Goal: Task Accomplishment & Management: Use online tool/utility

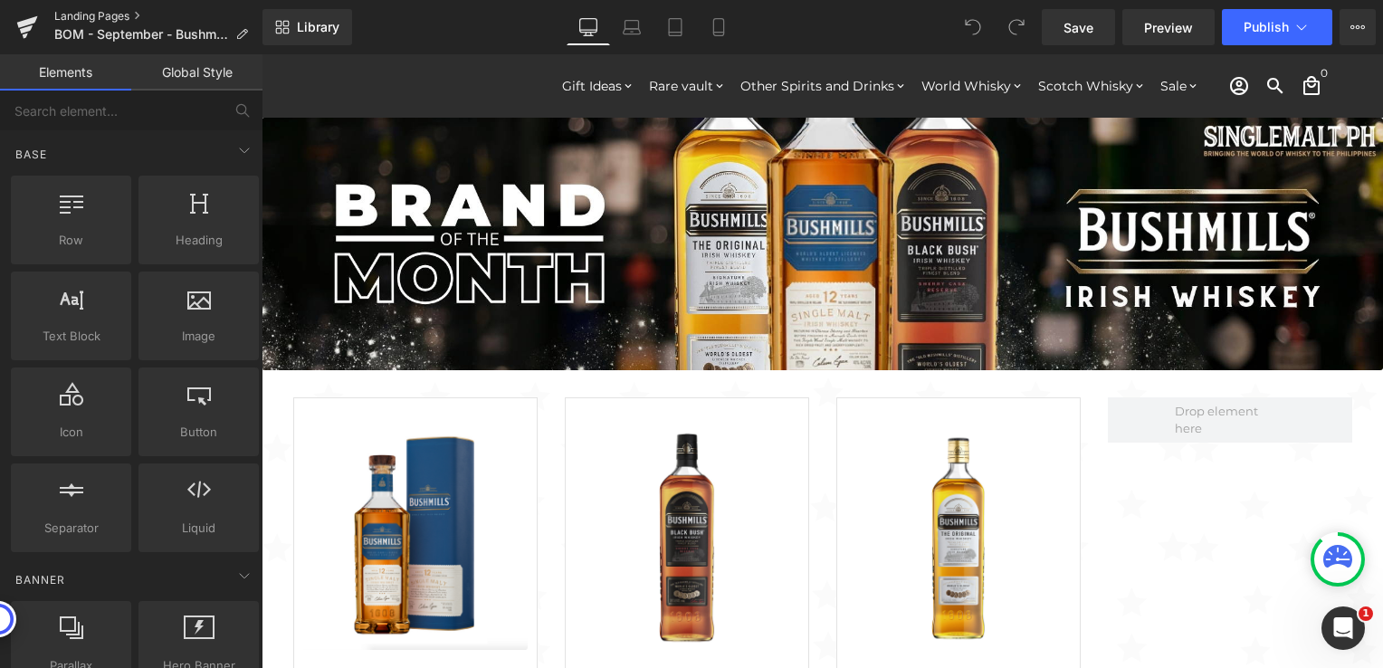
click at [102, 16] on link "Landing Pages" at bounding box center [158, 16] width 208 height 14
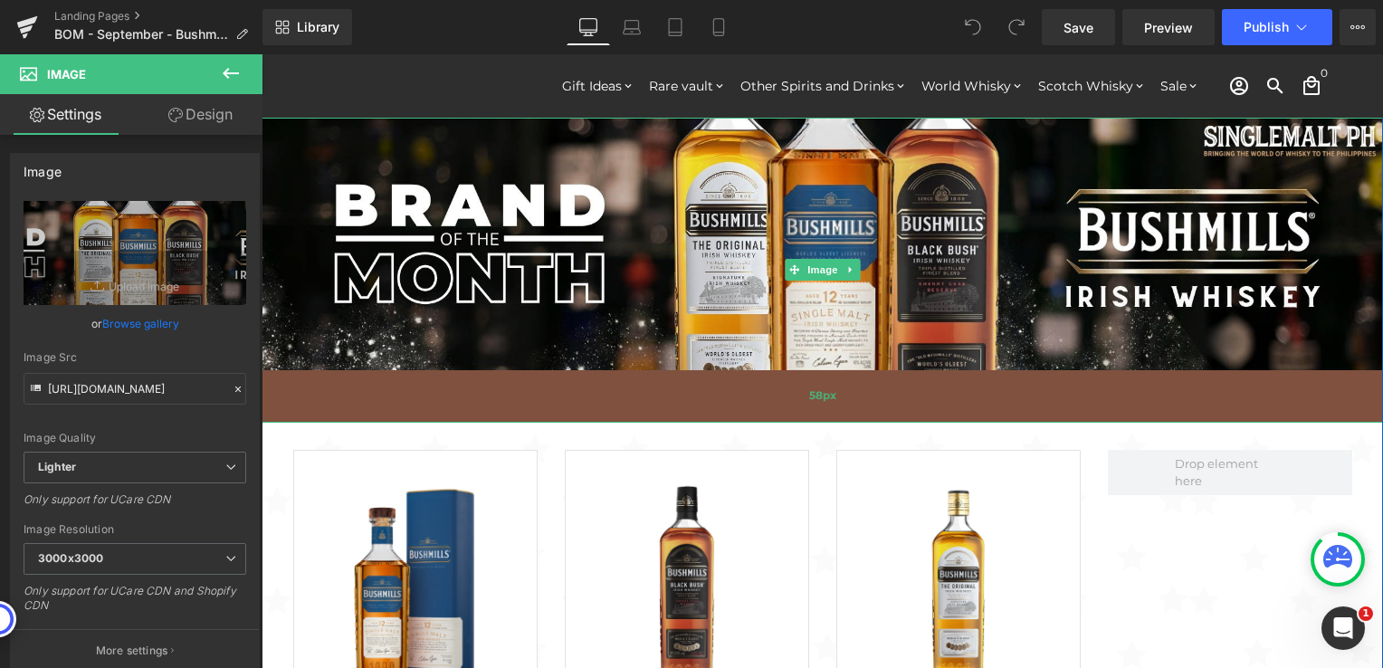
drag, startPoint x: 859, startPoint y: 366, endPoint x: 862, endPoint y: 418, distance: 52.6
click at [862, 418] on div "58px" at bounding box center [822, 396] width 1121 height 52
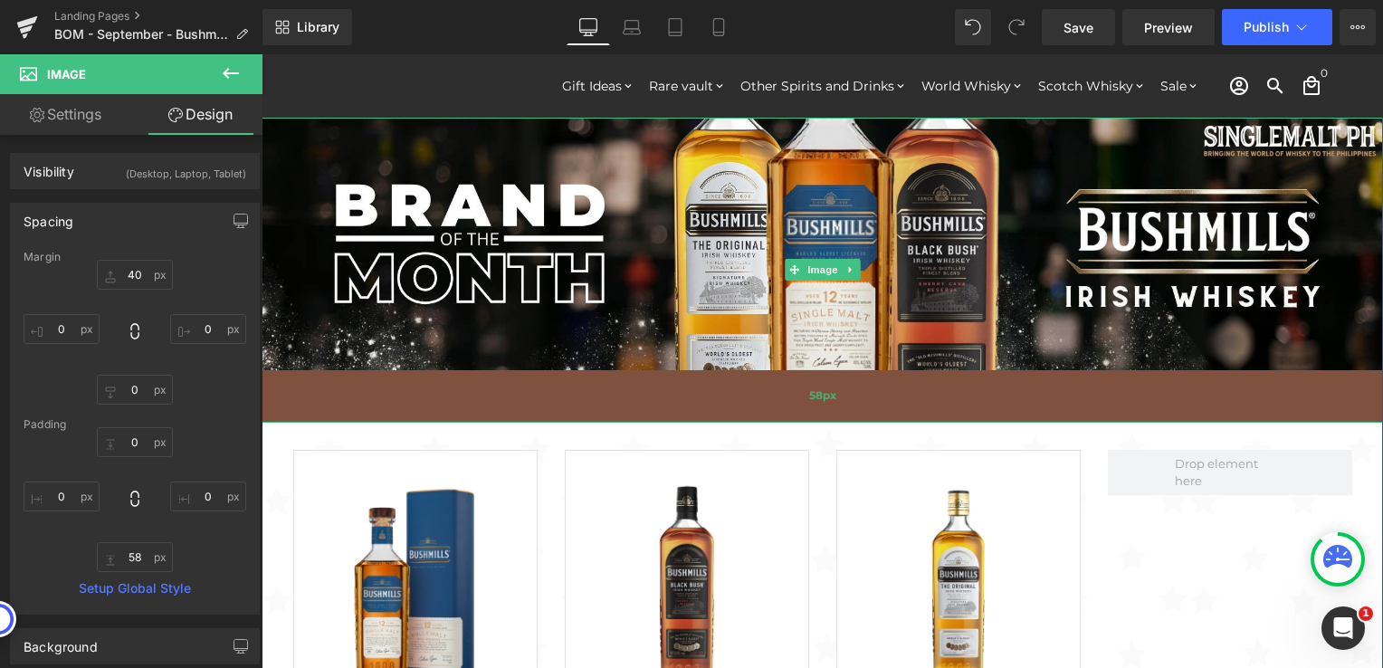
click at [777, 405] on div "58px" at bounding box center [822, 396] width 1121 height 52
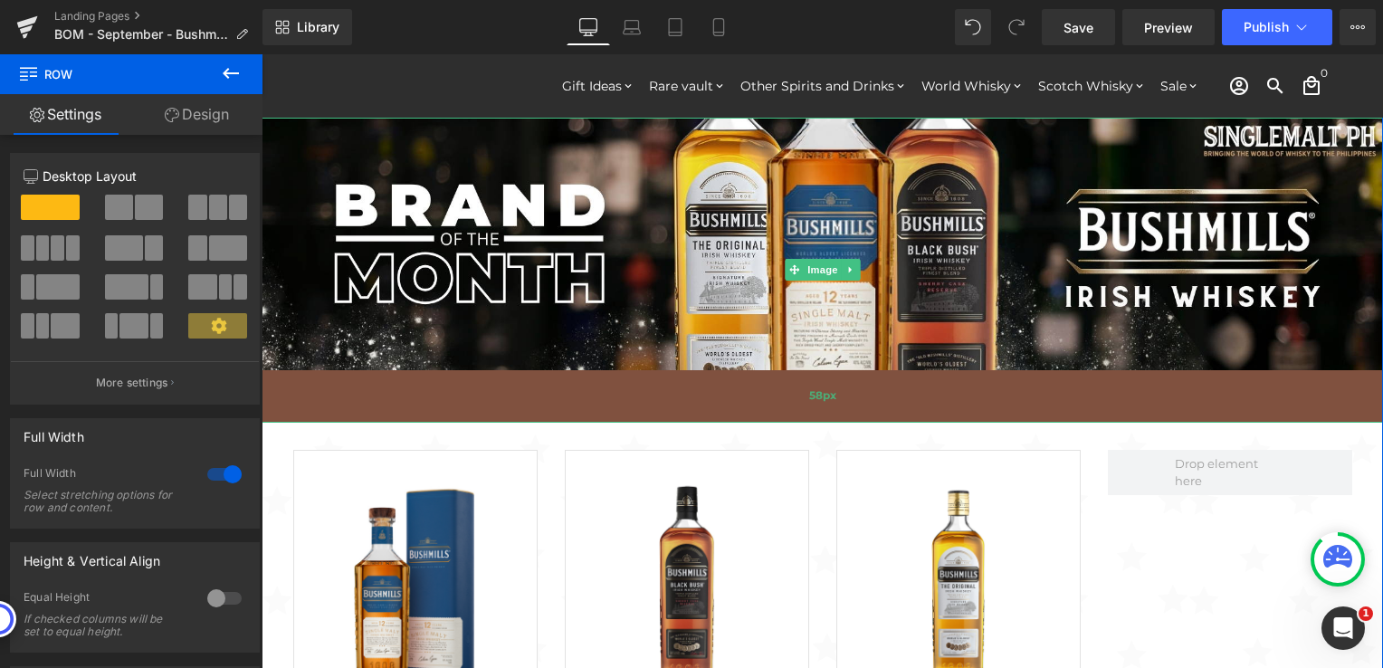
drag, startPoint x: 534, startPoint y: 424, endPoint x: 529, endPoint y: 369, distance: 55.4
click at [529, 369] on div "Image 58px Sale Off (P) Image ADD TO CART (P) Cart Button Bushmills [DEMOGRAPHI…" at bounding box center [822, 489] width 1121 height 817
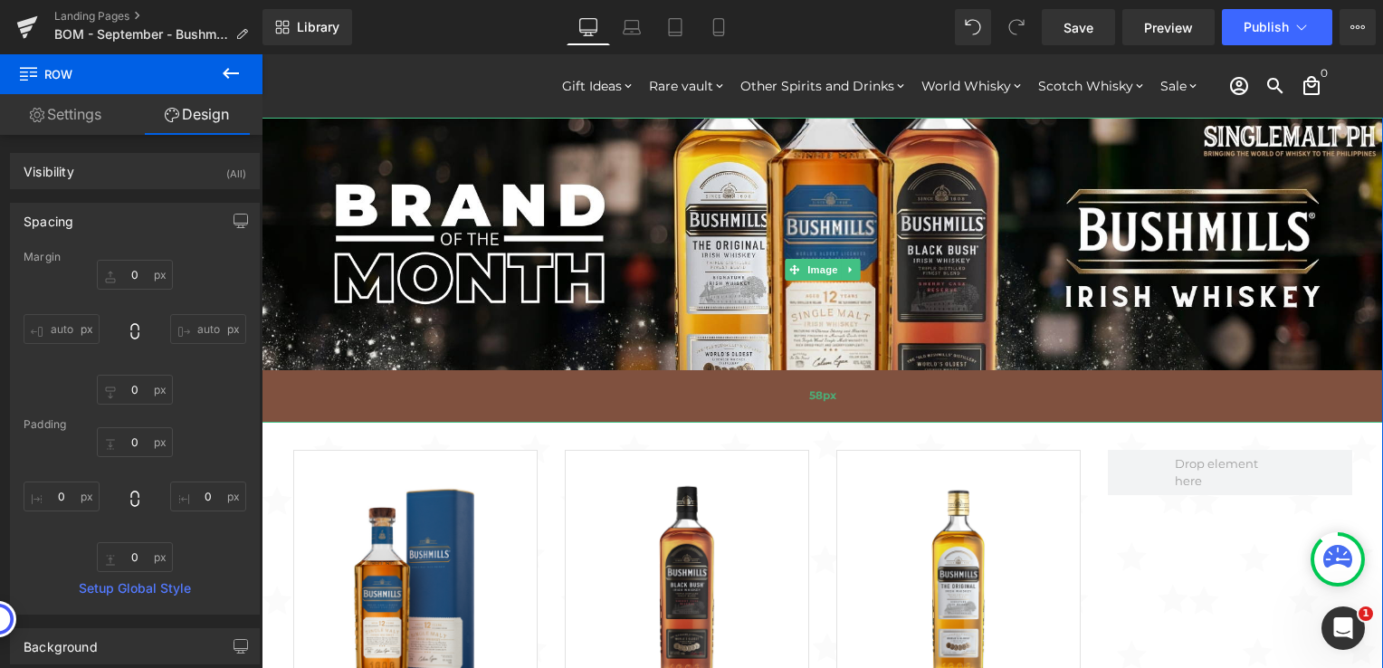
type input "0"
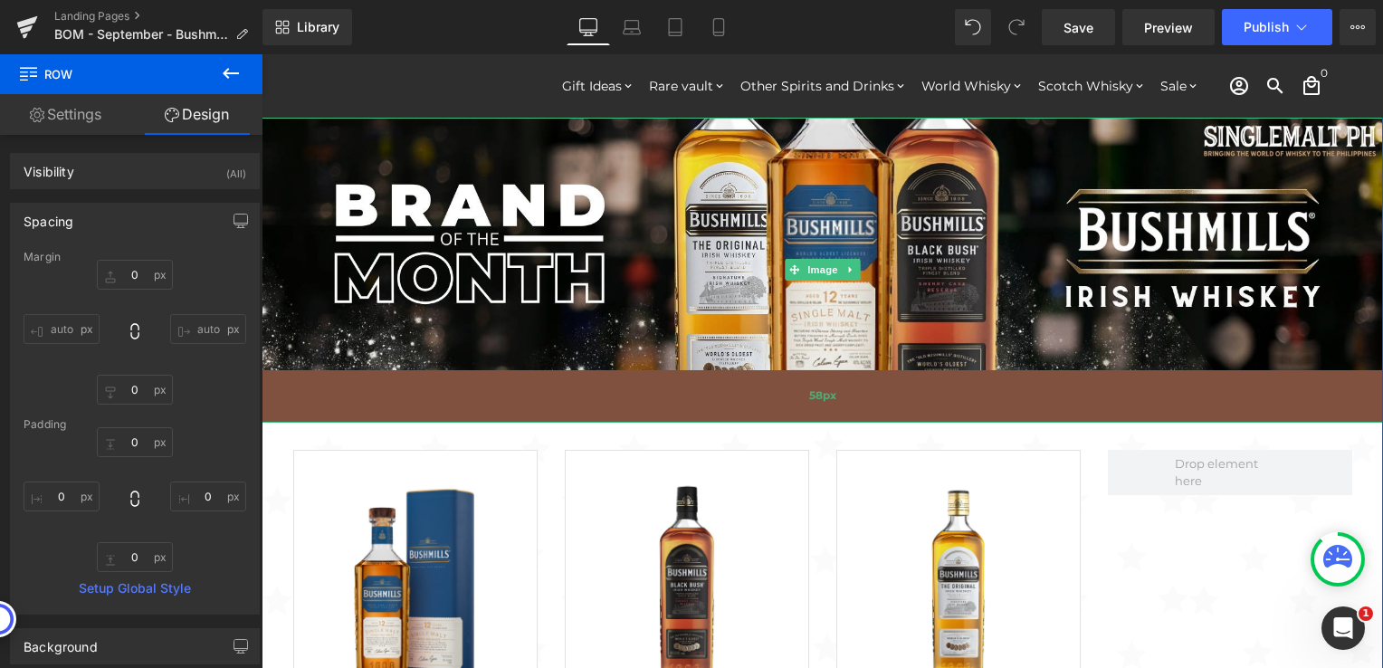
type input "0"
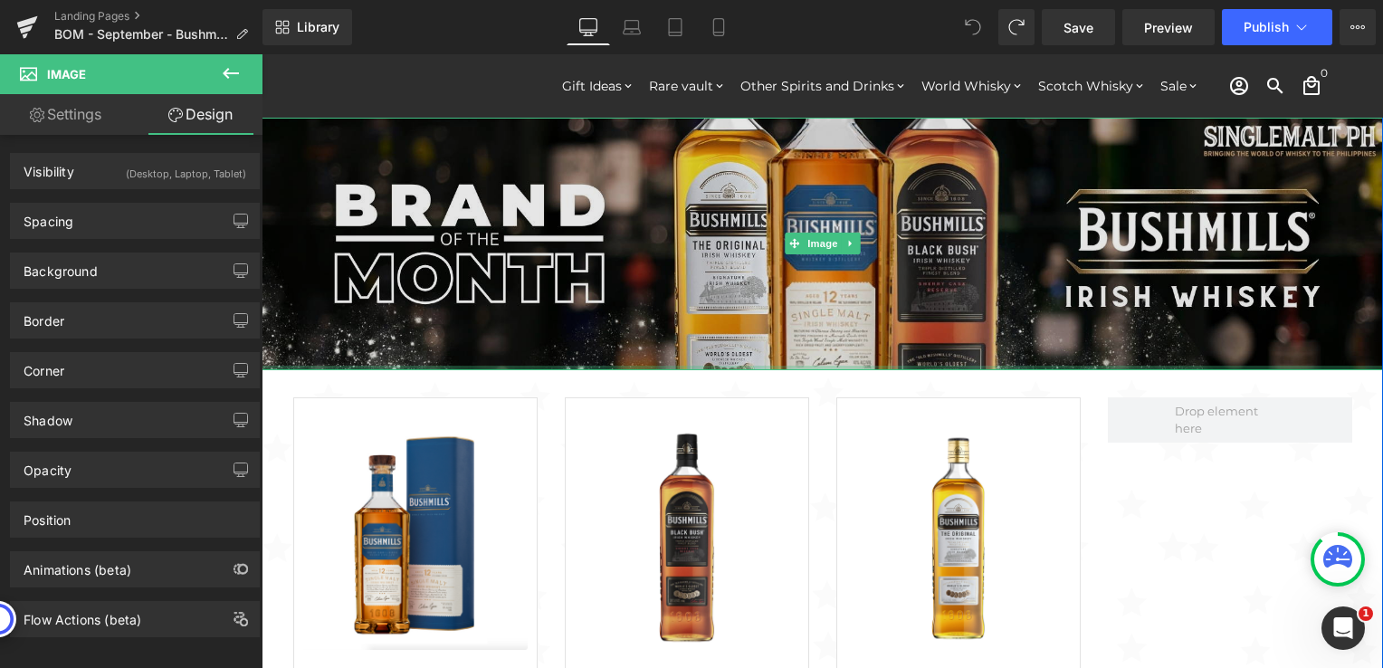
drag, startPoint x: 789, startPoint y: 422, endPoint x: 782, endPoint y: 367, distance: 54.8
click at [782, 367] on div at bounding box center [822, 368] width 1121 height 5
click at [638, 277] on img at bounding box center [822, 244] width 1121 height 253
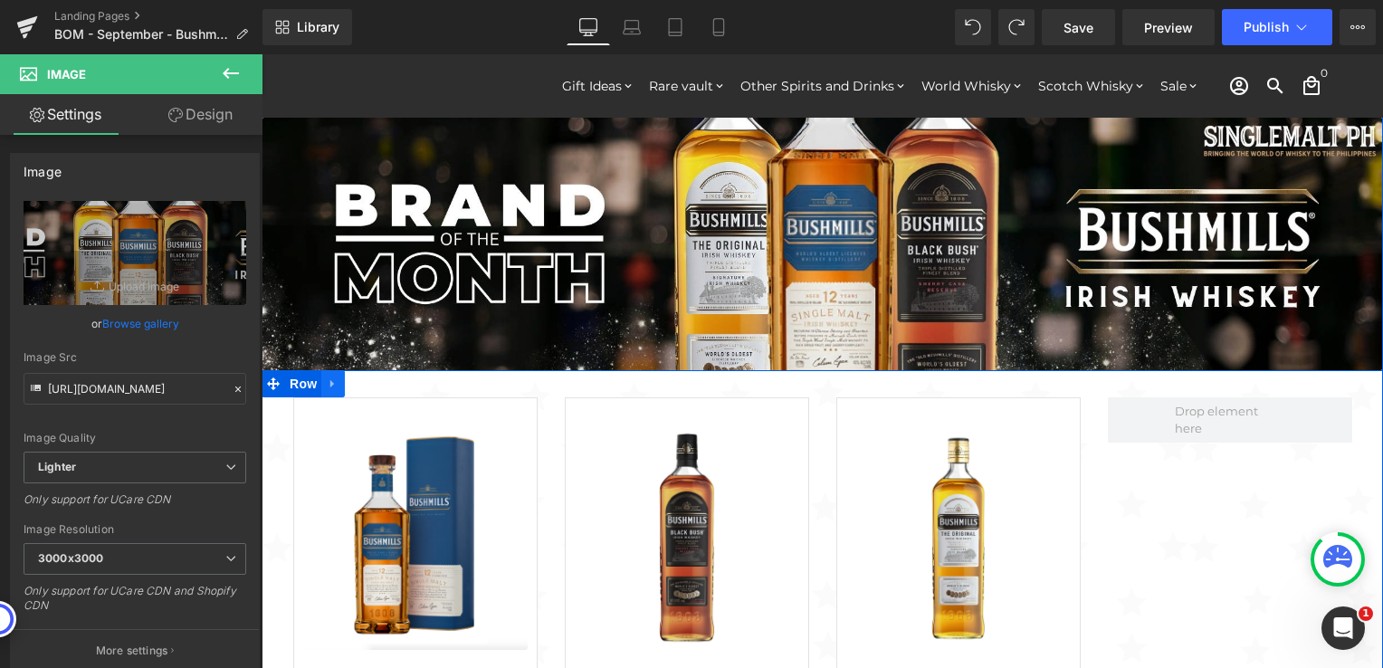
click at [330, 383] on icon at bounding box center [332, 383] width 4 height 8
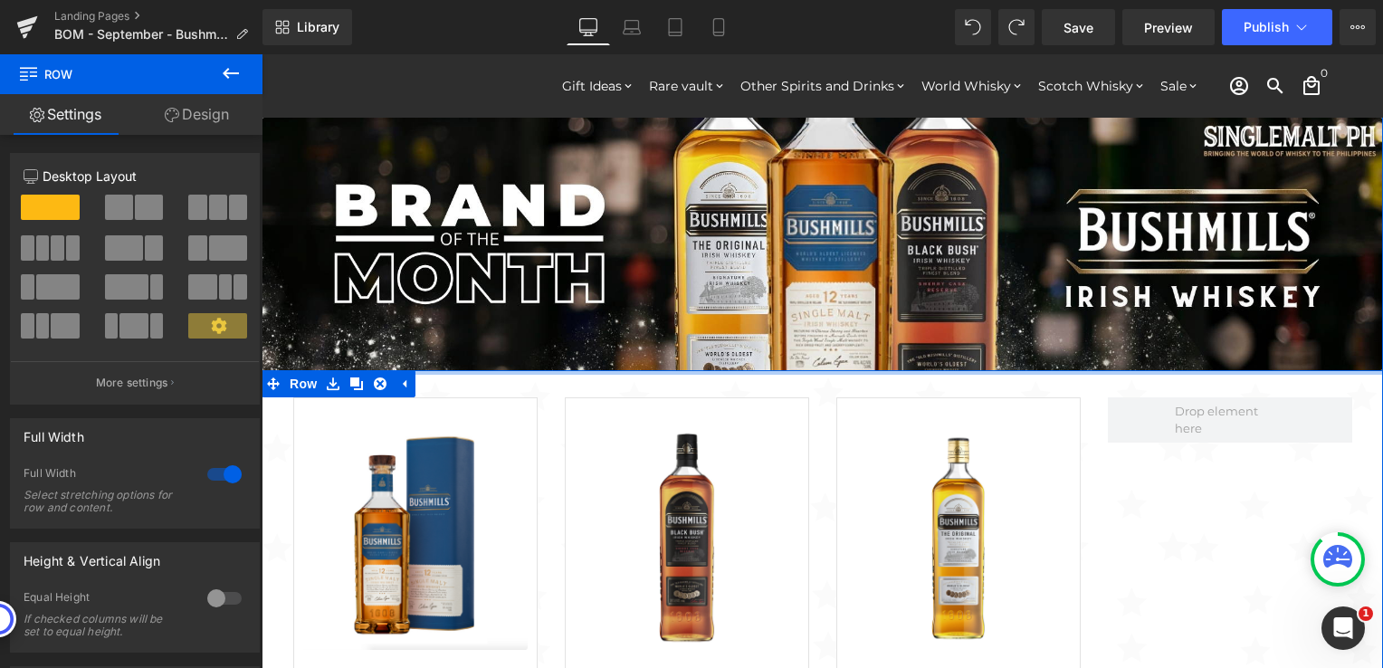
click at [882, 370] on div at bounding box center [822, 372] width 1121 height 5
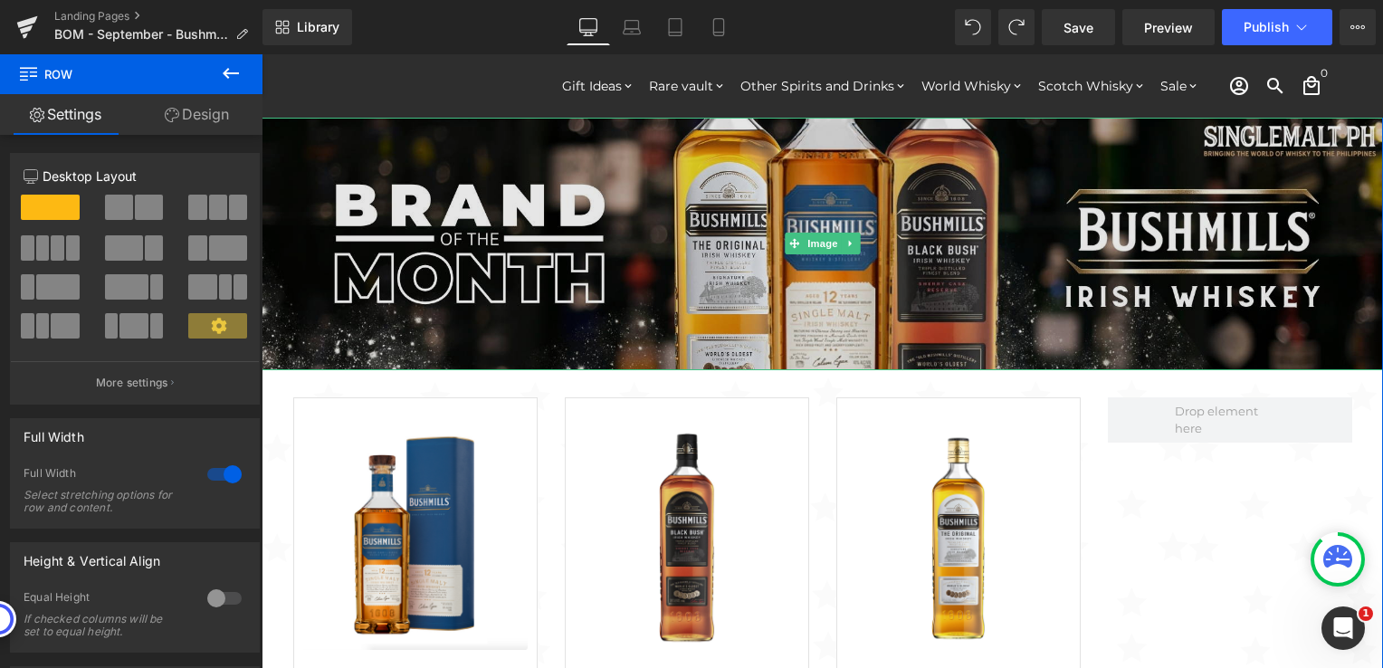
click at [595, 281] on img at bounding box center [822, 244] width 1121 height 253
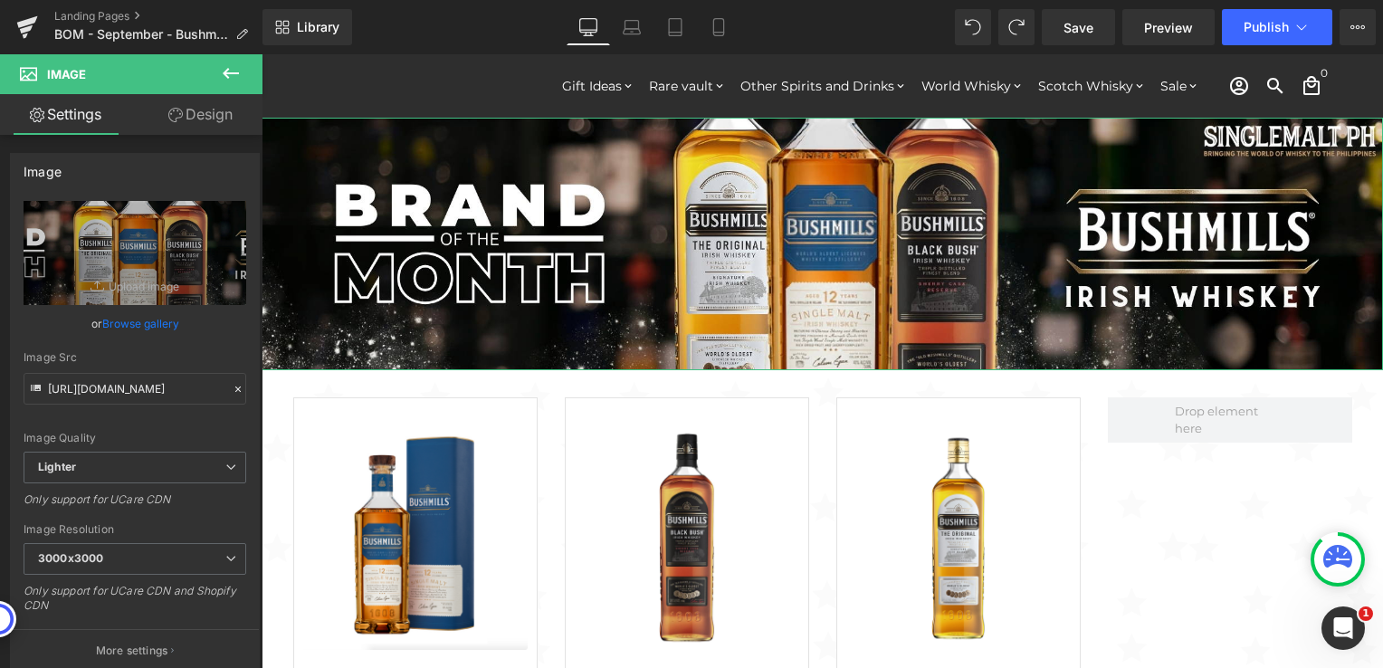
click at [190, 115] on link "Design" at bounding box center [200, 114] width 131 height 41
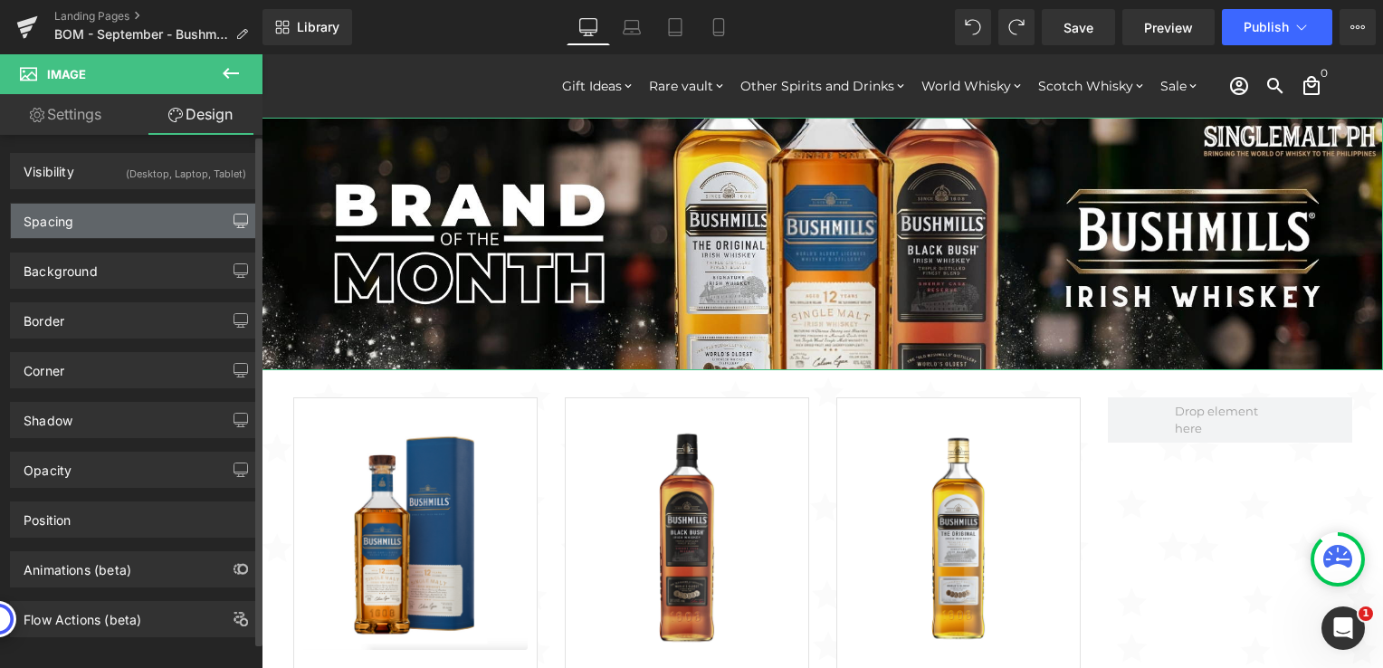
click at [237, 228] on icon "button" at bounding box center [240, 228] width 7 height 0
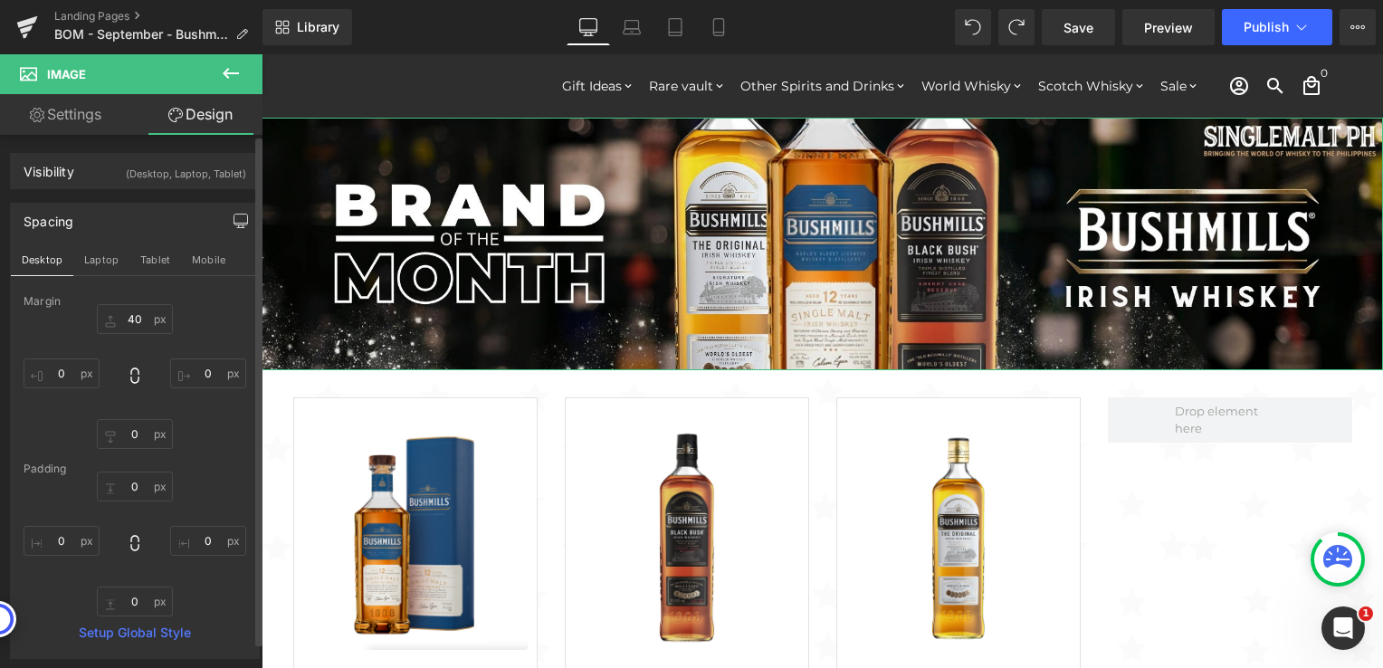
click at [237, 228] on icon "button" at bounding box center [240, 228] width 7 height 0
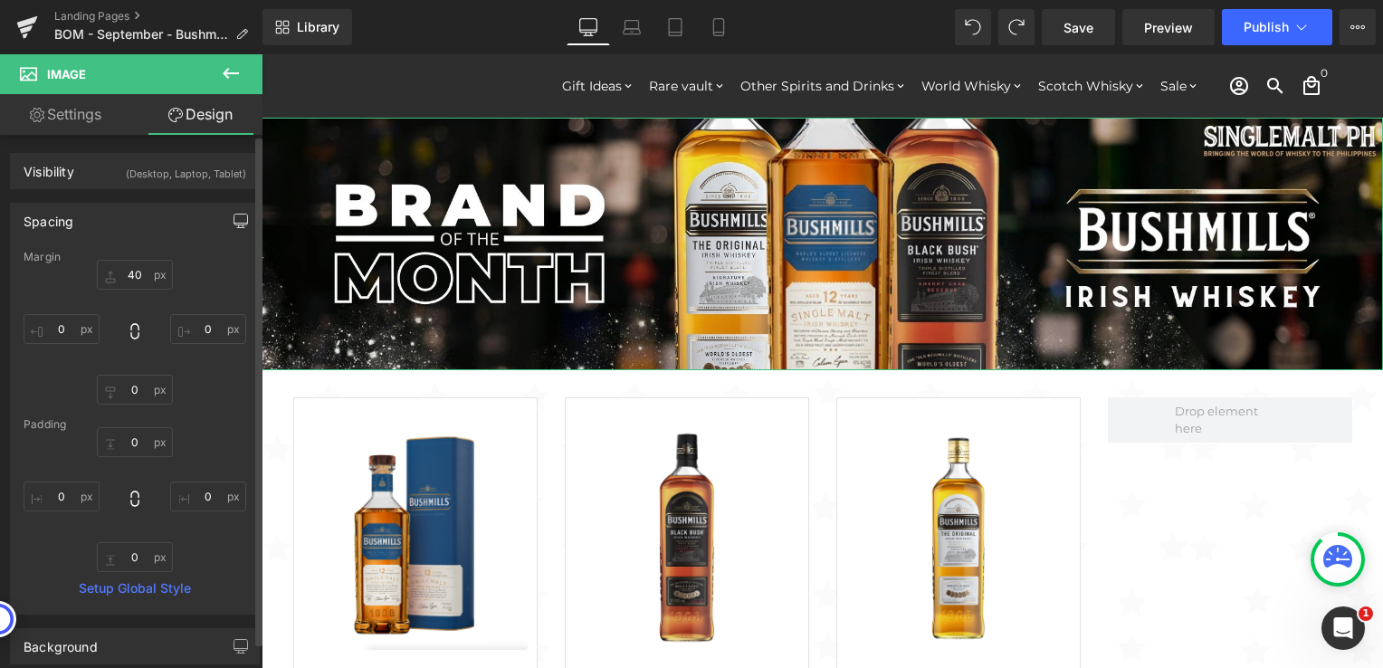
click at [237, 228] on icon "button" at bounding box center [240, 228] width 7 height 0
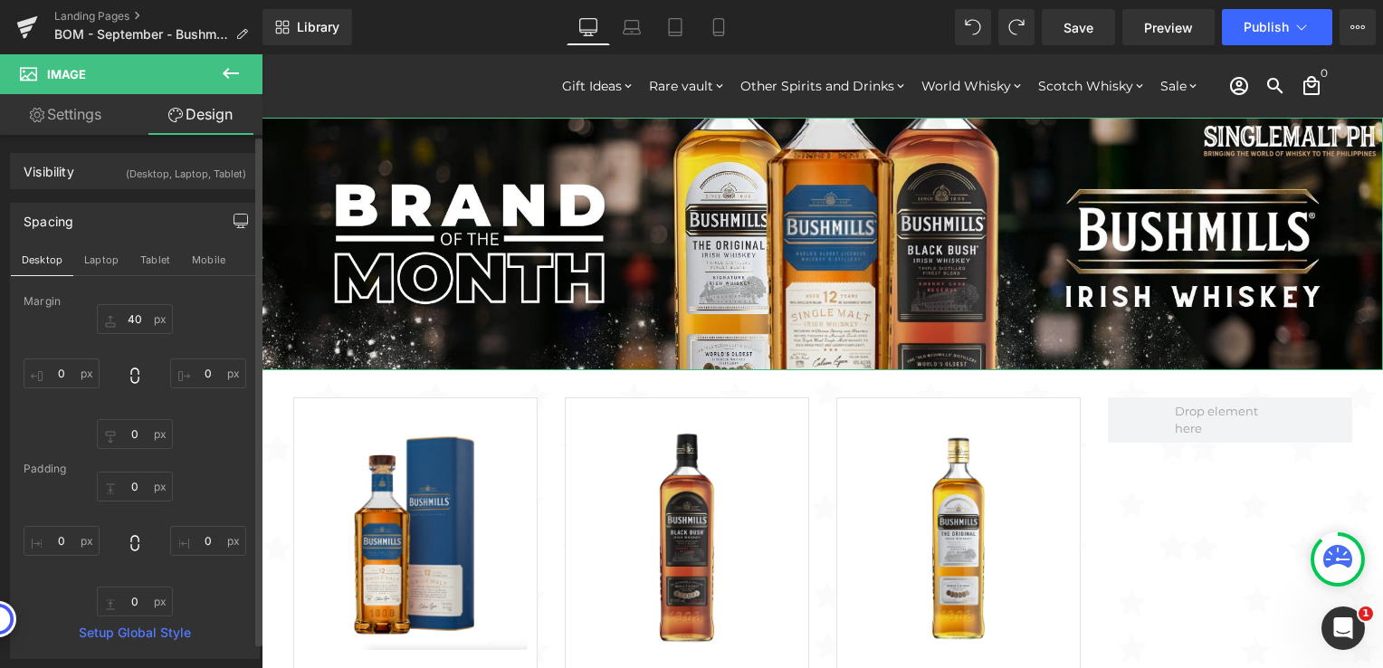
click at [87, 107] on link "Settings" at bounding box center [65, 114] width 131 height 41
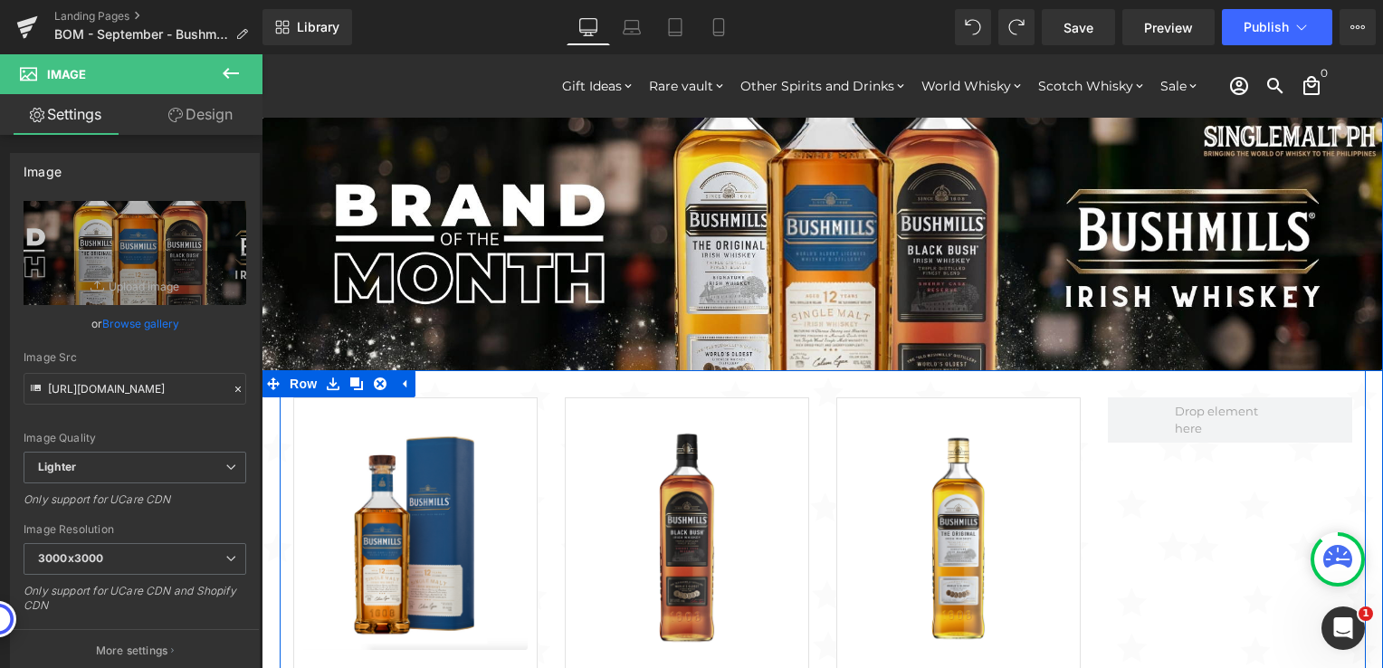
click at [1114, 382] on div "Sale Off (P) Image ADD TO CART (P) Cart Button Bushmills [DEMOGRAPHIC_DATA] Whi…" at bounding box center [823, 608] width 1086 height 476
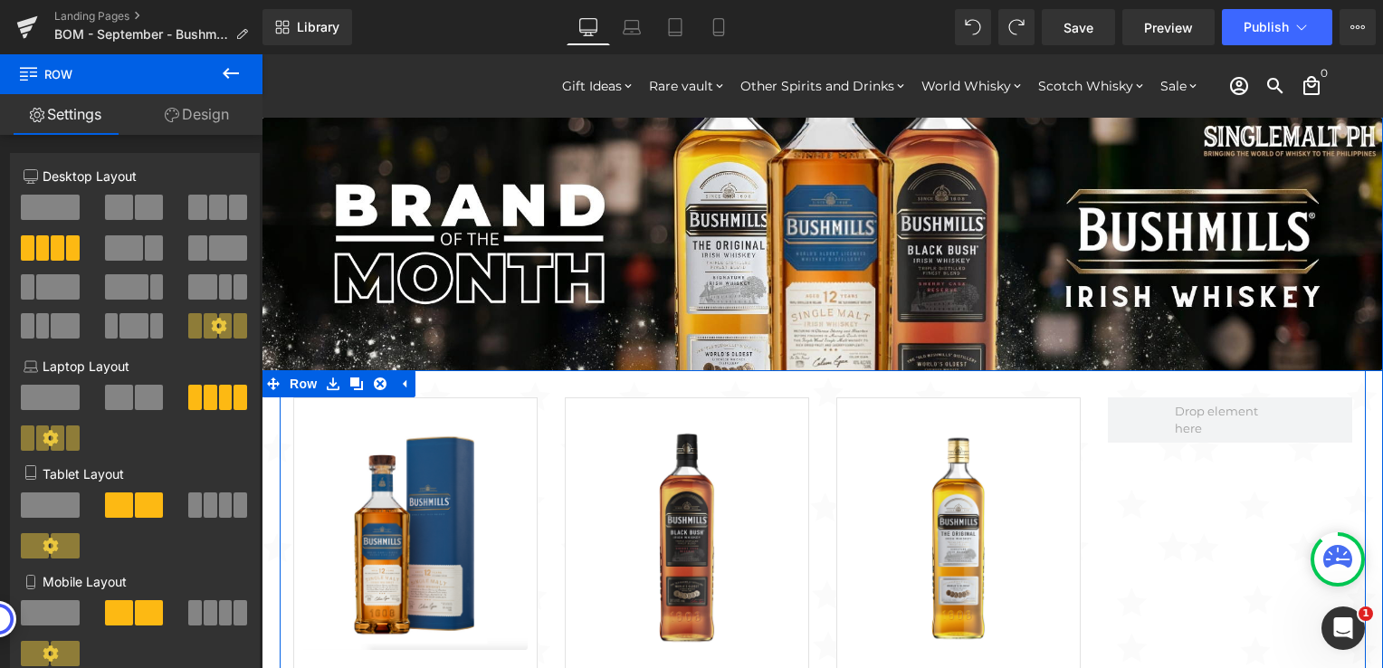
click at [525, 388] on div "Sale Off (P) Image ADD TO CART (P) Cart Button Bushmills [DEMOGRAPHIC_DATA] Whi…" at bounding box center [823, 608] width 1086 height 476
click at [167, 112] on icon at bounding box center [172, 115] width 14 height 14
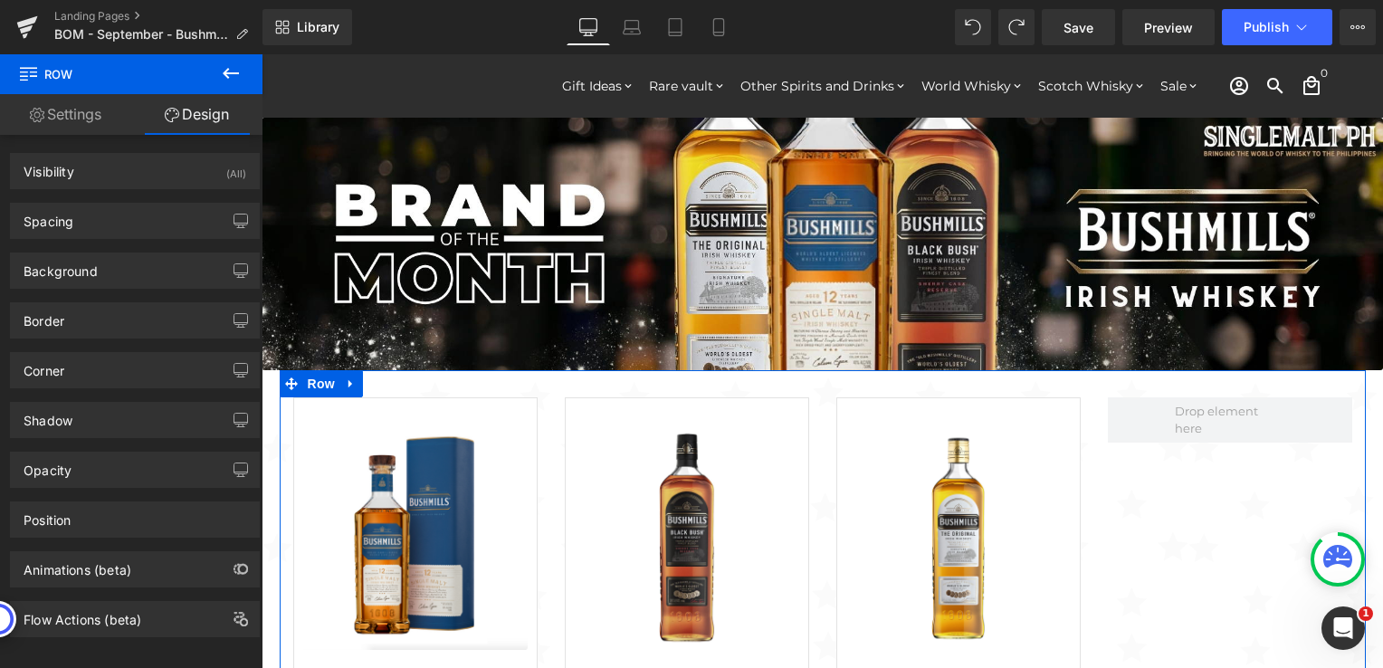
click at [65, 117] on link "Settings" at bounding box center [65, 114] width 131 height 41
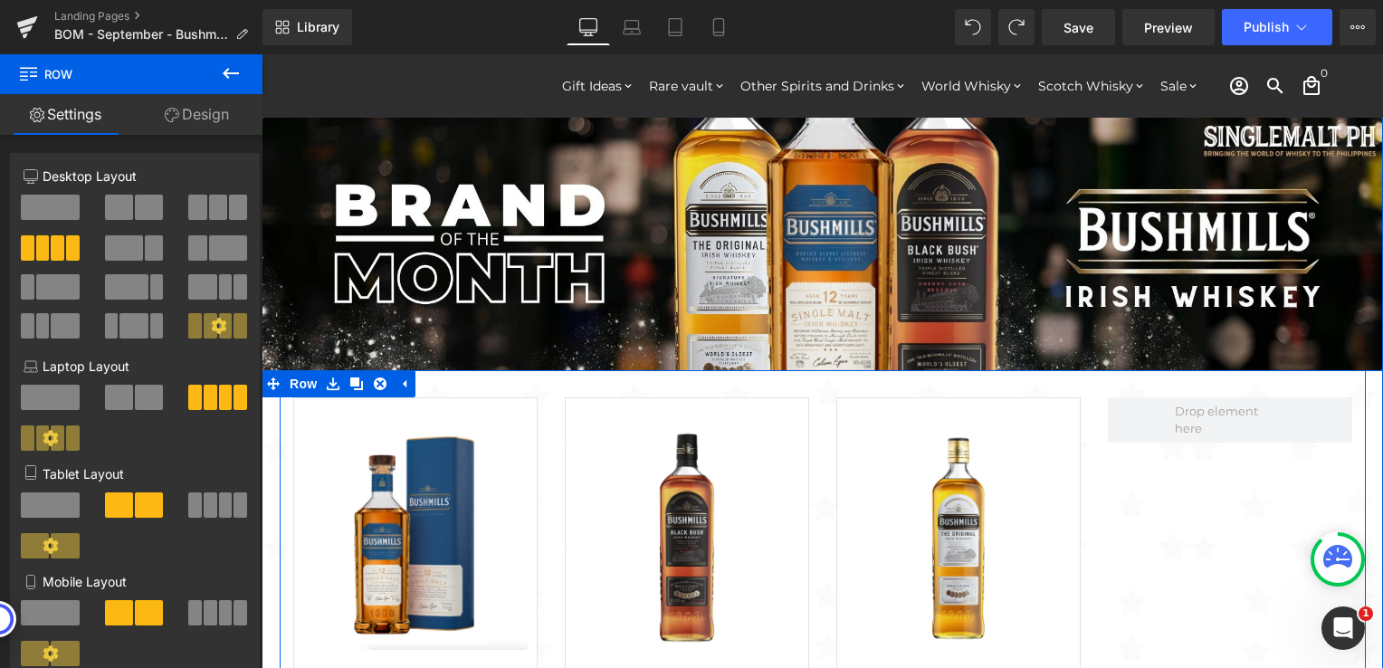
click at [1190, 384] on div "Sale Off (P) Image ADD TO CART (P) Cart Button Bushmills [DEMOGRAPHIC_DATA] Whi…" at bounding box center [823, 608] width 1086 height 476
click at [1028, 384] on div "Sale Off (P) Image ADD TO CART (P) Cart Button Bushmills [DEMOGRAPHIC_DATA] Whi…" at bounding box center [823, 608] width 1086 height 476
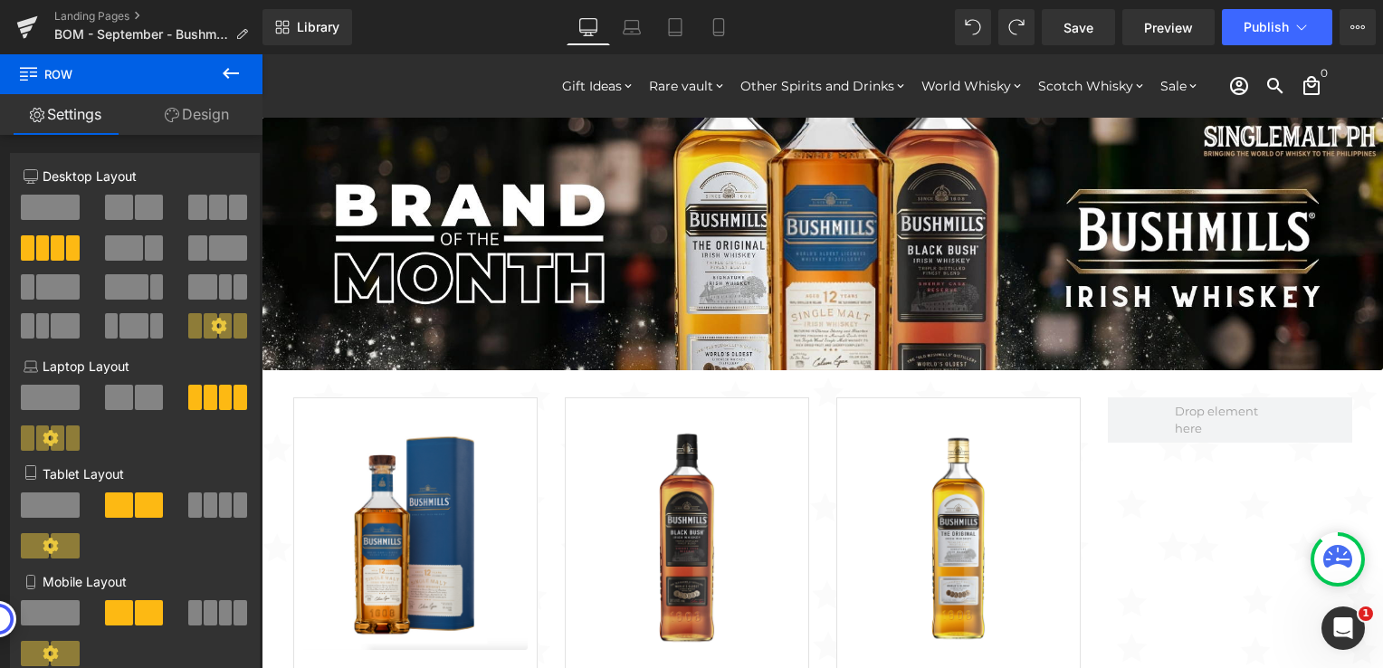
click at [234, 68] on icon at bounding box center [231, 73] width 22 height 22
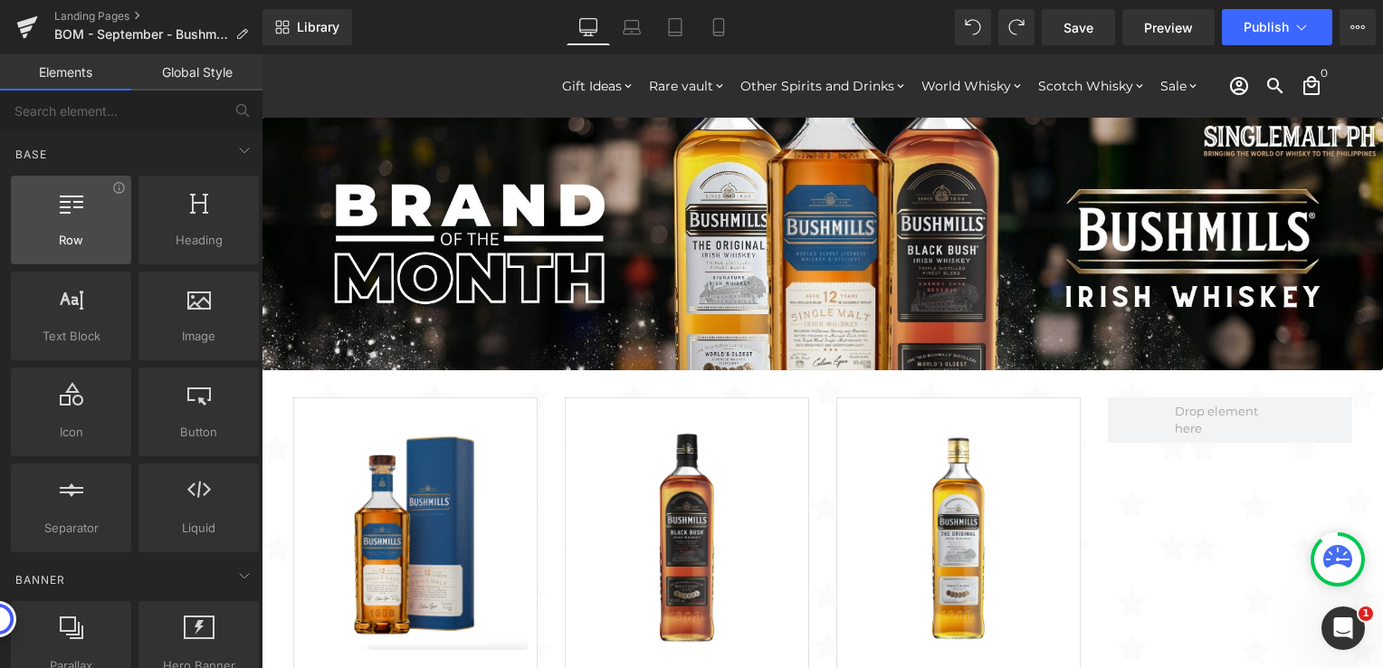
click at [87, 222] on div at bounding box center [71, 210] width 110 height 41
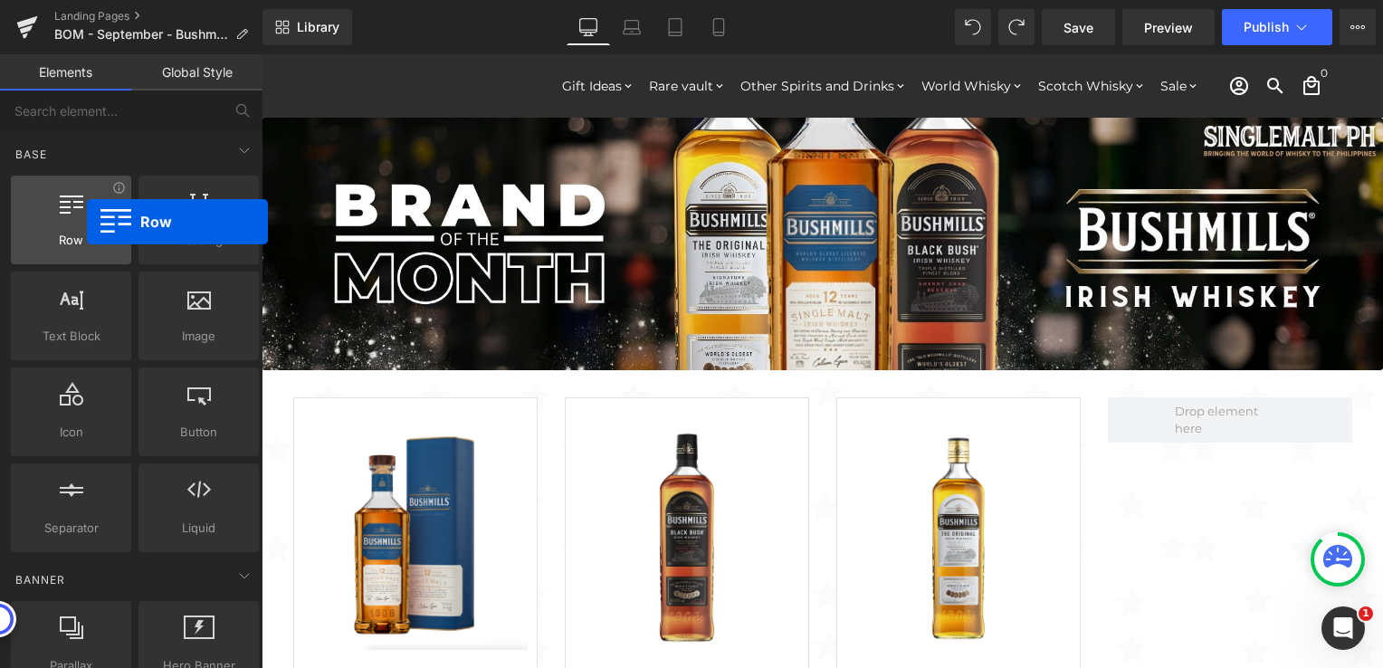
click at [87, 222] on div at bounding box center [71, 210] width 110 height 41
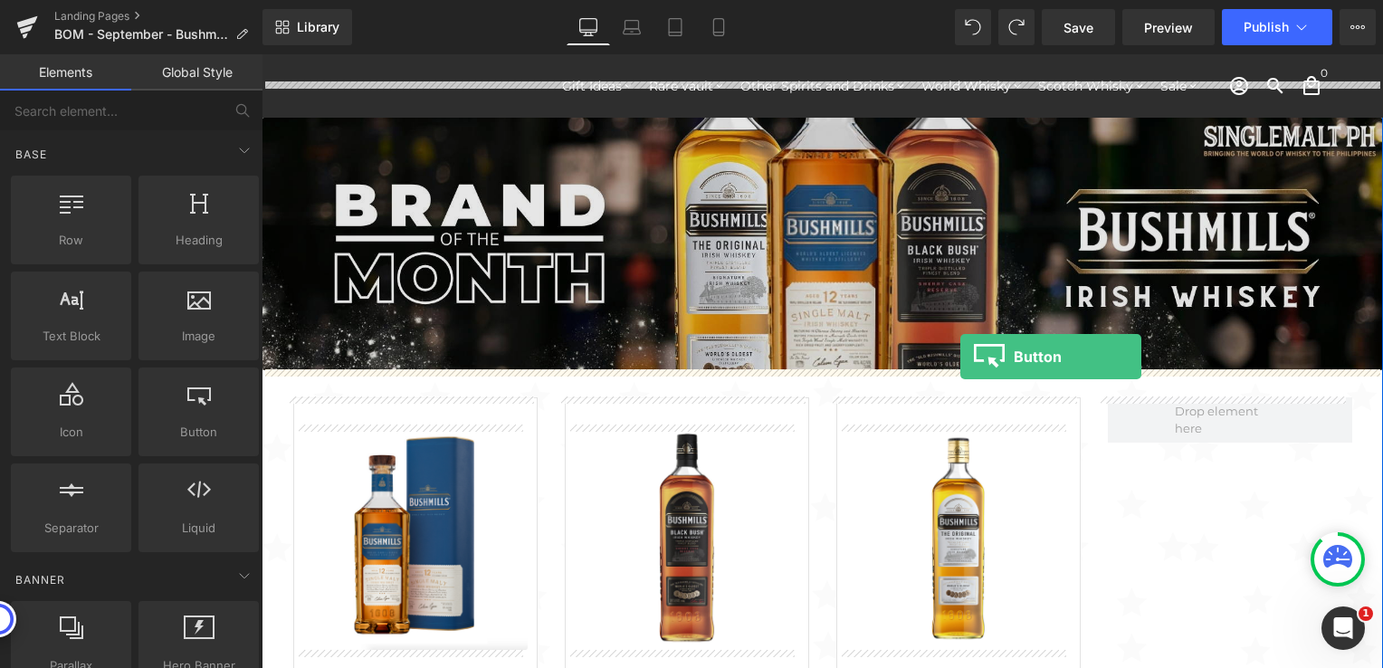
drag, startPoint x: 461, startPoint y: 449, endPoint x: 960, endPoint y: 357, distance: 508.1
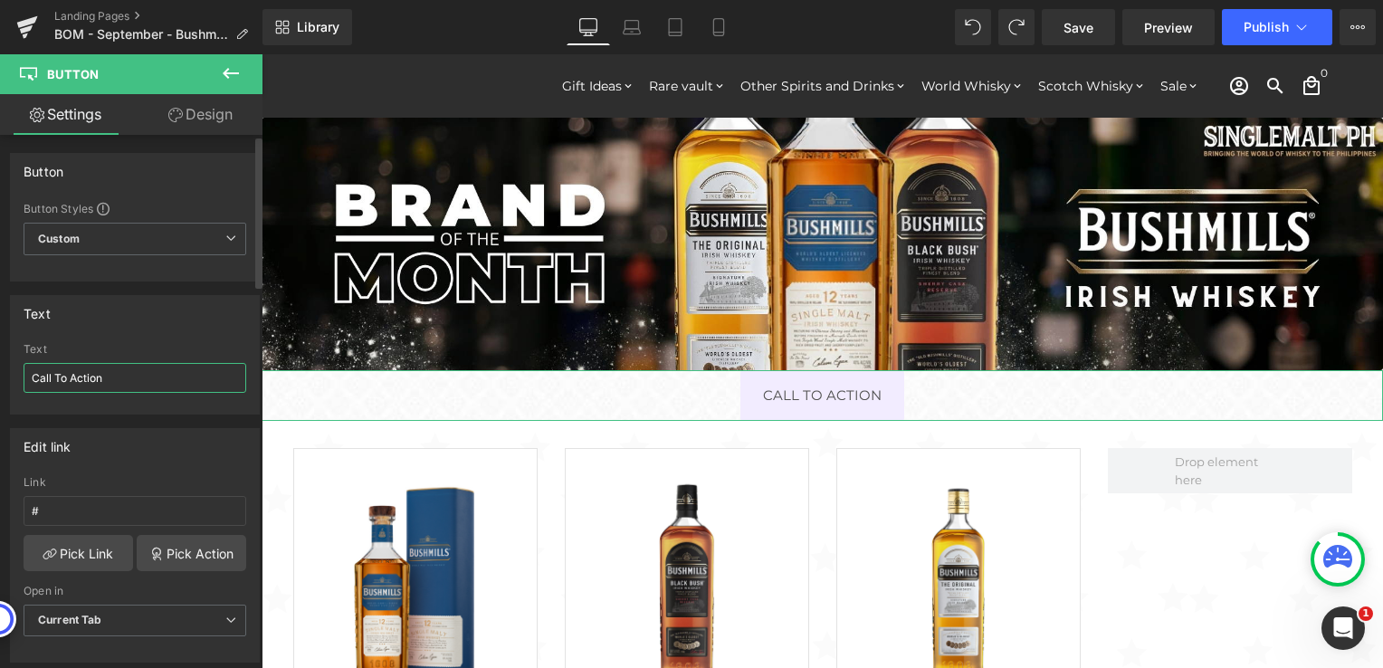
drag, startPoint x: 134, startPoint y: 377, endPoint x: 15, endPoint y: 375, distance: 118.6
click at [15, 375] on div "Call To Action Text Call To Action" at bounding box center [135, 378] width 248 height 71
click at [108, 382] on input "Call To Action" at bounding box center [135, 378] width 223 height 30
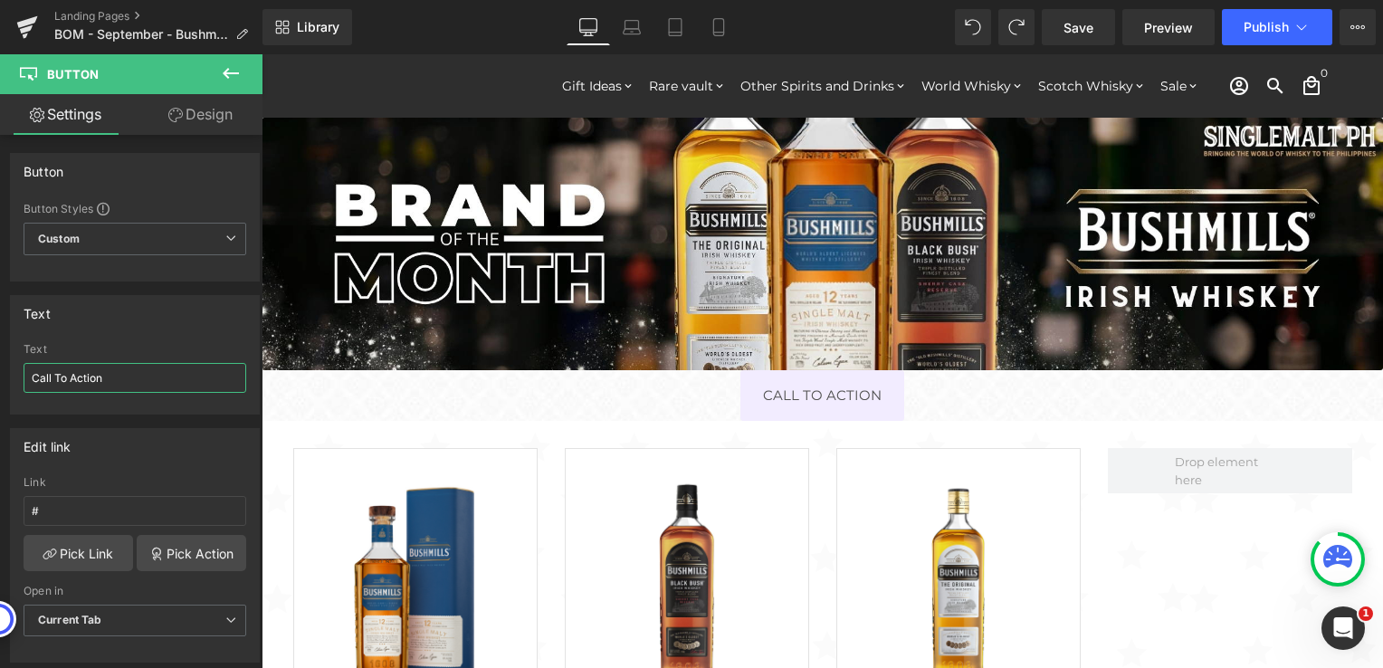
drag, startPoint x: 122, startPoint y: 377, endPoint x: -4, endPoint y: 381, distance: 125.9
click at [0, 381] on html "Button You are previewing how the will restyle your page. You can not edit Elem…" at bounding box center [691, 334] width 1383 height 668
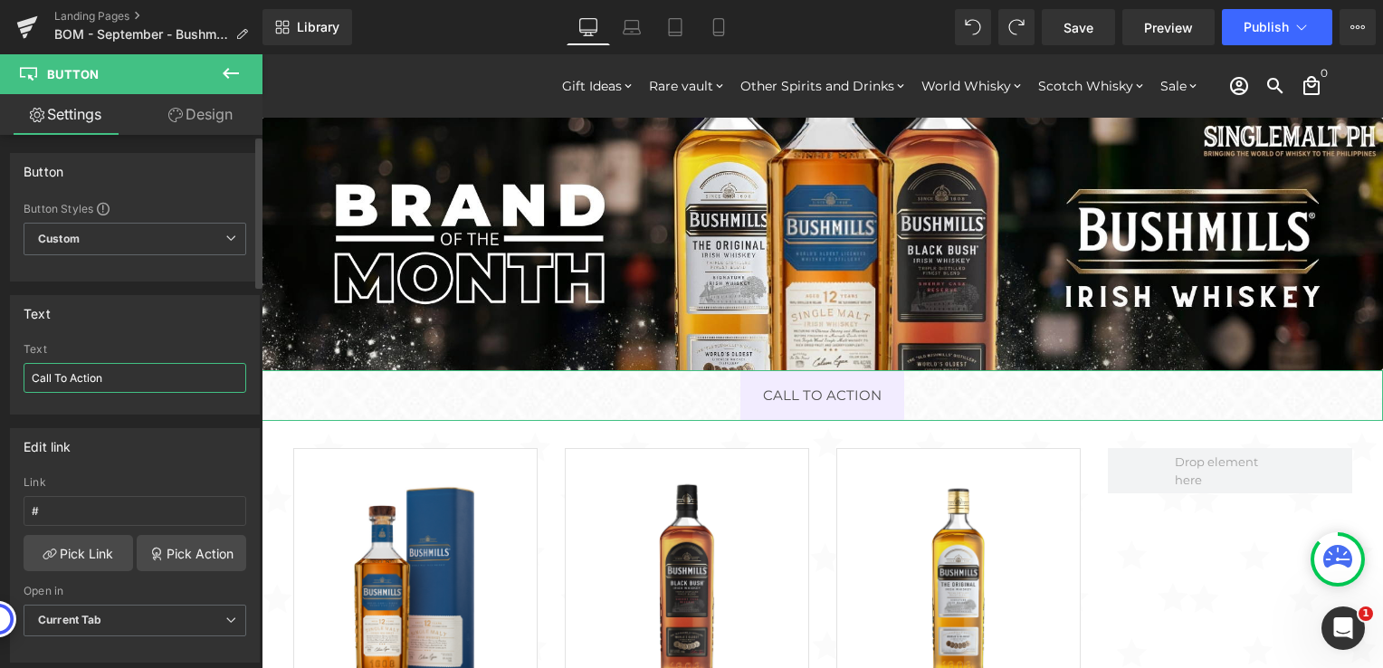
paste input "The Ultimate Beginner’s Guide to Irish Whiskey Presenta"
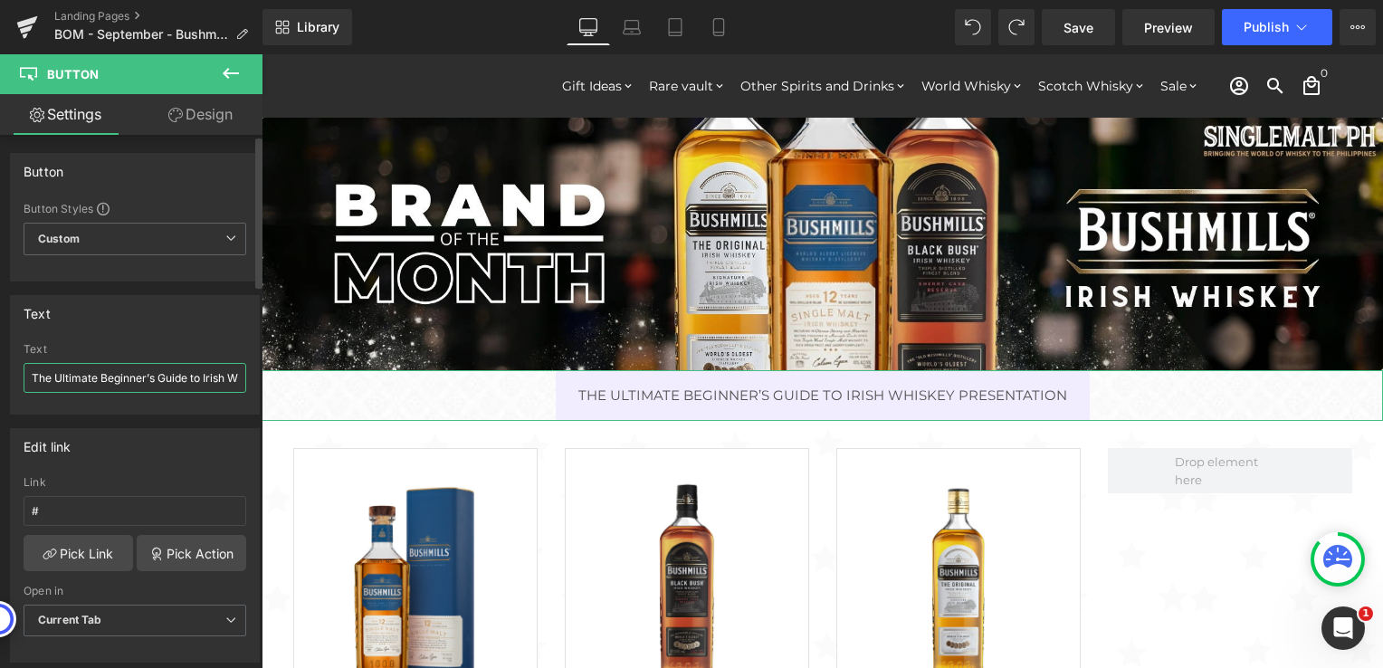
scroll to position [0, 108]
type input "The Ultimate Beginner’s Guide to Irish Whiskey Presentation"
click at [159, 435] on div "Edit link" at bounding box center [135, 446] width 248 height 34
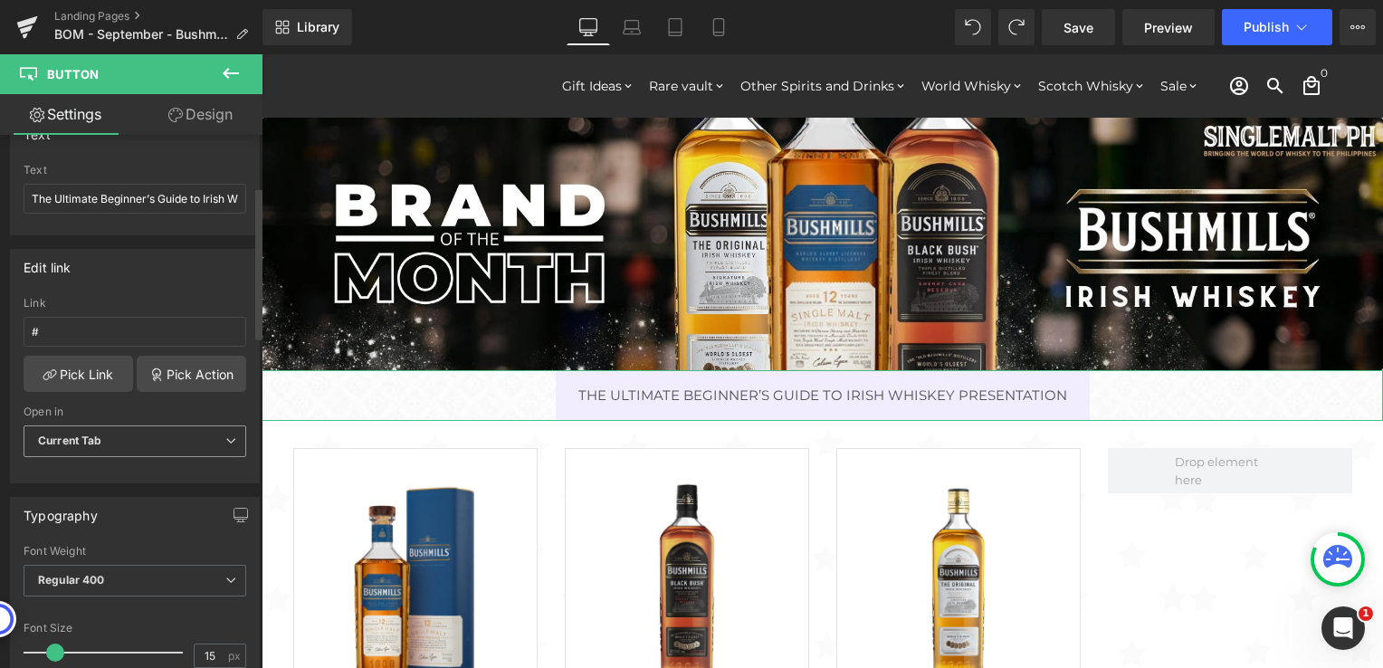
scroll to position [181, 0]
click at [119, 326] on input "#" at bounding box center [135, 330] width 223 height 30
drag, startPoint x: 113, startPoint y: 325, endPoint x: 0, endPoint y: 326, distance: 113.1
click at [0, 326] on html "Button You are previewing how the will restyle your page. You can not edit Elem…" at bounding box center [691, 334] width 1383 height 668
click at [112, 329] on input "text" at bounding box center [135, 330] width 223 height 30
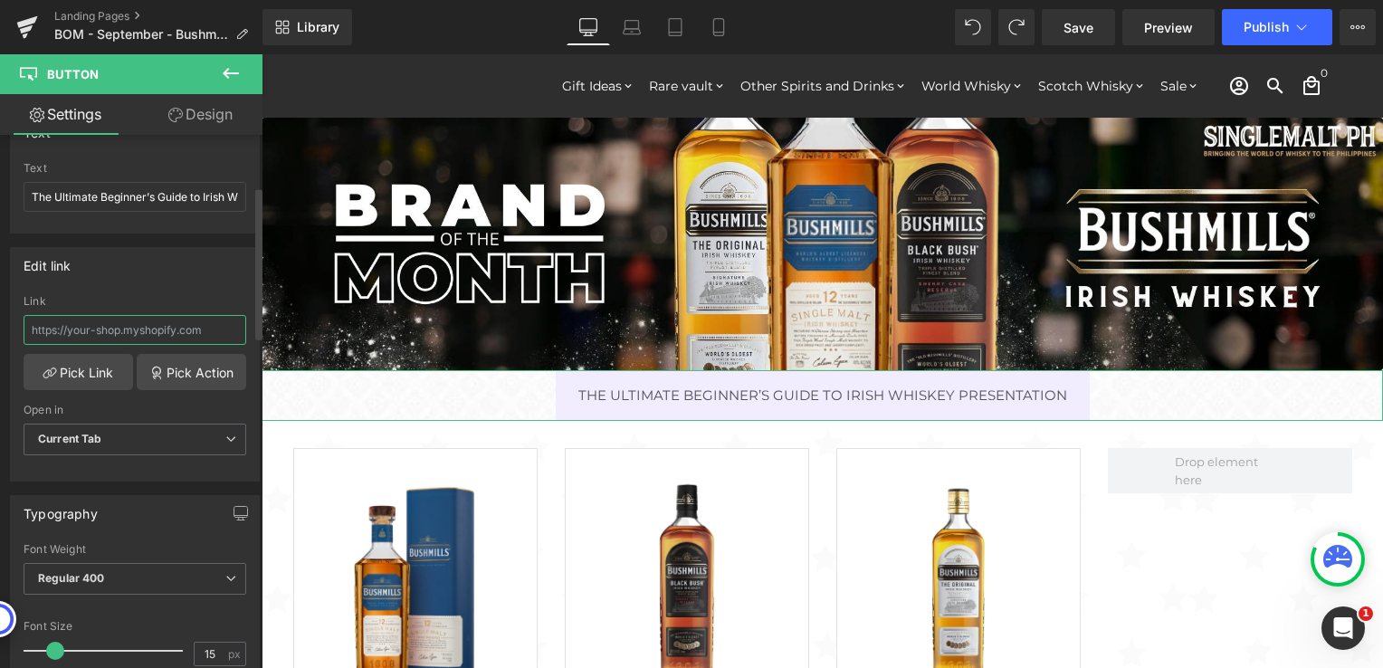
paste input "[URL][DOMAIN_NAME]"
type input "[URL][DOMAIN_NAME]"
click at [167, 287] on div "Edit link [URL][DOMAIN_NAME] Link [URL][DOMAIN_NAME] Pick Link Pick Action Curr…" at bounding box center [135, 364] width 250 height 234
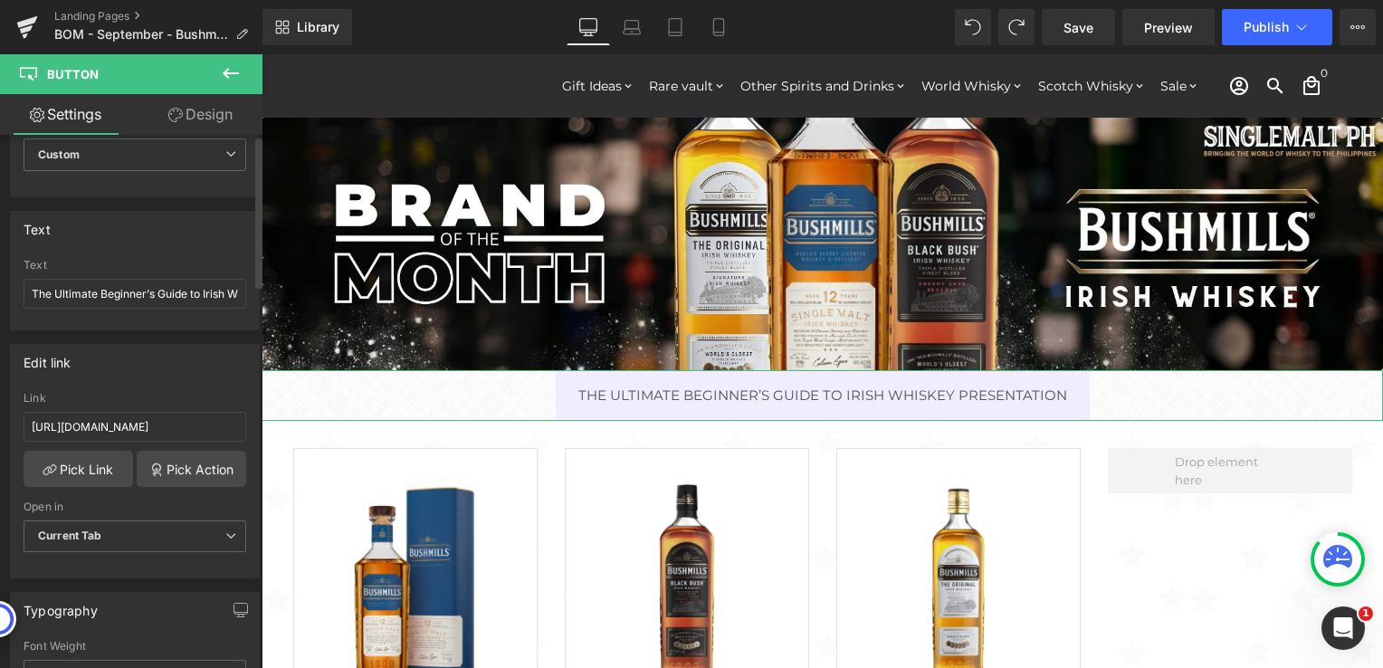
scroll to position [0, 0]
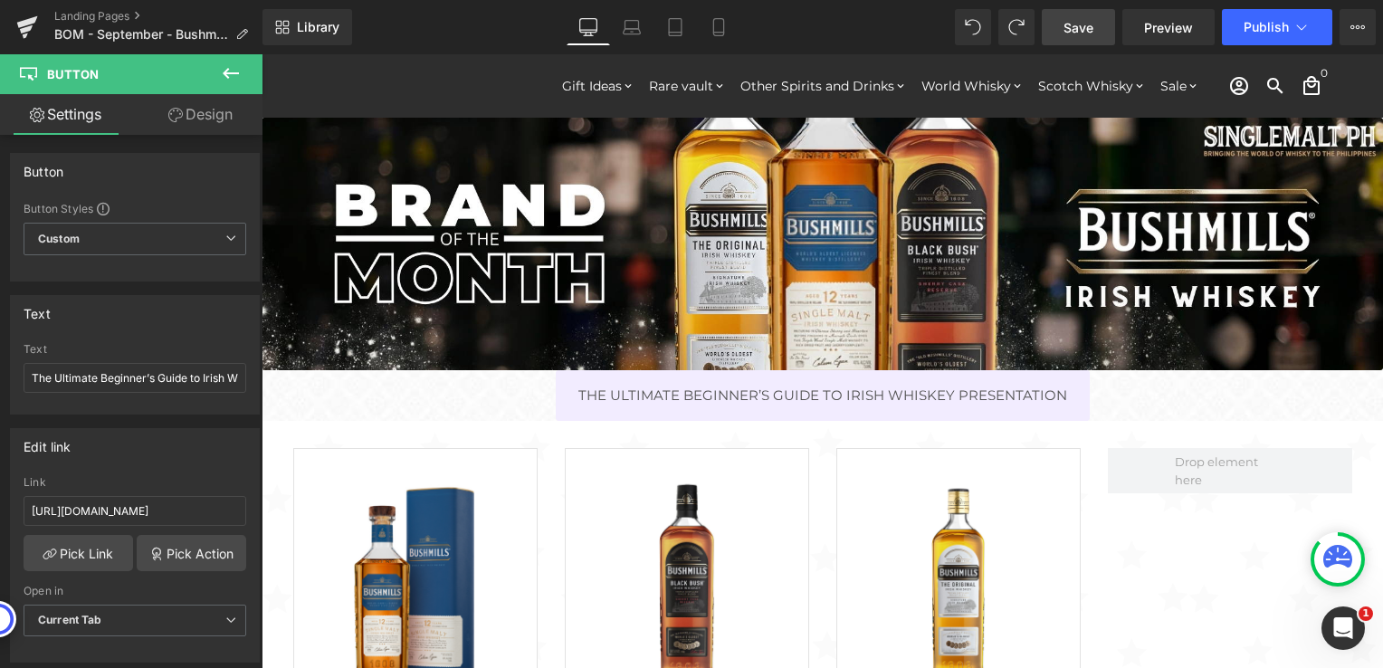
click at [1076, 24] on span "Save" at bounding box center [1078, 27] width 30 height 19
click at [1253, 27] on span "Publish" at bounding box center [1266, 27] width 45 height 14
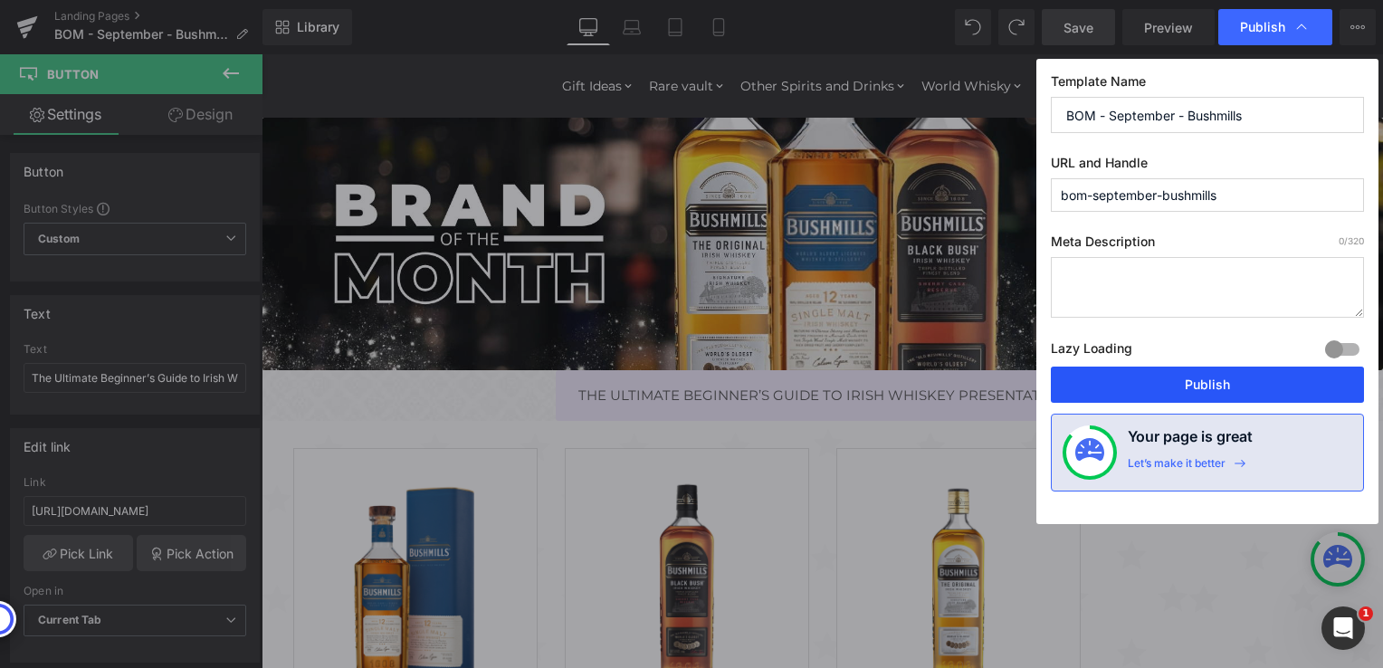
click at [1190, 377] on button "Publish" at bounding box center [1207, 385] width 313 height 36
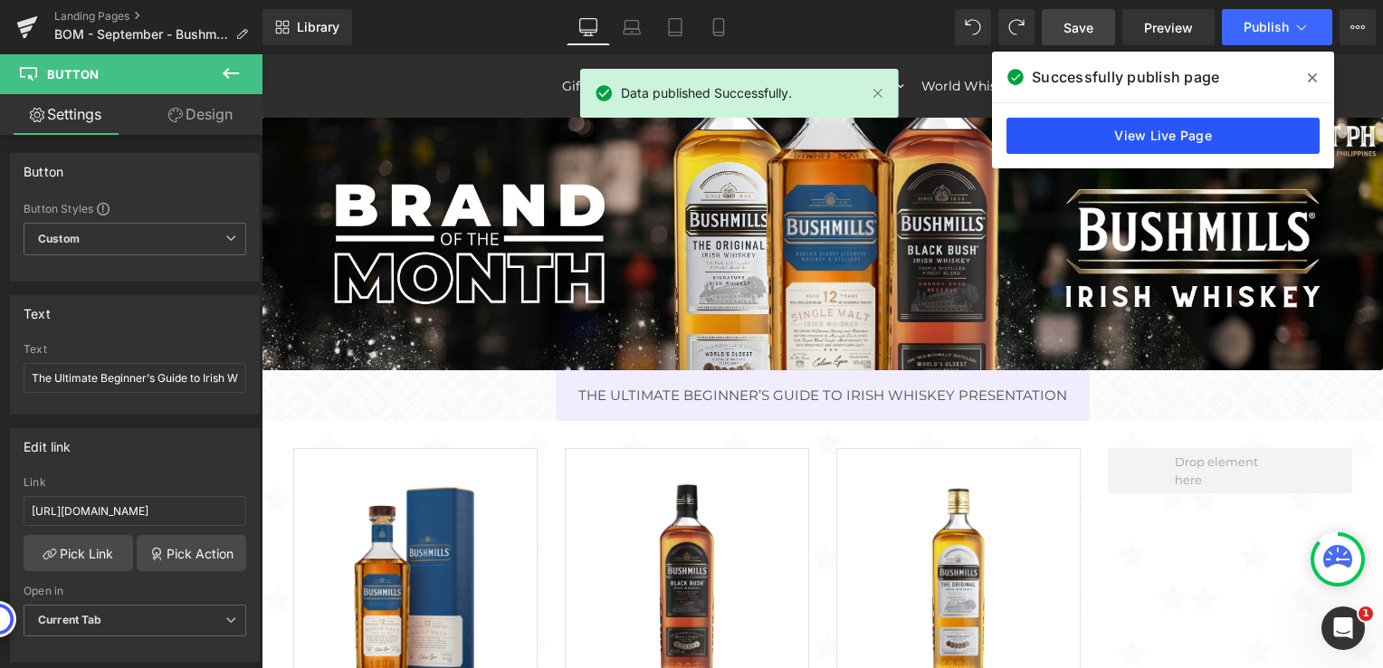
click at [1108, 134] on link "View Live Page" at bounding box center [1162, 136] width 313 height 36
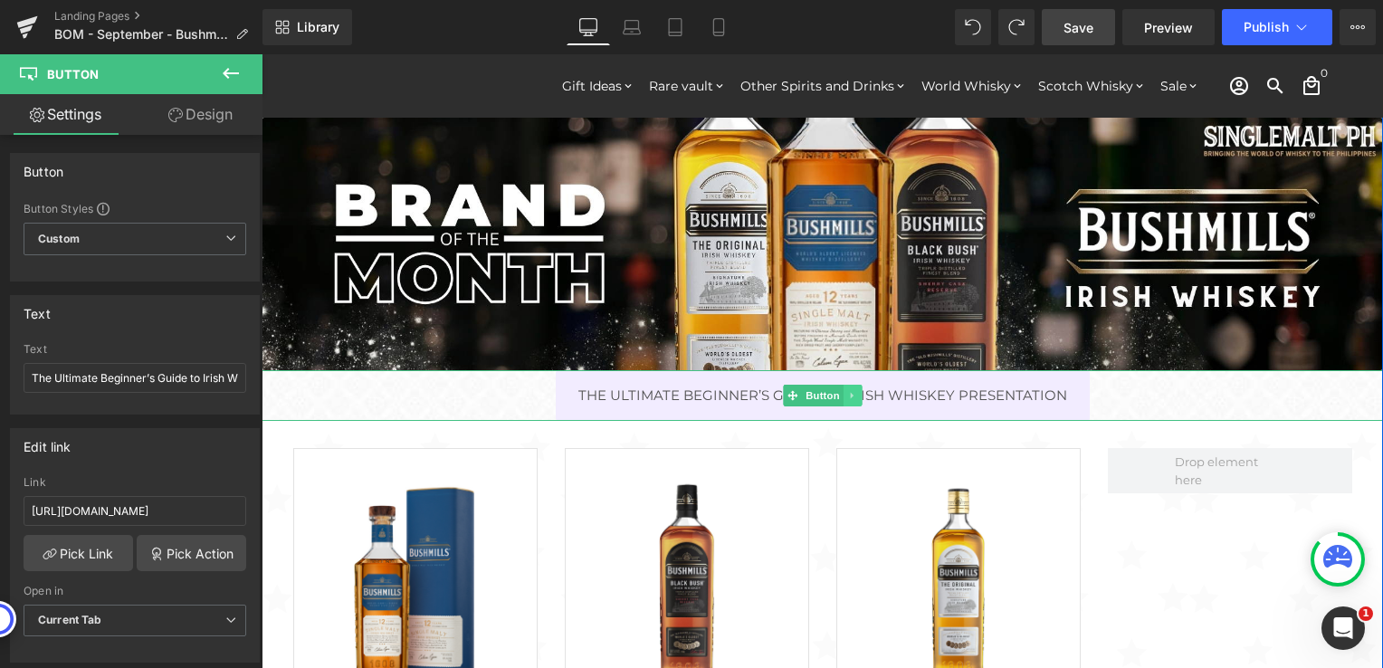
click at [847, 391] on icon at bounding box center [852, 395] width 10 height 11
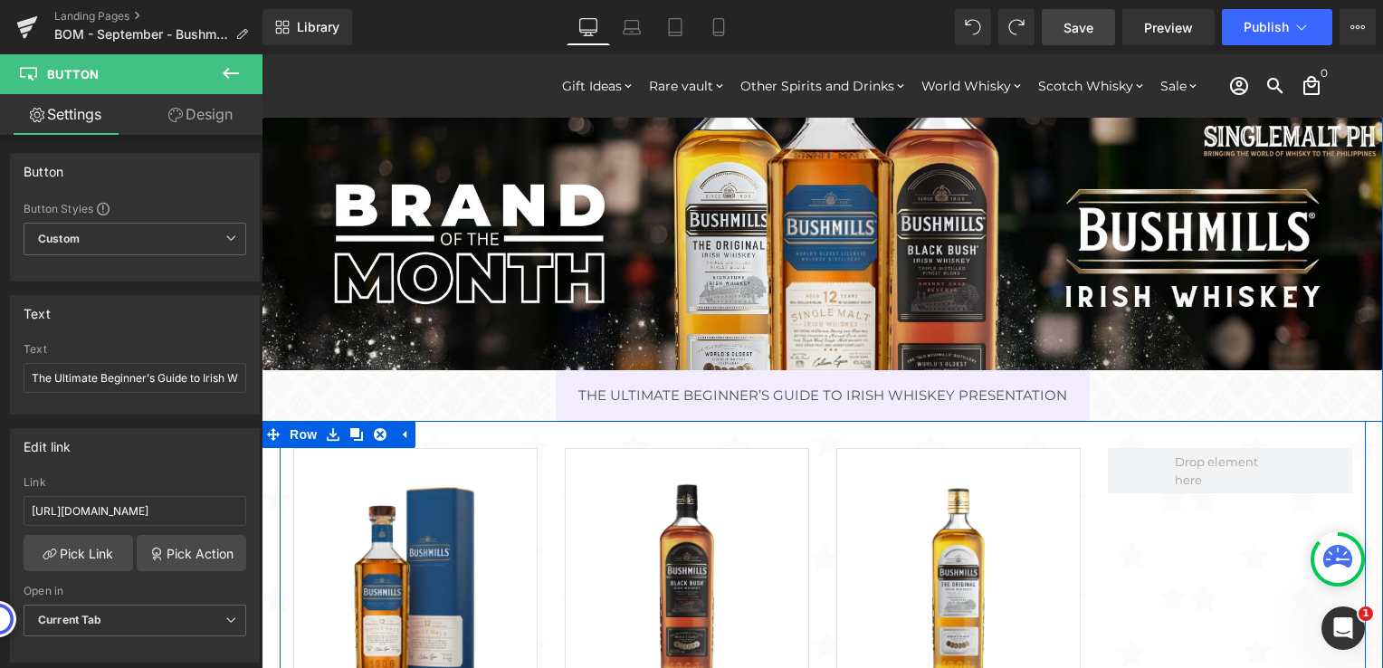
click at [851, 429] on div "Sale Off (P) Image ADD TO CART (P) Cart Button Bushmills [DEMOGRAPHIC_DATA] Whi…" at bounding box center [823, 659] width 1086 height 476
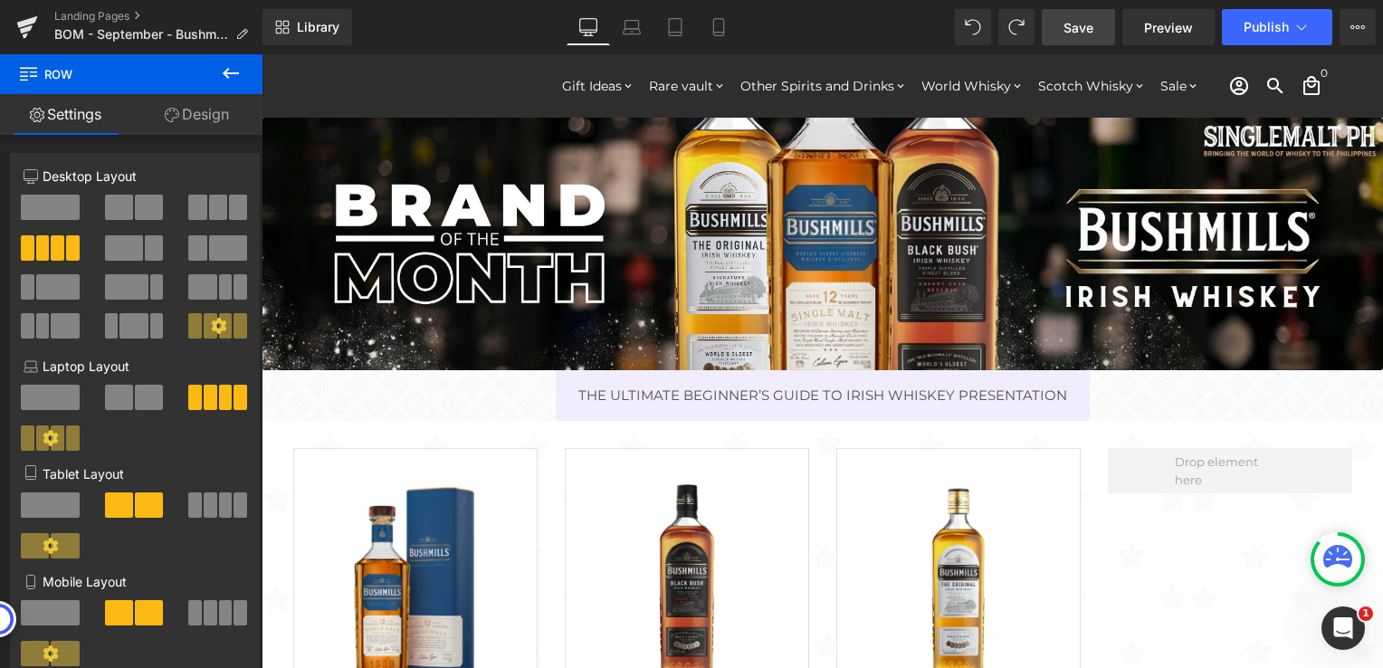
click at [223, 71] on icon at bounding box center [231, 73] width 22 height 22
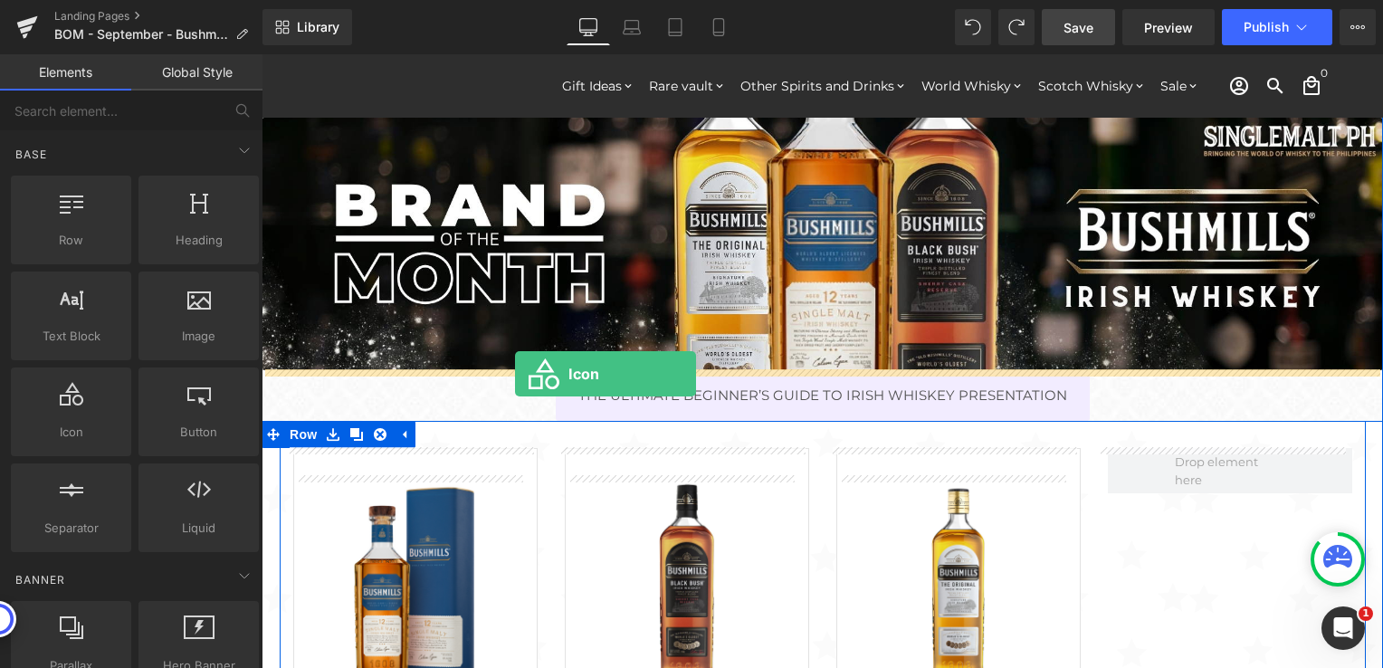
drag, startPoint x: 346, startPoint y: 454, endPoint x: 515, endPoint y: 374, distance: 187.4
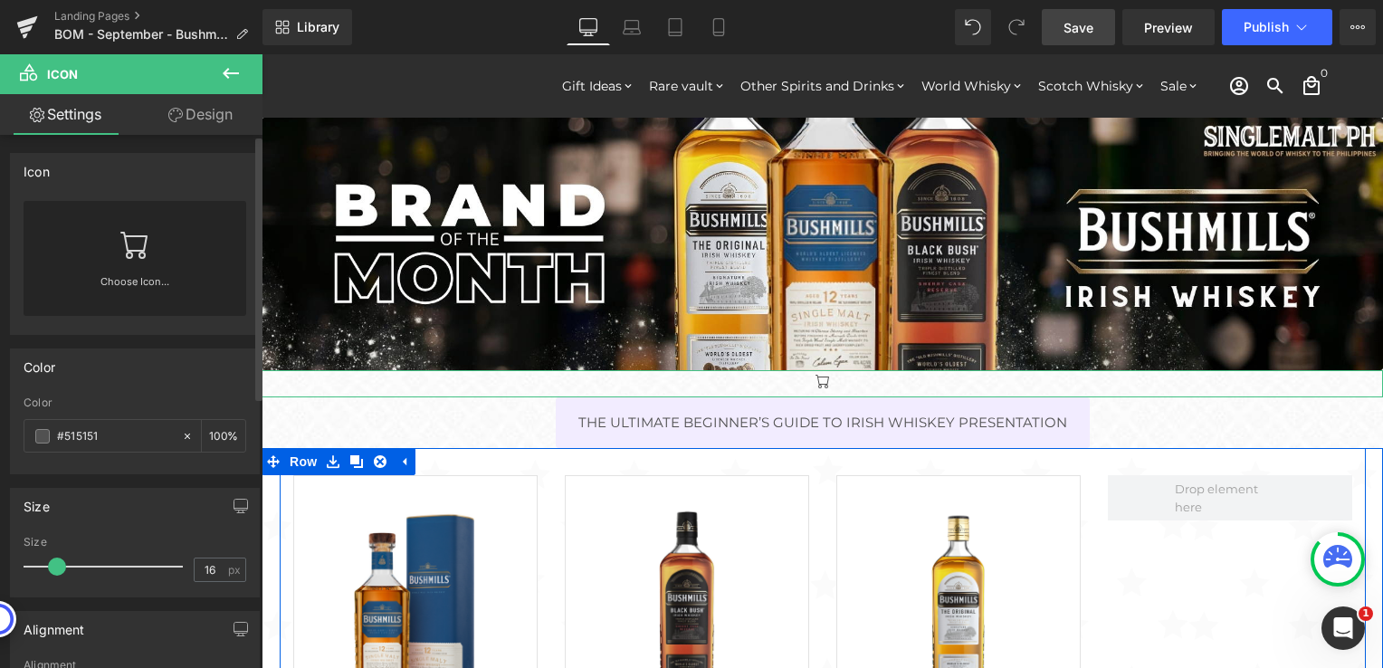
click at [84, 246] on div "Choose Icon..." at bounding box center [135, 258] width 223 height 115
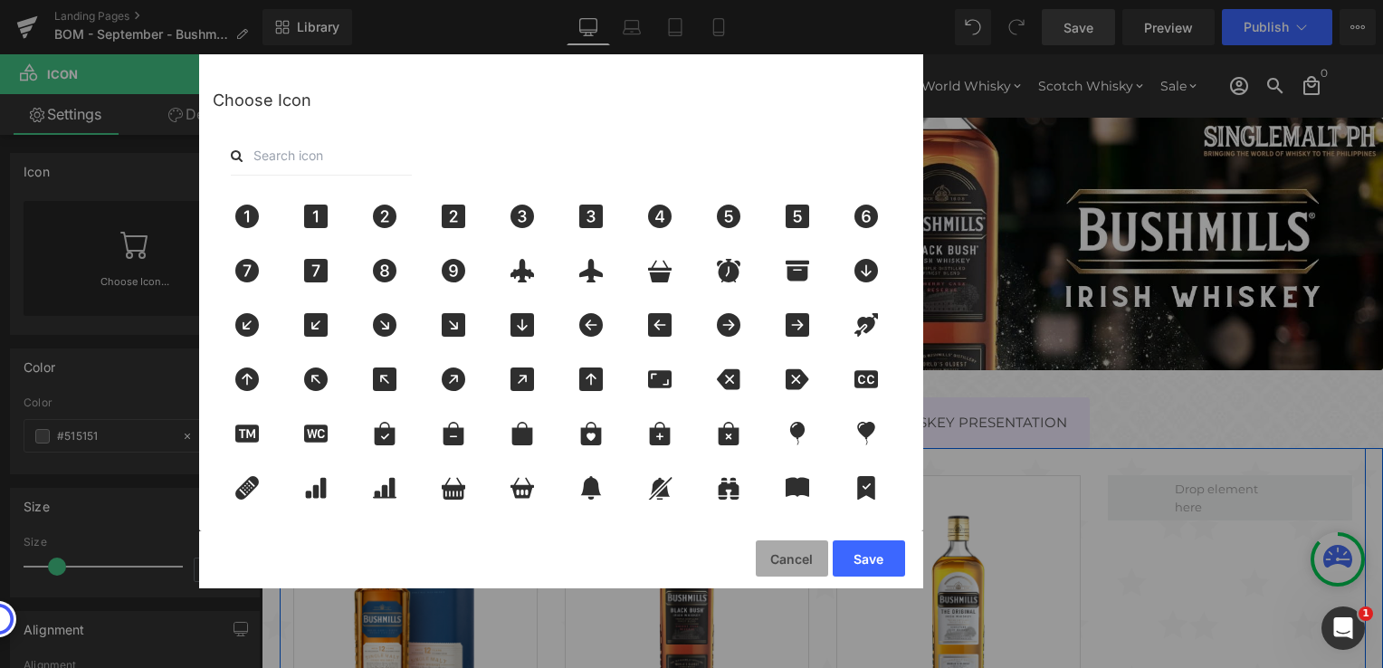
drag, startPoint x: 789, startPoint y: 558, endPoint x: 261, endPoint y: 429, distance: 544.0
click at [789, 558] on button "Cancel" at bounding box center [792, 558] width 72 height 36
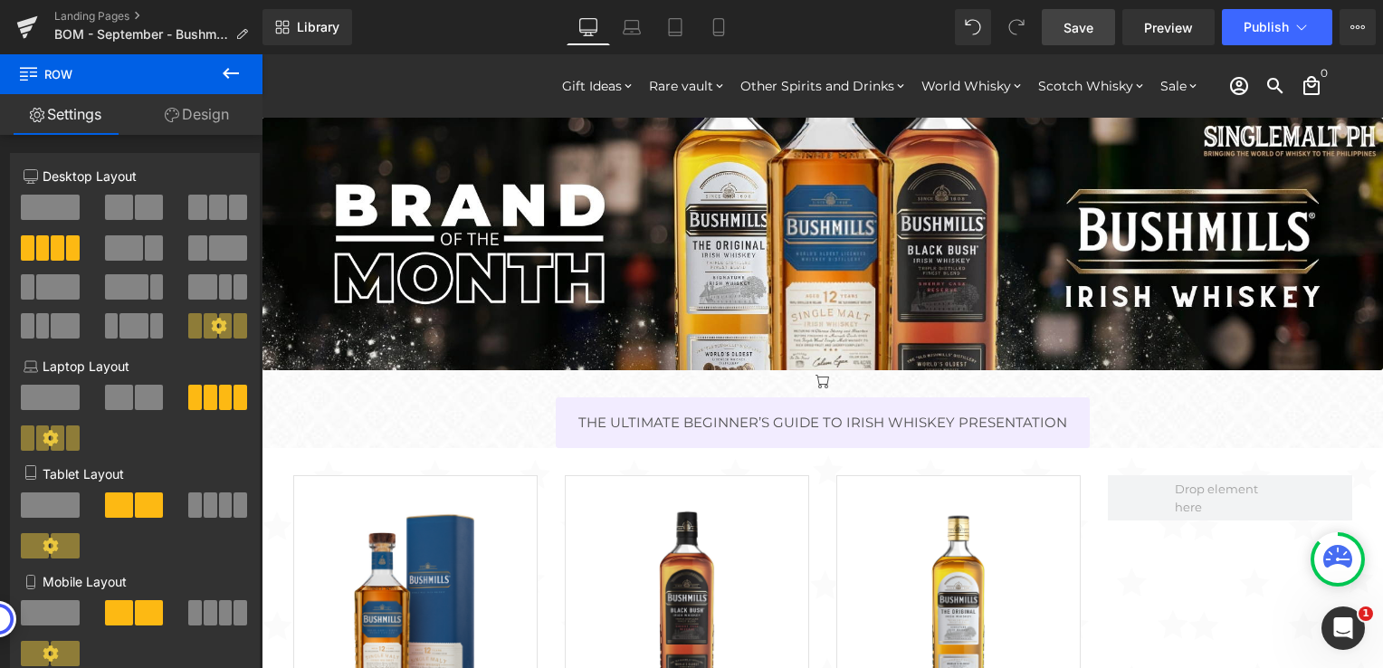
click at [223, 67] on icon at bounding box center [231, 73] width 22 height 22
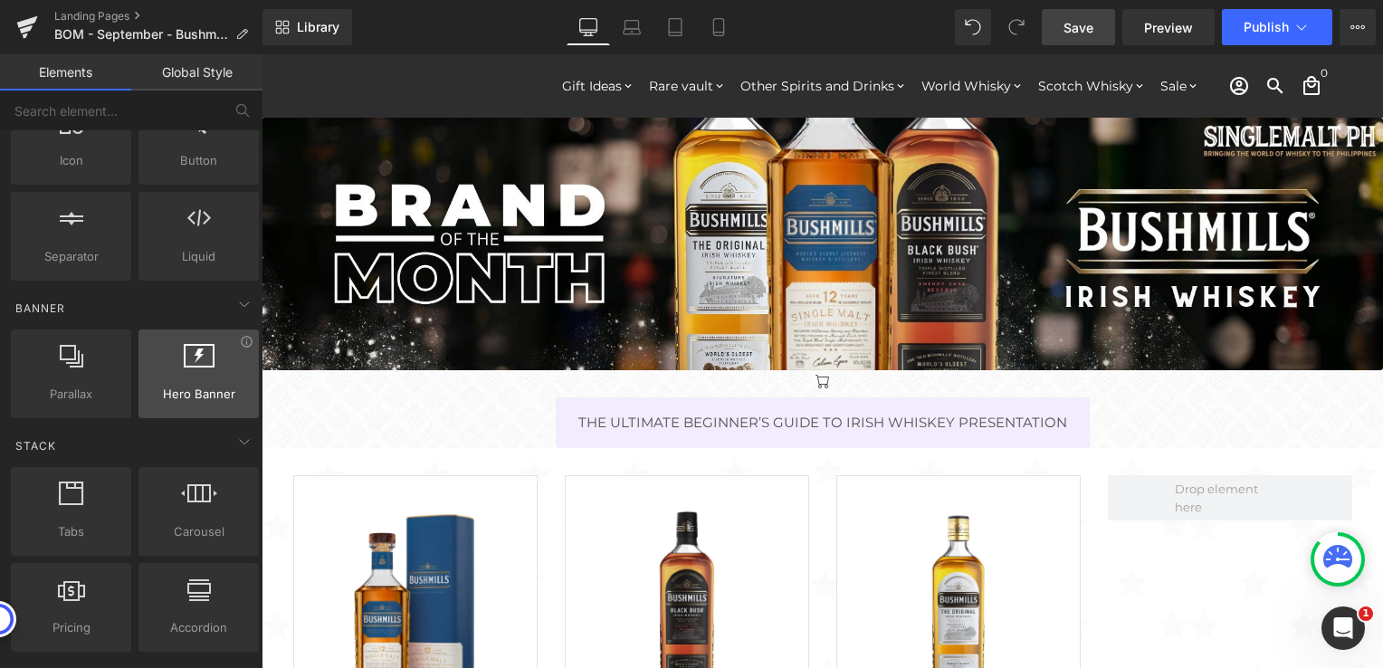
scroll to position [362, 0]
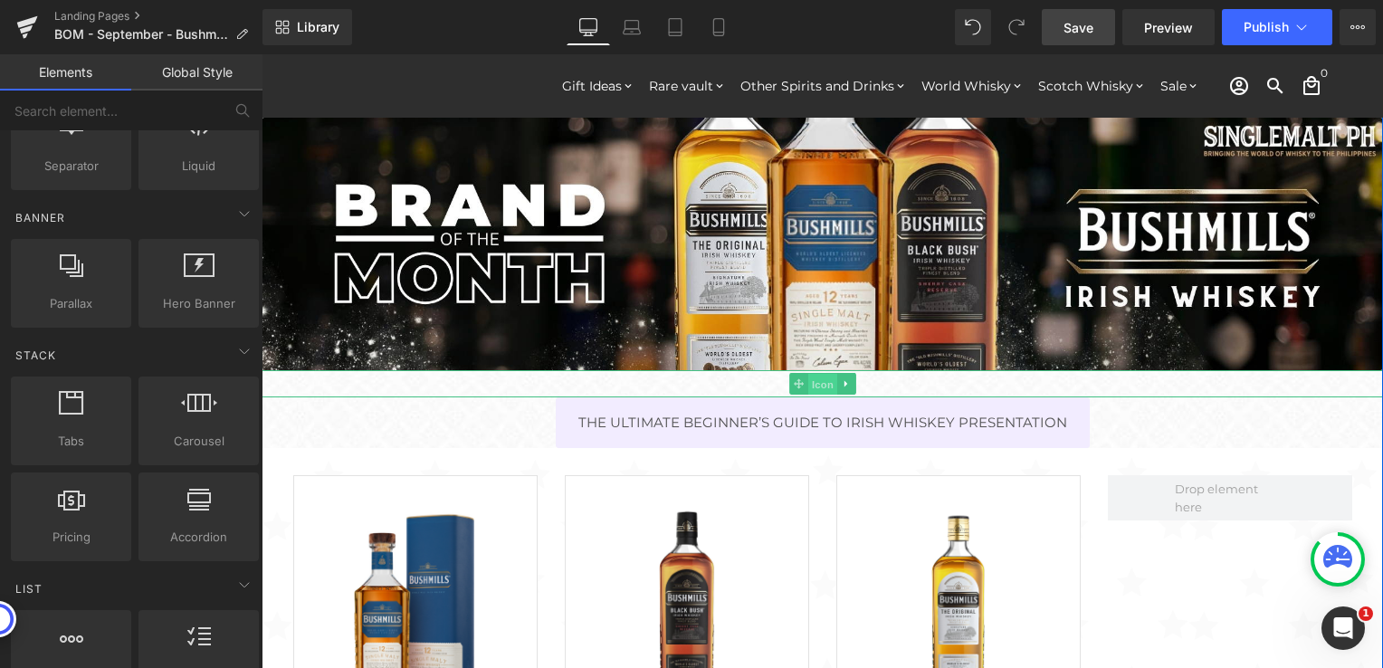
click at [815, 378] on span "Icon" at bounding box center [822, 385] width 29 height 22
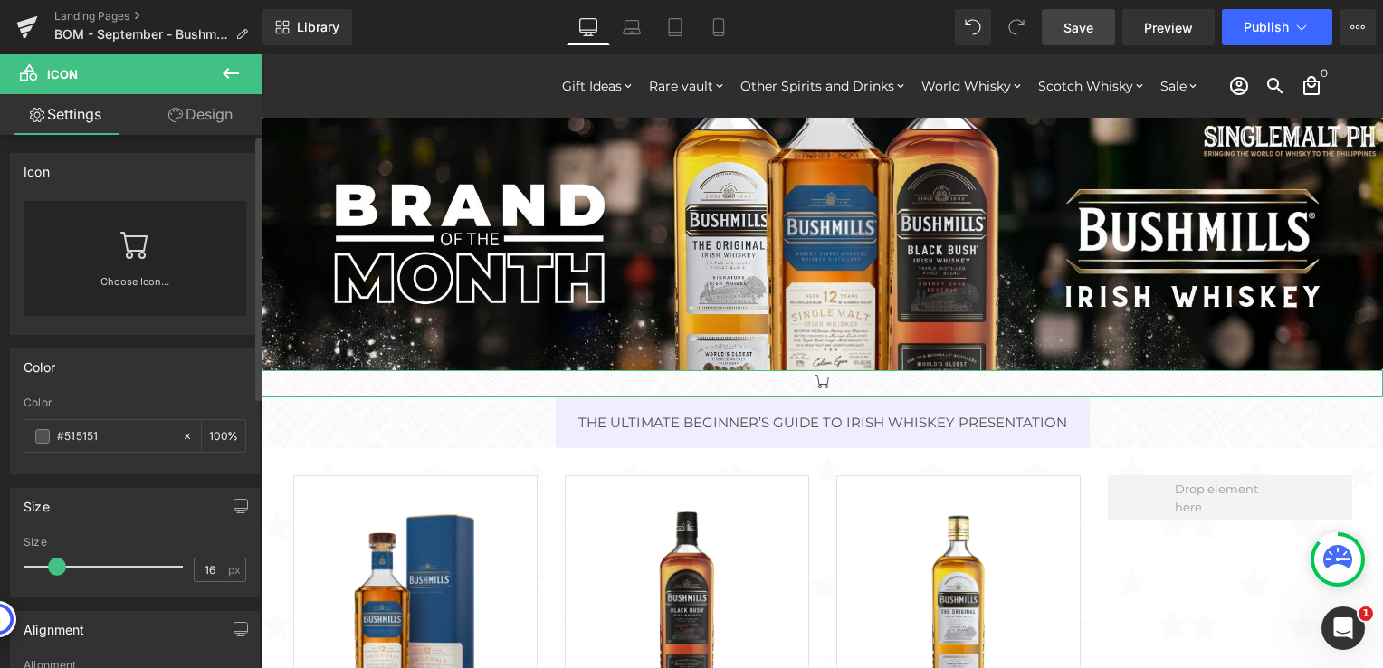
click at [167, 282] on link "Choose Icon..." at bounding box center [135, 294] width 223 height 43
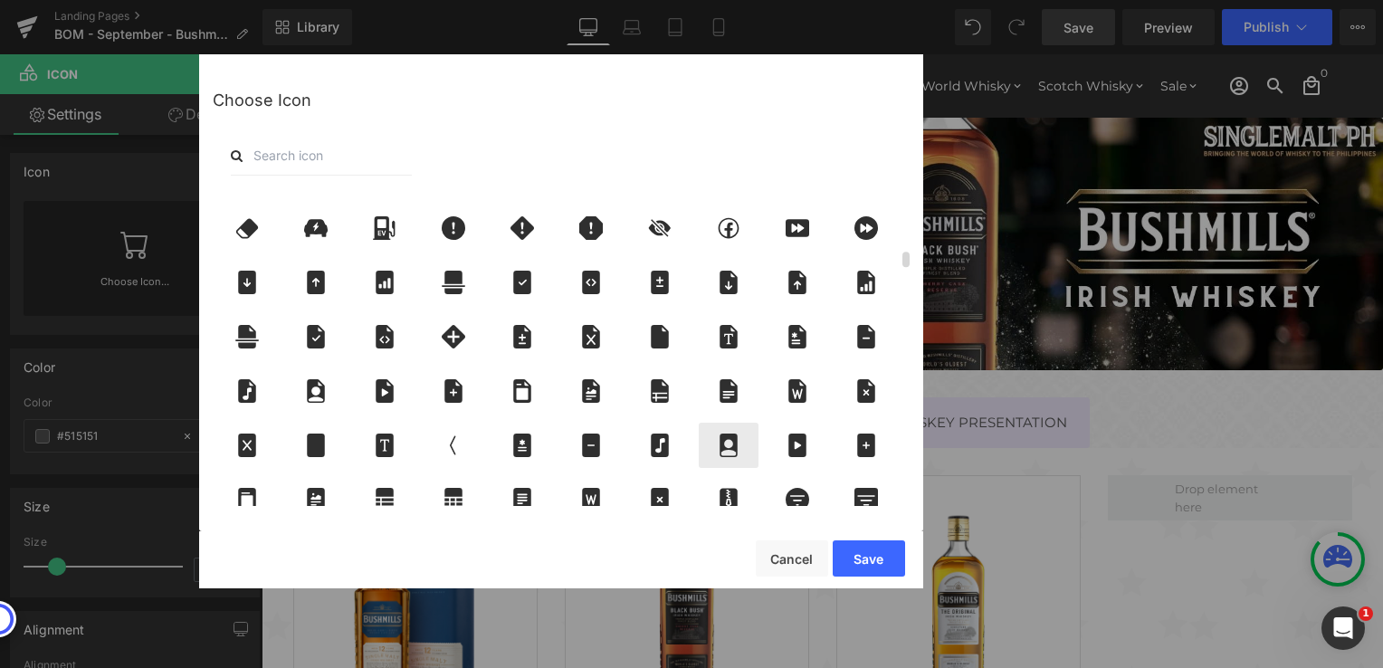
scroll to position [1267, 0]
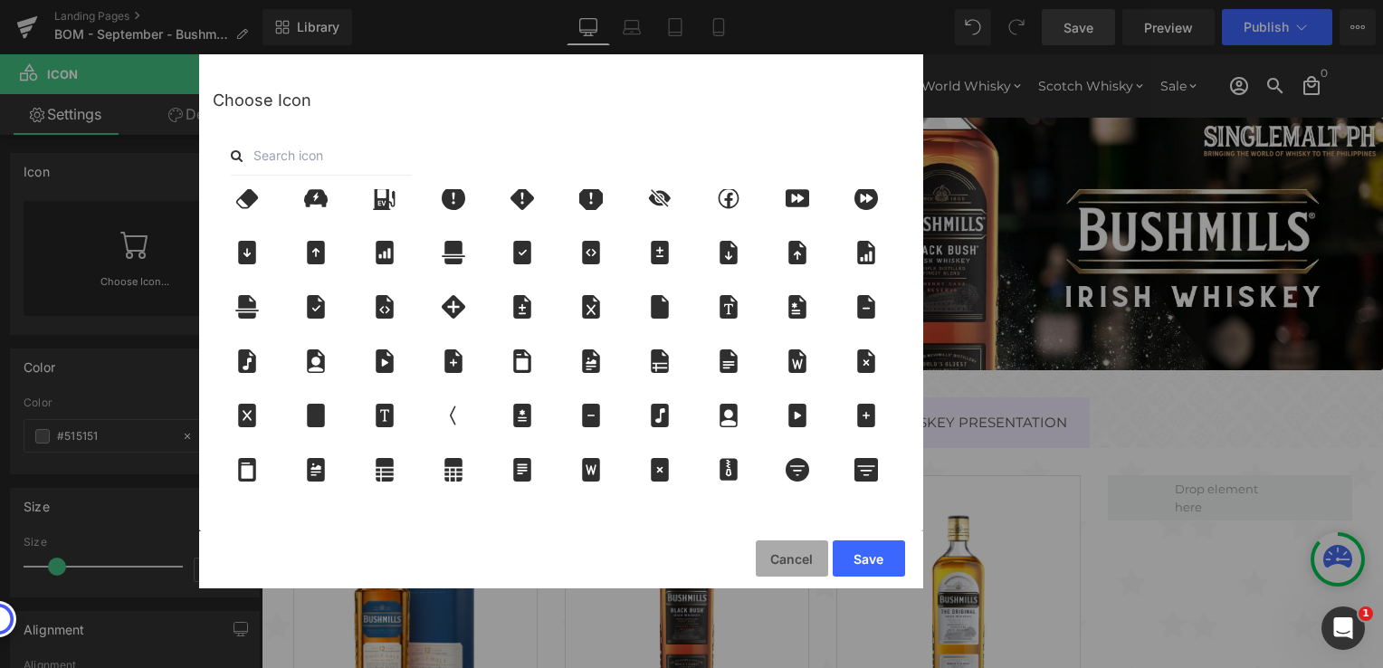
click at [787, 559] on button "Cancel" at bounding box center [792, 558] width 72 height 36
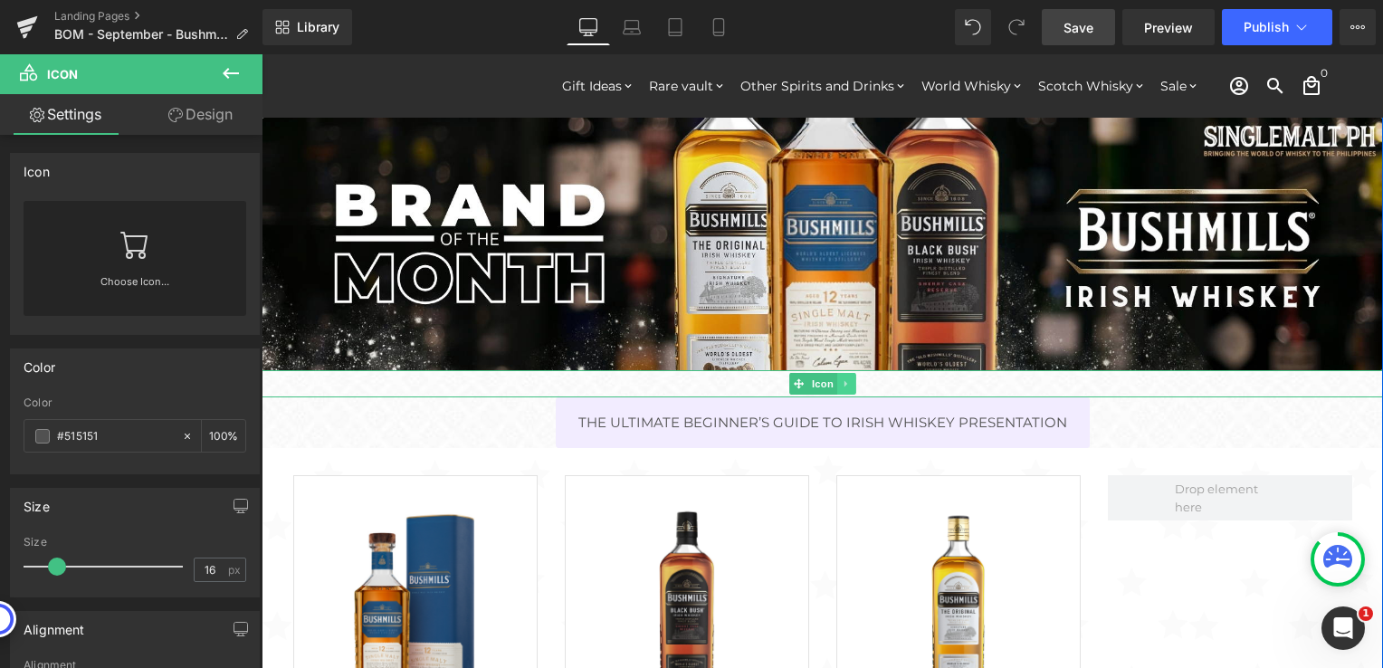
click at [841, 381] on icon at bounding box center [846, 383] width 10 height 11
click at [851, 383] on icon at bounding box center [856, 383] width 10 height 10
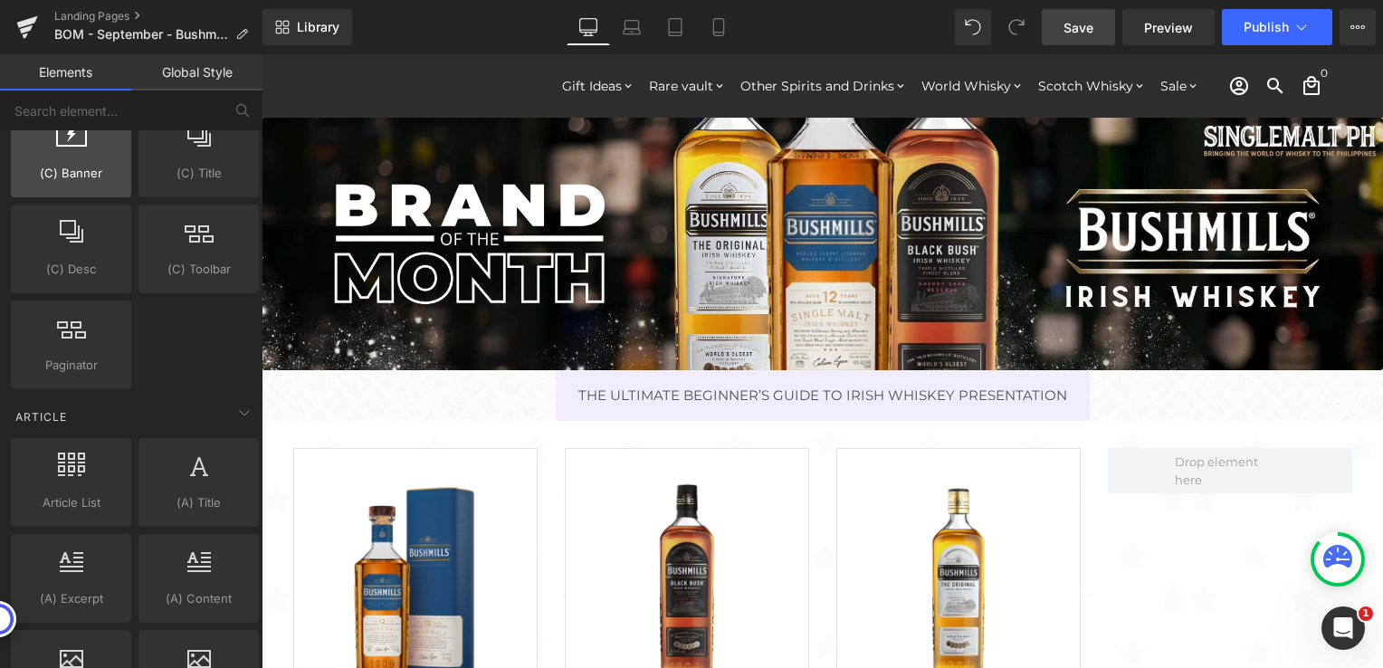
scroll to position [3077, 0]
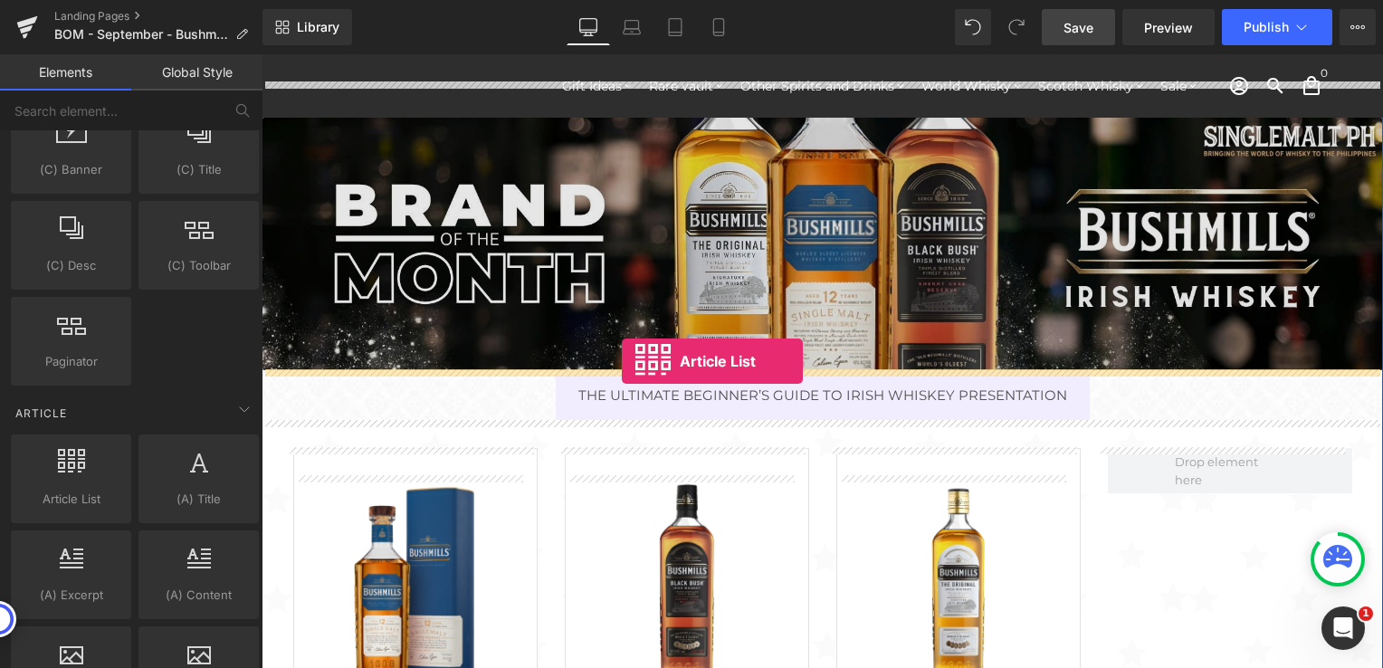
drag, startPoint x: 362, startPoint y: 531, endPoint x: 622, endPoint y: 361, distance: 310.5
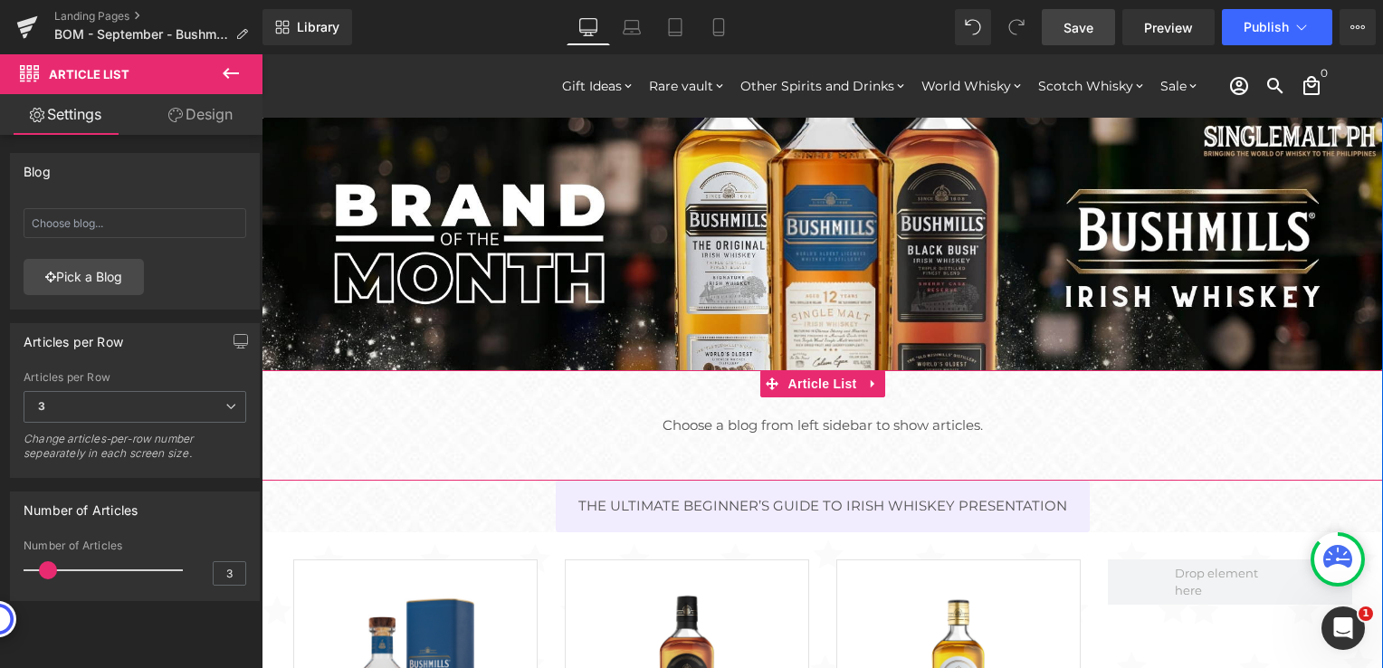
click at [818, 425] on span "Choose a blog from left sidebar to show articles." at bounding box center [822, 425] width 1121 height 57
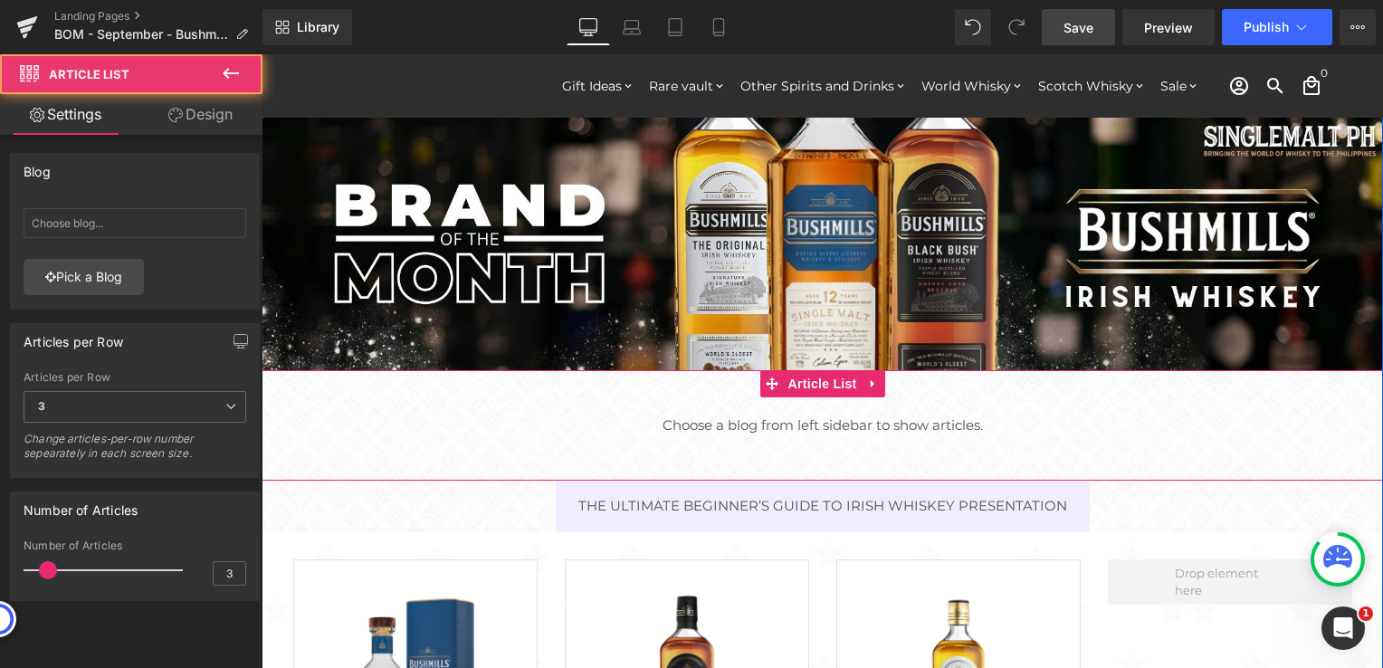
click at [816, 412] on span "Choose a blog from left sidebar to show articles." at bounding box center [822, 425] width 1121 height 57
click at [811, 389] on span "Article List" at bounding box center [823, 383] width 78 height 27
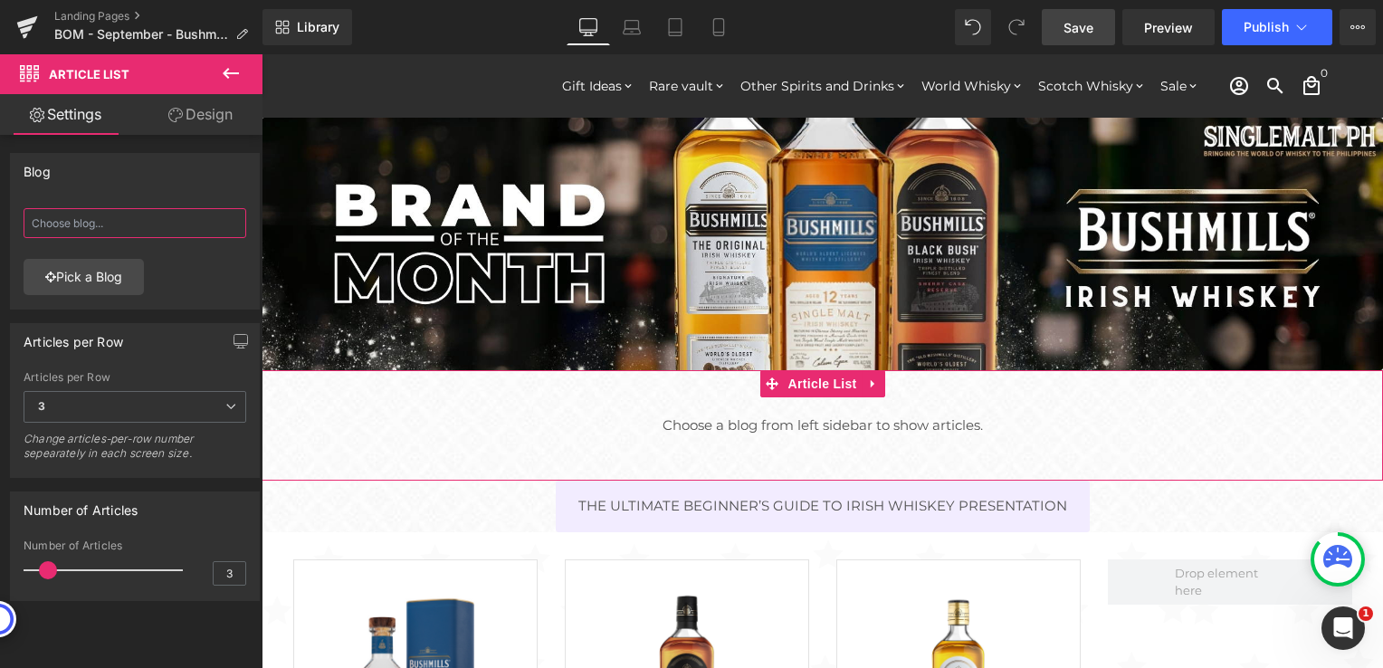
click at [96, 221] on input "text" at bounding box center [135, 223] width 223 height 30
click at [214, 406] on span "3" at bounding box center [135, 407] width 223 height 32
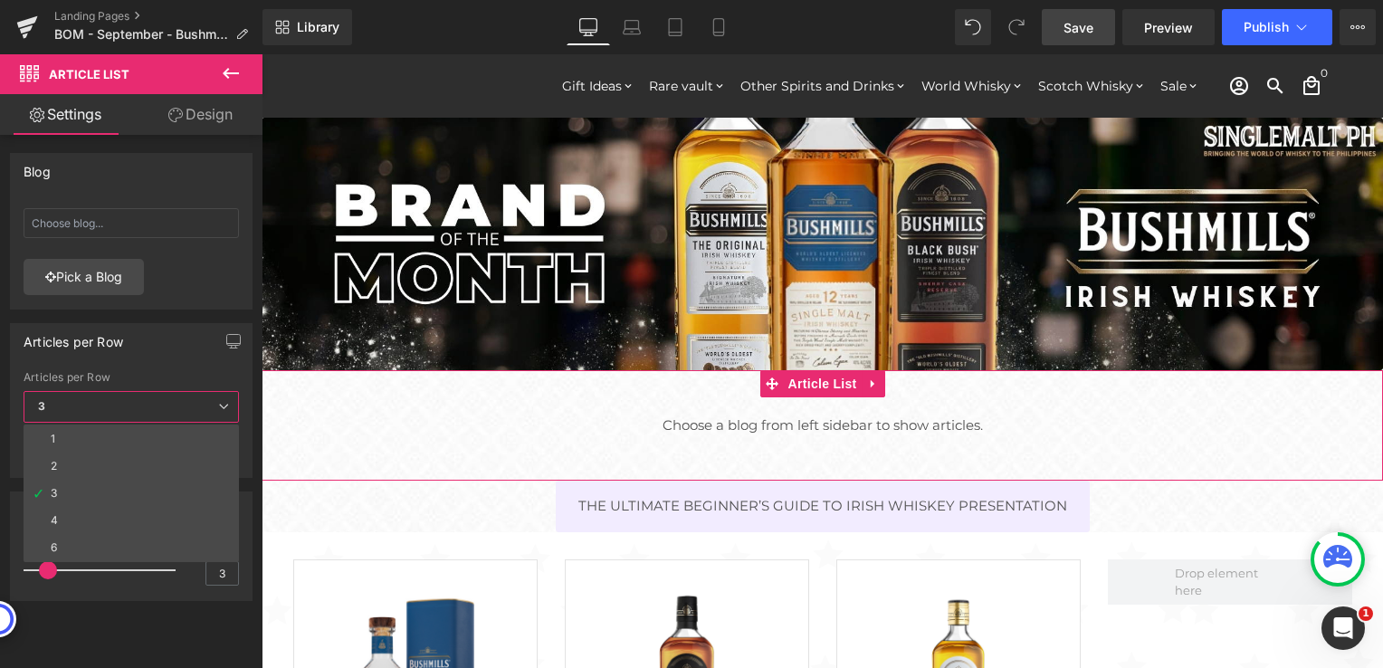
click at [214, 406] on span "3" at bounding box center [131, 407] width 215 height 32
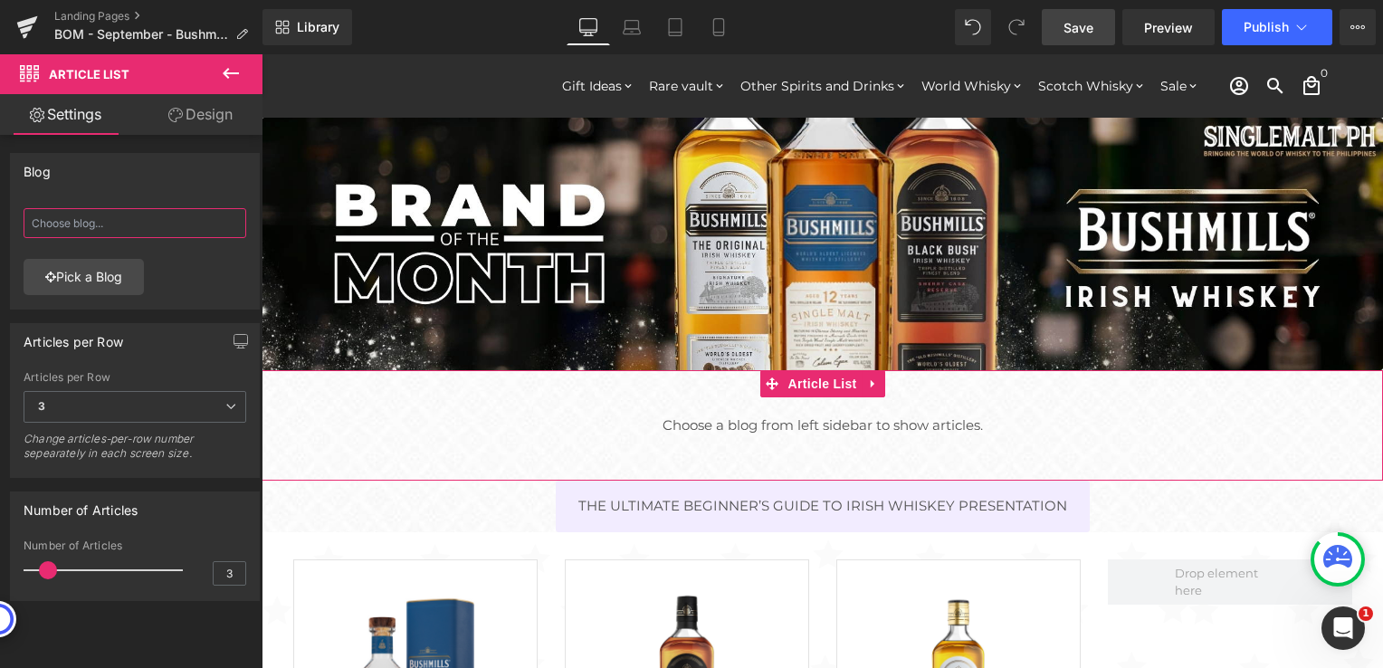
click at [119, 224] on input "text" at bounding box center [135, 223] width 223 height 30
click at [93, 270] on link "Pick a Blog" at bounding box center [84, 277] width 120 height 36
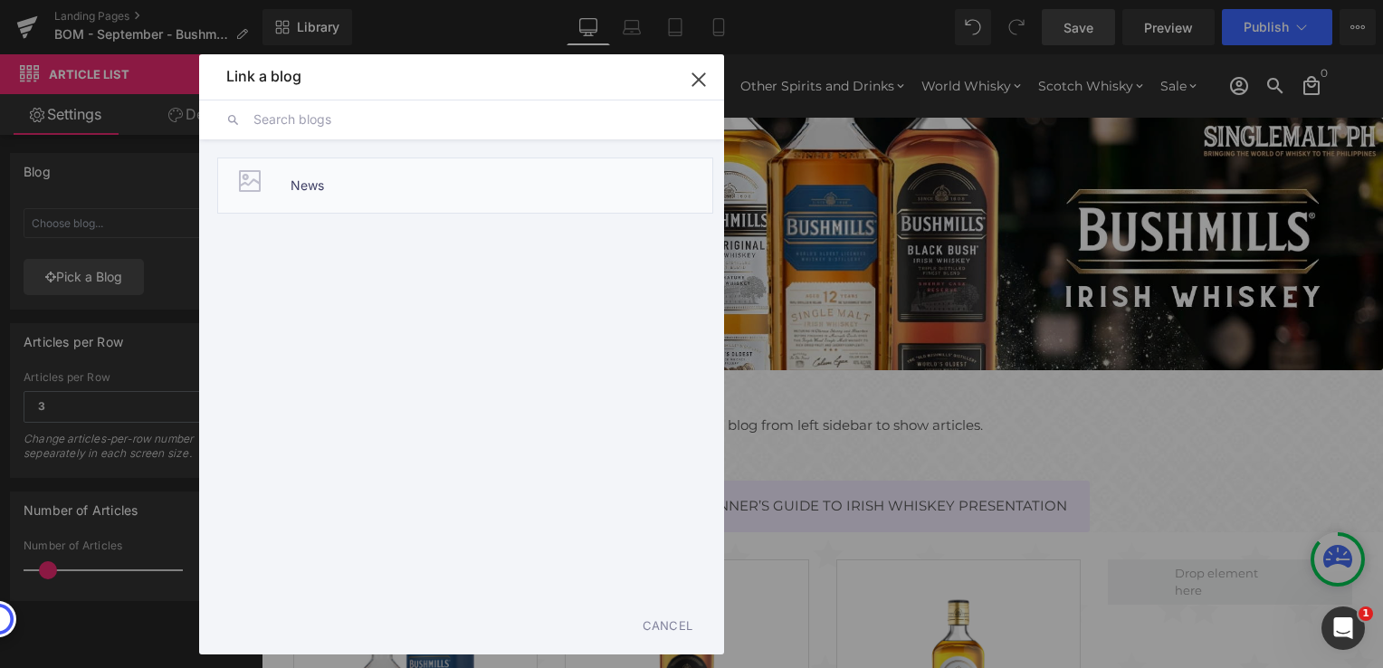
click at [254, 183] on div at bounding box center [250, 181] width 36 height 36
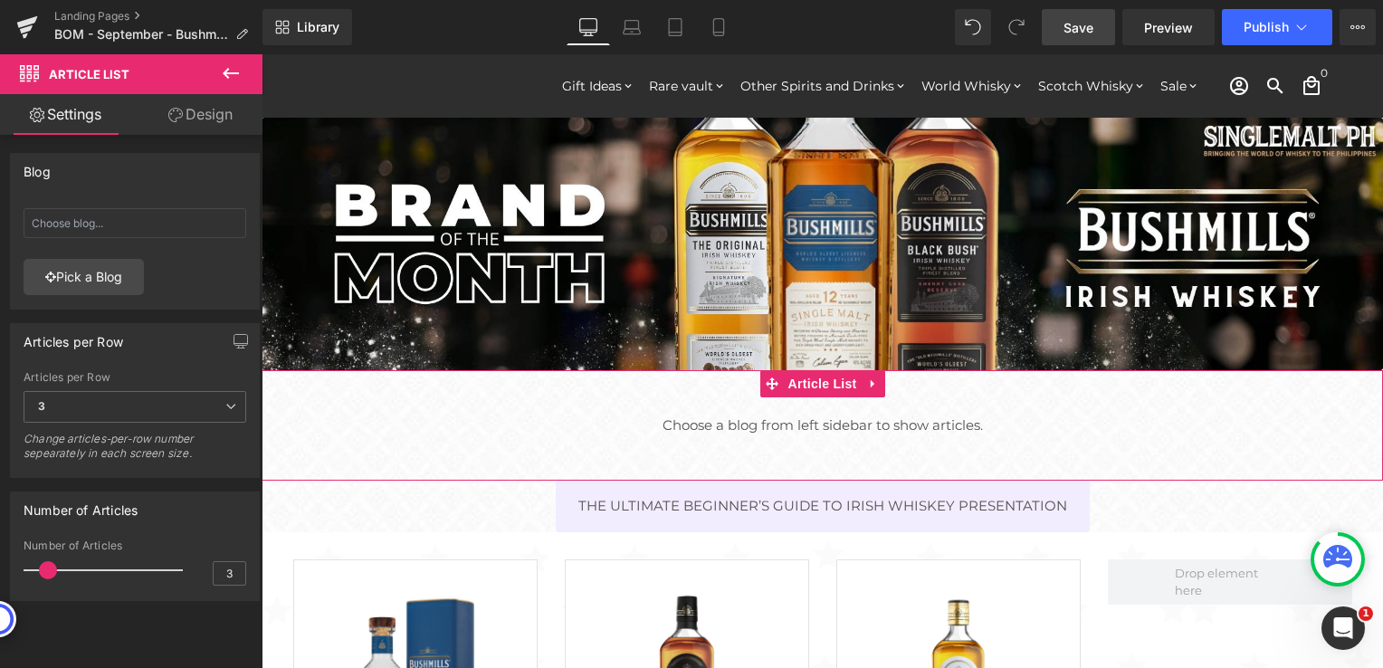
type input "News"
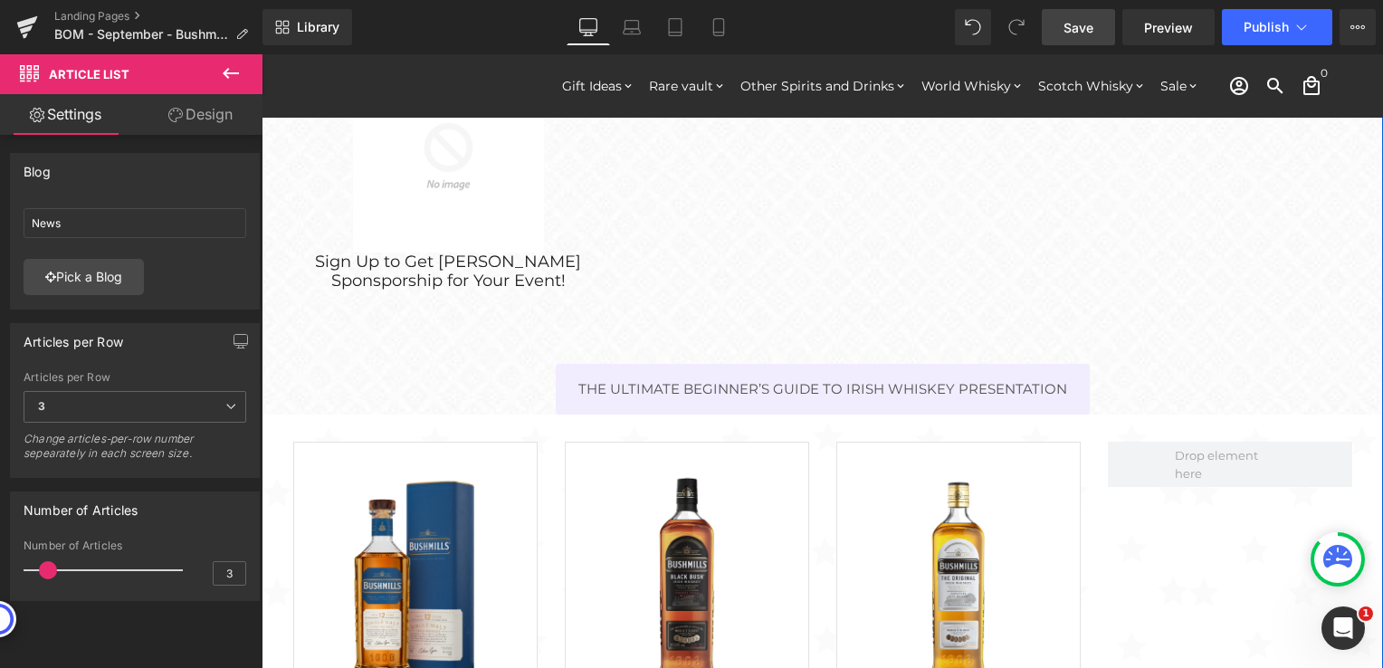
scroll to position [272, 0]
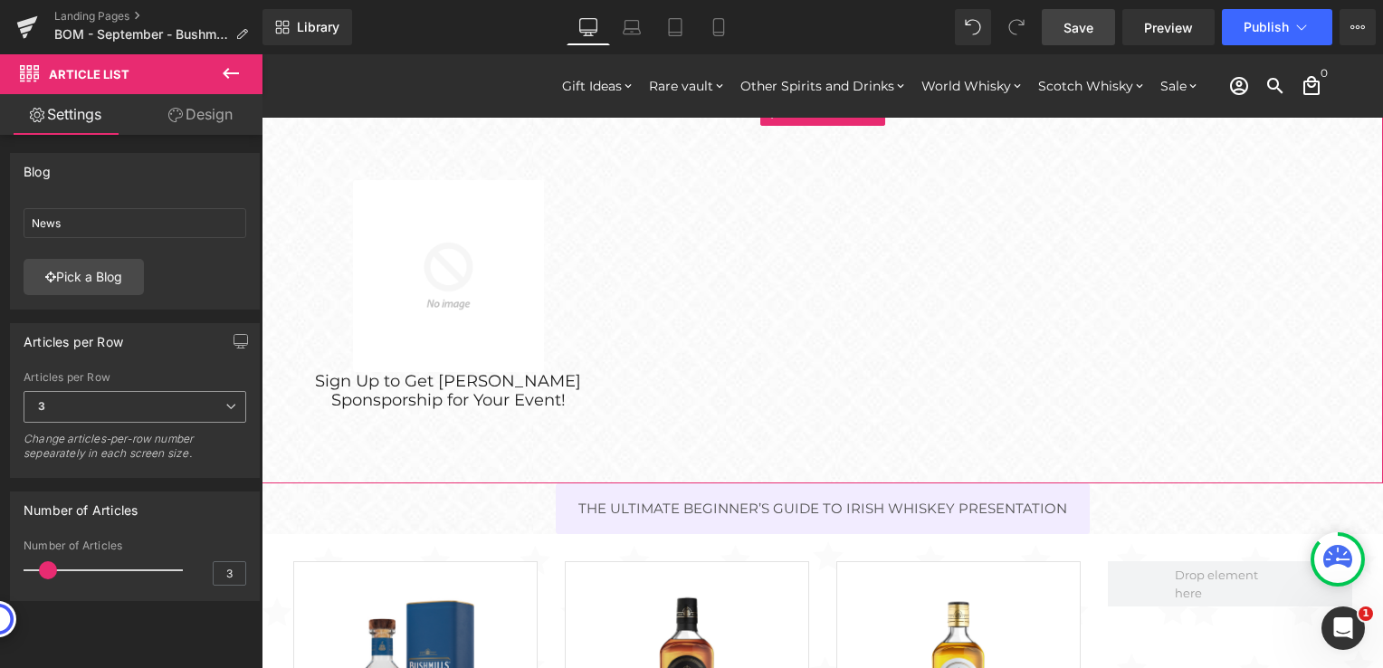
click at [225, 411] on icon at bounding box center [230, 406] width 11 height 11
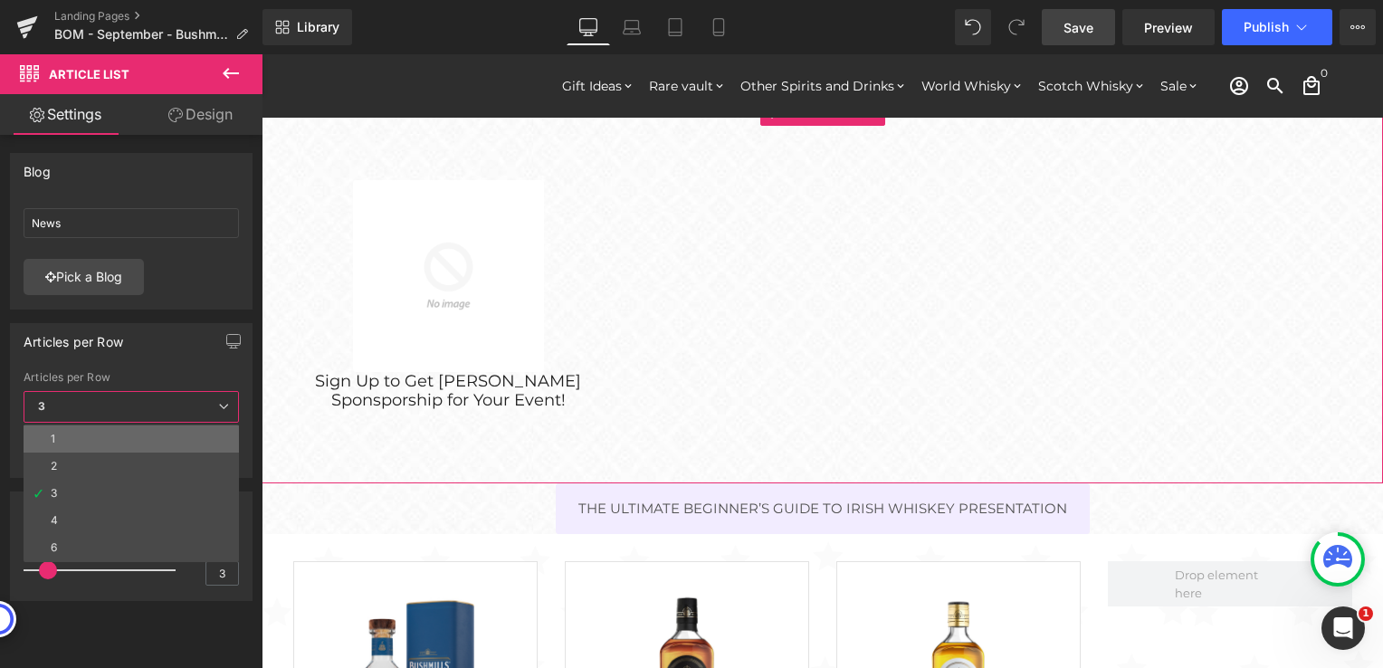
click at [105, 445] on li "1" at bounding box center [131, 438] width 215 height 27
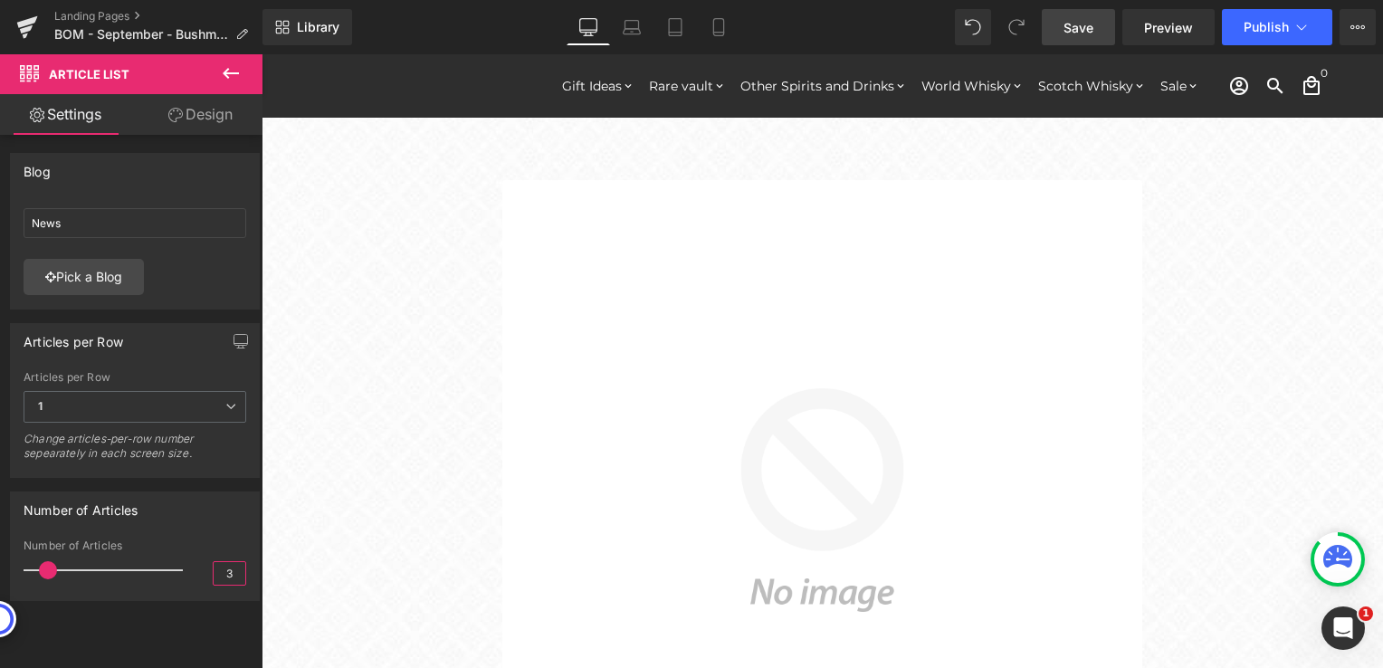
click at [225, 574] on input "3" at bounding box center [230, 573] width 32 height 23
drag, startPoint x: 225, startPoint y: 574, endPoint x: 208, endPoint y: 574, distance: 17.2
click at [214, 574] on input "3" at bounding box center [230, 573] width 32 height 23
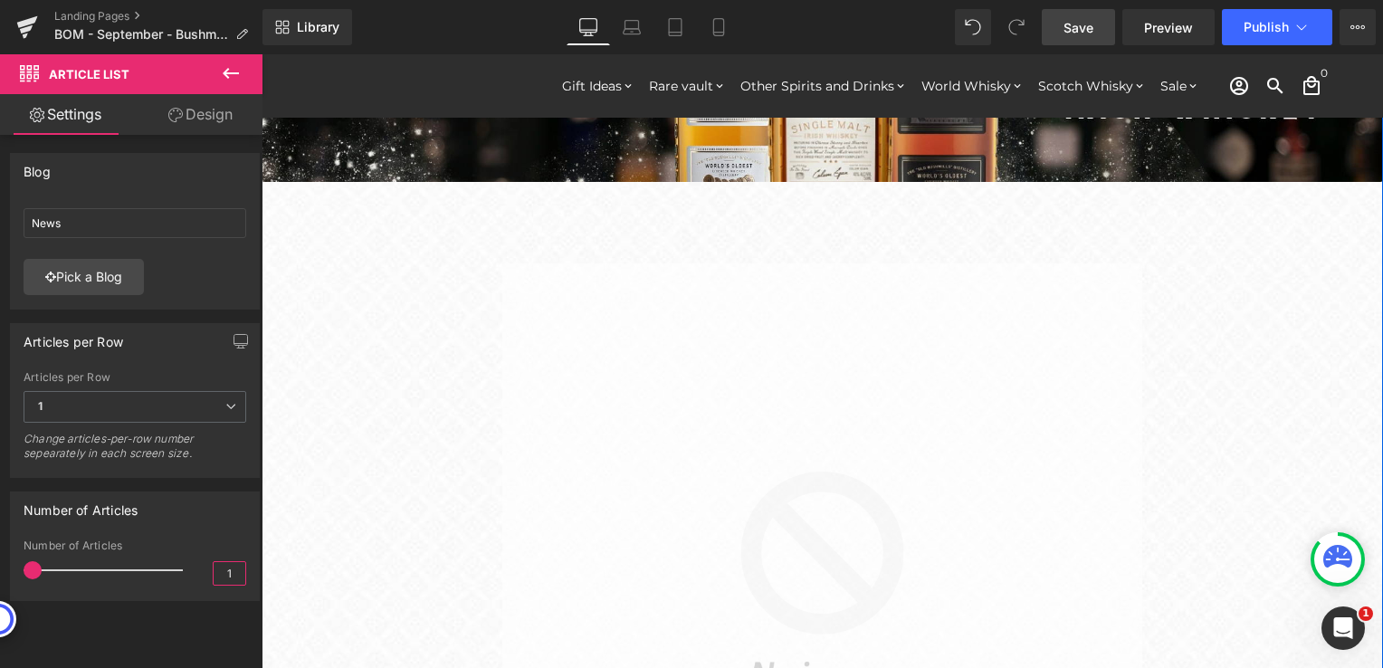
scroll to position [181, 0]
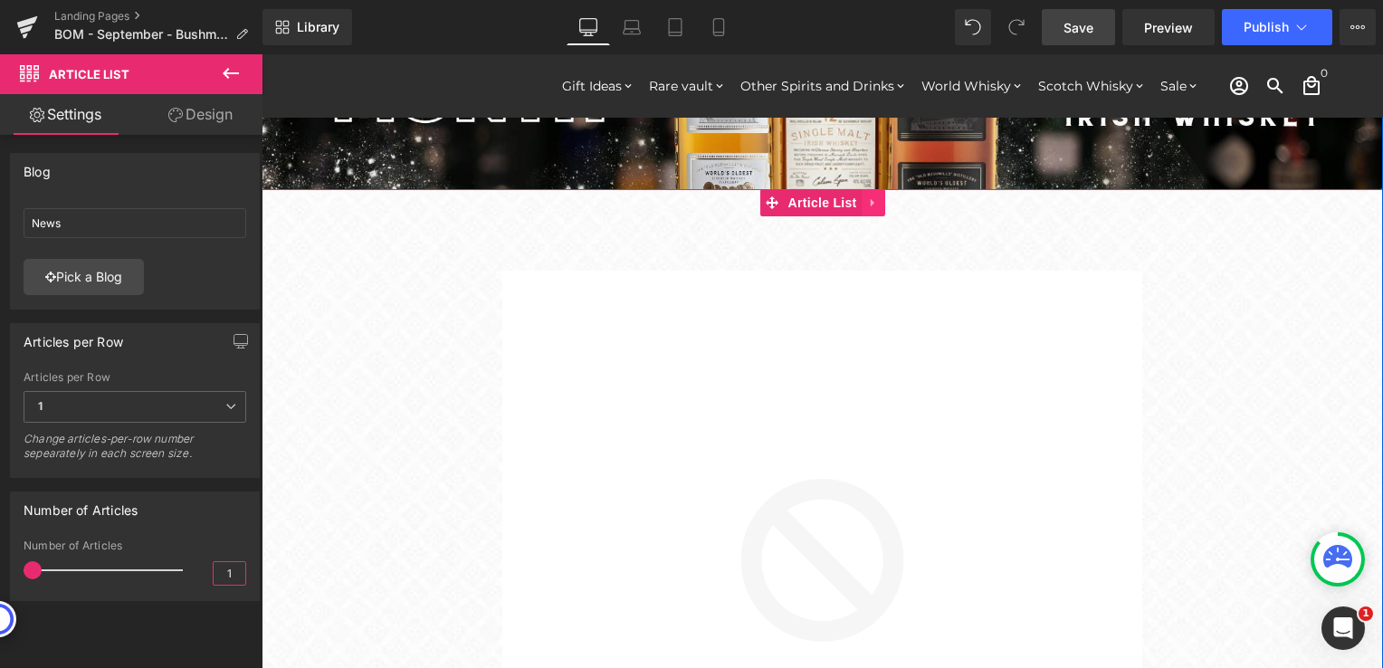
type input "1"
click at [867, 201] on icon at bounding box center [873, 202] width 13 height 14
click at [879, 201] on icon at bounding box center [885, 202] width 13 height 13
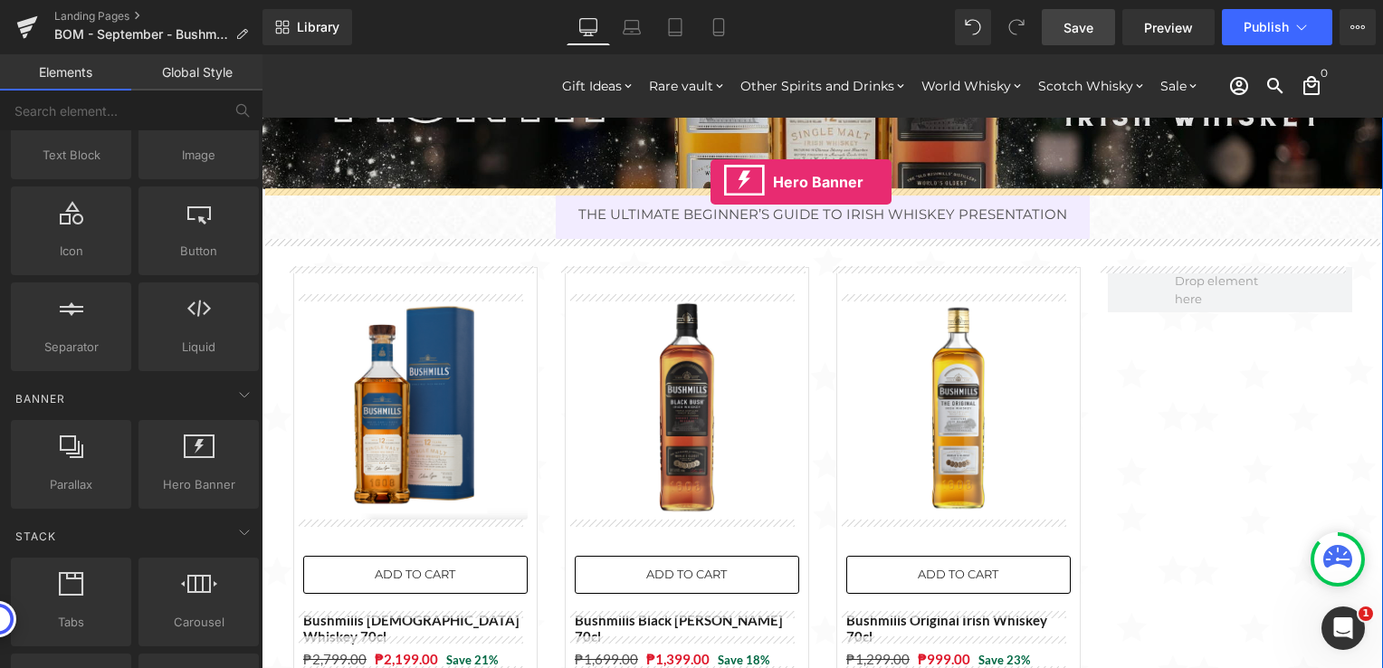
drag, startPoint x: 458, startPoint y: 509, endPoint x: 710, endPoint y: 182, distance: 412.9
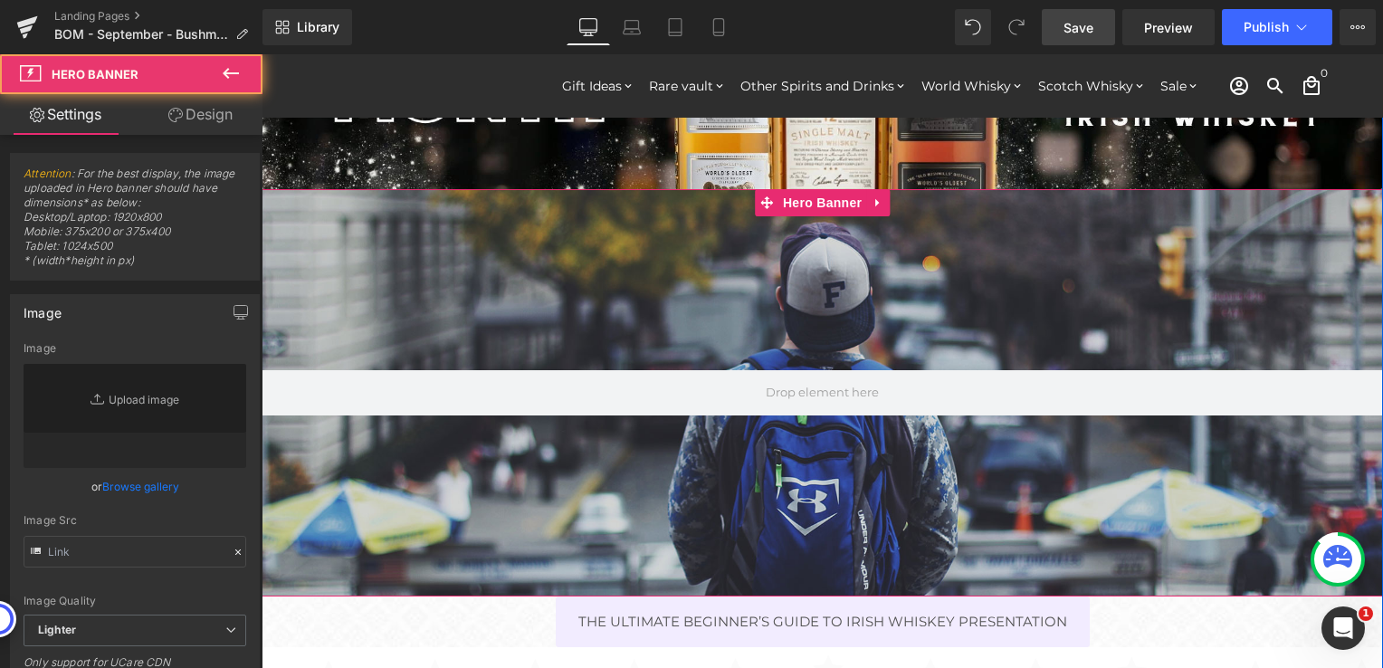
type input "[URL][DOMAIN_NAME]"
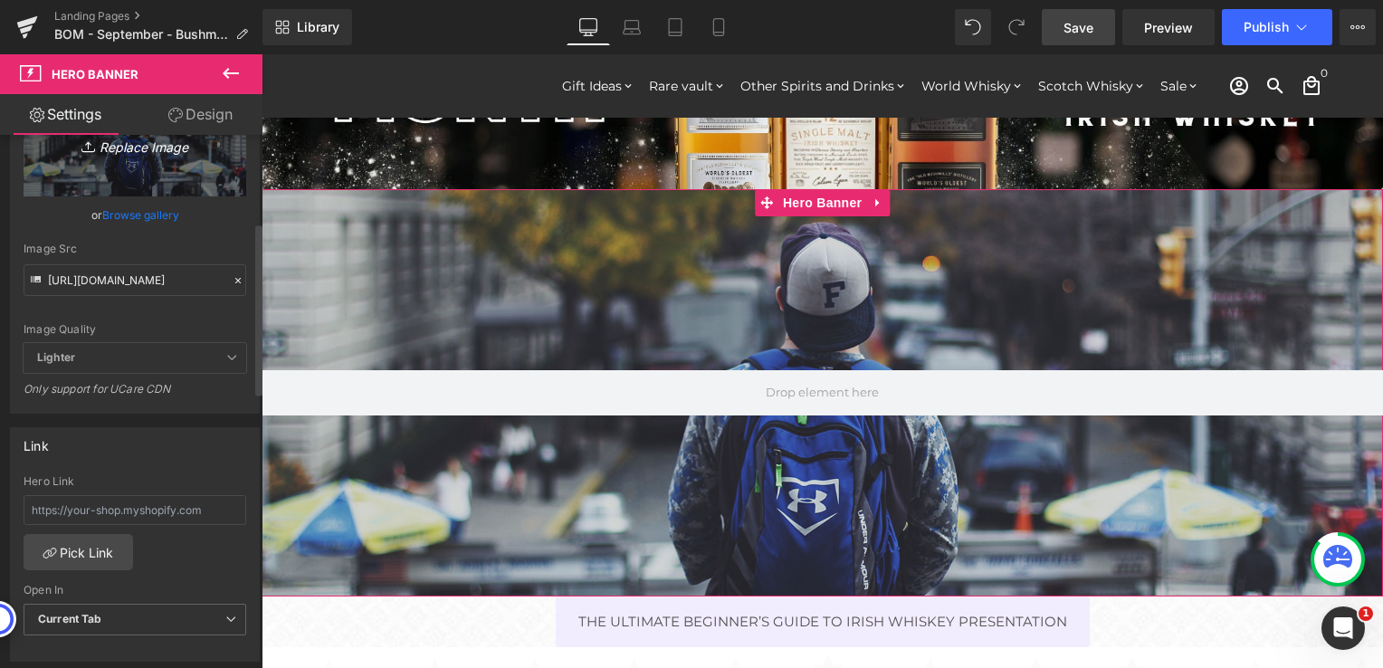
scroll to position [0, 0]
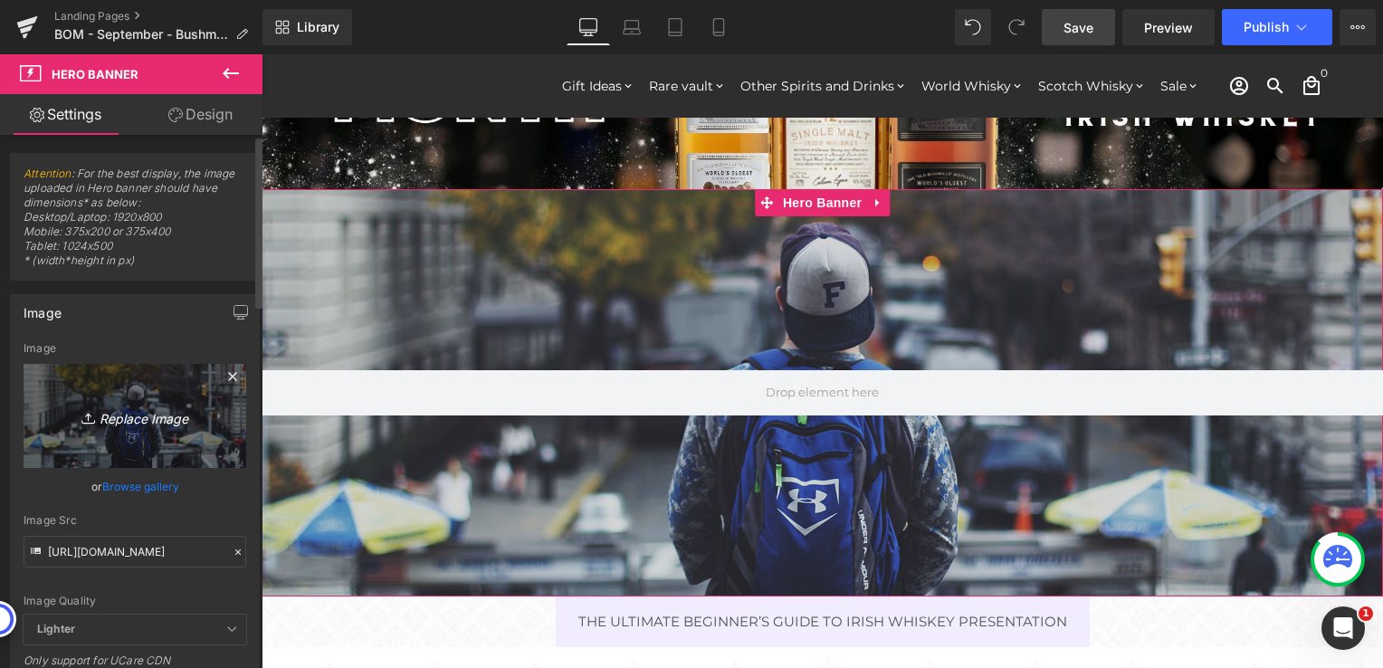
click at [125, 426] on icon "Replace Image" at bounding box center [134, 416] width 145 height 23
type input "C:\fakepath\The Ultimate Beginner’s Guide to Irish Whiskey Presentation.png"
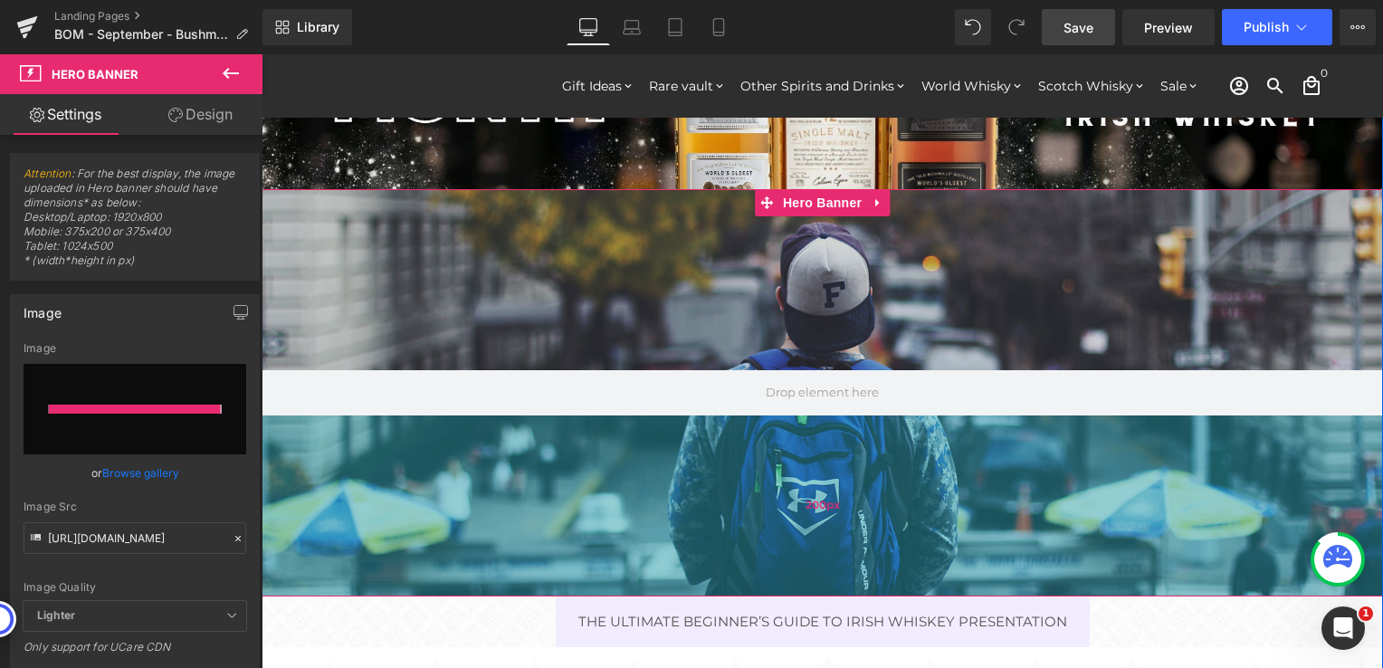
type input "[URL][DOMAIN_NAME]"
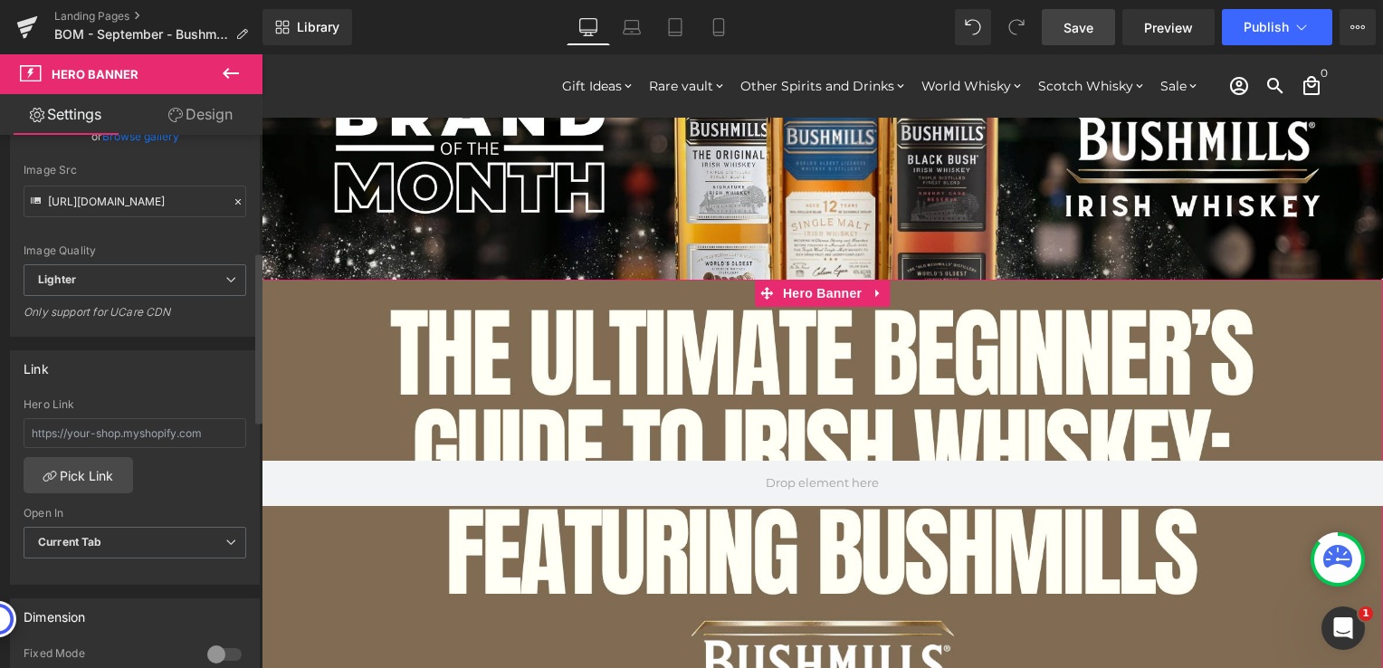
scroll to position [362, 0]
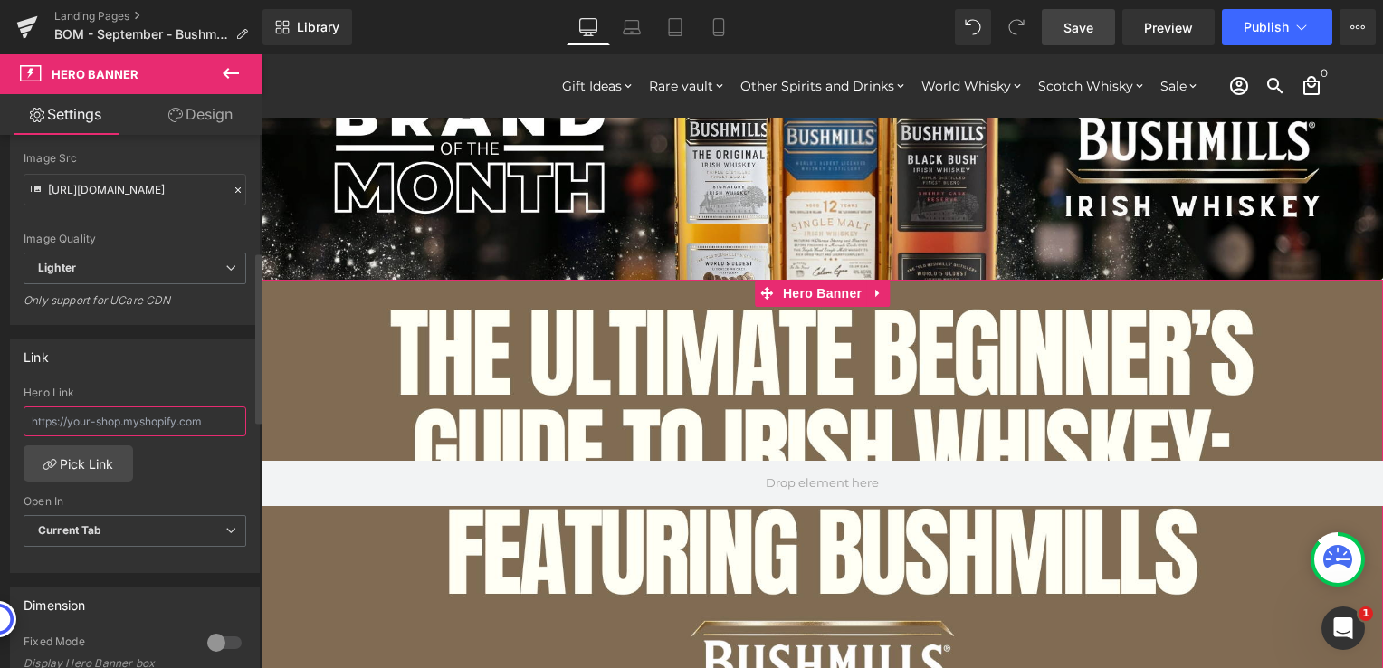
drag, startPoint x: 205, startPoint y: 417, endPoint x: 72, endPoint y: 420, distance: 133.1
click at [72, 420] on input "text" at bounding box center [135, 421] width 223 height 30
click at [188, 414] on input "text" at bounding box center [135, 421] width 223 height 30
click at [213, 412] on input "text" at bounding box center [135, 421] width 223 height 30
click at [195, 421] on input "text" at bounding box center [135, 421] width 223 height 30
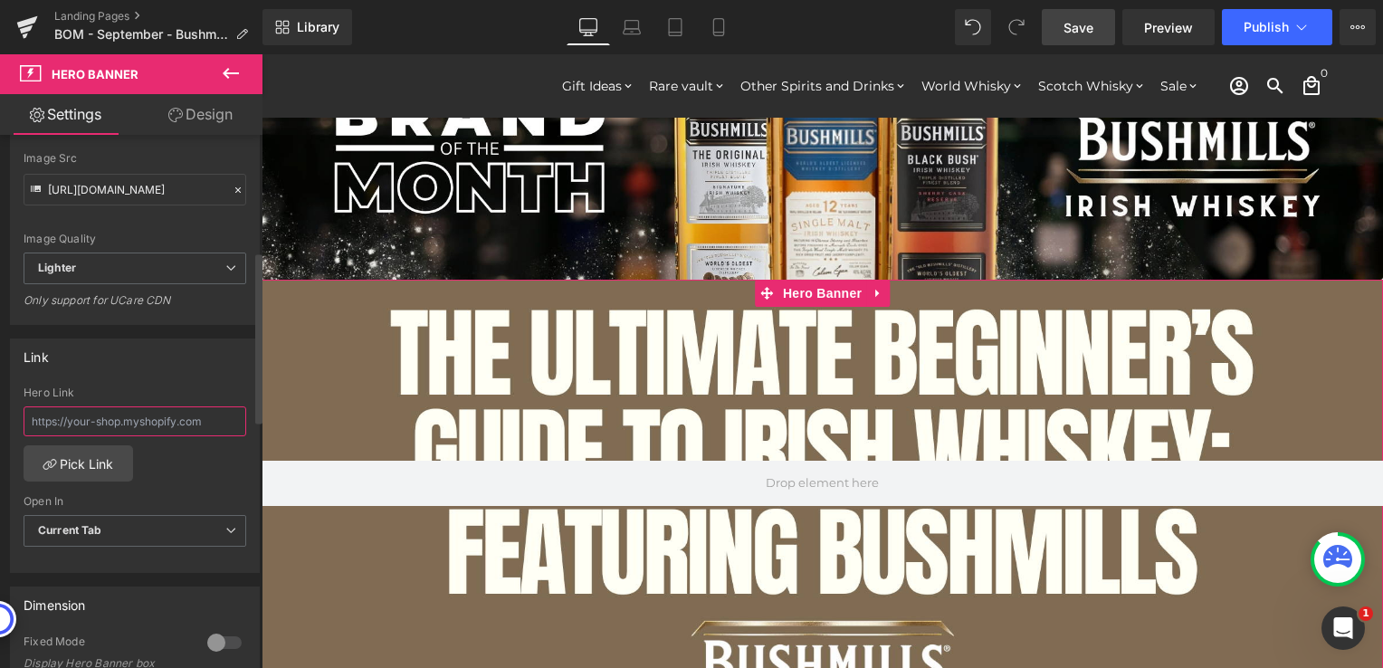
click at [130, 422] on input "text" at bounding box center [135, 421] width 223 height 30
paste input "[URL][DOMAIN_NAME]"
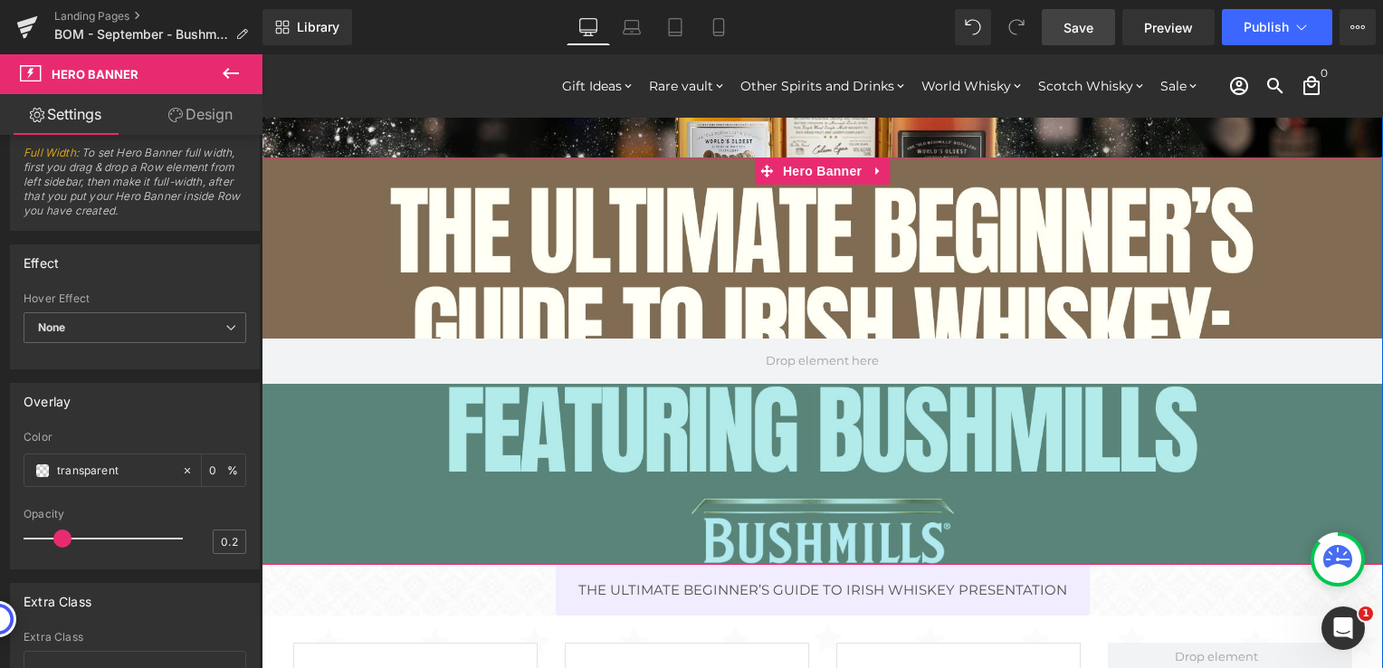
scroll to position [181, 0]
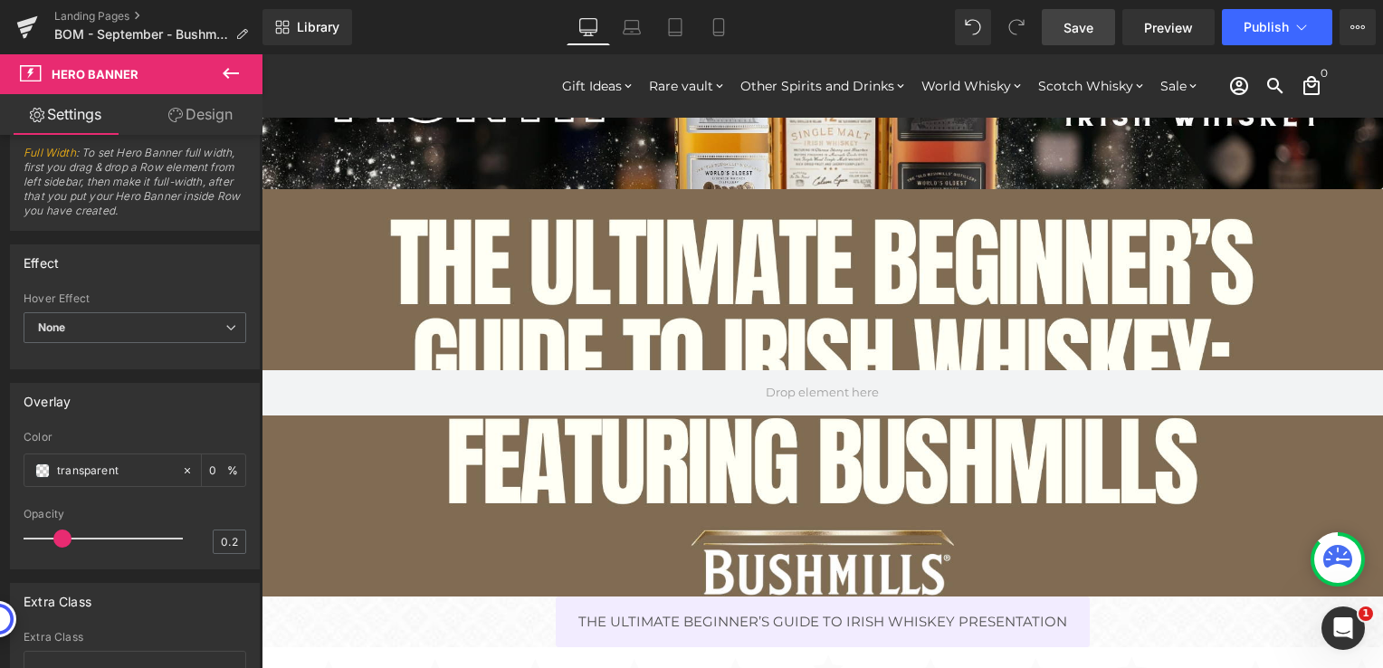
type input "[URL][DOMAIN_NAME]"
click at [1082, 34] on span "Save" at bounding box center [1078, 27] width 30 height 19
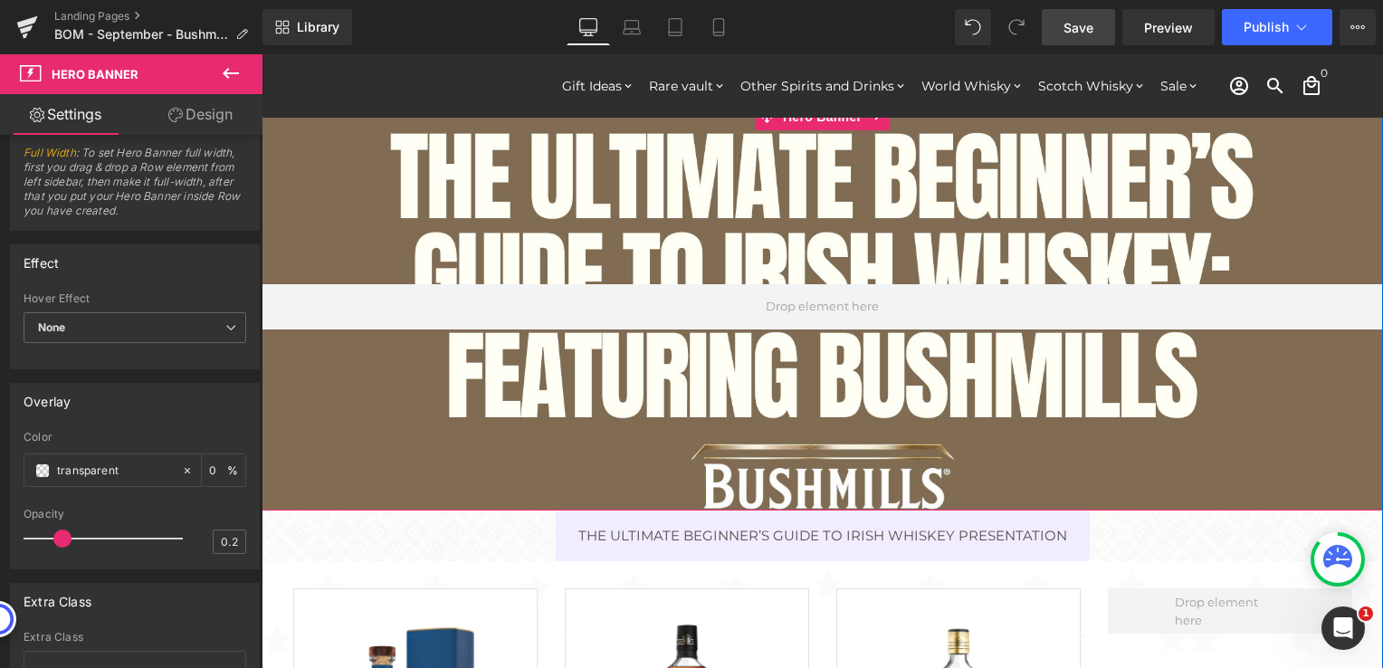
scroll to position [272, 0]
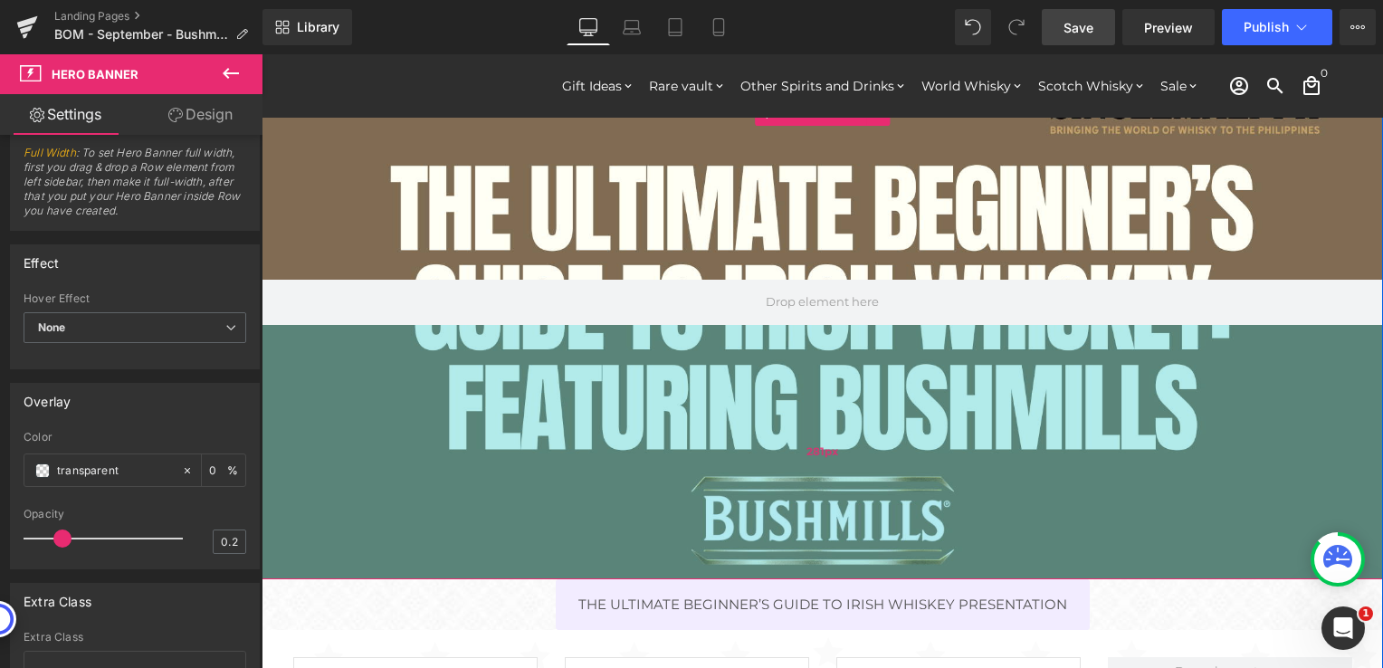
drag, startPoint x: 786, startPoint y: 330, endPoint x: 782, endPoint y: 404, distance: 73.4
click at [782, 404] on div "281px" at bounding box center [822, 452] width 1121 height 254
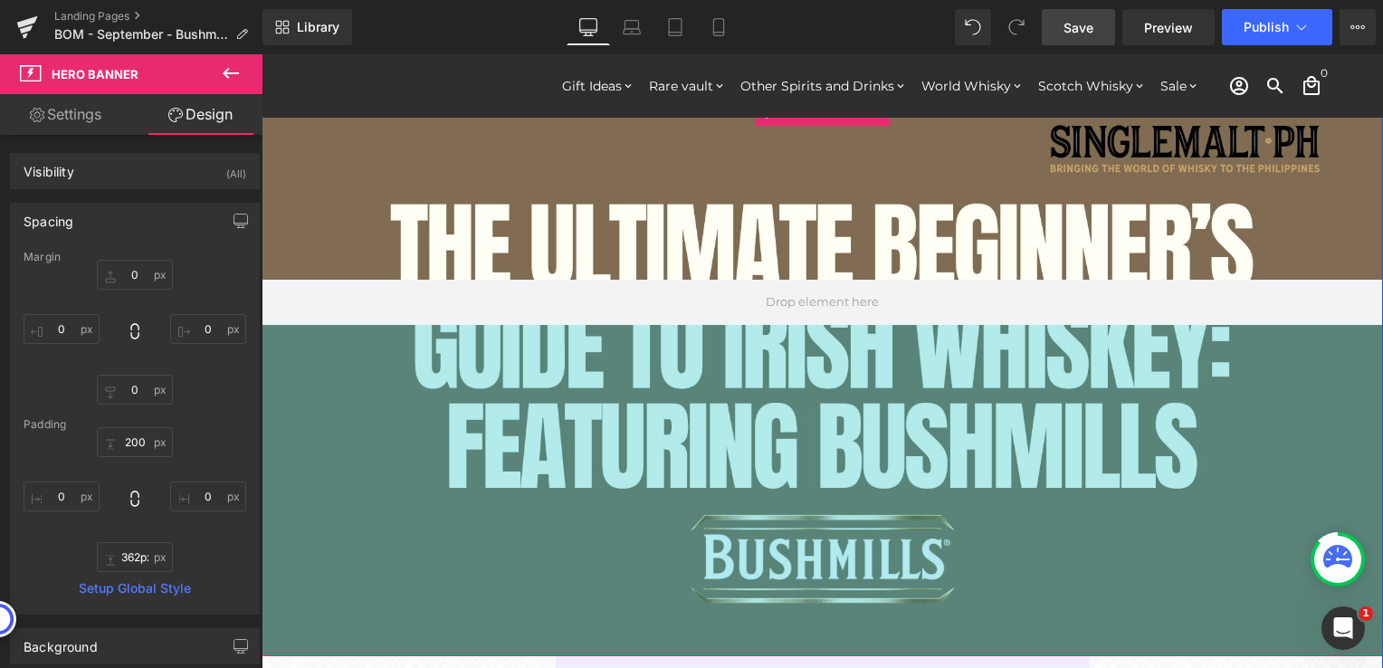
type input "366px"
drag, startPoint x: 1105, startPoint y: 577, endPoint x: 1109, endPoint y: 651, distance: 74.3
click at [1109, 653] on div "366px" at bounding box center [822, 490] width 1121 height 331
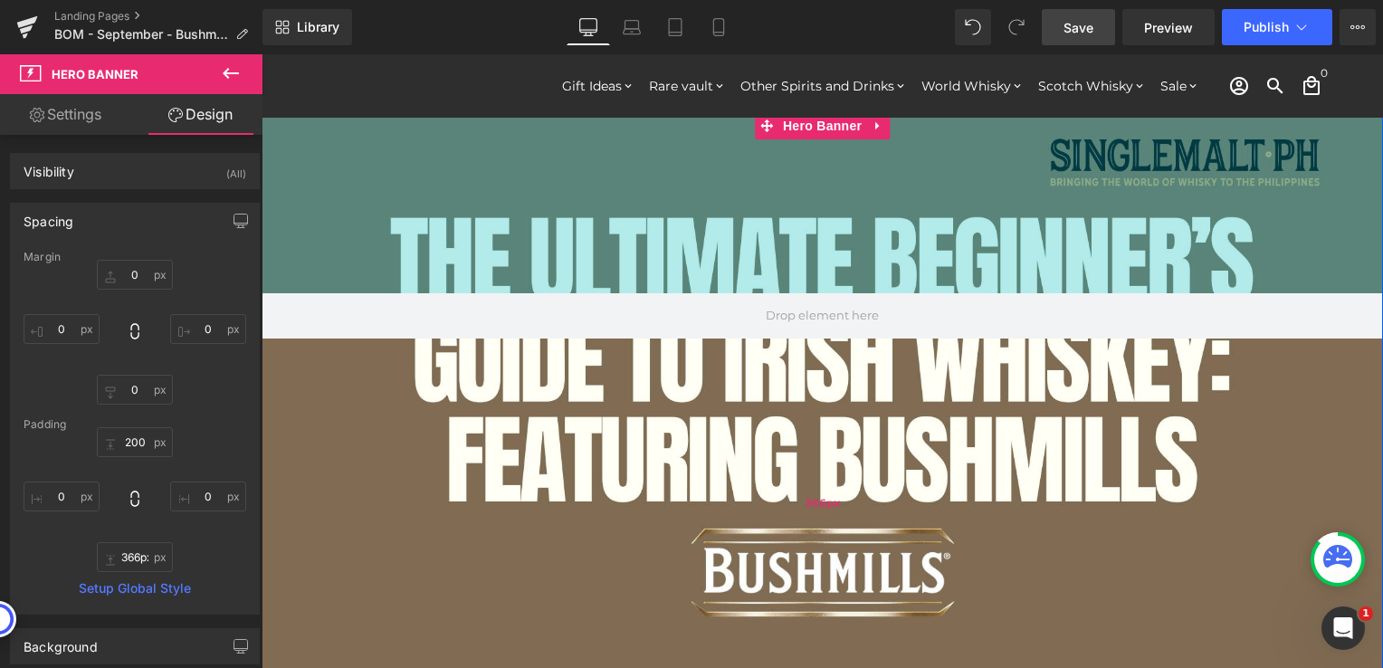
scroll to position [91, 0]
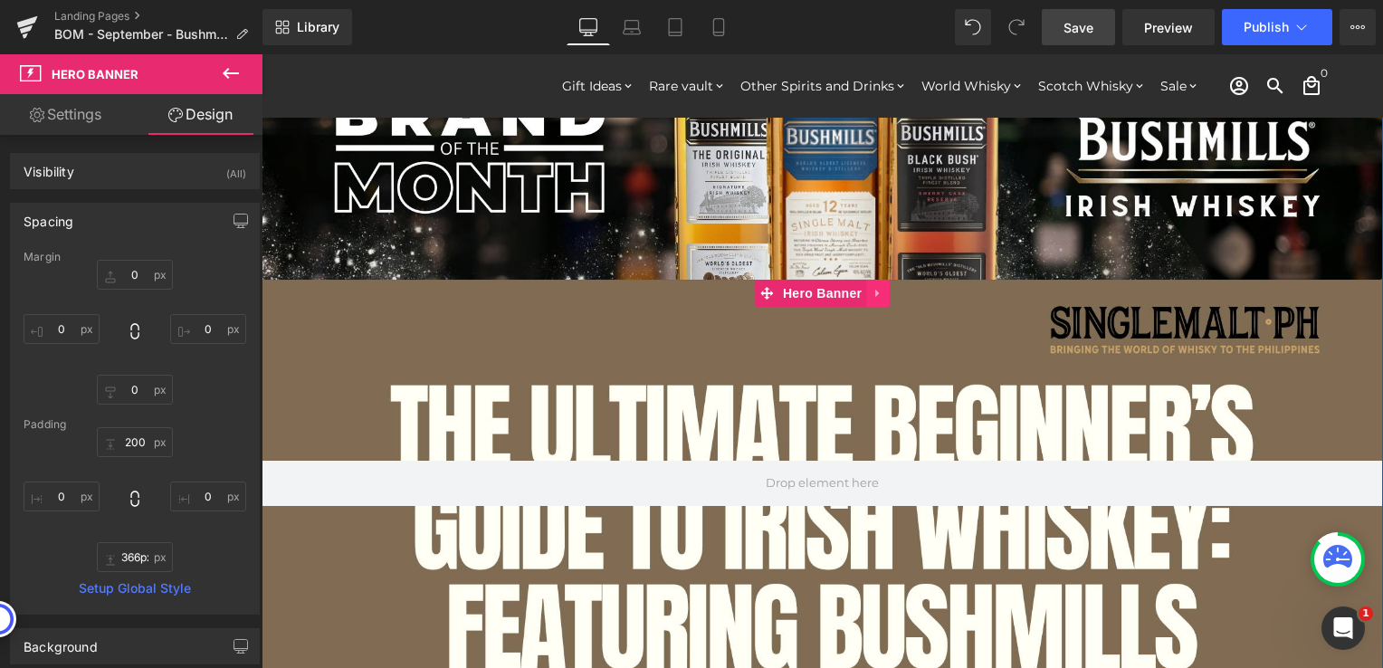
click at [873, 292] on icon at bounding box center [878, 293] width 13 height 14
click at [883, 292] on icon at bounding box center [889, 293] width 13 height 13
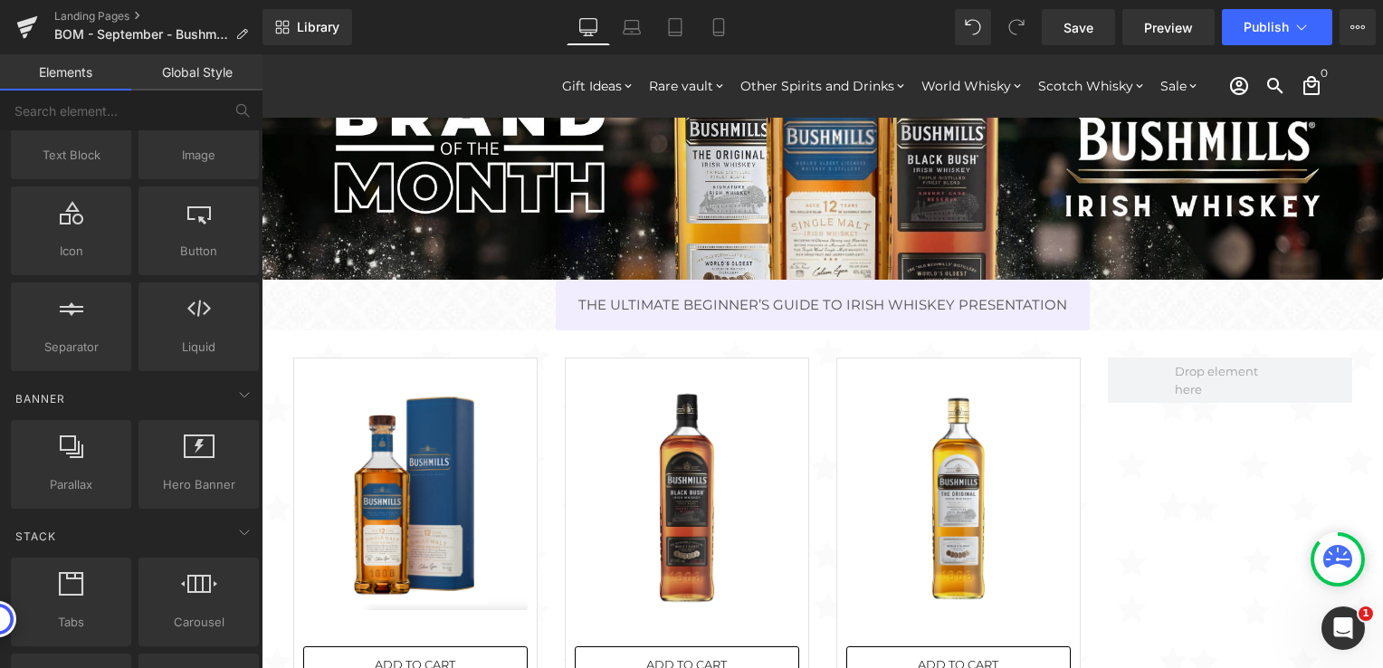
drag, startPoint x: 1061, startPoint y: 28, endPoint x: 1010, endPoint y: 52, distance: 56.3
click at [1061, 28] on link "Save" at bounding box center [1078, 27] width 73 height 36
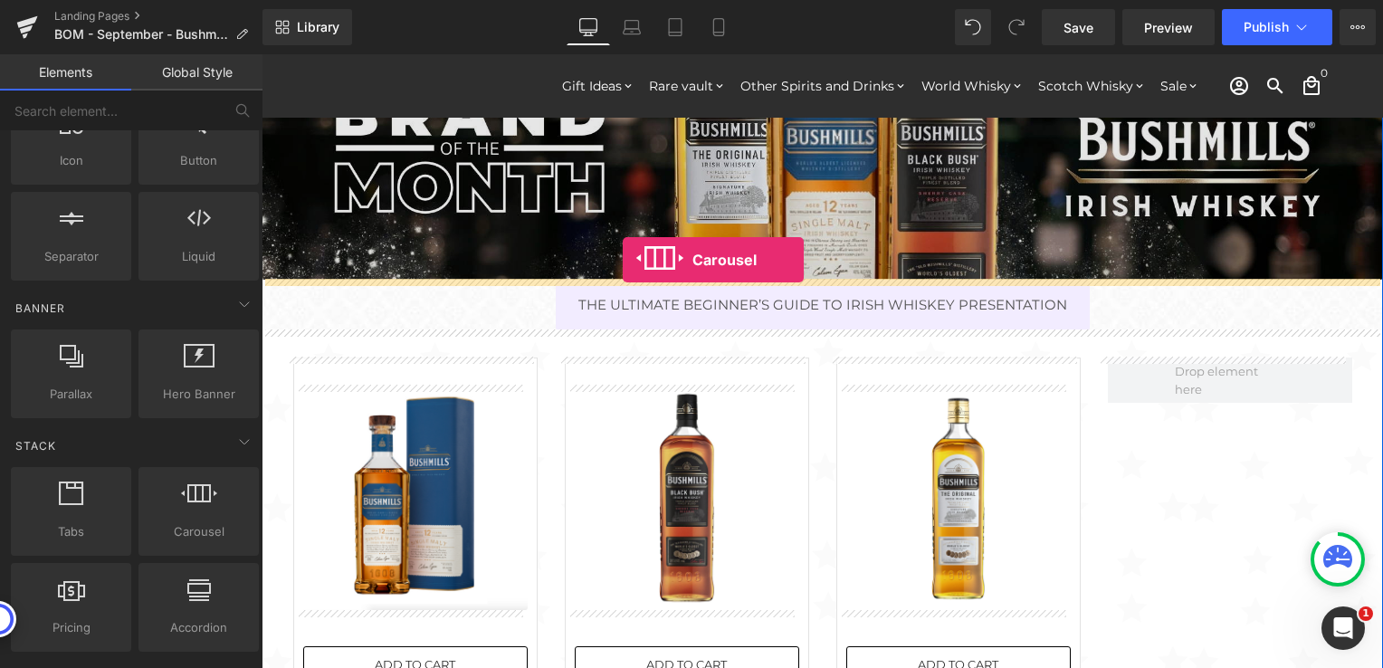
drag, startPoint x: 463, startPoint y: 563, endPoint x: 623, endPoint y: 260, distance: 342.5
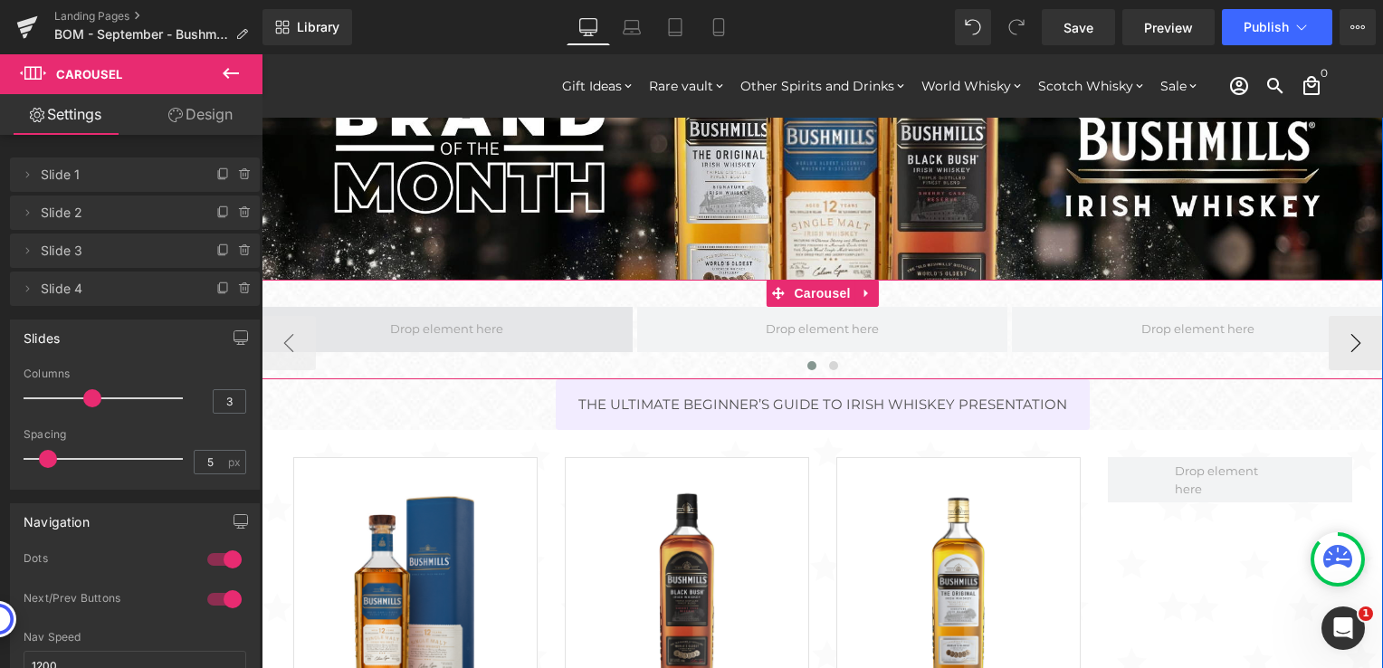
click at [512, 325] on span at bounding box center [447, 329] width 371 height 45
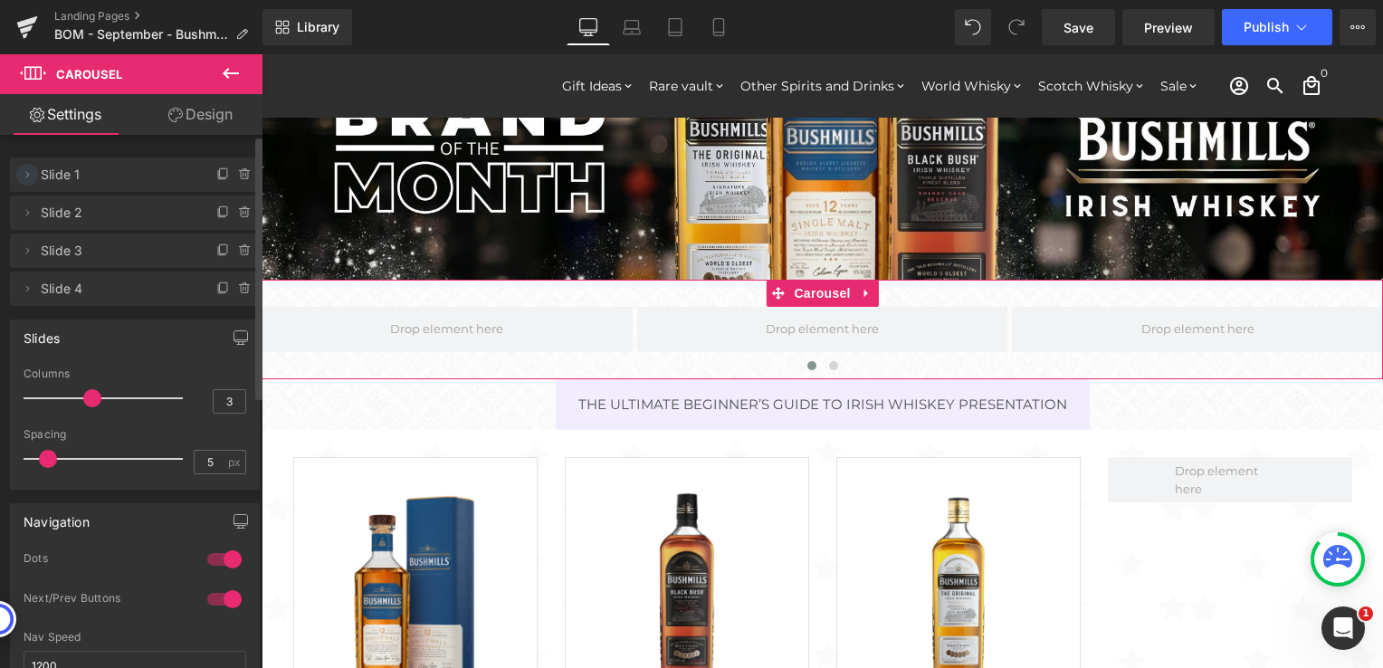
click at [26, 175] on icon at bounding box center [27, 174] width 14 height 14
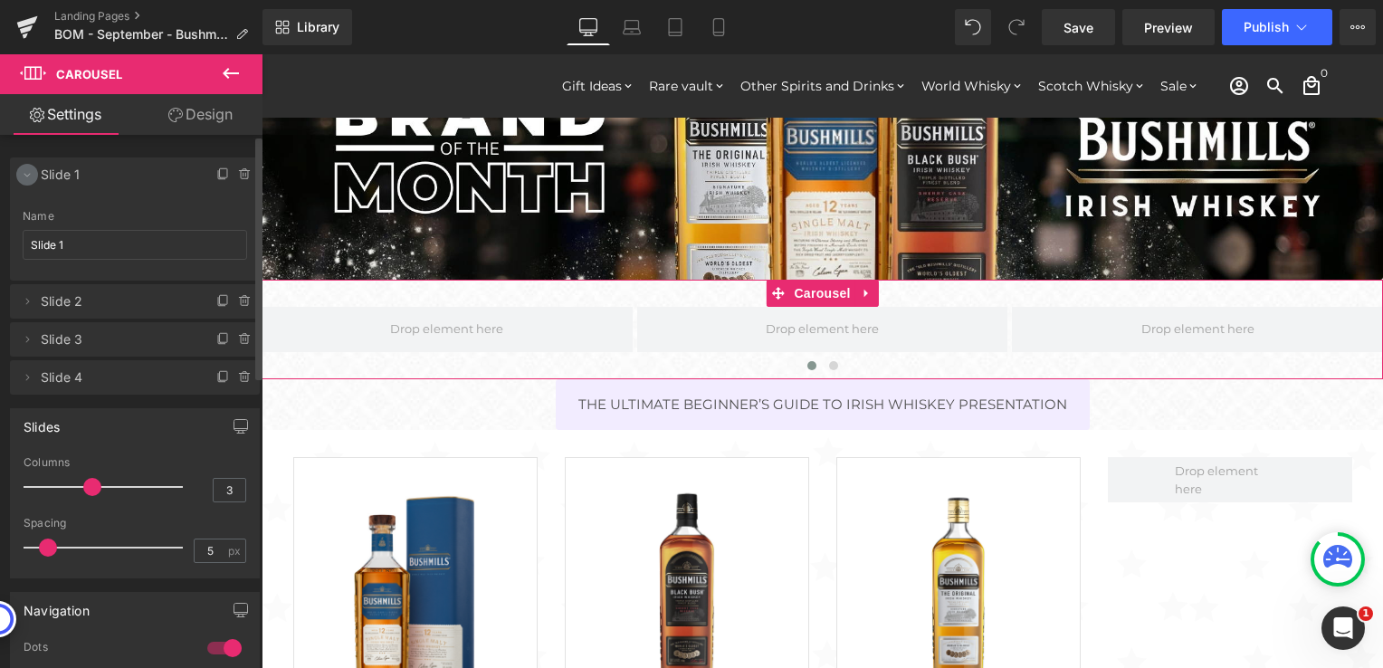
click at [32, 175] on icon at bounding box center [27, 174] width 14 height 14
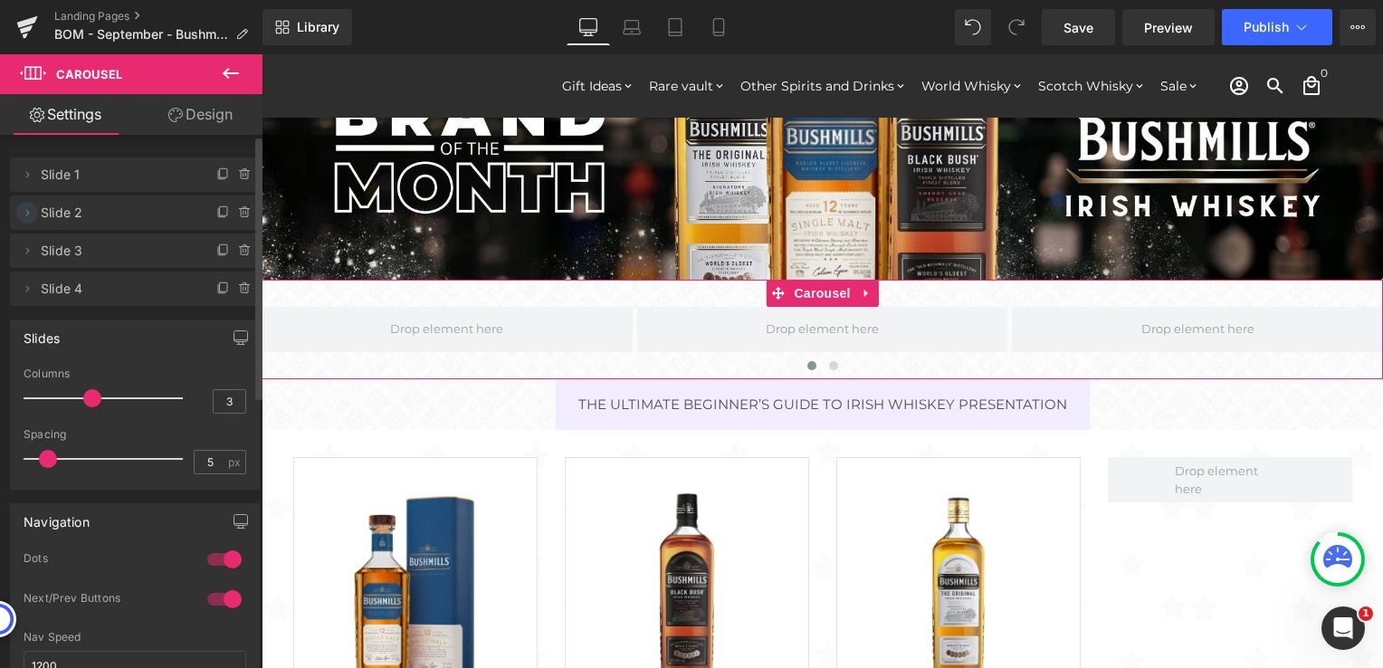
click at [31, 213] on icon at bounding box center [27, 212] width 14 height 14
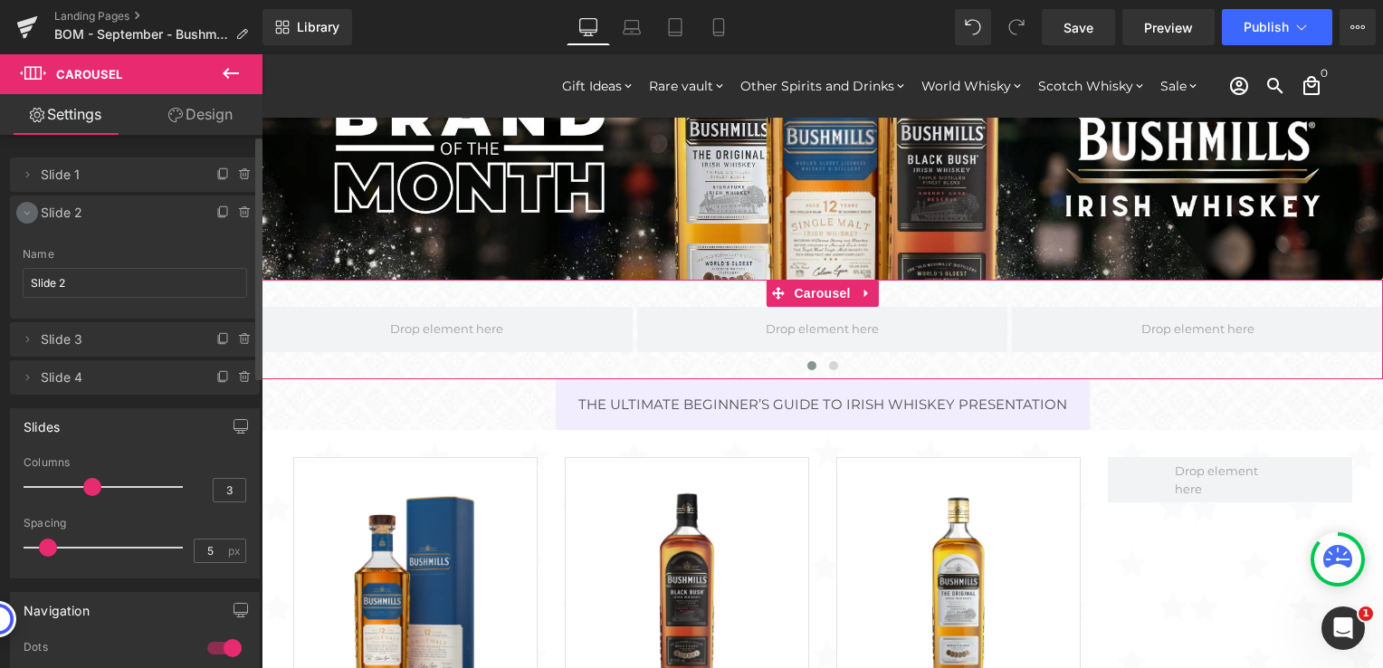
click at [31, 213] on icon at bounding box center [27, 212] width 14 height 14
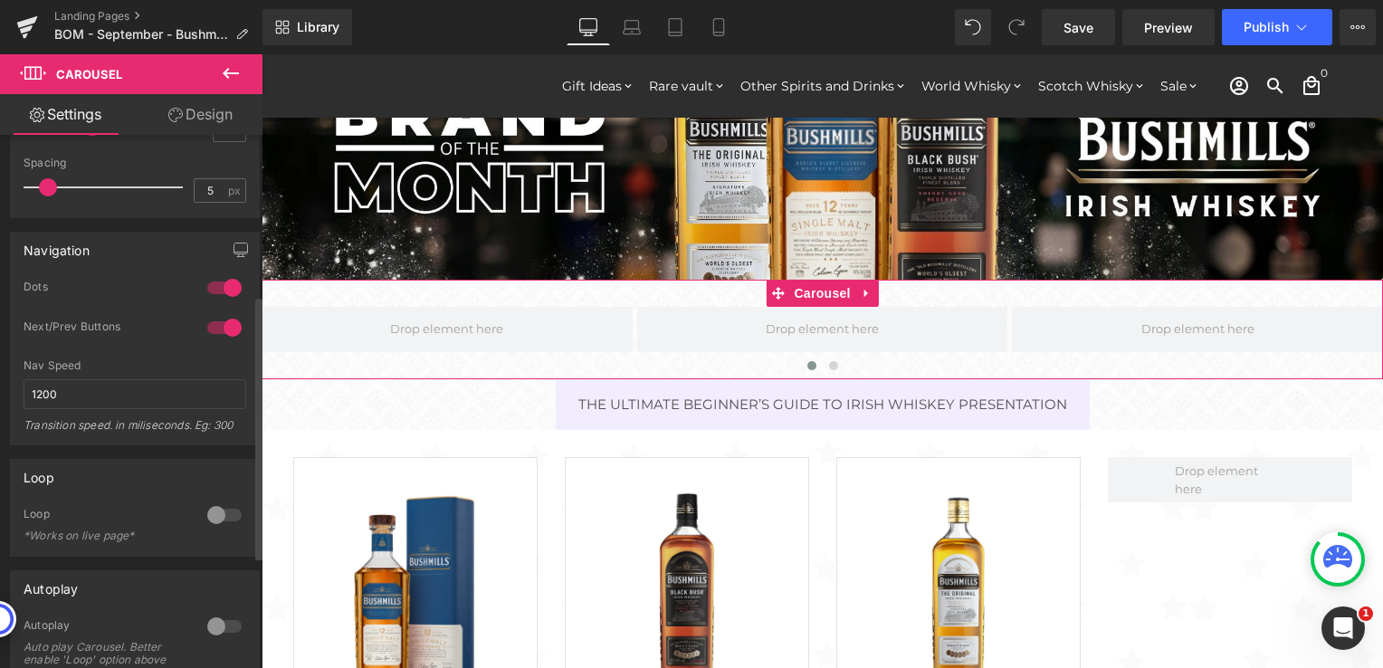
scroll to position [453, 0]
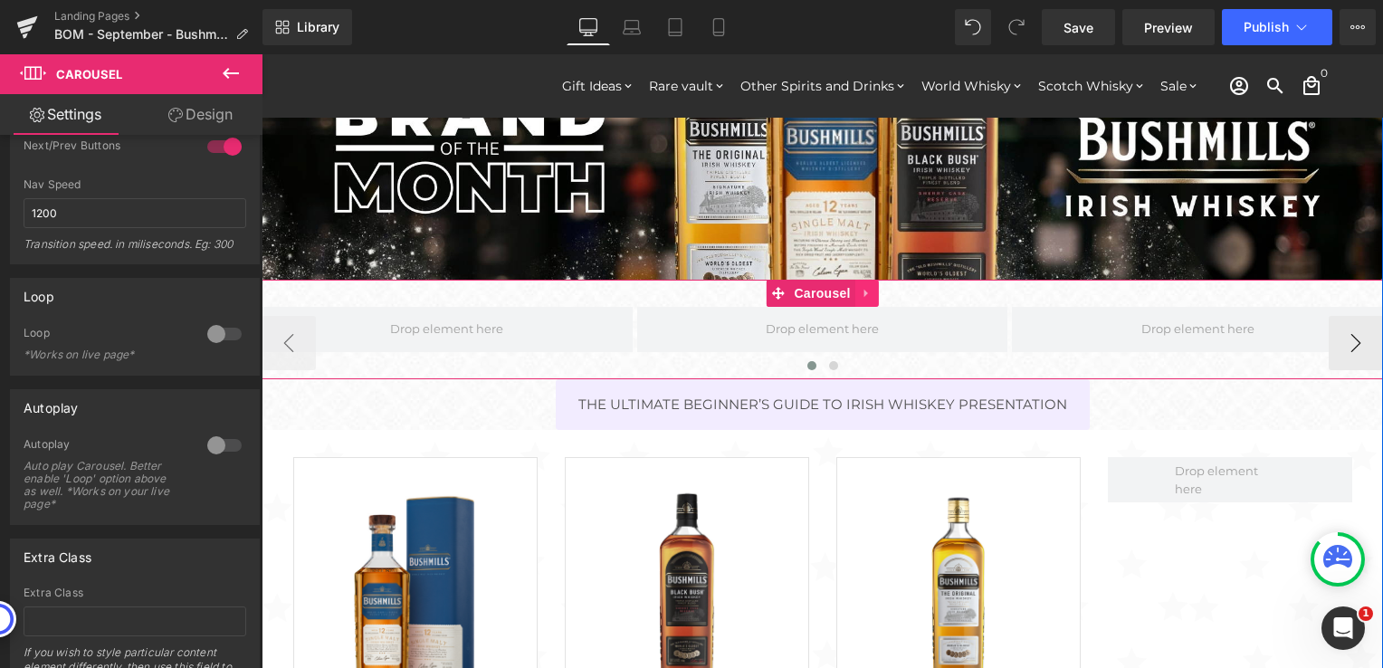
click at [861, 296] on icon at bounding box center [867, 293] width 13 height 14
click at [872, 288] on icon at bounding box center [878, 293] width 13 height 13
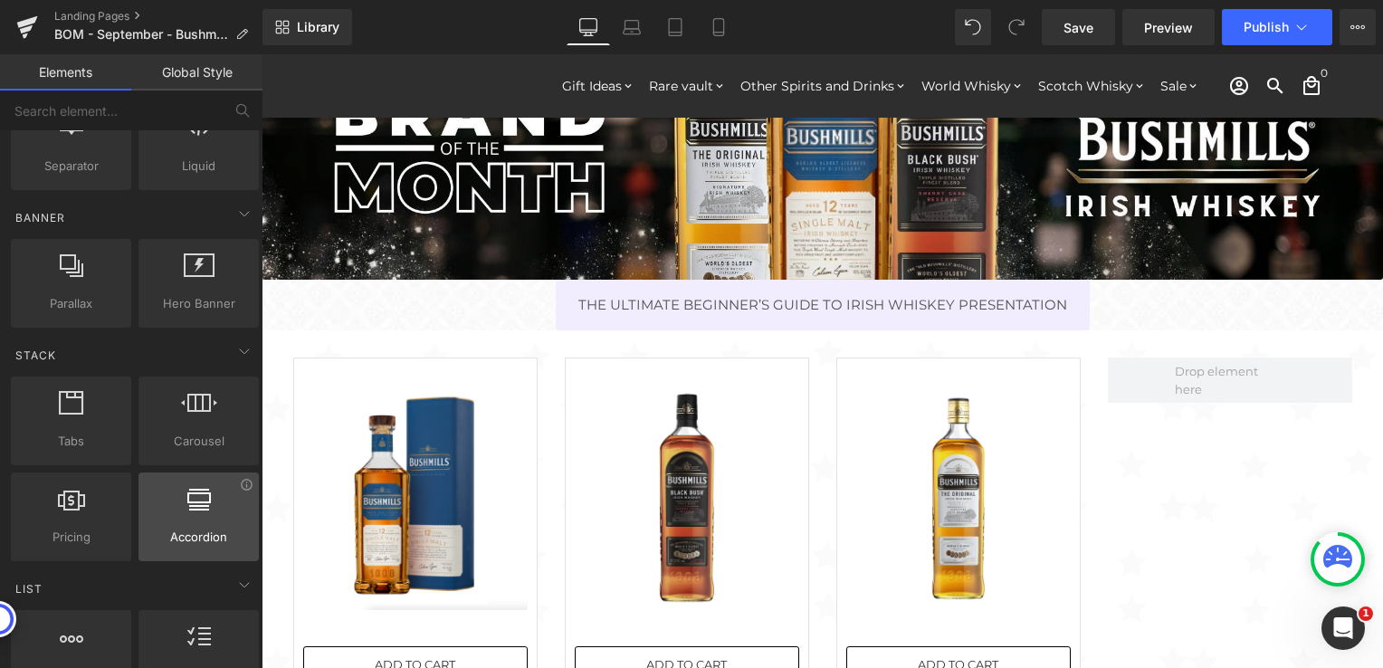
scroll to position [0, 0]
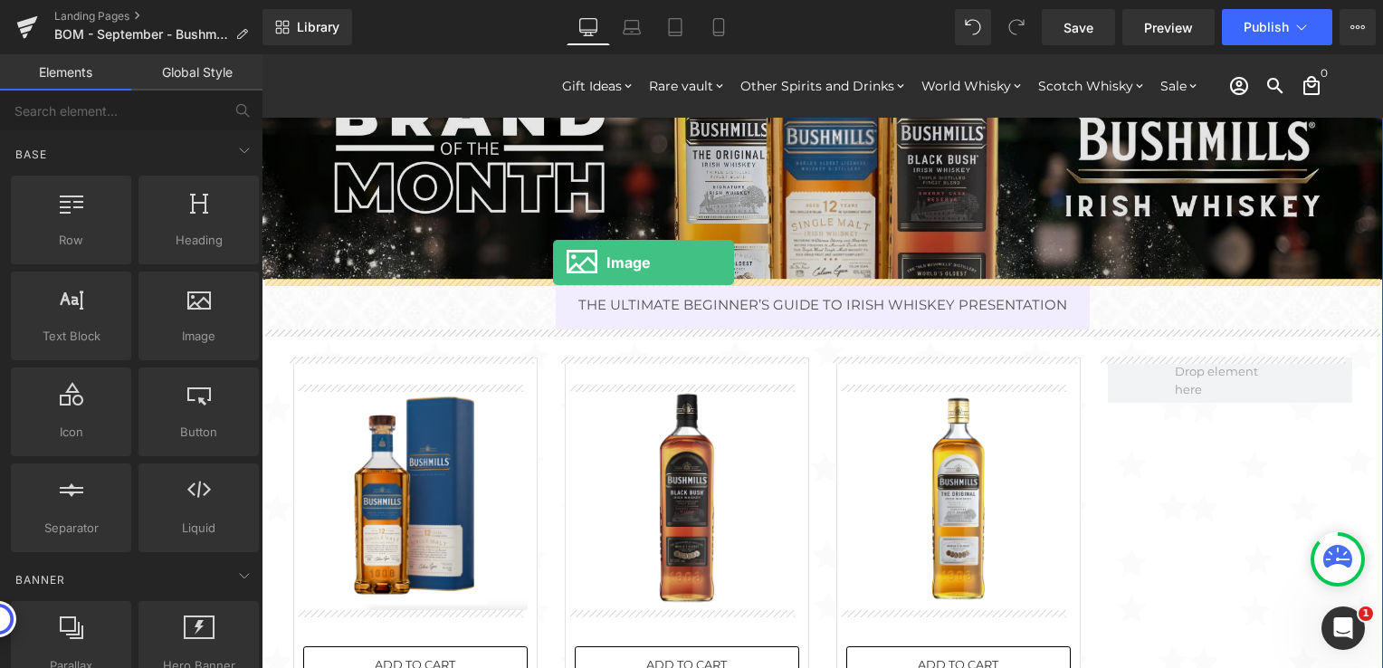
drag, startPoint x: 464, startPoint y: 366, endPoint x: 554, endPoint y: 262, distance: 136.7
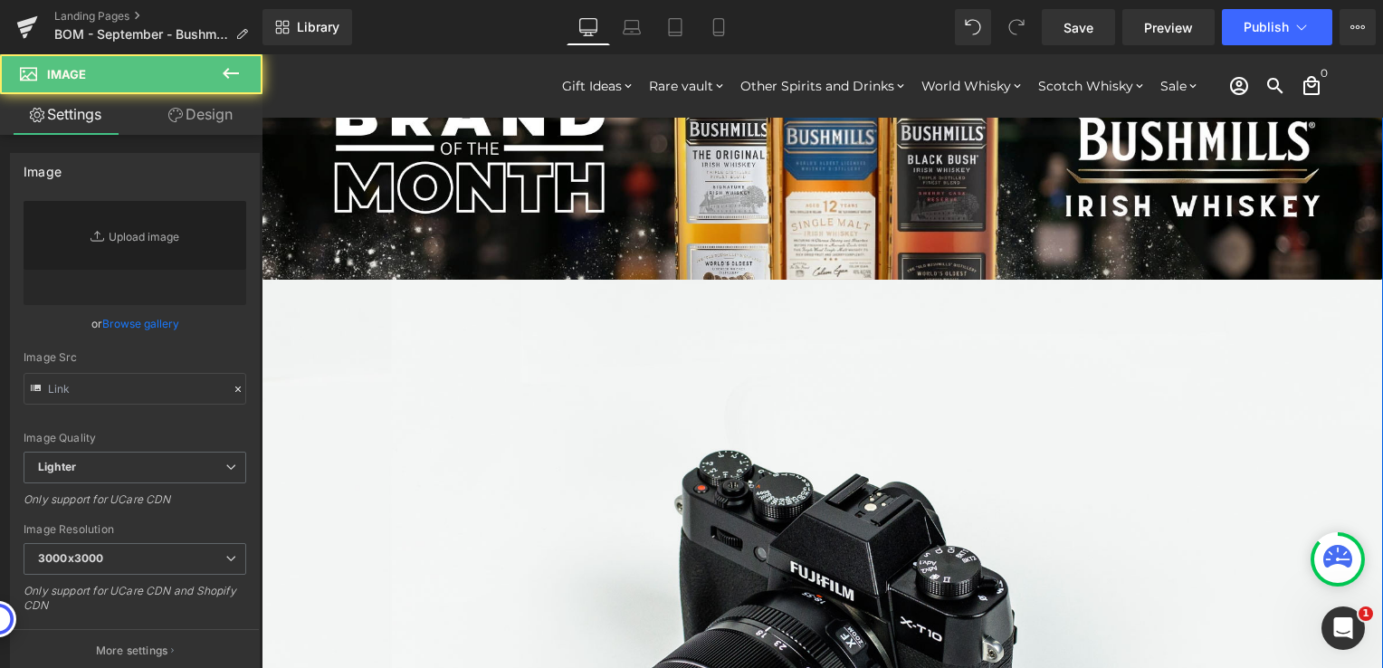
type input "//[DOMAIN_NAME][URL]"
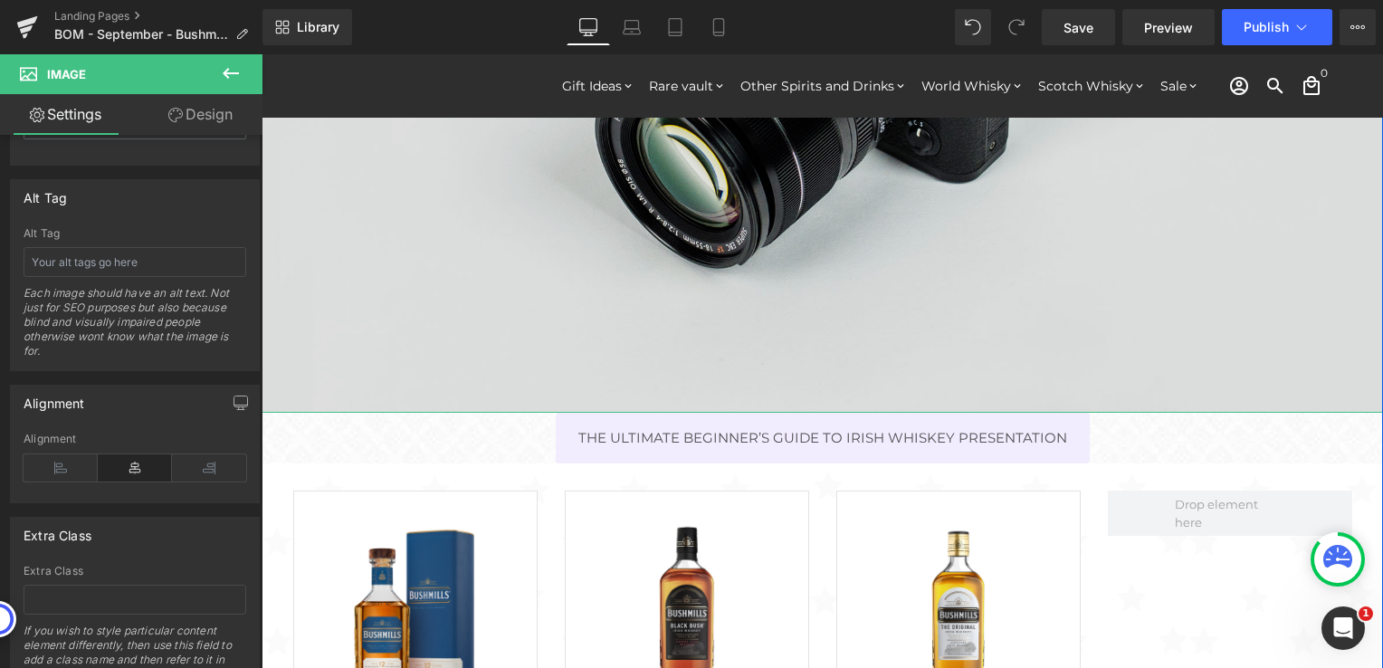
scroll to position [815, 0]
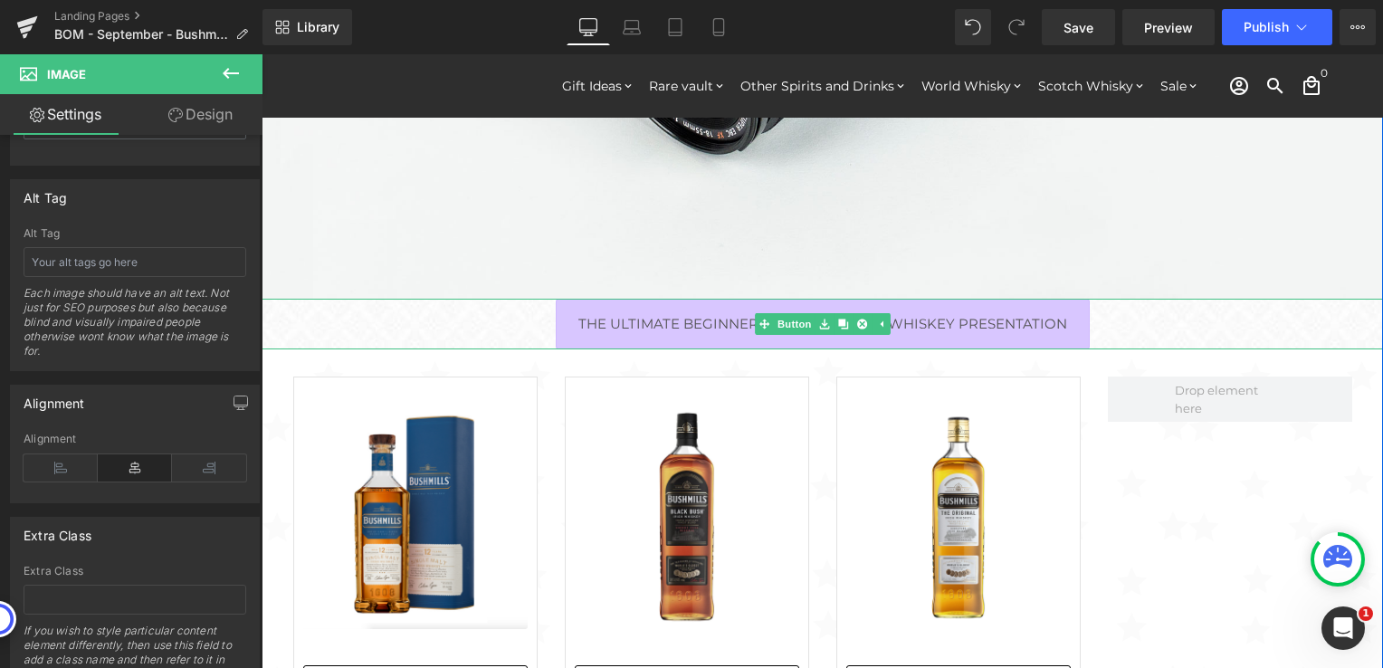
click at [691, 319] on span "The Ultimate Beginner’s Guide to Irish Whiskey Presentation" at bounding box center [822, 324] width 489 height 21
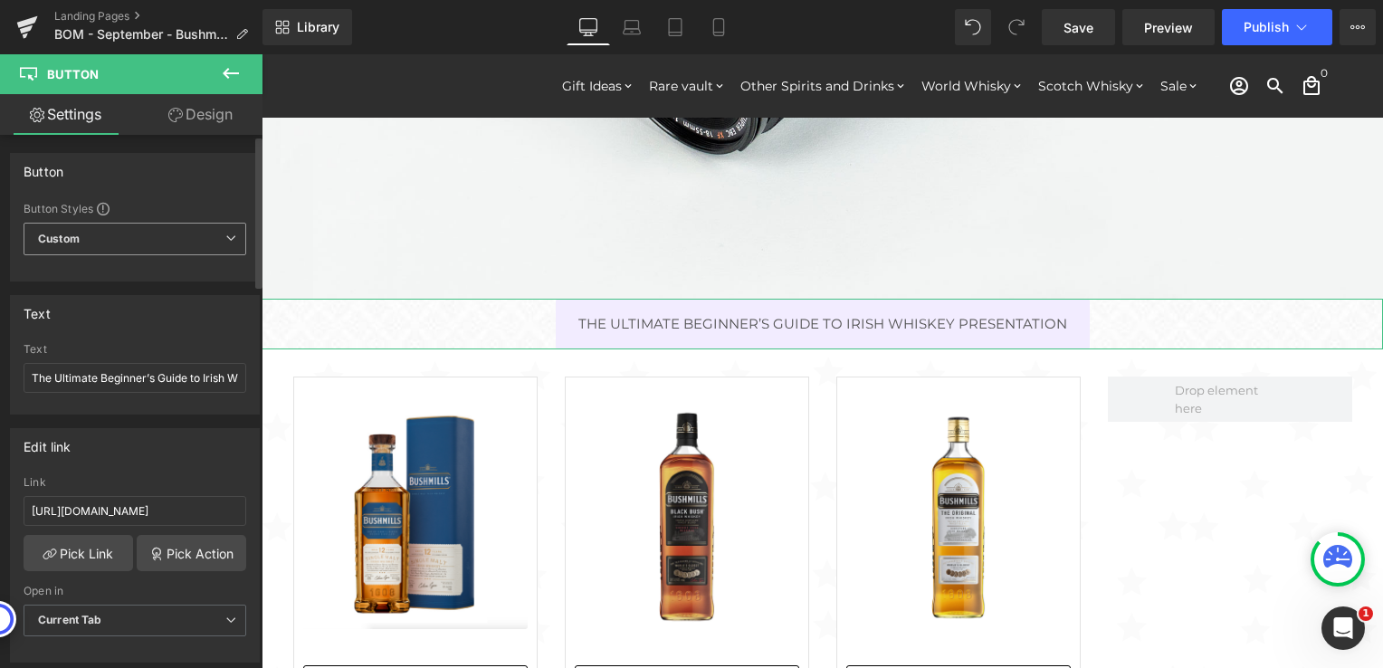
click at [225, 234] on icon at bounding box center [230, 238] width 11 height 11
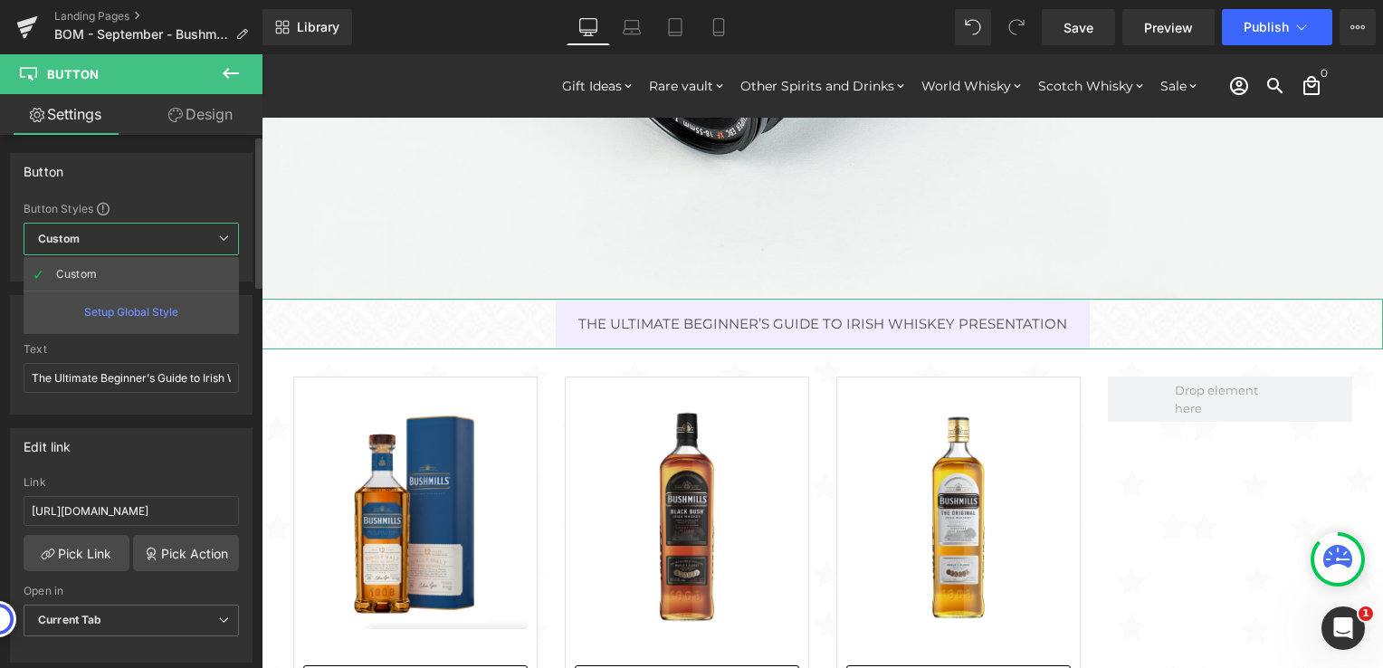
click at [225, 234] on icon at bounding box center [223, 238] width 11 height 11
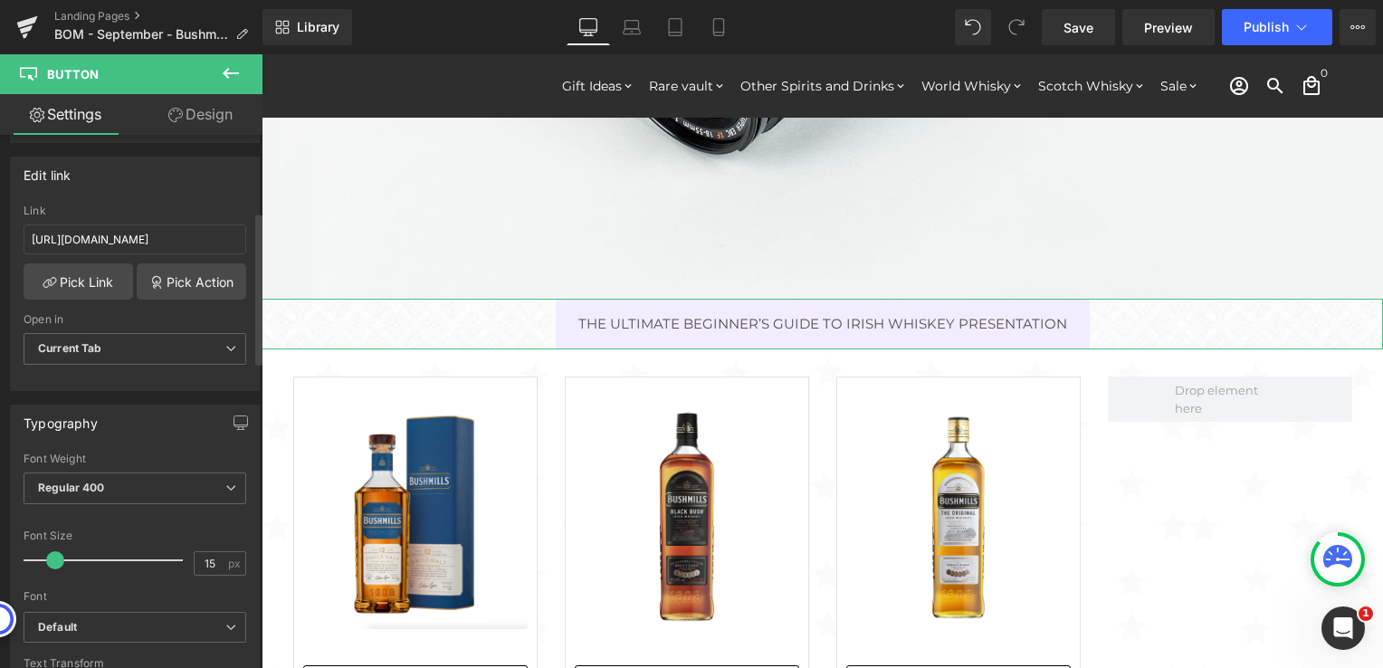
scroll to position [181, 0]
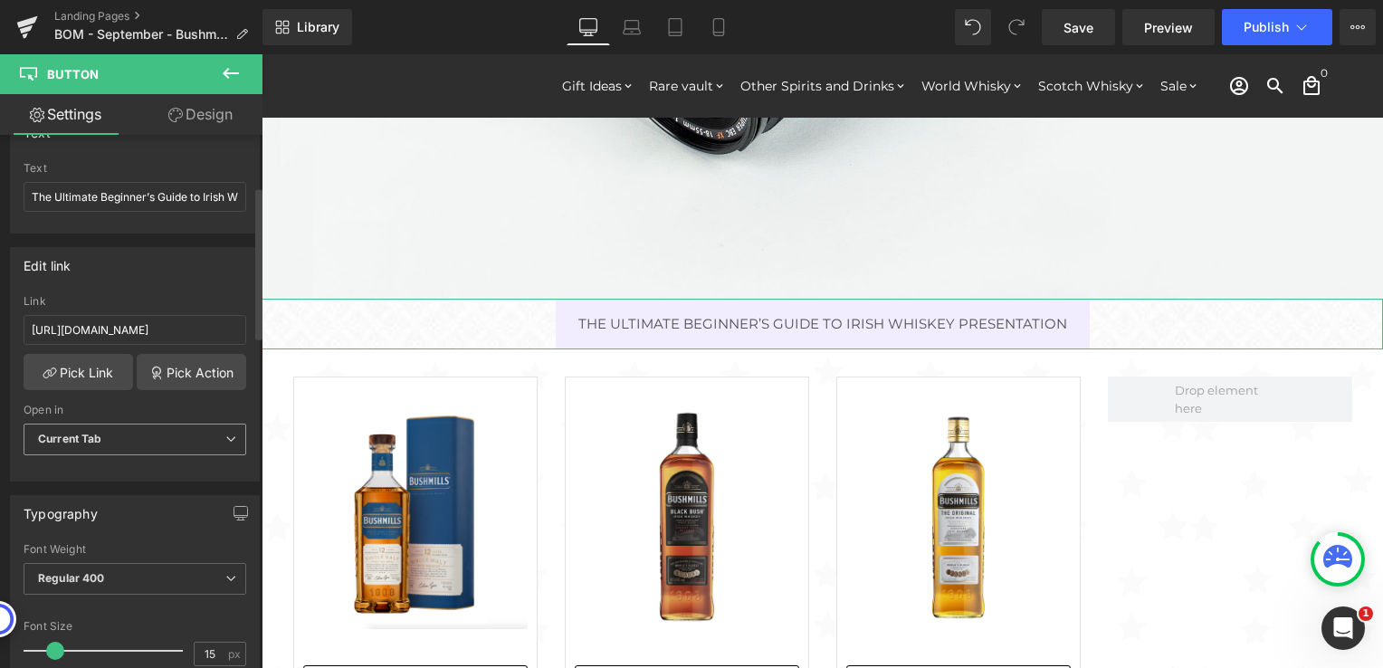
click at [225, 436] on icon at bounding box center [230, 439] width 11 height 11
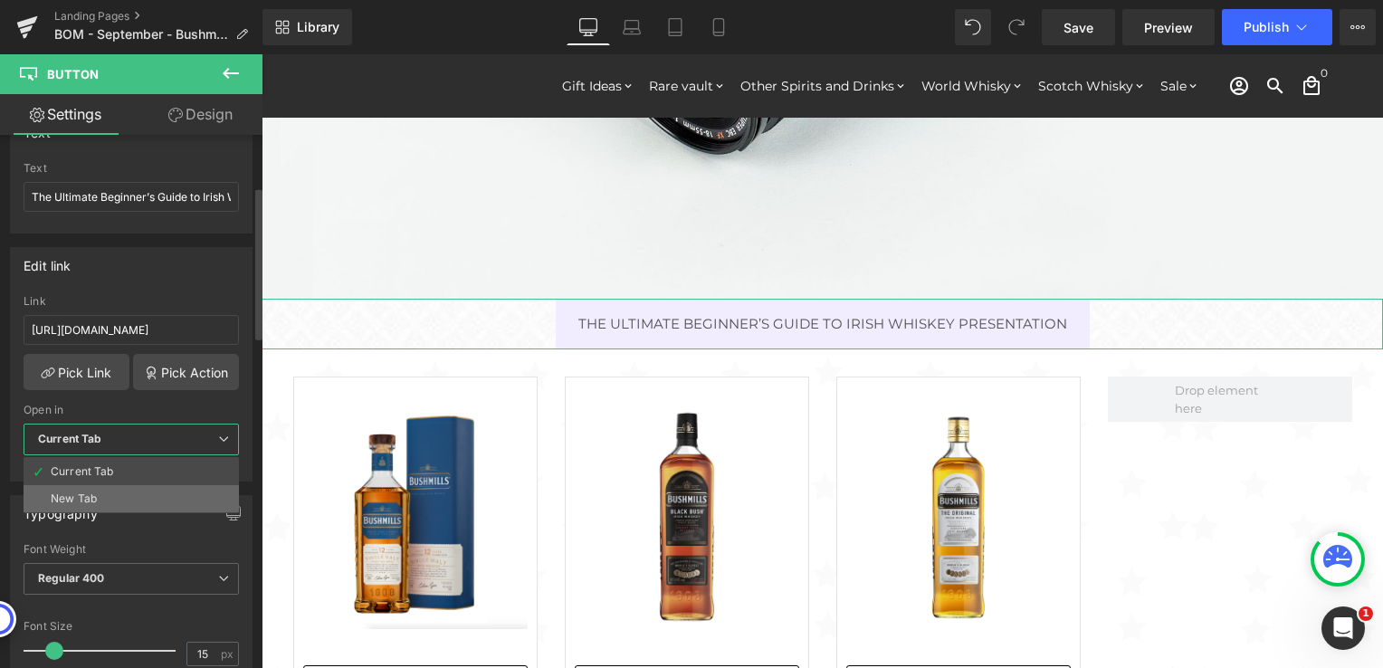
click at [71, 496] on div "New Tab" at bounding box center [74, 498] width 46 height 13
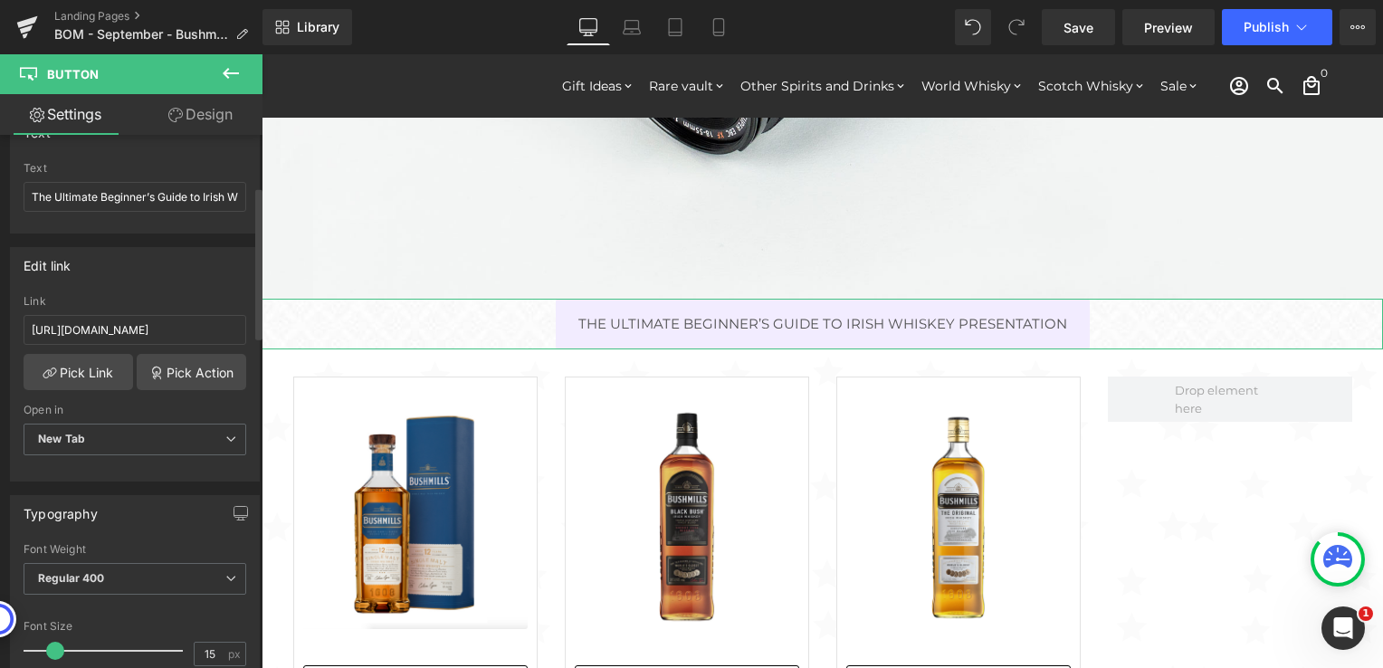
click at [129, 409] on div "Open in" at bounding box center [135, 410] width 223 height 13
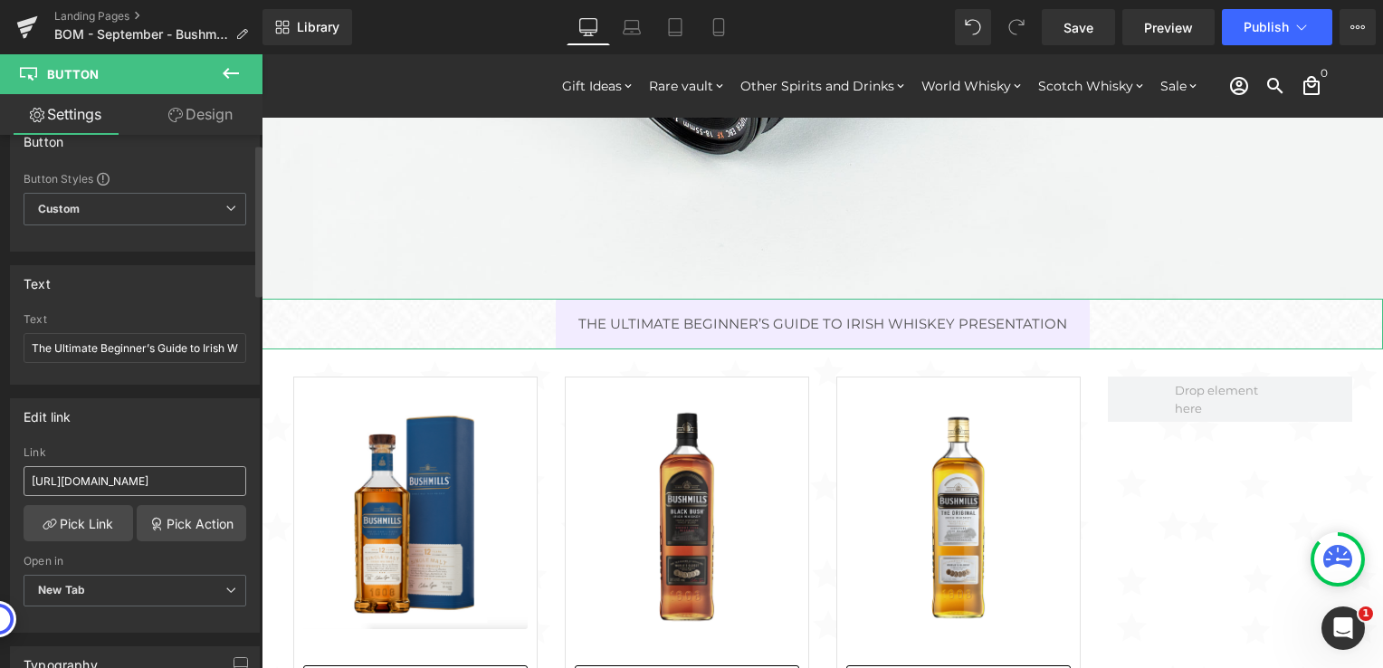
scroll to position [0, 0]
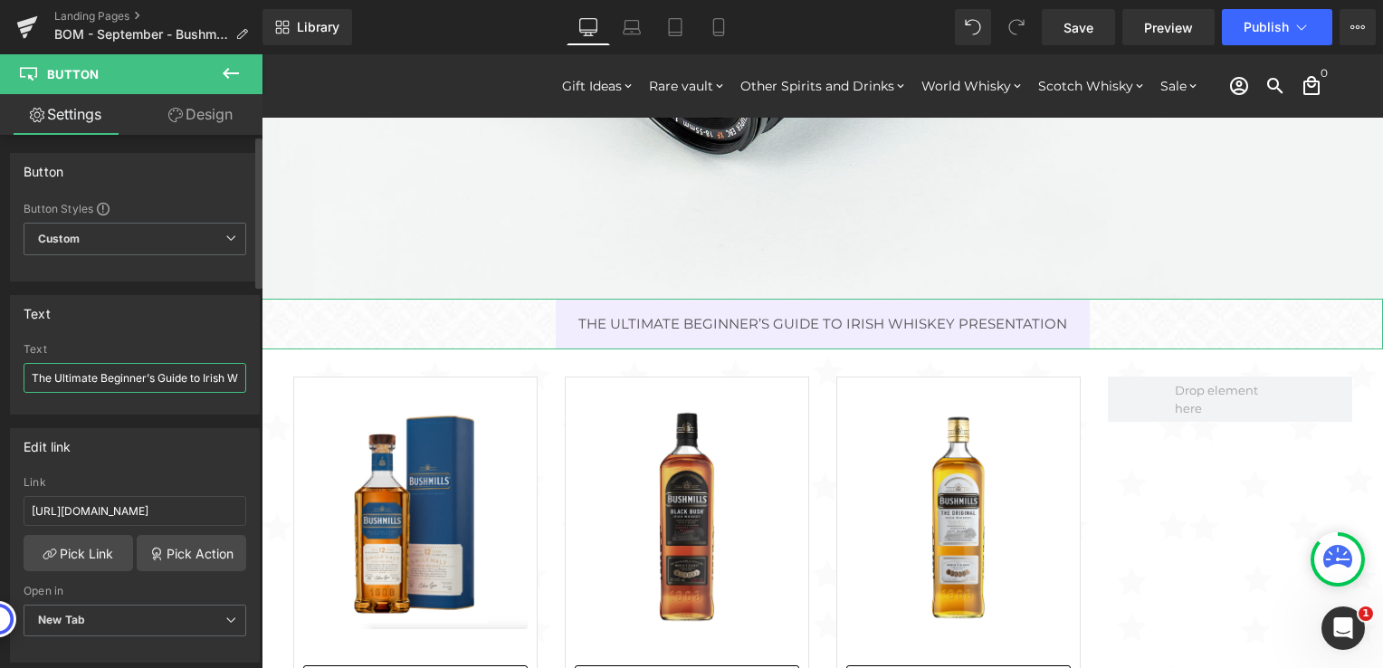
click at [104, 371] on input "The Ultimate Beginner’s Guide to Irish Whiskey Presentation" at bounding box center [135, 378] width 223 height 30
click at [155, 375] on input "The Ultimate Beginner’s Guide to Irish Whiskey Presentation" at bounding box center [135, 378] width 223 height 30
click at [167, 381] on input "The Ultimate Beginner’s Guide to Irish Whiskey Presentation" at bounding box center [135, 378] width 223 height 30
type input "Click To Download The Ultimate Beginner’s Guide to Irish Whiskey"
click at [189, 339] on div "Text Click To Download The Ultimate Beginner’s Guide to Irish Whiskey Text Clic…" at bounding box center [135, 354] width 250 height 119
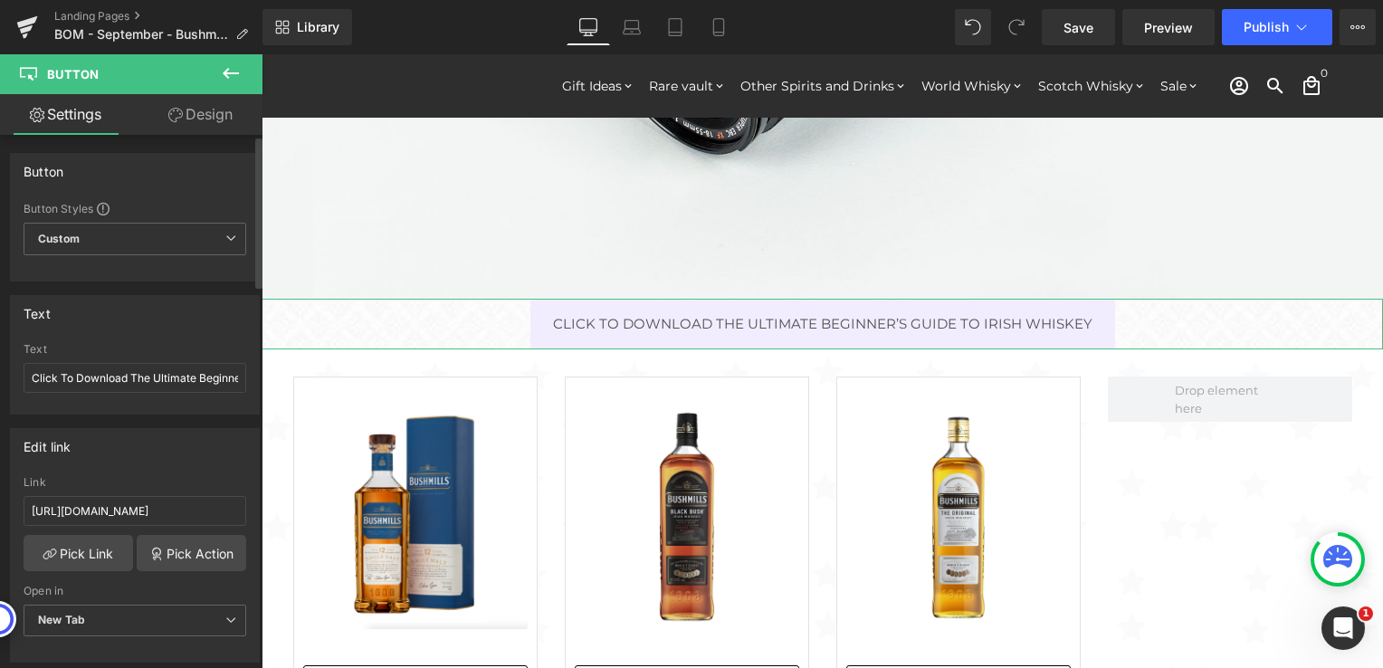
click at [153, 304] on div "Text" at bounding box center [135, 313] width 248 height 34
click at [202, 115] on link "Design" at bounding box center [200, 114] width 131 height 41
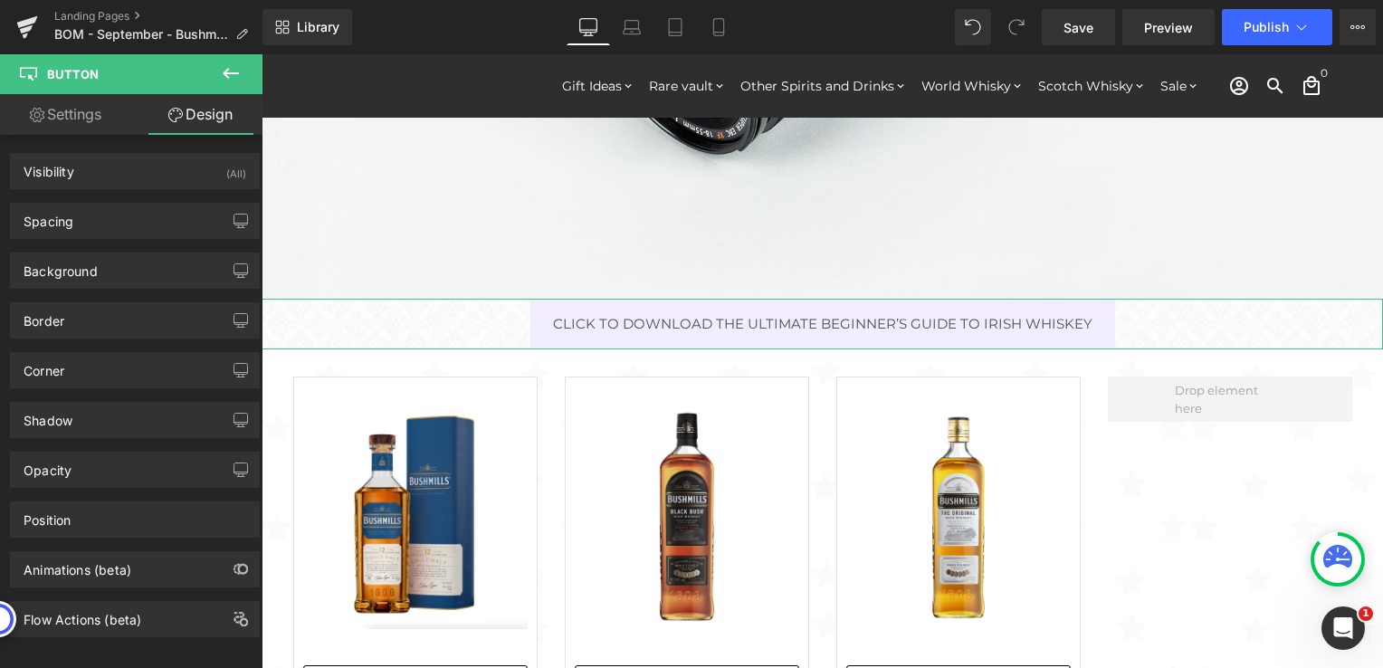
click at [84, 107] on link "Settings" at bounding box center [65, 114] width 131 height 41
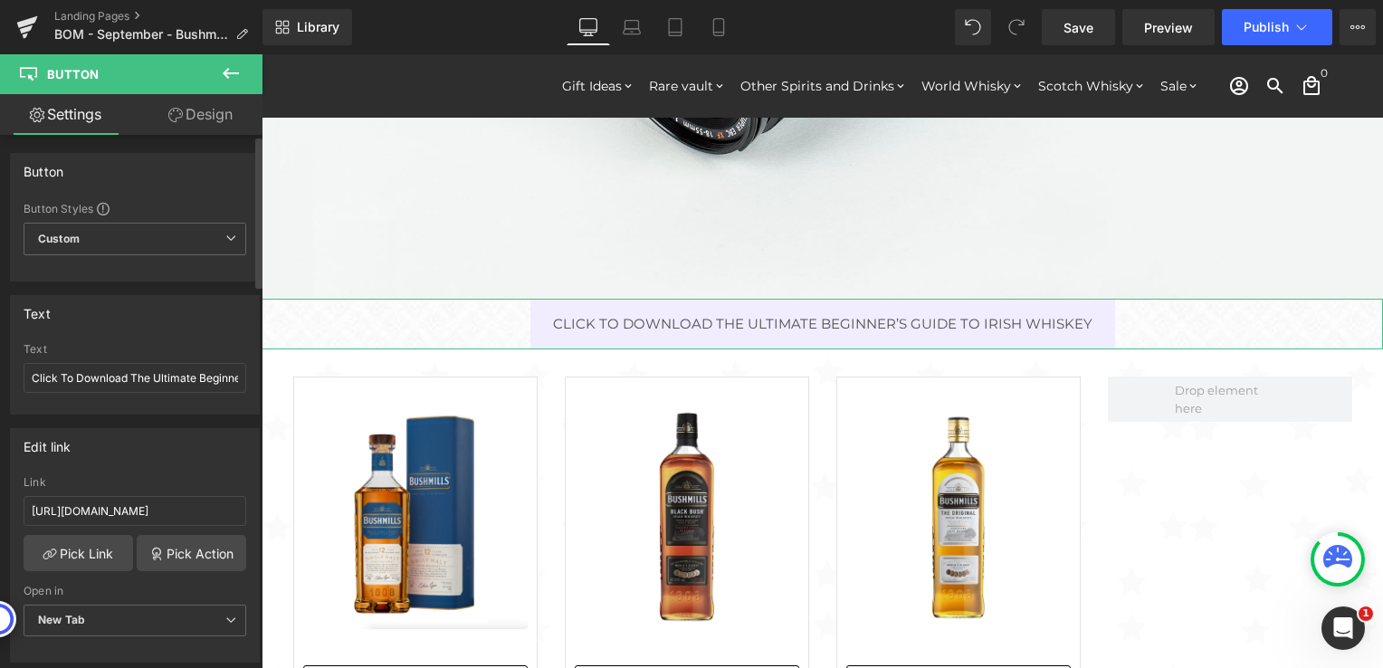
click at [171, 176] on div "Button" at bounding box center [135, 171] width 248 height 34
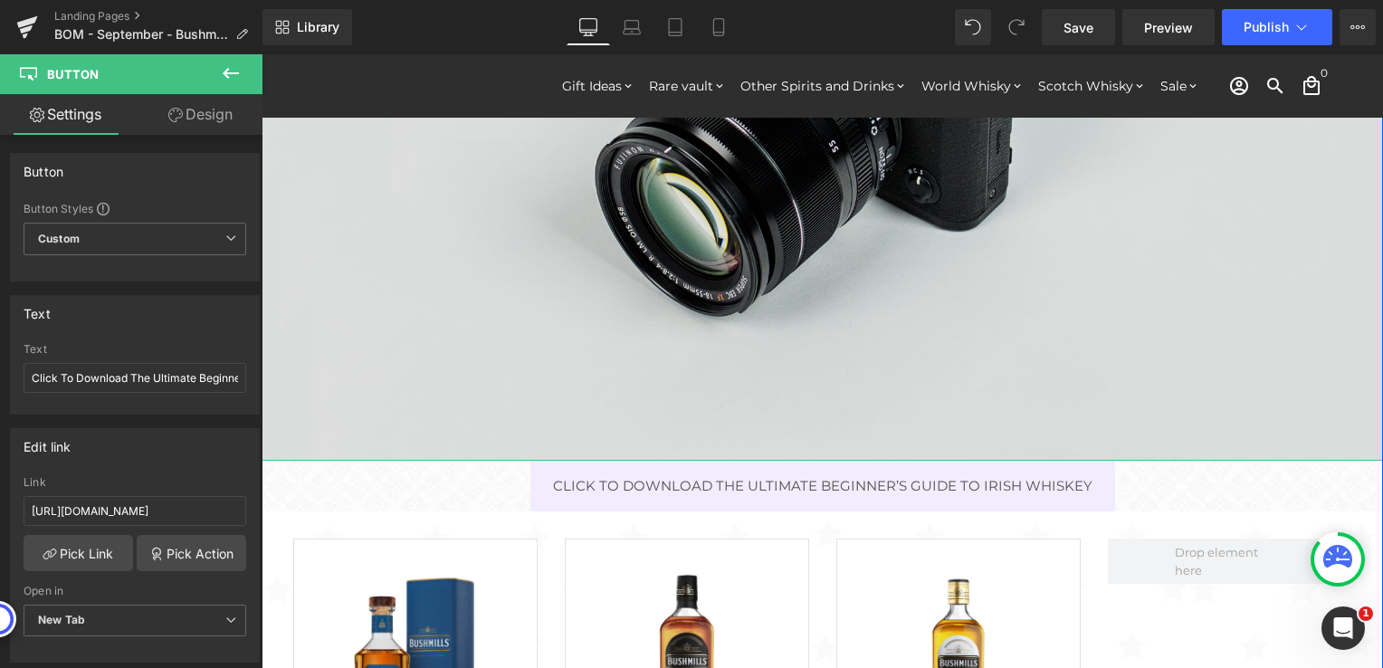
scroll to position [453, 0]
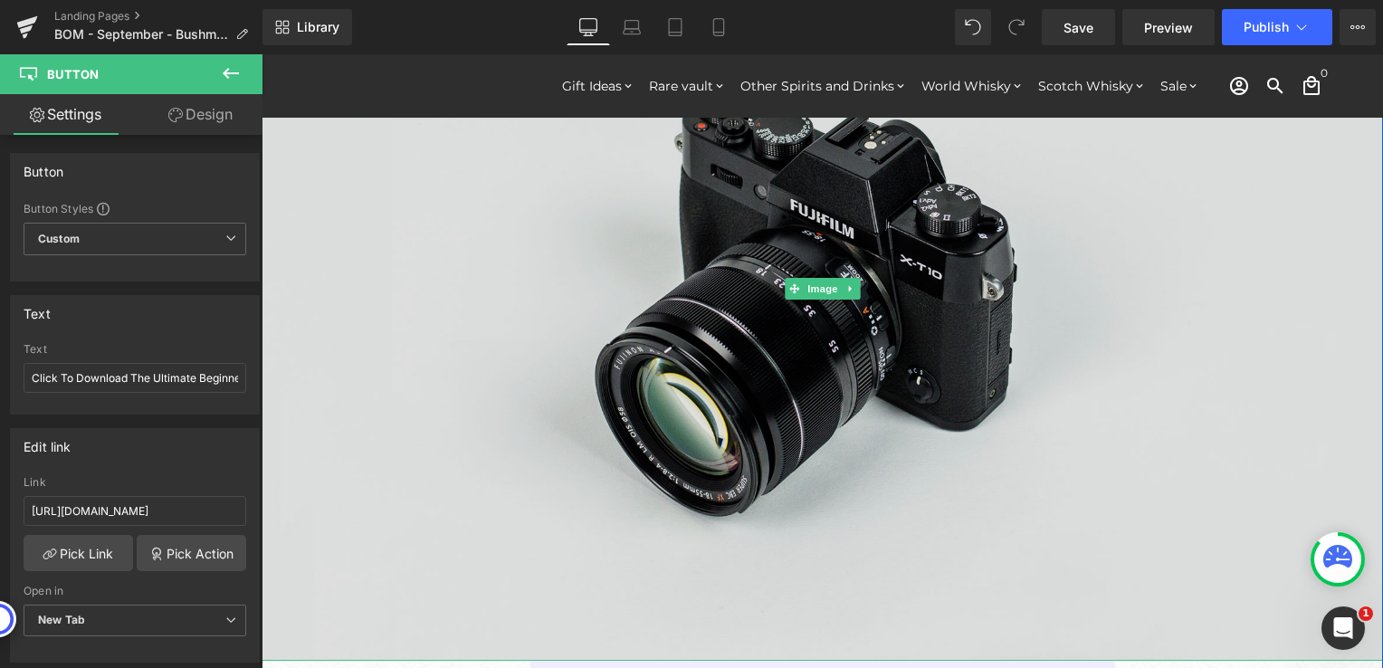
click at [701, 328] on img at bounding box center [822, 289] width 1121 height 743
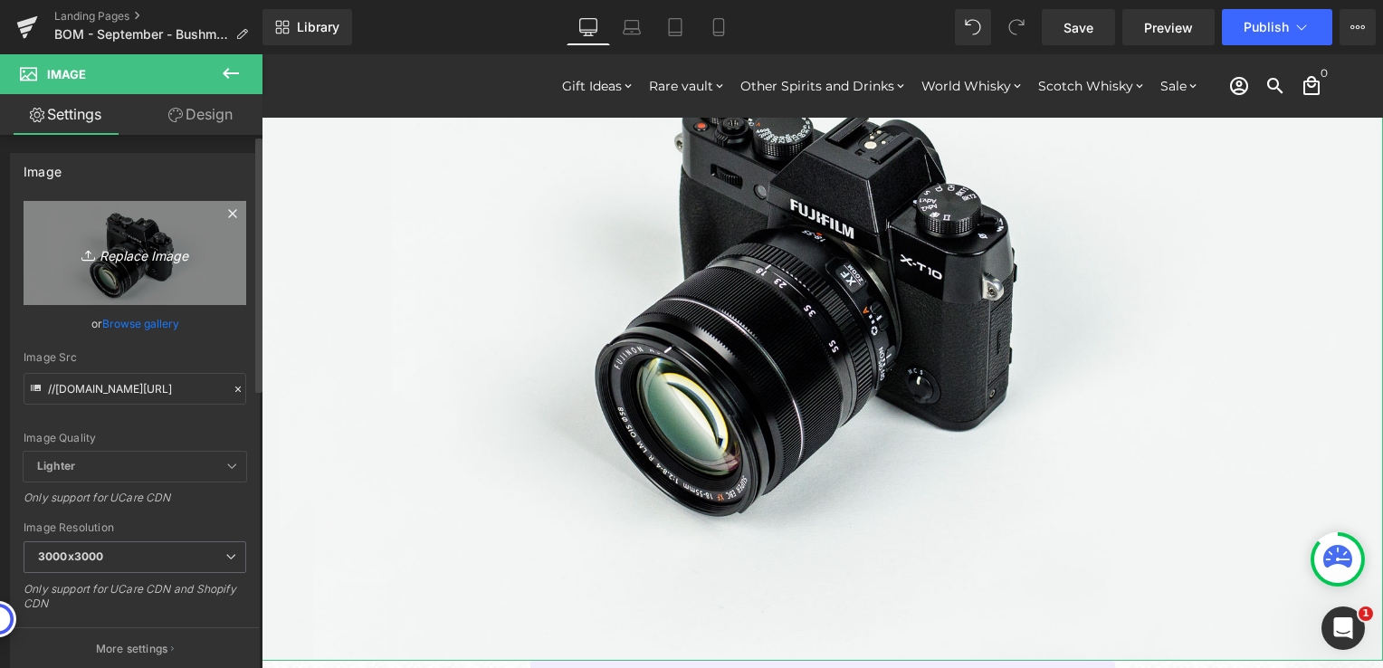
click at [133, 255] on icon "Replace Image" at bounding box center [134, 253] width 145 height 23
type input "C:\fakepath\The Ultimate Beginner’s Guide to Irish Whiskey.png"
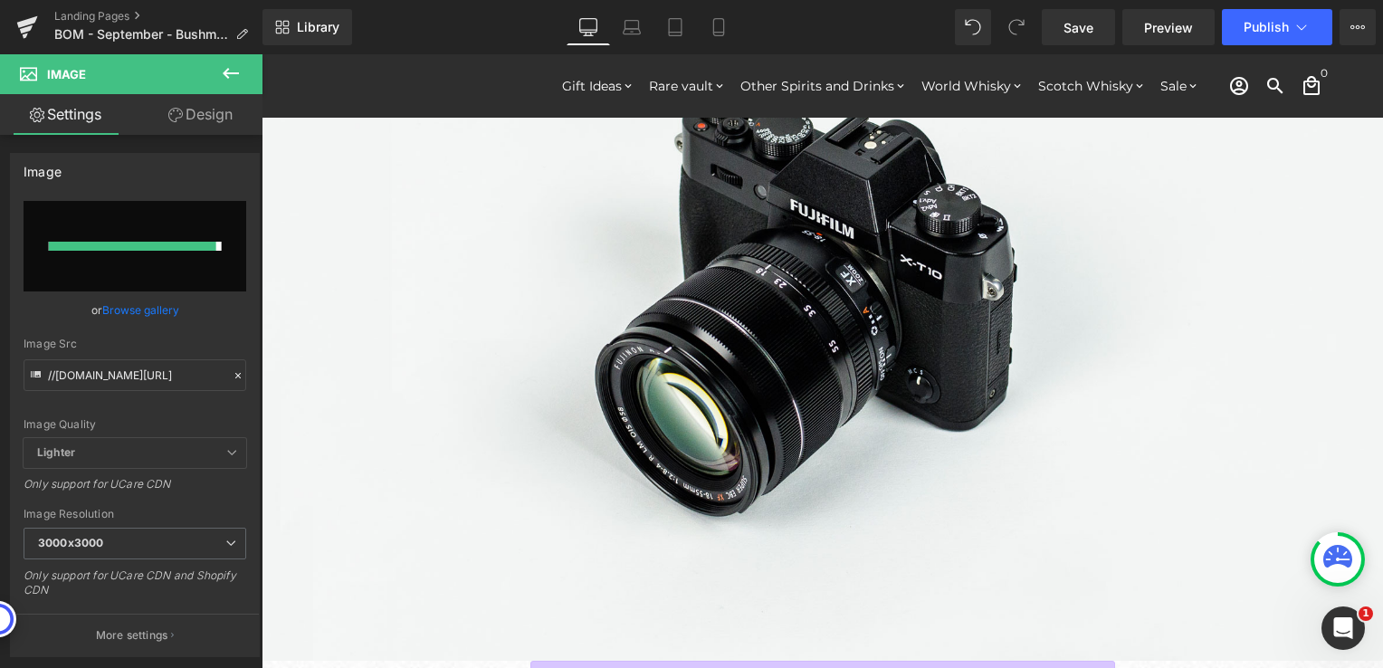
type input "[URL][DOMAIN_NAME]"
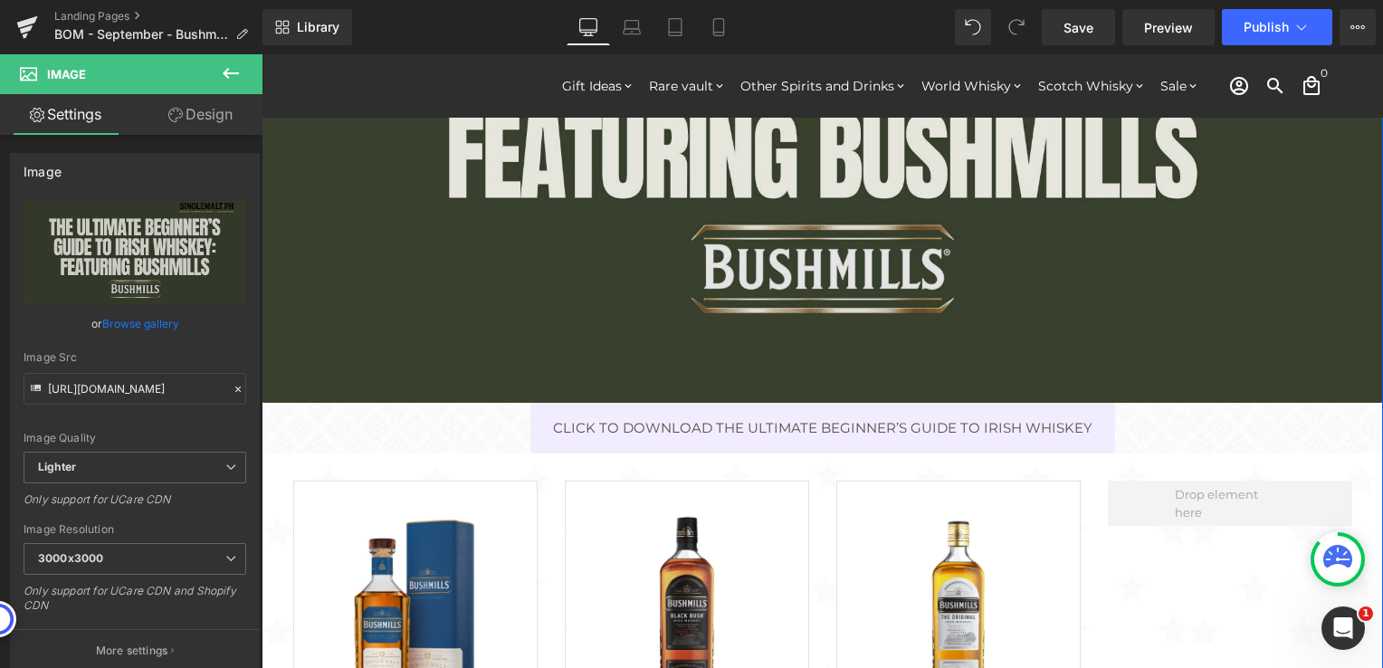
scroll to position [362, 0]
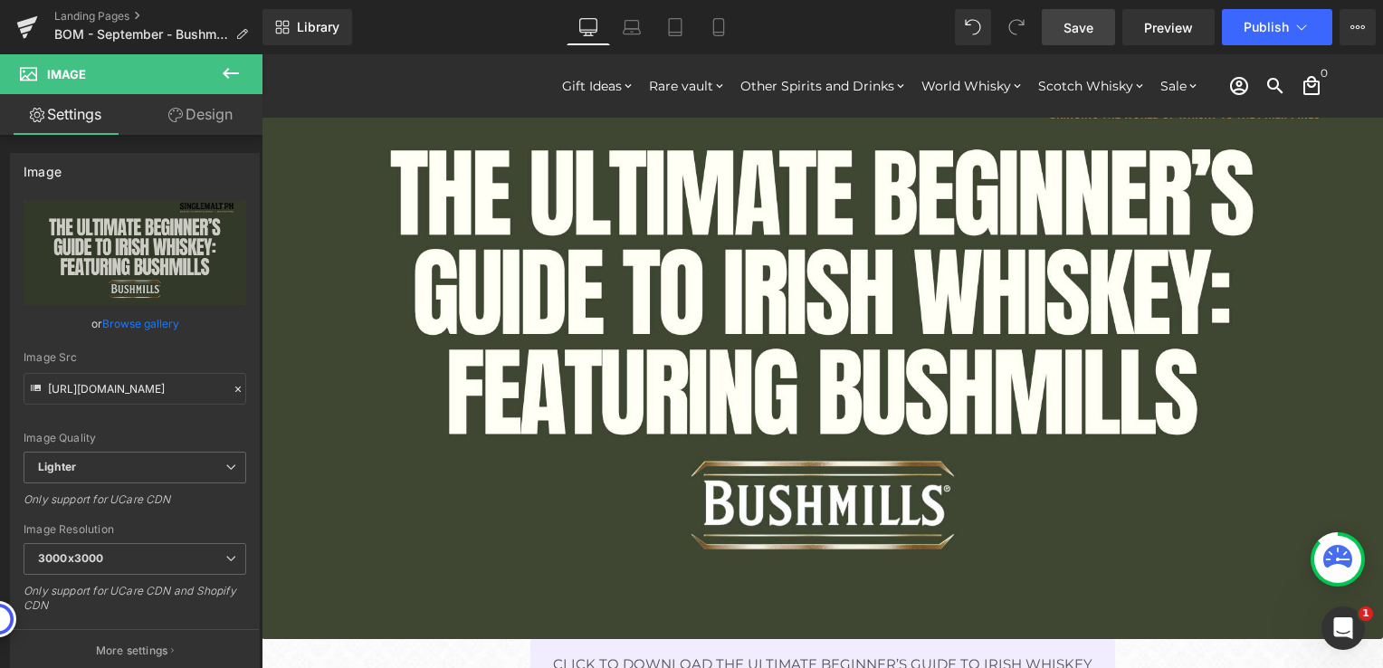
click at [1088, 29] on span "Save" at bounding box center [1078, 27] width 30 height 19
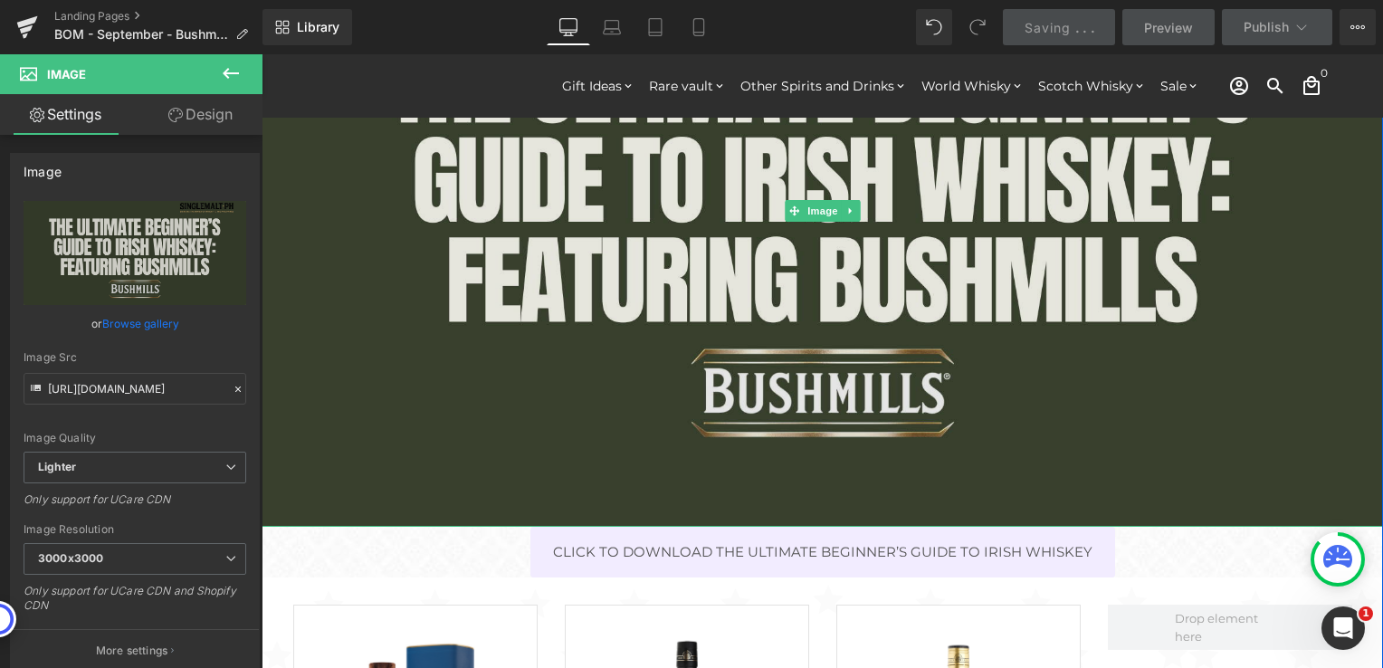
scroll to position [543, 0]
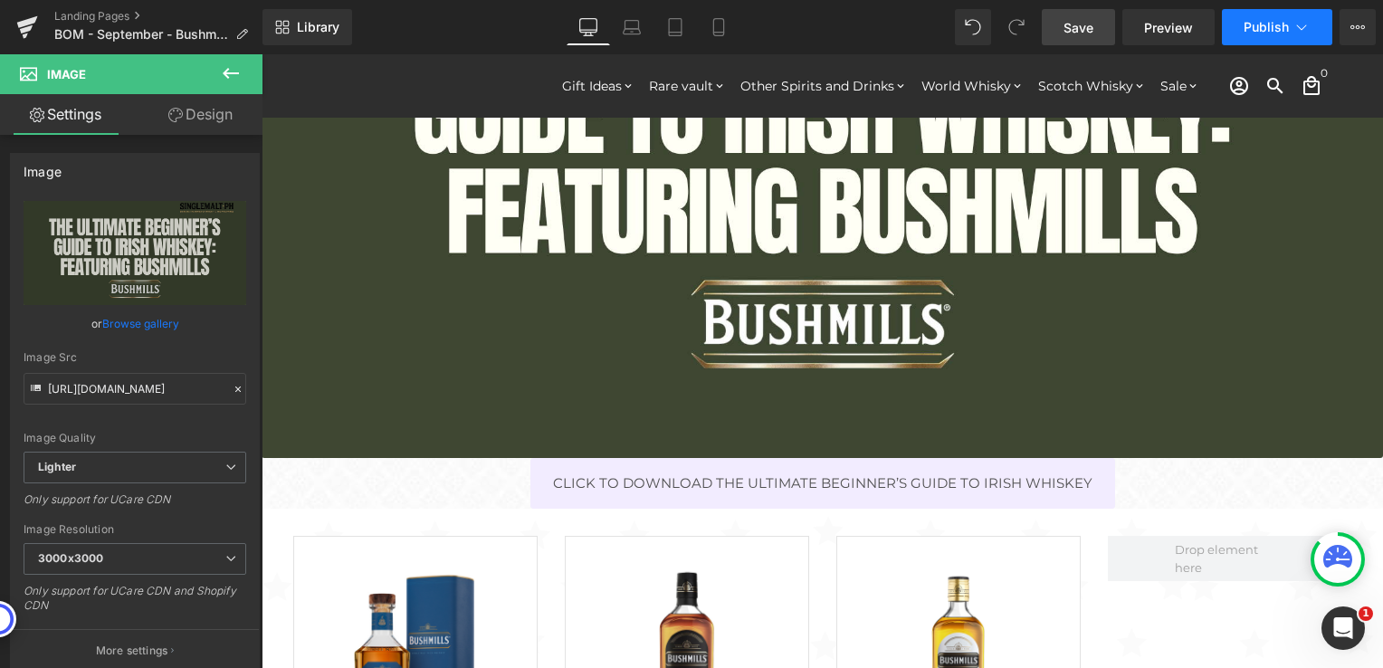
click at [1291, 24] on button "Publish" at bounding box center [1277, 27] width 110 height 36
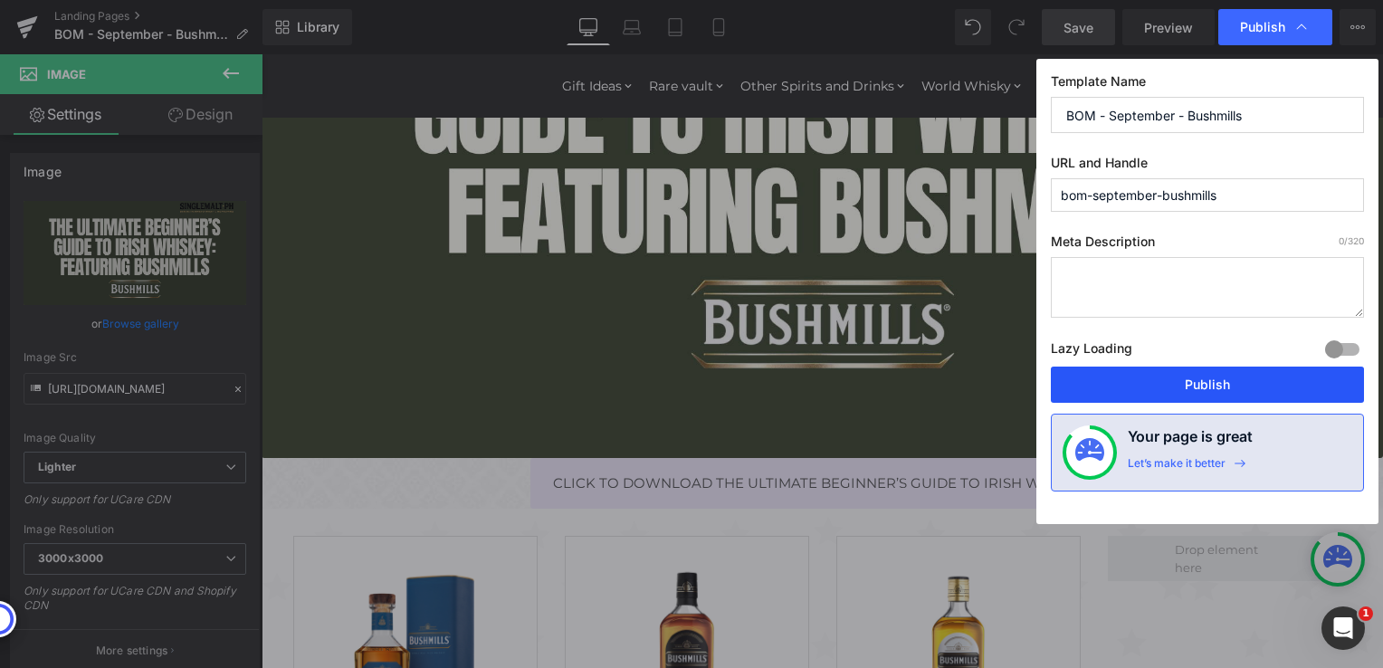
click at [1137, 387] on button "Publish" at bounding box center [1207, 385] width 313 height 36
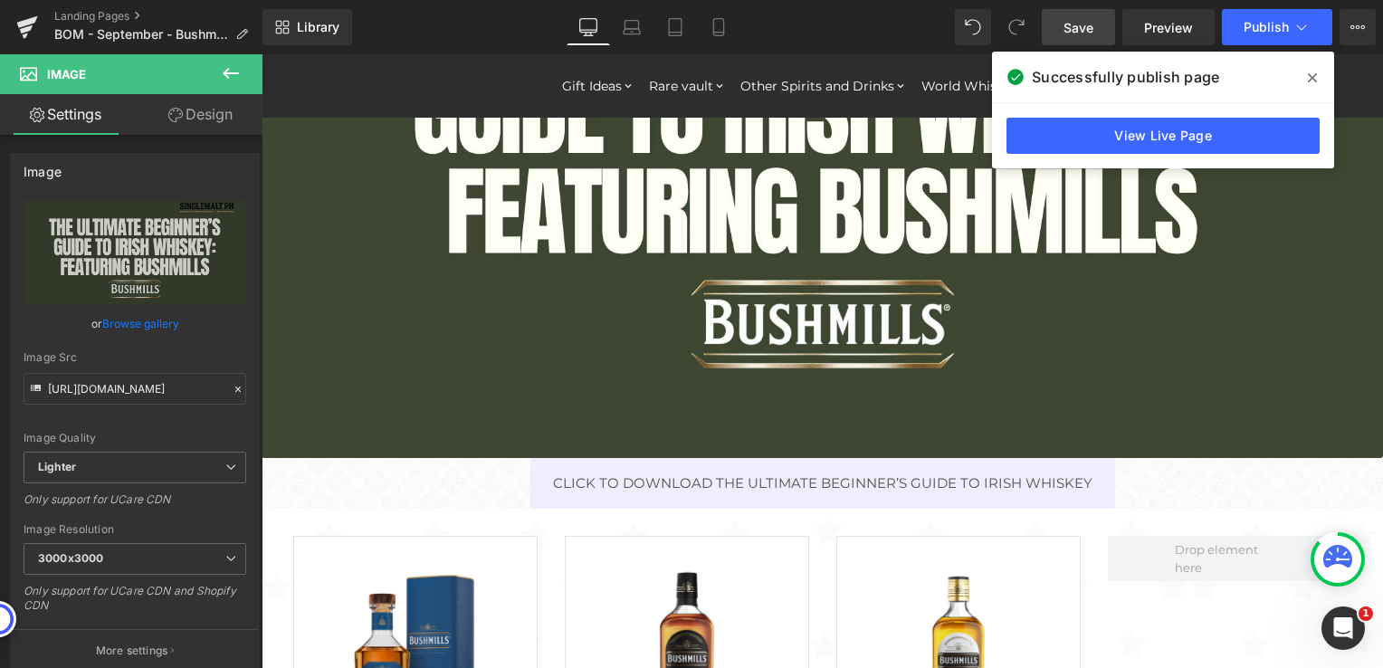
click at [1313, 75] on icon at bounding box center [1312, 78] width 9 height 14
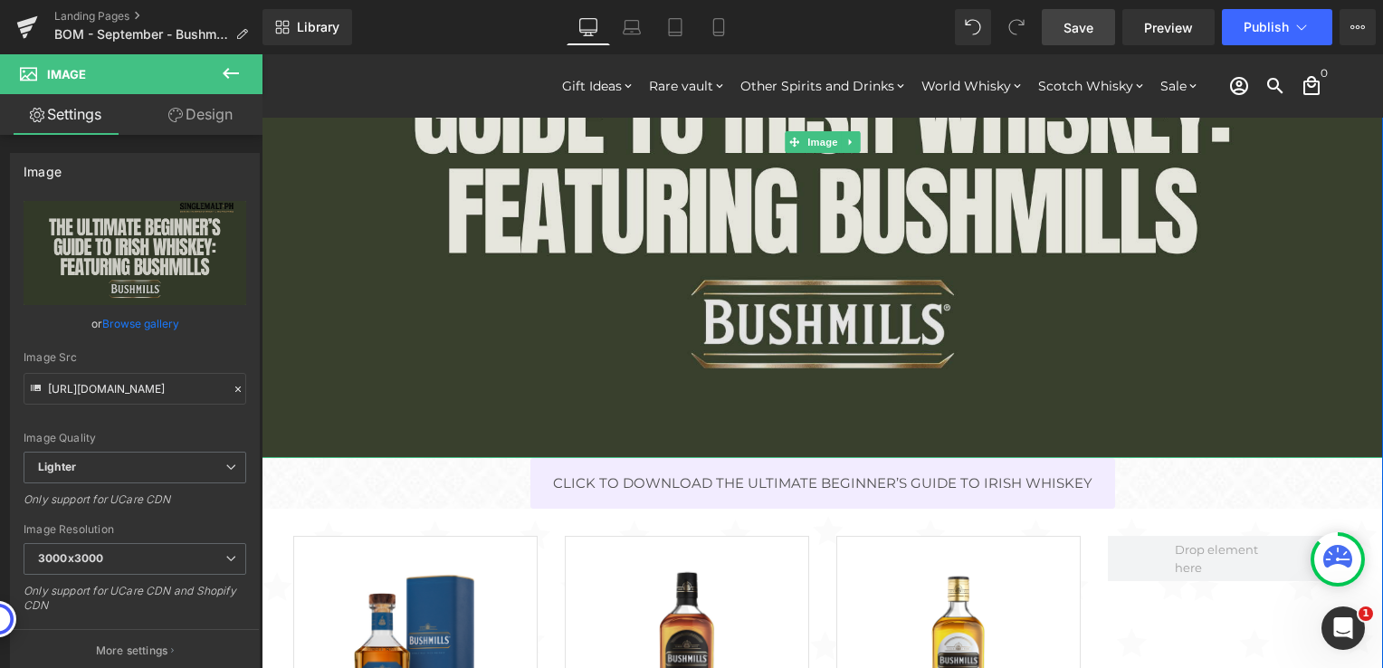
click at [434, 290] on img at bounding box center [822, 142] width 1121 height 631
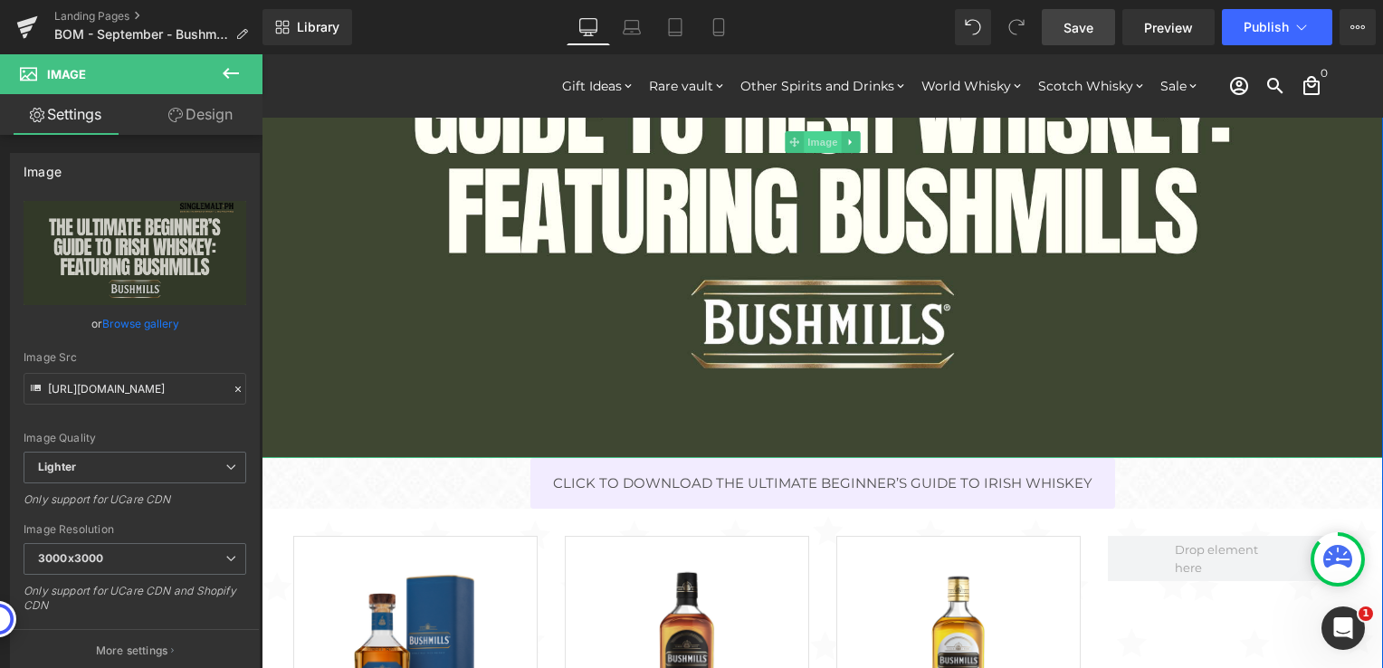
click at [804, 141] on span "Image" at bounding box center [823, 142] width 38 height 22
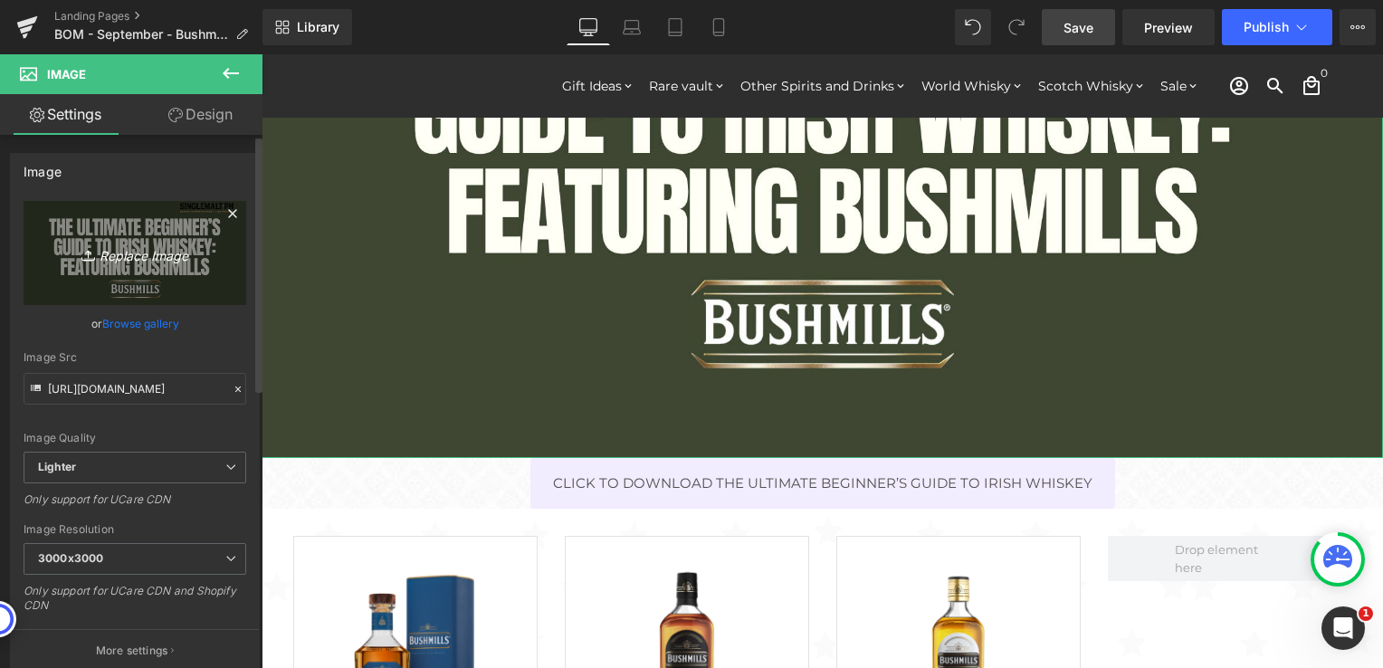
click at [131, 259] on icon "Replace Image" at bounding box center [134, 253] width 145 height 23
type input "C:\fakepath\The Ultimate Beginner’s Guide to Irish Whiskey 1.png"
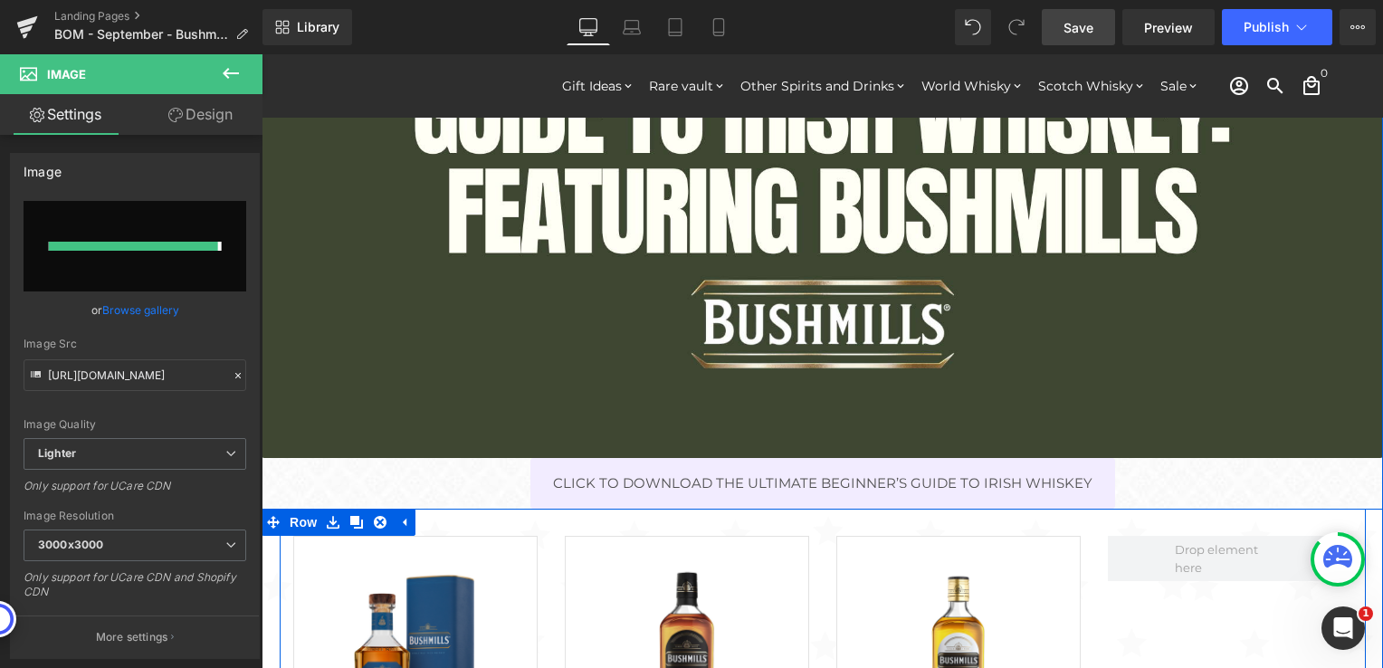
type input "[URL][DOMAIN_NAME]"
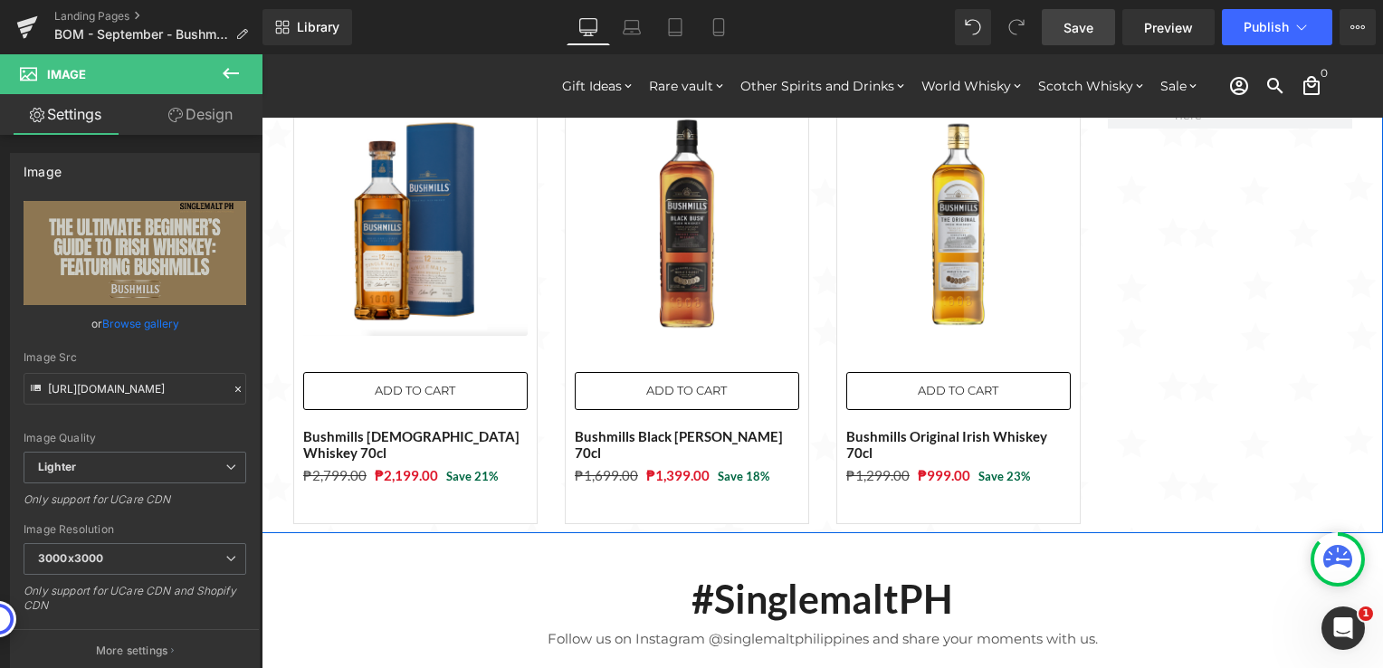
scroll to position [634, 0]
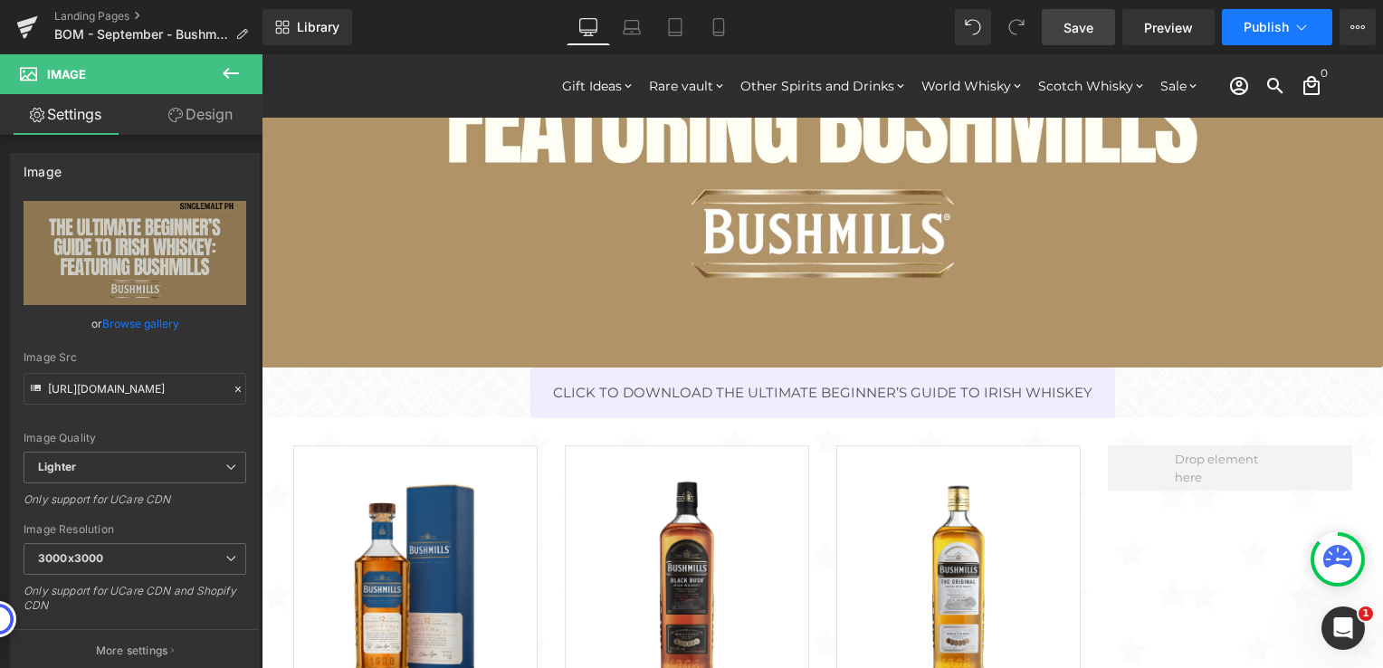
click at [1264, 35] on button "Publish" at bounding box center [1277, 27] width 110 height 36
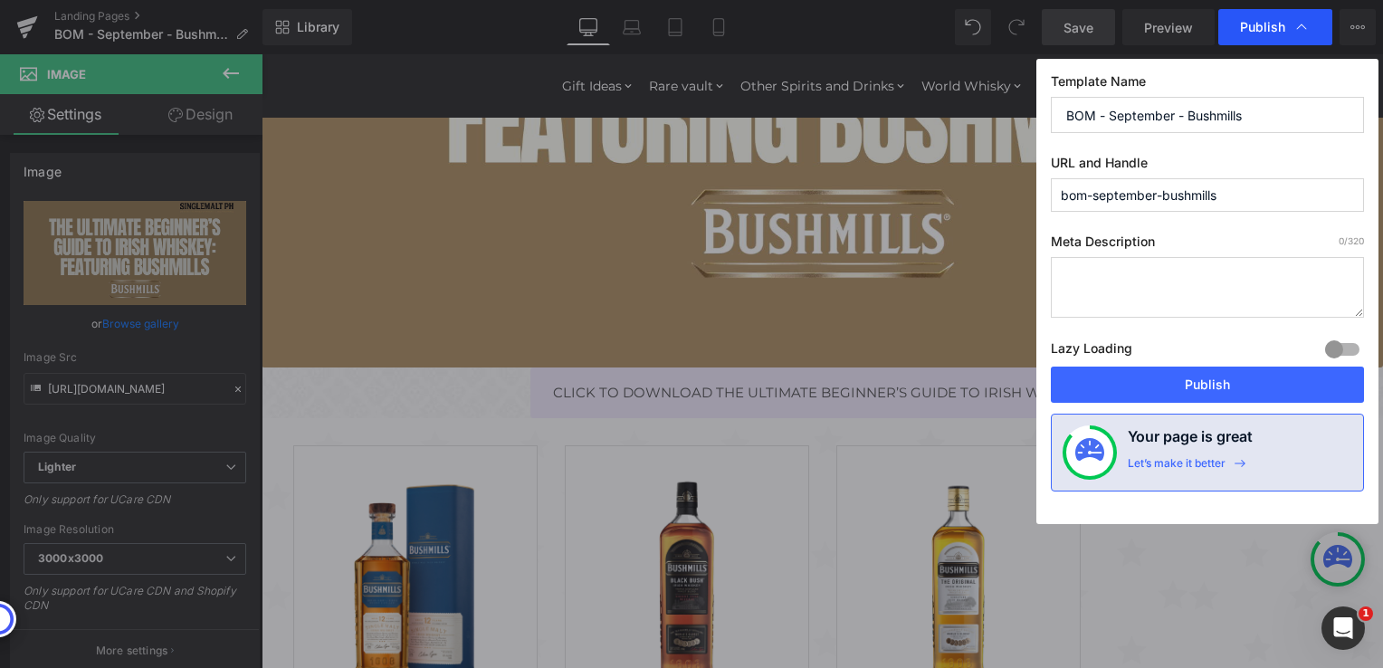
click at [1249, 33] on span "Publish" at bounding box center [1262, 27] width 45 height 16
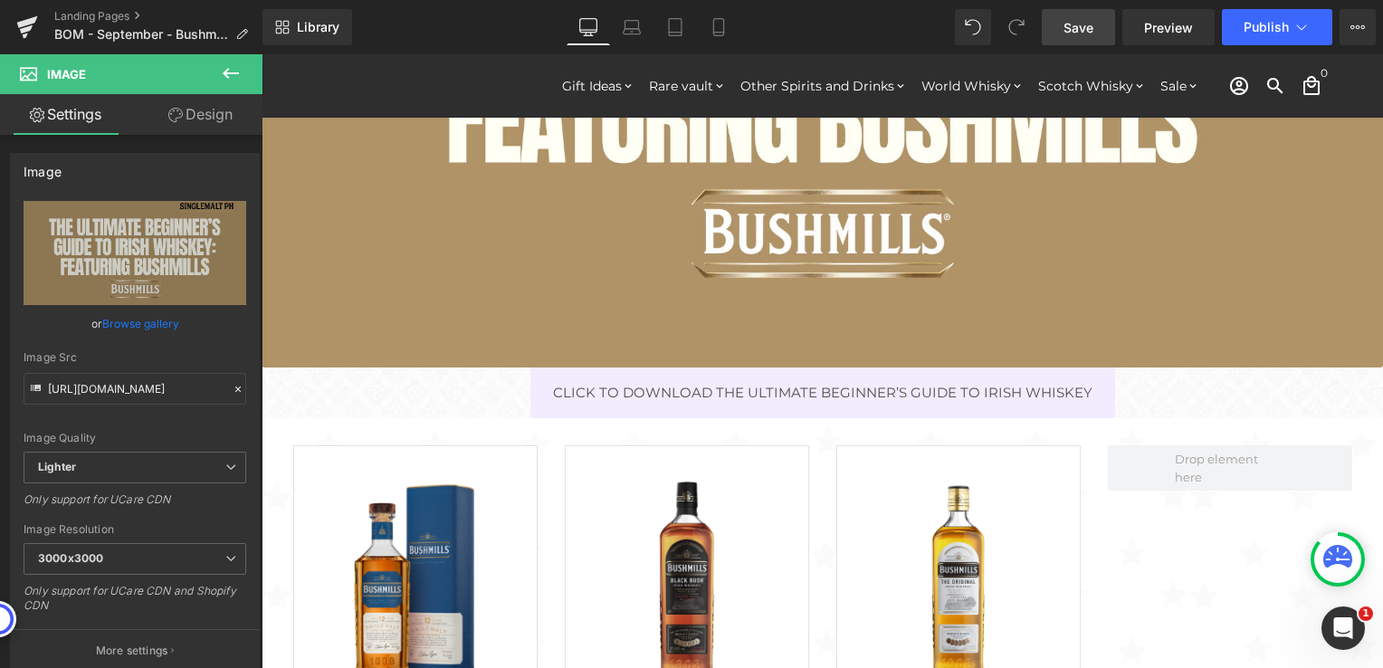
click at [1079, 27] on span "Save" at bounding box center [1078, 27] width 30 height 19
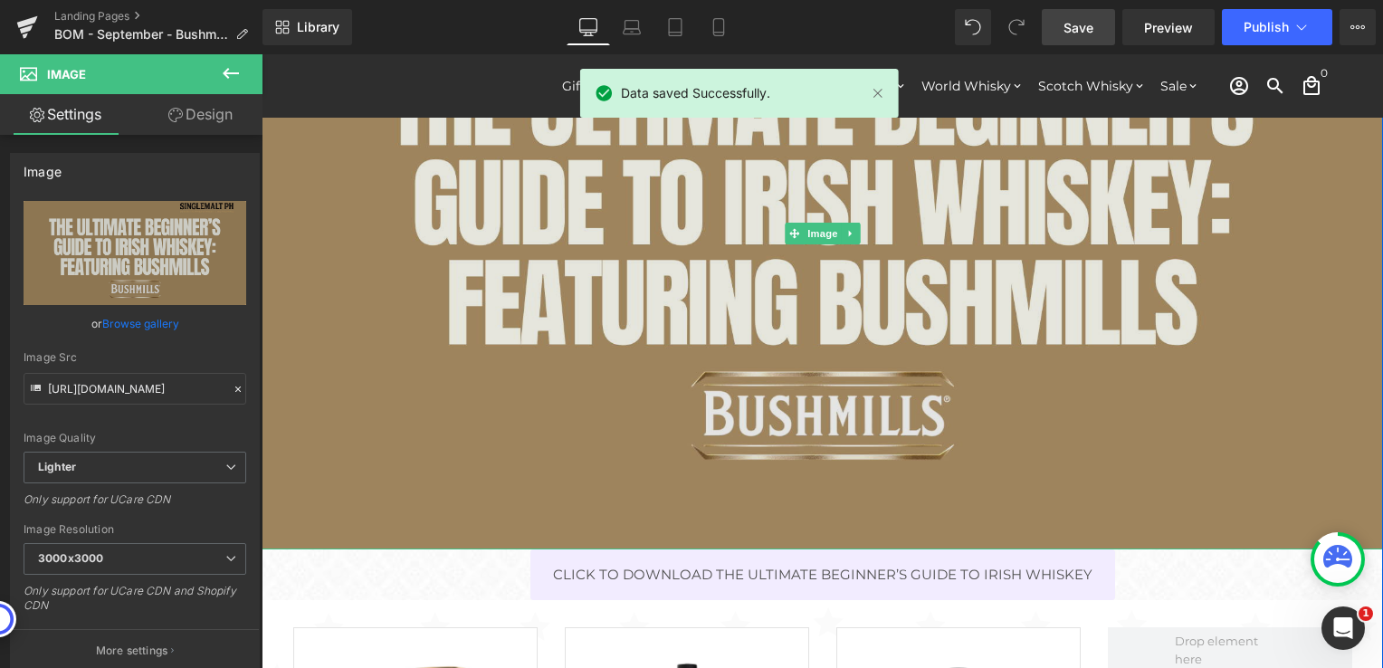
scroll to position [453, 0]
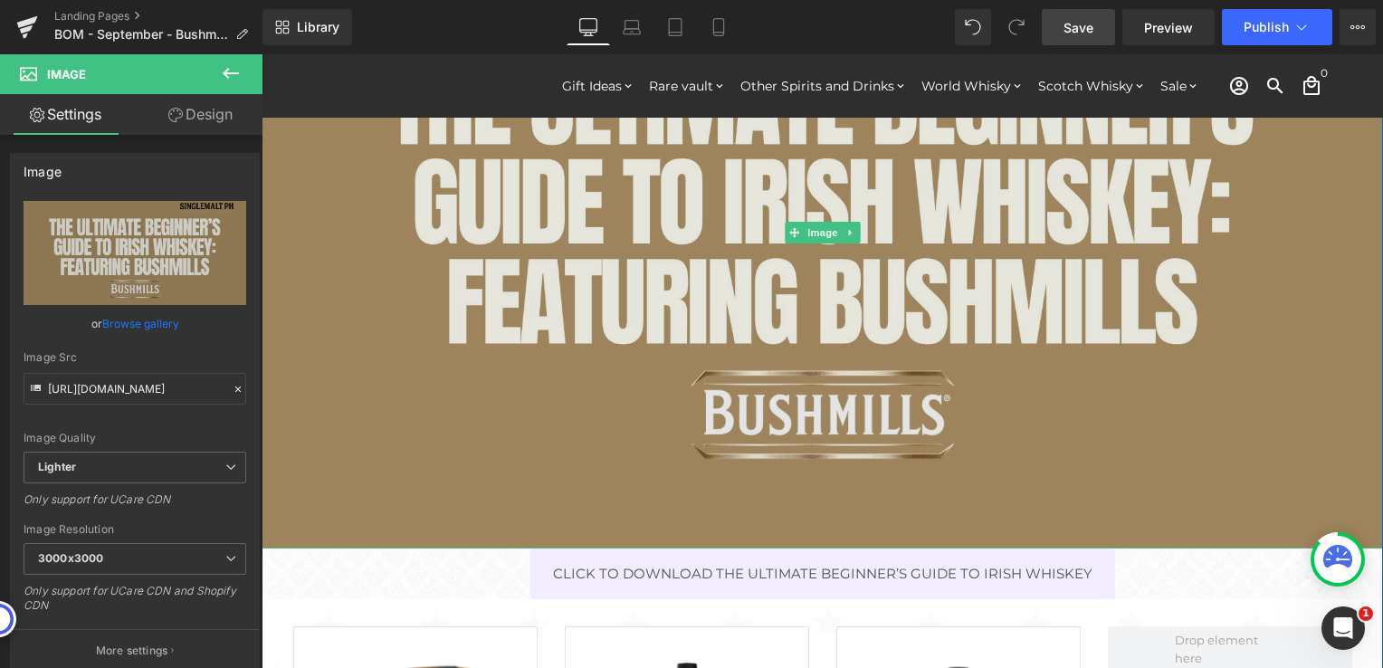
click at [1130, 501] on div "Image" at bounding box center [822, 233] width 1121 height 631
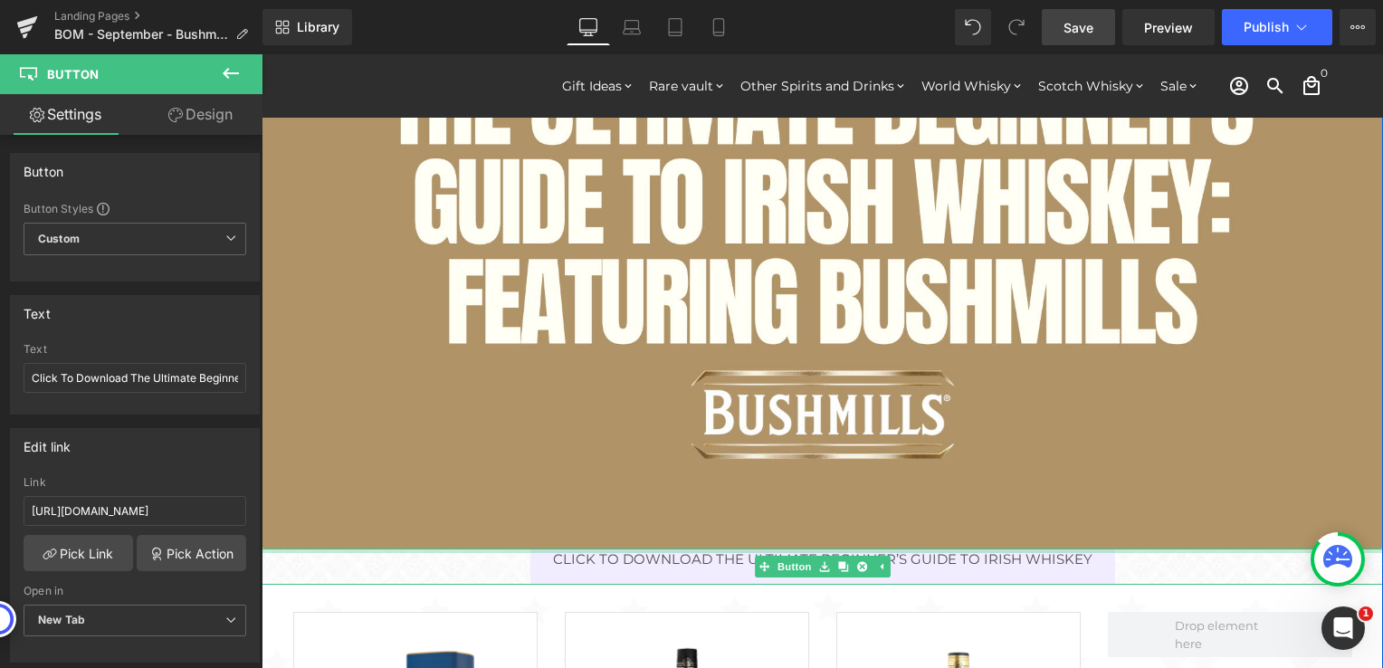
drag, startPoint x: 1144, startPoint y: 548, endPoint x: 1154, endPoint y: 548, distance: 10.0
click at [1154, 548] on div at bounding box center [822, 550] width 1121 height 5
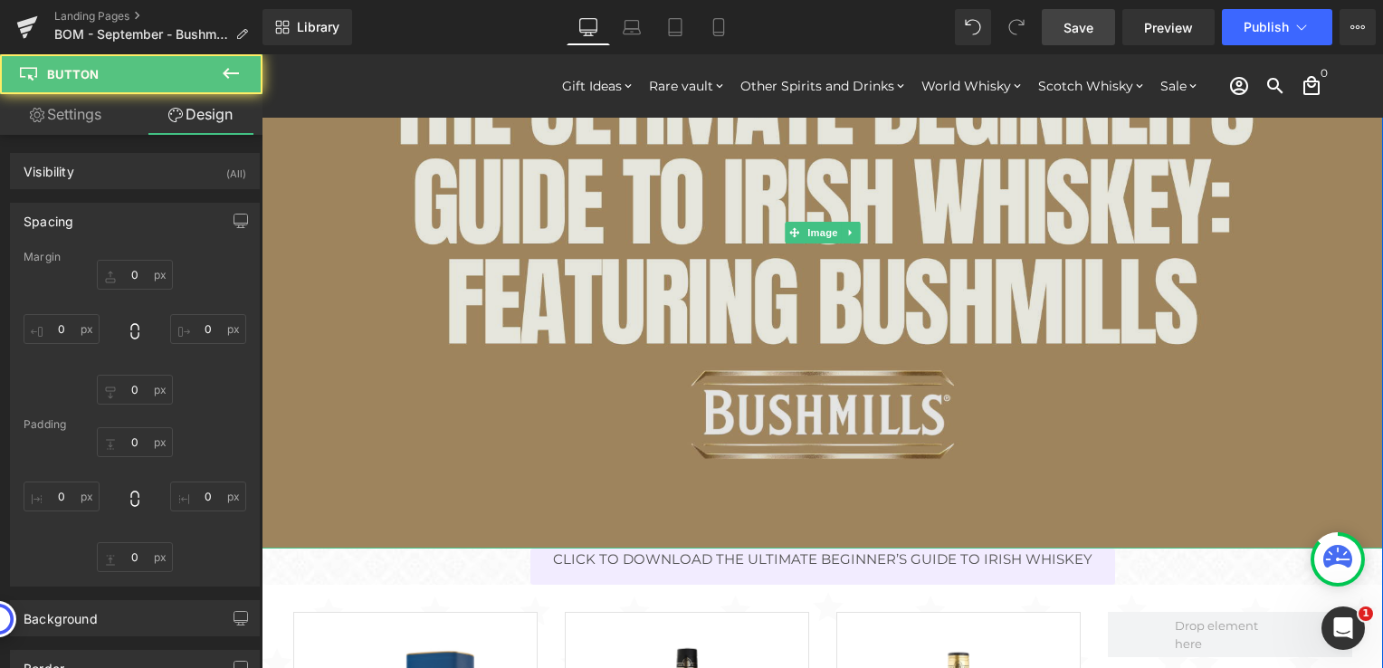
type input "0"
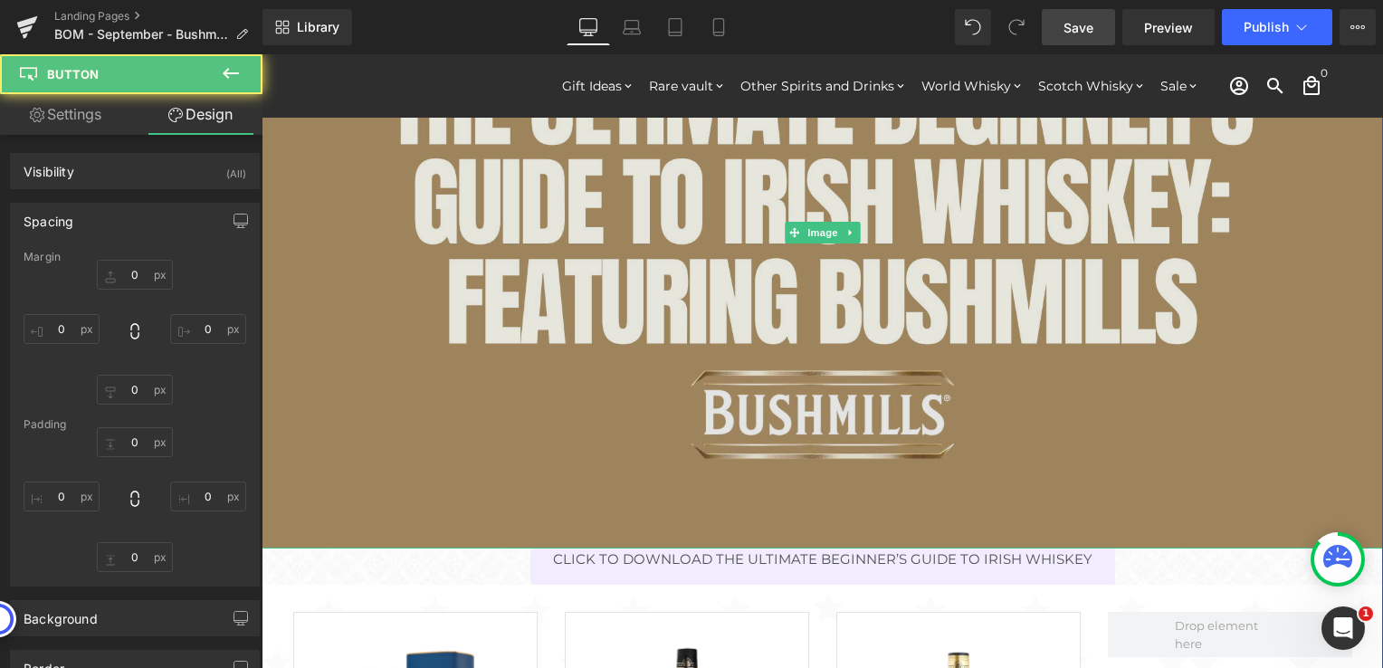
type input "24"
type input "16"
type input "24"
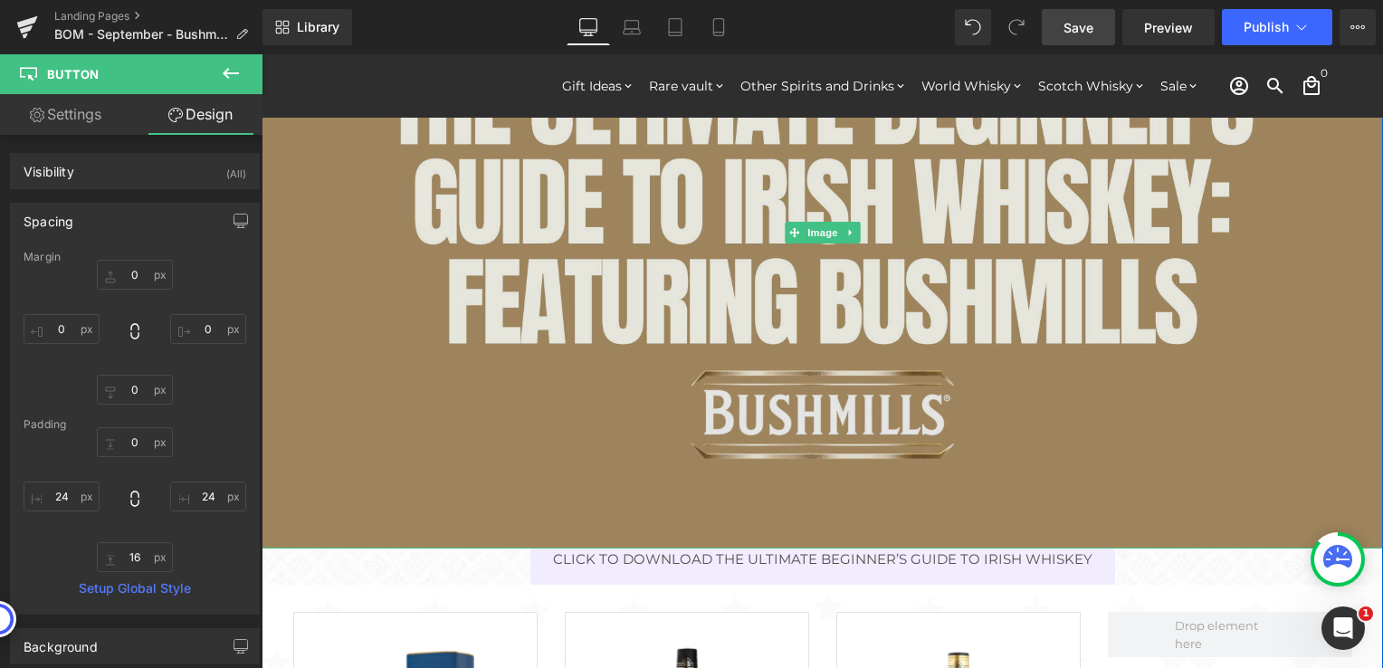
click at [1104, 472] on img at bounding box center [822, 233] width 1121 height 631
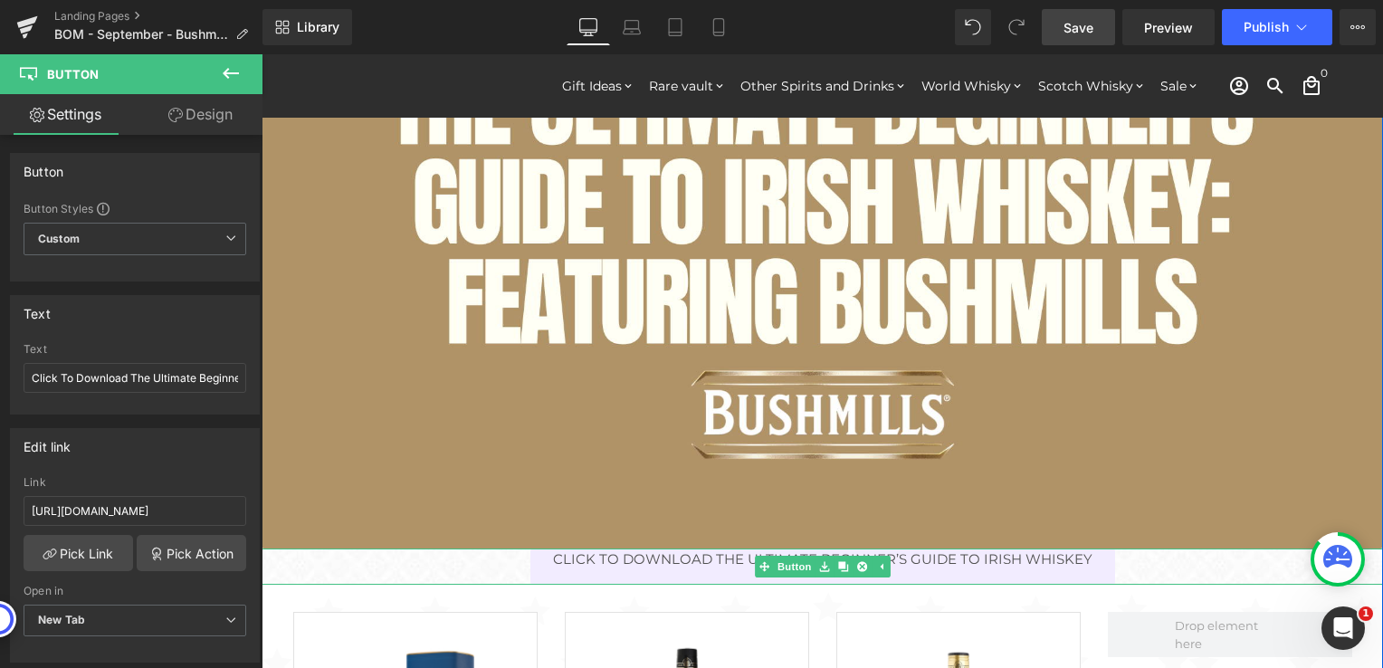
drag, startPoint x: 1131, startPoint y: 551, endPoint x: 1137, endPoint y: 560, distance: 10.6
click at [1137, 560] on div "Click To Download The Ultimate Beginner’s Guide to Irish Whiskey Button" at bounding box center [822, 566] width 1121 height 37
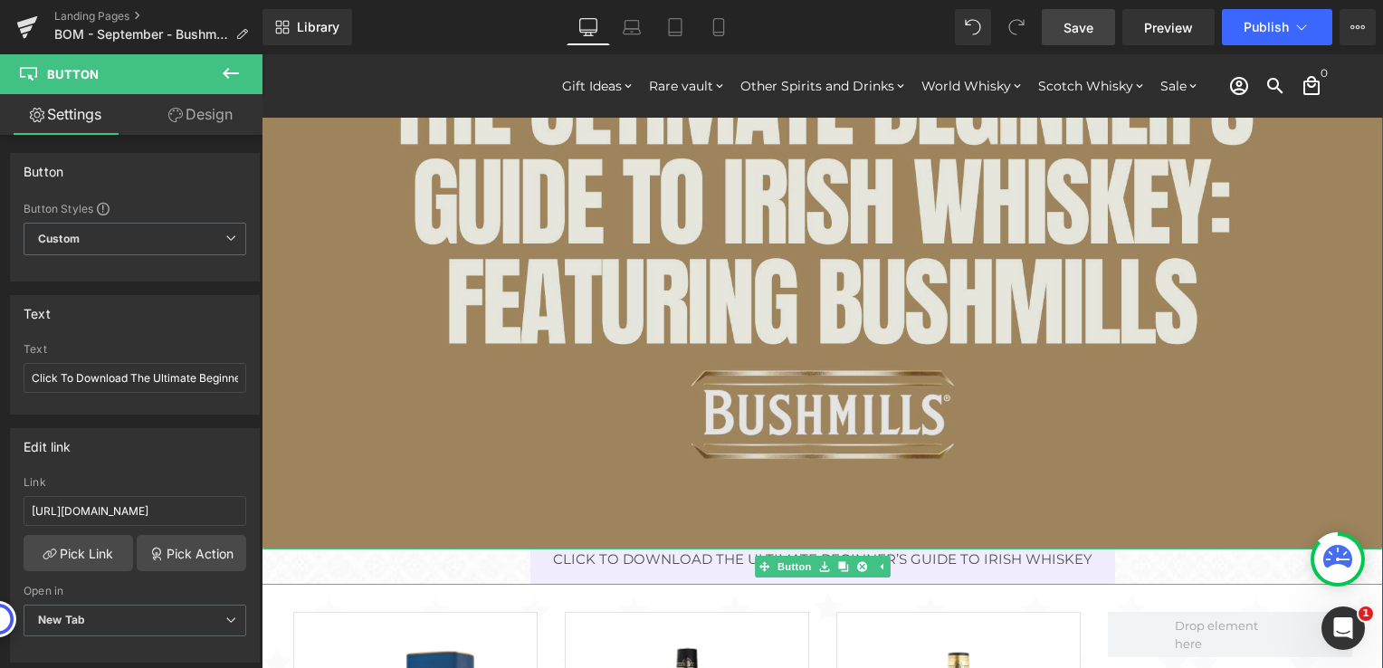
click at [1139, 495] on img at bounding box center [822, 233] width 1121 height 631
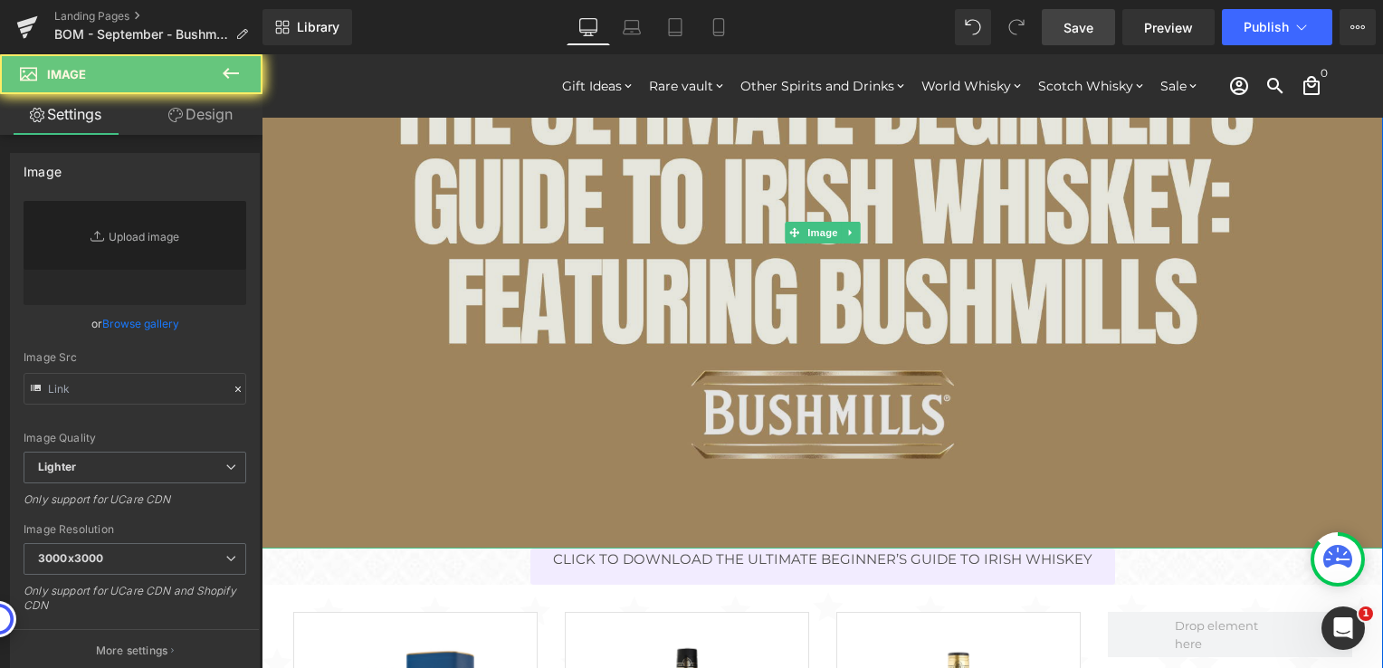
type input "[URL][DOMAIN_NAME]"
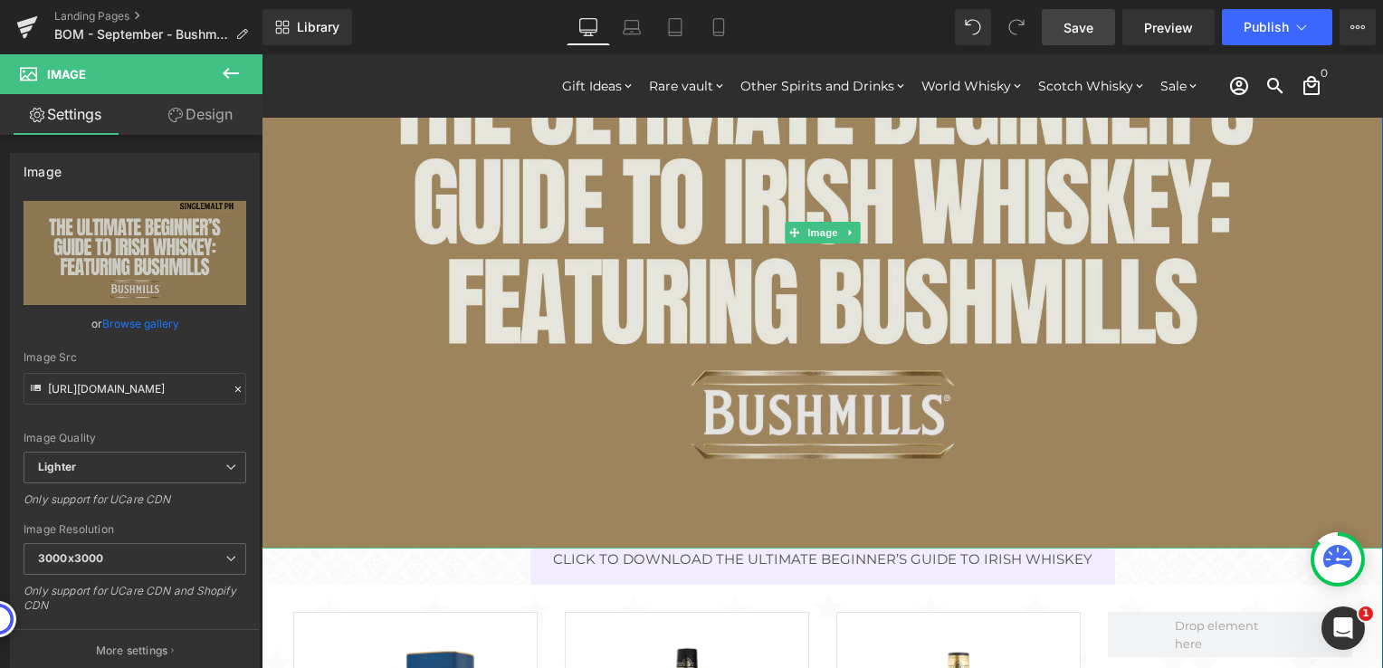
drag, startPoint x: 1158, startPoint y: 547, endPoint x: 1142, endPoint y: 494, distance: 55.0
click at [1158, 534] on div "Image" at bounding box center [822, 233] width 1121 height 631
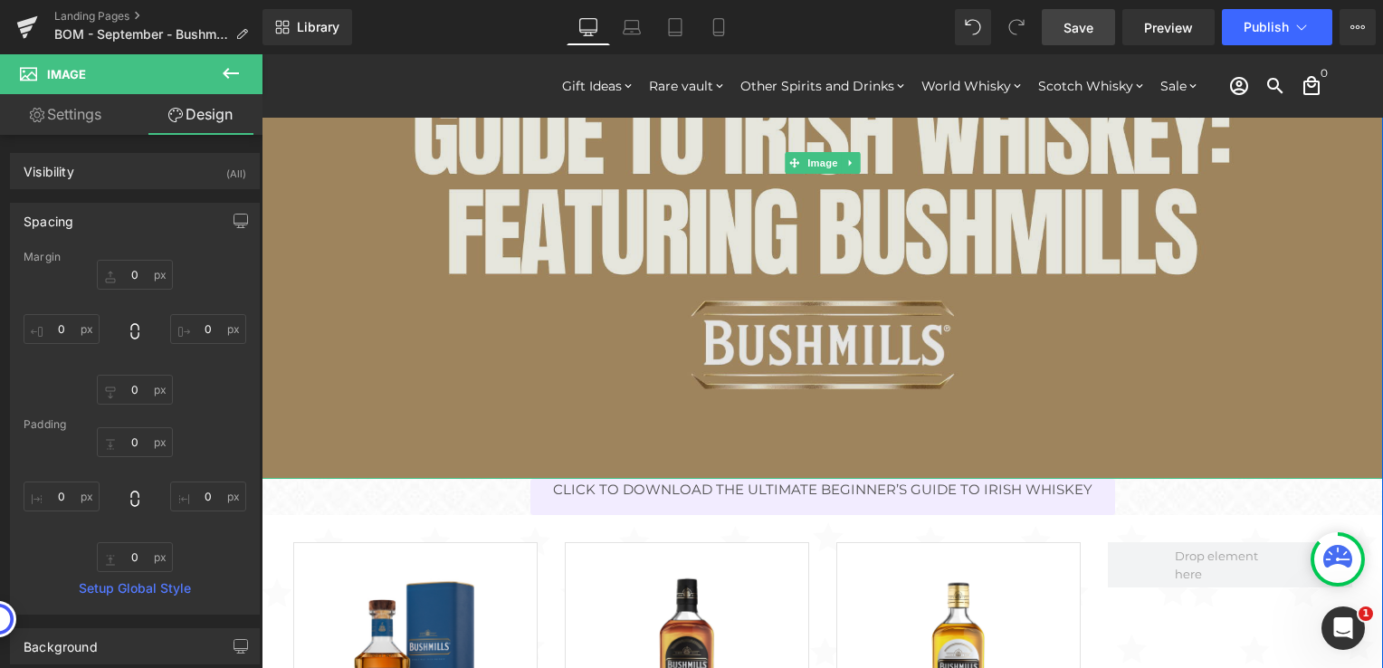
scroll to position [634, 0]
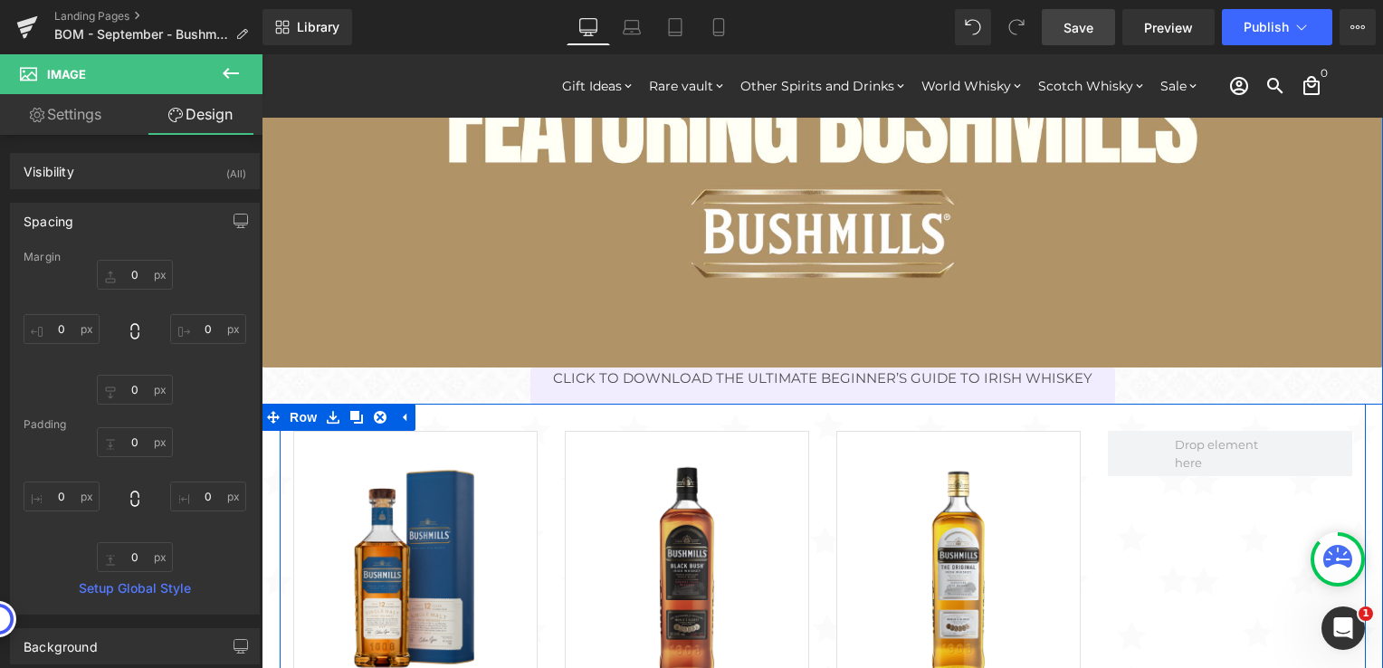
click at [1194, 548] on div at bounding box center [1230, 651] width 272 height 440
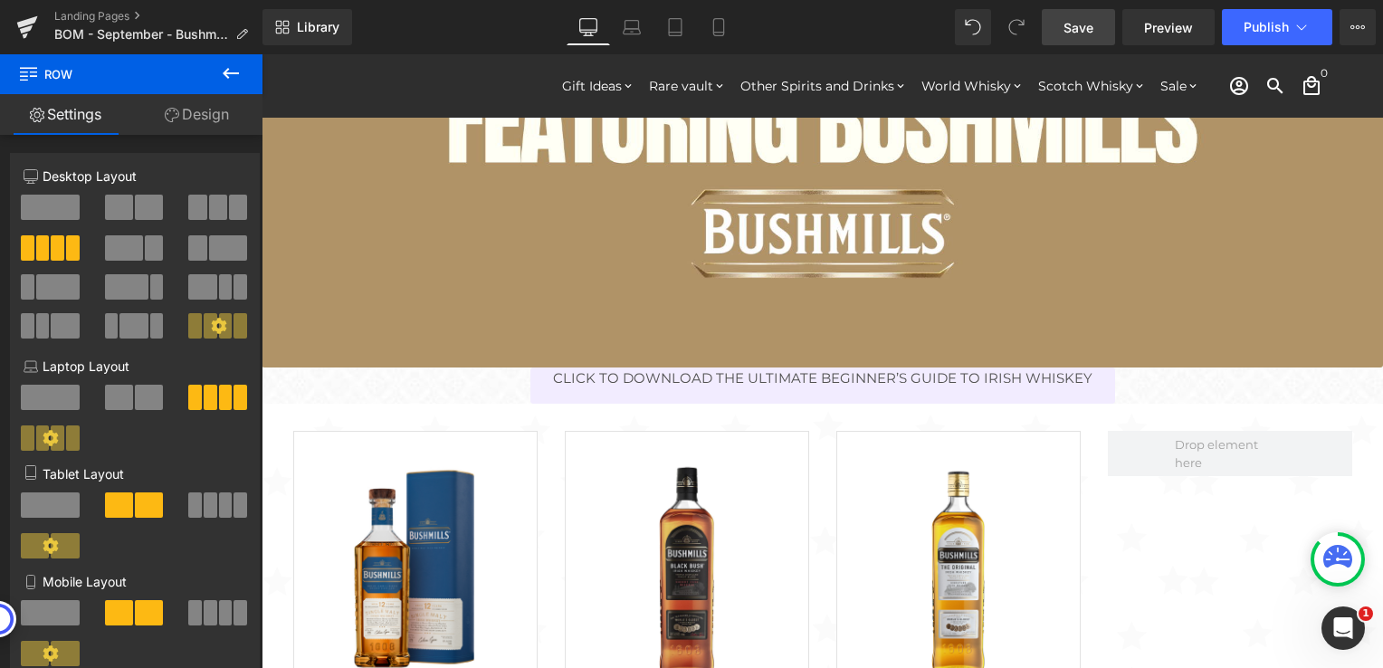
click at [220, 71] on icon at bounding box center [231, 73] width 22 height 22
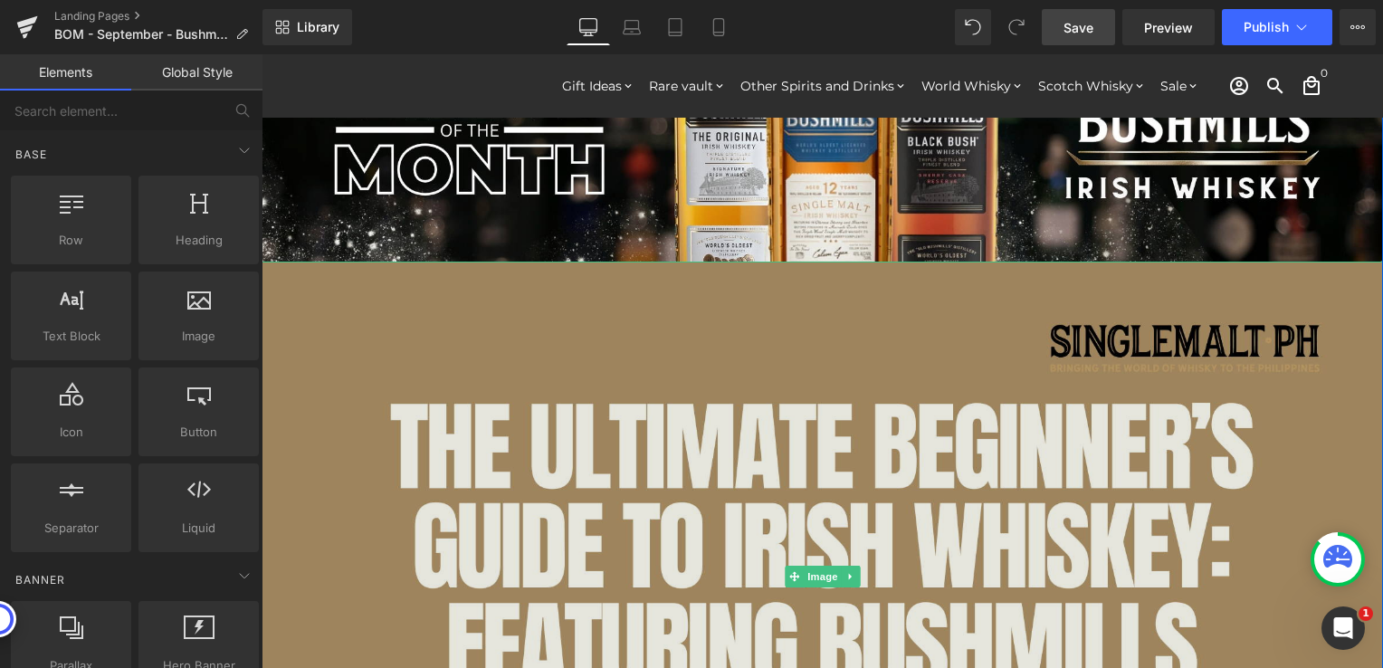
scroll to position [0, 0]
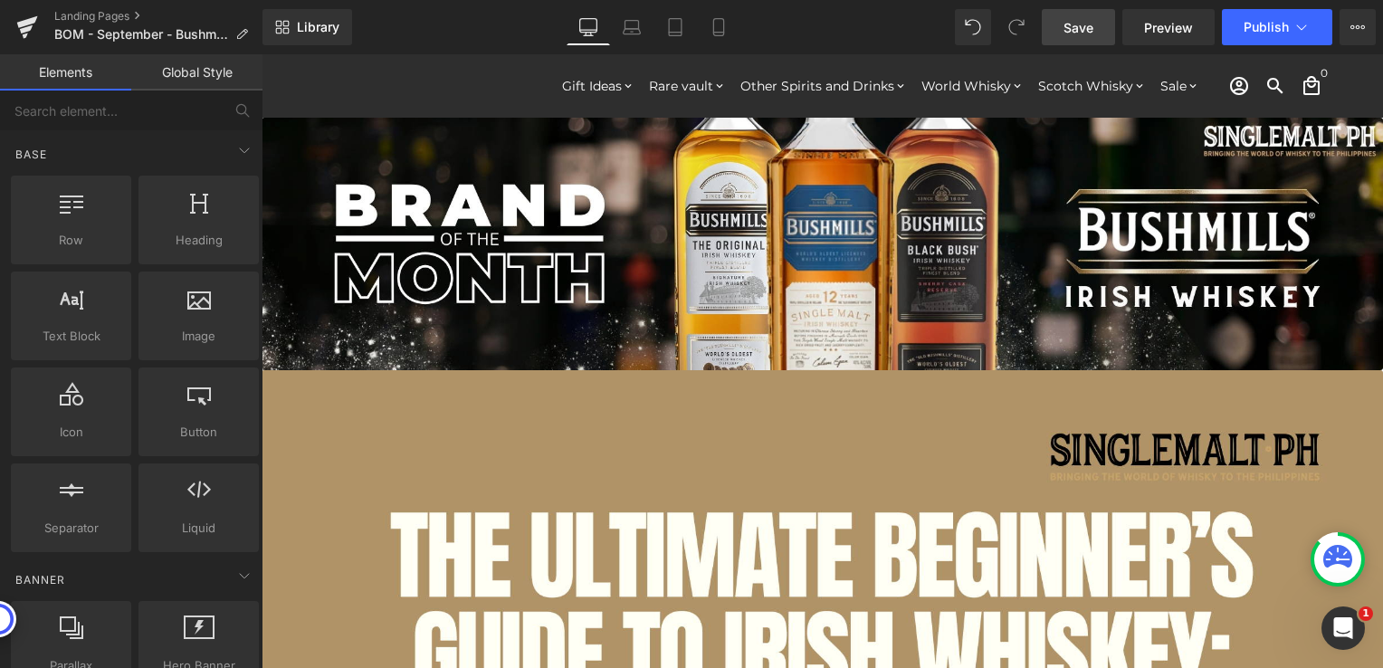
drag, startPoint x: 1086, startPoint y: 31, endPoint x: 859, endPoint y: 139, distance: 251.8
click at [1086, 31] on span "Save" at bounding box center [1078, 27] width 30 height 19
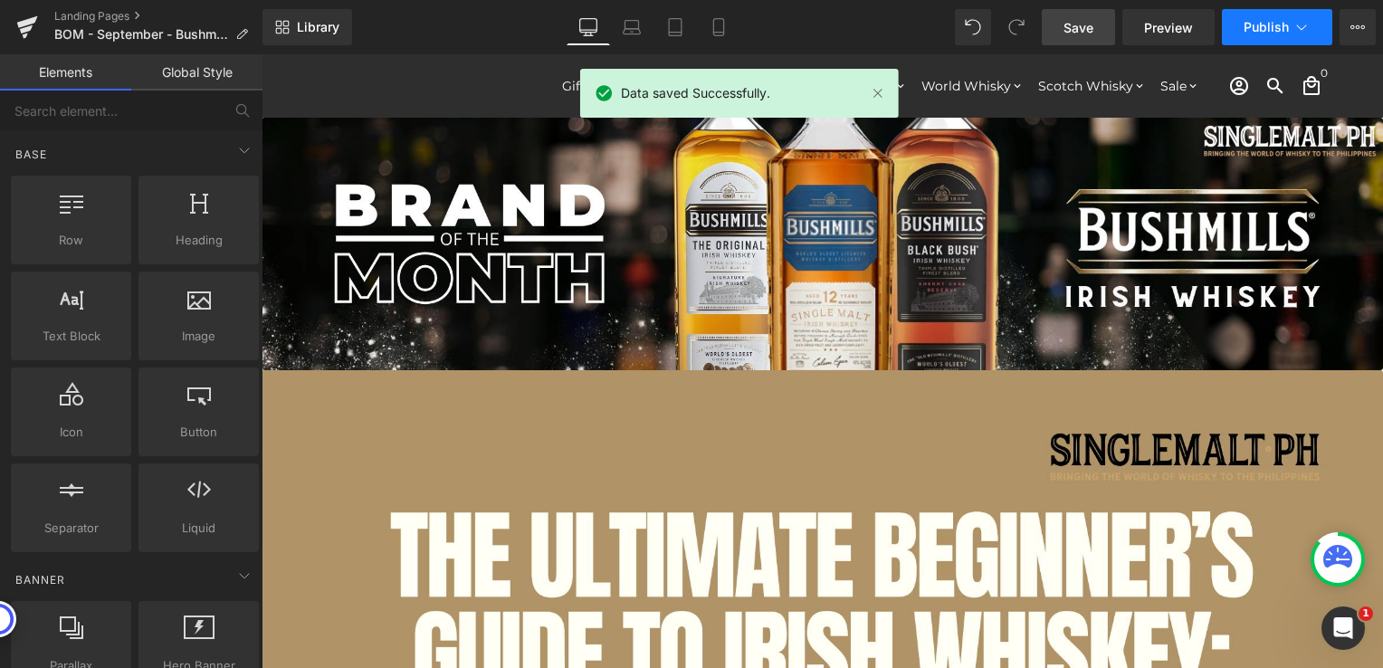
click at [1263, 34] on button "Publish" at bounding box center [1277, 27] width 110 height 36
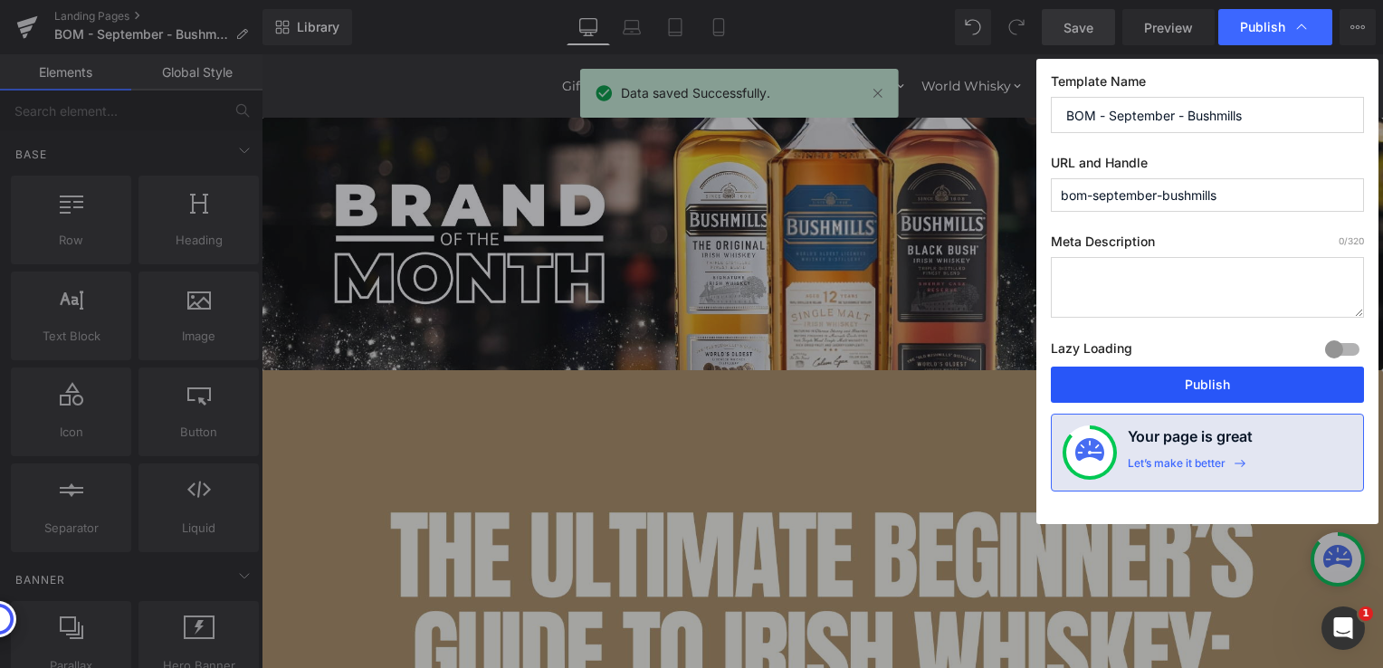
click at [1181, 378] on button "Publish" at bounding box center [1207, 385] width 313 height 36
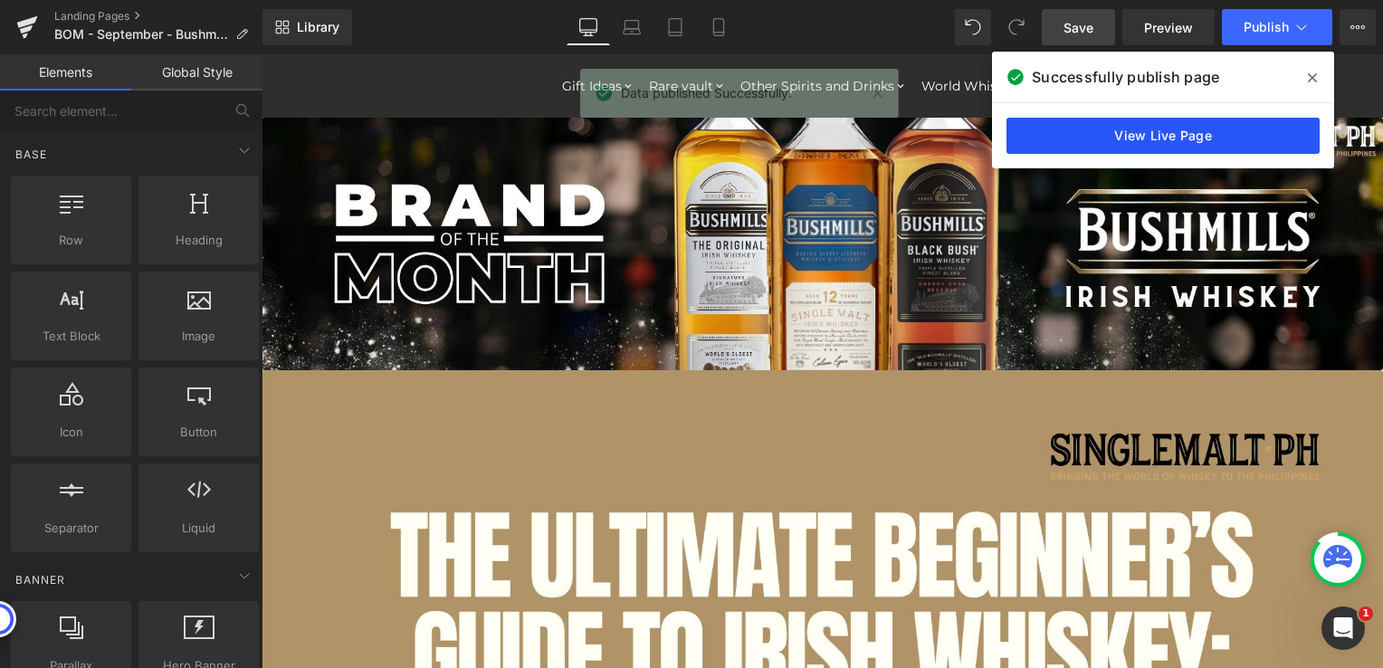
click at [1085, 138] on link "View Live Page" at bounding box center [1162, 136] width 313 height 36
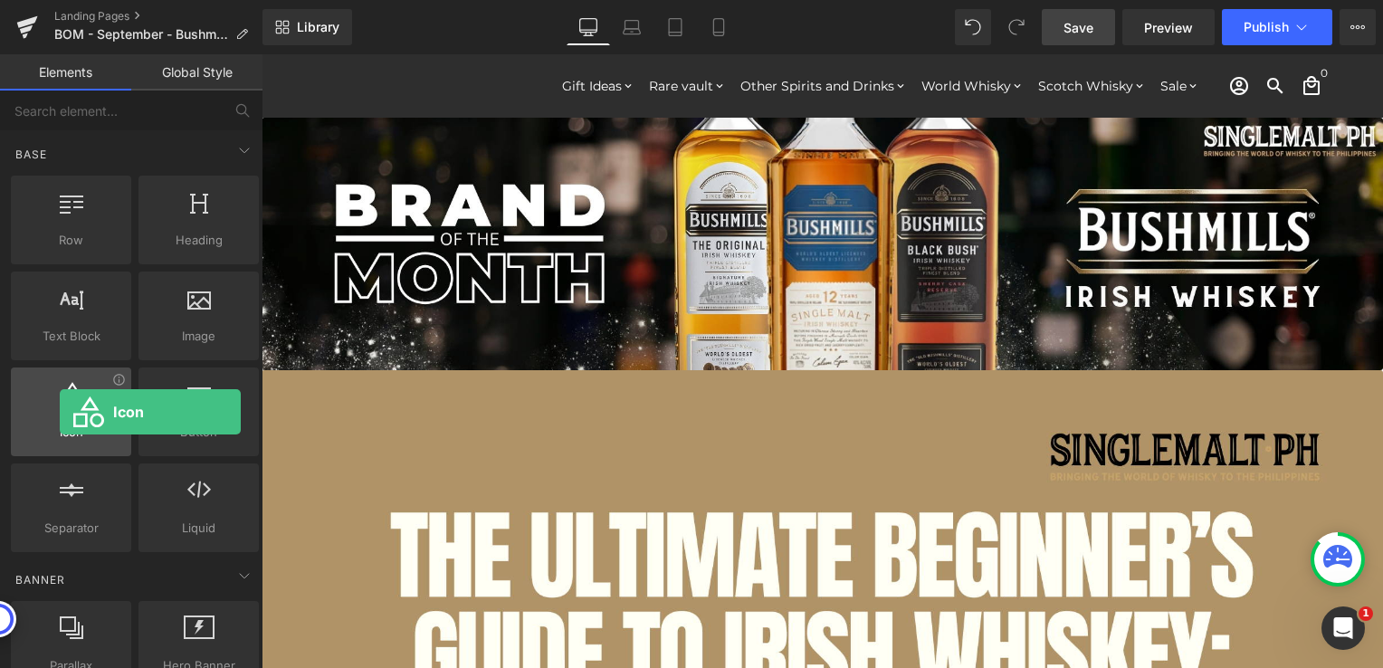
click at [60, 412] on div at bounding box center [71, 402] width 110 height 41
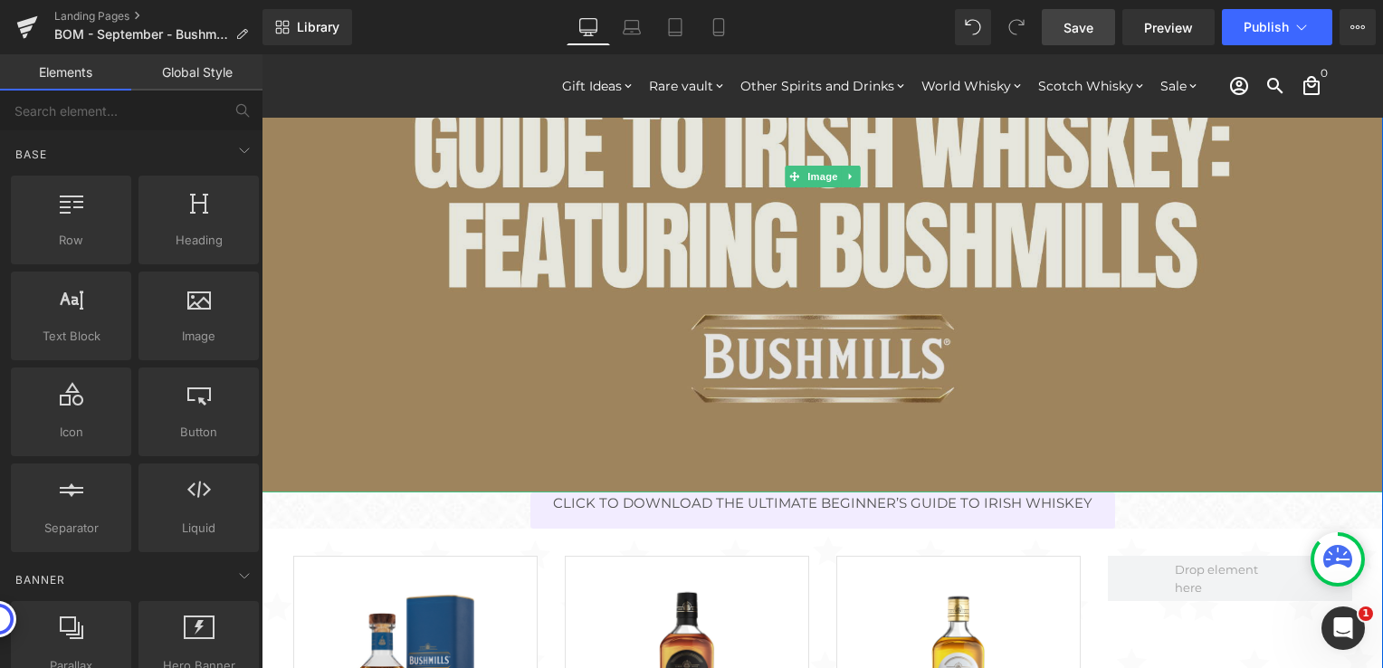
scroll to position [634, 0]
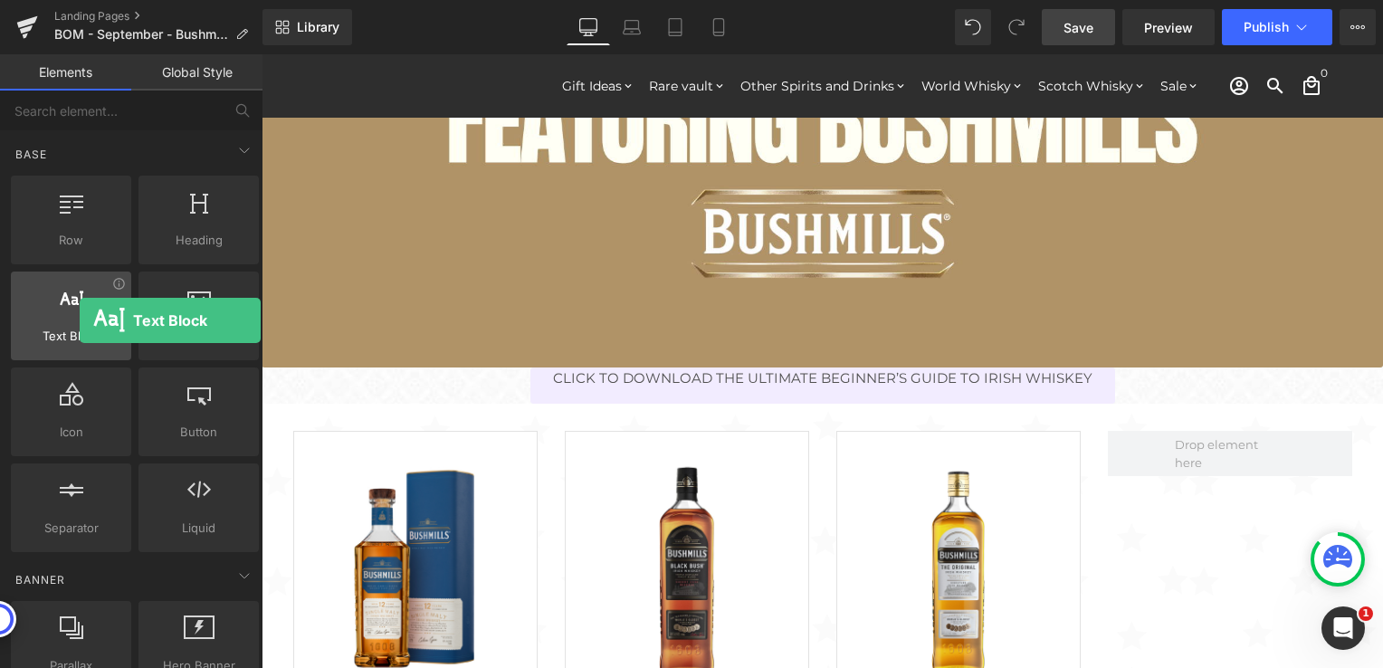
click at [79, 320] on div at bounding box center [71, 306] width 110 height 41
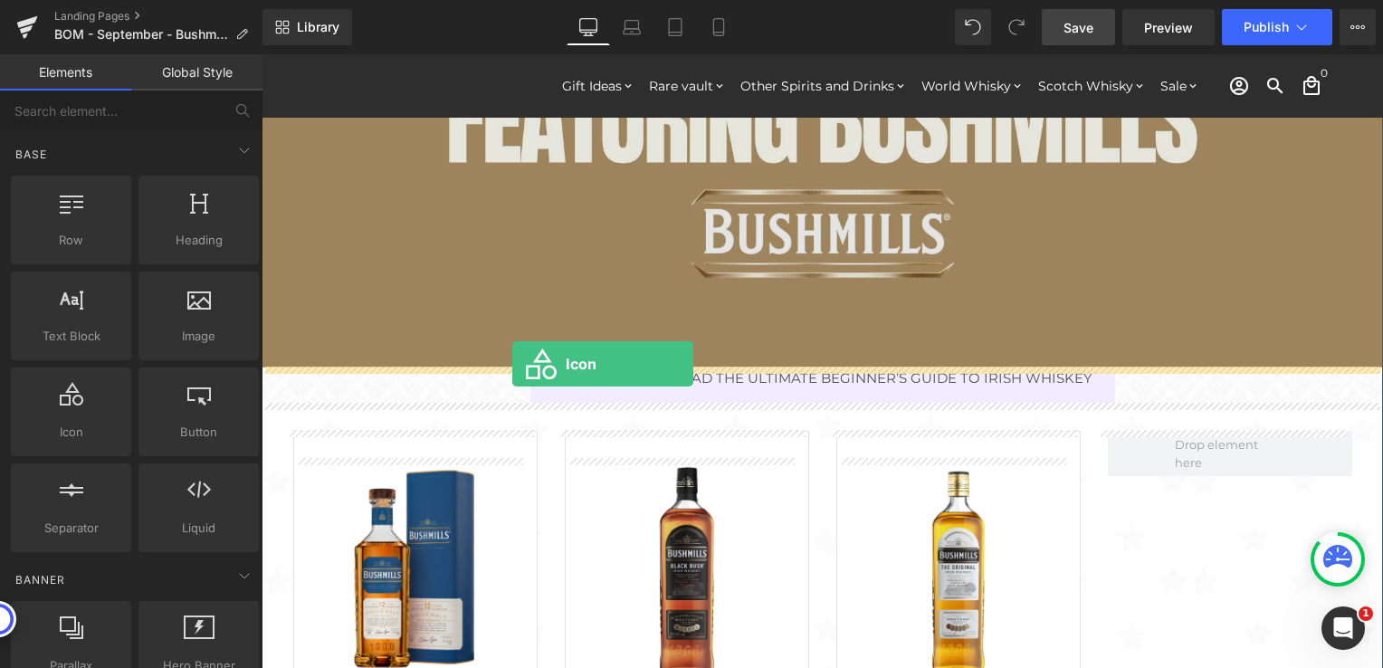
drag, startPoint x: 338, startPoint y: 476, endPoint x: 514, endPoint y: 362, distance: 209.4
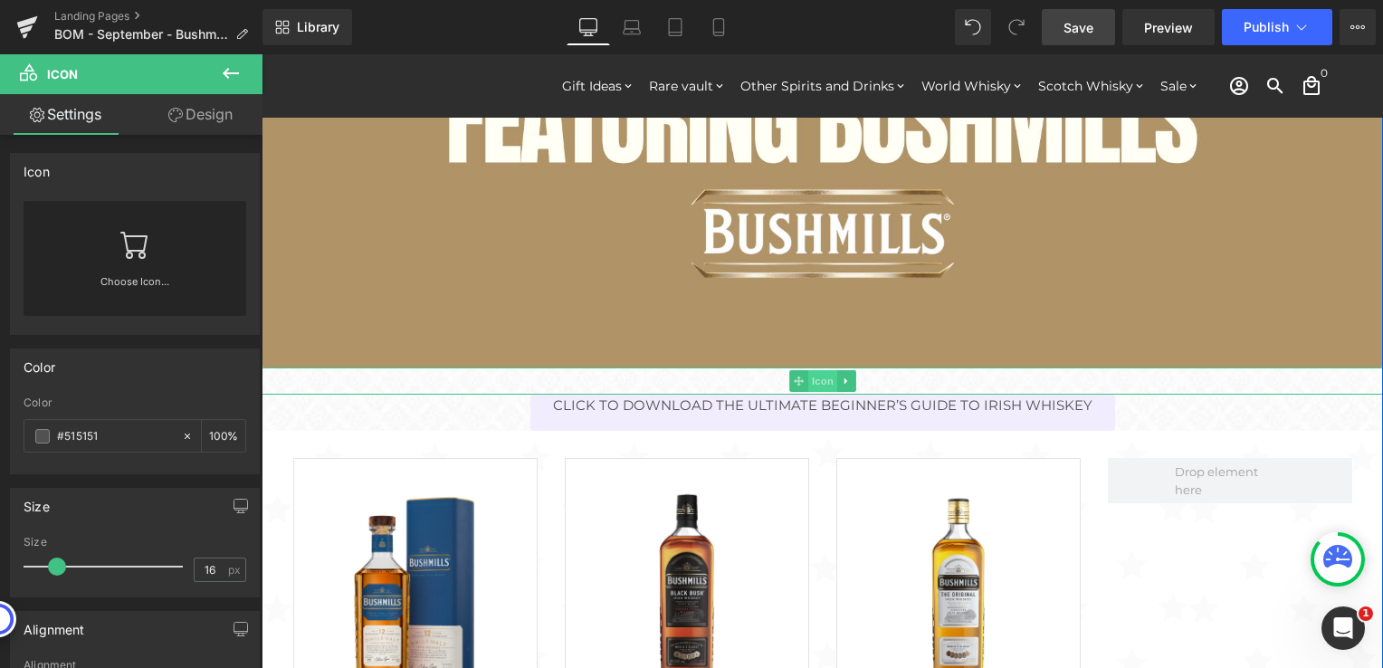
click at [815, 381] on span "Icon" at bounding box center [822, 381] width 29 height 22
click at [141, 251] on icon at bounding box center [134, 244] width 29 height 29
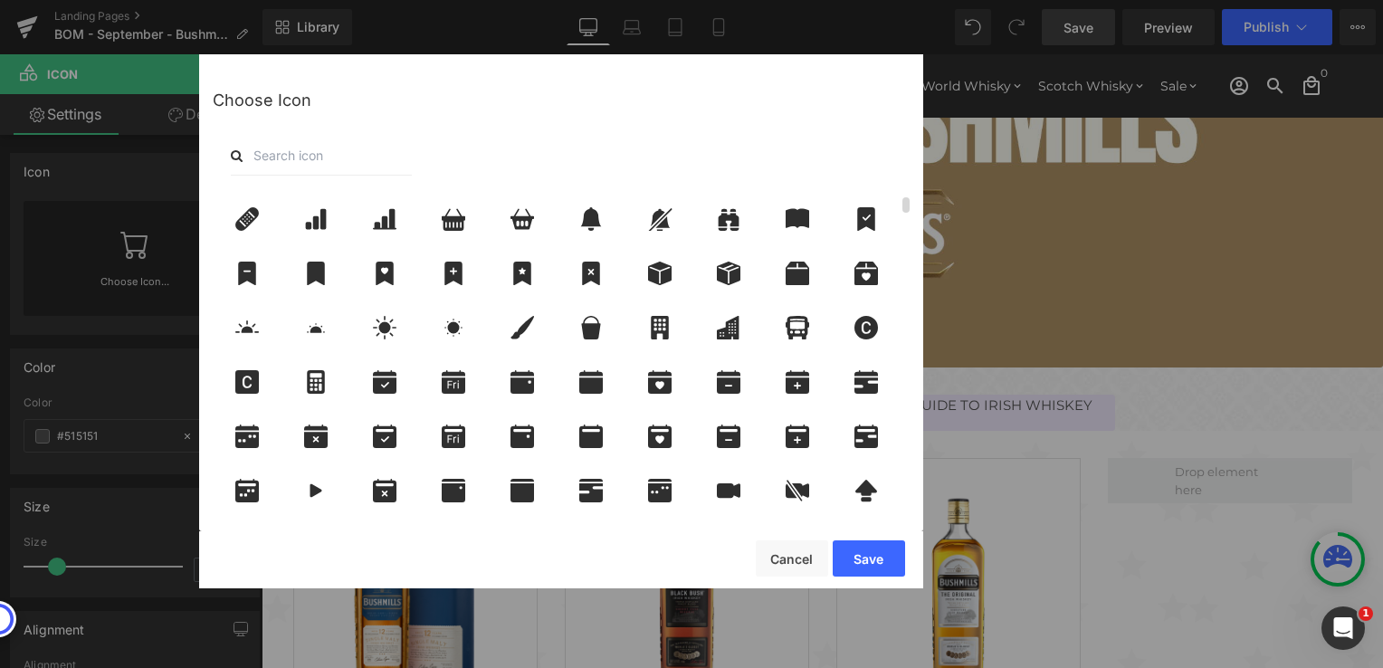
scroll to position [272, 0]
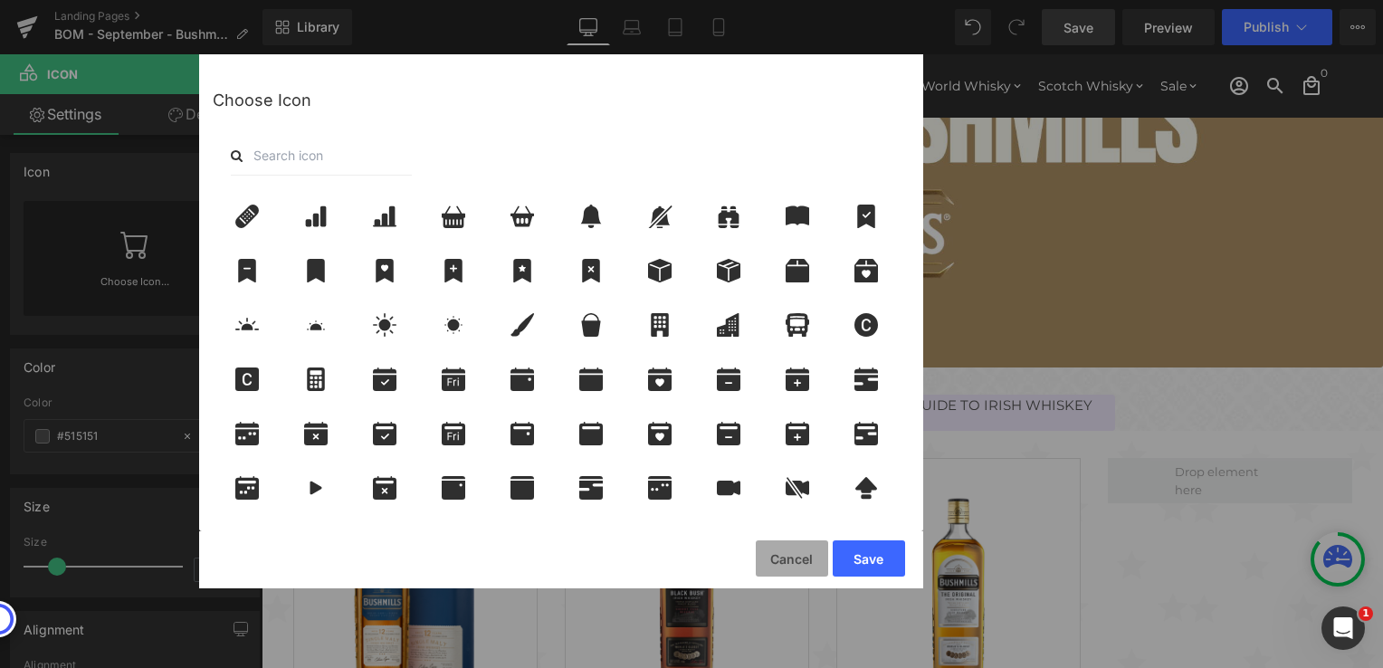
drag, startPoint x: 533, startPoint y: 491, endPoint x: 796, endPoint y: 552, distance: 269.6
click at [796, 552] on button "Cancel" at bounding box center [792, 558] width 72 height 36
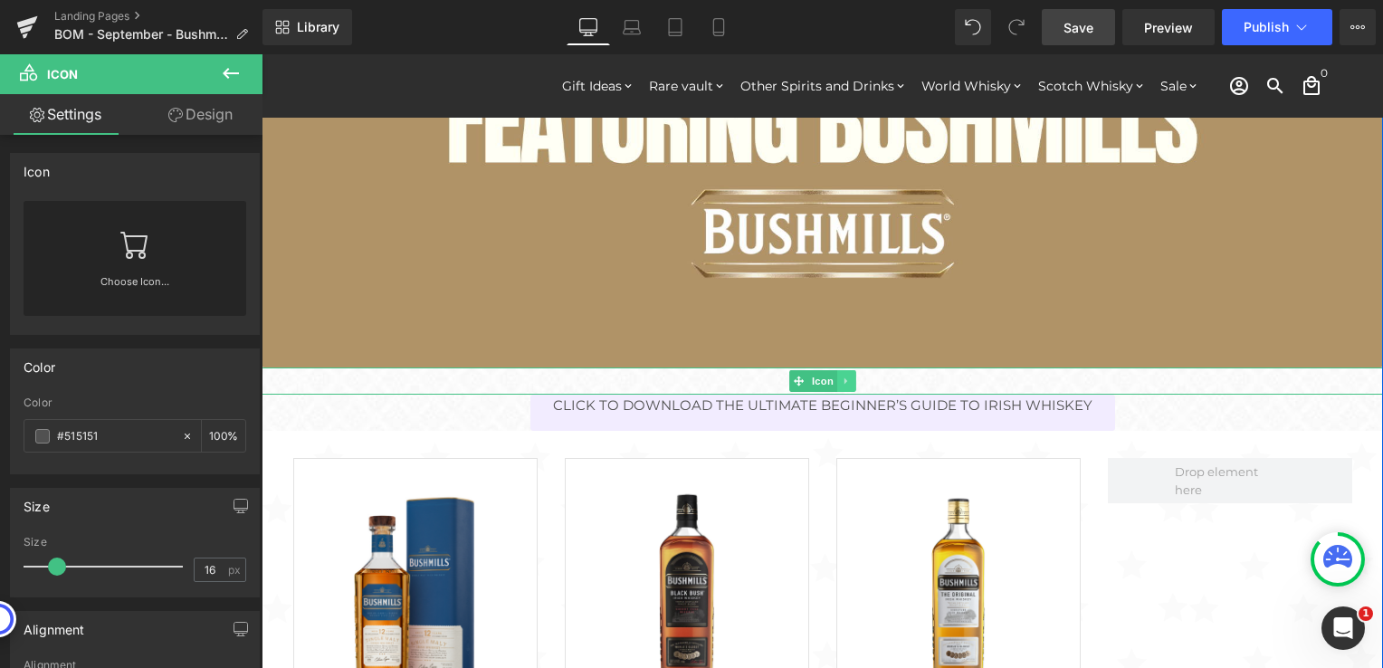
click at [844, 382] on icon at bounding box center [845, 380] width 3 height 6
click at [851, 382] on icon at bounding box center [856, 381] width 10 height 10
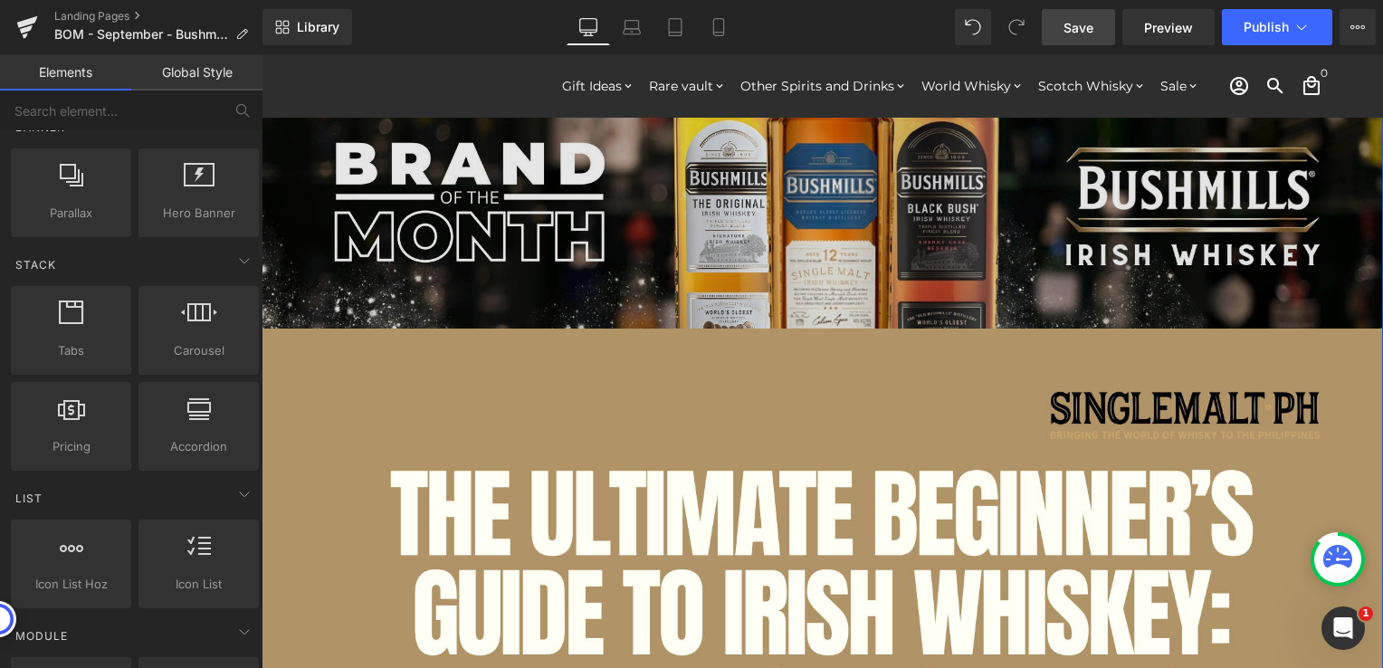
scroll to position [0, 0]
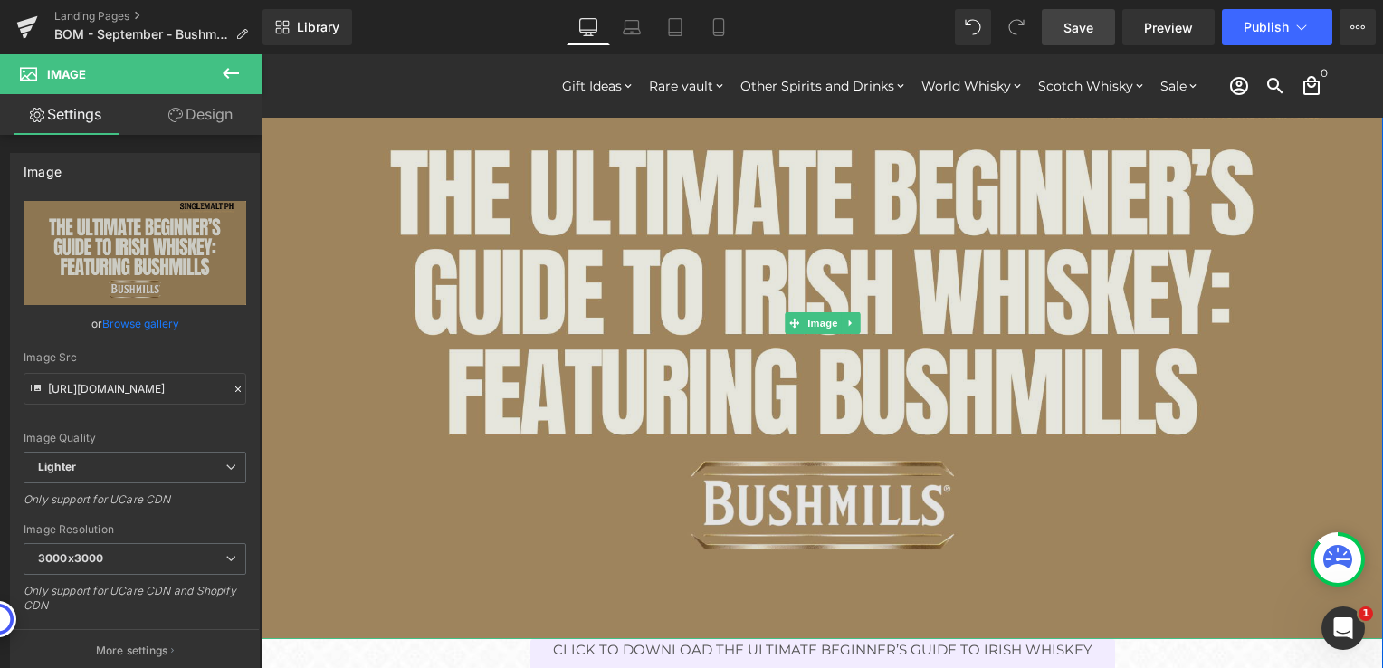
scroll to position [453, 0]
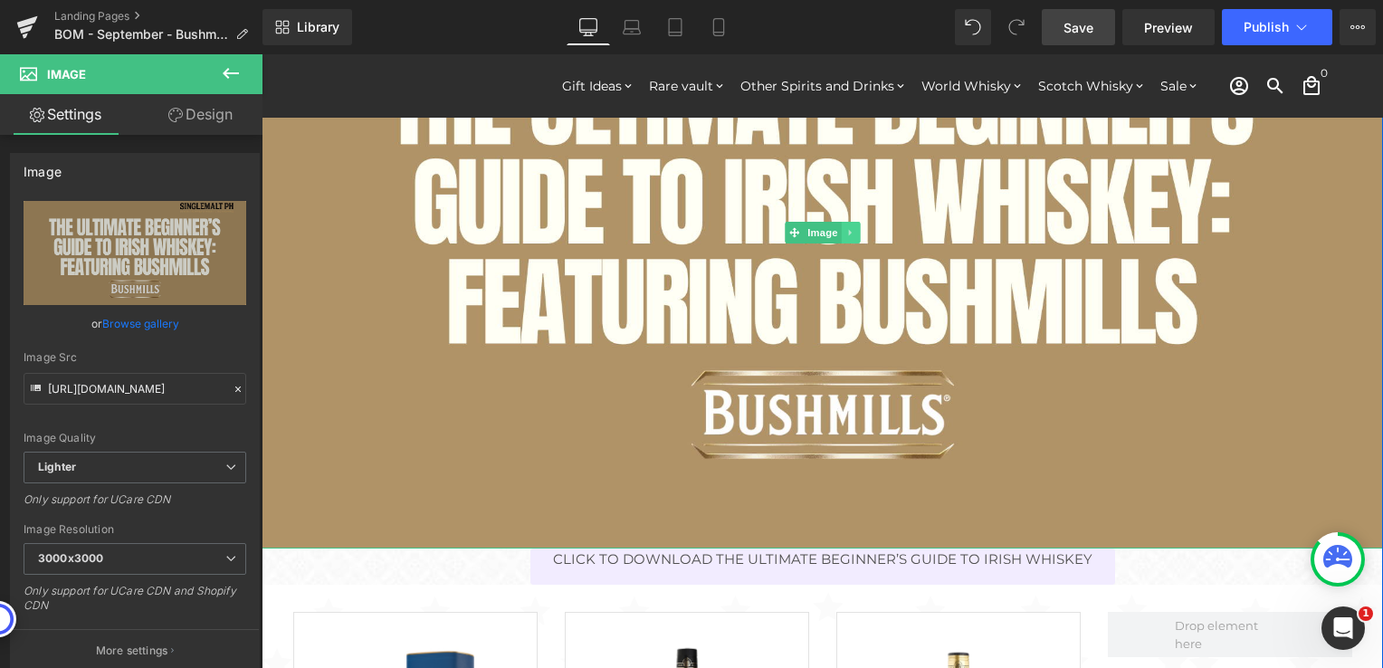
click at [845, 236] on icon at bounding box center [850, 232] width 10 height 11
click at [855, 236] on icon at bounding box center [860, 232] width 10 height 11
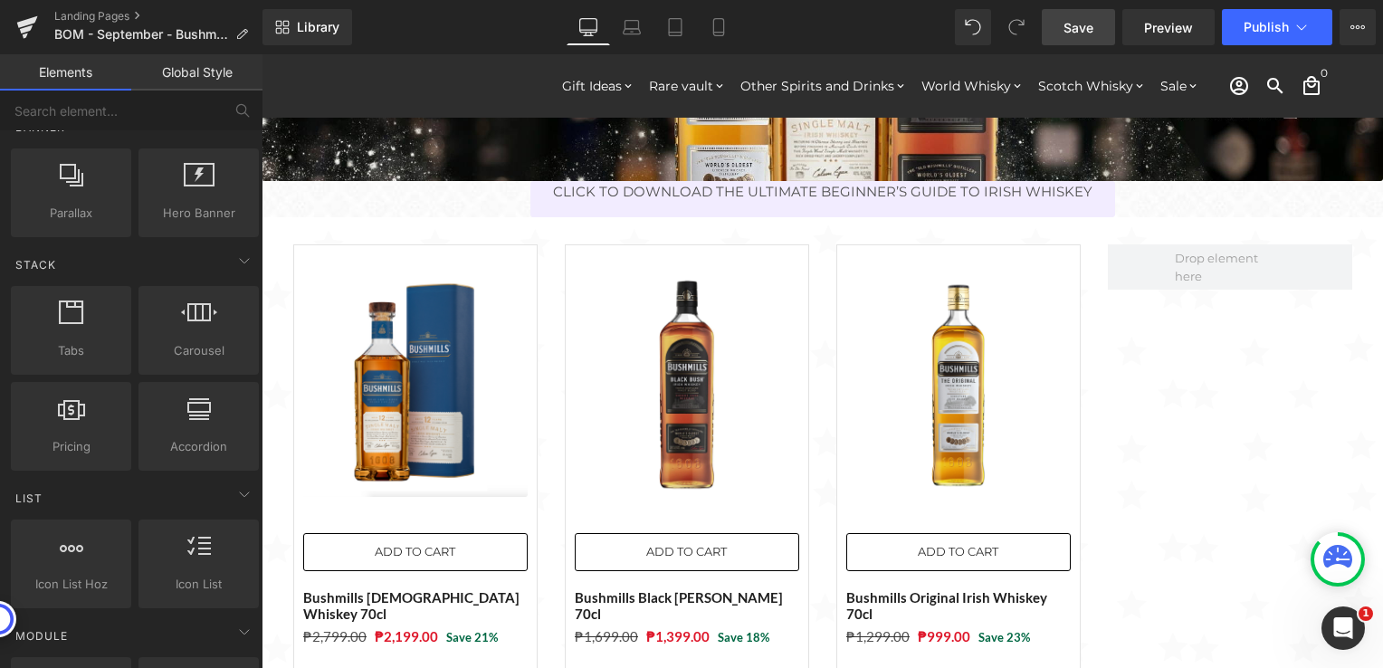
scroll to position [91, 0]
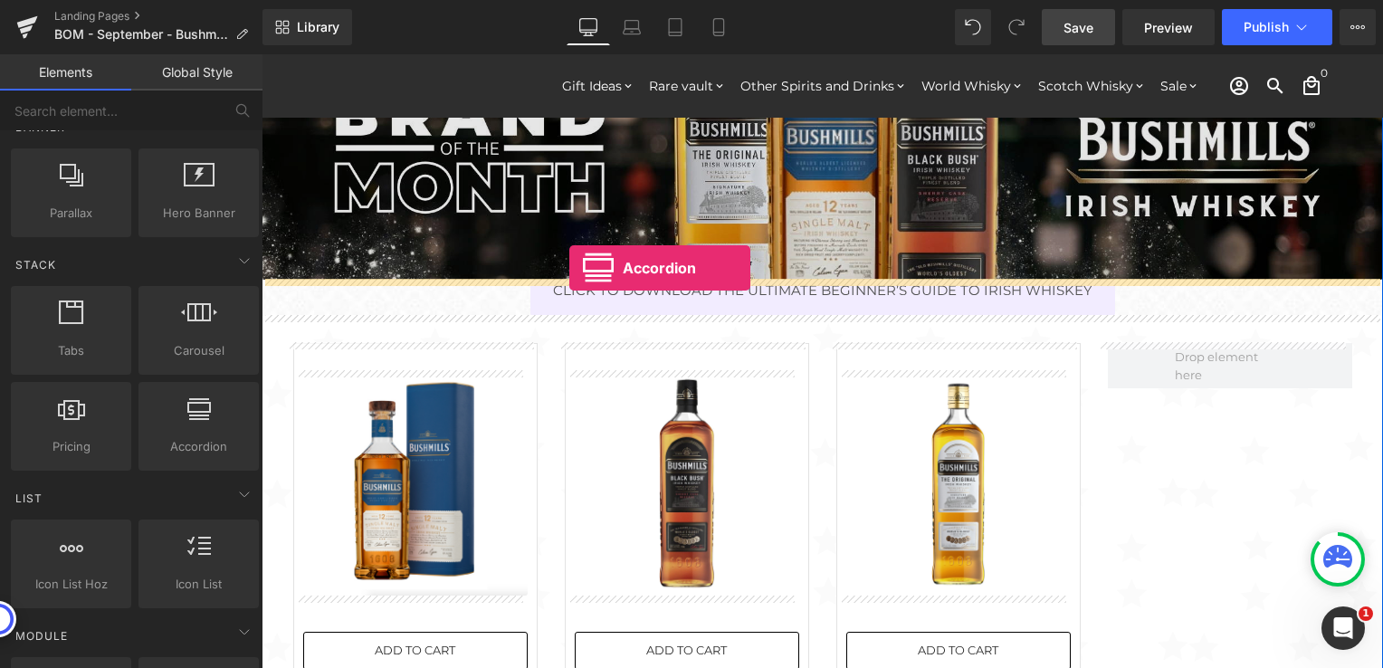
drag, startPoint x: 464, startPoint y: 476, endPoint x: 569, endPoint y: 268, distance: 233.1
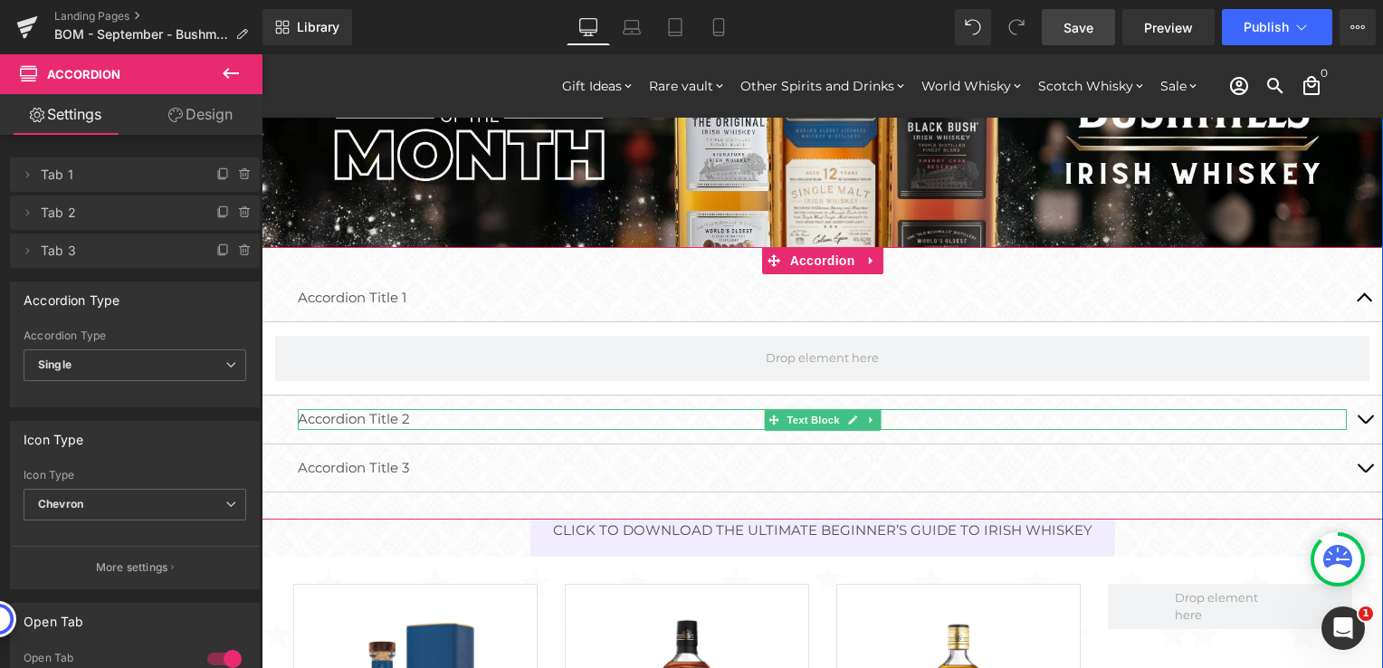
scroll to position [181, 0]
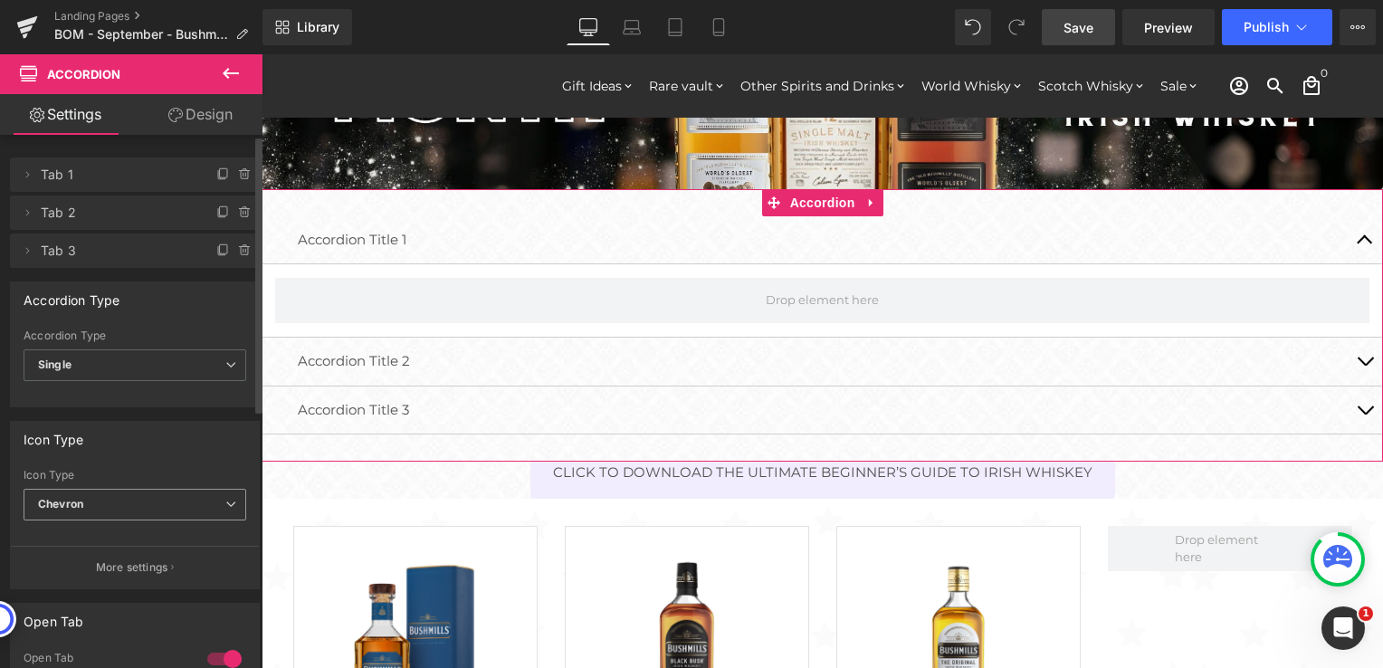
click at [225, 500] on icon at bounding box center [230, 504] width 11 height 11
click at [208, 450] on div "Icon Type" at bounding box center [135, 439] width 248 height 34
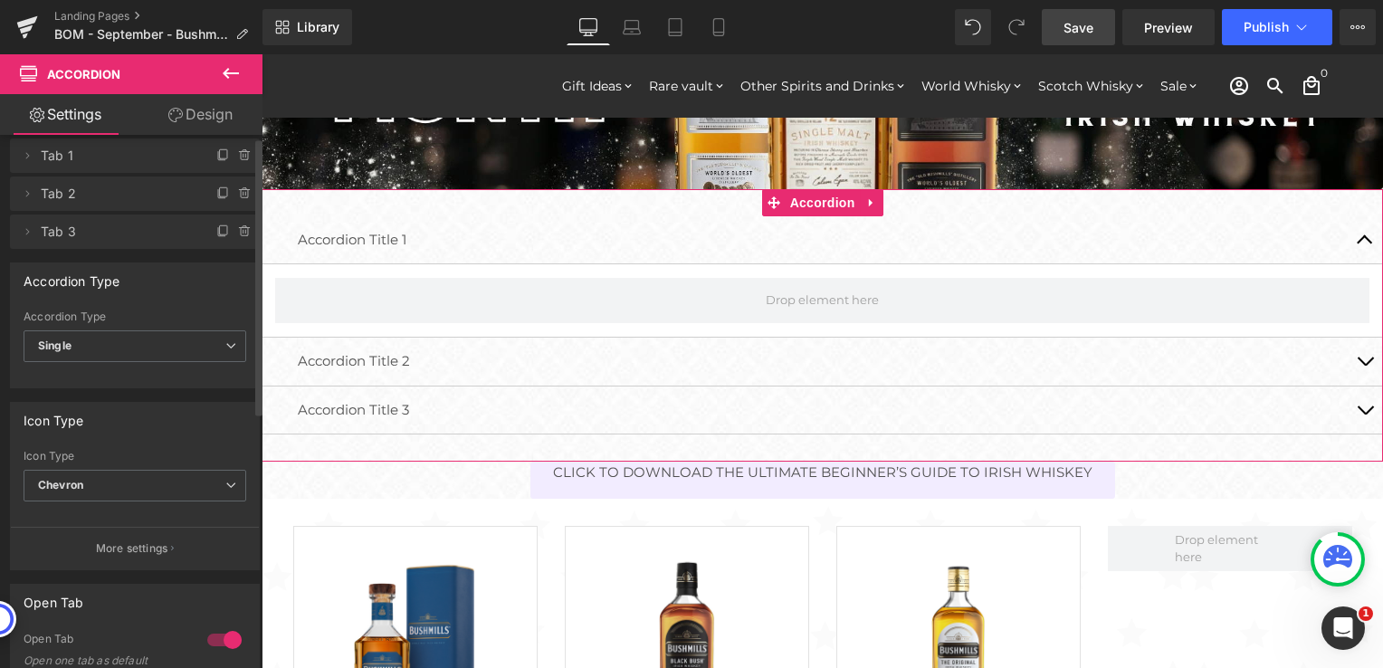
scroll to position [0, 0]
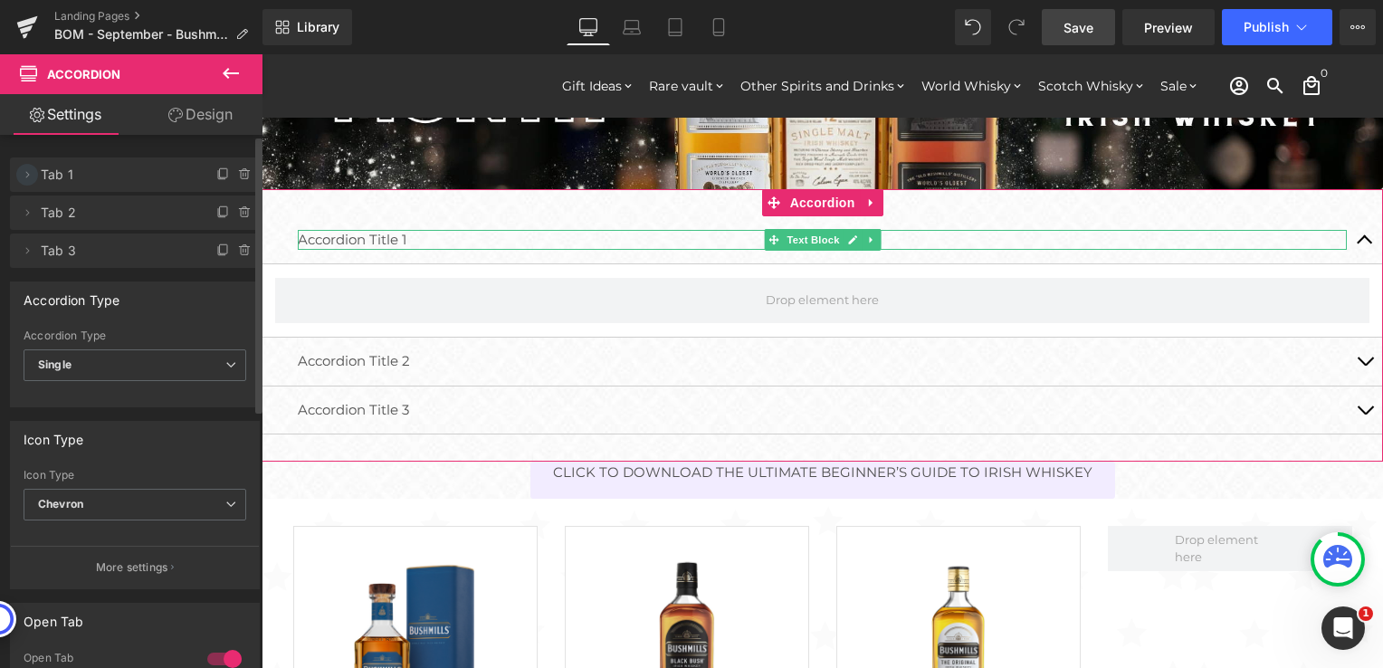
click at [25, 169] on icon at bounding box center [27, 174] width 14 height 14
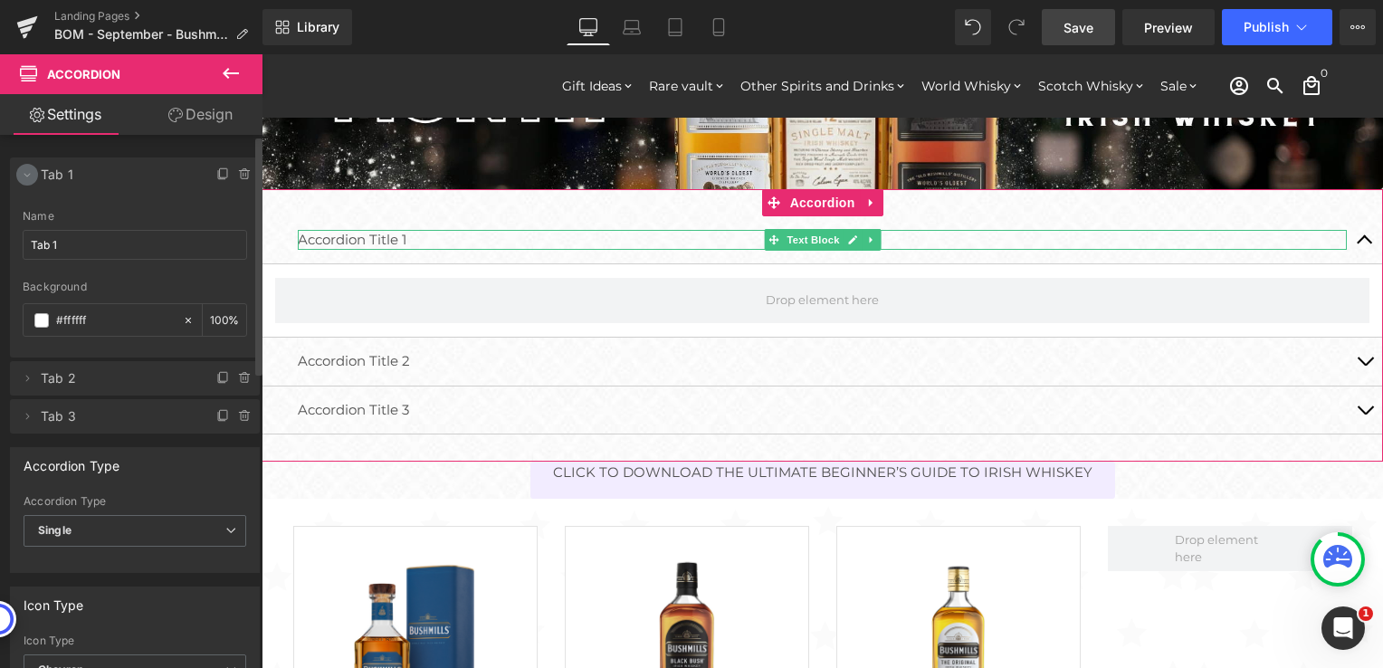
click at [25, 169] on icon at bounding box center [27, 174] width 14 height 14
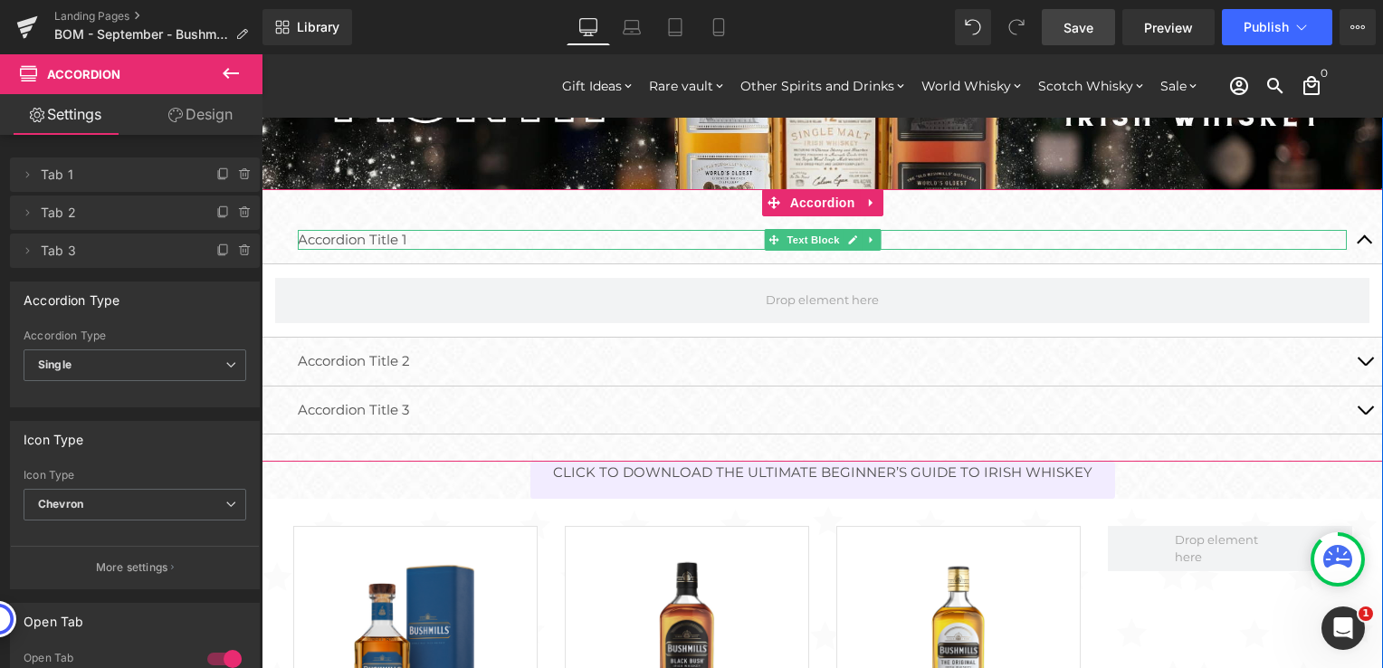
click at [411, 234] on p "Accordion Title 1" at bounding box center [822, 240] width 1049 height 21
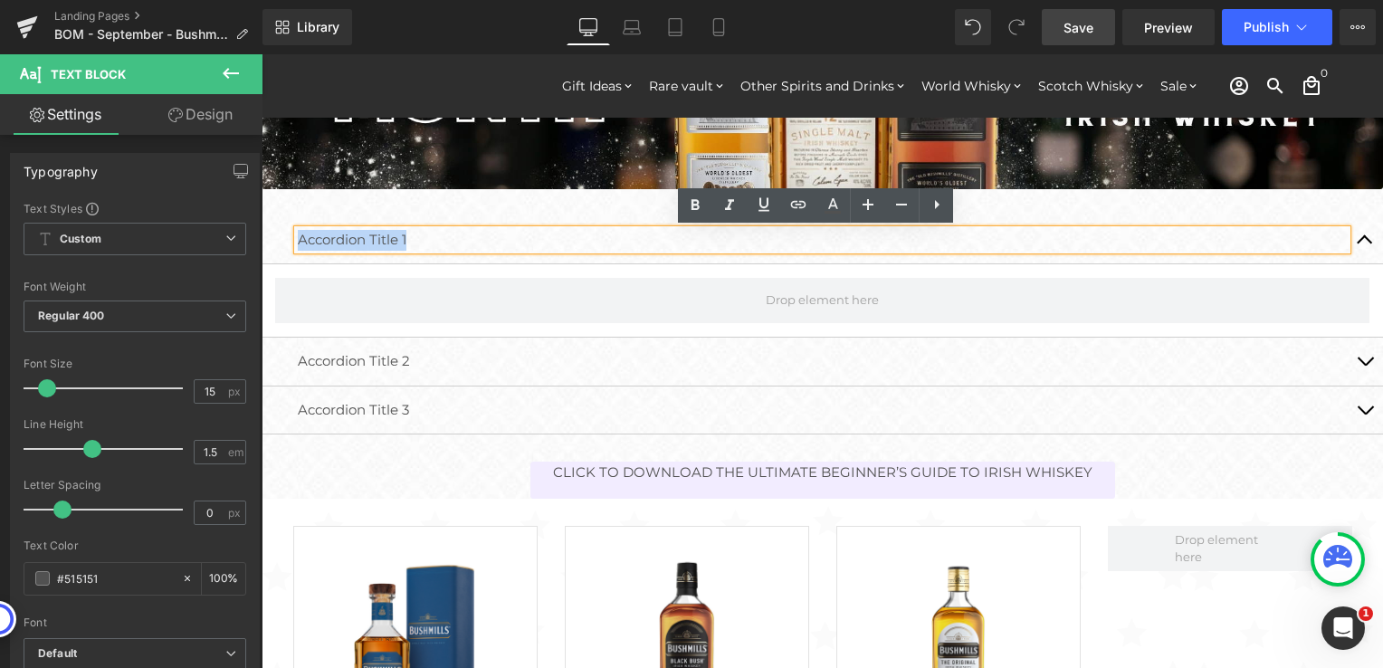
drag, startPoint x: 411, startPoint y: 234, endPoint x: 291, endPoint y: 239, distance: 120.5
click at [298, 239] on p "Accordion Title 1" at bounding box center [822, 240] width 1049 height 21
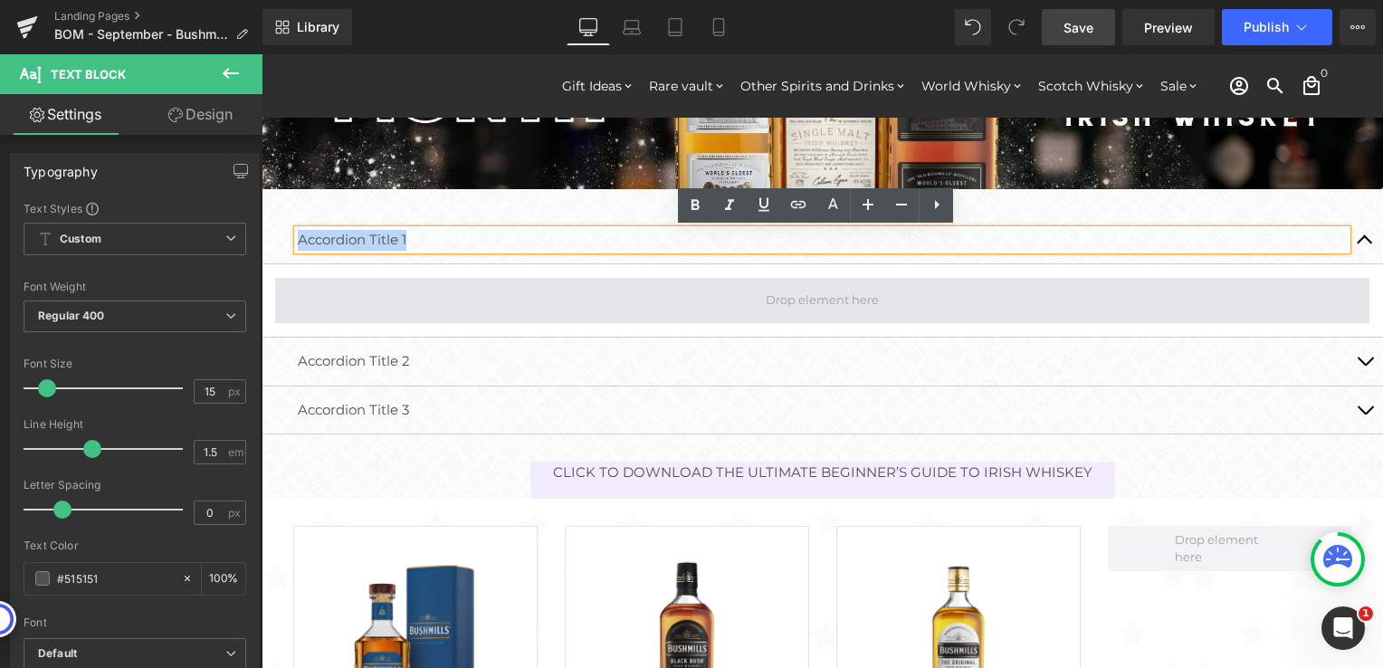
click at [467, 288] on span at bounding box center [822, 300] width 1094 height 45
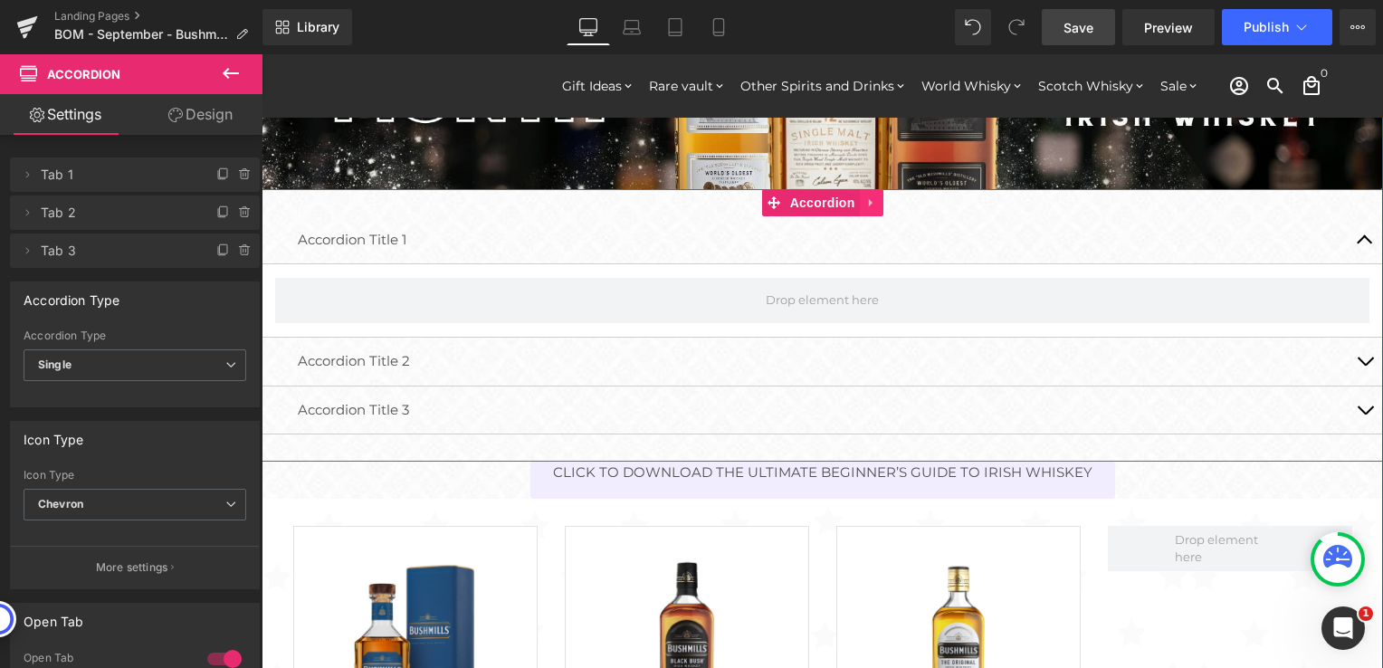
click at [868, 204] on icon at bounding box center [870, 202] width 4 height 8
click at [877, 201] on icon at bounding box center [883, 202] width 13 height 13
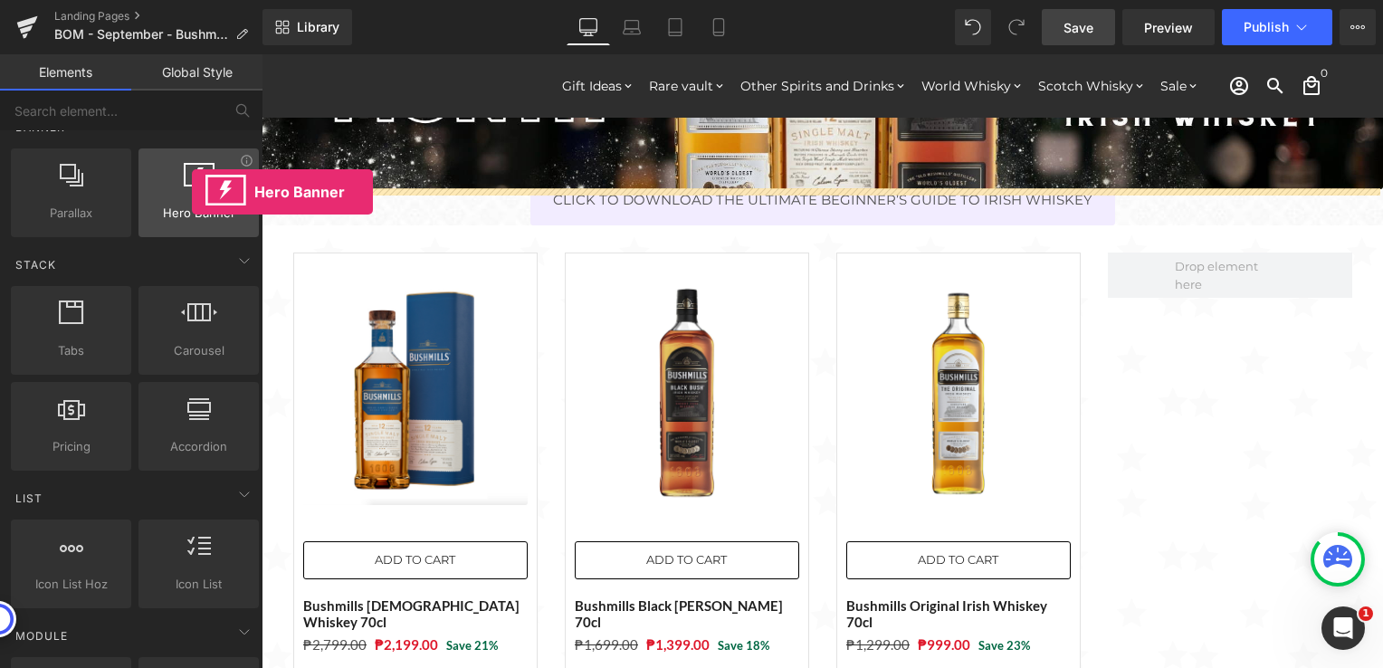
click at [192, 192] on div at bounding box center [199, 183] width 110 height 41
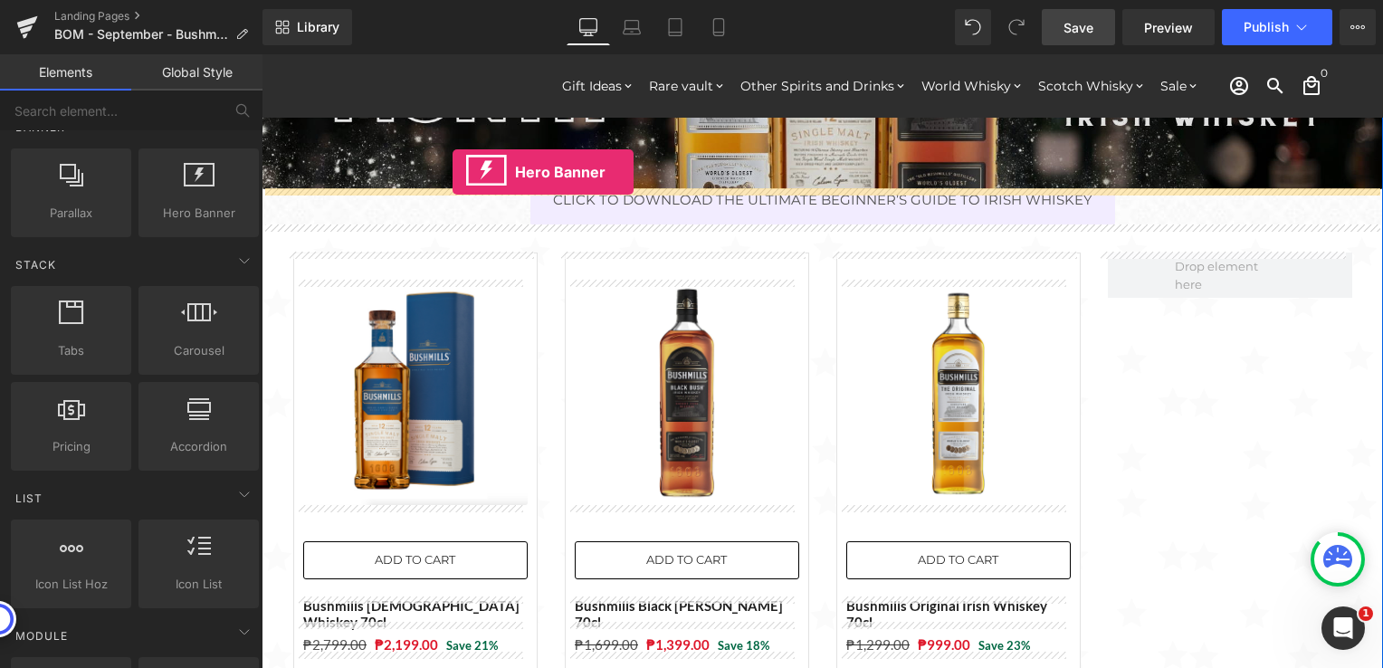
drag, startPoint x: 453, startPoint y: 243, endPoint x: 453, endPoint y: 172, distance: 71.5
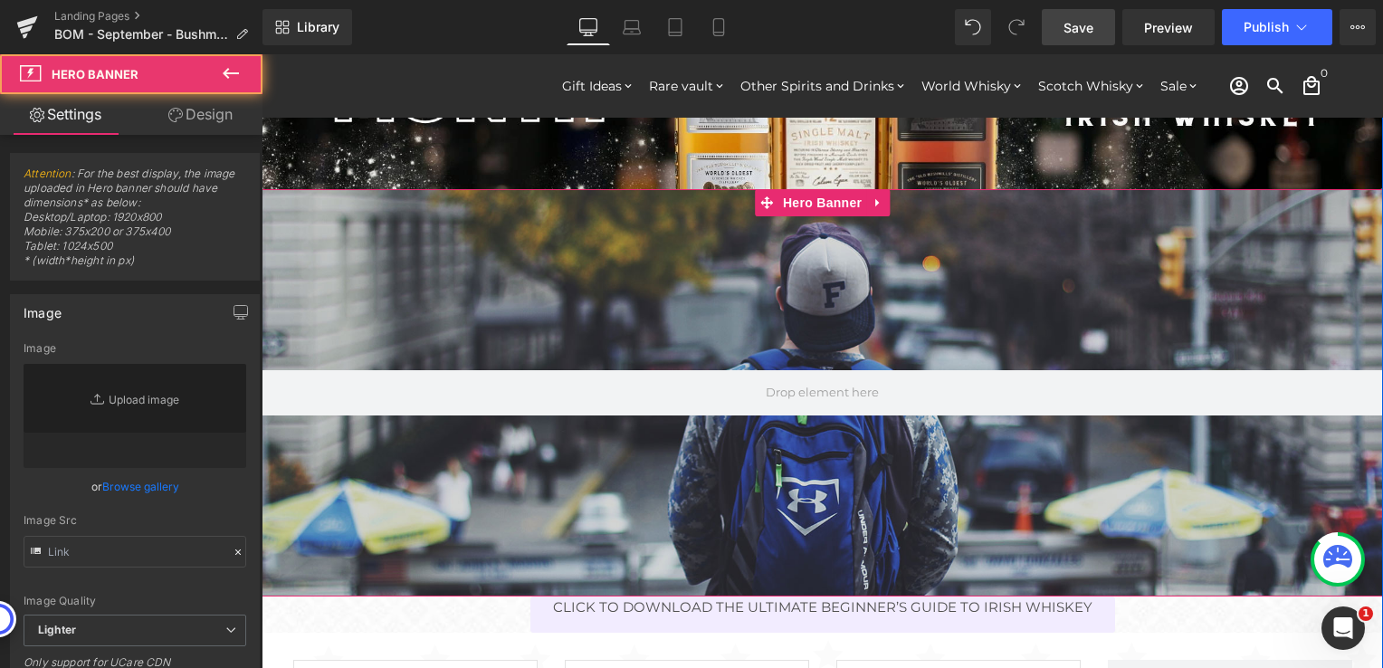
type input "[URL][DOMAIN_NAME]"
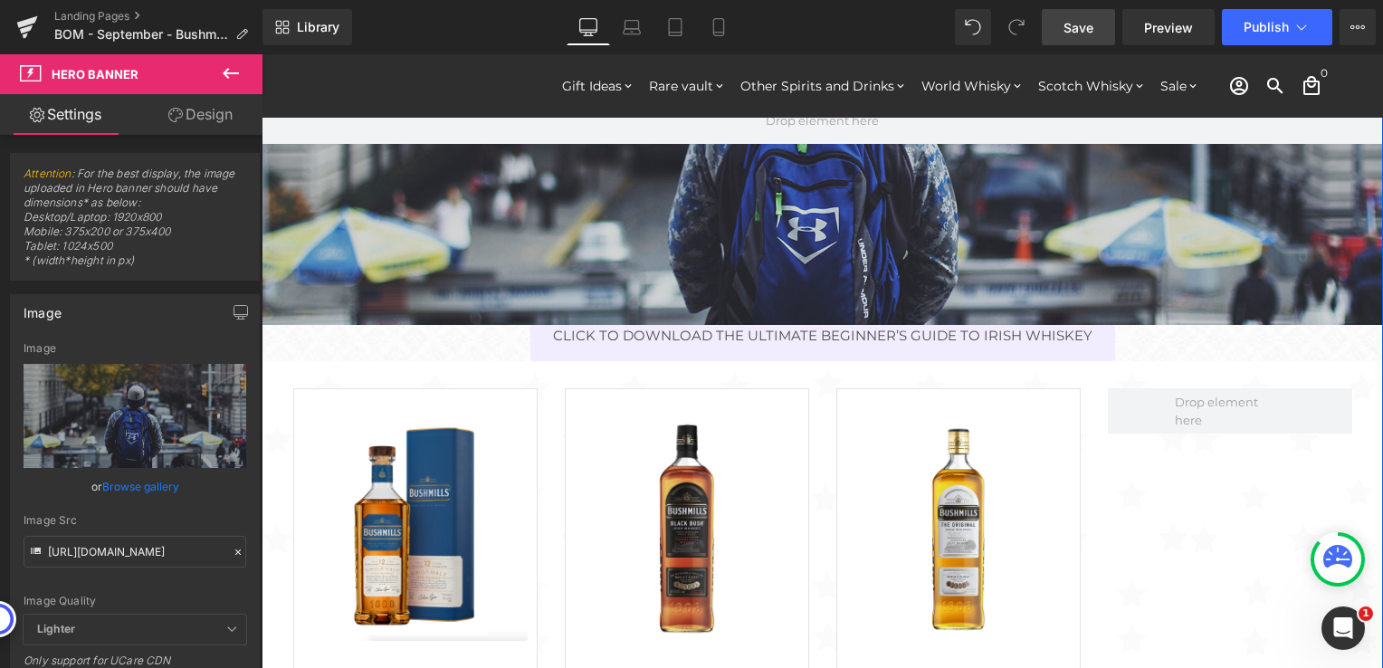
scroll to position [272, 0]
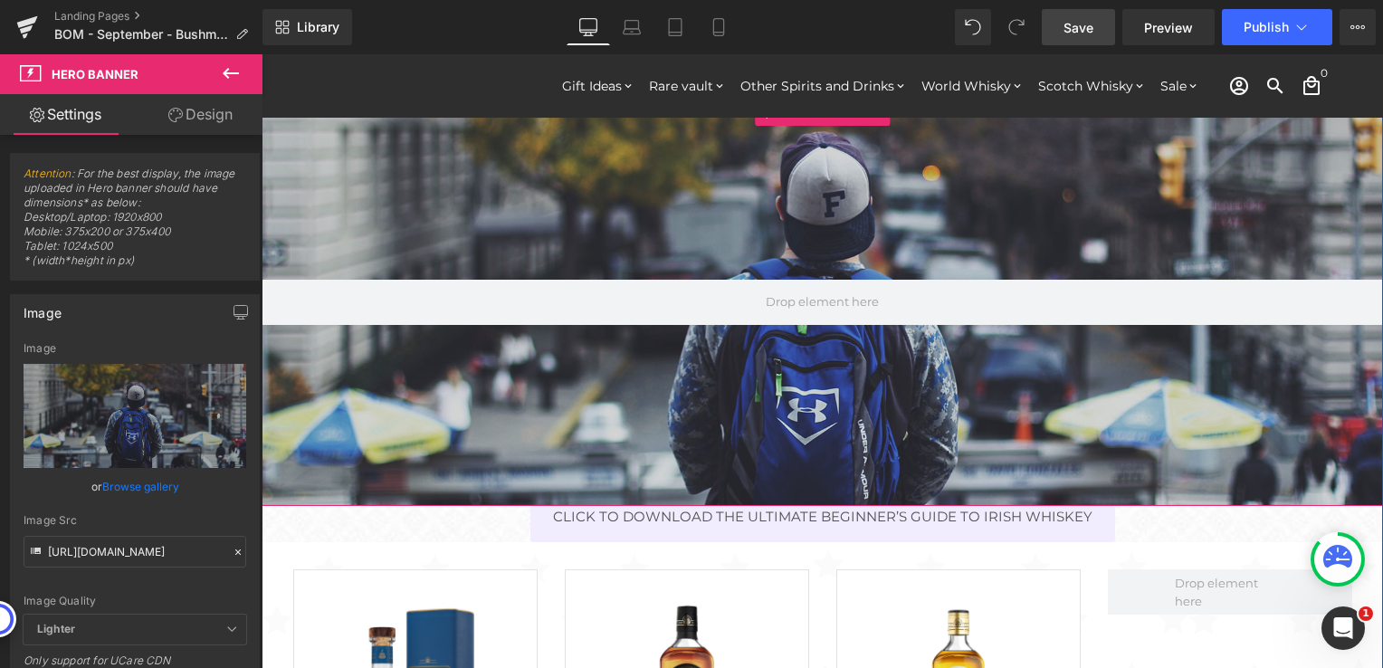
click at [823, 253] on div at bounding box center [822, 302] width 1121 height 407
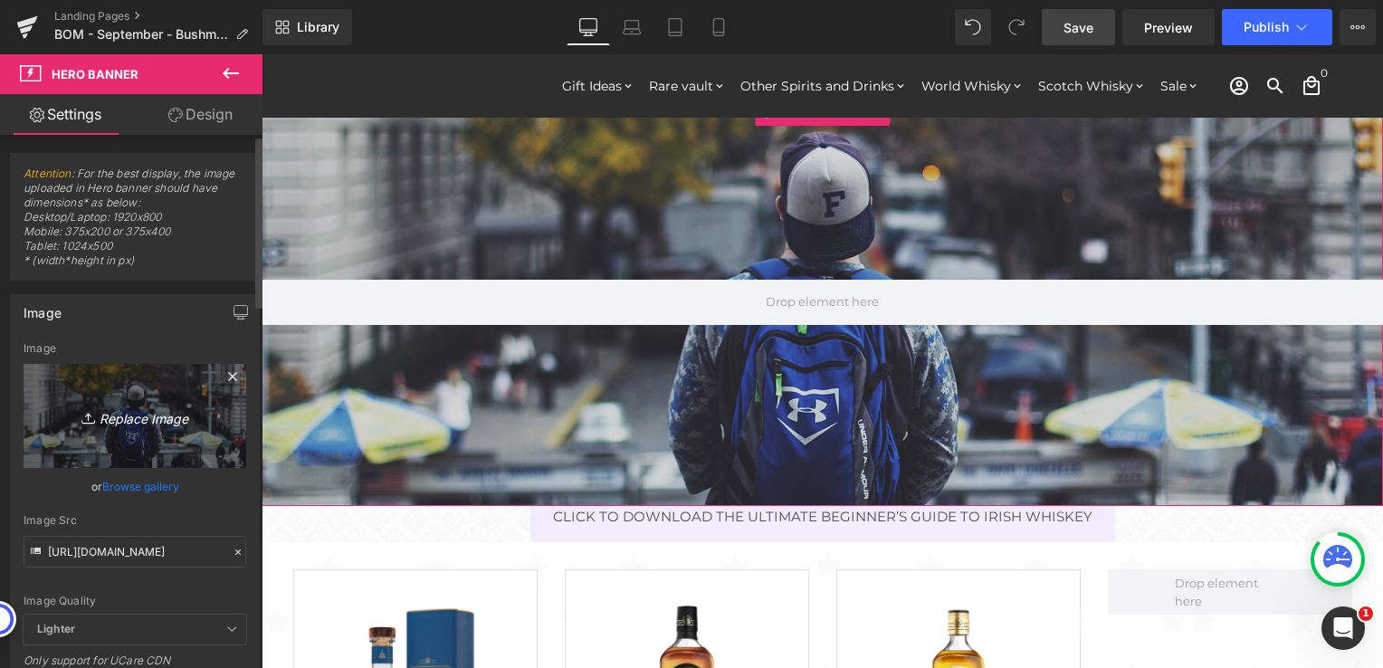
click at [138, 413] on icon "Replace Image" at bounding box center [134, 416] width 145 height 23
type input "C:\fakepath\The Ultimate Beginner’s Guide to Irish Whiskey 1.png"
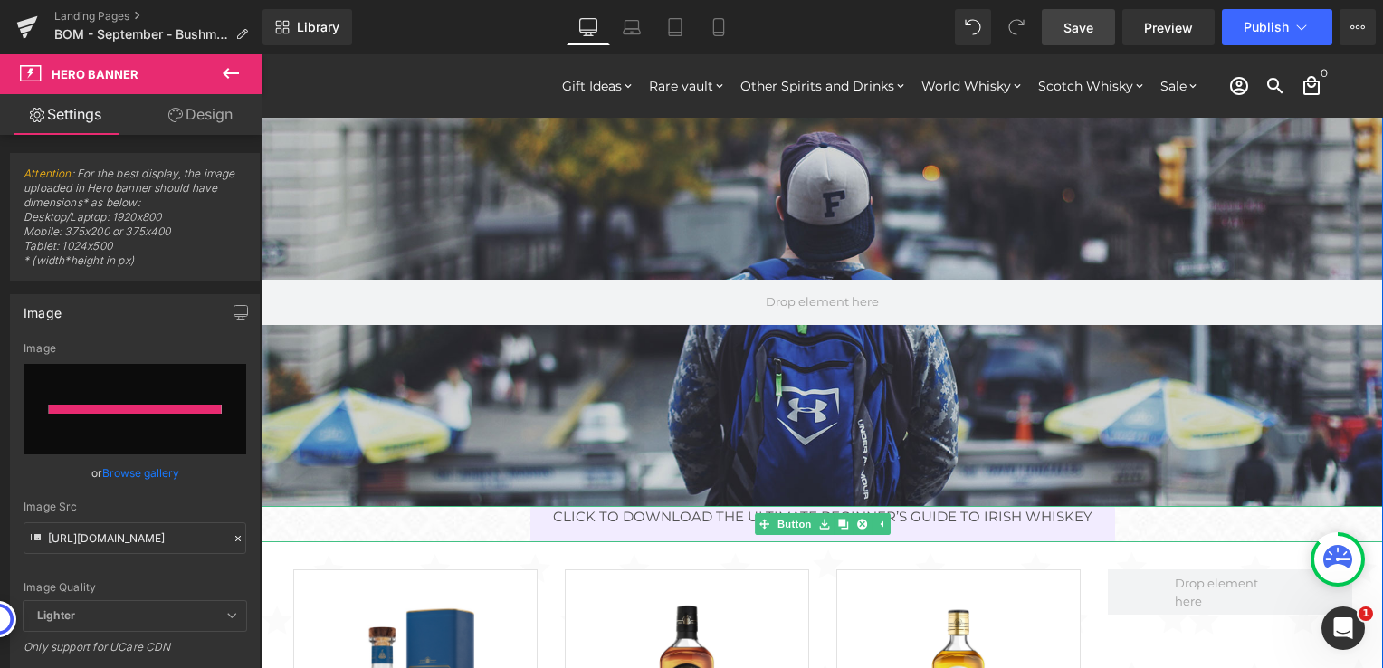
type input "[URL][DOMAIN_NAME]"
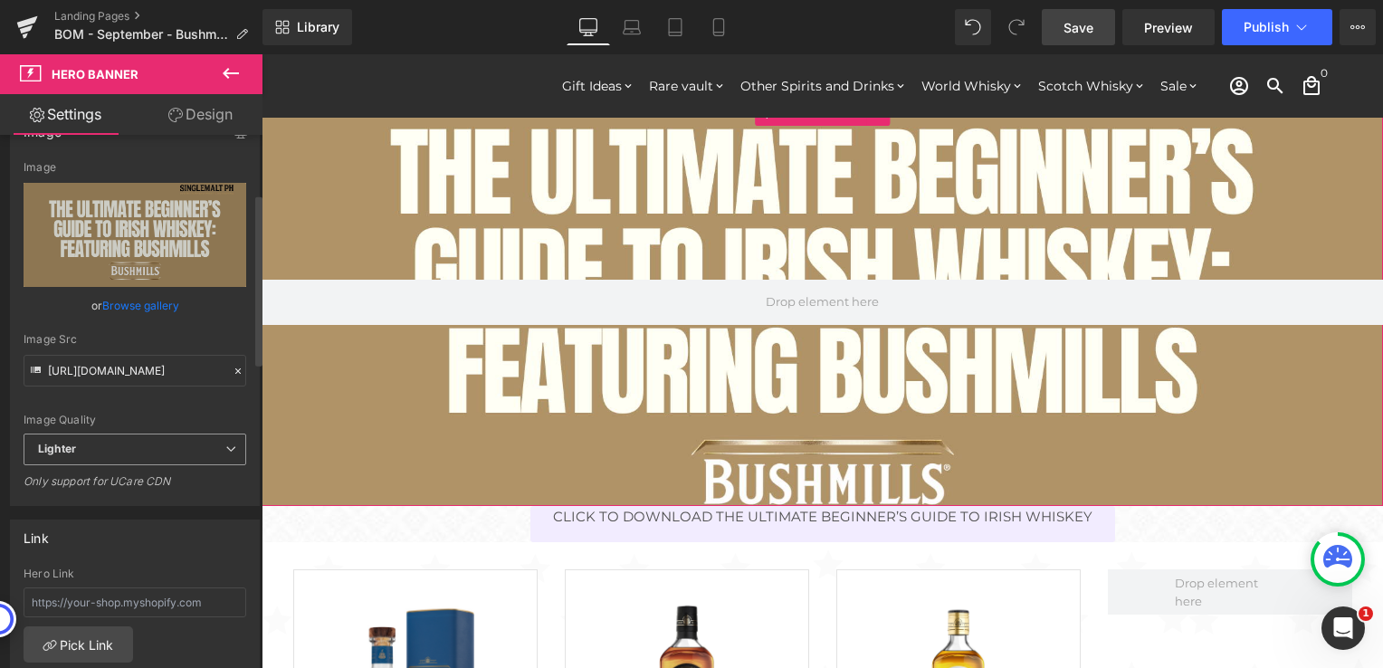
scroll to position [362, 0]
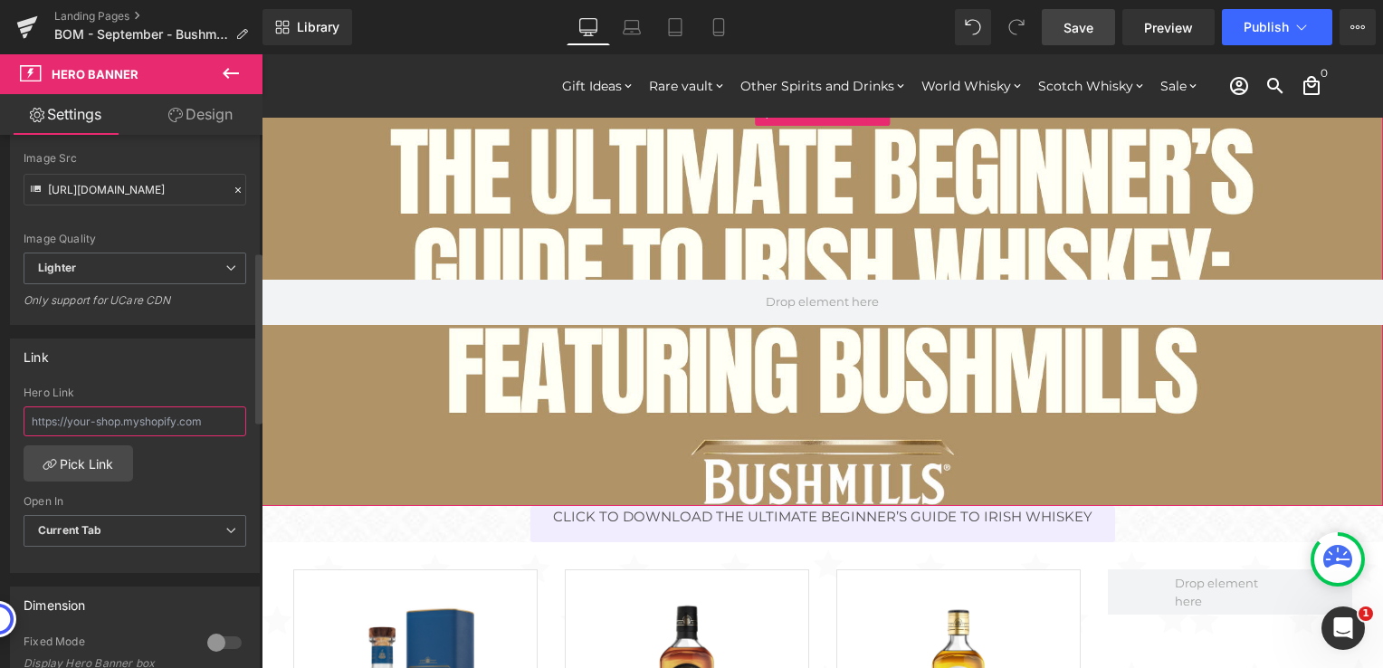
drag, startPoint x: 188, startPoint y: 422, endPoint x: 221, endPoint y: 384, distance: 50.1
click at [188, 422] on input "text" at bounding box center [135, 421] width 223 height 30
click at [128, 418] on input "text" at bounding box center [135, 421] width 223 height 30
paste input "[URL][DOMAIN_NAME]"
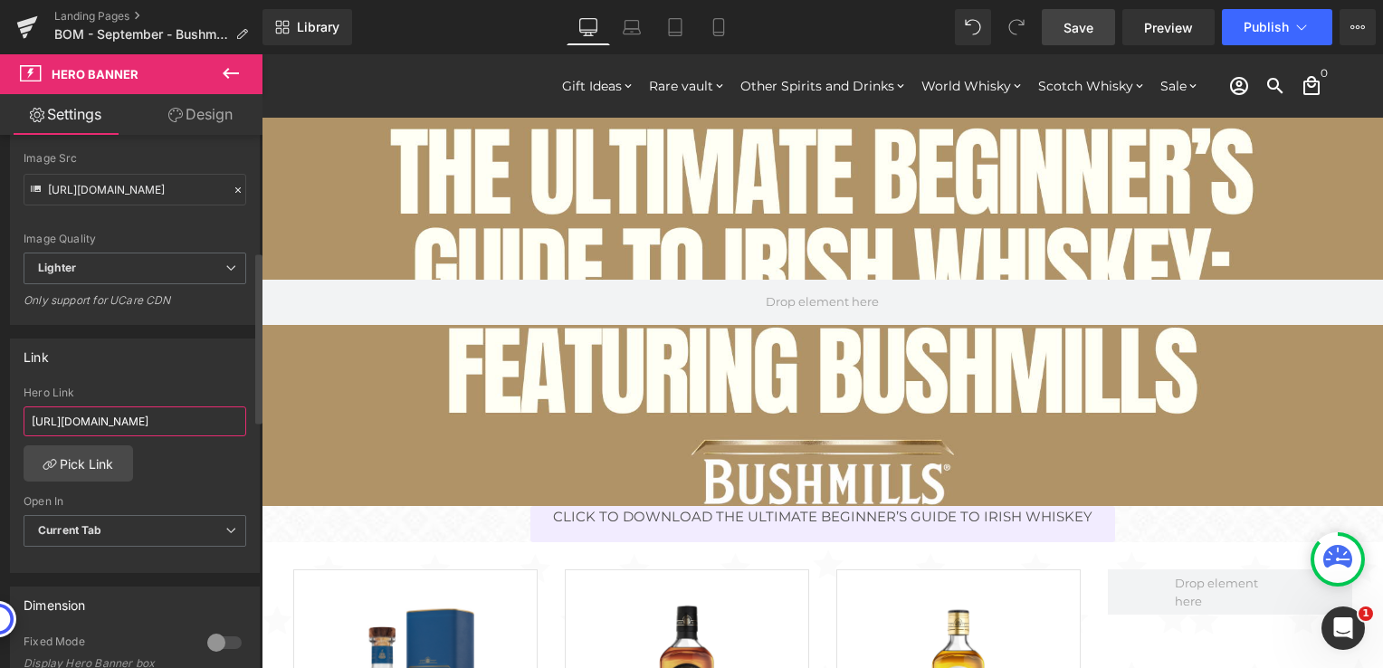
type input "[URL][DOMAIN_NAME]"
click at [163, 386] on div "Hero Link" at bounding box center [135, 392] width 223 height 13
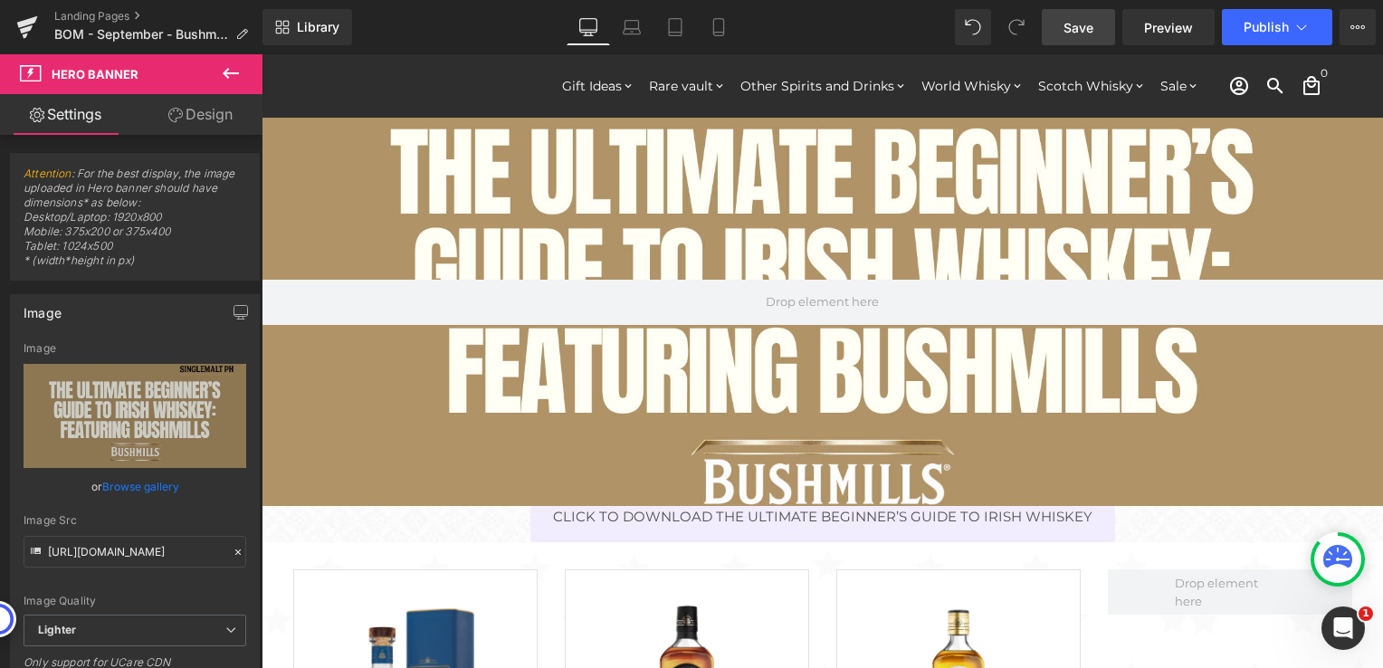
click at [241, 74] on icon at bounding box center [231, 73] width 22 height 22
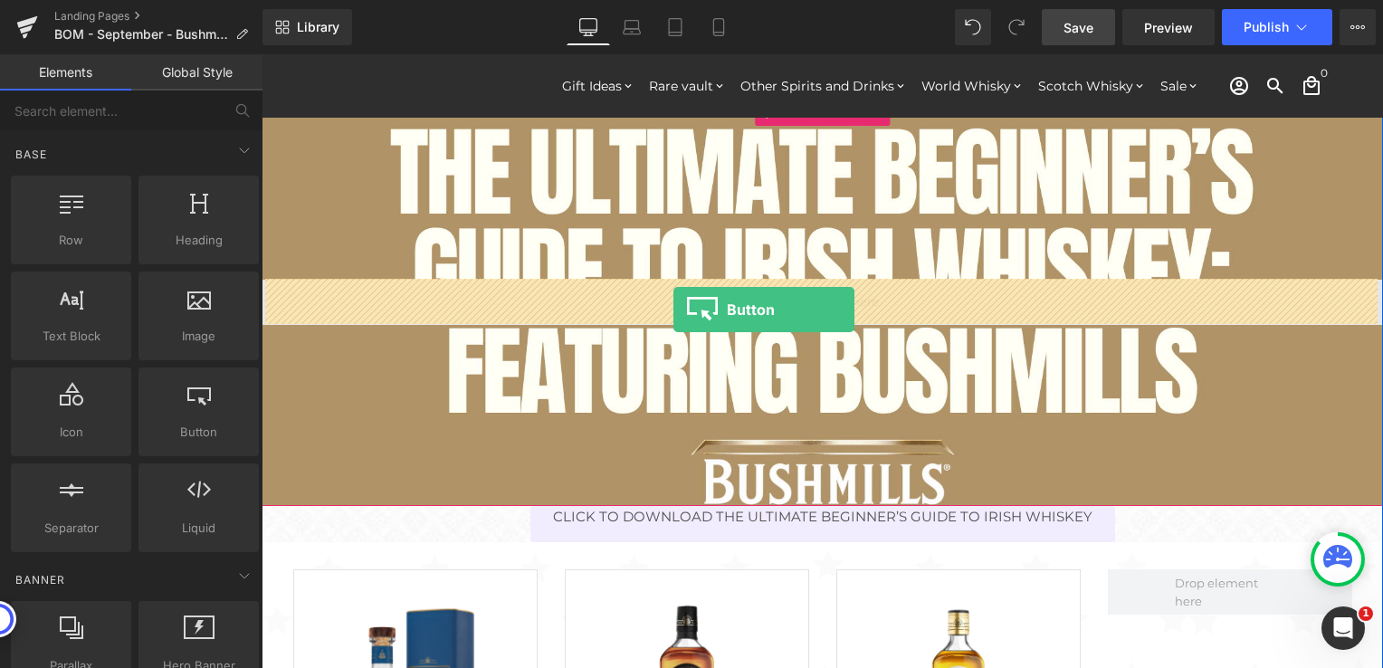
drag, startPoint x: 457, startPoint y: 464, endPoint x: 673, endPoint y: 310, distance: 266.0
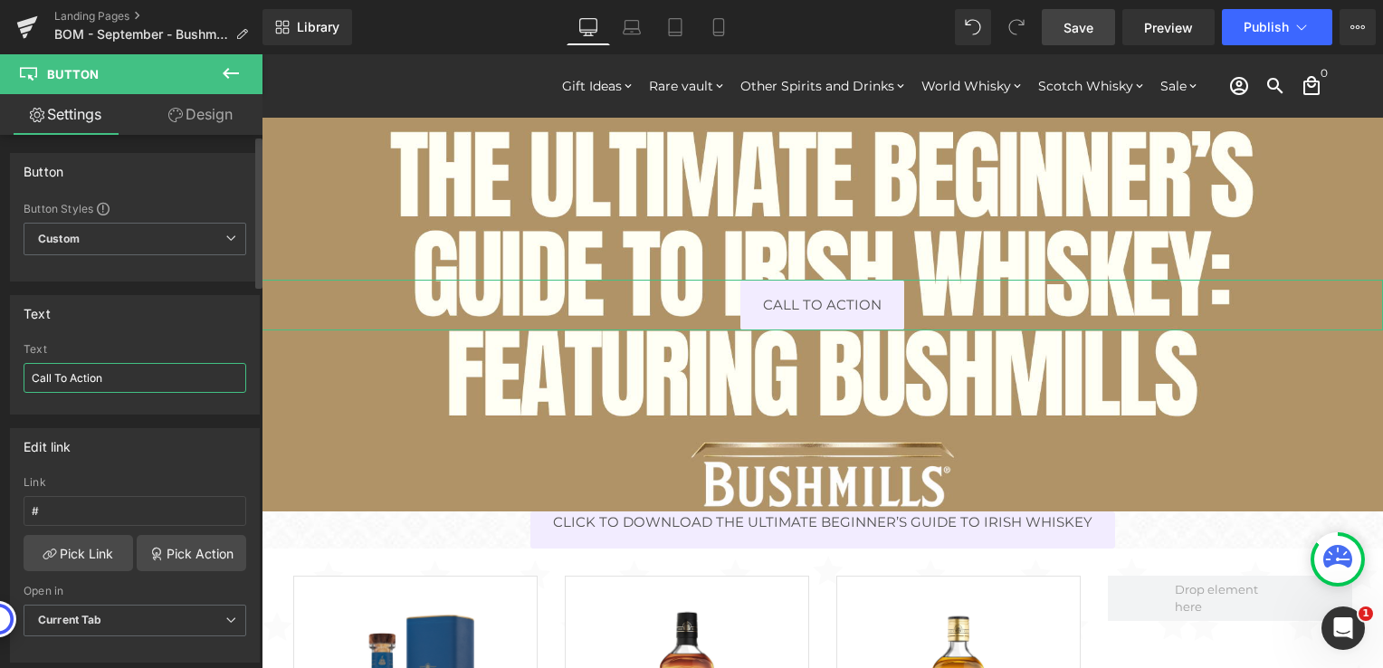
drag, startPoint x: 128, startPoint y: 382, endPoint x: 12, endPoint y: 383, distance: 115.9
click at [12, 383] on div "Call To Action Text Call To Action" at bounding box center [135, 378] width 248 height 71
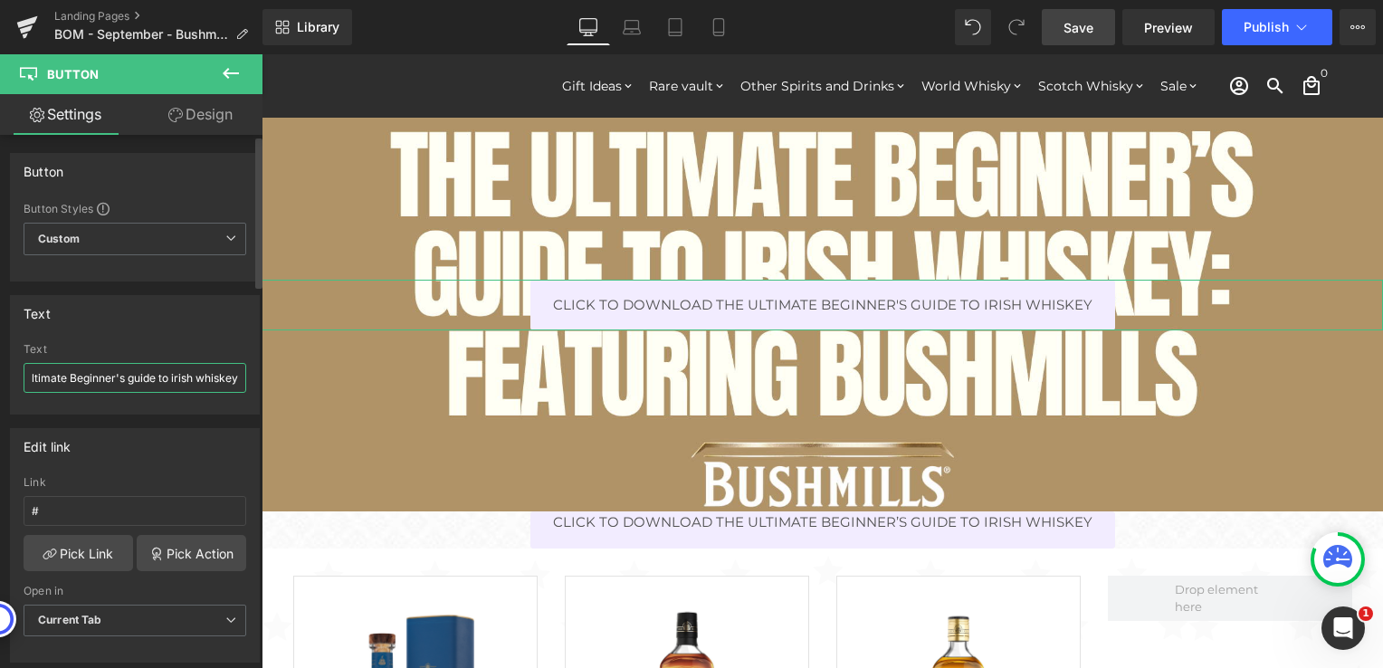
scroll to position [0, 133]
type input "Click to Download The Ultimate Beginner's guide to irish whiskey"
click at [191, 407] on div at bounding box center [135, 408] width 223 height 12
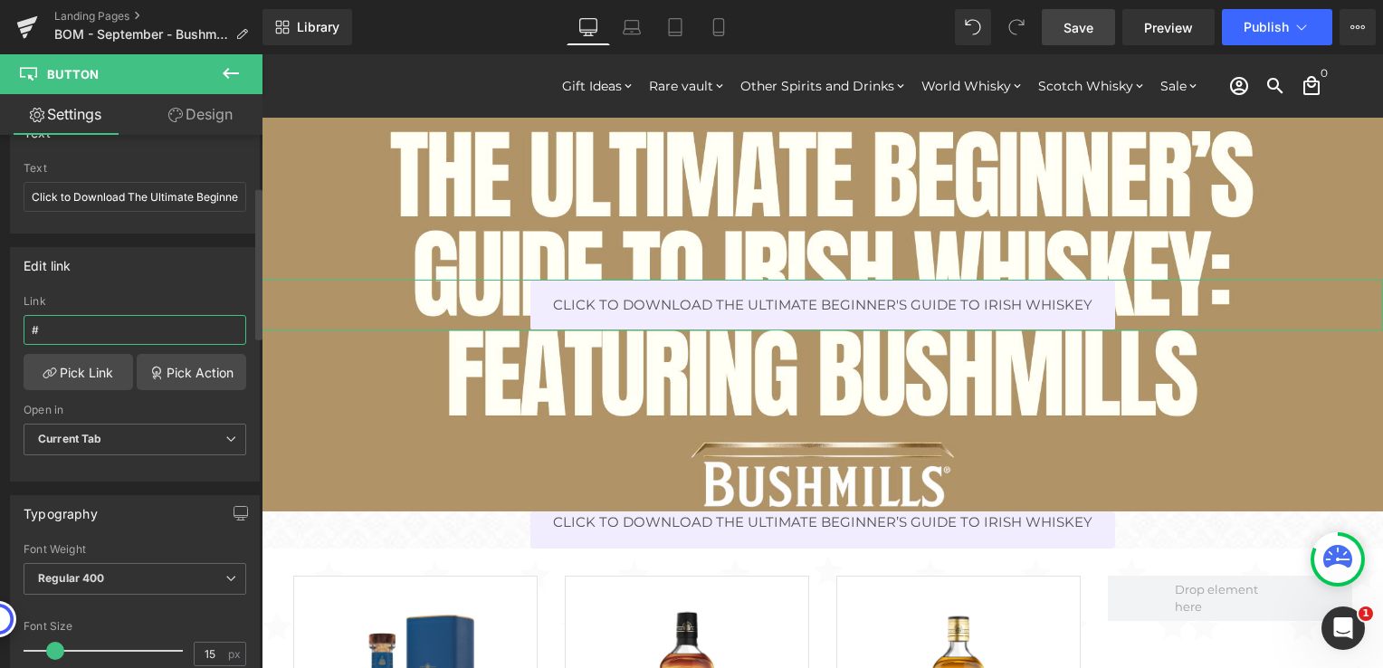
drag, startPoint x: 114, startPoint y: 322, endPoint x: 5, endPoint y: 323, distance: 109.5
click at [5, 323] on div "Edit link # Link # Pick Link Pick Action Current Tab New Tab Open in Current Ta…" at bounding box center [135, 358] width 271 height 248
click at [109, 333] on input "text" at bounding box center [135, 330] width 223 height 30
paste input "[URL][DOMAIN_NAME]"
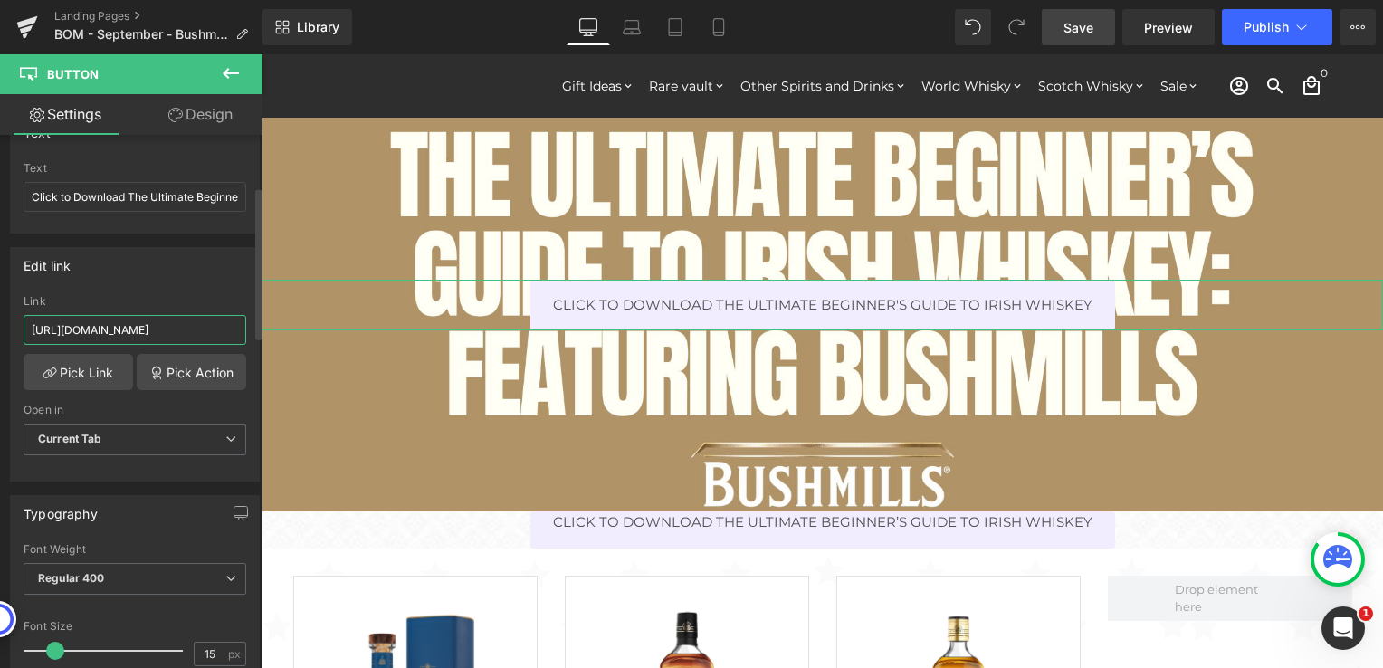
type input "[URL][DOMAIN_NAME]"
click at [147, 290] on div "Edit link [URL][DOMAIN_NAME] Link [URL][DOMAIN_NAME] Pick Link Pick Action Curr…" at bounding box center [135, 364] width 250 height 234
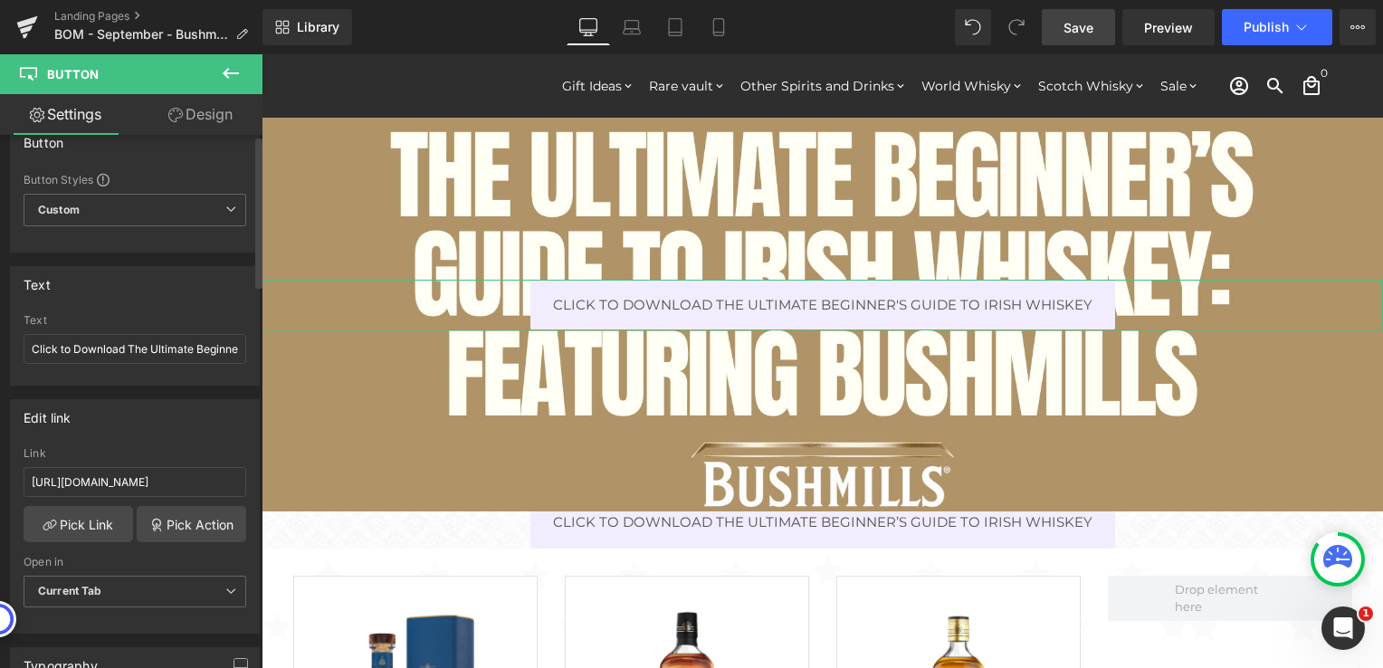
scroll to position [0, 0]
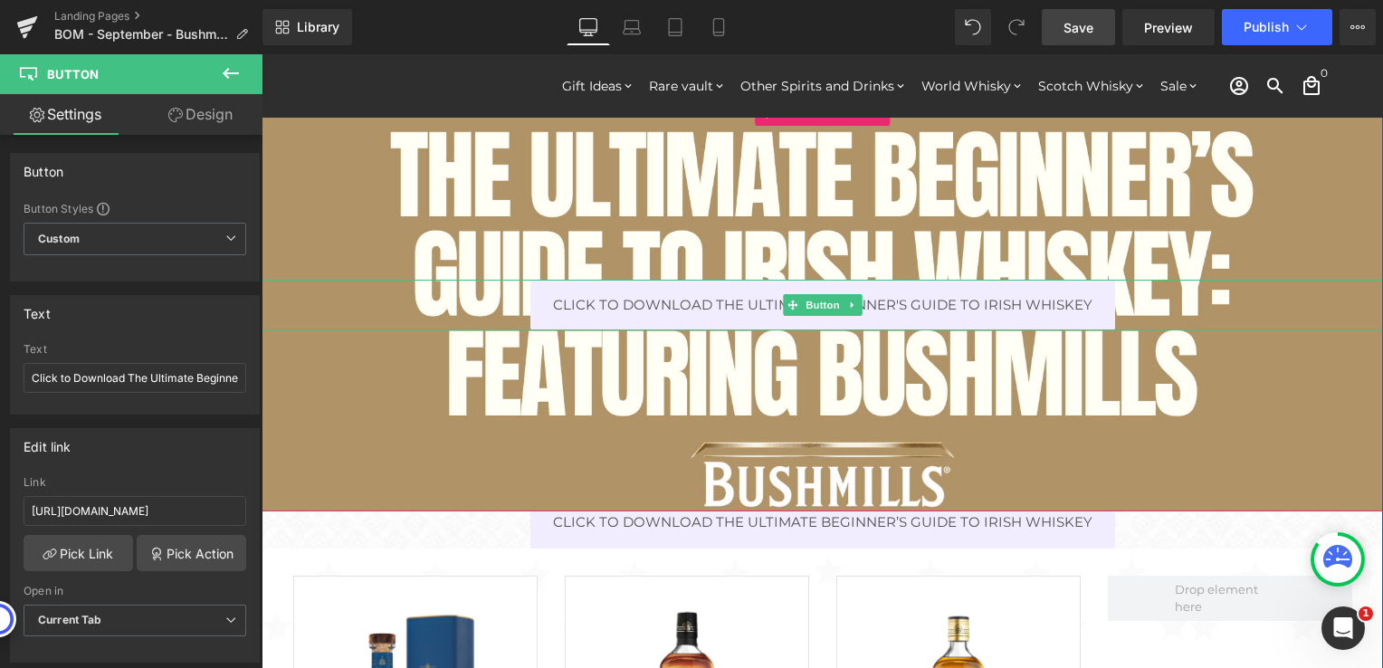
click at [502, 300] on div "Click to Download The Ultimate Beginner's guide to irish whiskey" at bounding box center [822, 306] width 1121 height 52
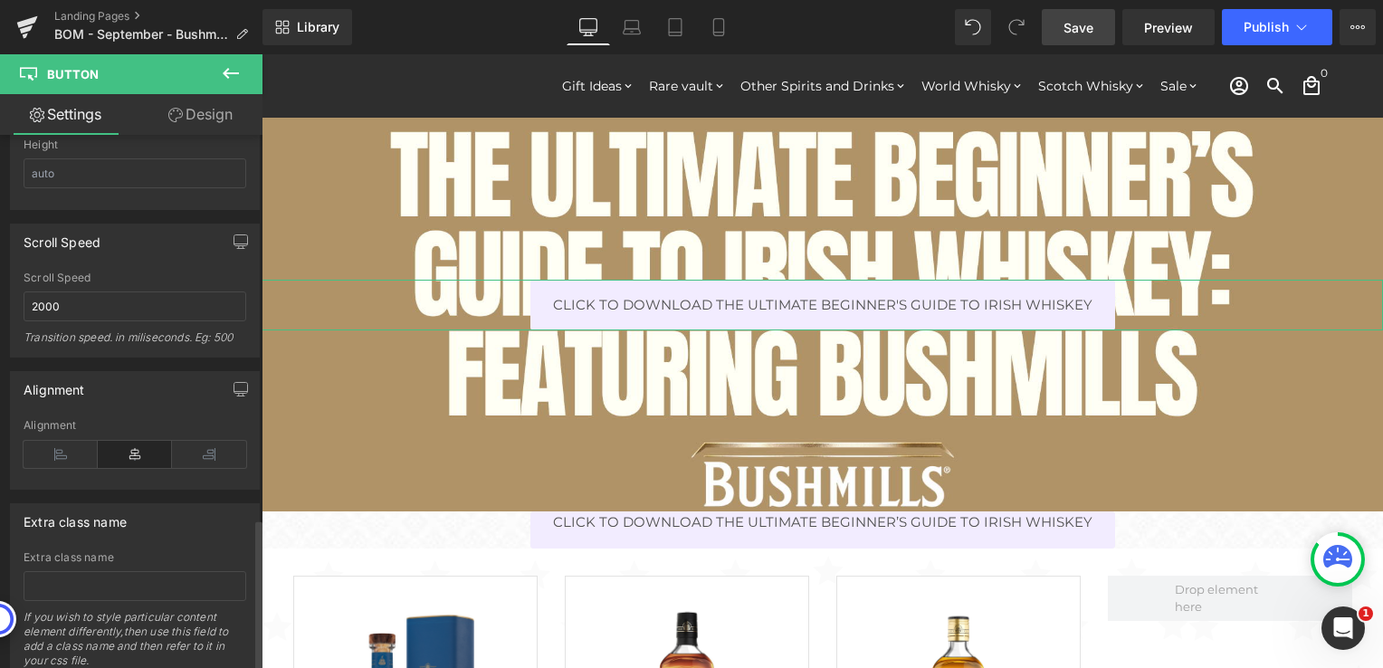
scroll to position [1352, 0]
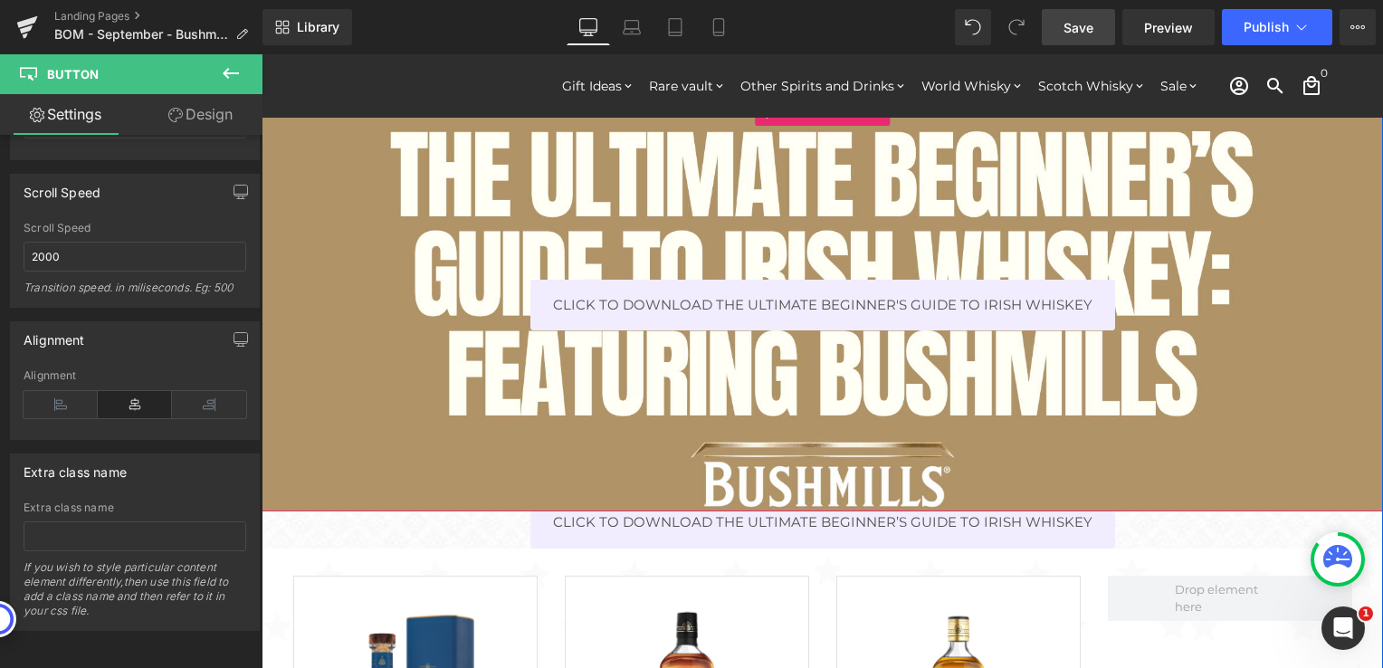
click at [290, 434] on div "200px" at bounding box center [822, 420] width 1121 height 181
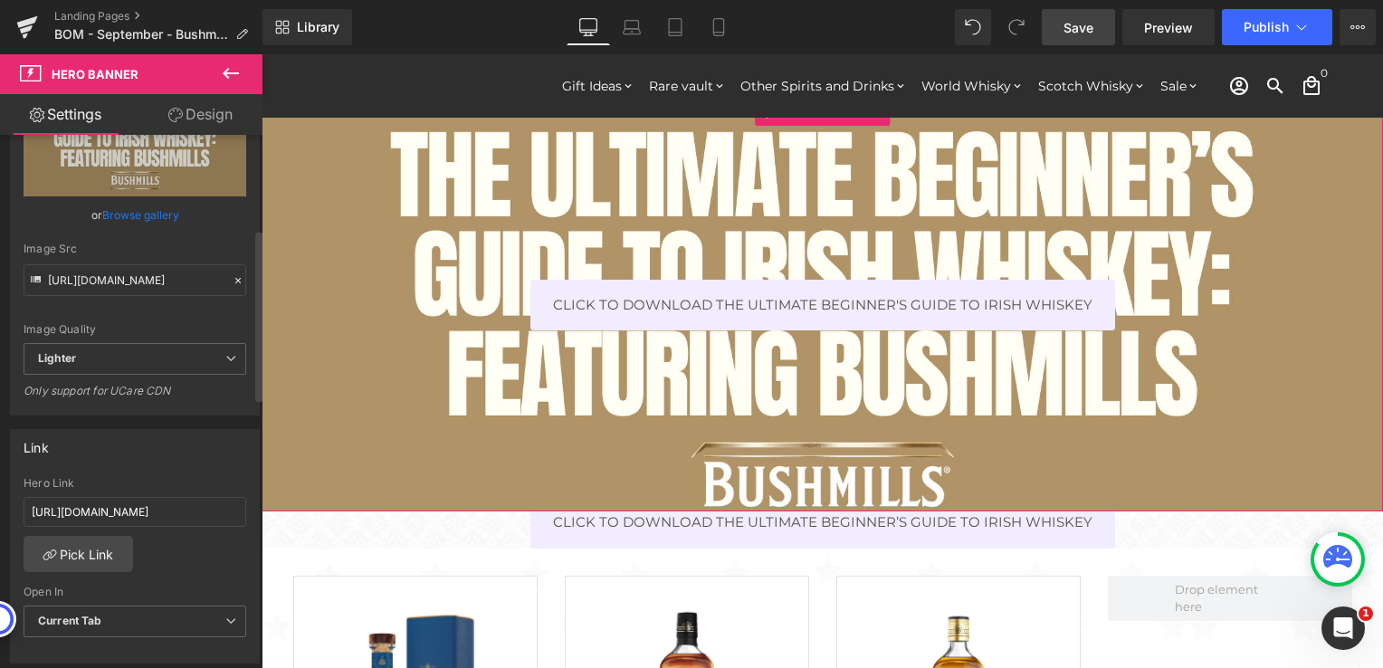
scroll to position [362, 0]
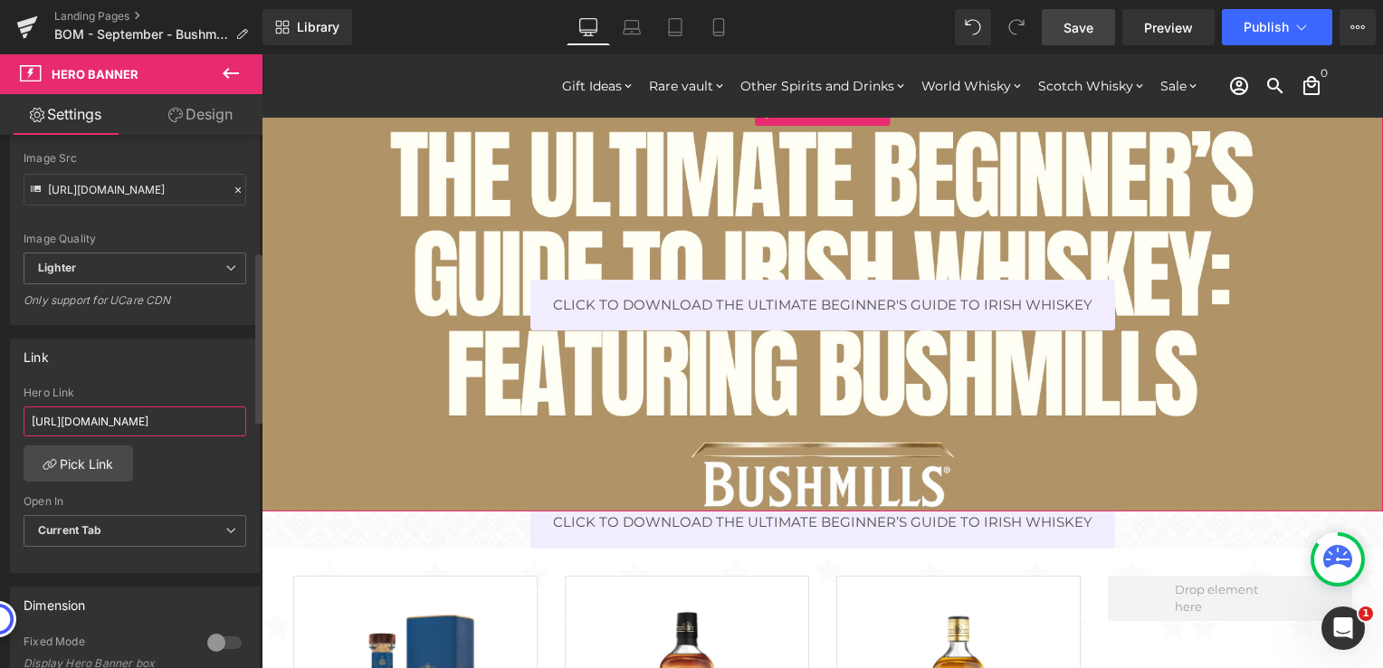
click at [110, 428] on input "[URL][DOMAIN_NAME]" at bounding box center [135, 421] width 223 height 30
click at [169, 425] on input "[URL][DOMAIN_NAME]" at bounding box center [135, 421] width 223 height 30
click at [53, 423] on input "text" at bounding box center [135, 421] width 223 height 30
paste input "[URL][DOMAIN_NAME]"
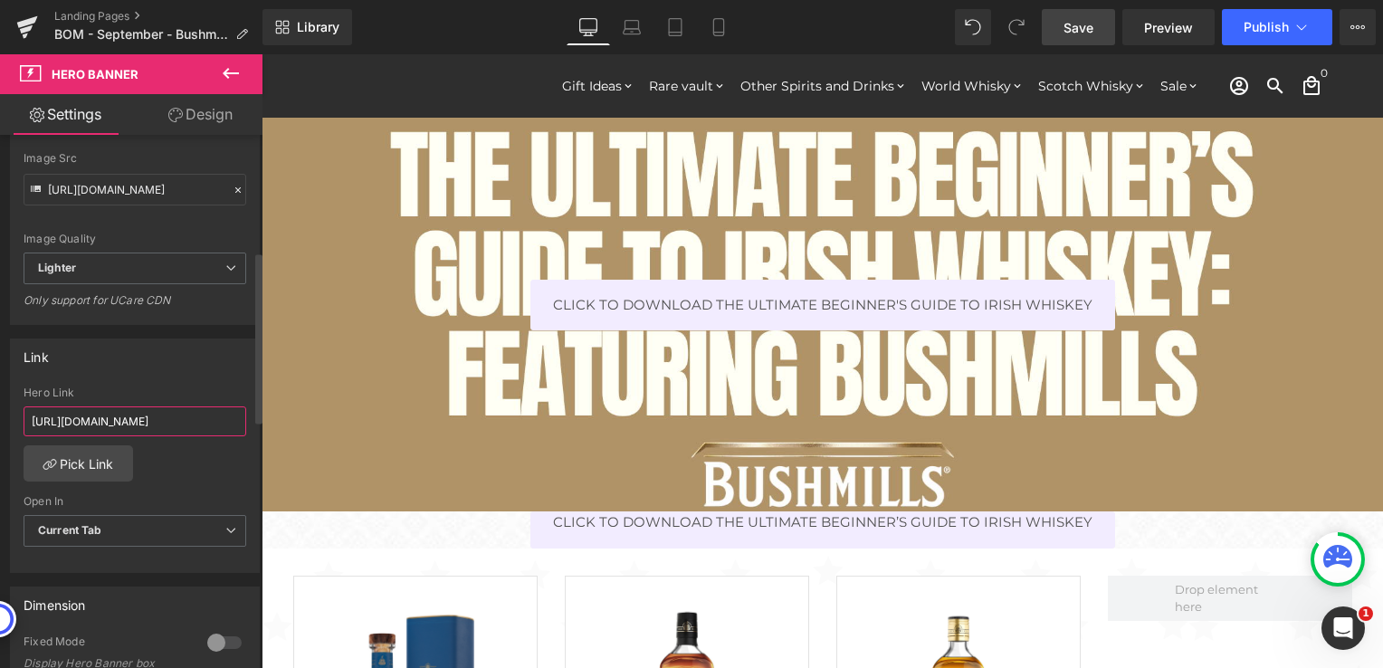
type input "[URL][DOMAIN_NAME]"
click at [187, 375] on div "Link [URL][DOMAIN_NAME] Hero Link [URL][DOMAIN_NAME] Pick Link Current Tab New …" at bounding box center [135, 455] width 250 height 234
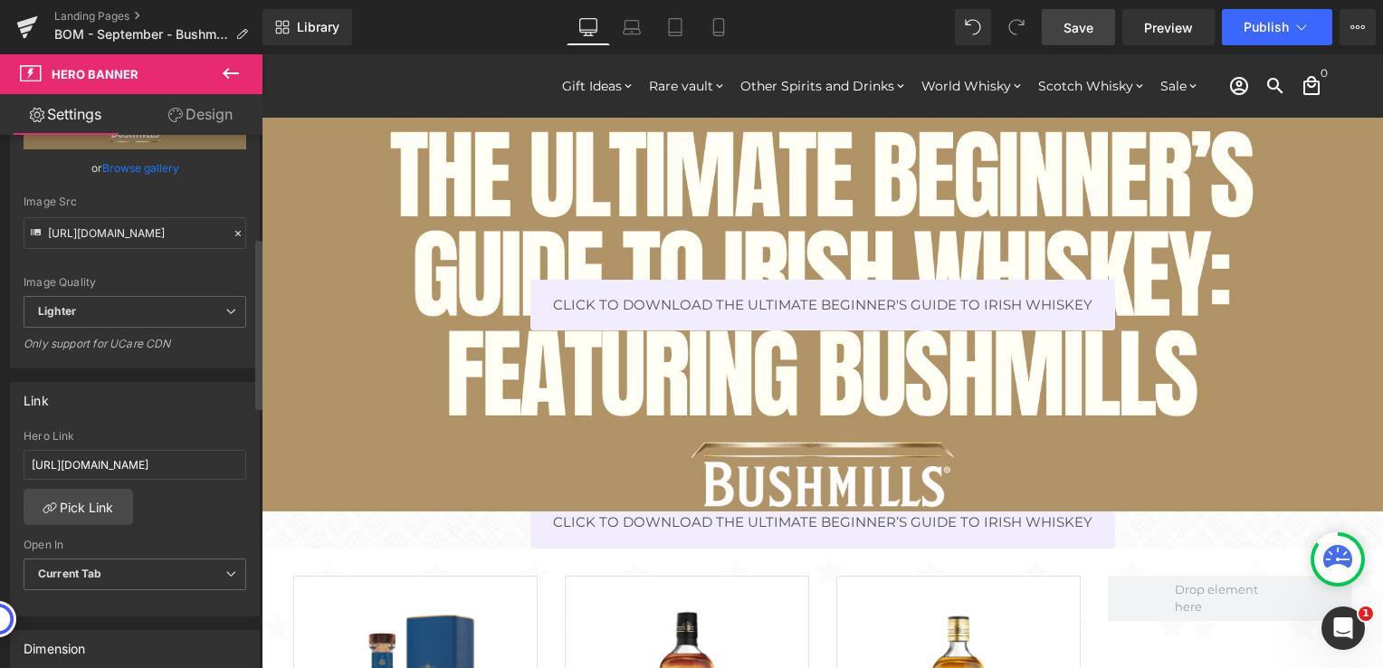
scroll to position [0, 0]
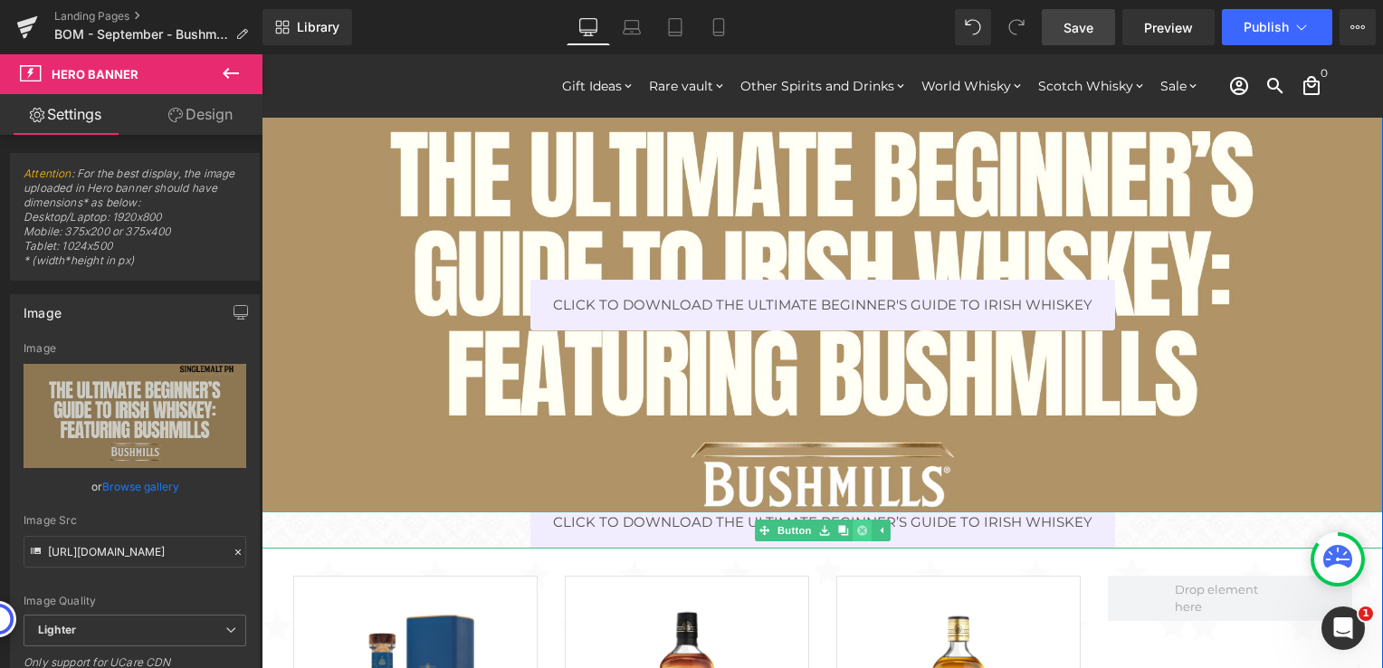
click at [857, 529] on icon at bounding box center [862, 530] width 10 height 10
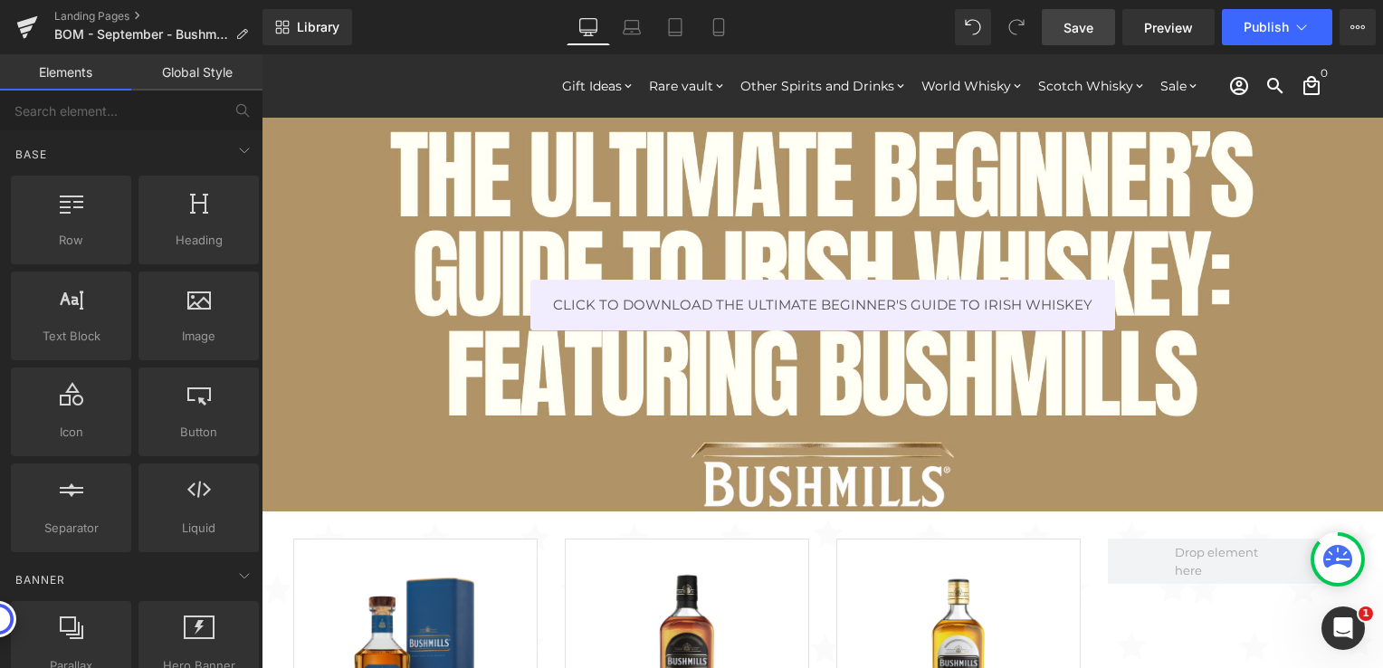
click at [1093, 27] on span "Save" at bounding box center [1078, 27] width 30 height 19
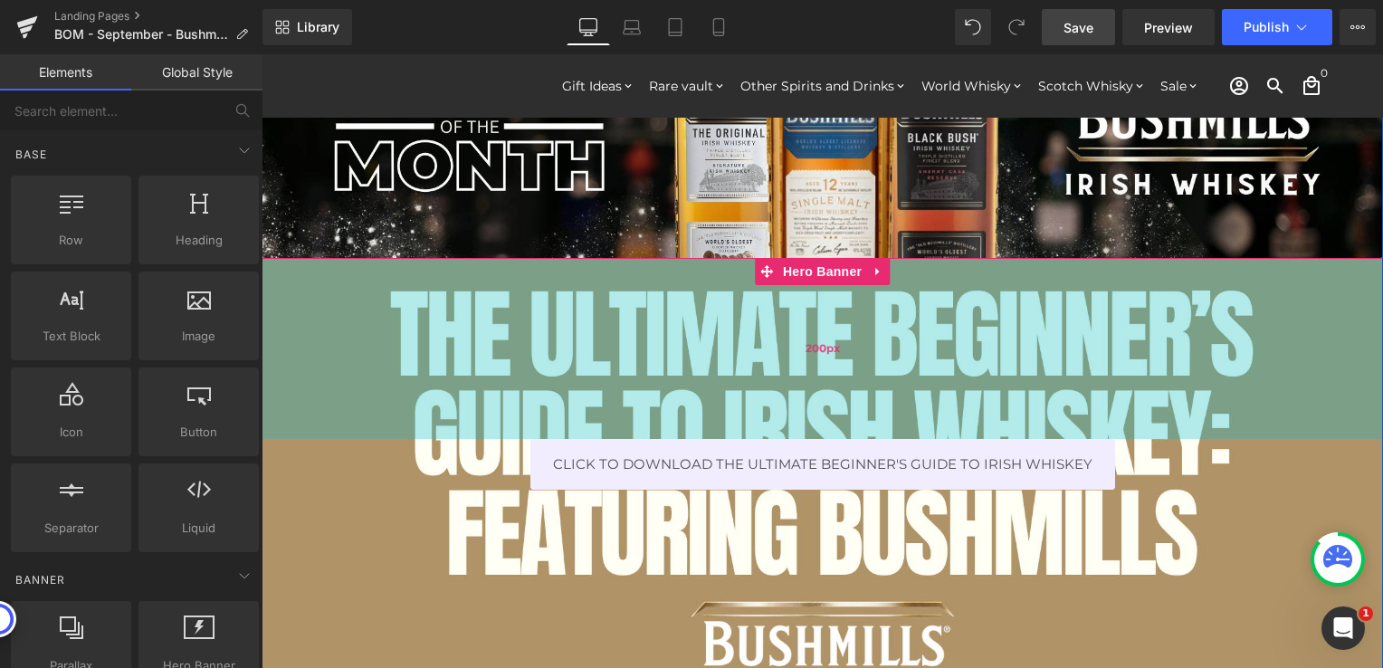
scroll to position [272, 0]
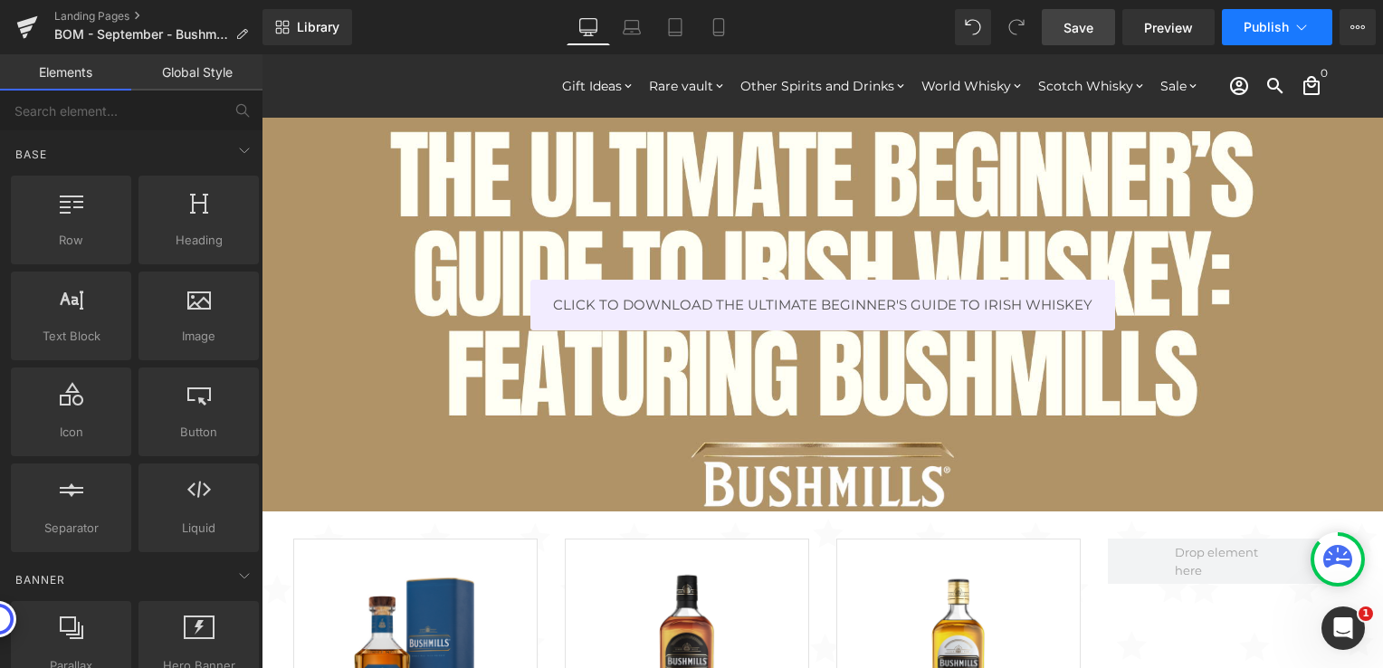
click at [1261, 36] on button "Publish" at bounding box center [1277, 27] width 110 height 36
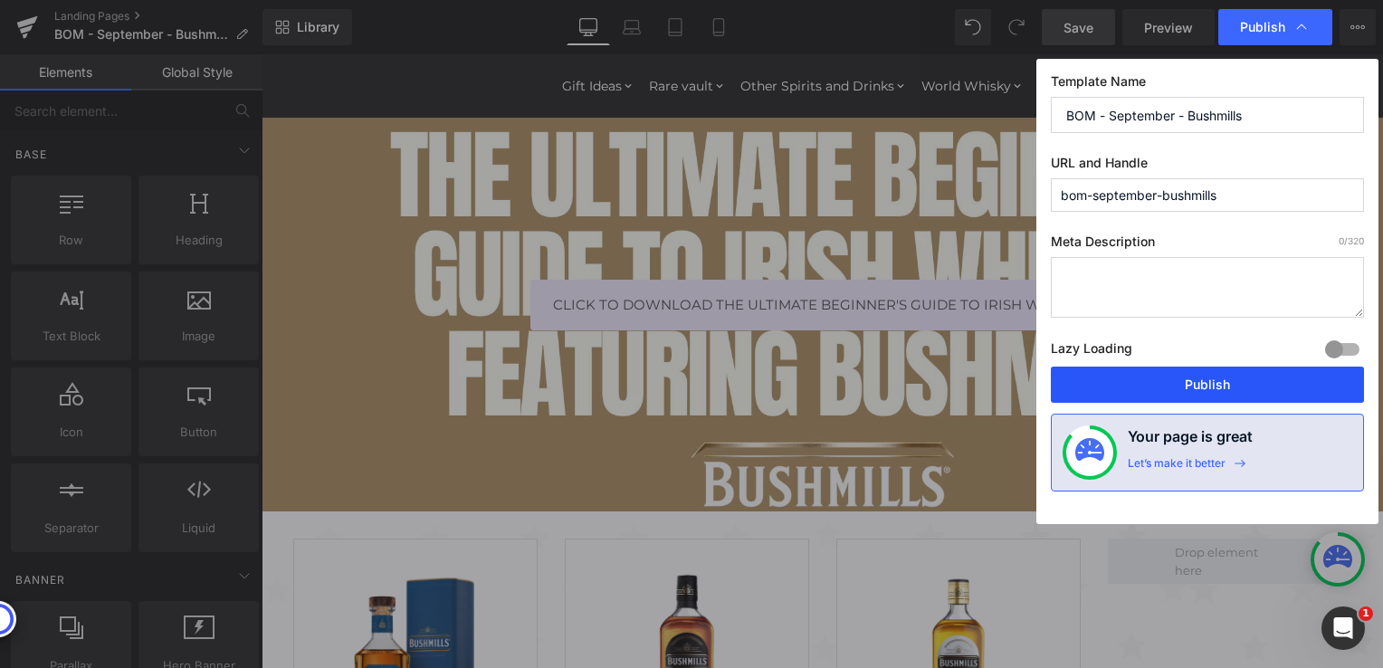
click at [1177, 376] on button "Publish" at bounding box center [1207, 385] width 313 height 36
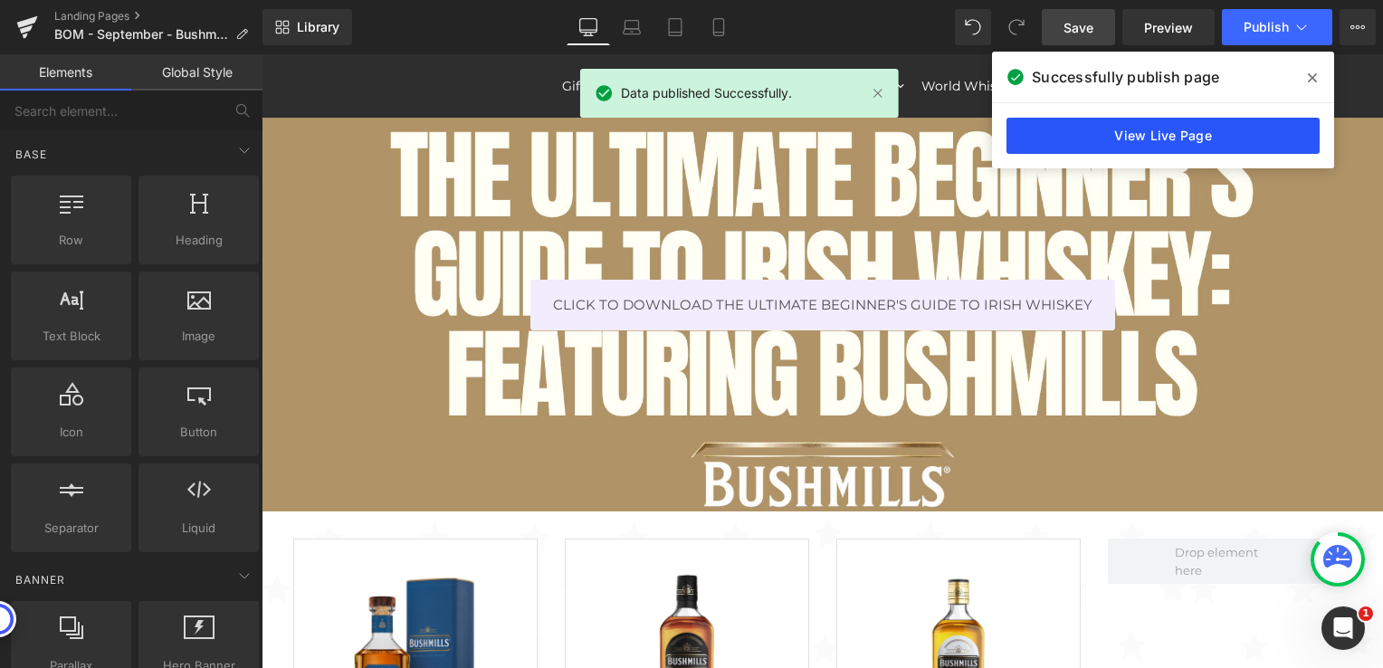
click at [1144, 136] on link "View Live Page" at bounding box center [1162, 136] width 313 height 36
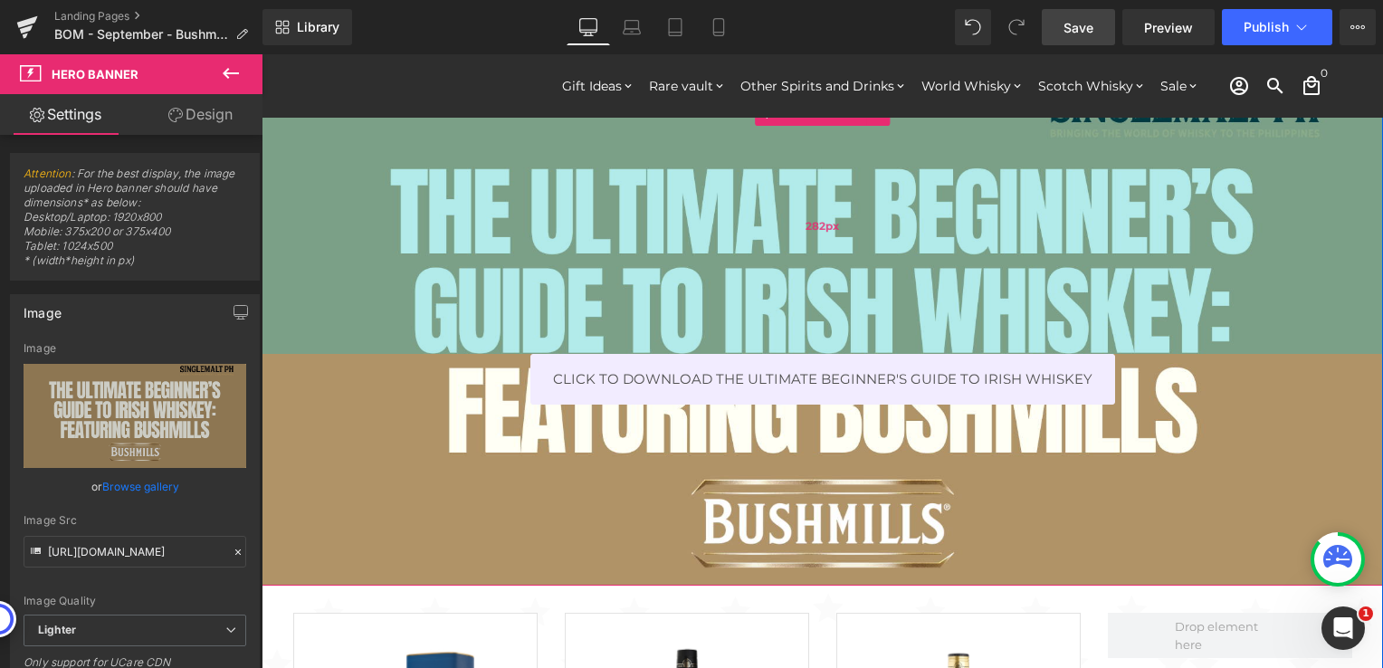
drag, startPoint x: 1160, startPoint y: 239, endPoint x: 1174, endPoint y: 313, distance: 75.4
click at [1174, 313] on div "282px" at bounding box center [822, 226] width 1121 height 255
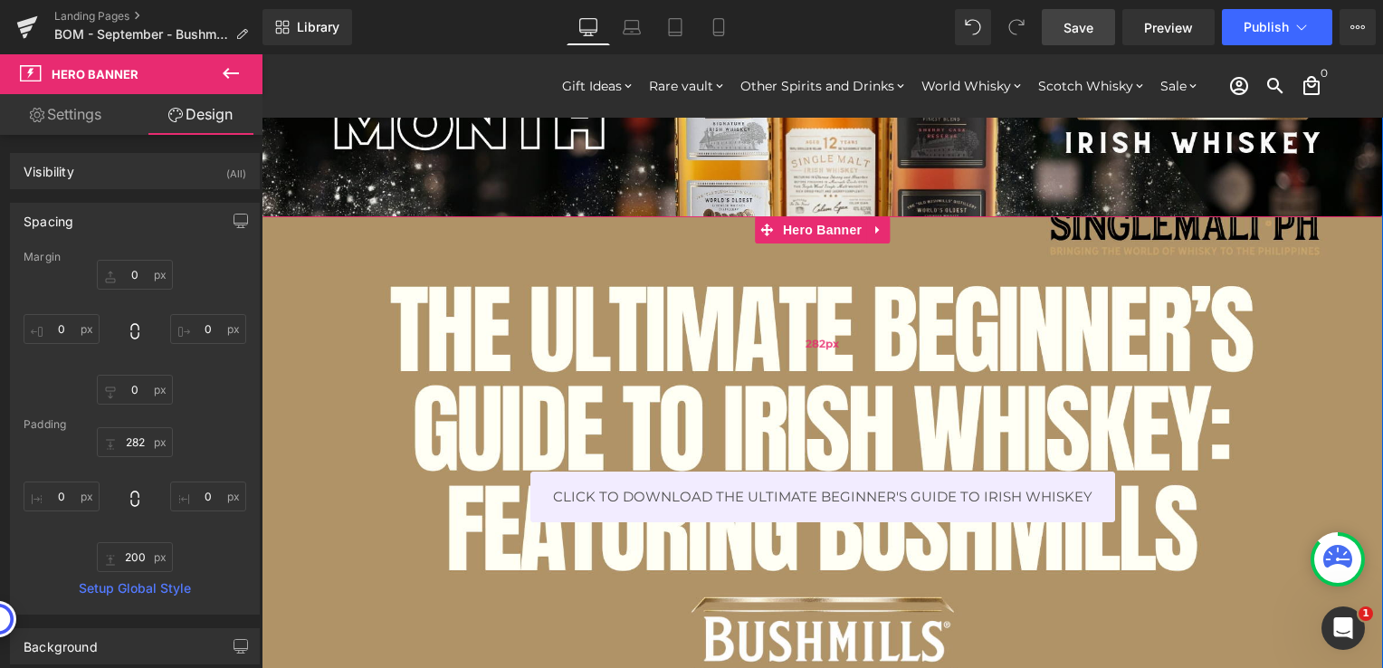
scroll to position [181, 0]
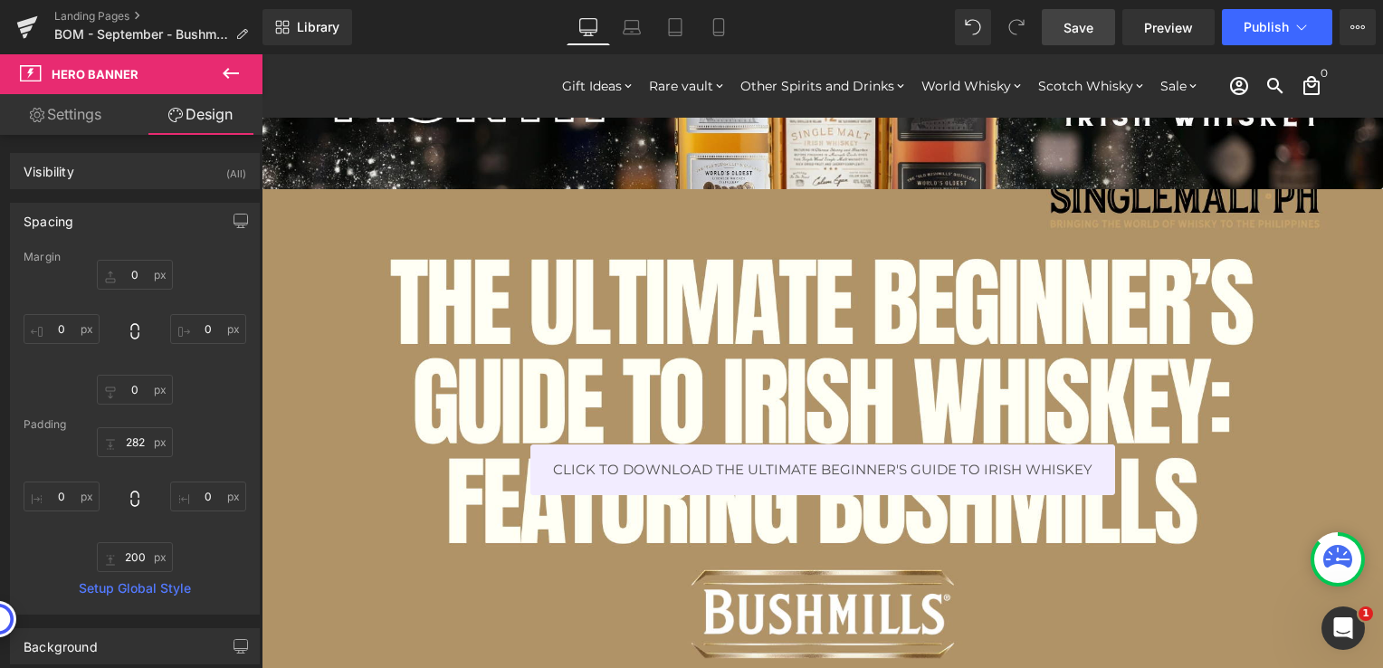
click at [1082, 32] on span "Save" at bounding box center [1078, 27] width 30 height 19
click at [1261, 33] on span "Publish" at bounding box center [1266, 27] width 45 height 14
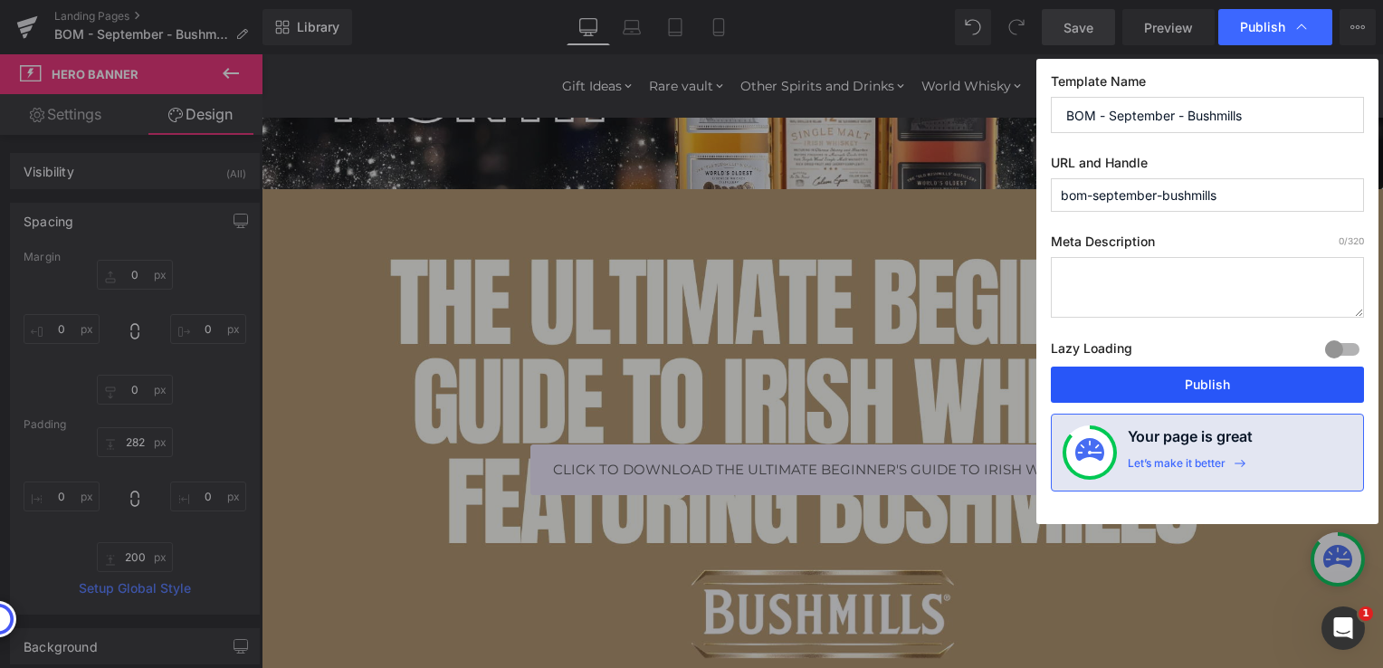
click at [1191, 383] on button "Publish" at bounding box center [1207, 385] width 313 height 36
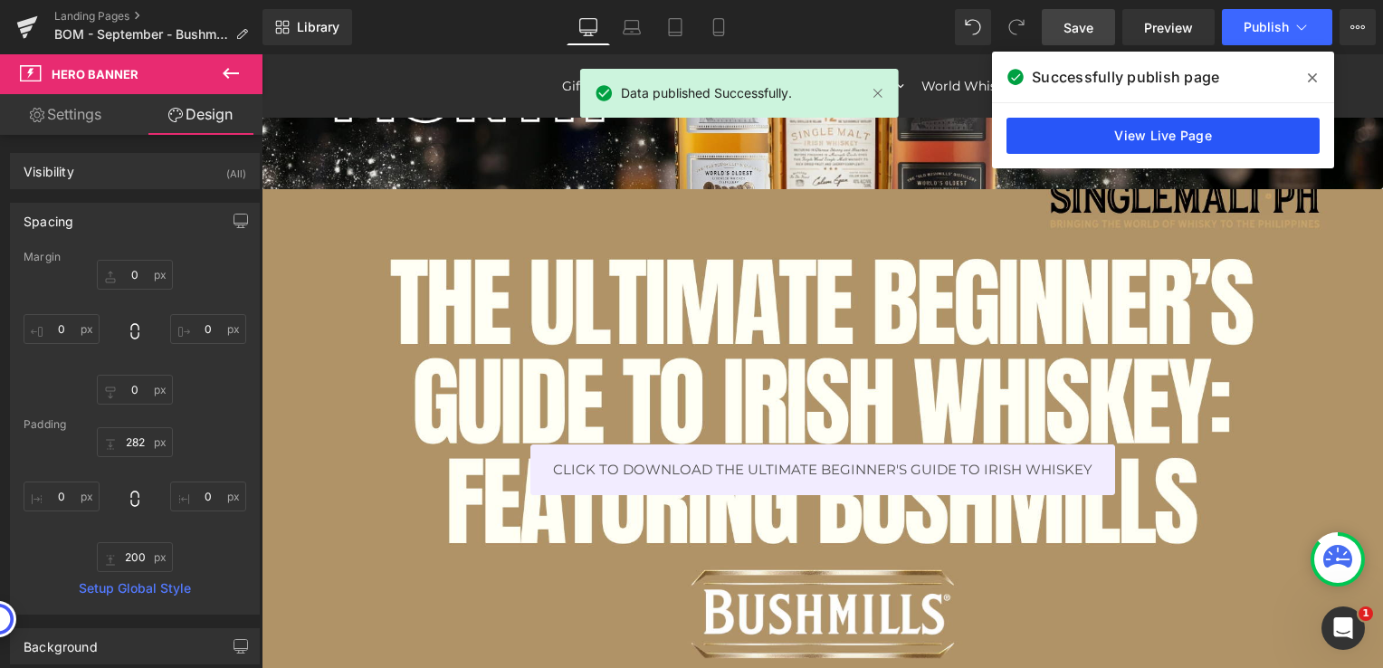
click at [1181, 137] on link "View Live Page" at bounding box center [1162, 136] width 313 height 36
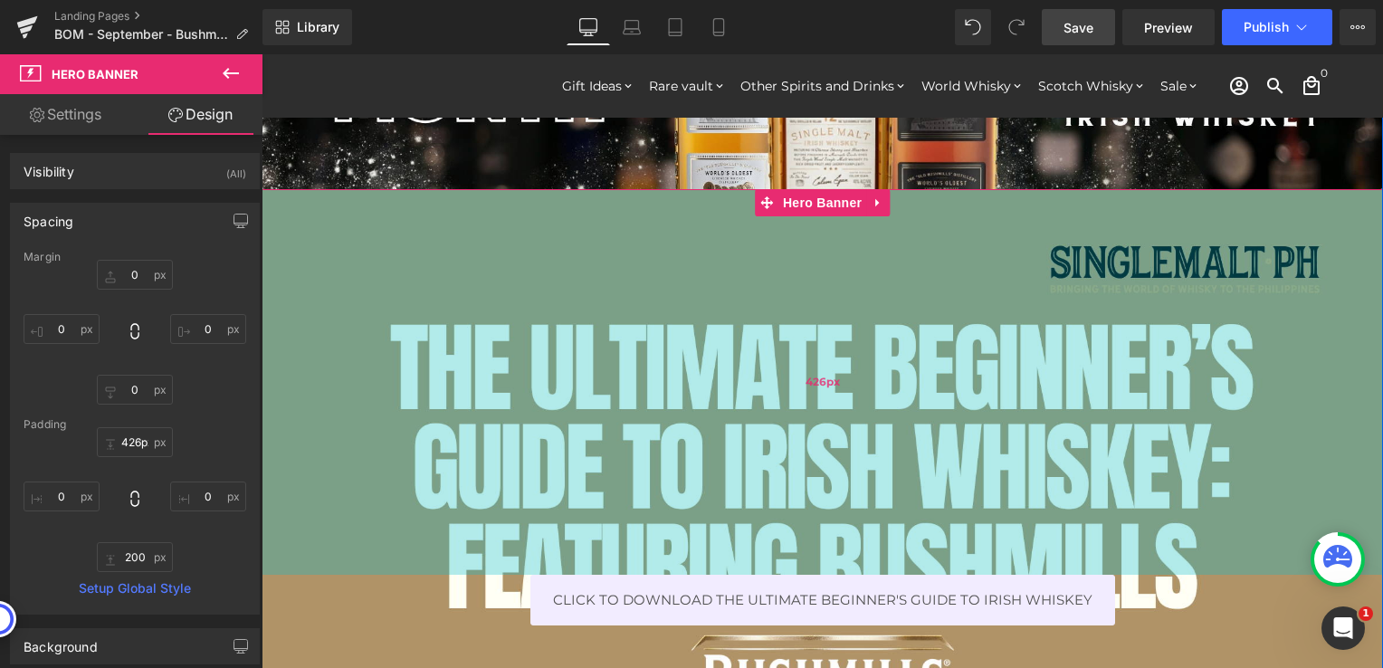
type input "445px"
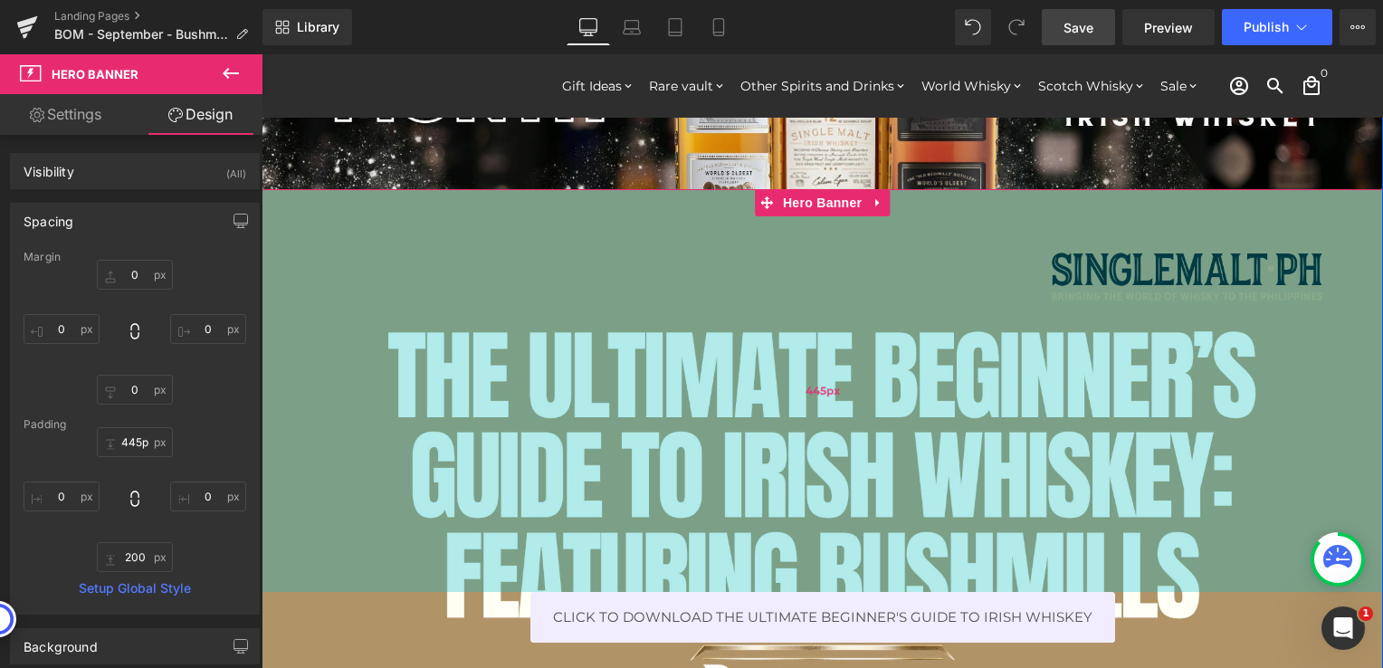
drag, startPoint x: 1119, startPoint y: 367, endPoint x: 1138, endPoint y: 515, distance: 148.7
click at [1138, 515] on div "445px" at bounding box center [822, 390] width 1121 height 403
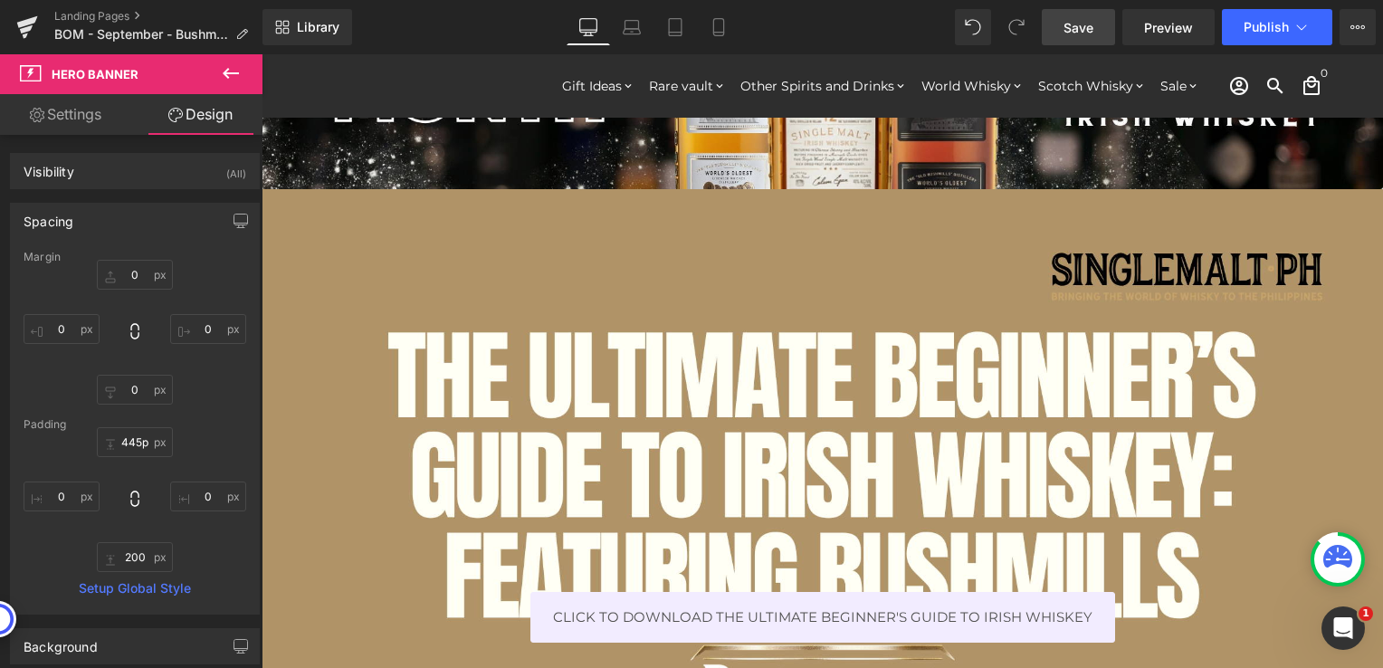
drag, startPoint x: 1076, startPoint y: 29, endPoint x: 828, endPoint y: 1, distance: 249.6
click at [1076, 29] on span "Save" at bounding box center [1078, 27] width 30 height 19
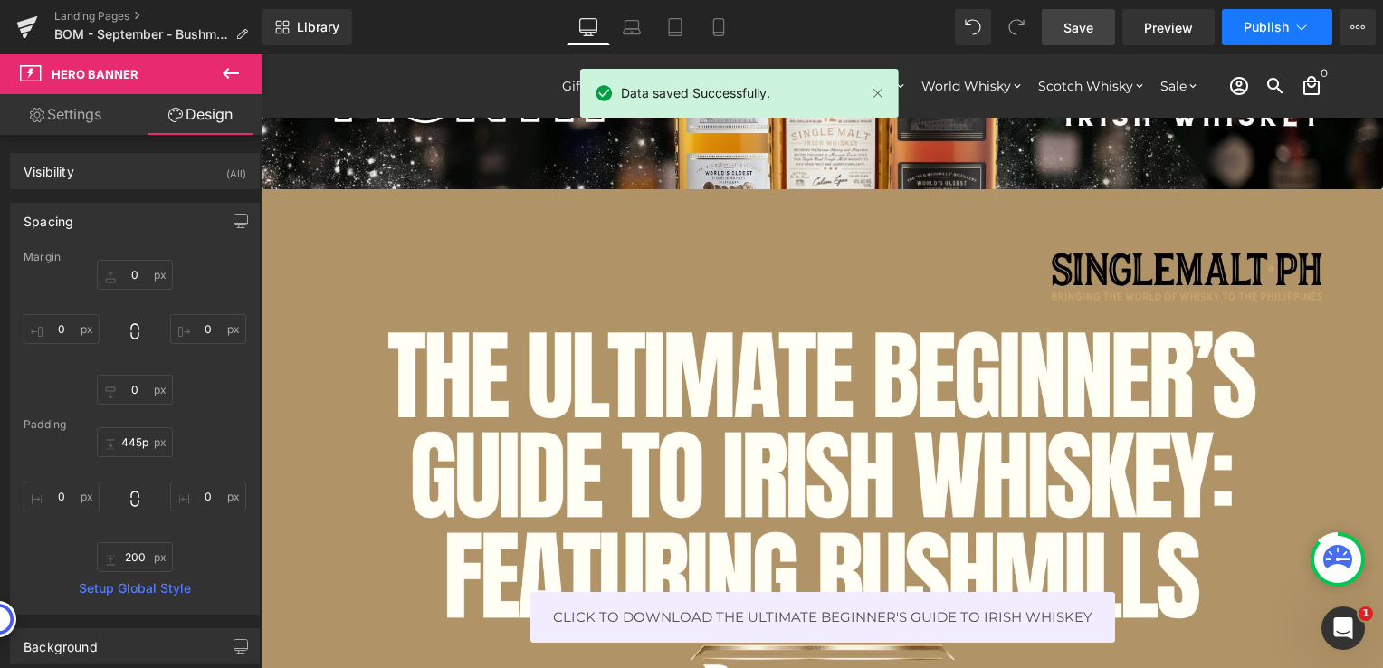
click at [1258, 27] on span "Publish" at bounding box center [1266, 27] width 45 height 14
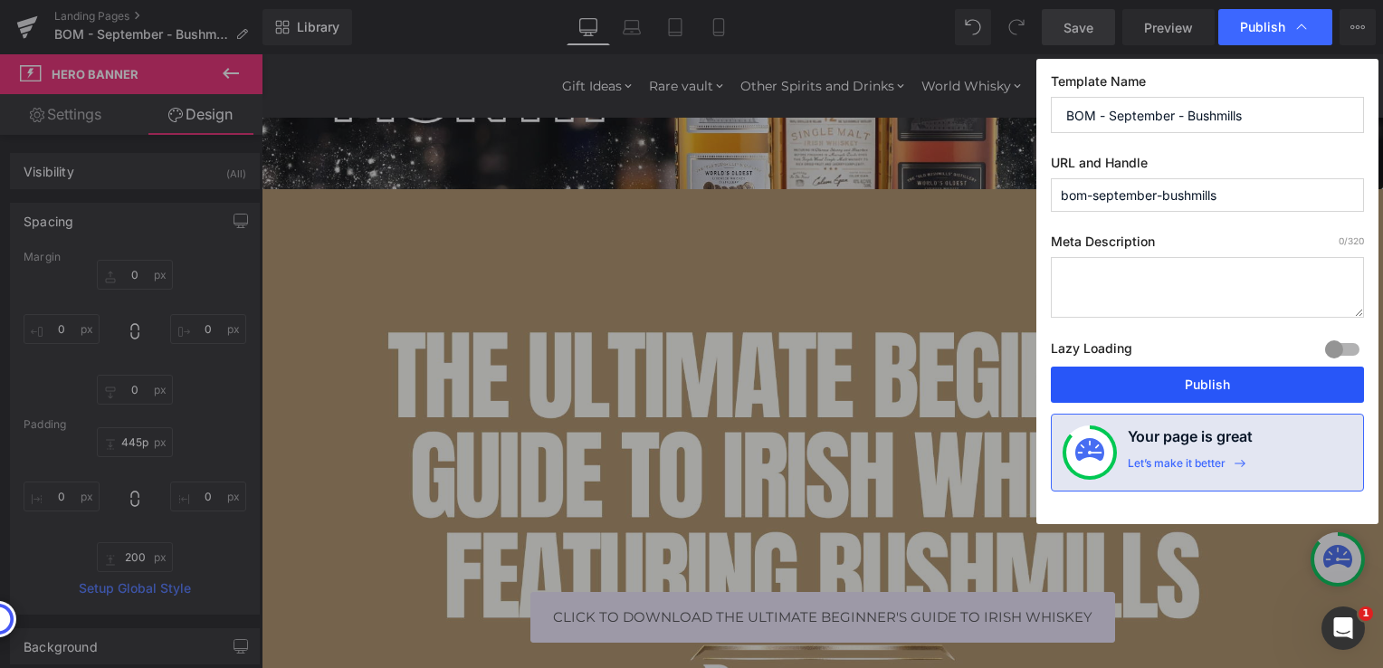
click at [1166, 382] on button "Publish" at bounding box center [1207, 385] width 313 height 36
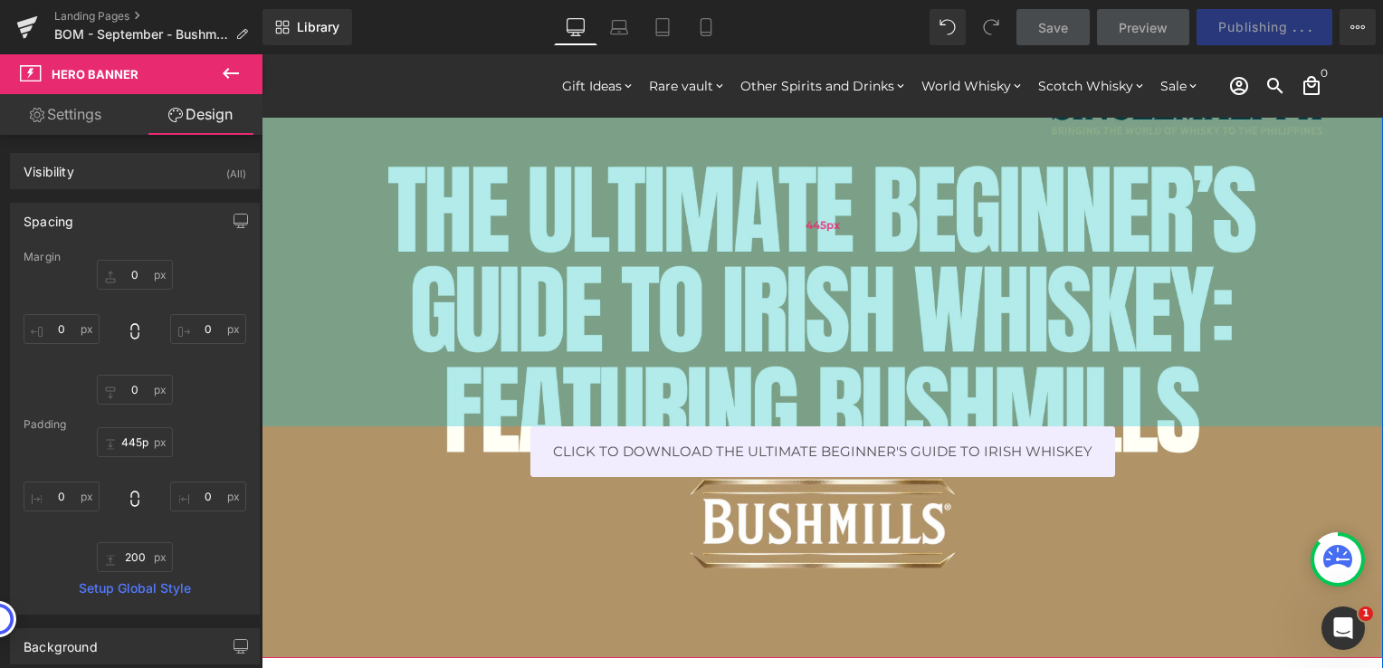
scroll to position [453, 0]
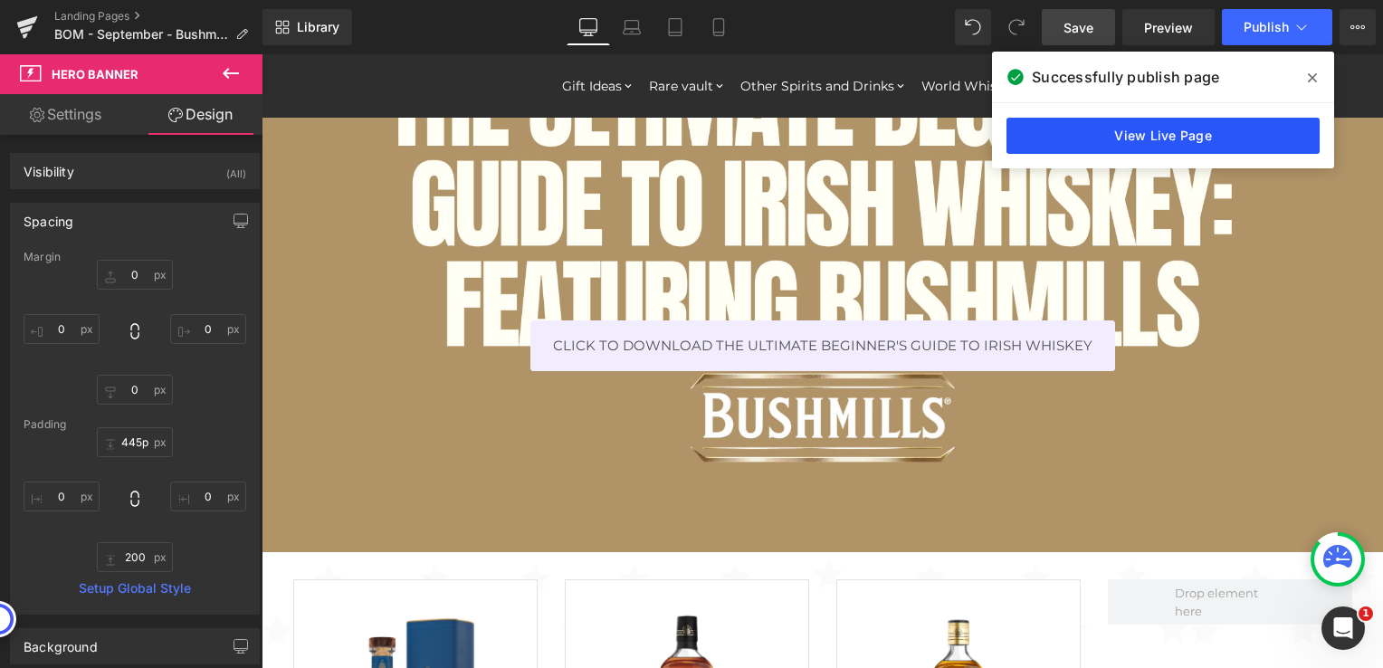
click at [1107, 141] on link "View Live Page" at bounding box center [1162, 136] width 313 height 36
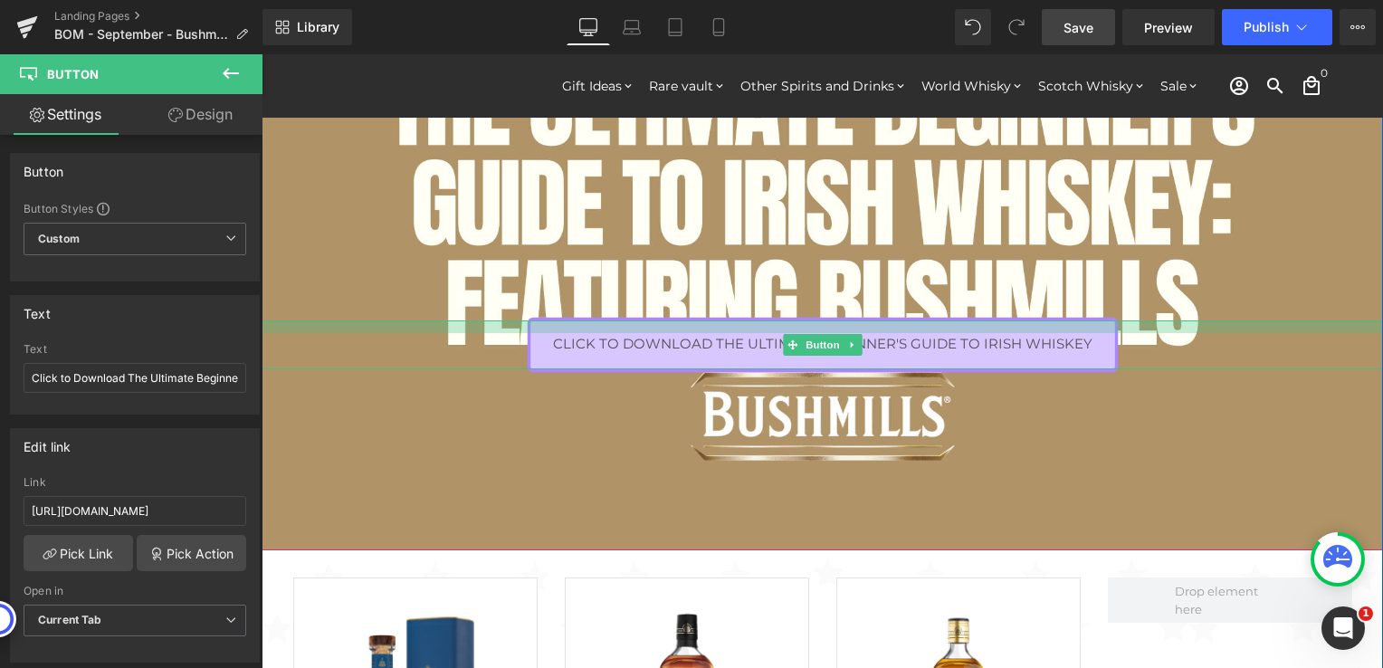
click at [1140, 320] on div at bounding box center [822, 326] width 1121 height 13
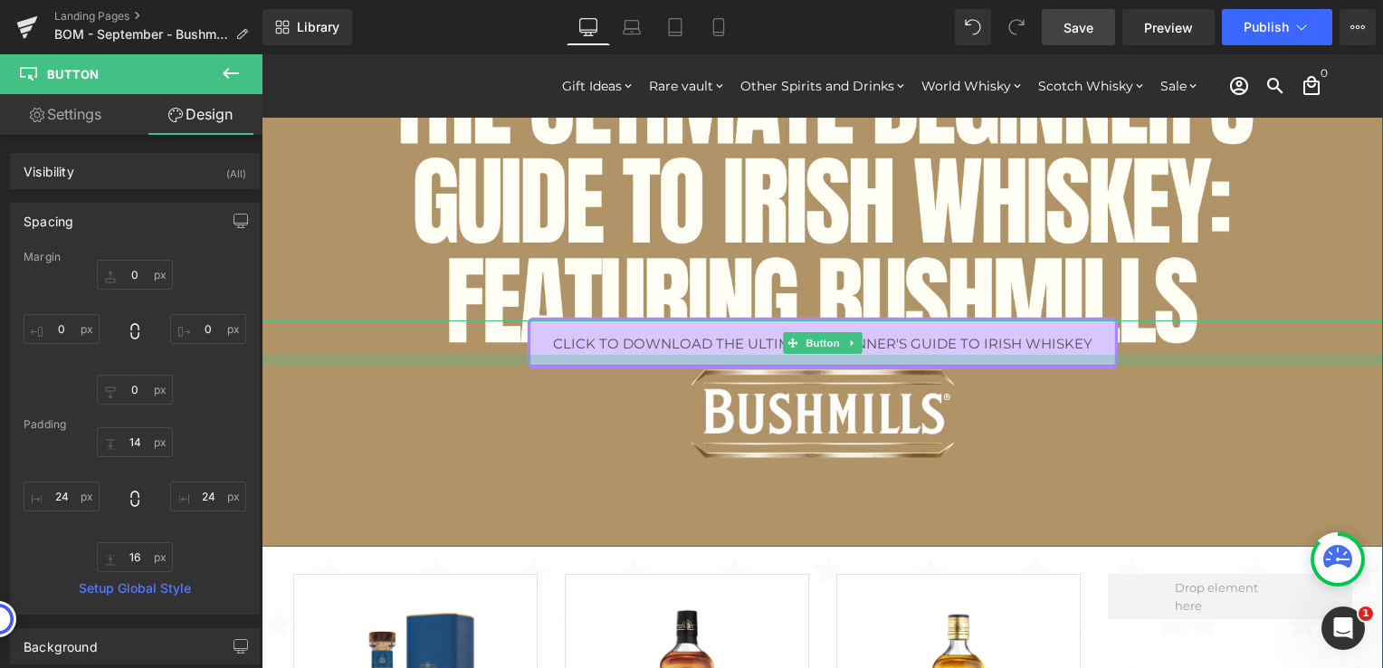
click at [1096, 364] on div at bounding box center [822, 360] width 1121 height 11
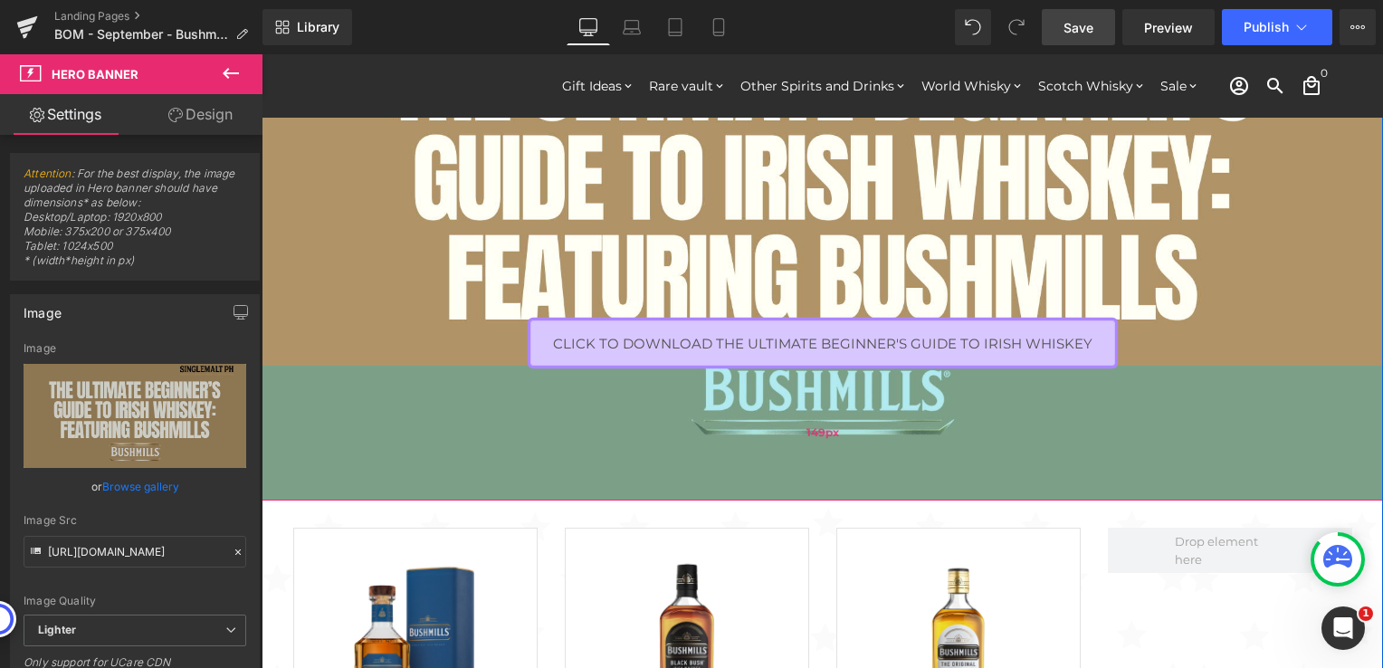
drag, startPoint x: 1104, startPoint y: 422, endPoint x: 1118, endPoint y: 376, distance: 48.1
click at [1118, 376] on div "149px" at bounding box center [822, 433] width 1121 height 135
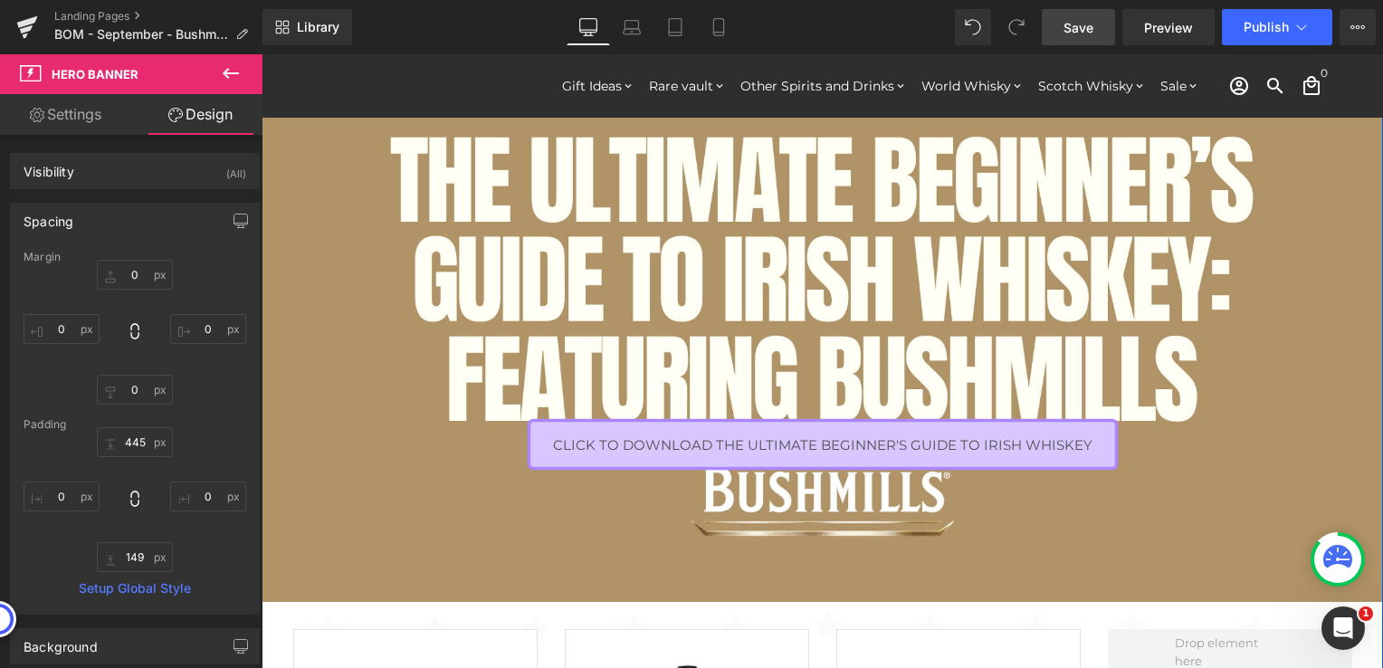
scroll to position [362, 0]
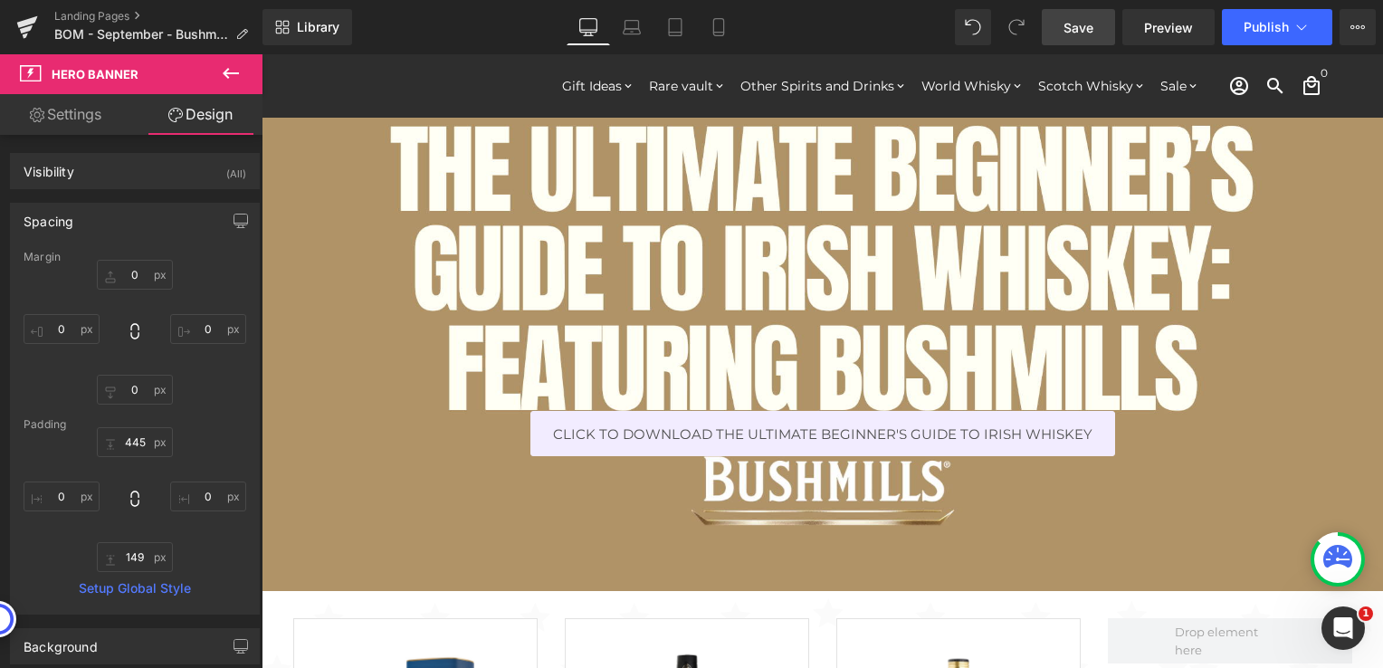
click at [1076, 32] on span "Save" at bounding box center [1078, 27] width 30 height 19
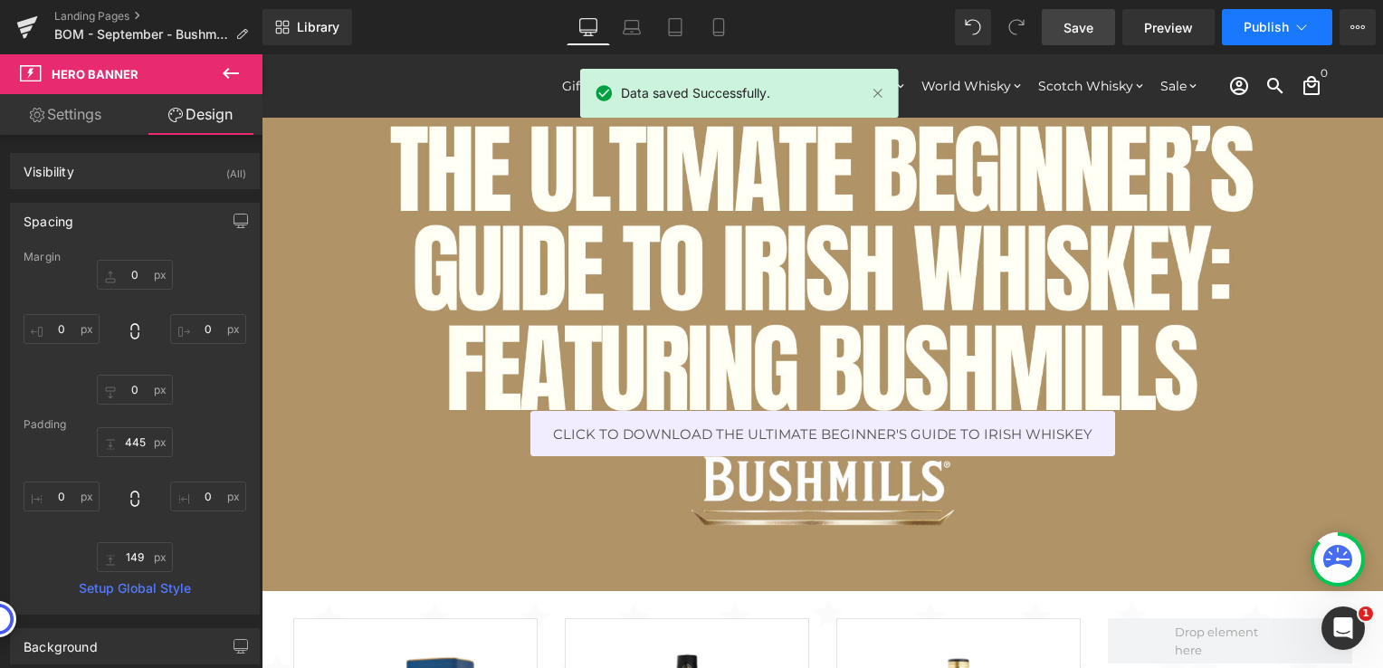
click at [1255, 26] on span "Publish" at bounding box center [1266, 27] width 45 height 14
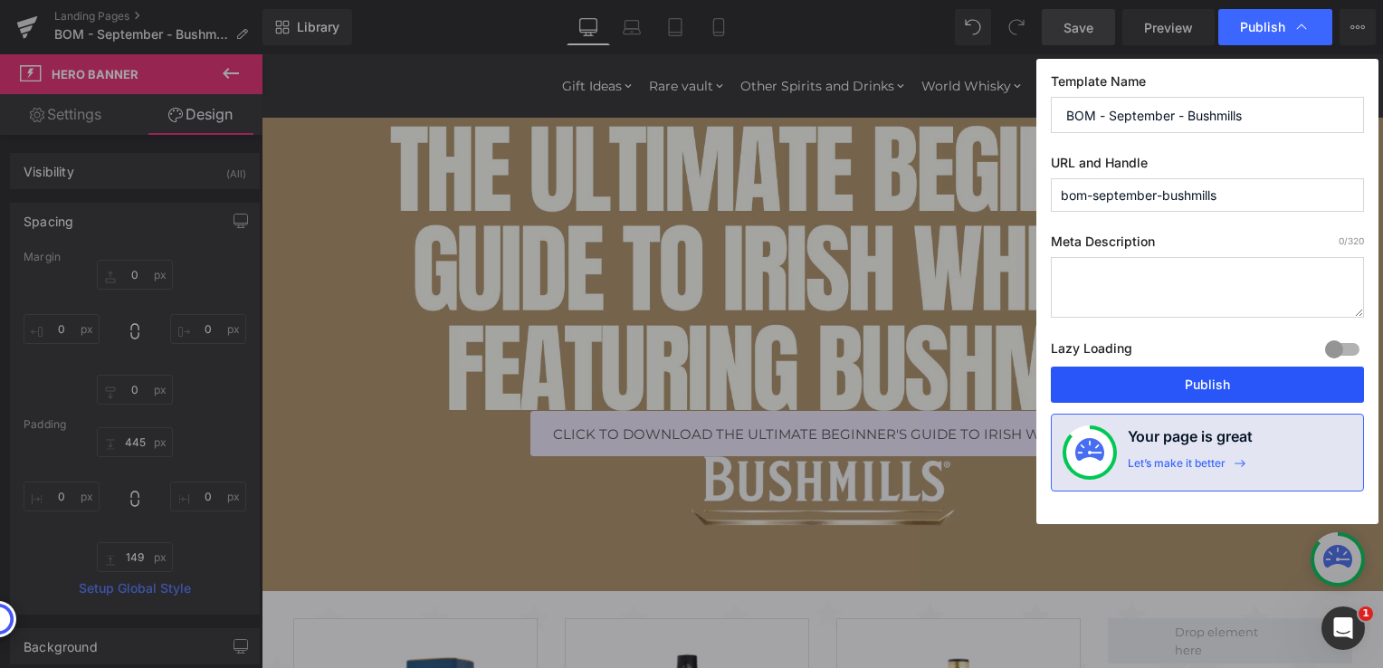
drag, startPoint x: 1134, startPoint y: 379, endPoint x: 662, endPoint y: 70, distance: 564.8
click at [1134, 379] on button "Publish" at bounding box center [1207, 385] width 313 height 36
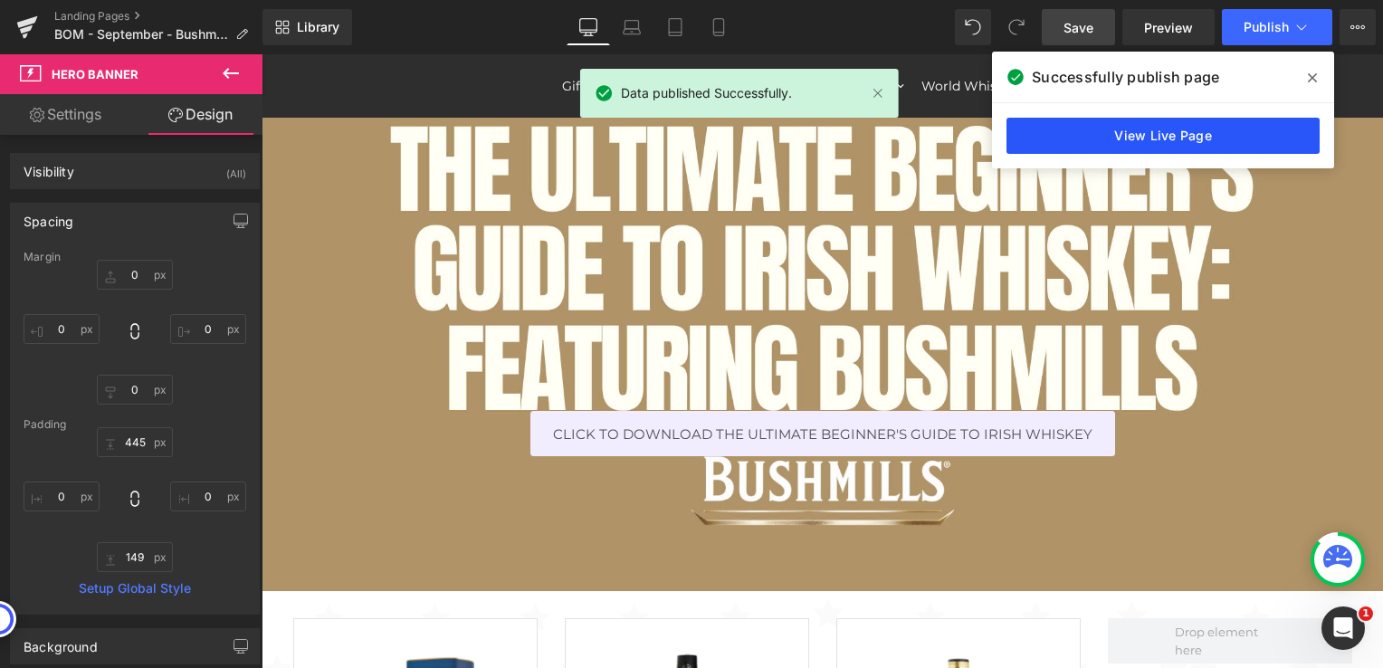
click at [1066, 140] on link "View Live Page" at bounding box center [1162, 136] width 313 height 36
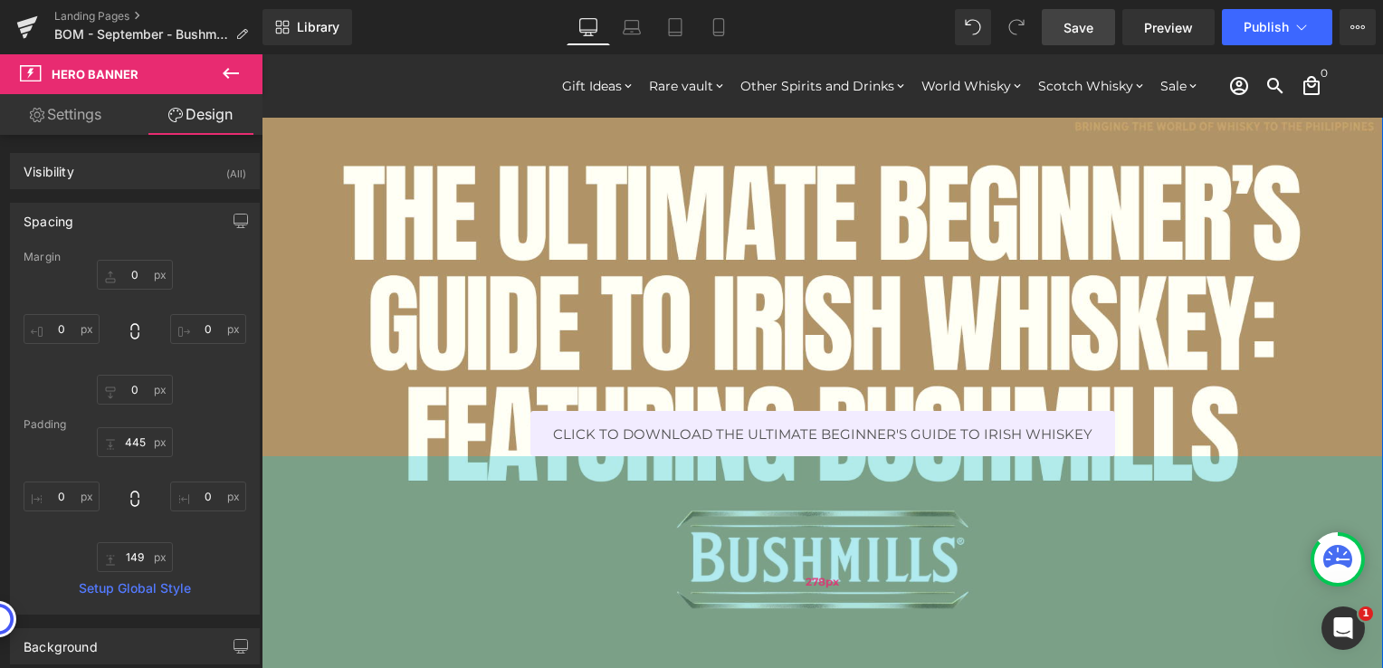
drag, startPoint x: 1041, startPoint y: 519, endPoint x: 1045, endPoint y: 635, distance: 116.8
click at [1045, 635] on div "278px" at bounding box center [822, 582] width 1121 height 252
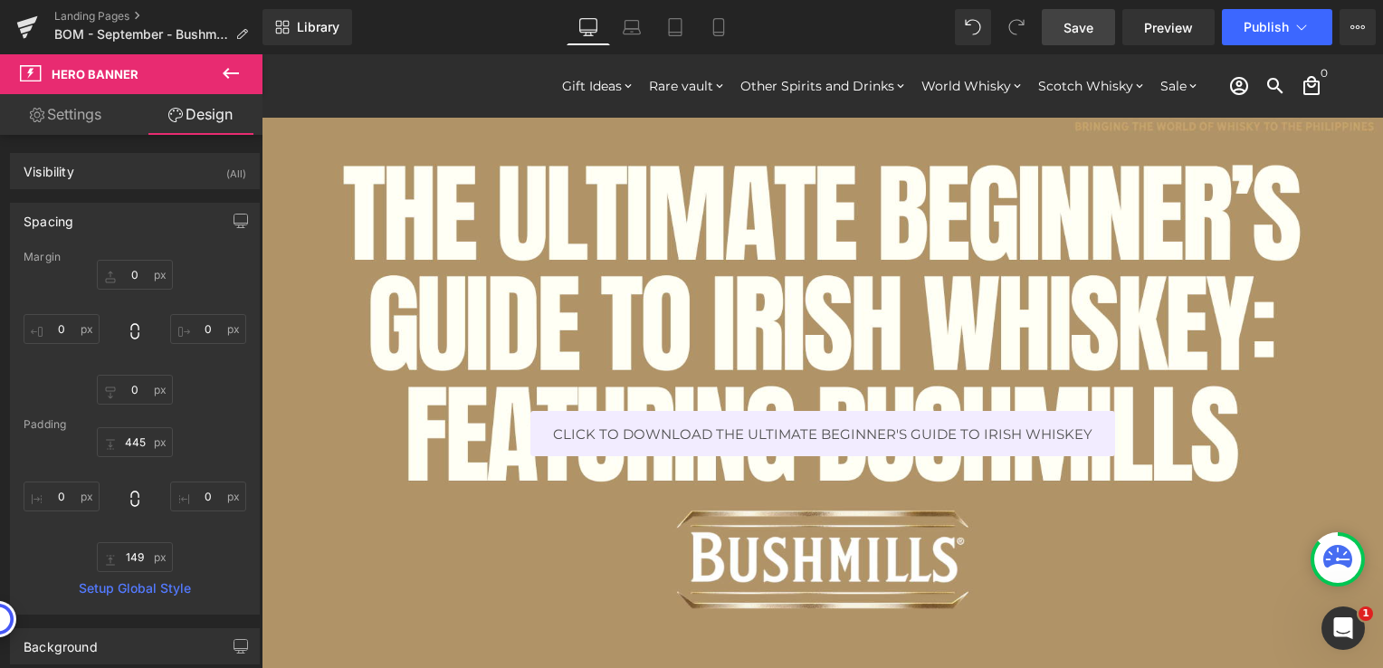
click at [1060, 32] on link "Save" at bounding box center [1078, 27] width 73 height 36
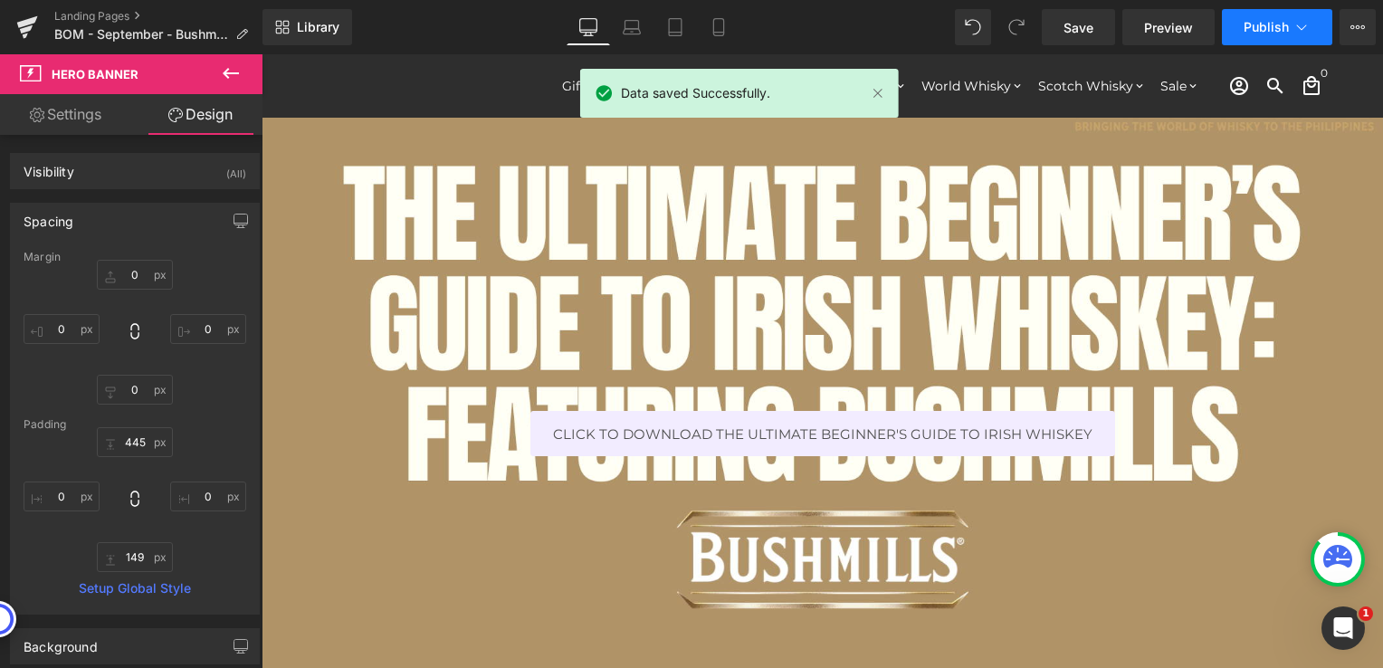
click at [1288, 26] on span "Publish" at bounding box center [1266, 27] width 45 height 14
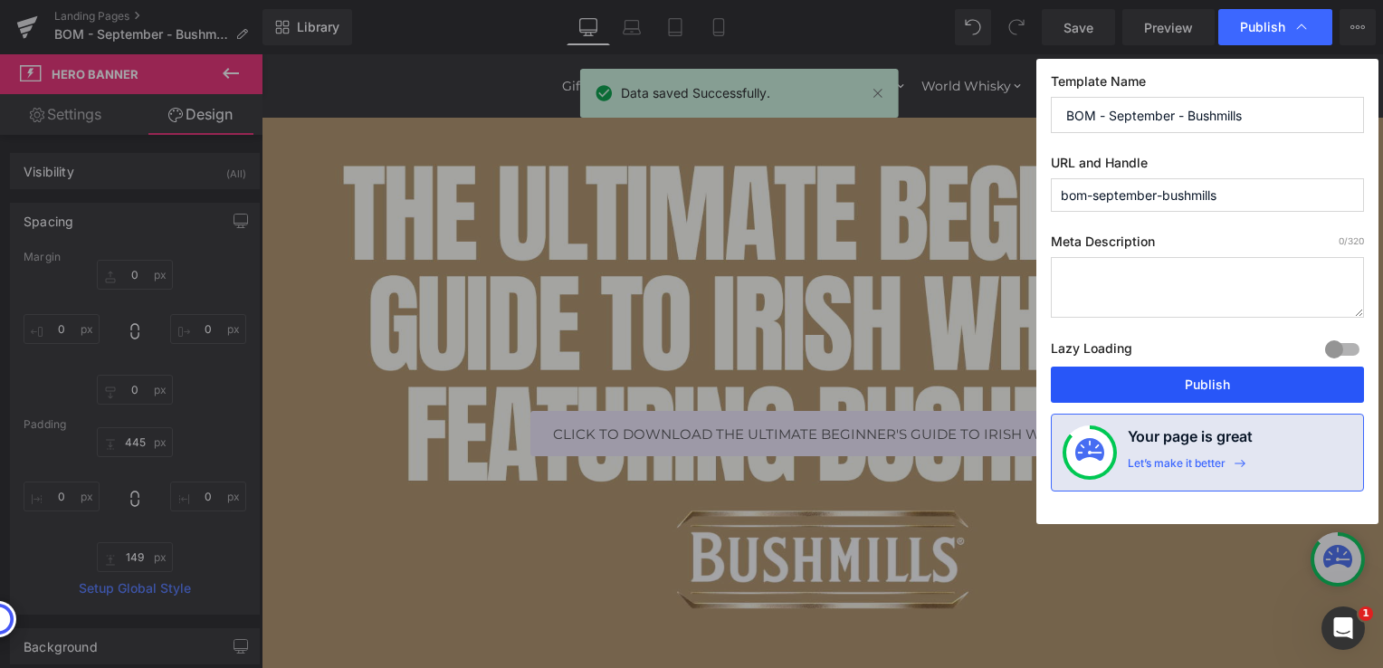
drag, startPoint x: 1146, startPoint y: 376, endPoint x: 878, endPoint y: 312, distance: 275.3
click at [1146, 376] on button "Publish" at bounding box center [1207, 385] width 313 height 36
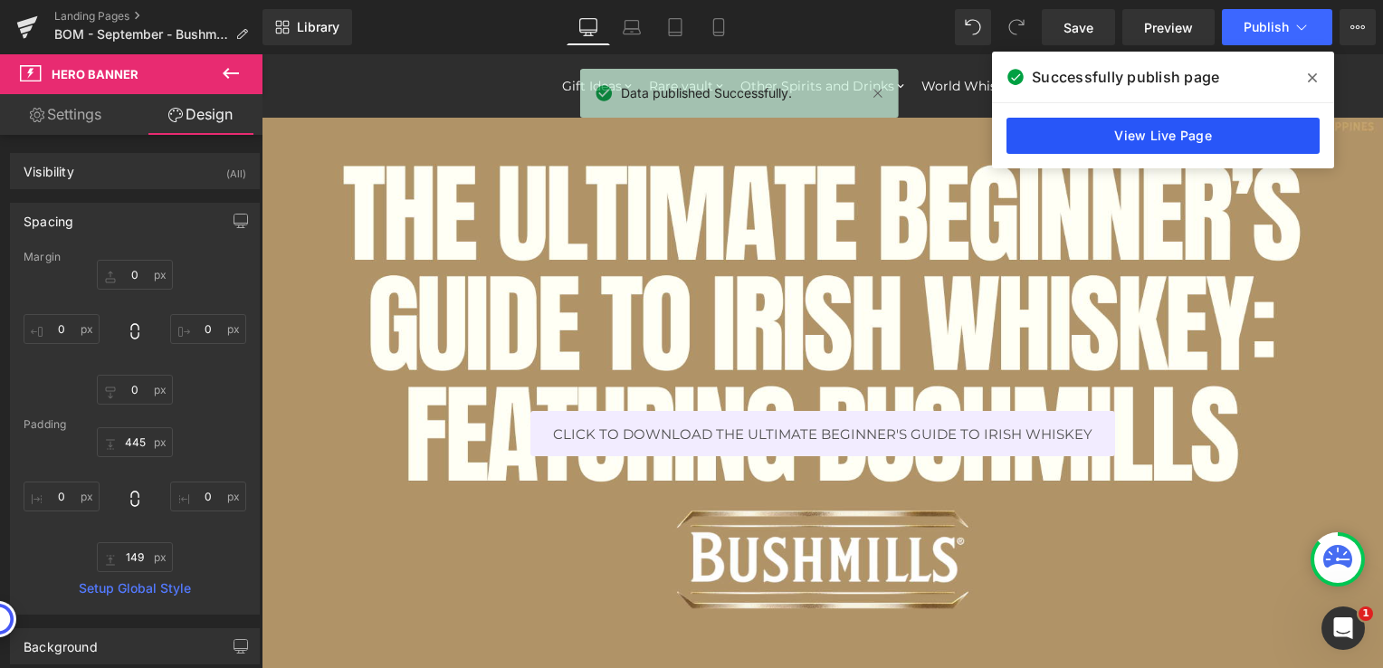
click at [1159, 132] on link "View Live Page" at bounding box center [1162, 136] width 313 height 36
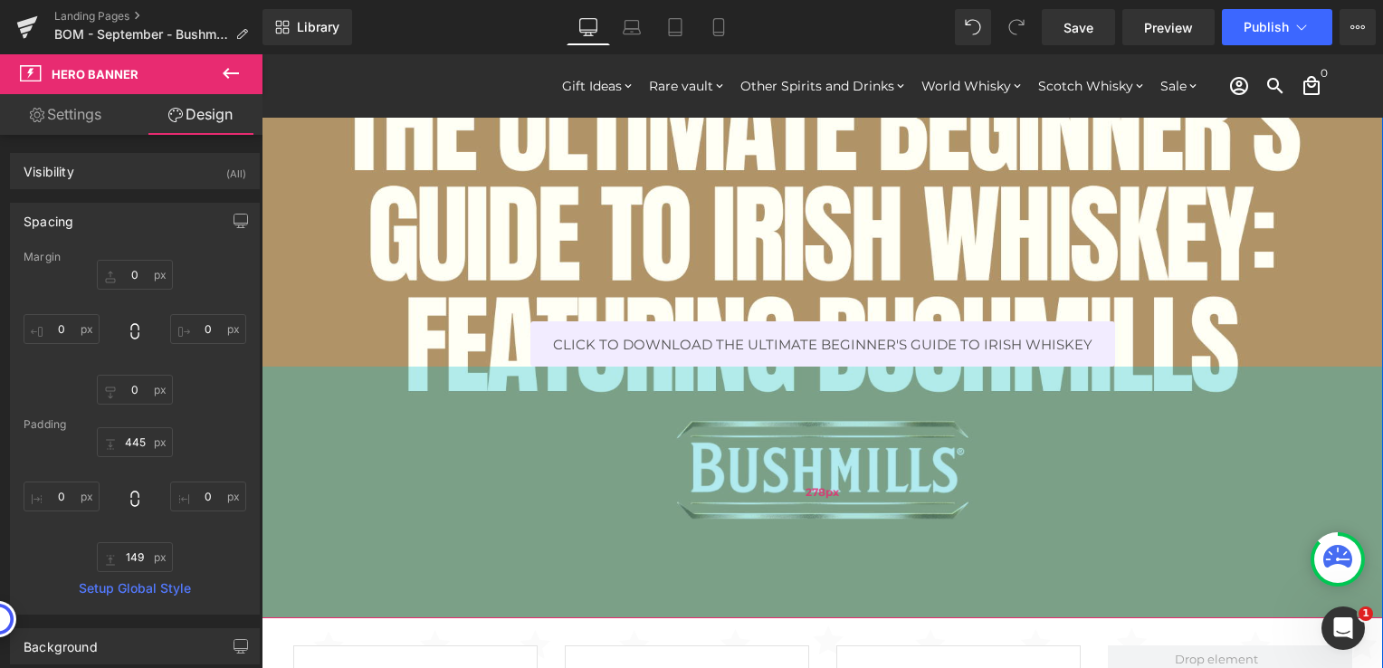
scroll to position [453, 0]
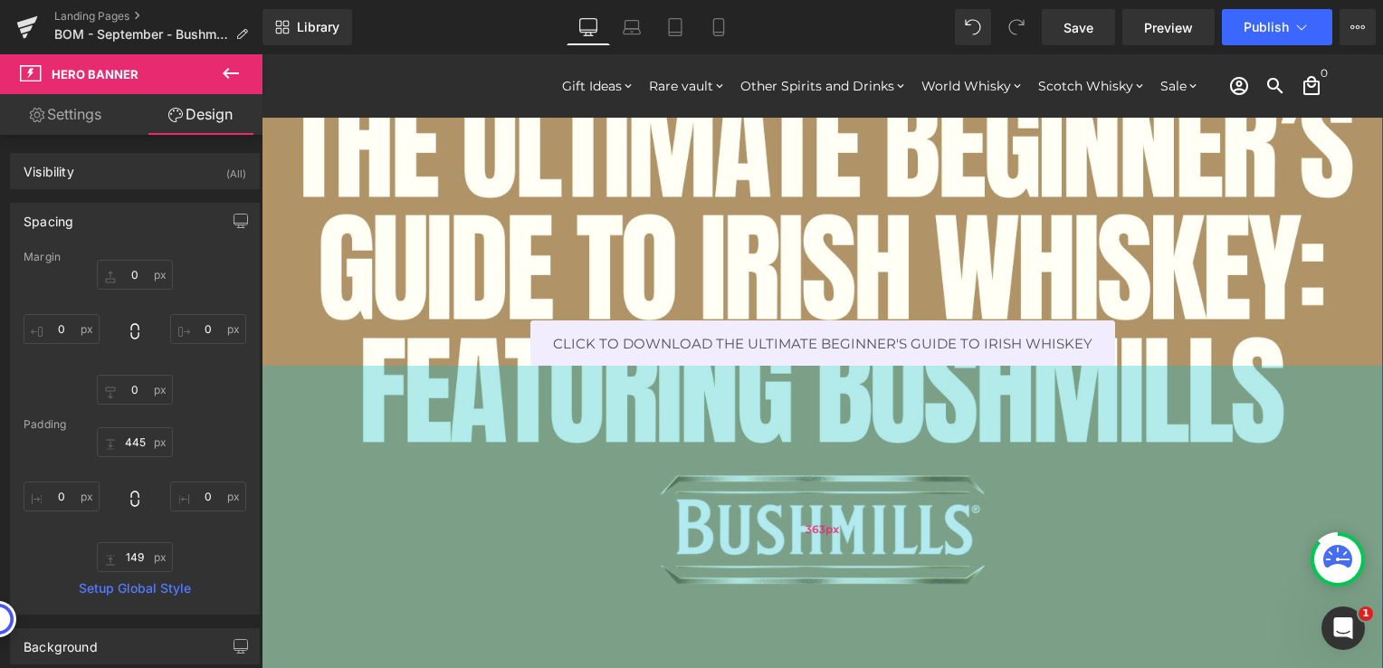
drag, startPoint x: 1115, startPoint y: 494, endPoint x: 1129, endPoint y: 571, distance: 78.1
click at [1129, 571] on div "363px" at bounding box center [822, 530] width 1121 height 329
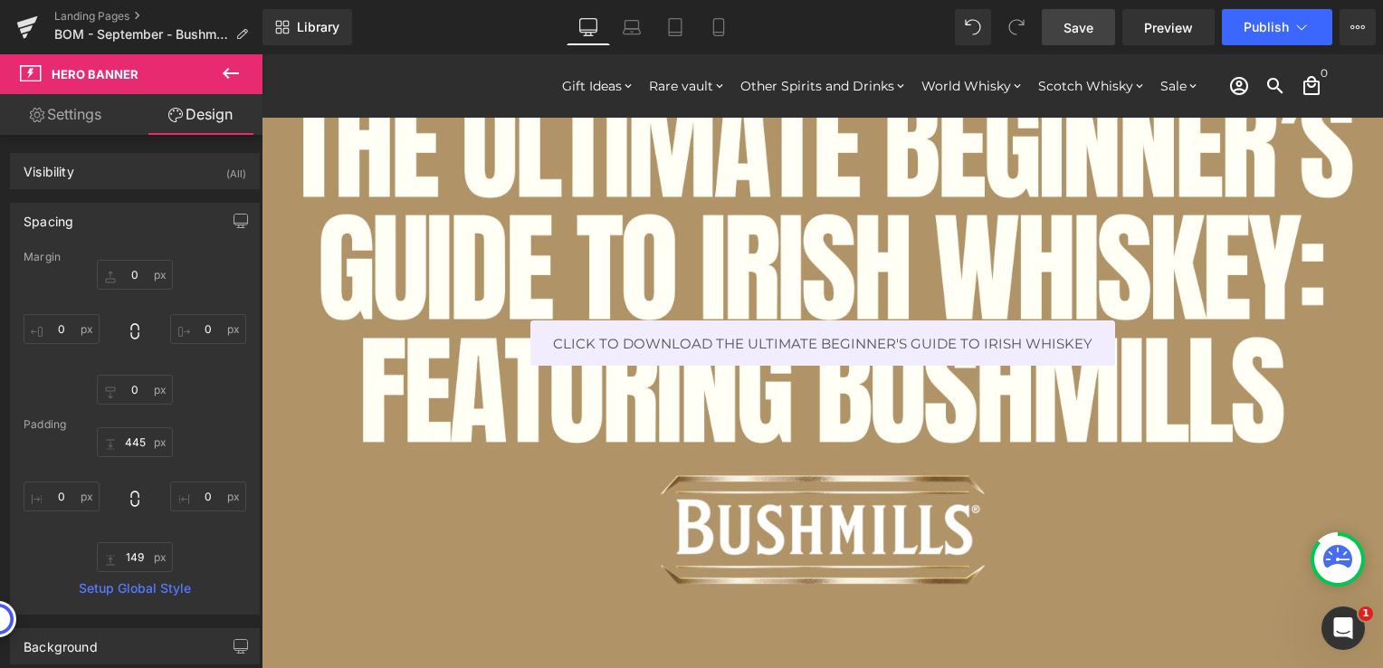
click at [1073, 28] on span "Save" at bounding box center [1078, 27] width 30 height 19
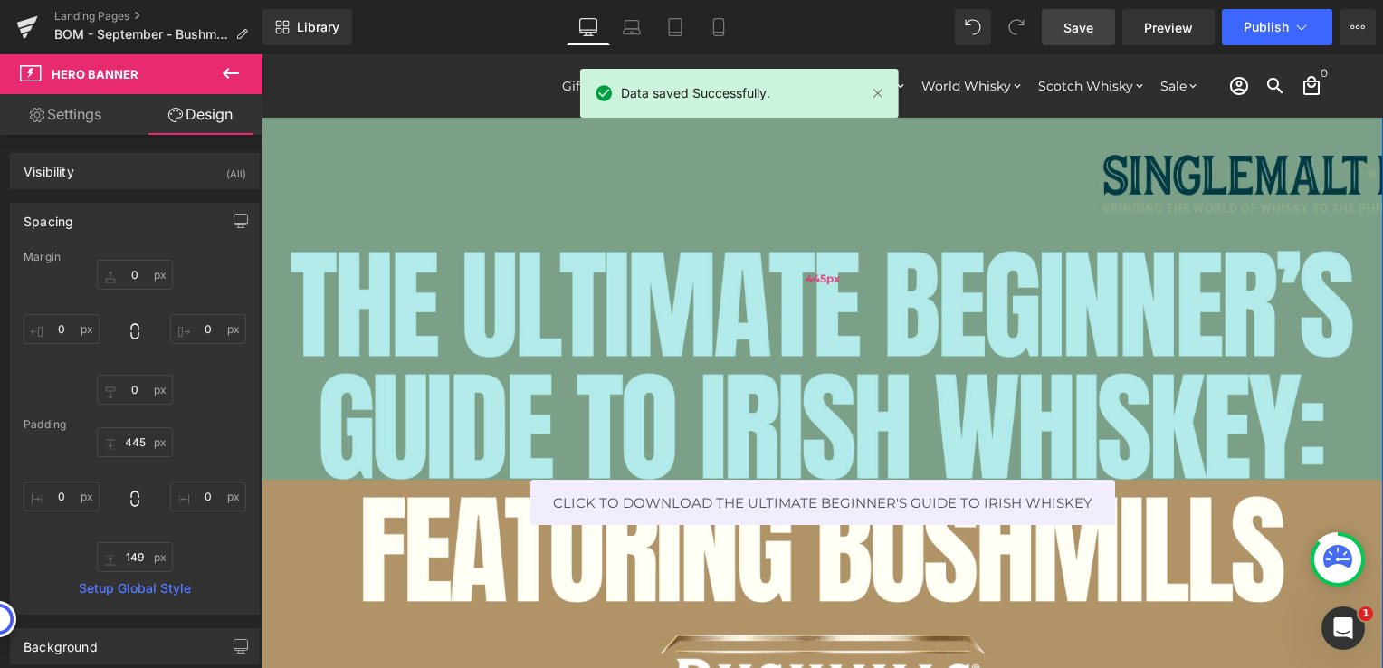
scroll to position [362, 0]
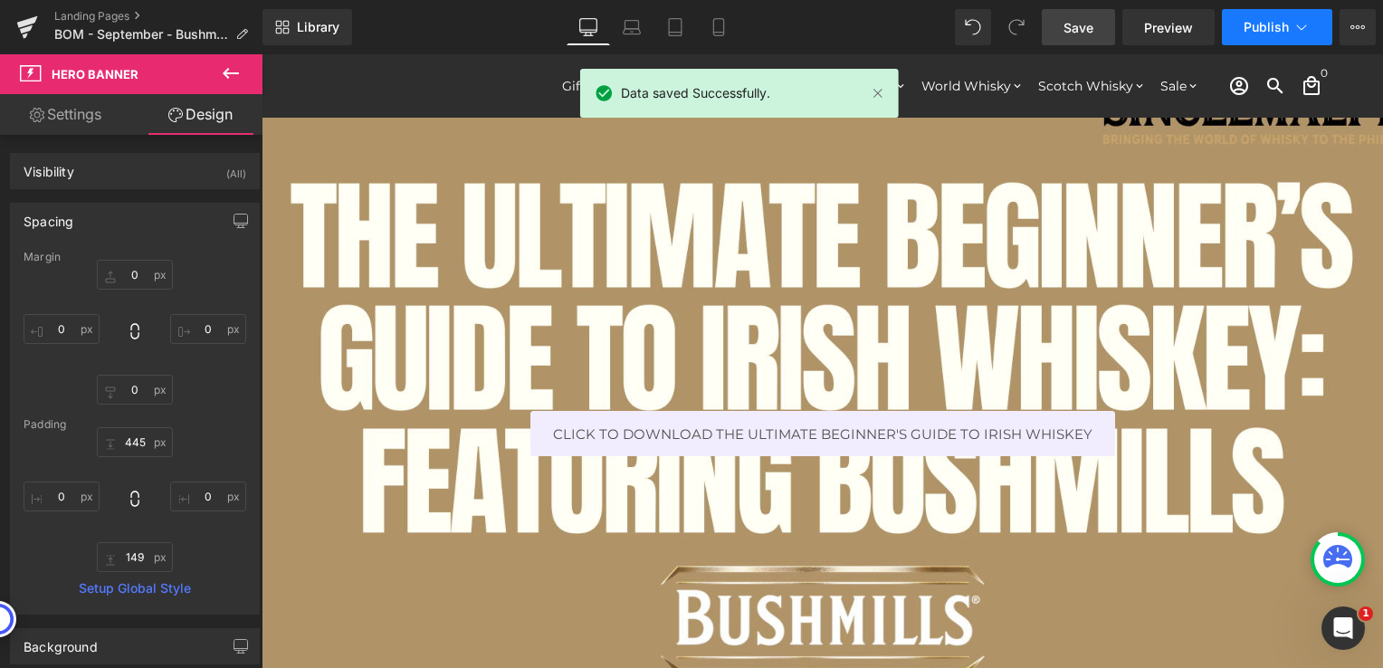
click at [1276, 37] on button "Publish" at bounding box center [1277, 27] width 110 height 36
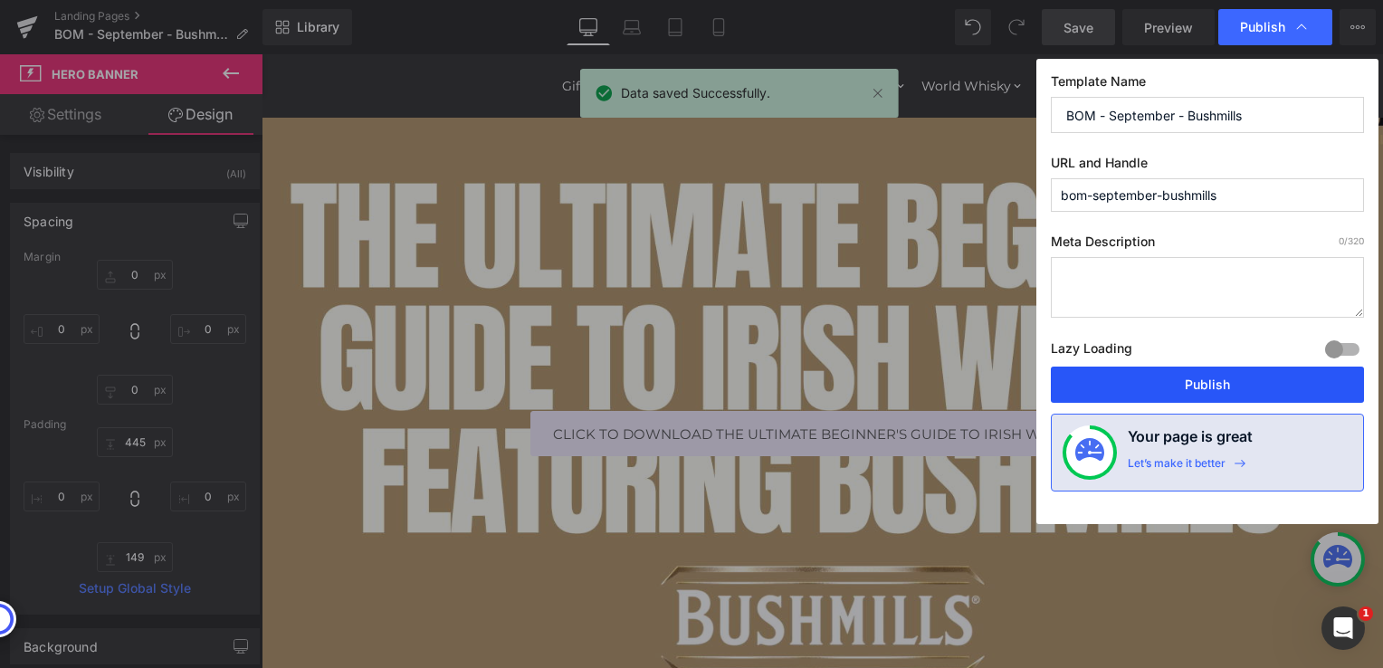
drag, startPoint x: 891, startPoint y: 311, endPoint x: 1164, endPoint y: 386, distance: 283.2
click at [1164, 386] on button "Publish" at bounding box center [1207, 385] width 313 height 36
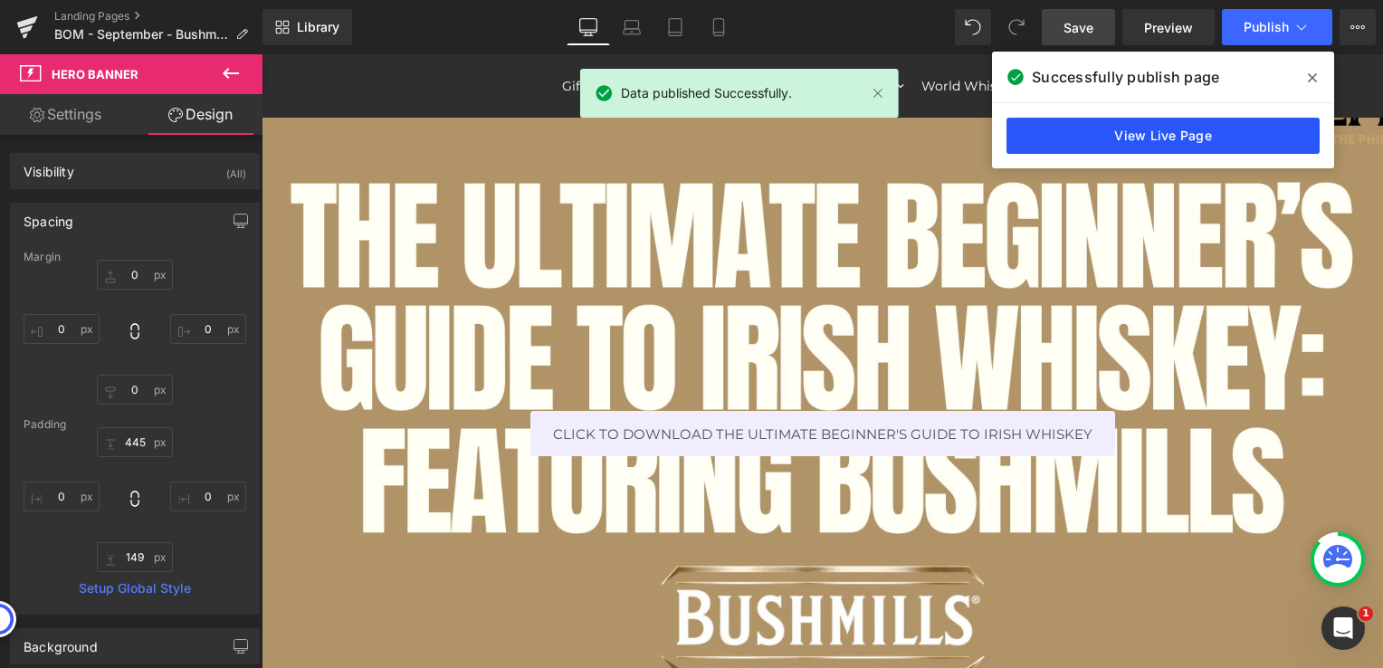
click at [1184, 130] on link "View Live Page" at bounding box center [1162, 136] width 313 height 36
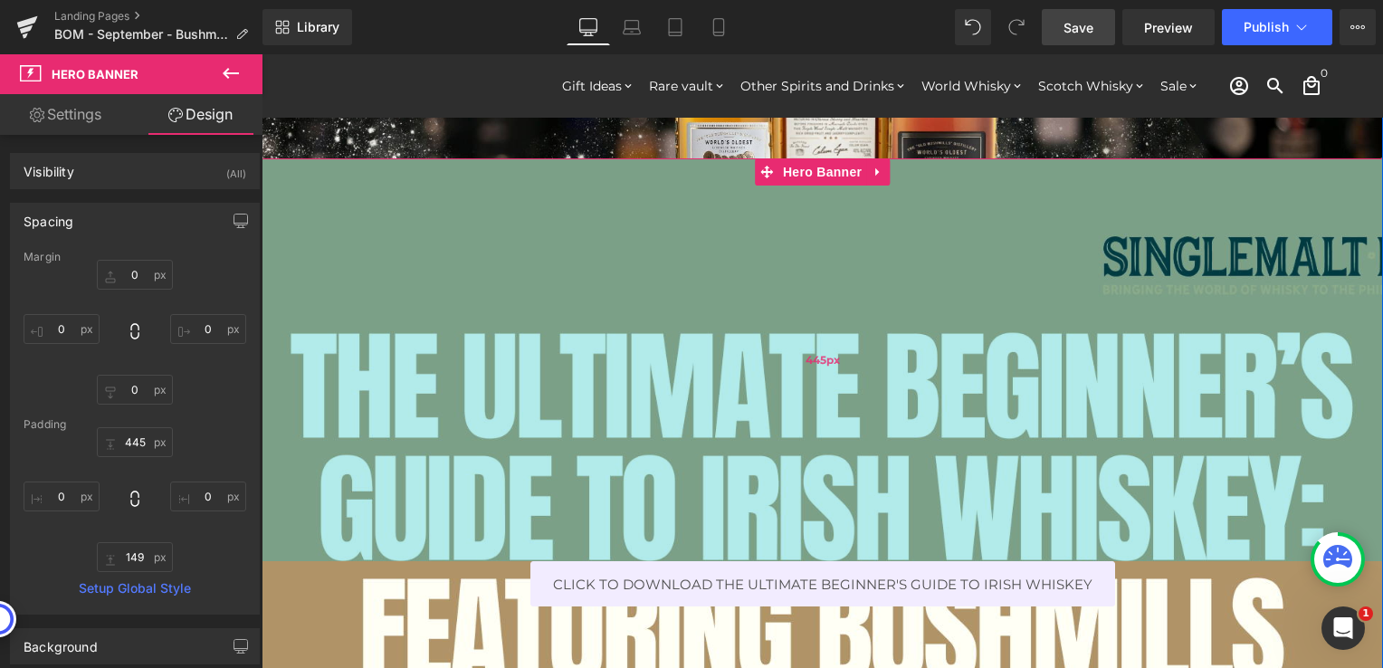
scroll to position [181, 0]
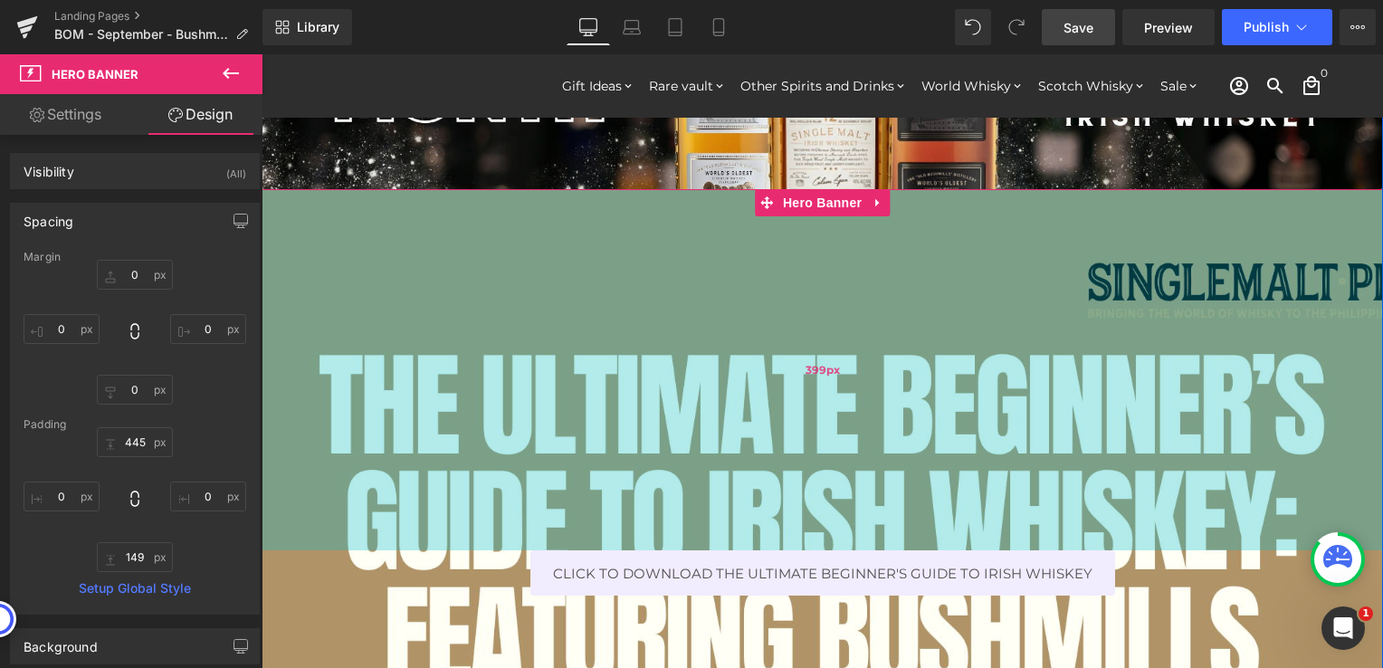
drag, startPoint x: 1120, startPoint y: 424, endPoint x: 1122, endPoint y: 382, distance: 41.7
click at [1122, 382] on div "399px" at bounding box center [822, 369] width 1121 height 361
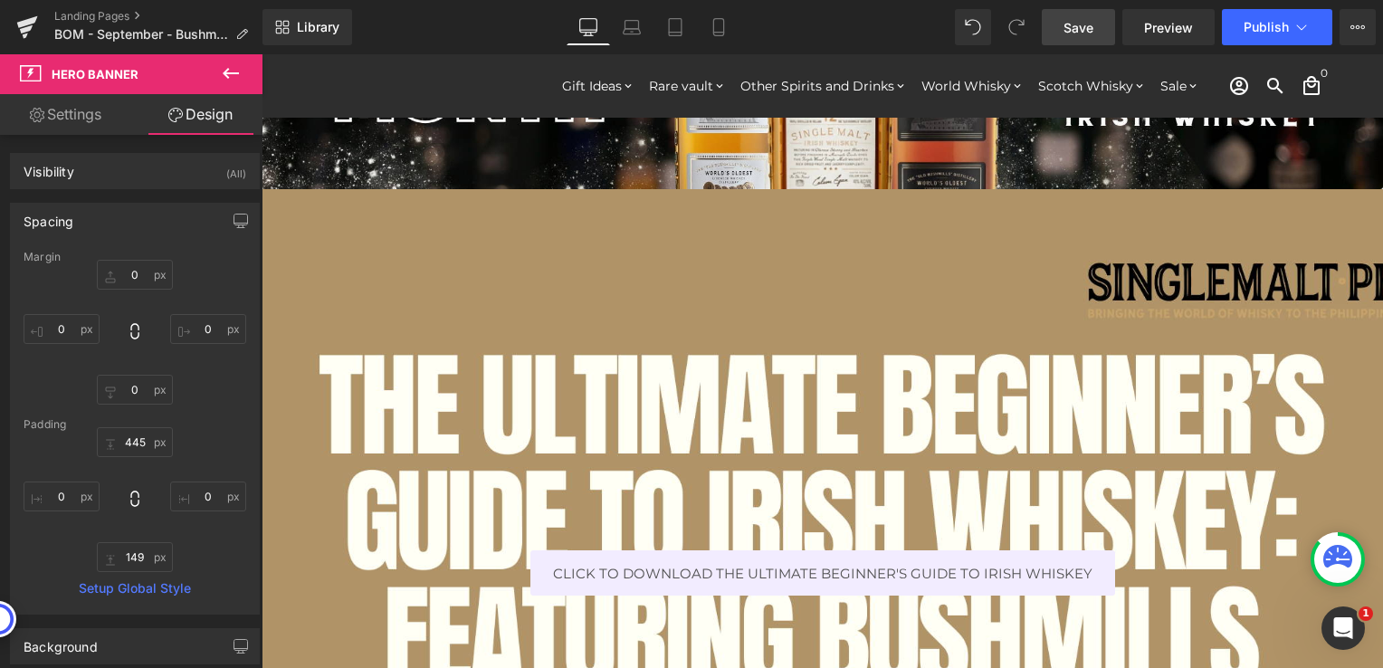
click at [1063, 35] on link "Save" at bounding box center [1078, 27] width 73 height 36
click at [1279, 25] on span "Publish" at bounding box center [1266, 27] width 45 height 14
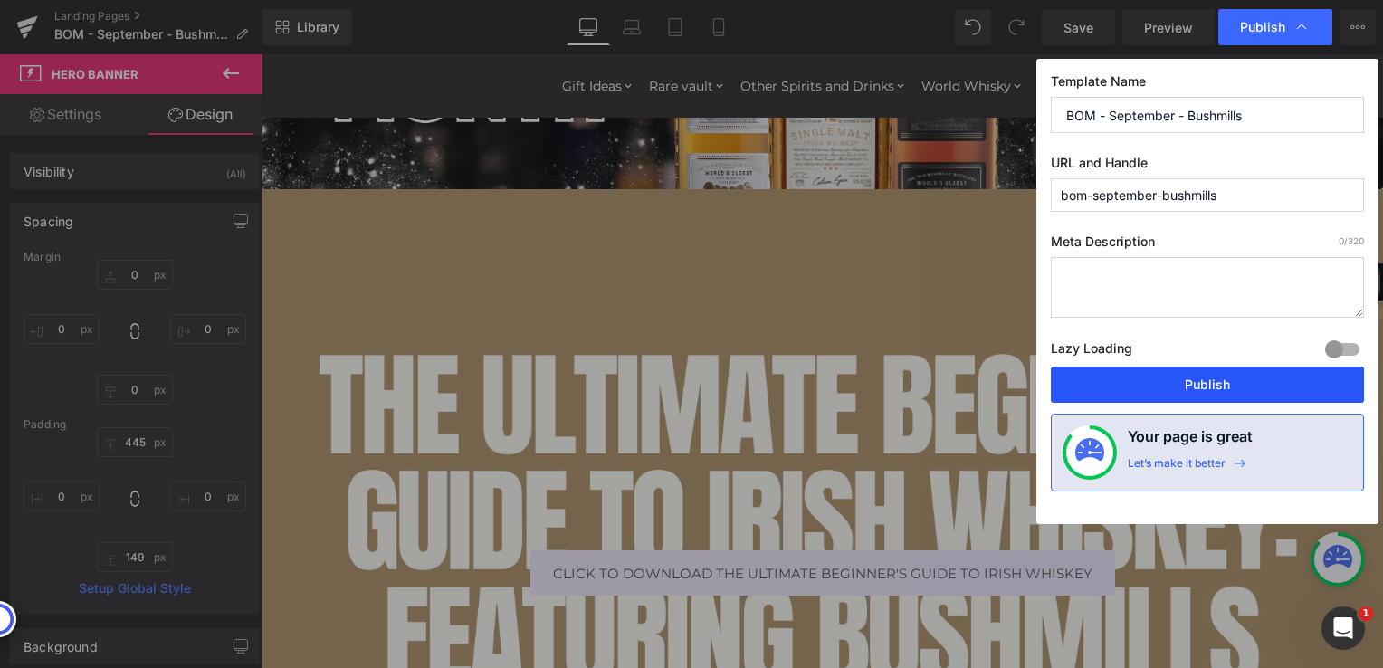
click at [1249, 393] on button "Publish" at bounding box center [1207, 385] width 313 height 36
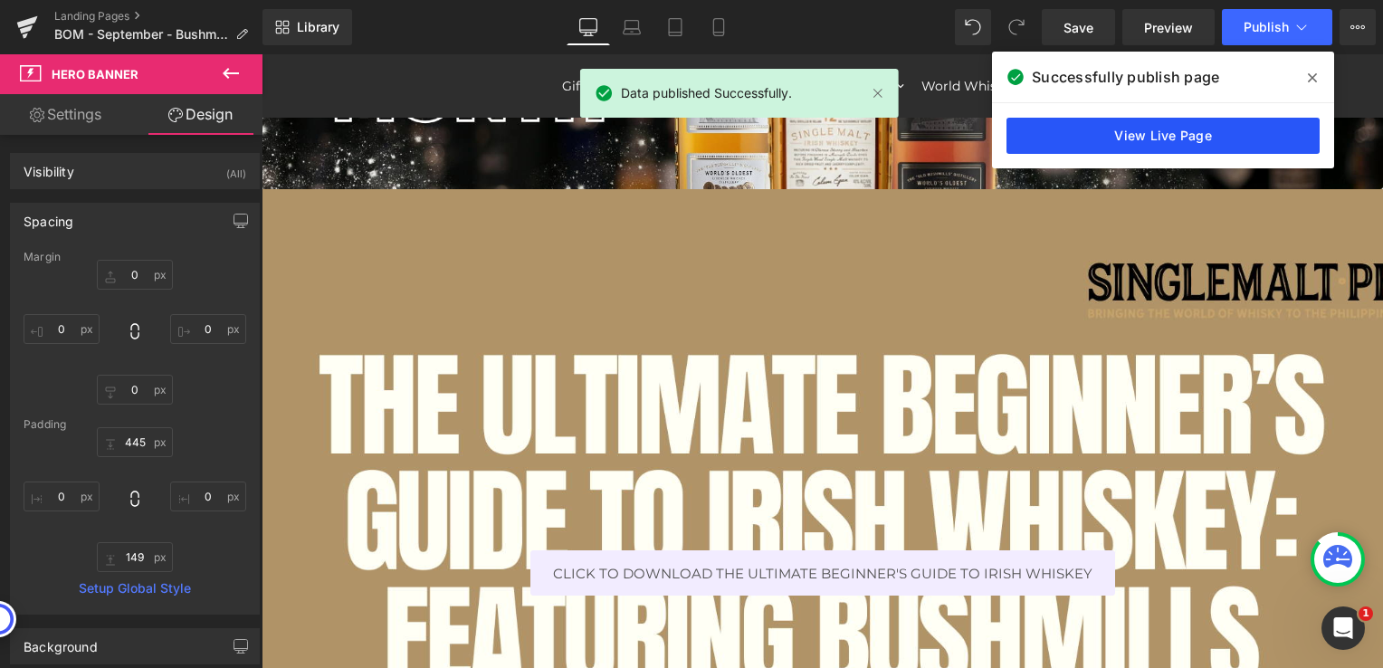
click at [1089, 134] on link "View Live Page" at bounding box center [1162, 136] width 313 height 36
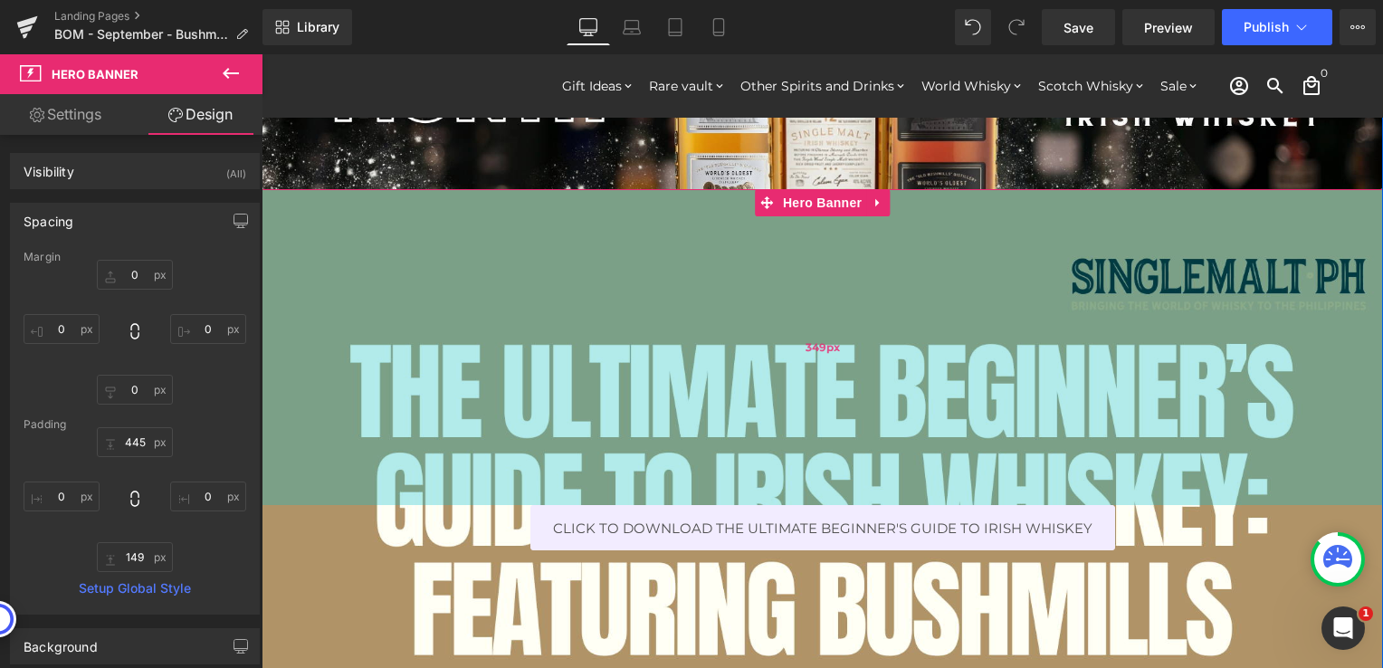
drag, startPoint x: 989, startPoint y: 353, endPoint x: 995, endPoint y: 308, distance: 45.6
click at [995, 308] on div "349px" at bounding box center [822, 347] width 1121 height 316
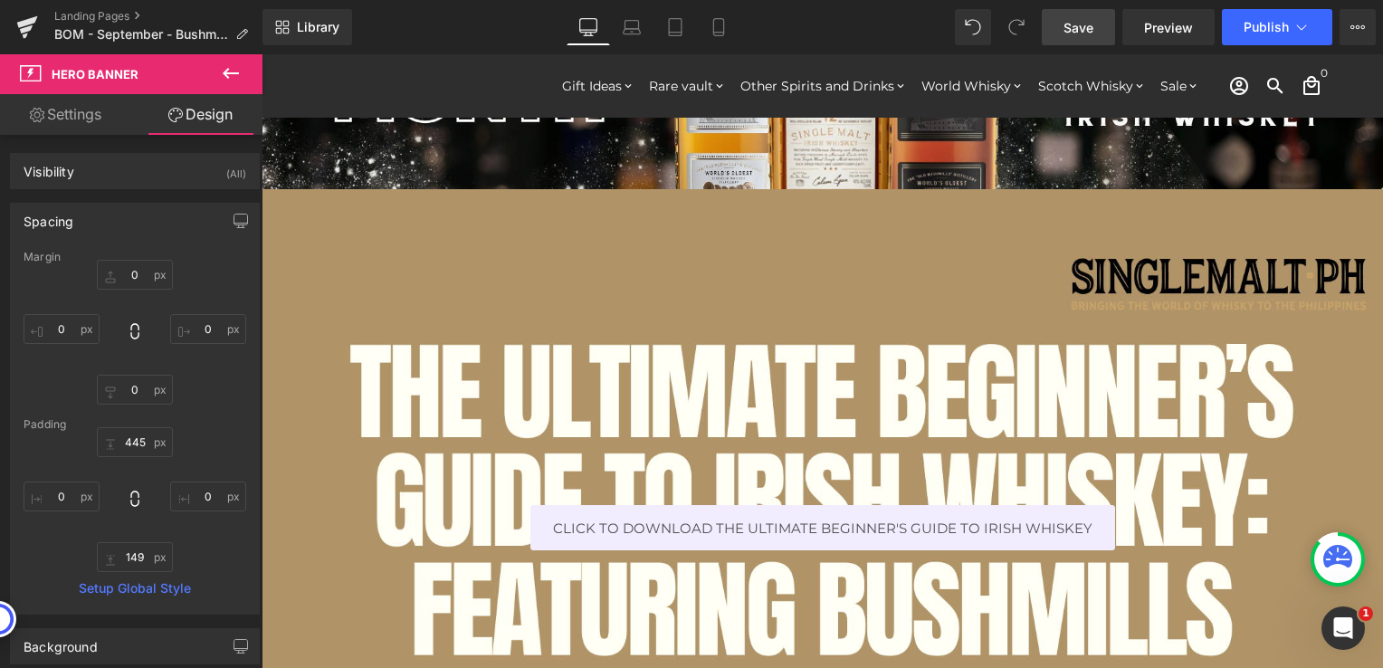
click at [1058, 26] on link "Save" at bounding box center [1078, 27] width 73 height 36
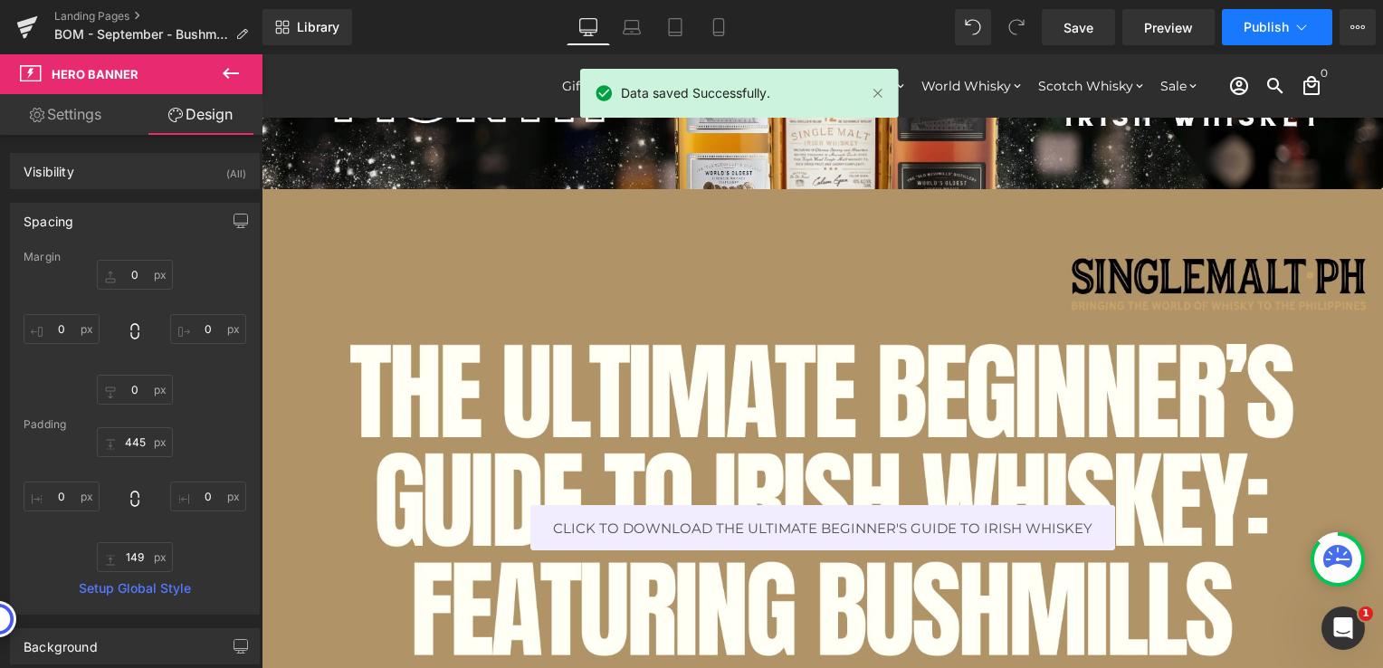
click at [1245, 27] on span "Publish" at bounding box center [1266, 27] width 45 height 14
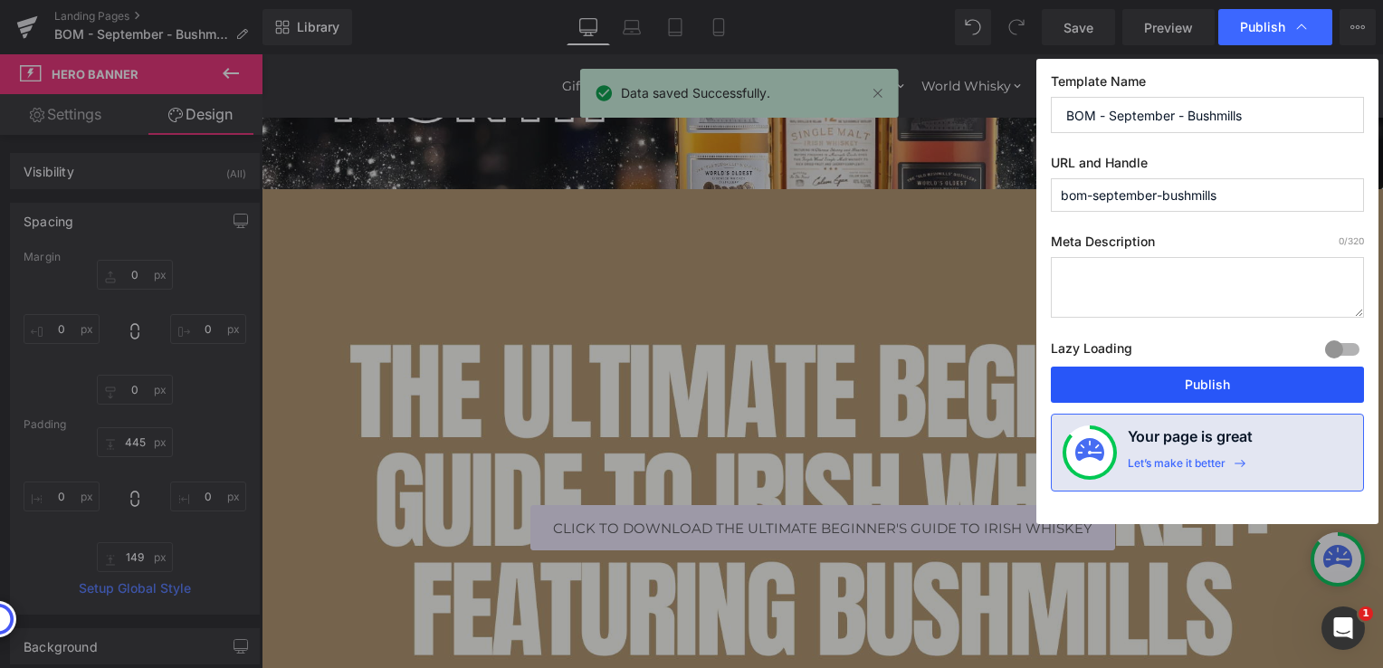
click at [1178, 386] on button "Publish" at bounding box center [1207, 385] width 313 height 36
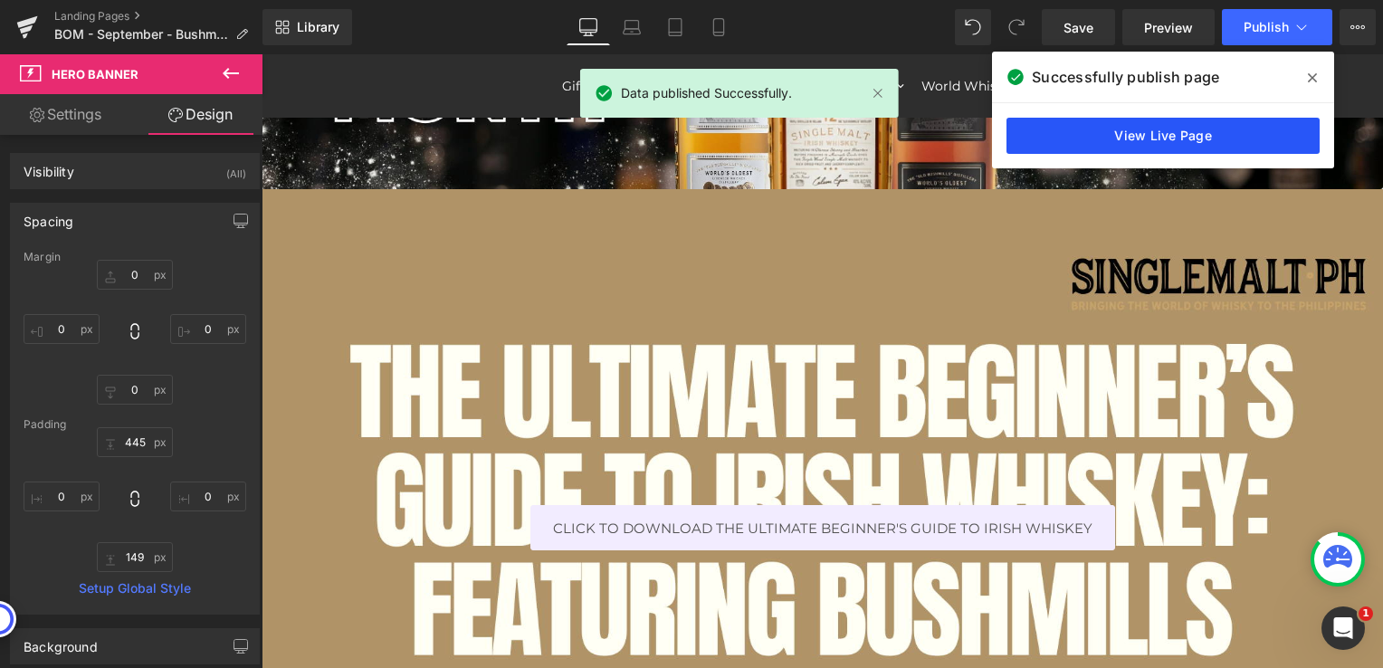
click at [1152, 142] on link "View Live Page" at bounding box center [1162, 136] width 313 height 36
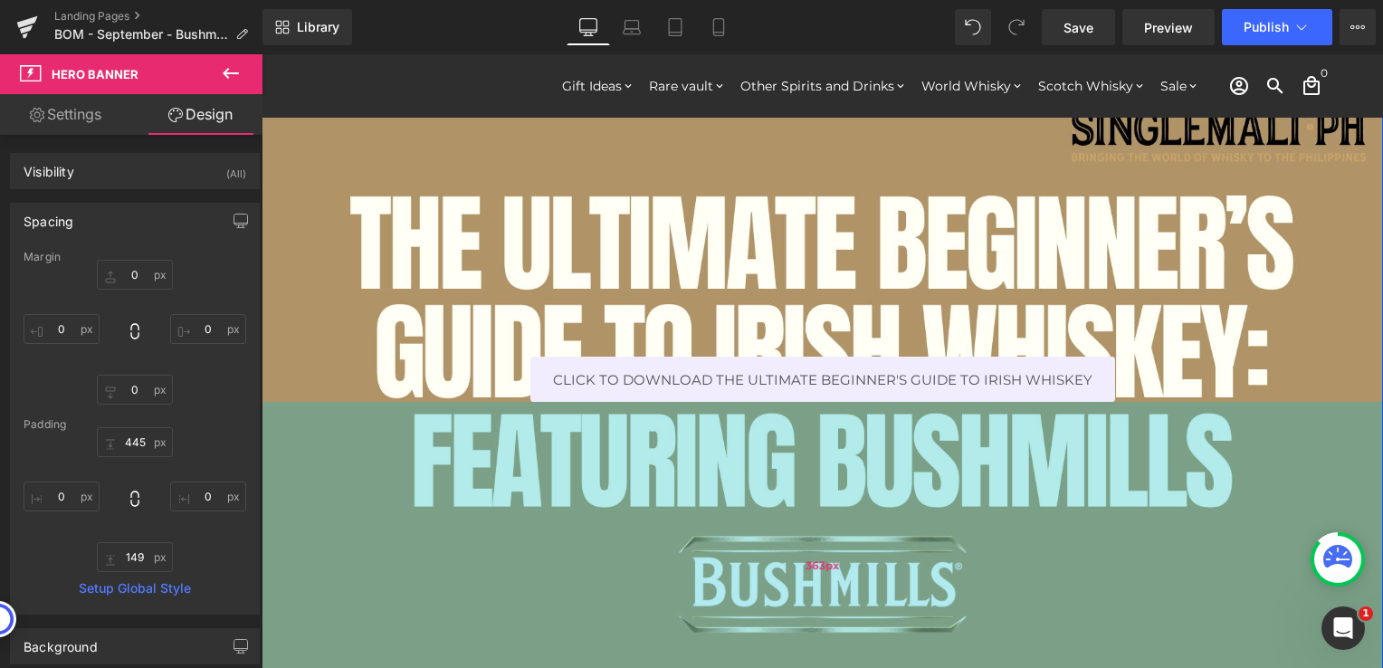
scroll to position [362, 0]
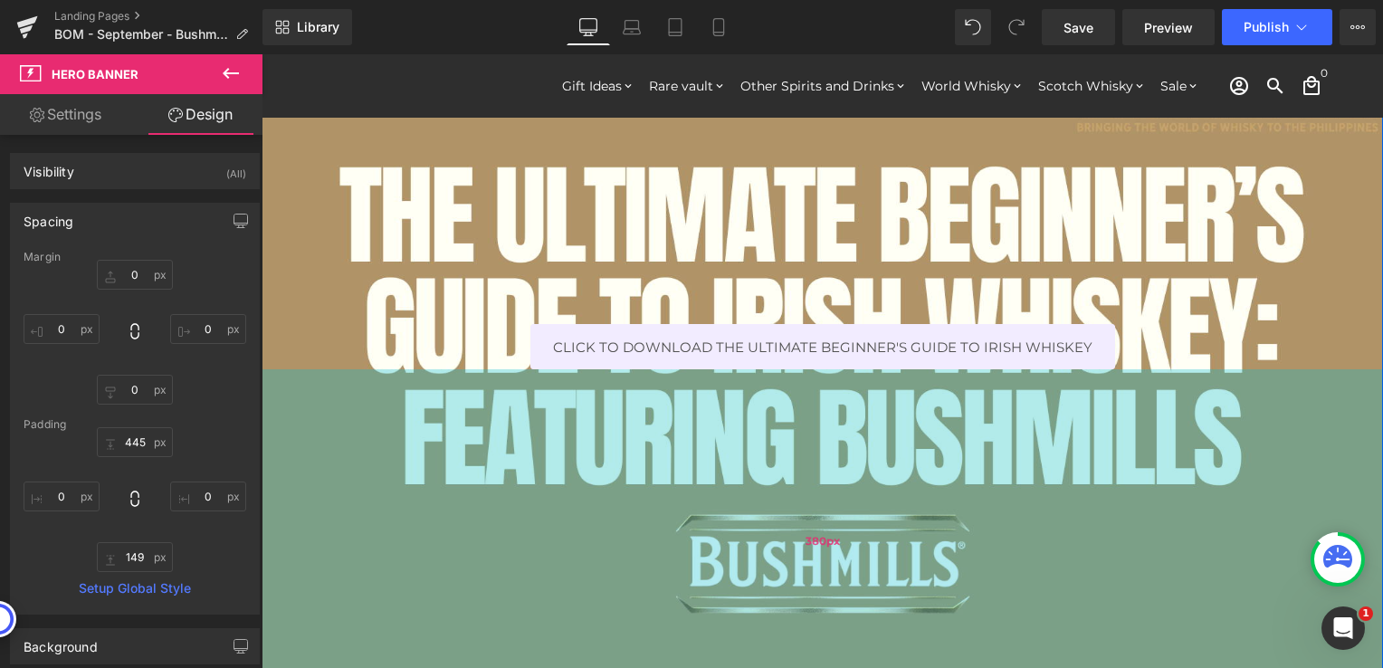
drag, startPoint x: 1025, startPoint y: 563, endPoint x: 1032, endPoint y: 579, distance: 17.5
click at [1031, 579] on div "380px" at bounding box center [822, 541] width 1121 height 344
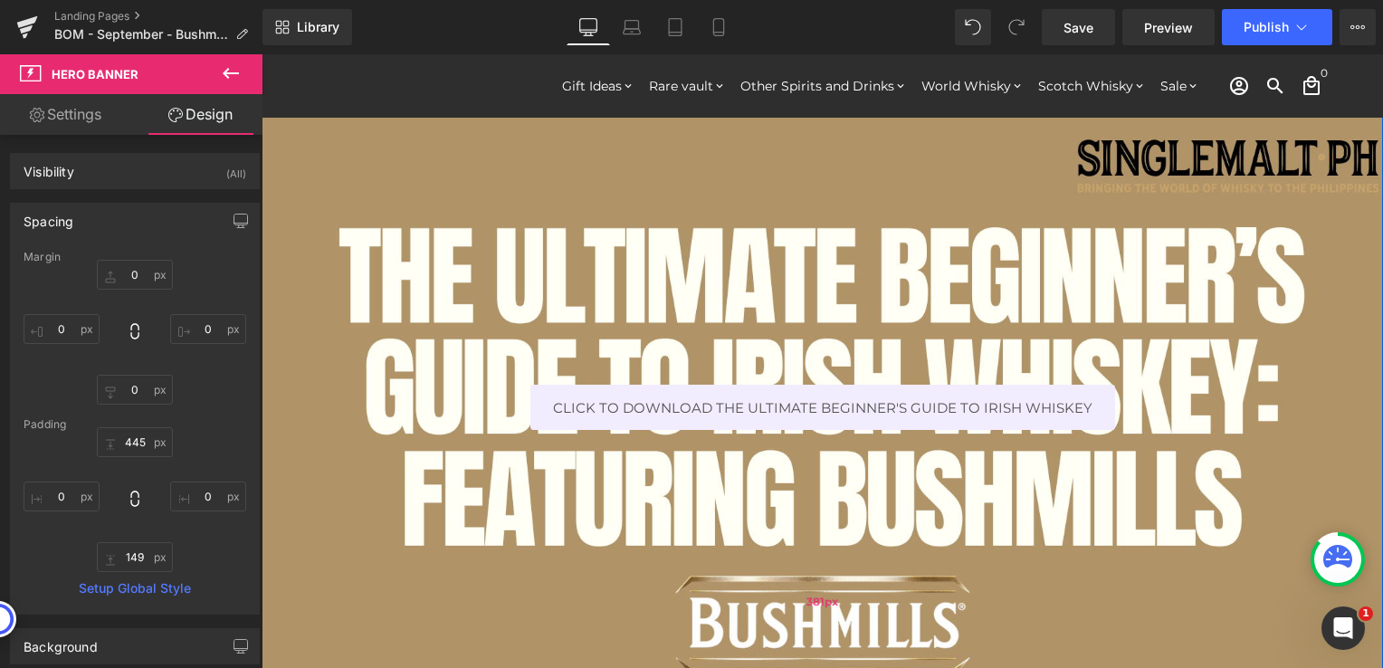
scroll to position [272, 0]
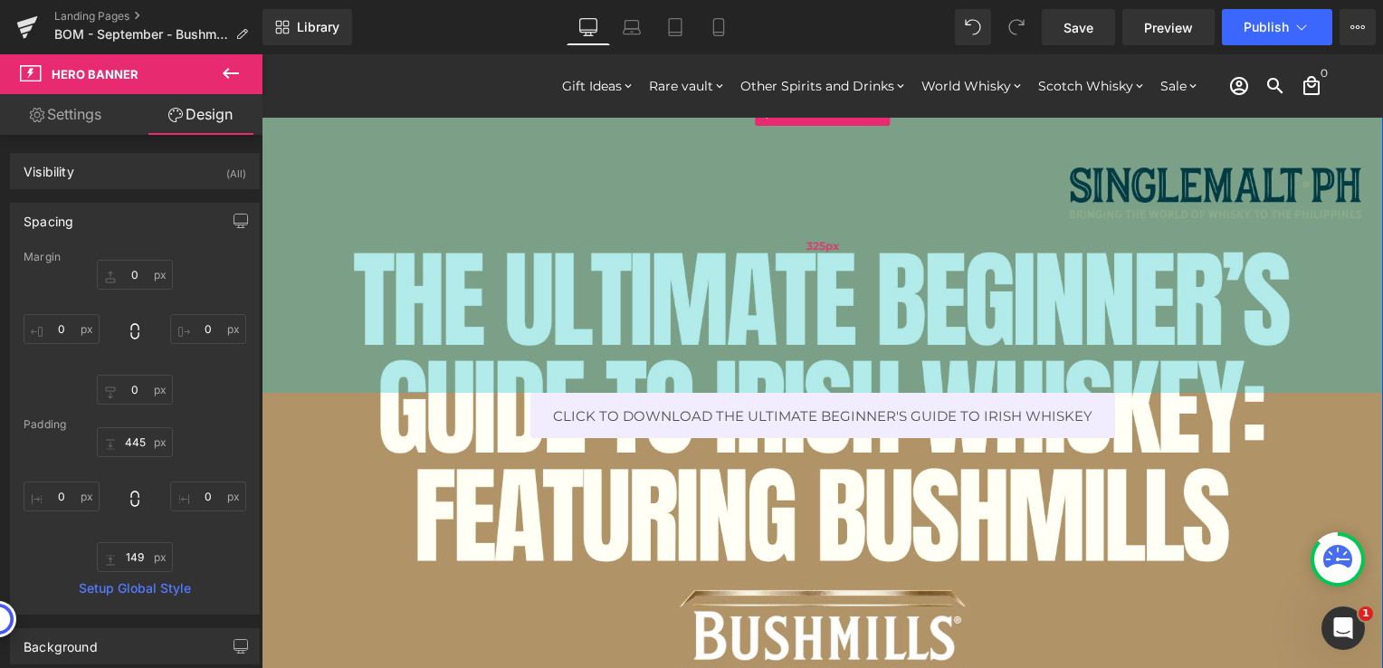
drag, startPoint x: 967, startPoint y: 303, endPoint x: 969, endPoint y: 281, distance: 21.9
click at [969, 281] on div "325px" at bounding box center [822, 246] width 1121 height 294
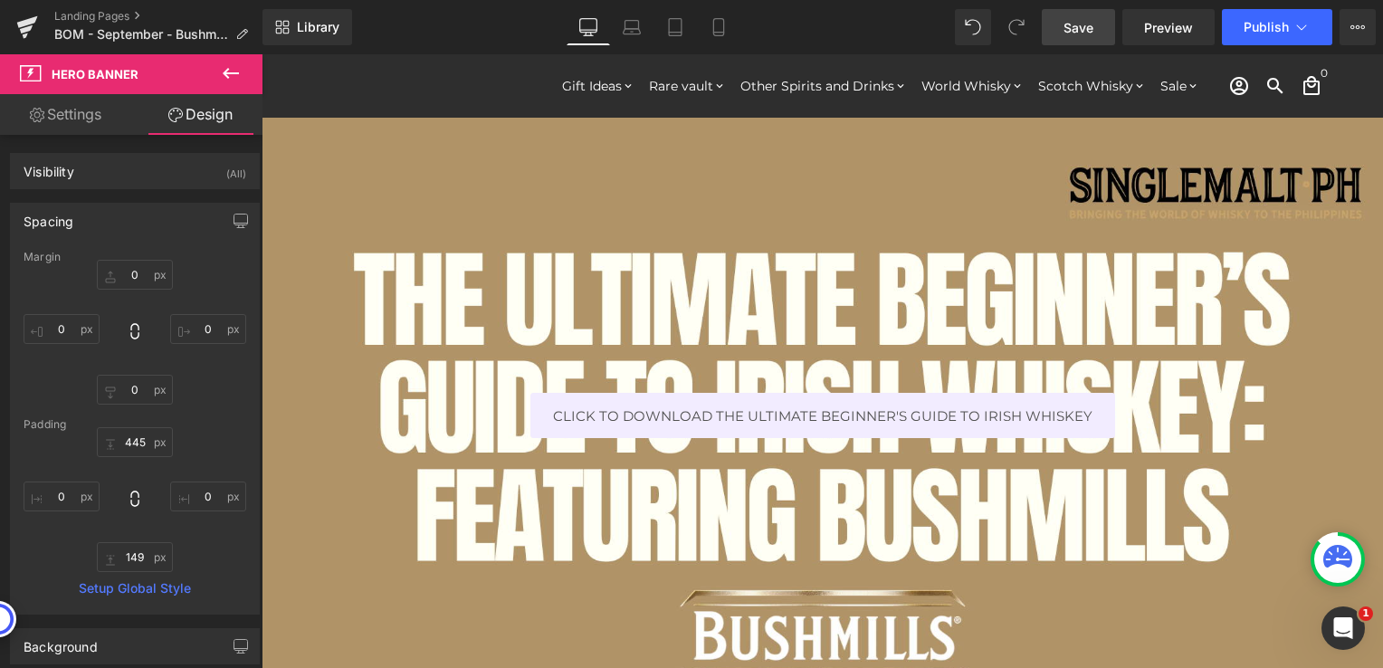
click at [1060, 34] on link "Save" at bounding box center [1078, 27] width 73 height 36
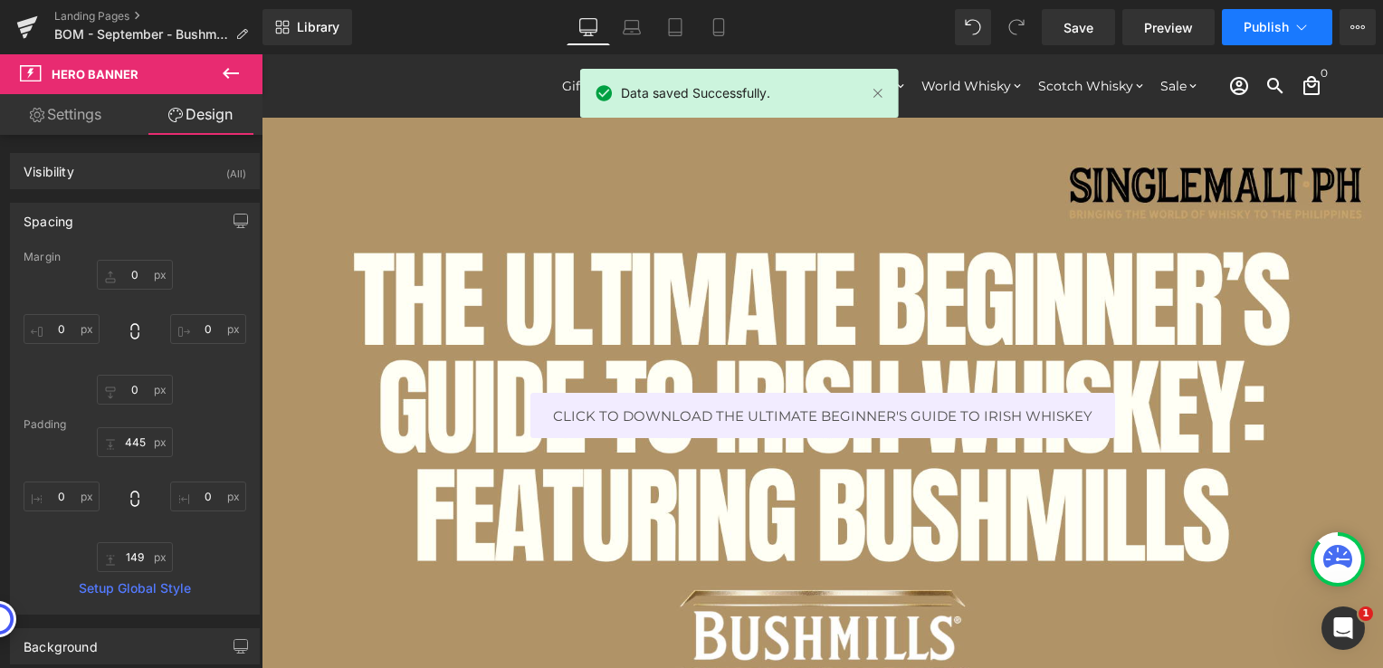
click at [1251, 32] on span "Publish" at bounding box center [1266, 27] width 45 height 14
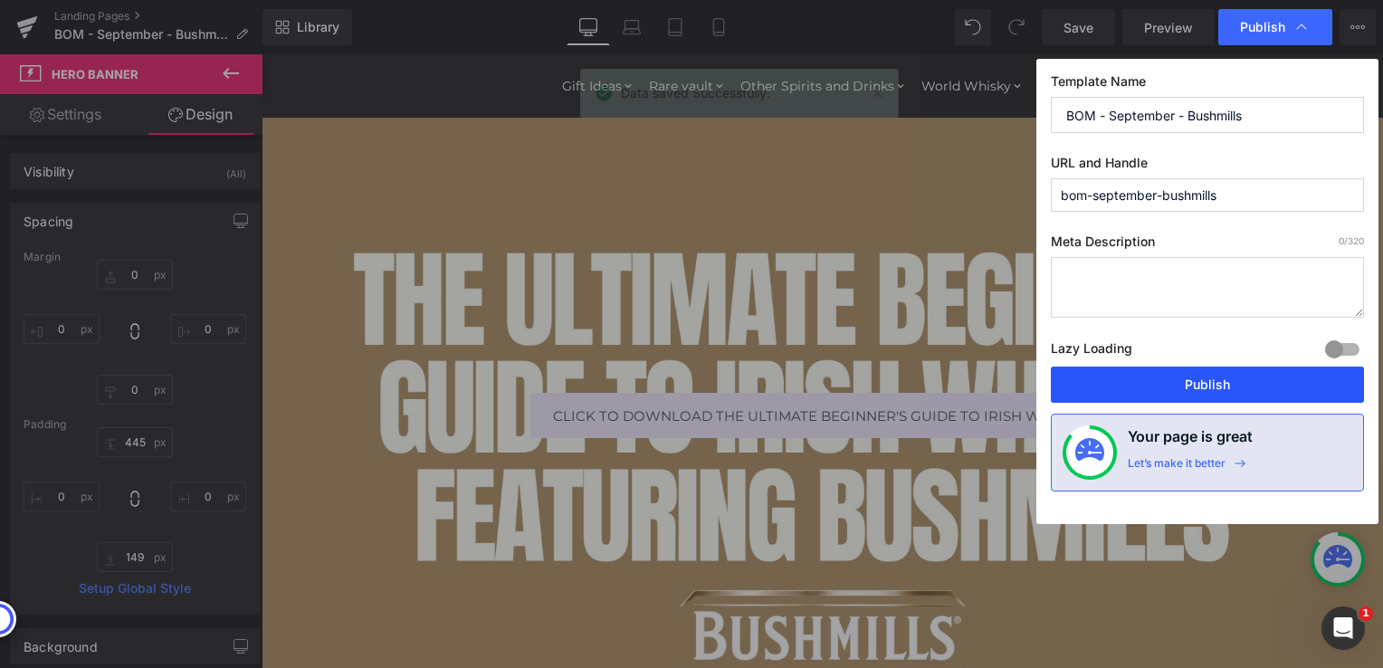
click at [1158, 389] on button "Publish" at bounding box center [1207, 385] width 313 height 36
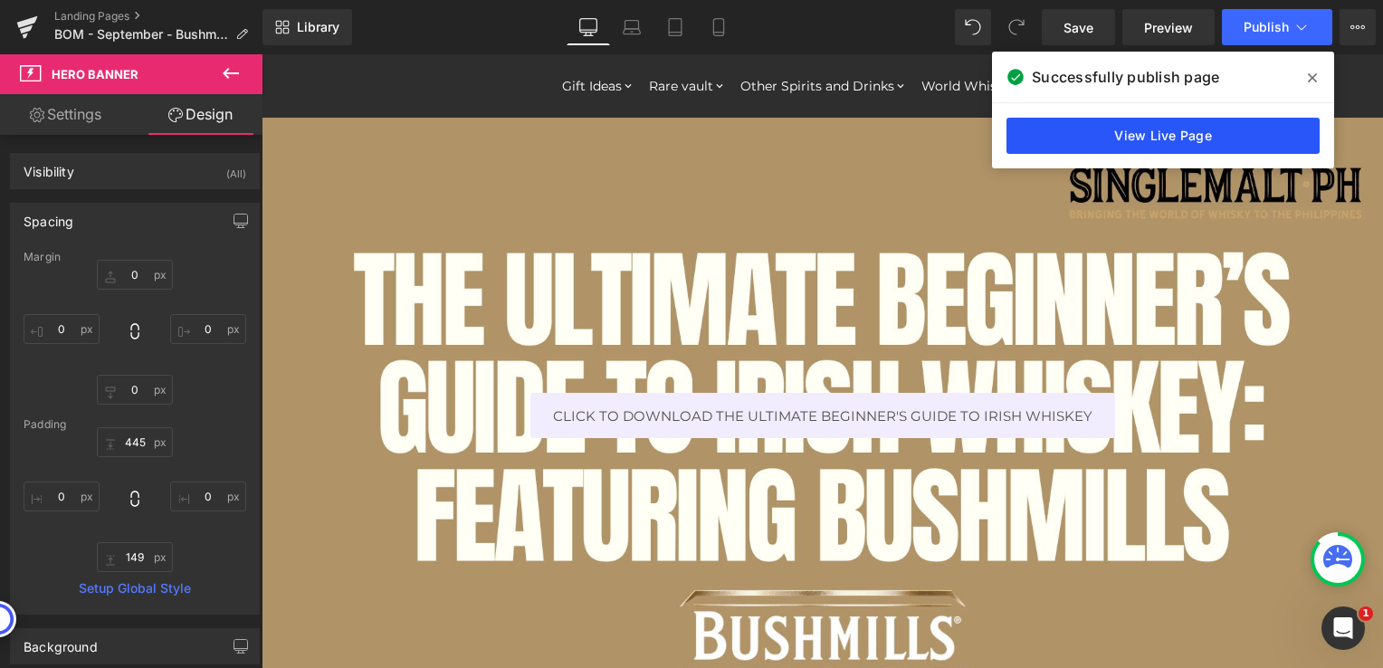
click at [1075, 138] on link "View Live Page" at bounding box center [1162, 136] width 313 height 36
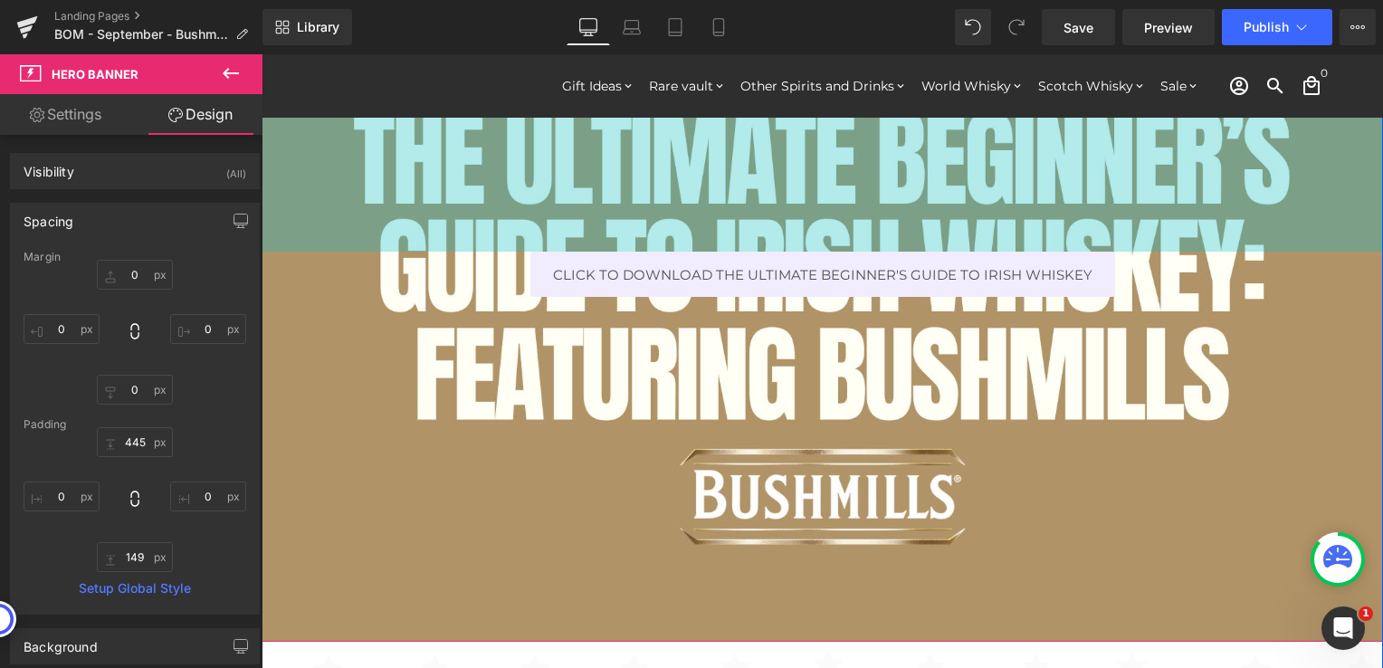
scroll to position [453, 0]
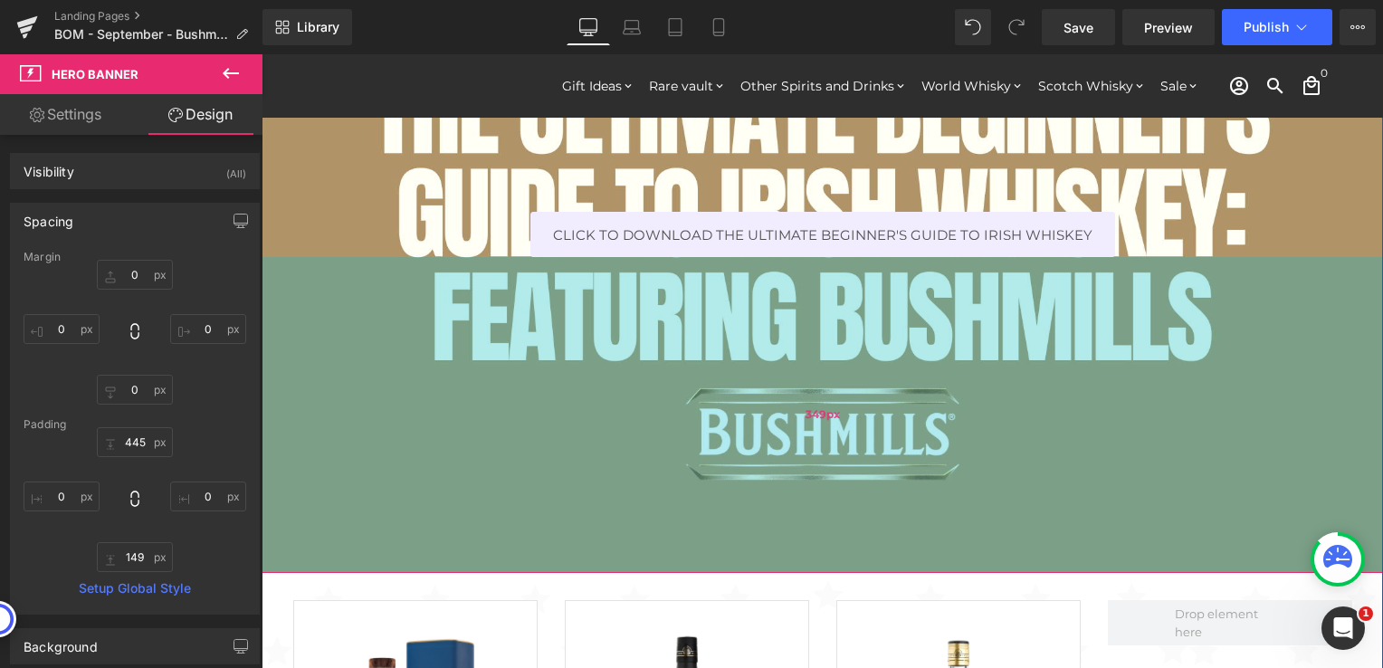
drag, startPoint x: 724, startPoint y: 378, endPoint x: 727, endPoint y: 349, distance: 29.1
click at [727, 349] on div "349px" at bounding box center [822, 415] width 1121 height 316
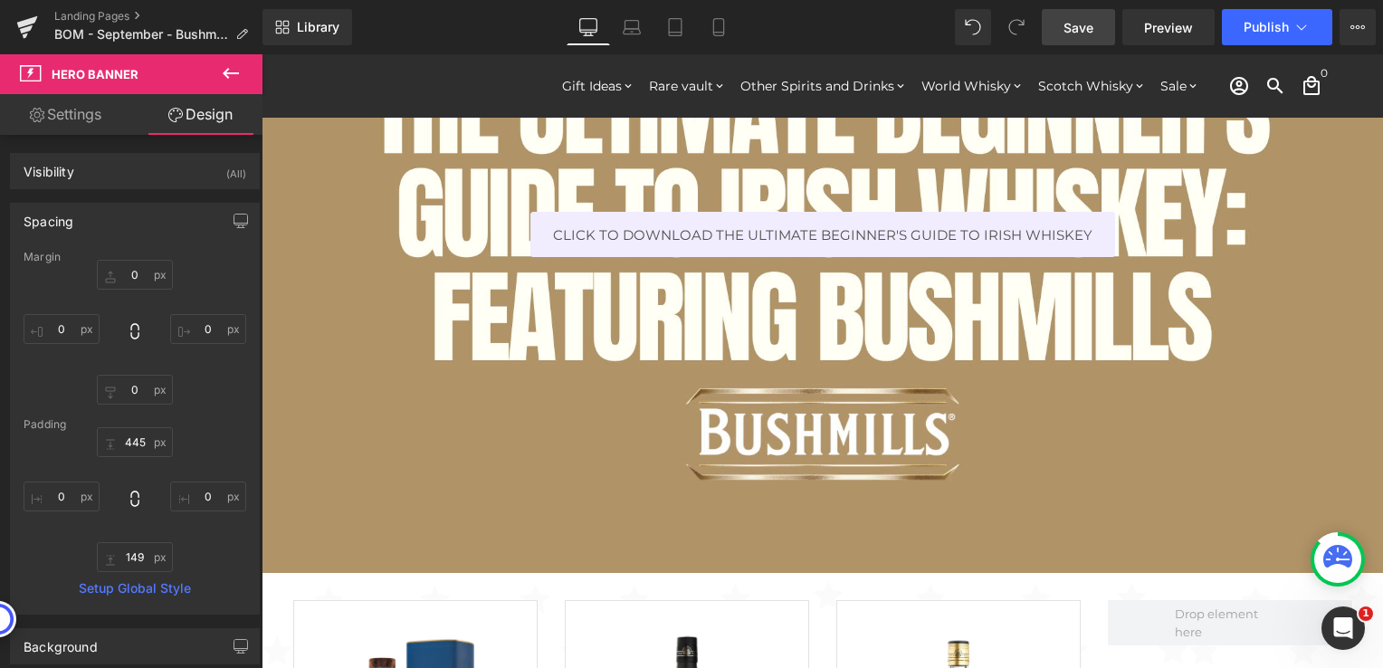
click at [1065, 33] on span "Save" at bounding box center [1078, 27] width 30 height 19
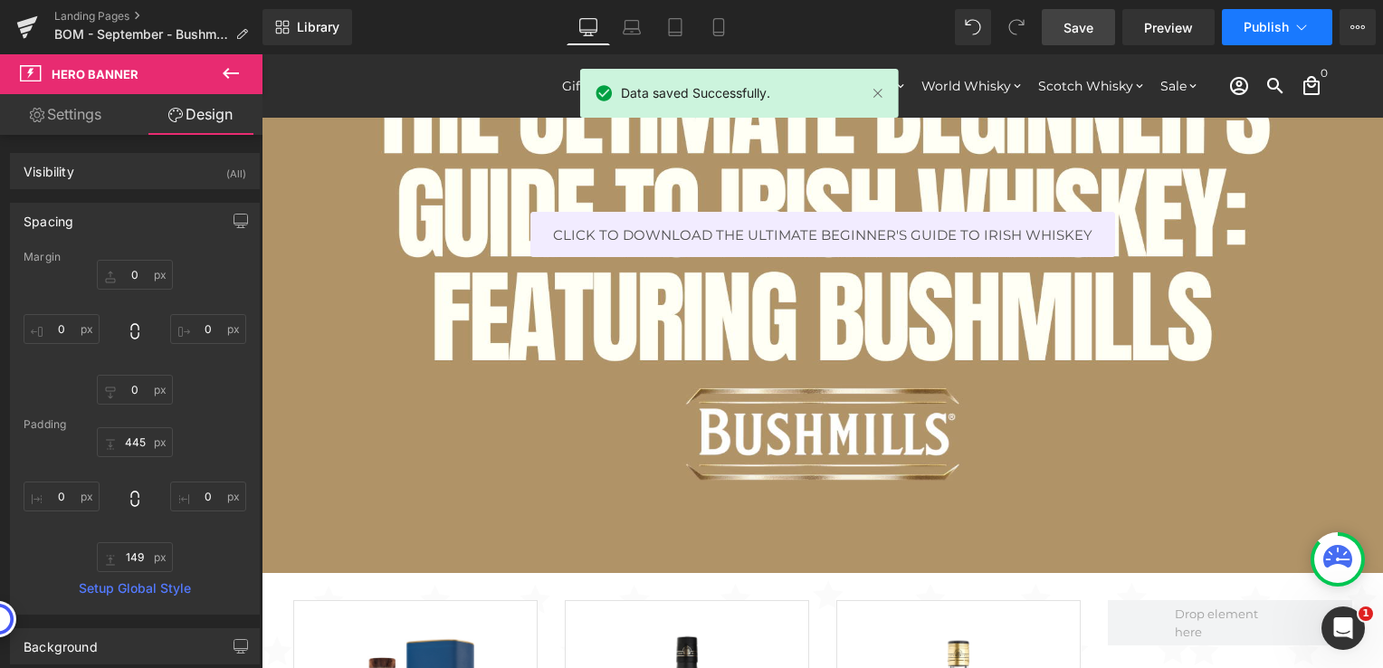
click at [1253, 39] on button "Publish" at bounding box center [1277, 27] width 110 height 36
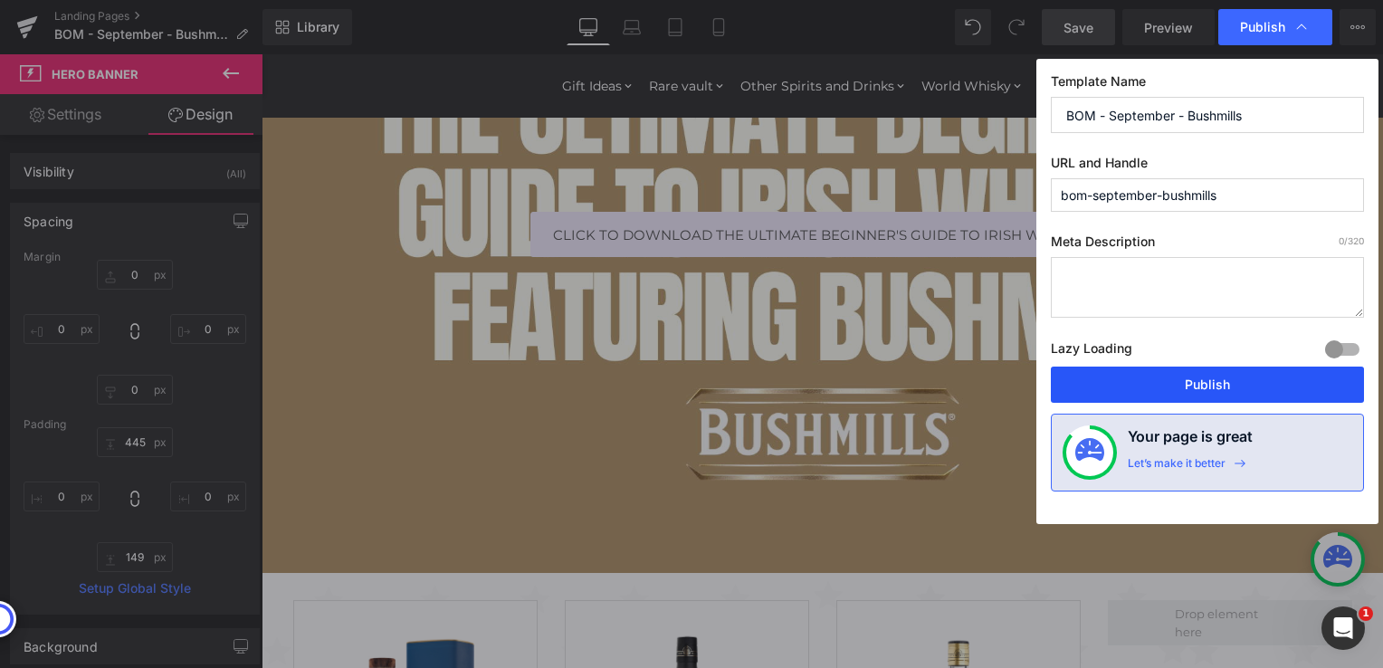
click at [1182, 384] on button "Publish" at bounding box center [1207, 385] width 313 height 36
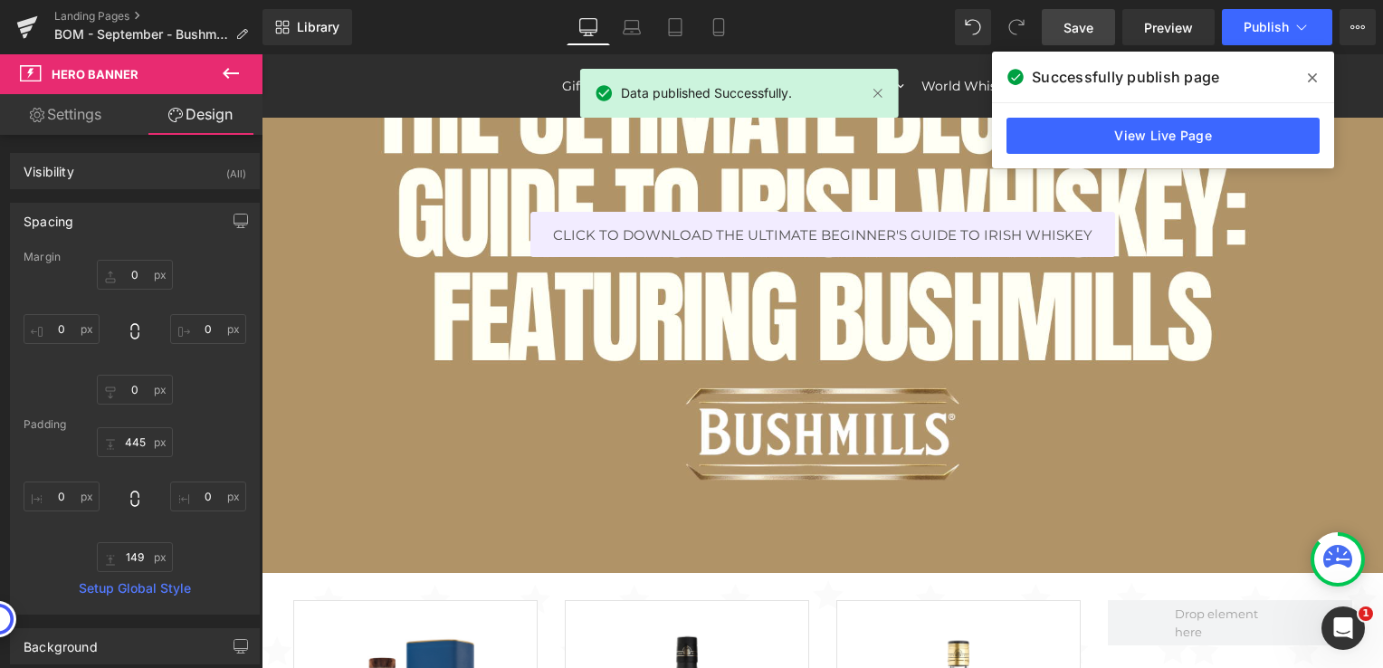
click at [1067, 154] on div "View Live Page" at bounding box center [1163, 135] width 342 height 65
click at [1075, 137] on link "View Live Page" at bounding box center [1162, 136] width 313 height 36
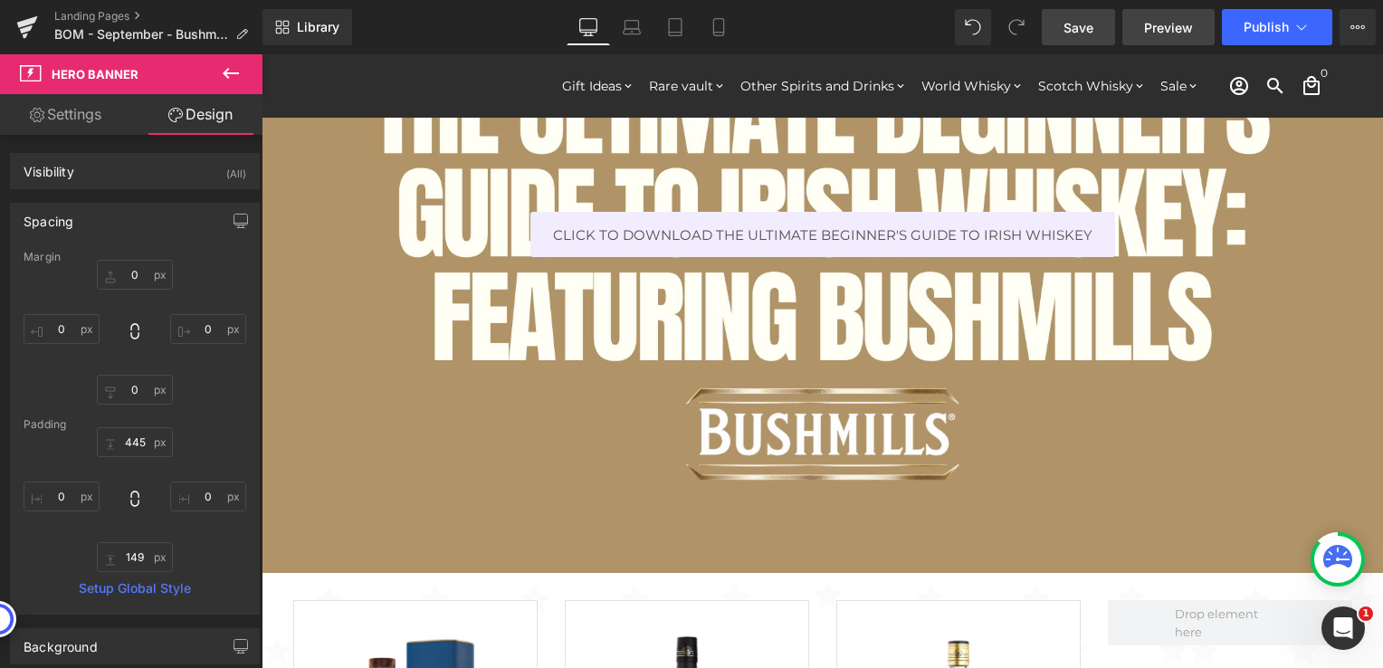
click at [1154, 35] on span "Preview" at bounding box center [1168, 27] width 49 height 19
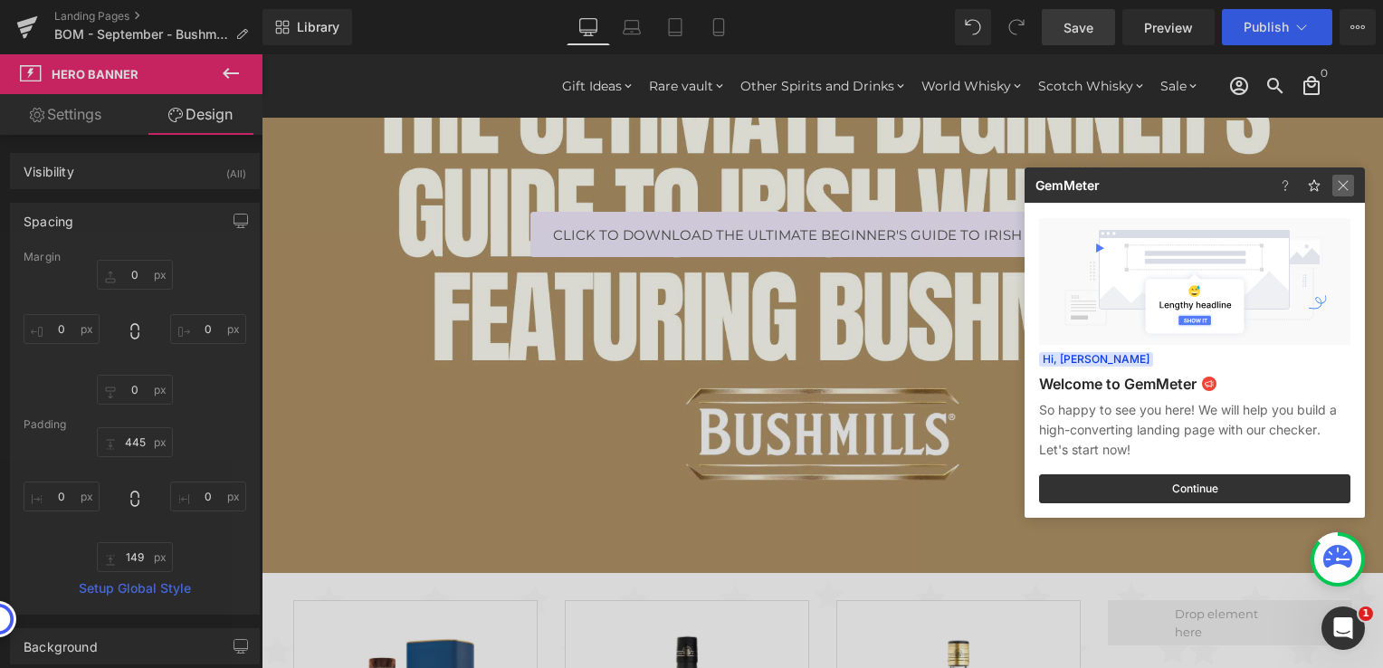
drag, startPoint x: 1339, startPoint y: 186, endPoint x: 1035, endPoint y: 146, distance: 305.8
click at [1339, 186] on img at bounding box center [1343, 186] width 22 height 22
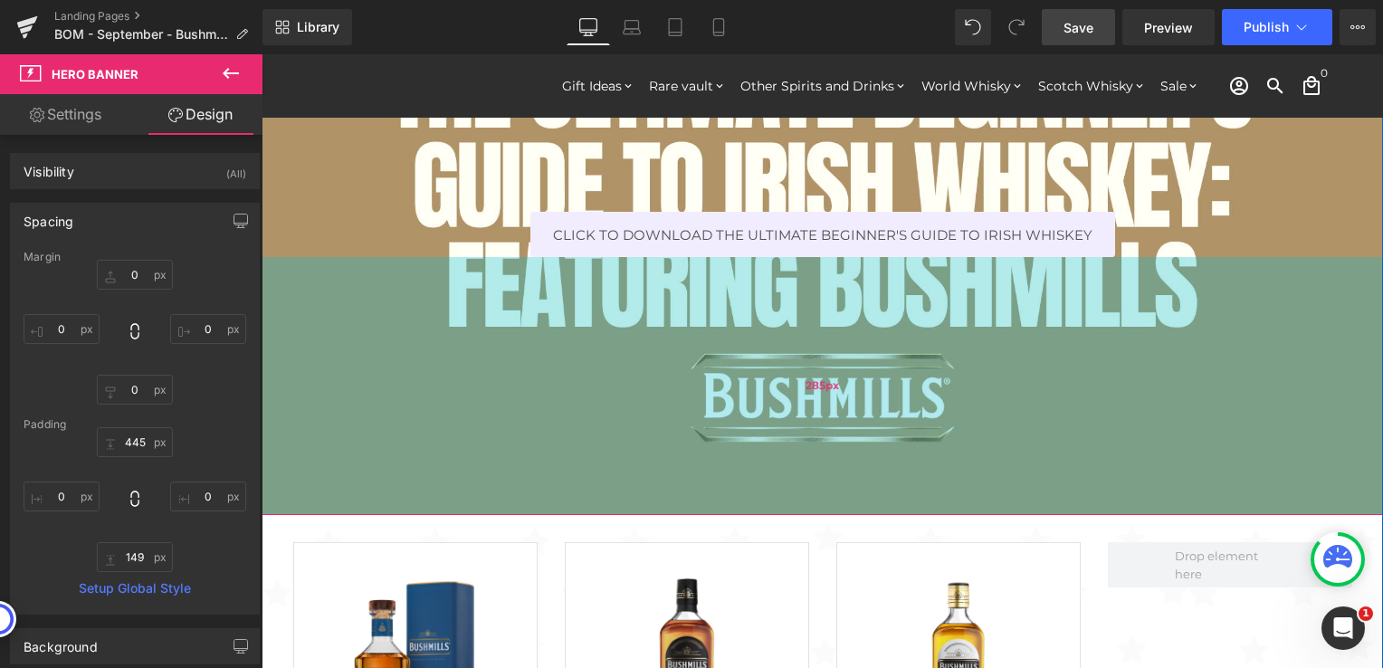
drag, startPoint x: 1068, startPoint y: 441, endPoint x: 1068, endPoint y: 383, distance: 57.9
click at [1068, 383] on div "285px" at bounding box center [822, 386] width 1121 height 258
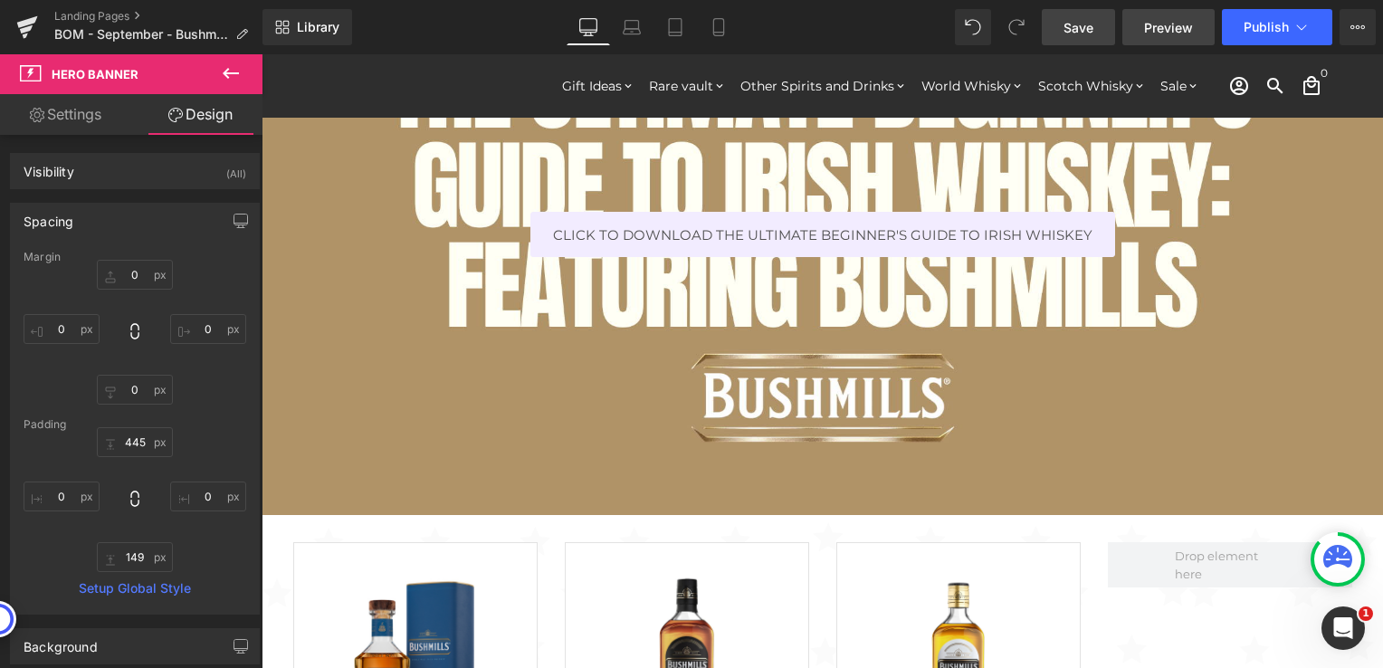
click at [1166, 26] on span "Preview" at bounding box center [1168, 27] width 49 height 19
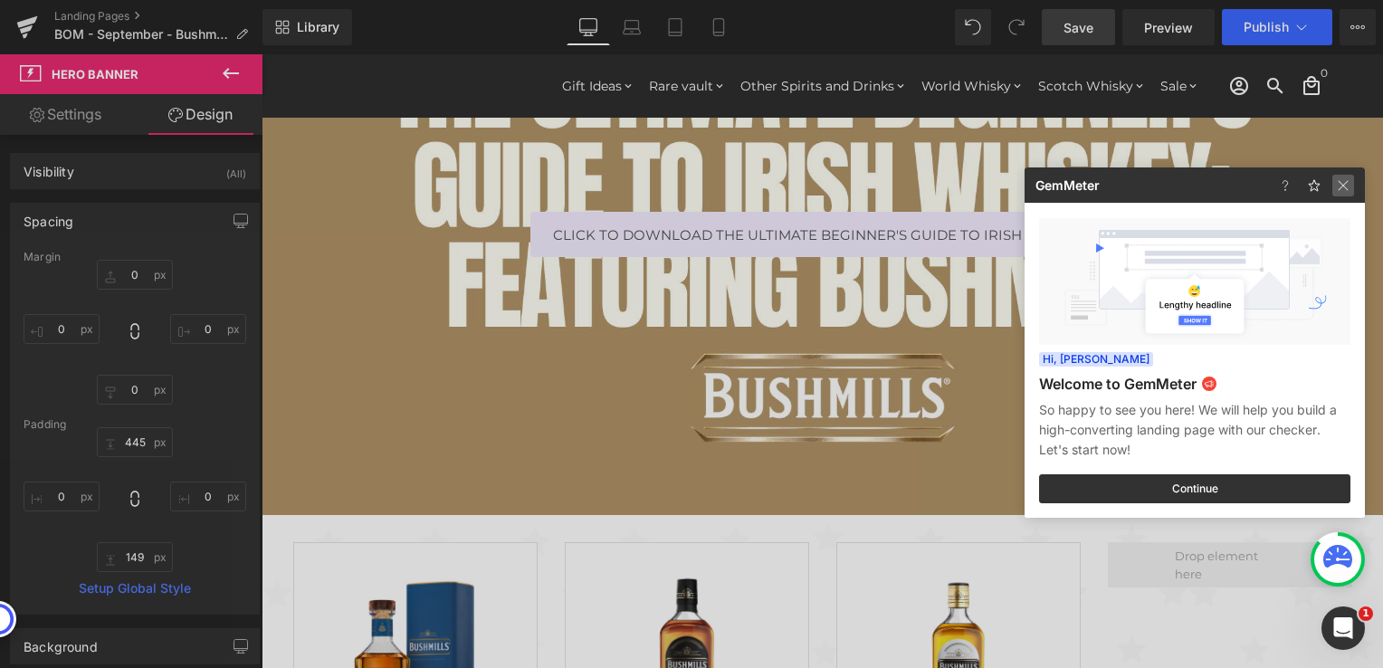
click at [1336, 186] on img at bounding box center [1343, 186] width 22 height 22
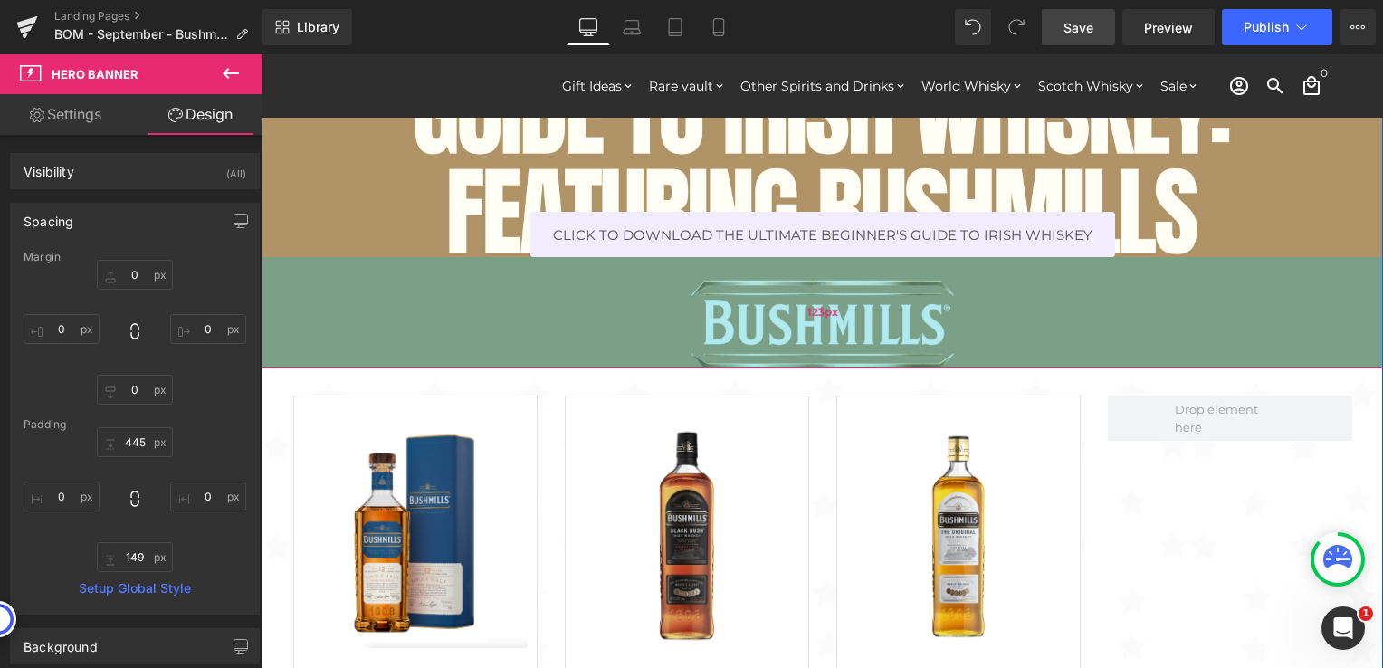
drag, startPoint x: 1061, startPoint y: 434, endPoint x: 1053, endPoint y: 287, distance: 146.8
click at [1053, 287] on div "123px" at bounding box center [822, 312] width 1121 height 111
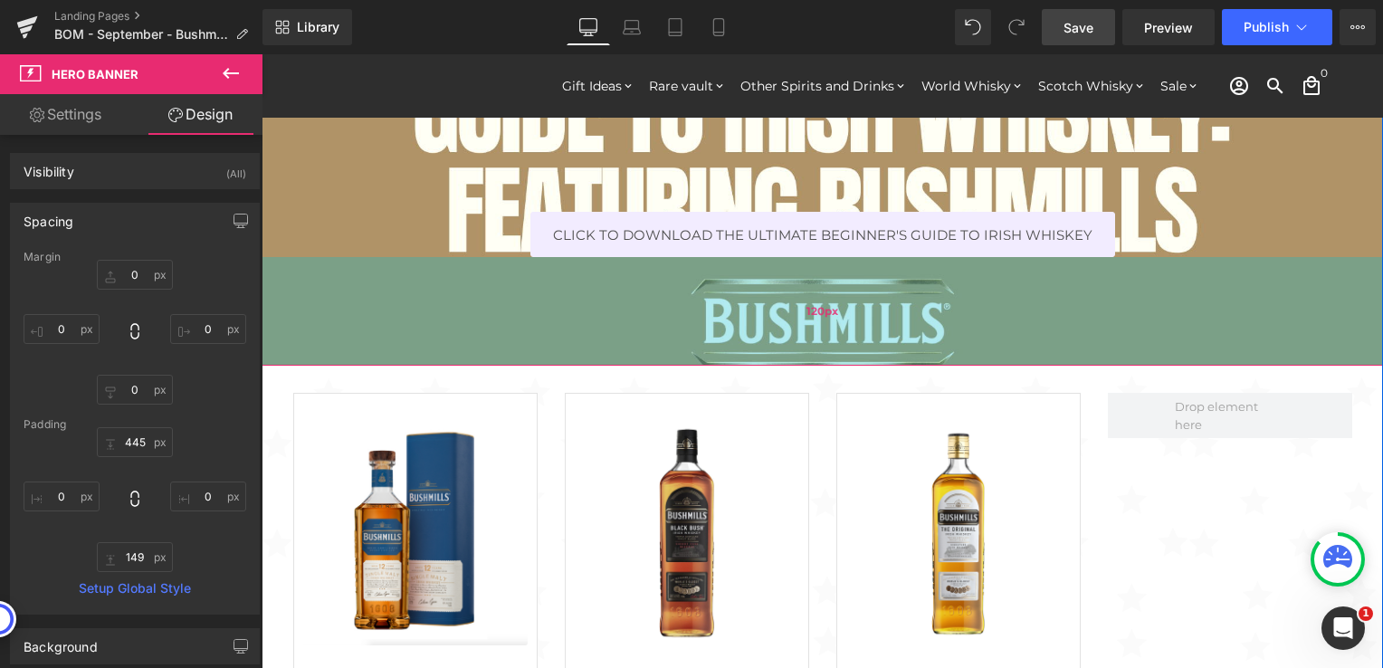
click at [1026, 301] on div "120px" at bounding box center [822, 311] width 1121 height 109
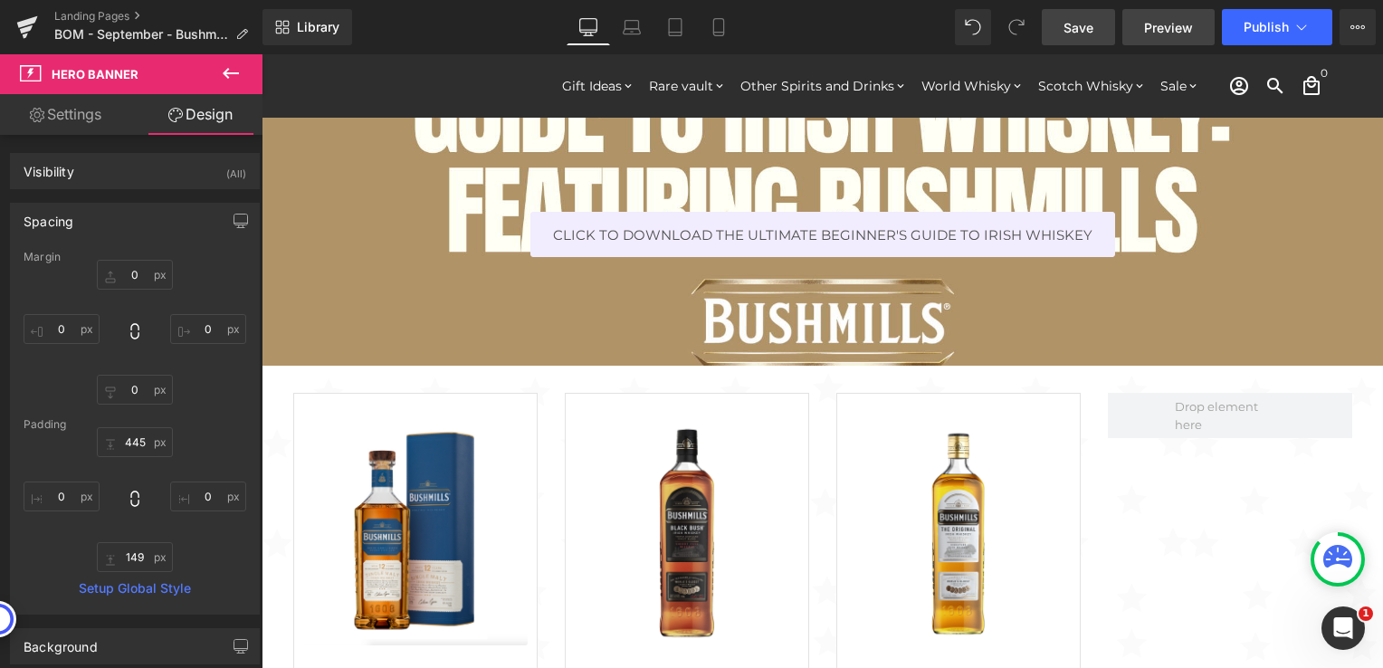
click at [1175, 24] on span "Preview" at bounding box center [1168, 27] width 49 height 19
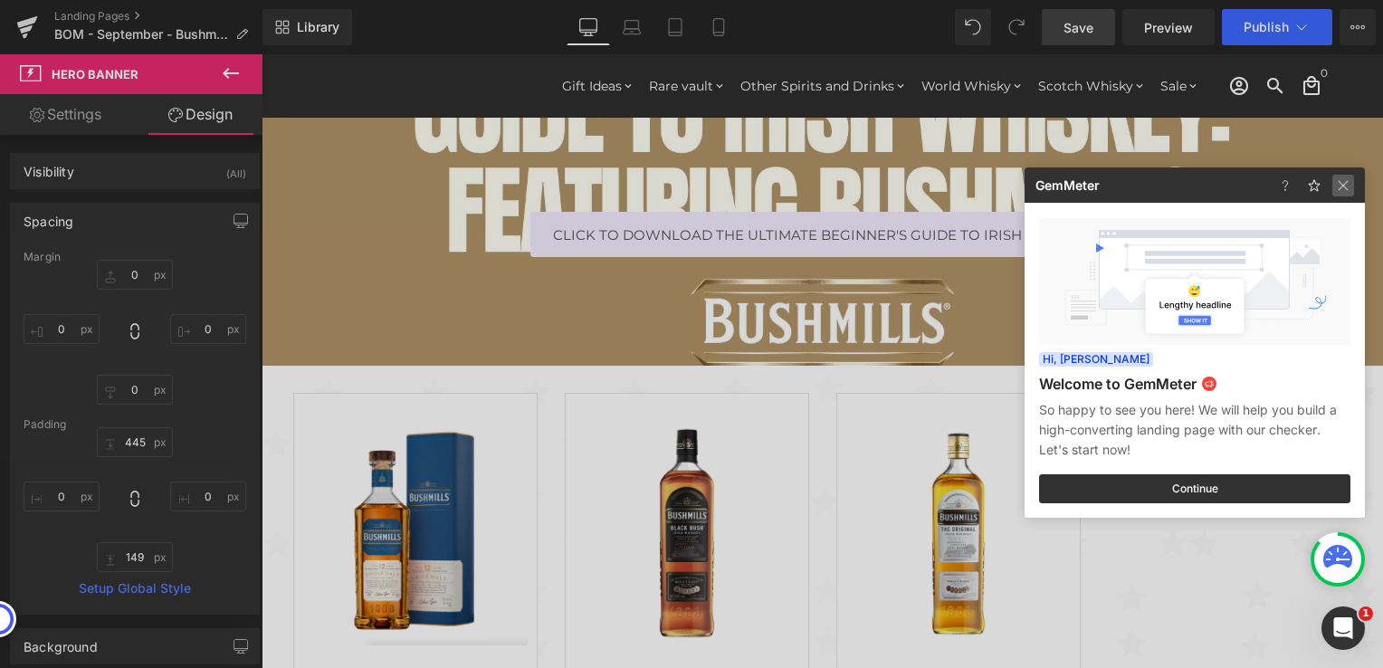
click at [1339, 191] on img at bounding box center [1343, 186] width 22 height 22
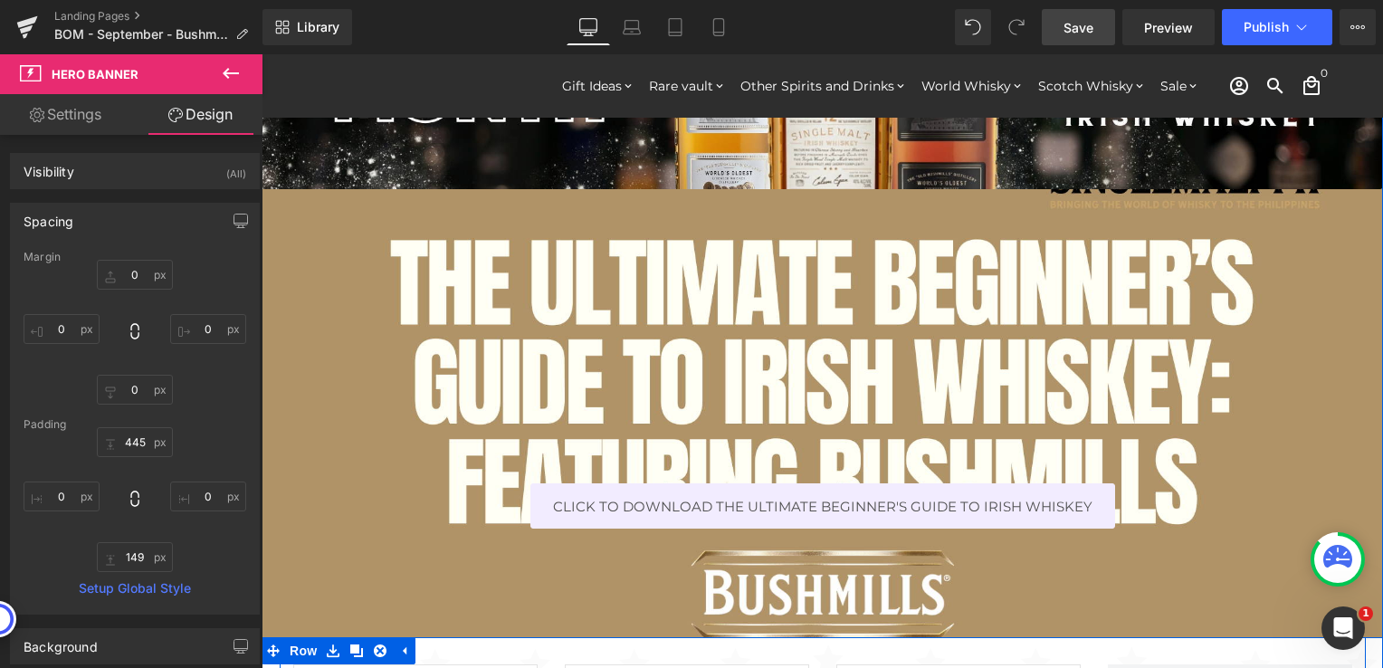
scroll to position [181, 0]
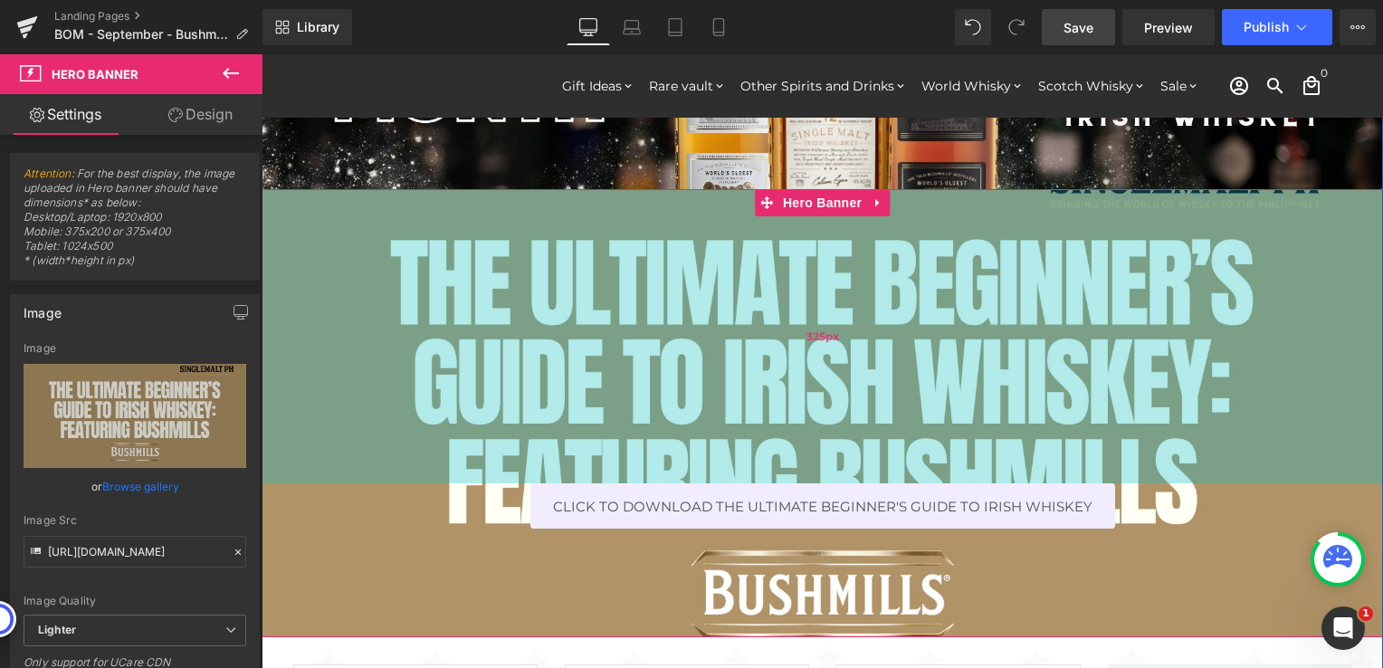
drag, startPoint x: 1083, startPoint y: 356, endPoint x: 1082, endPoint y: 337, distance: 19.0
click at [1082, 337] on div "Click to Download The Ultimate Beginner's guide to irish whiskey Button Hero Ba…" at bounding box center [822, 413] width 1121 height 449
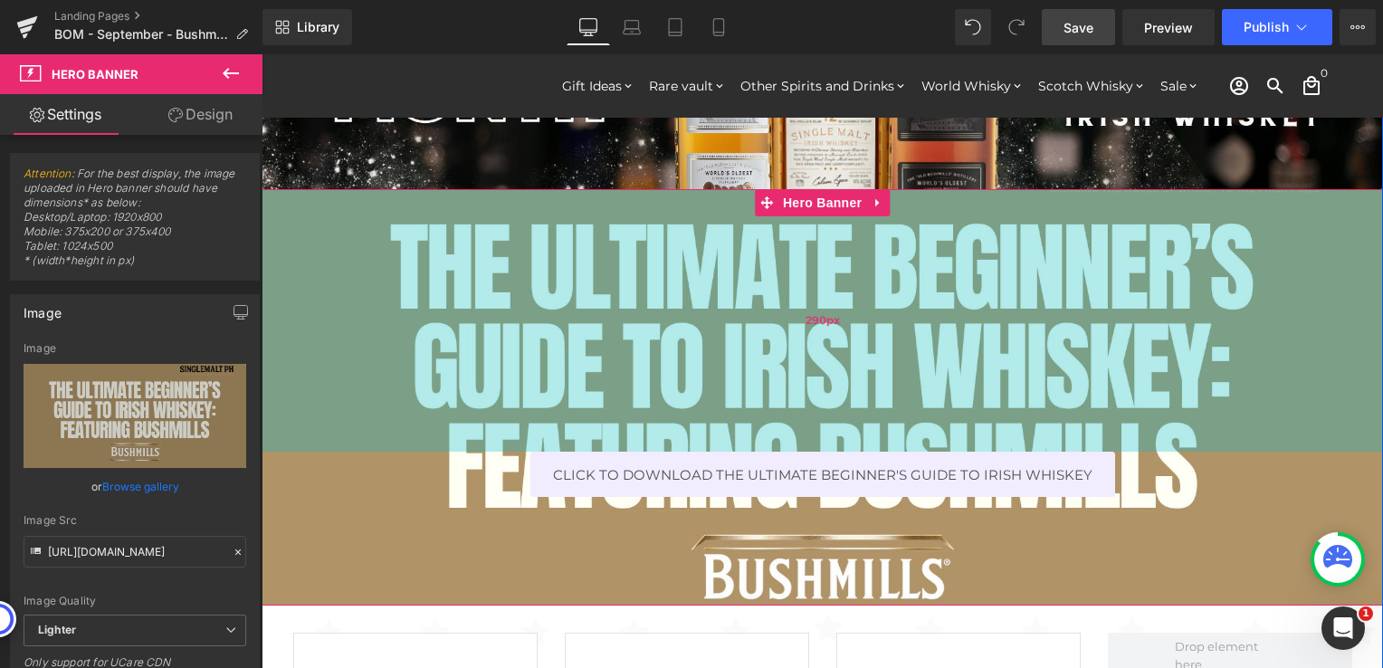
drag, startPoint x: 1122, startPoint y: 386, endPoint x: 1119, endPoint y: 355, distance: 31.9
click at [1119, 355] on div "290px" at bounding box center [822, 320] width 1121 height 262
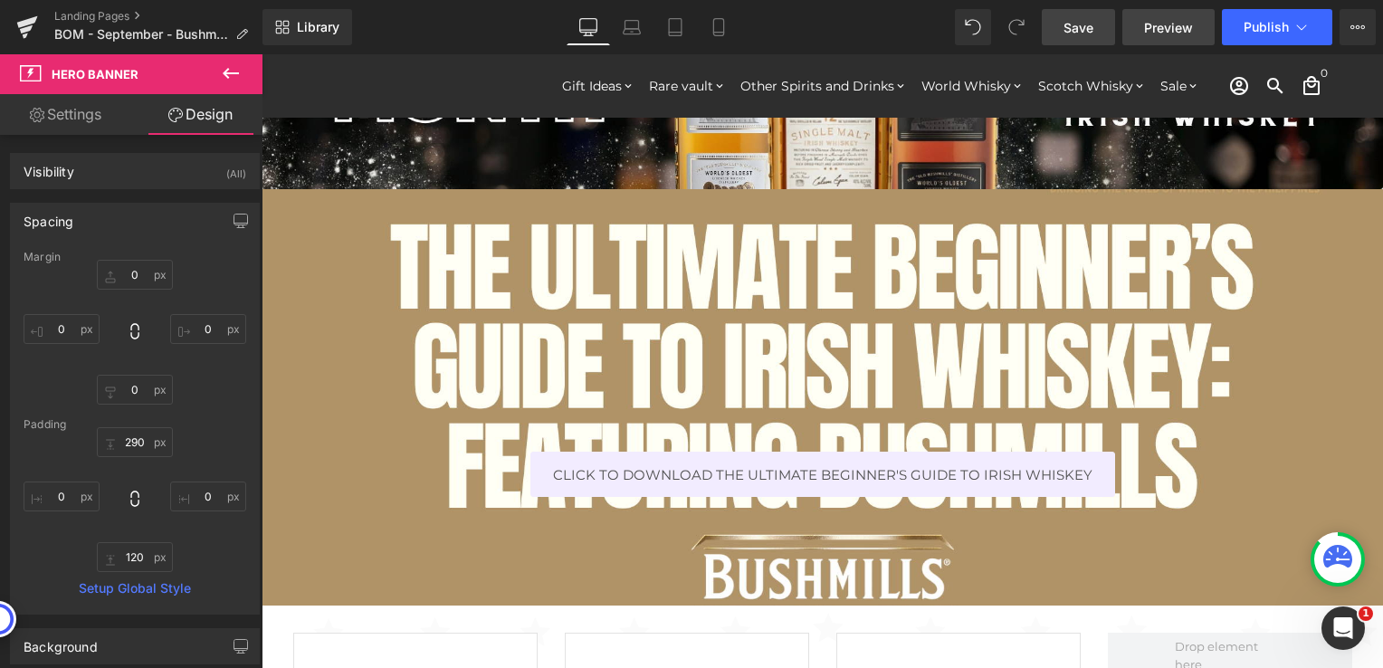
click at [1160, 22] on span "Preview" at bounding box center [1168, 27] width 49 height 19
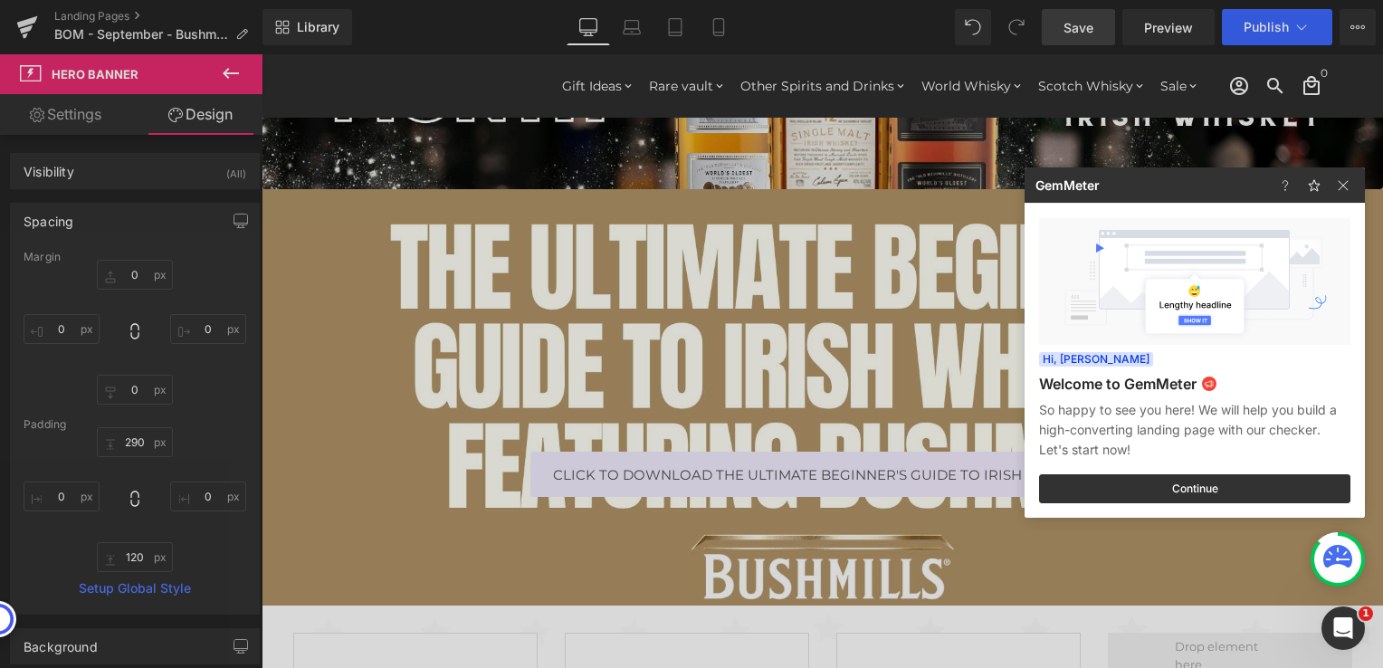
click at [1093, 33] on div at bounding box center [691, 334] width 1383 height 668
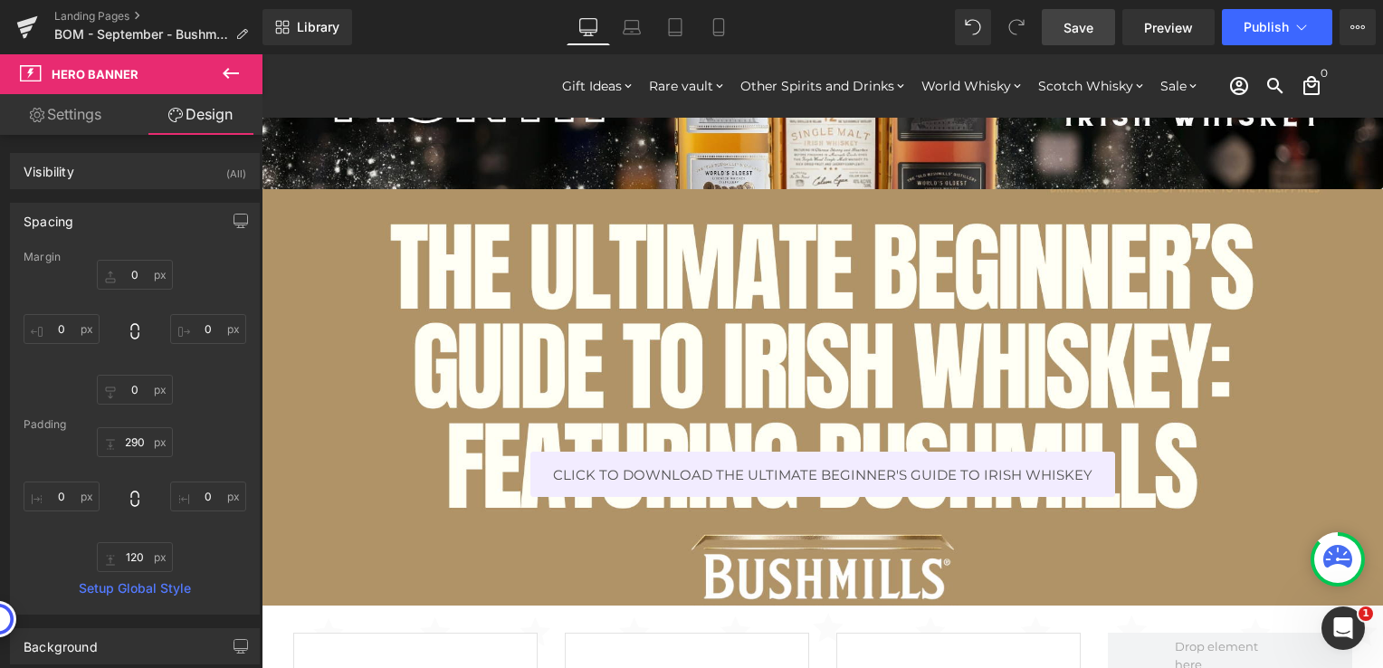
click at [1091, 29] on span "Save" at bounding box center [1078, 27] width 30 height 19
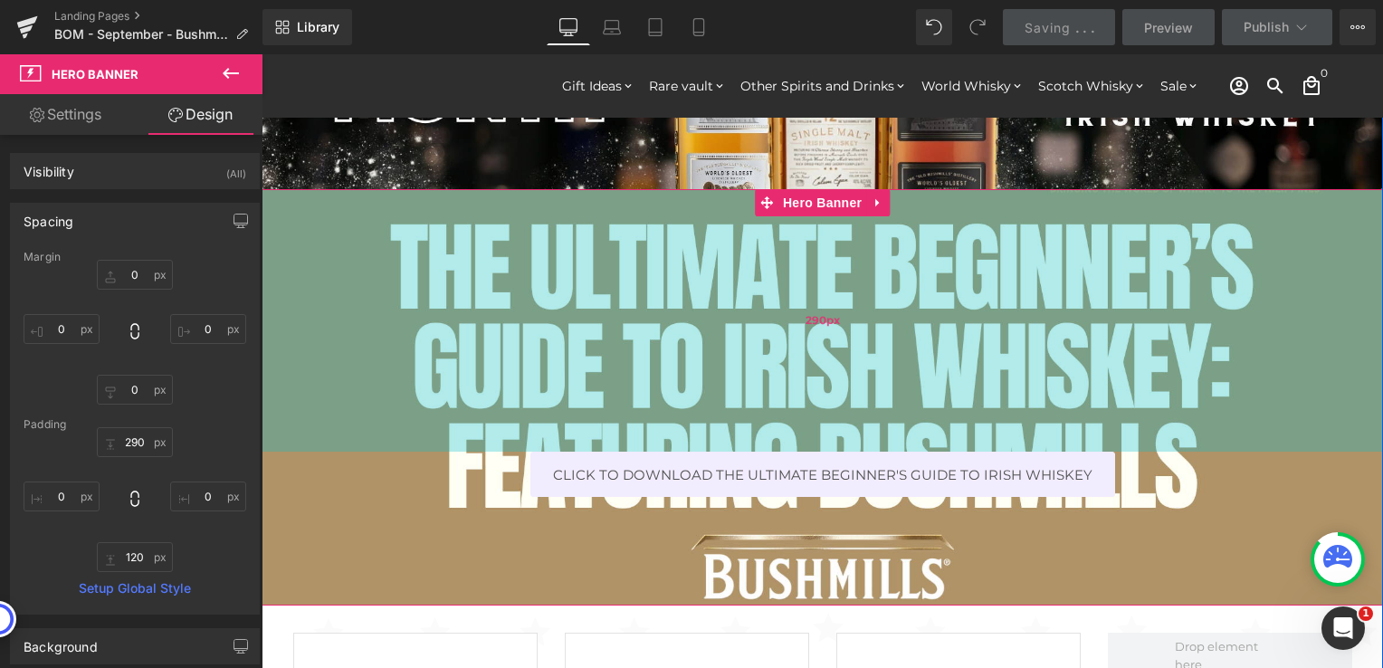
scroll to position [362, 0]
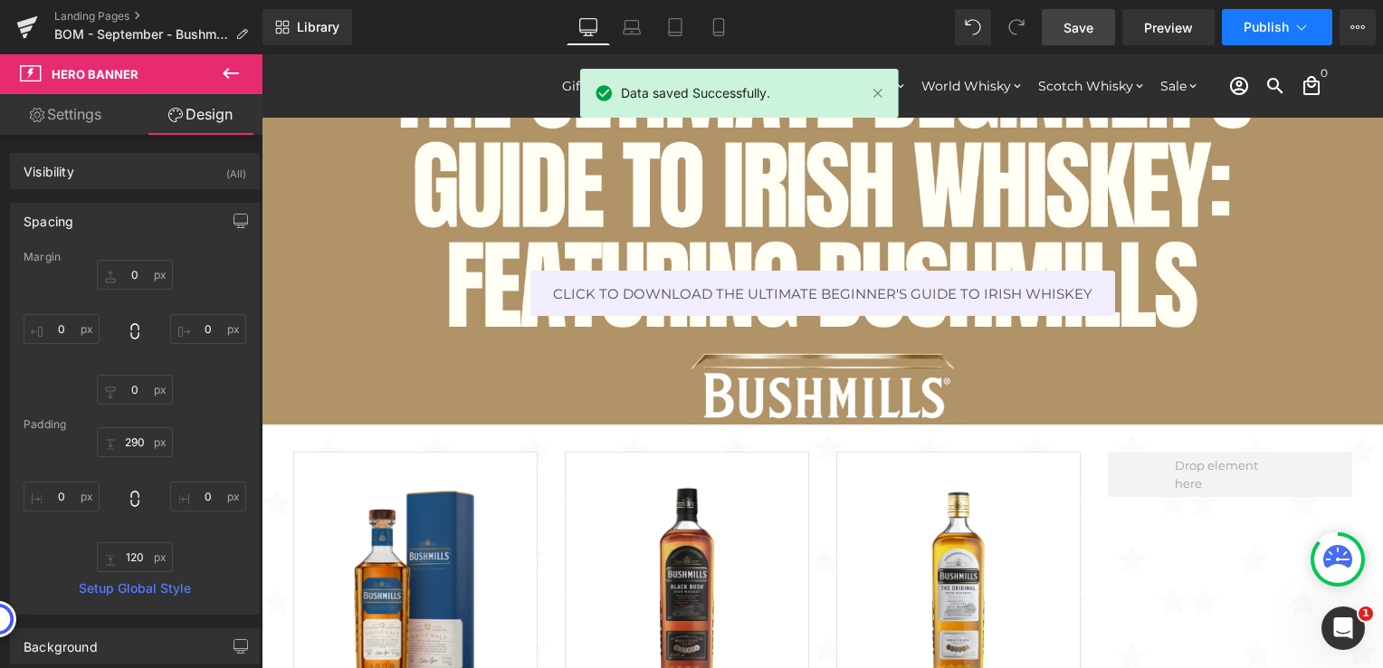
click at [1251, 32] on span "Publish" at bounding box center [1266, 27] width 45 height 14
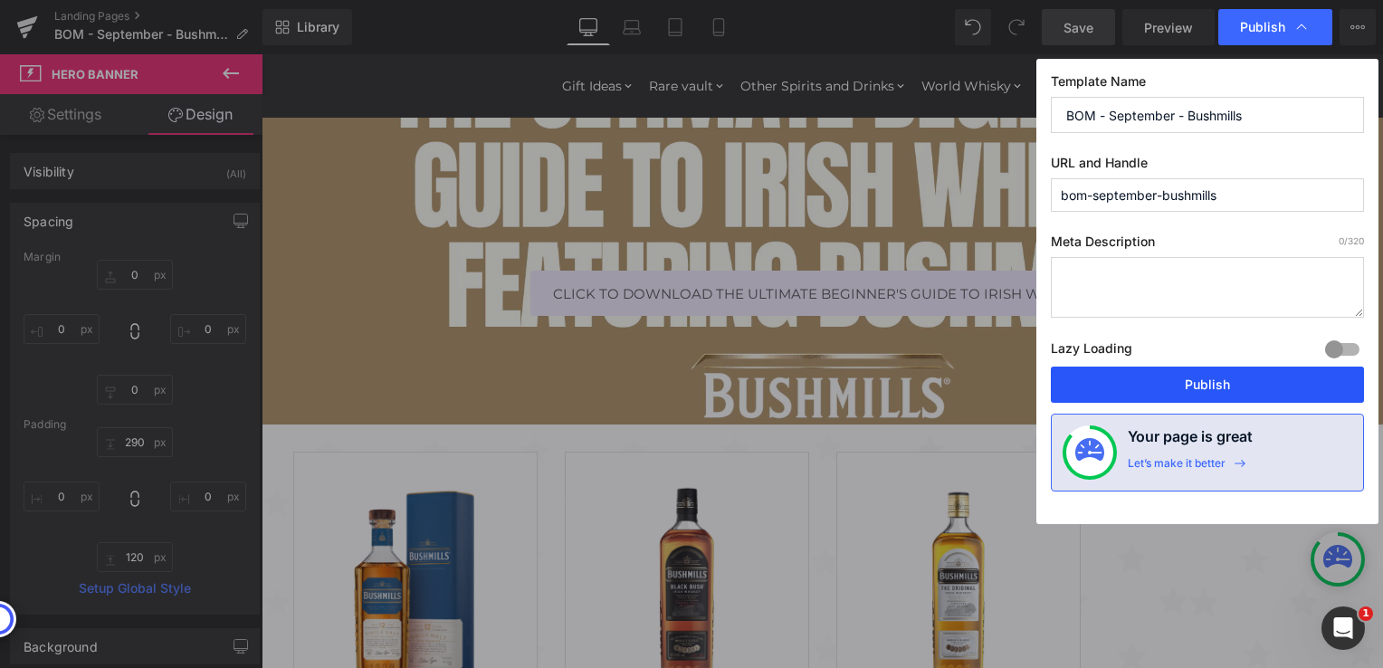
click at [1184, 380] on button "Publish" at bounding box center [1207, 385] width 313 height 36
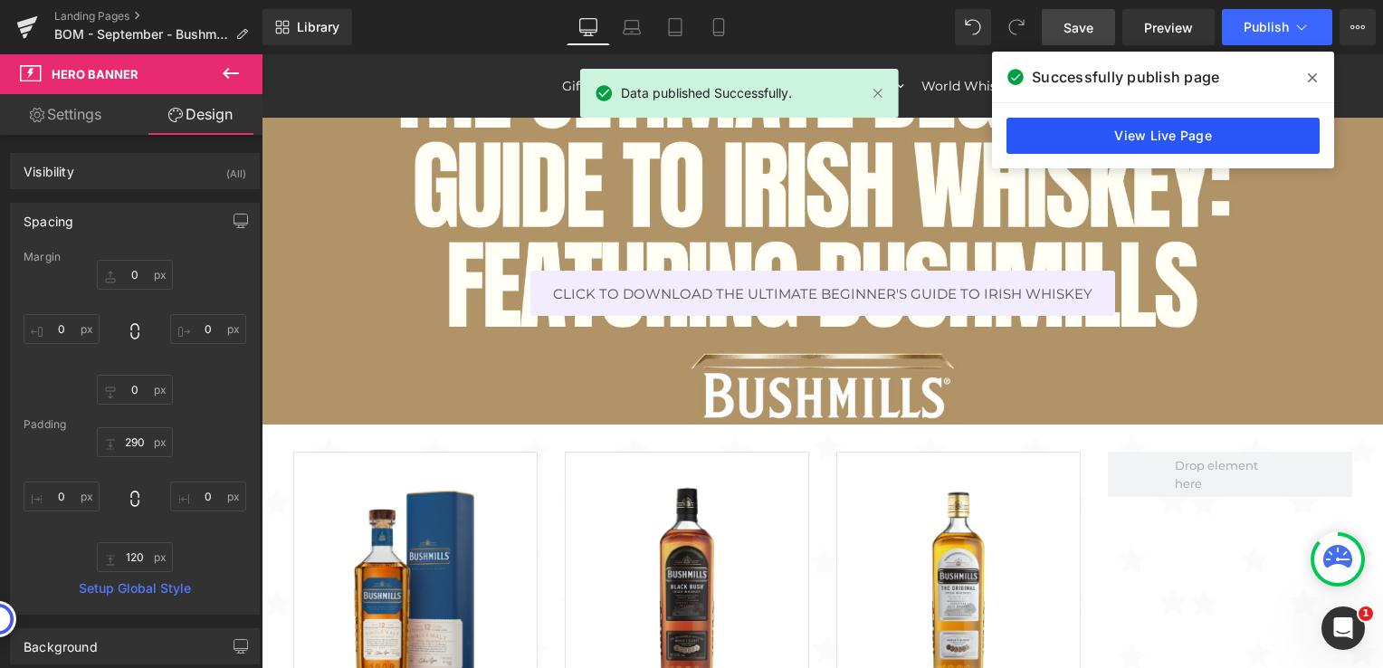
click at [1195, 138] on link "View Live Page" at bounding box center [1162, 136] width 313 height 36
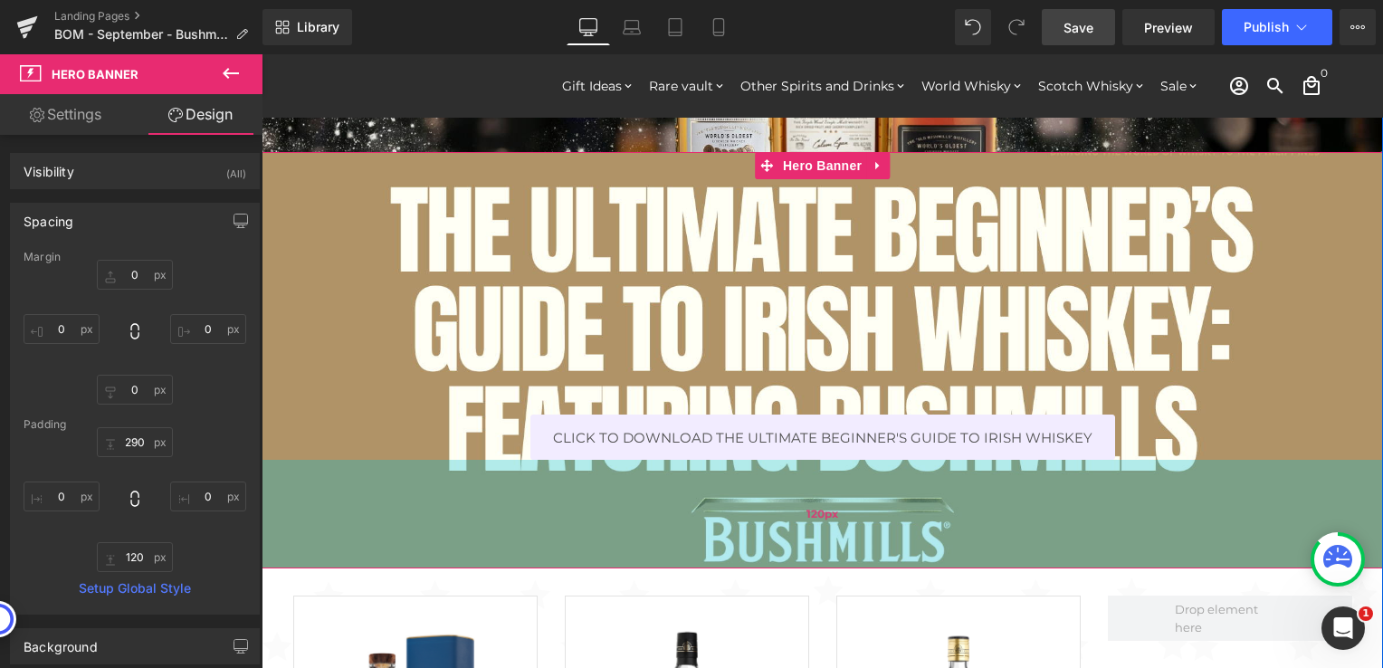
scroll to position [91, 0]
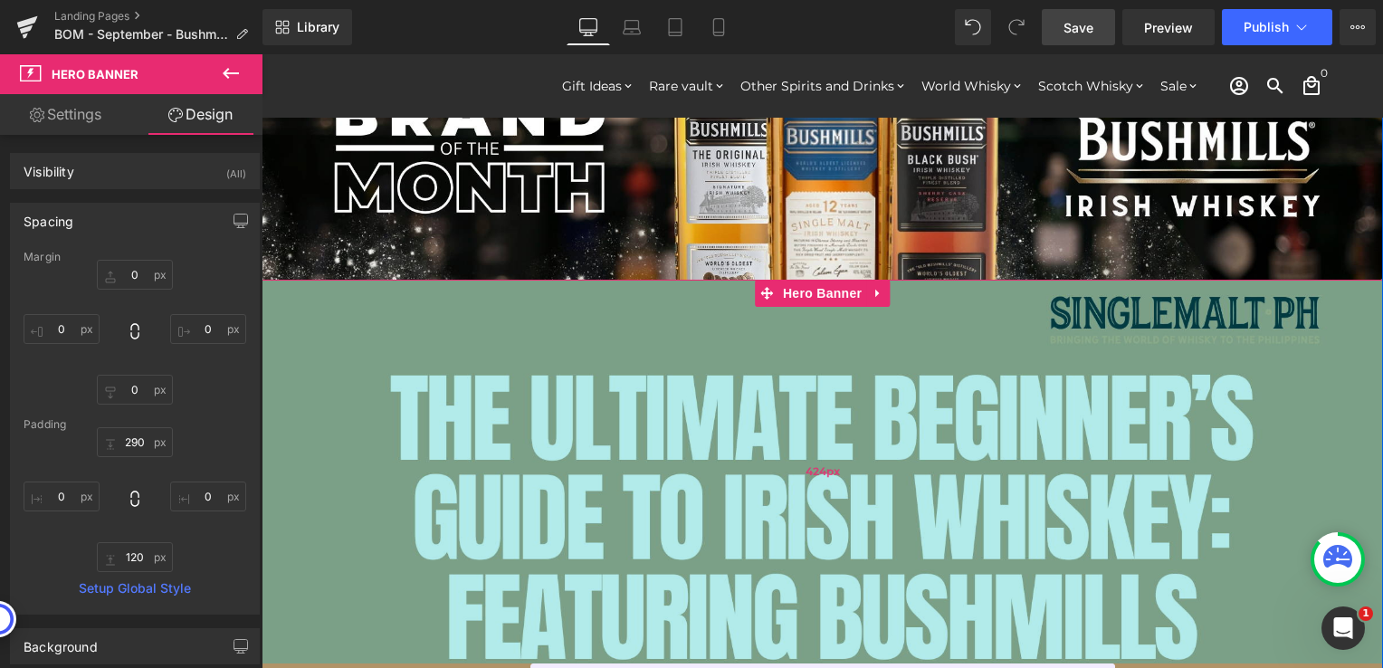
drag, startPoint x: 957, startPoint y: 393, endPoint x: 965, endPoint y: 514, distance: 121.6
click at [965, 514] on div "424px" at bounding box center [822, 472] width 1121 height 384
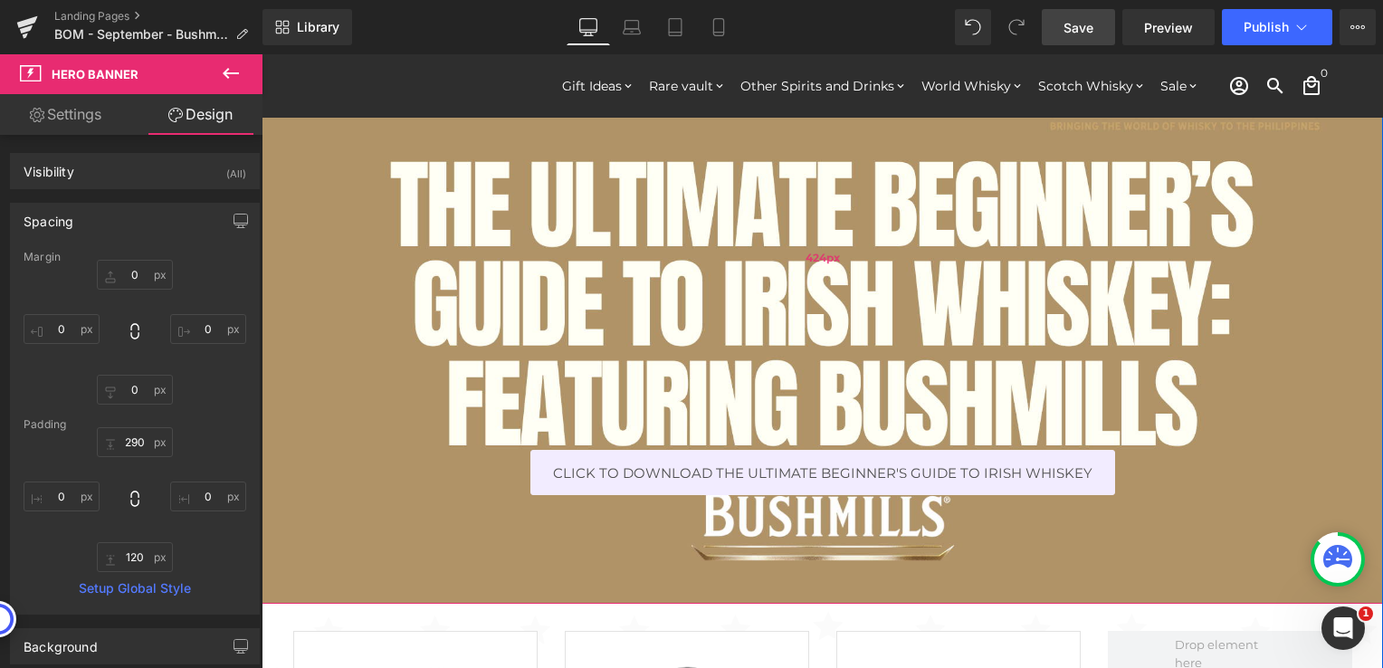
scroll to position [362, 0]
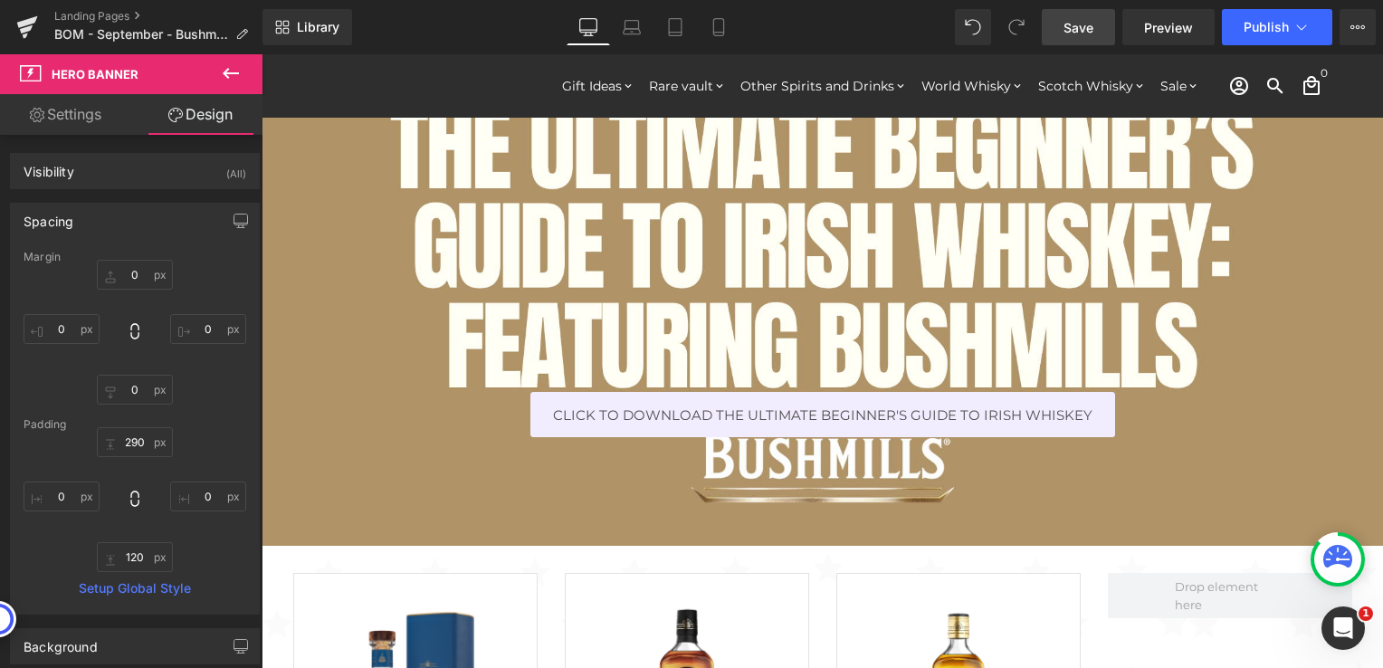
click at [1079, 22] on span "Save" at bounding box center [1078, 27] width 30 height 19
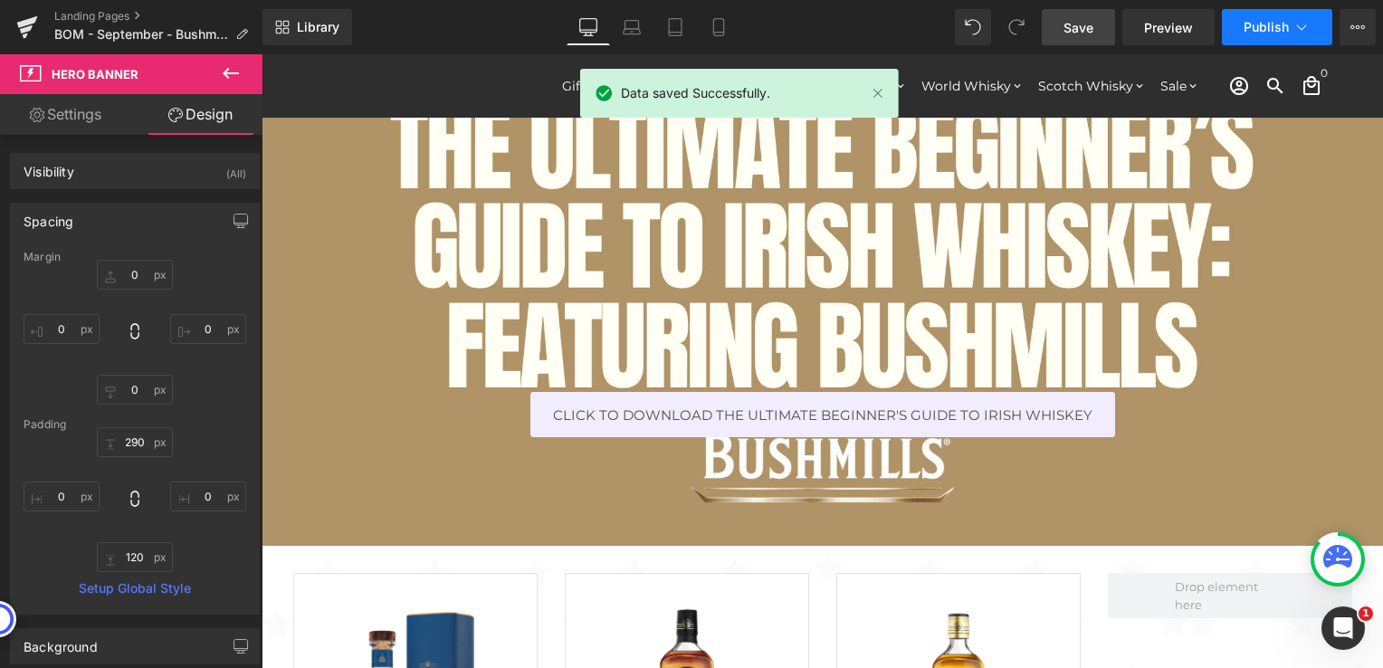
click at [1256, 30] on span "Publish" at bounding box center [1266, 27] width 45 height 14
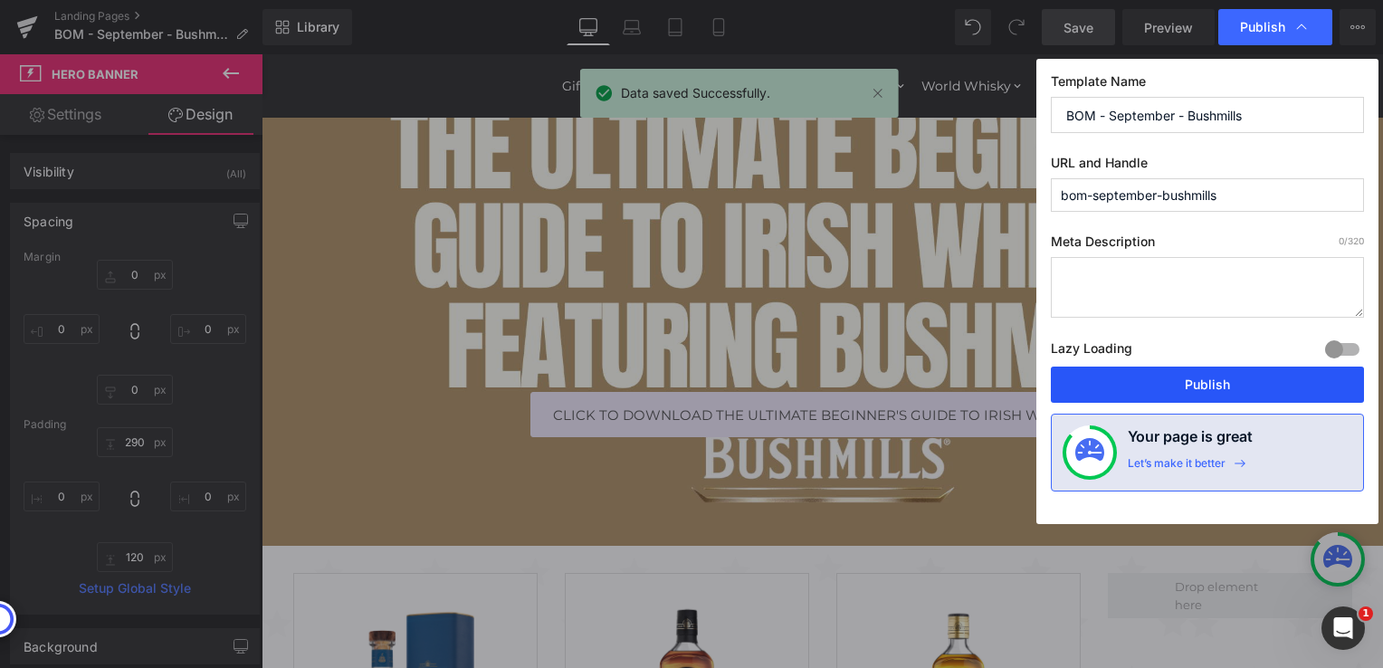
click at [1175, 388] on button "Publish" at bounding box center [1207, 385] width 313 height 36
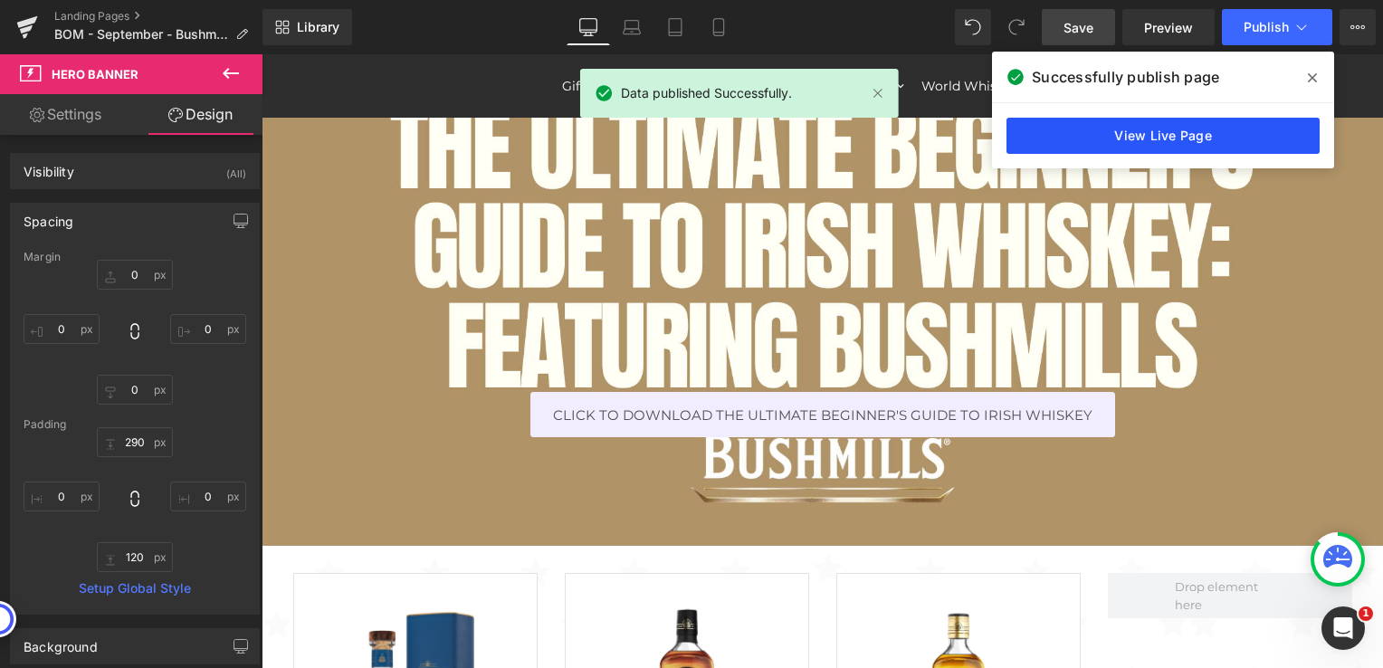
click at [1156, 138] on link "View Live Page" at bounding box center [1162, 136] width 313 height 36
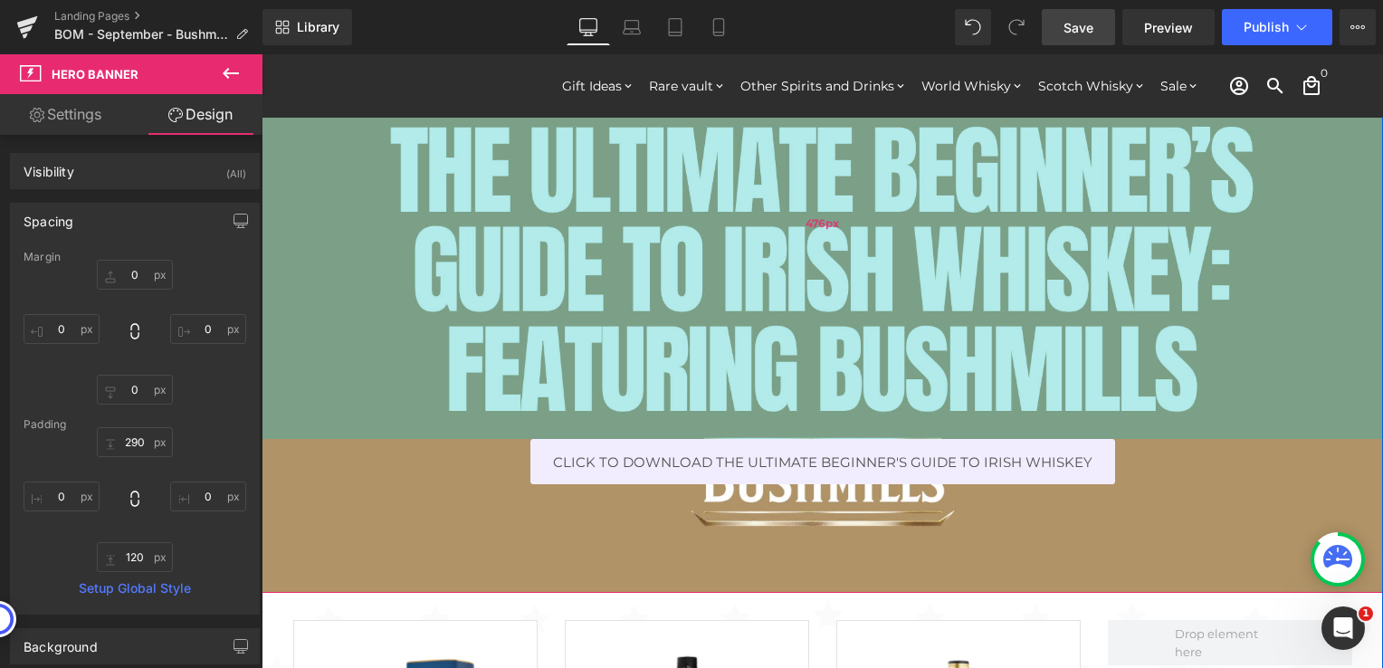
drag, startPoint x: 990, startPoint y: 270, endPoint x: 1000, endPoint y: 317, distance: 48.1
click at [1000, 317] on div "476px" at bounding box center [822, 223] width 1121 height 431
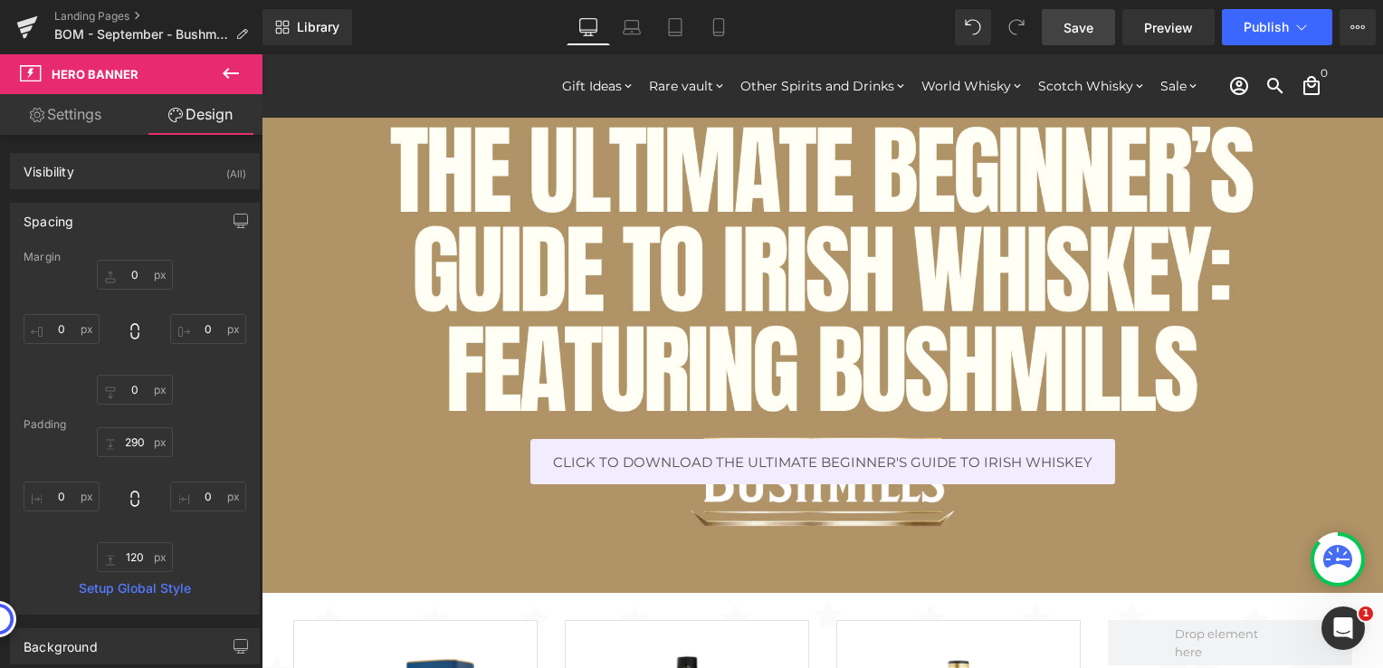
click at [1101, 34] on link "Save" at bounding box center [1078, 27] width 73 height 36
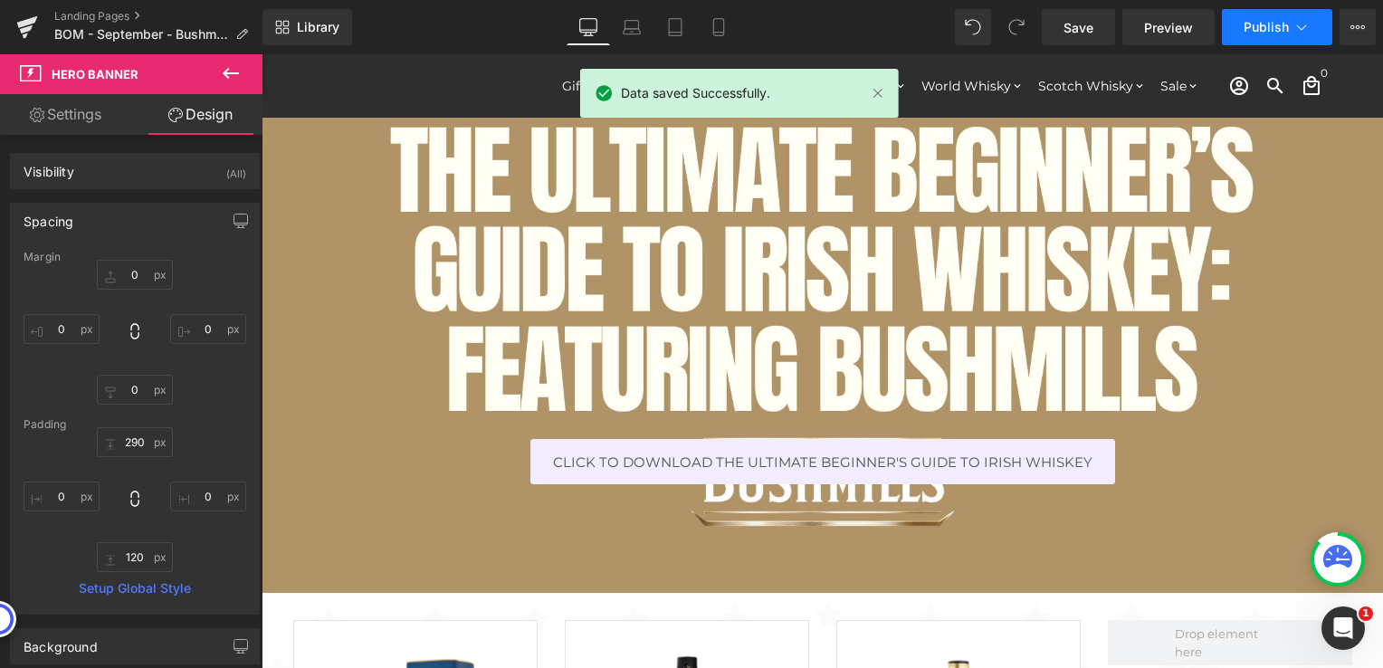
click at [1291, 25] on button "Publish" at bounding box center [1277, 27] width 110 height 36
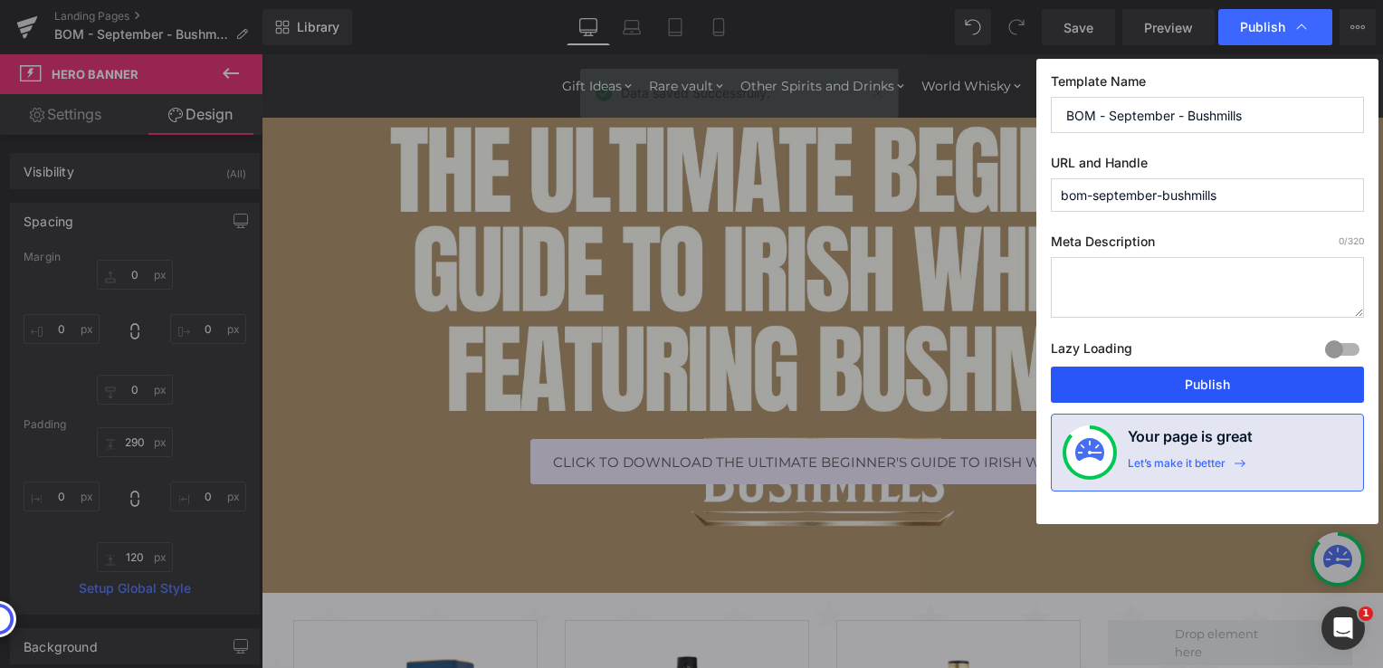
click at [1173, 381] on button "Publish" at bounding box center [1207, 385] width 313 height 36
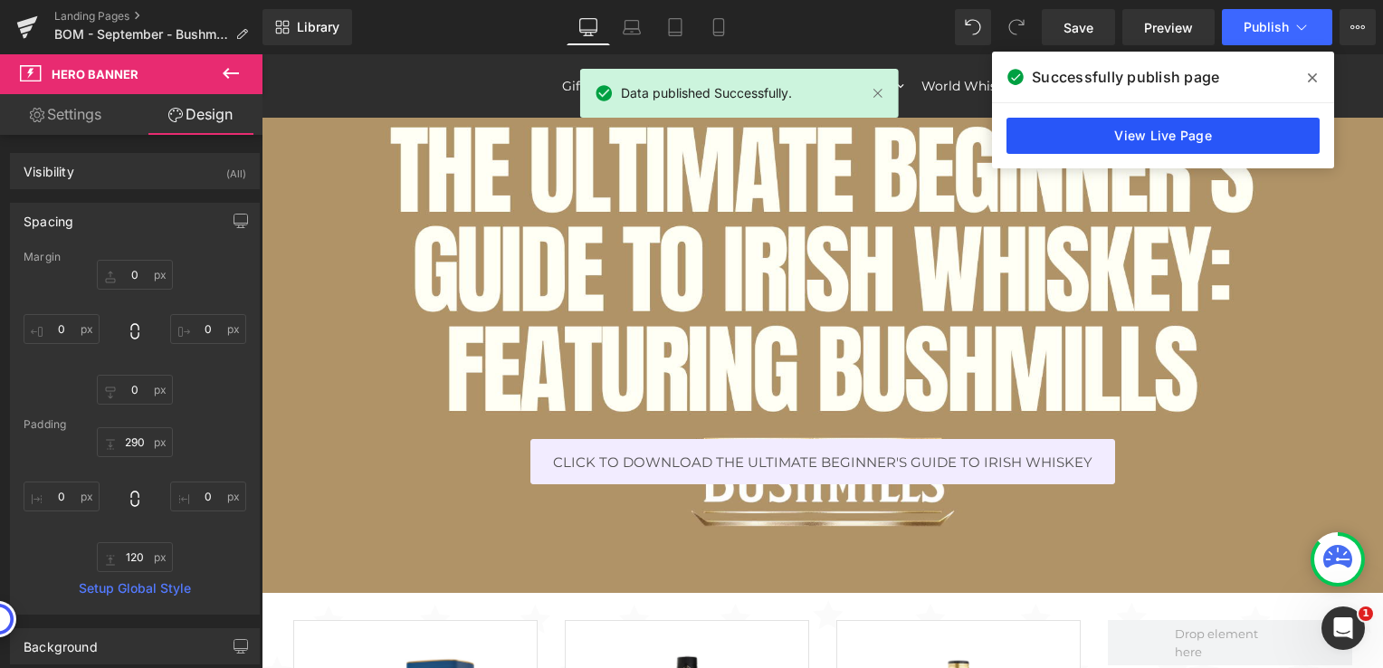
click at [1151, 146] on link "View Live Page" at bounding box center [1162, 136] width 313 height 36
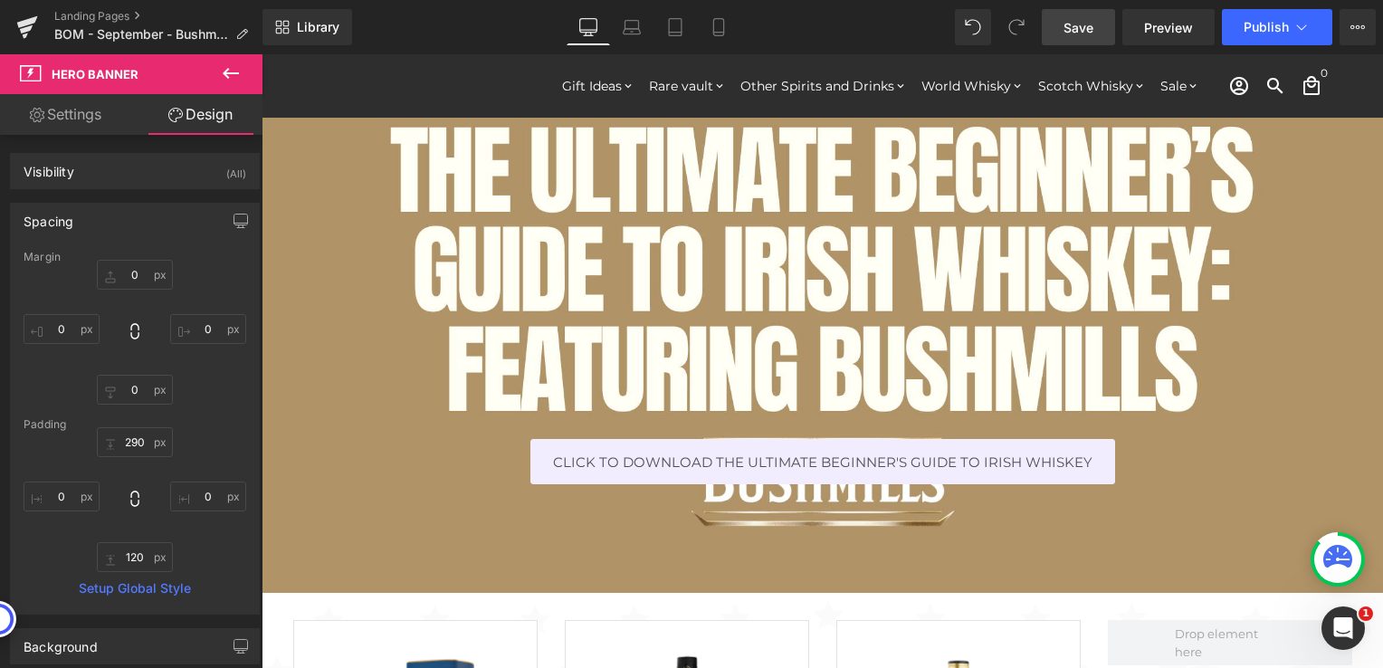
click at [1068, 31] on span "Save" at bounding box center [1078, 27] width 30 height 19
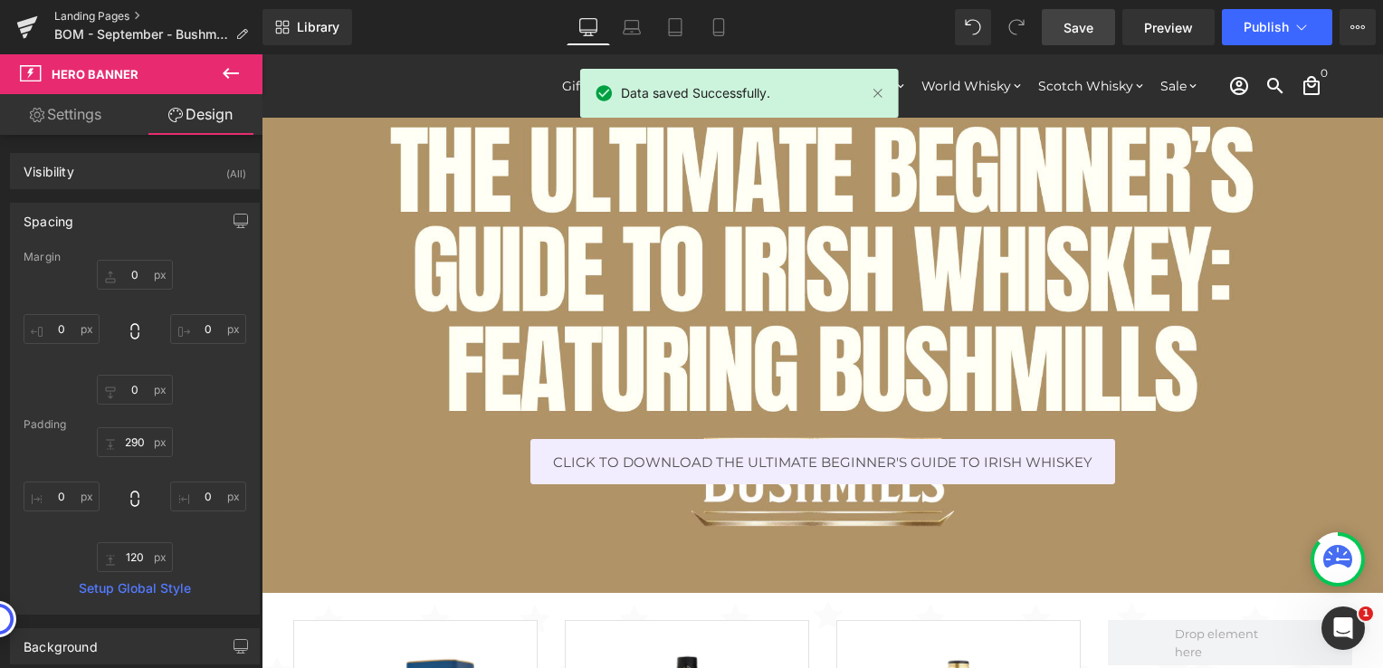
click at [91, 16] on link "Landing Pages" at bounding box center [158, 16] width 208 height 14
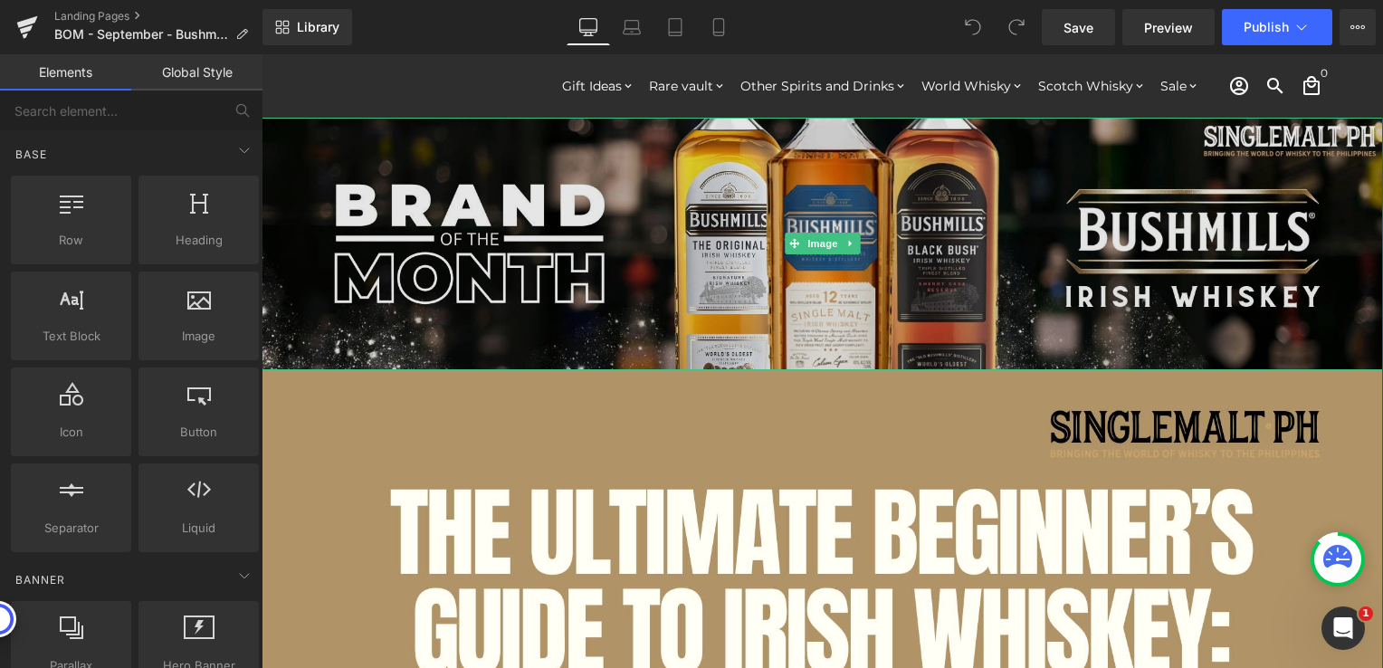
scroll to position [272, 0]
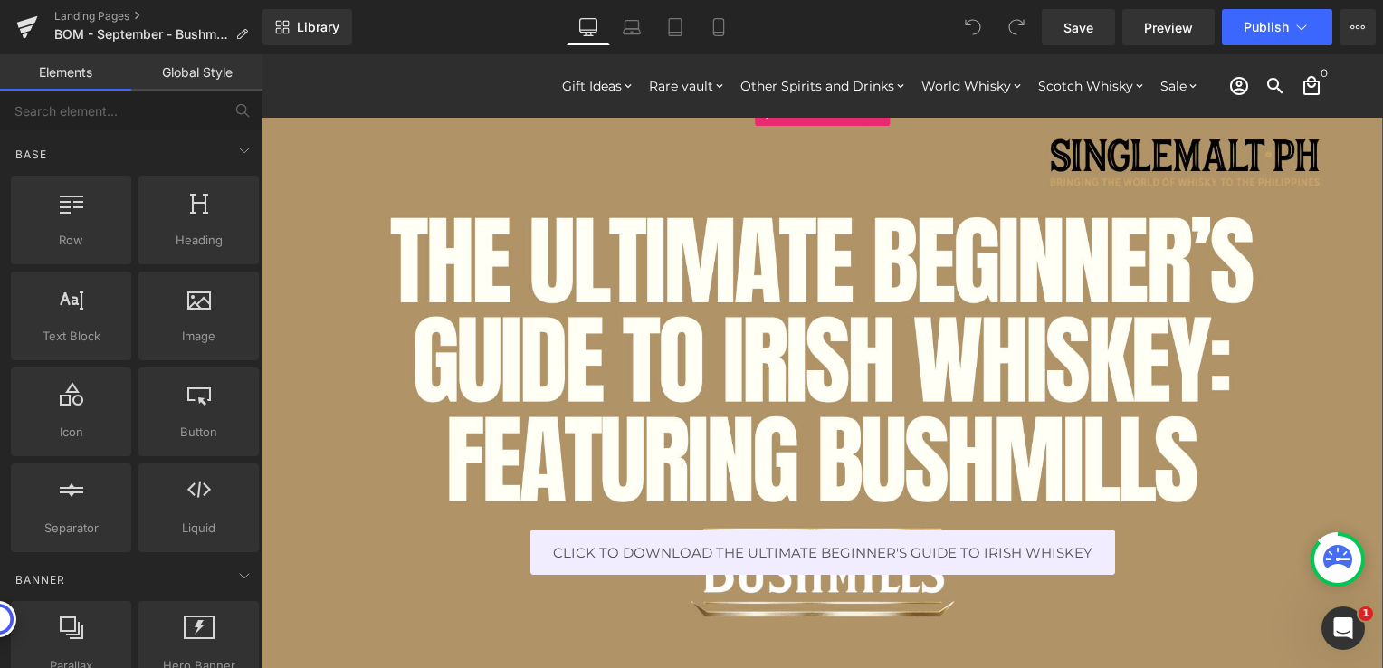
click at [679, 319] on div at bounding box center [822, 392] width 1121 height 586
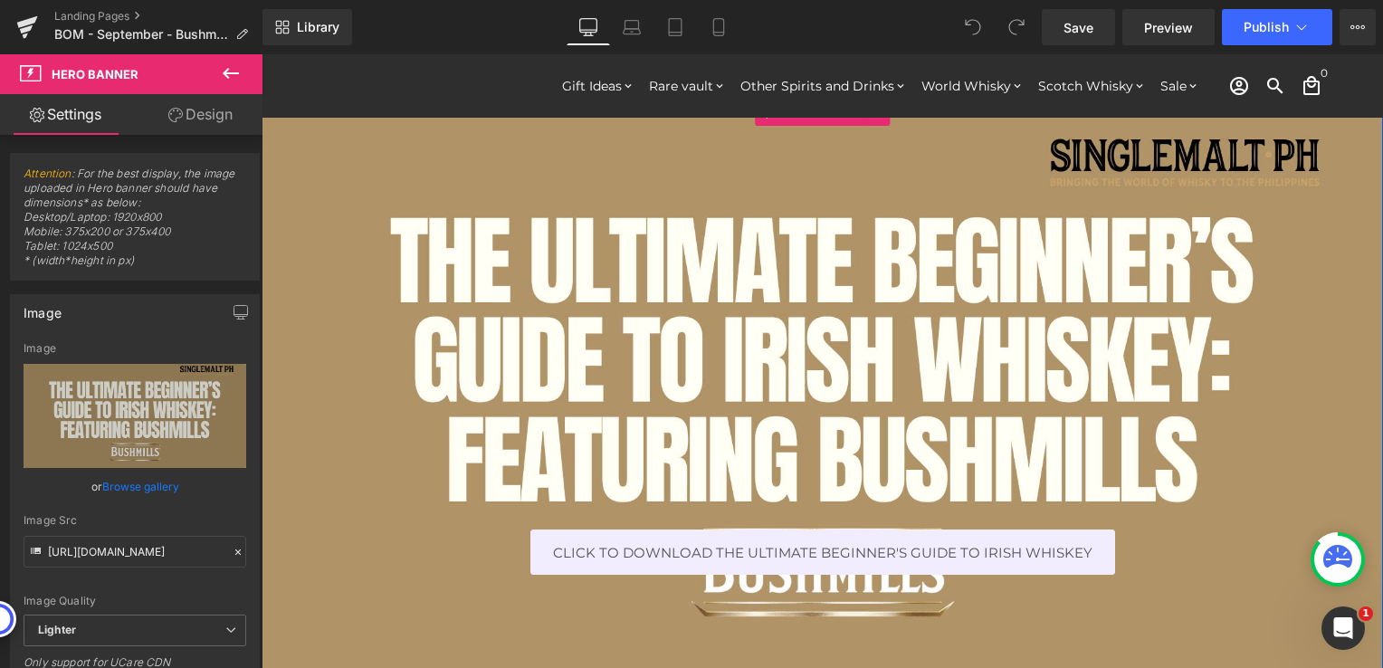
click at [1130, 510] on div at bounding box center [822, 392] width 1121 height 586
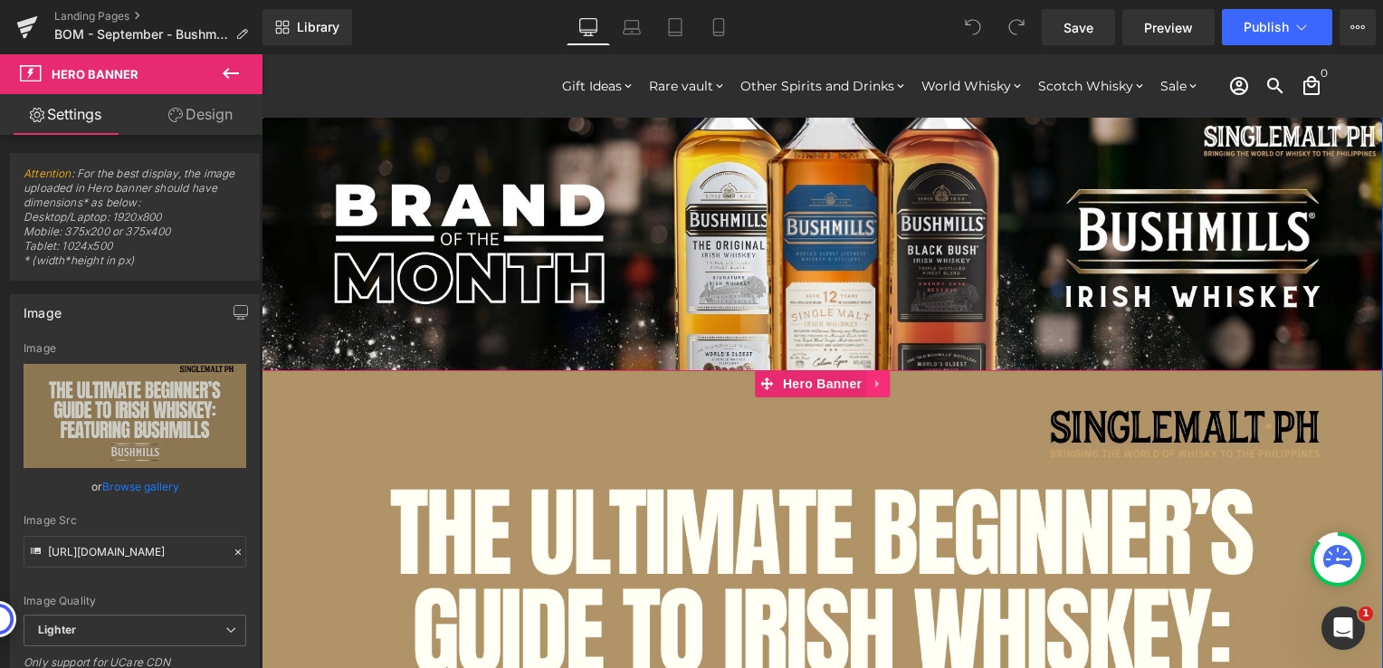
click at [871, 375] on link at bounding box center [878, 383] width 24 height 27
click at [883, 389] on icon at bounding box center [889, 384] width 13 height 14
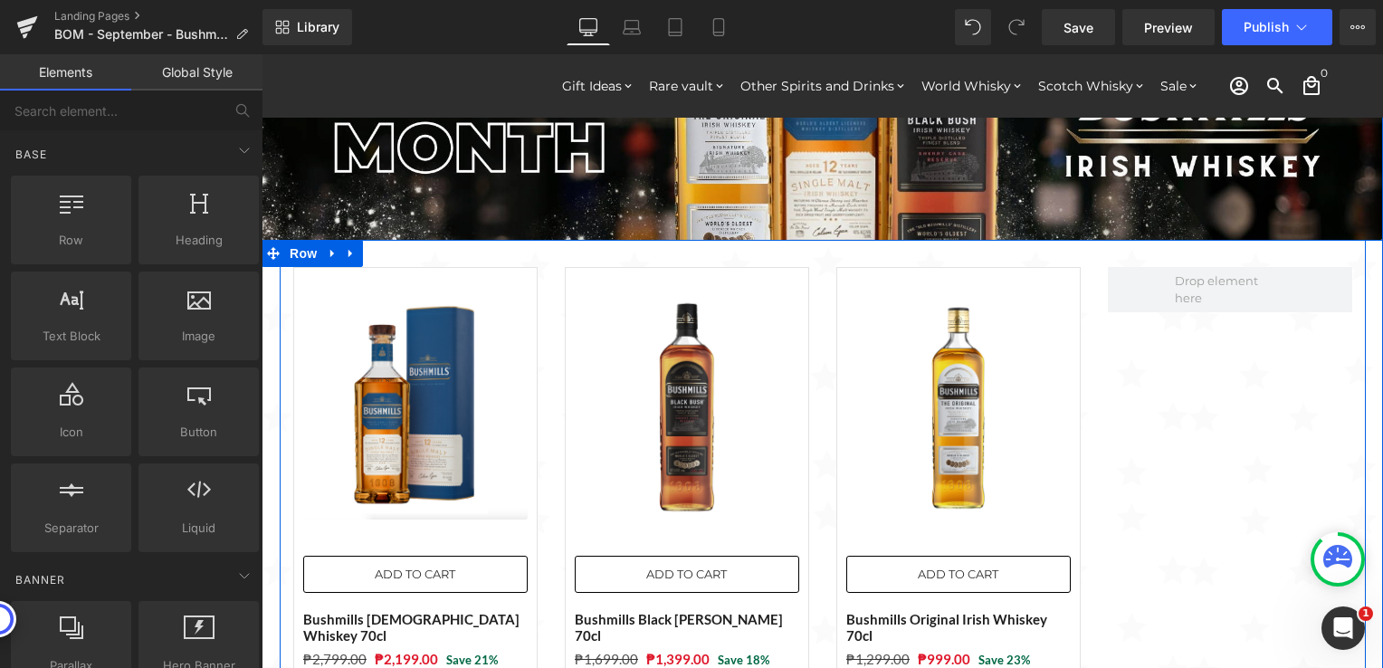
scroll to position [91, 0]
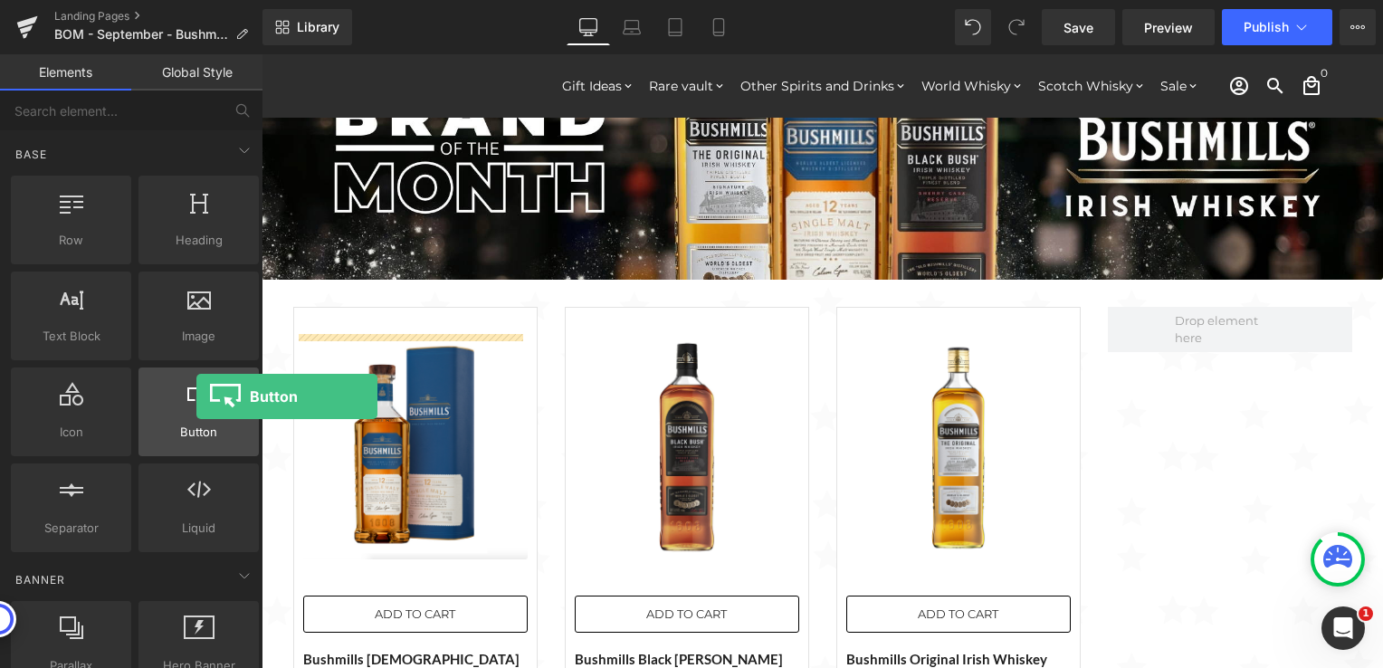
click at [196, 396] on icon at bounding box center [199, 394] width 24 height 24
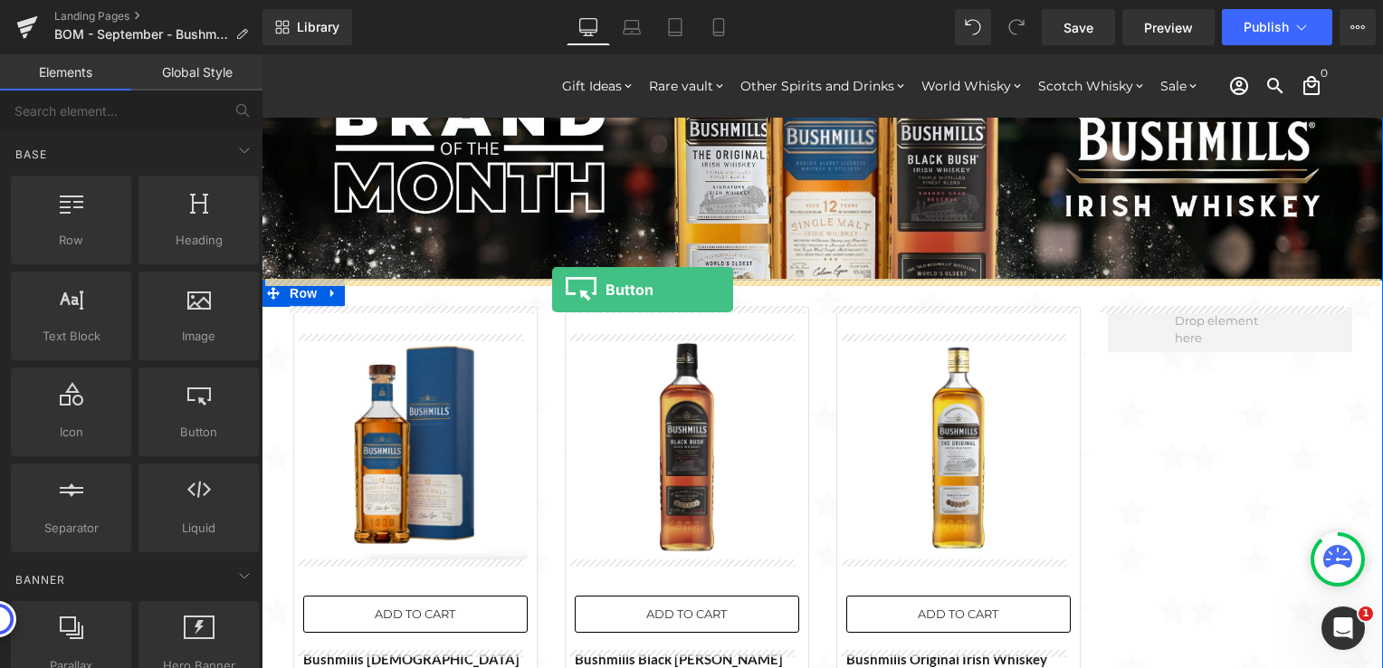
drag, startPoint x: 458, startPoint y: 451, endPoint x: 552, endPoint y: 290, distance: 186.6
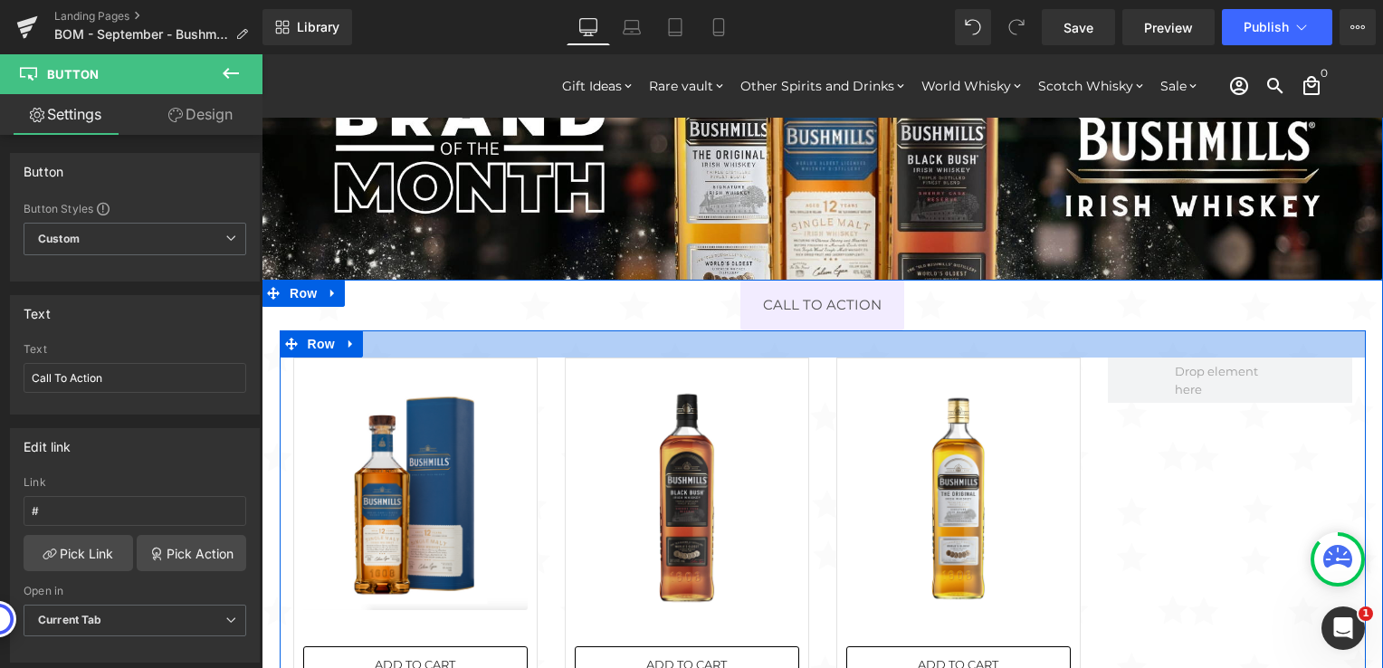
click at [645, 348] on div at bounding box center [823, 343] width 1086 height 27
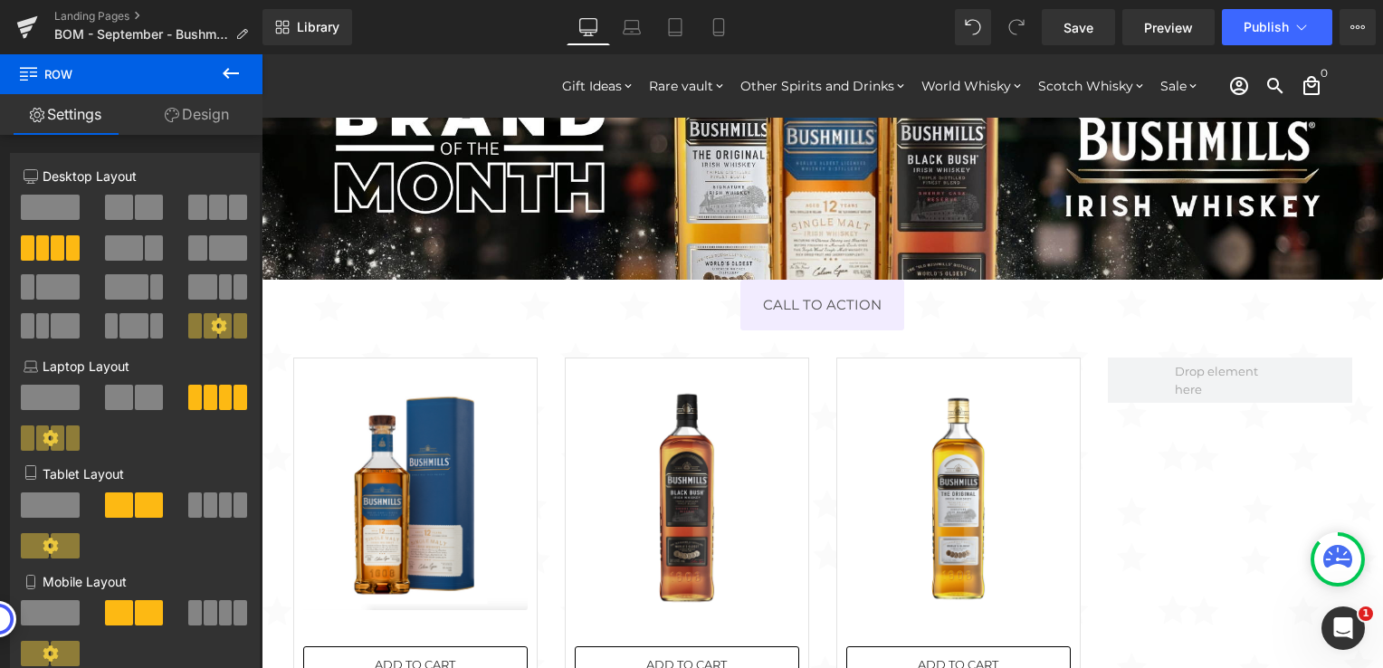
click at [231, 70] on icon at bounding box center [231, 73] width 22 height 22
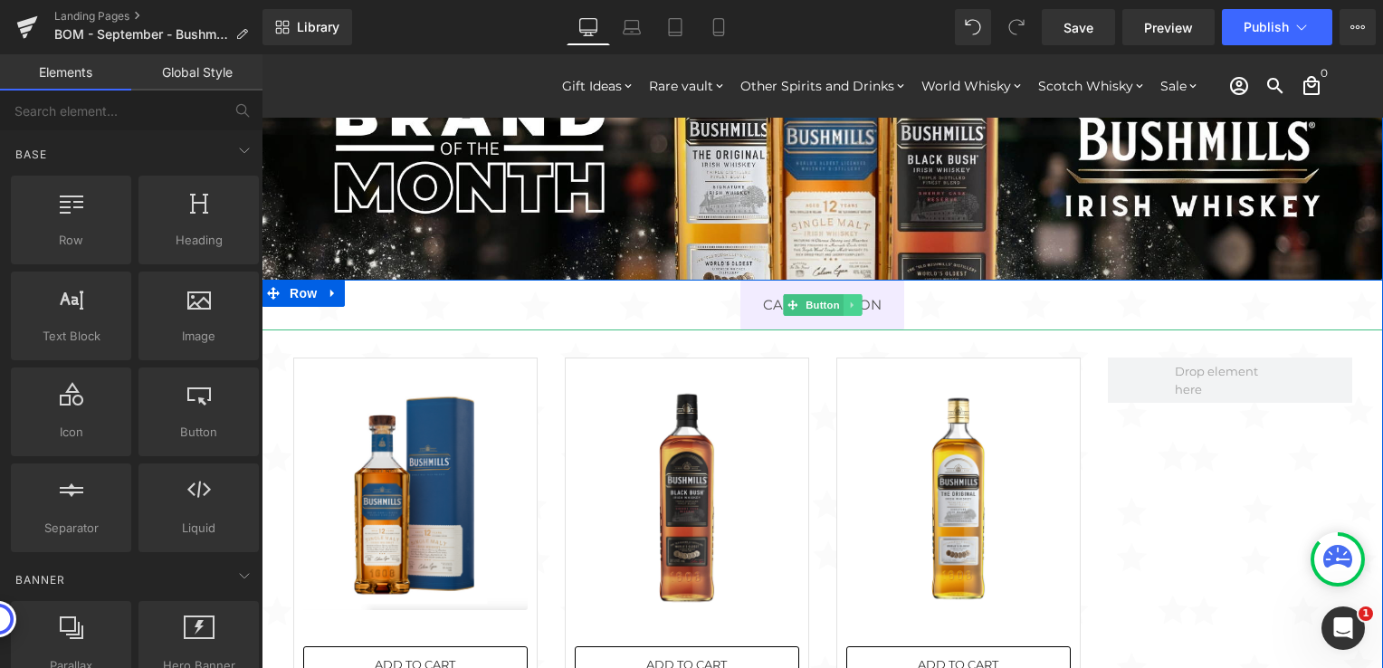
click at [847, 304] on icon at bounding box center [852, 305] width 10 height 11
click at [853, 304] on link at bounding box center [862, 305] width 19 height 22
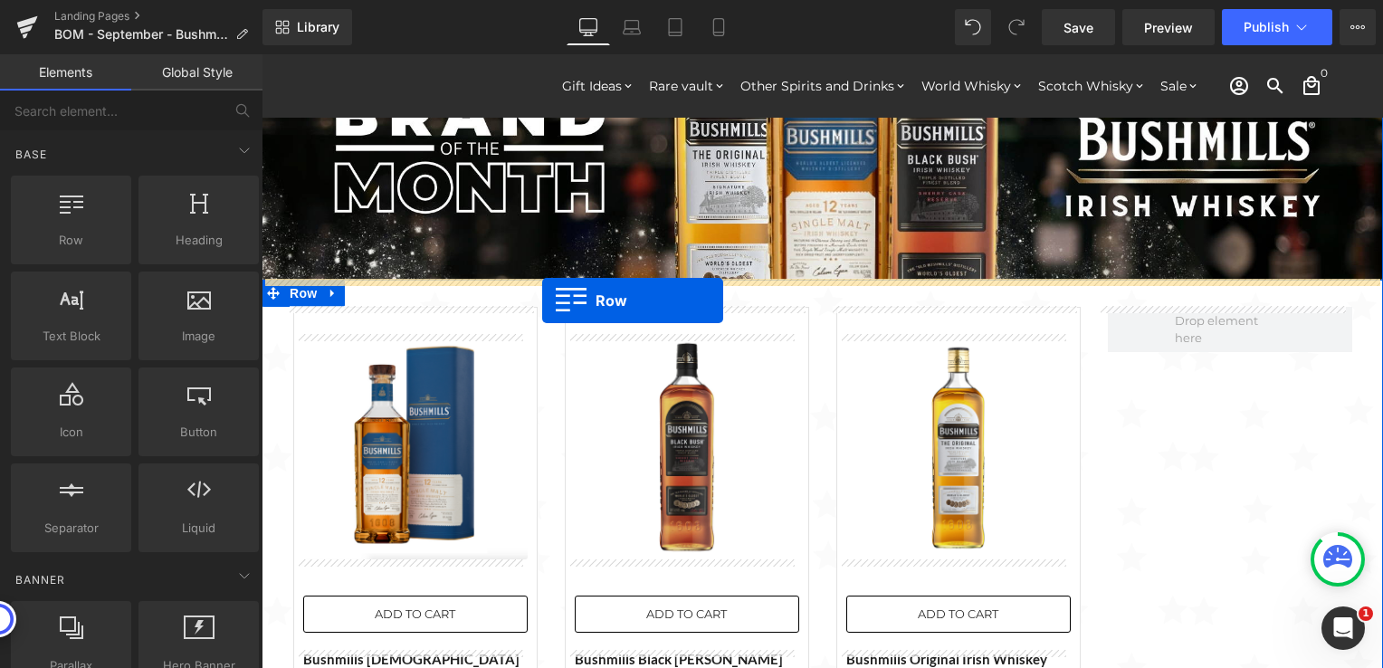
drag, startPoint x: 361, startPoint y: 278, endPoint x: 542, endPoint y: 300, distance: 182.3
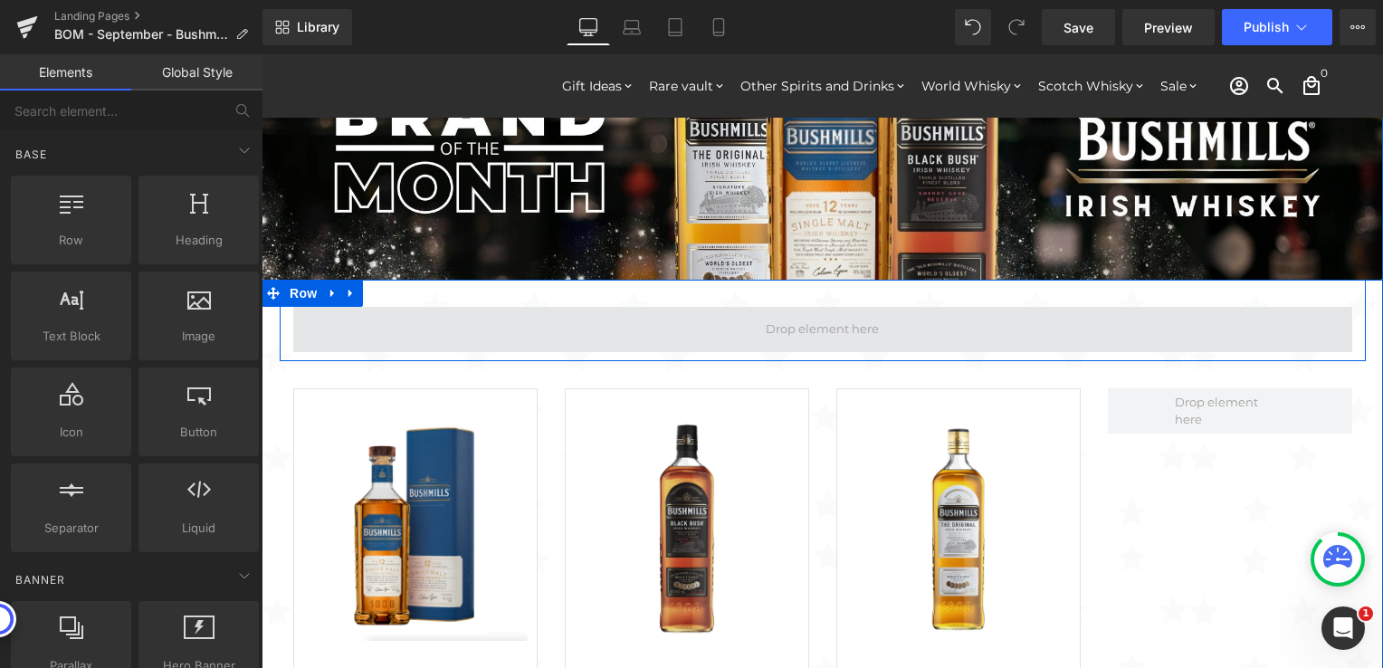
click at [802, 329] on span at bounding box center [822, 329] width 126 height 27
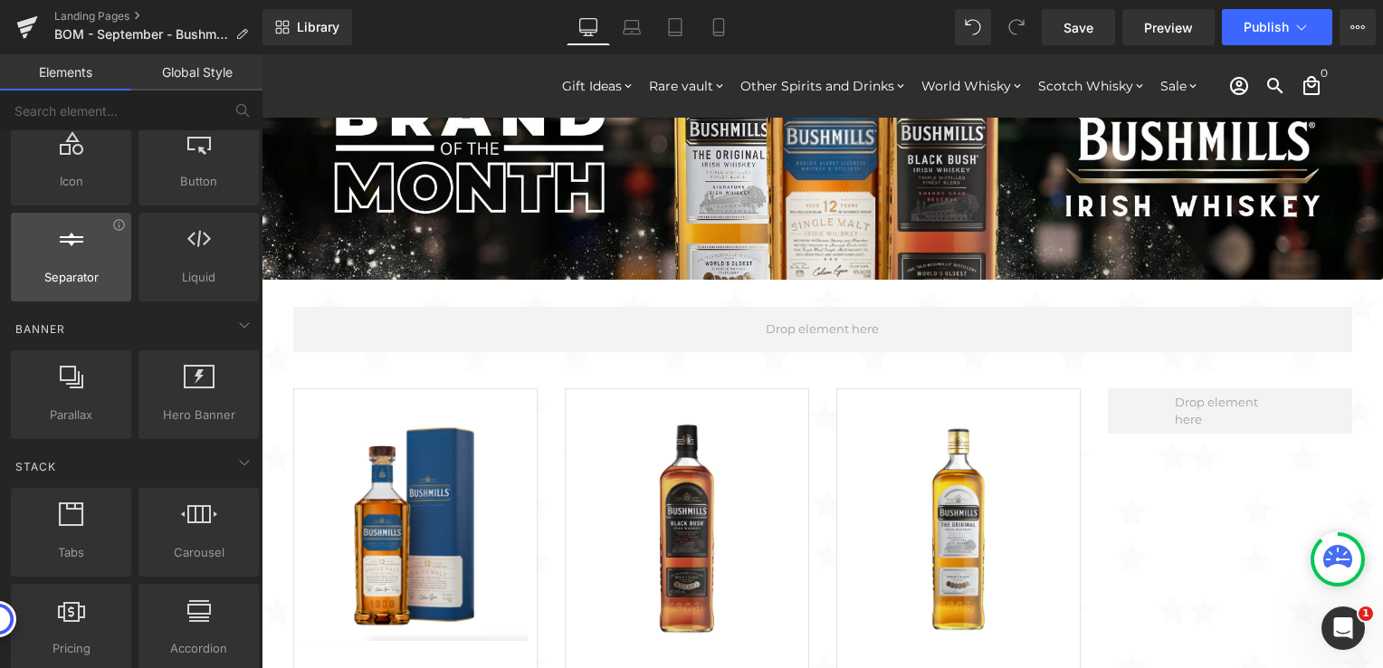
scroll to position [272, 0]
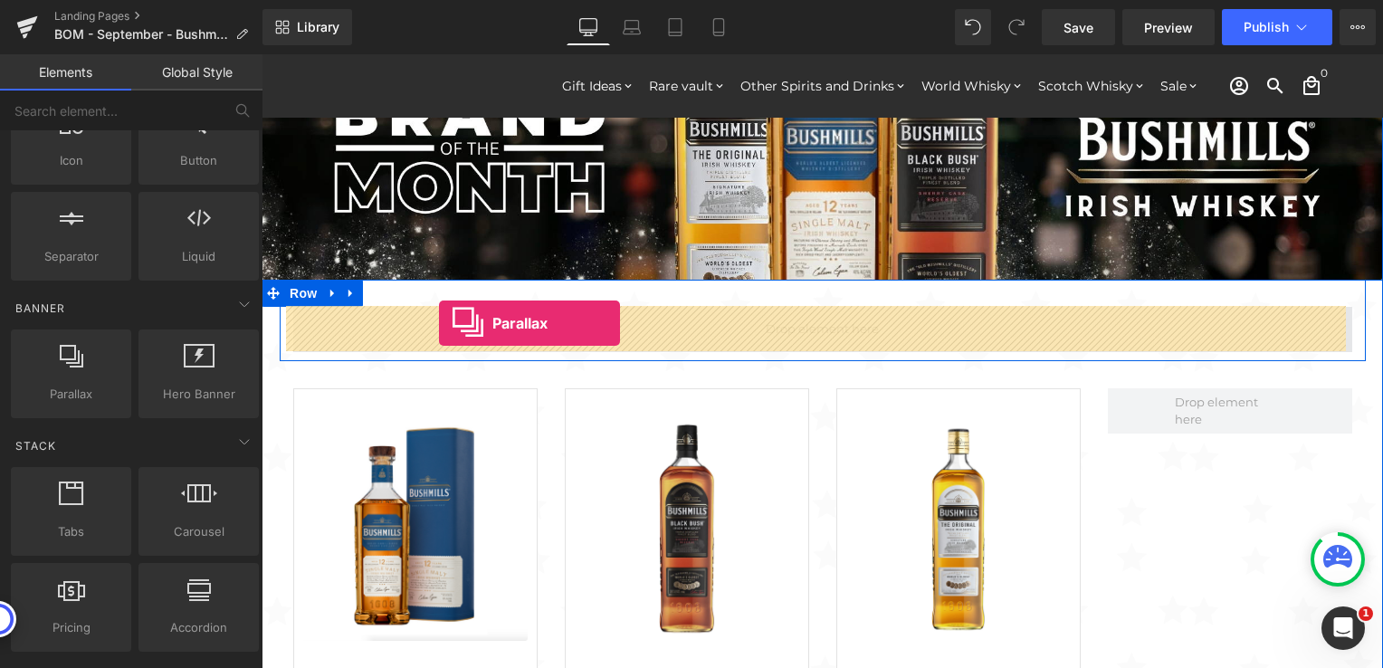
drag, startPoint x: 338, startPoint y: 424, endPoint x: 439, endPoint y: 323, distance: 142.7
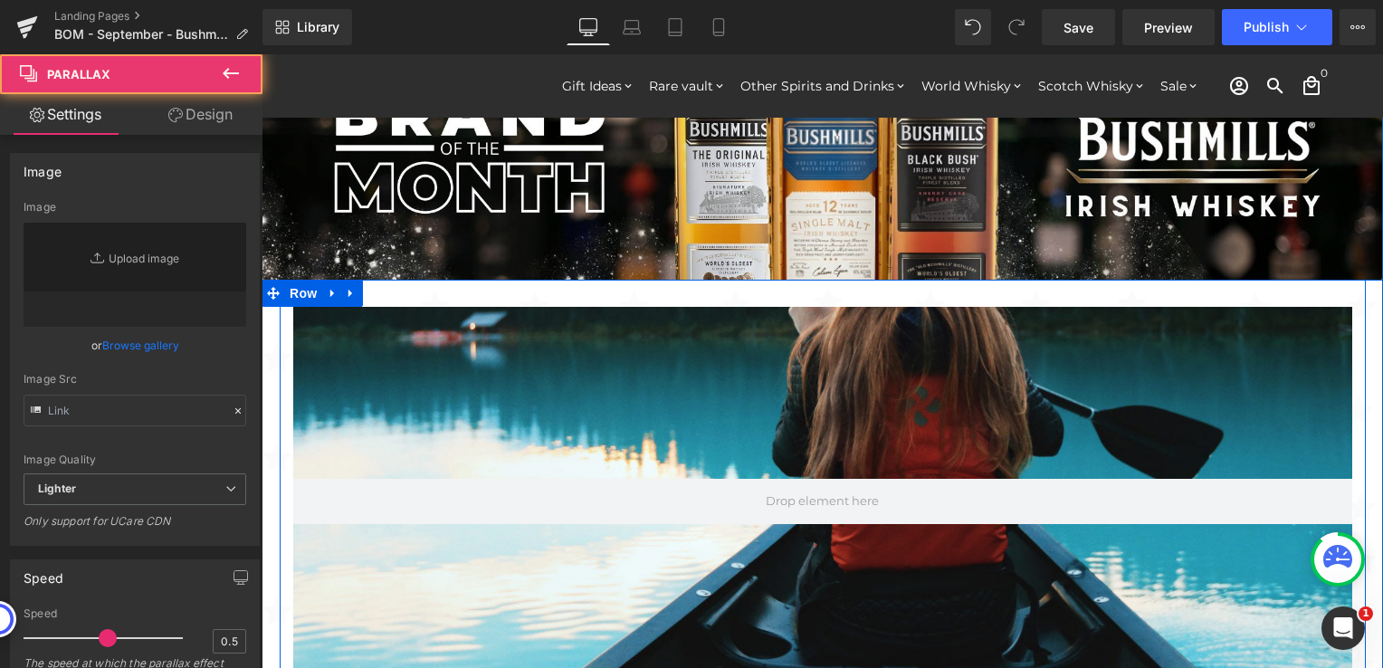
type input "https://cdn.shopify.com/s/files/1/0657/0813/files/slide-girl_2048x.jpg"
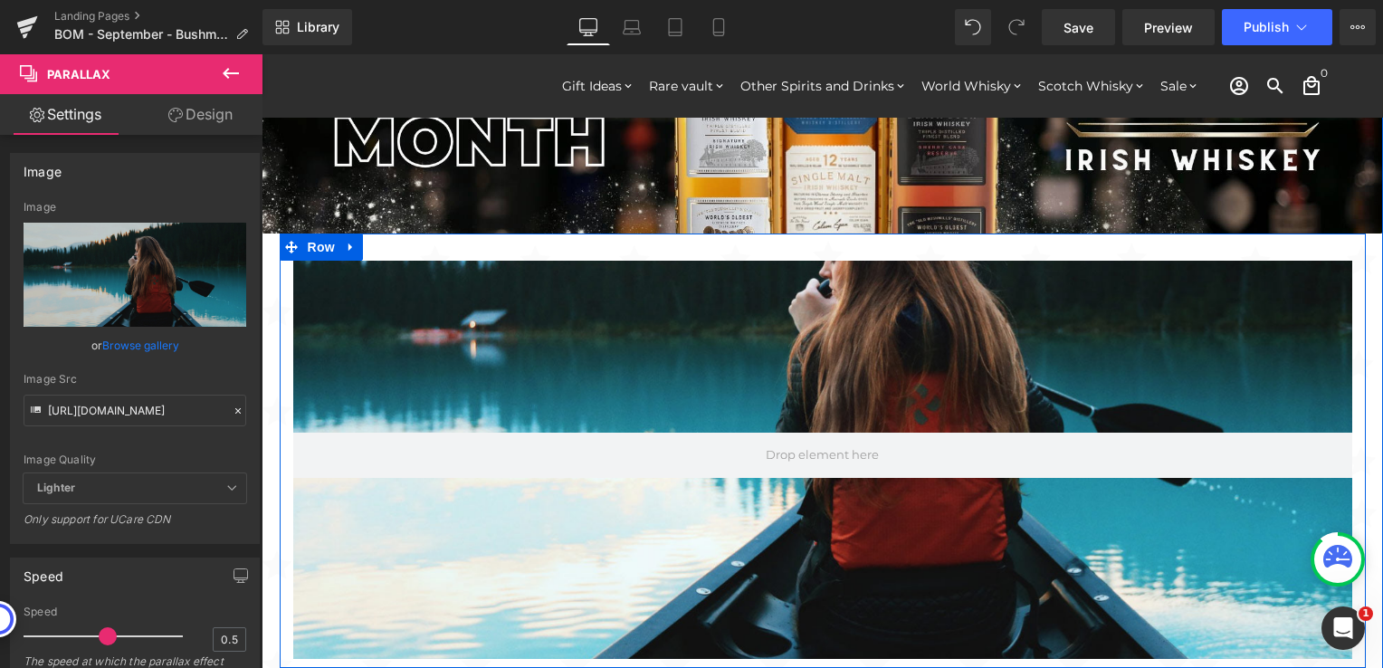
scroll to position [91, 0]
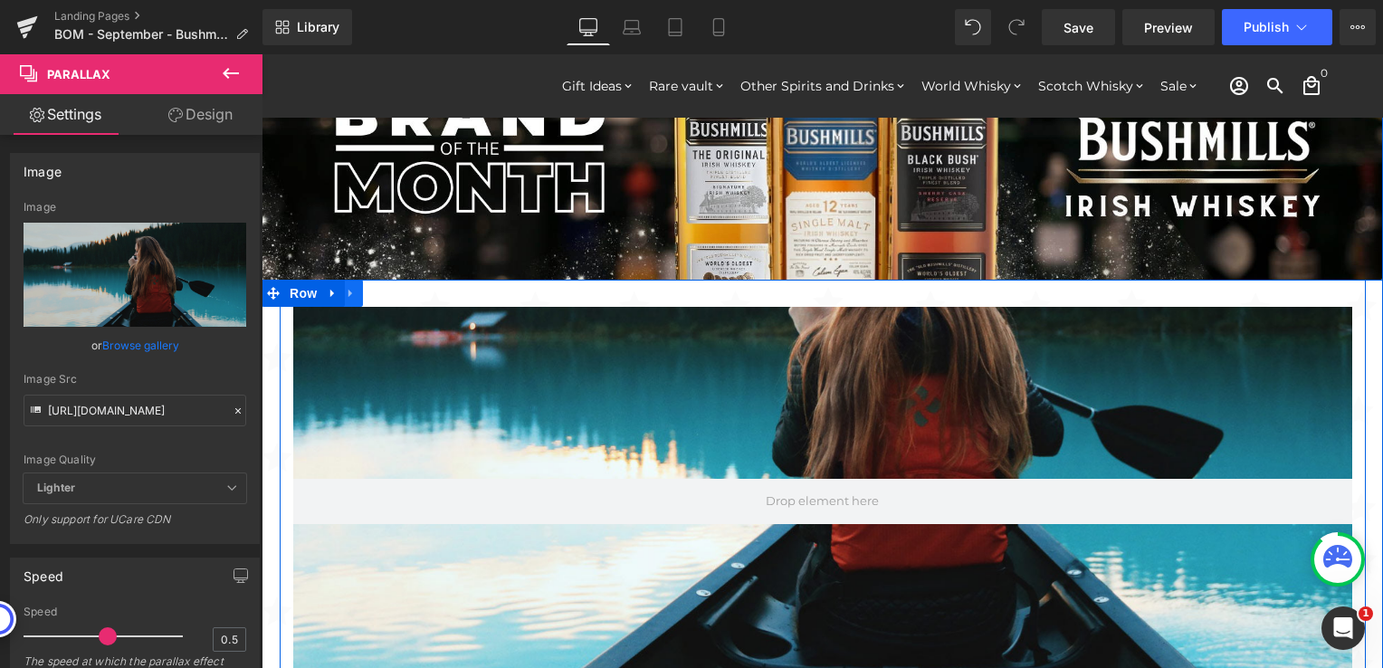
click at [348, 291] on icon at bounding box center [350, 293] width 4 height 8
click at [392, 288] on icon at bounding box center [398, 293] width 13 height 14
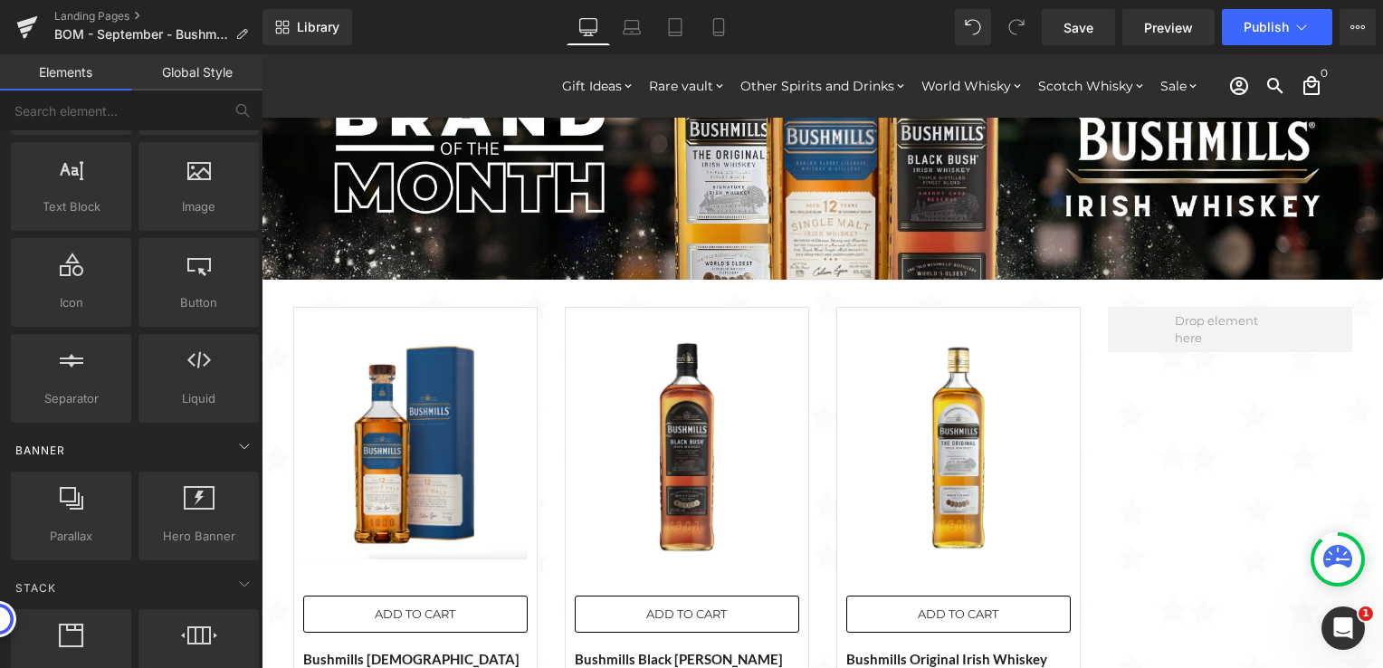
scroll to position [0, 0]
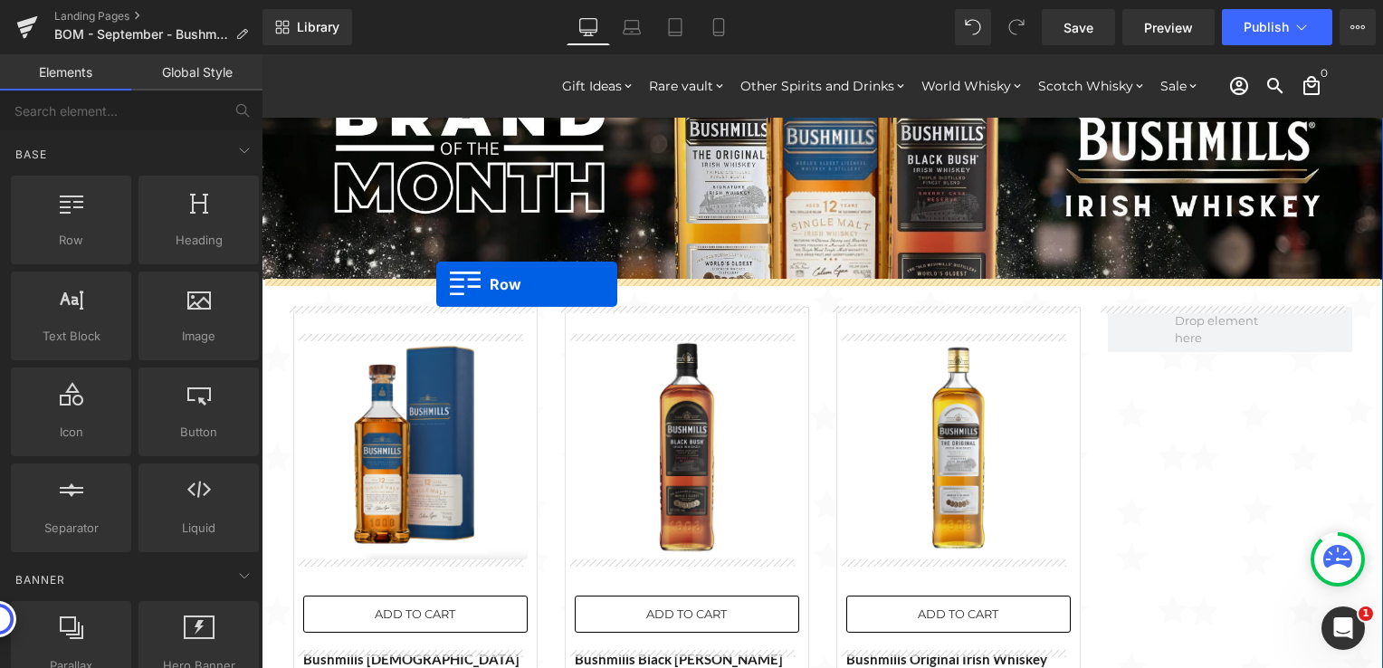
drag, startPoint x: 346, startPoint y: 277, endPoint x: 436, endPoint y: 284, distance: 90.8
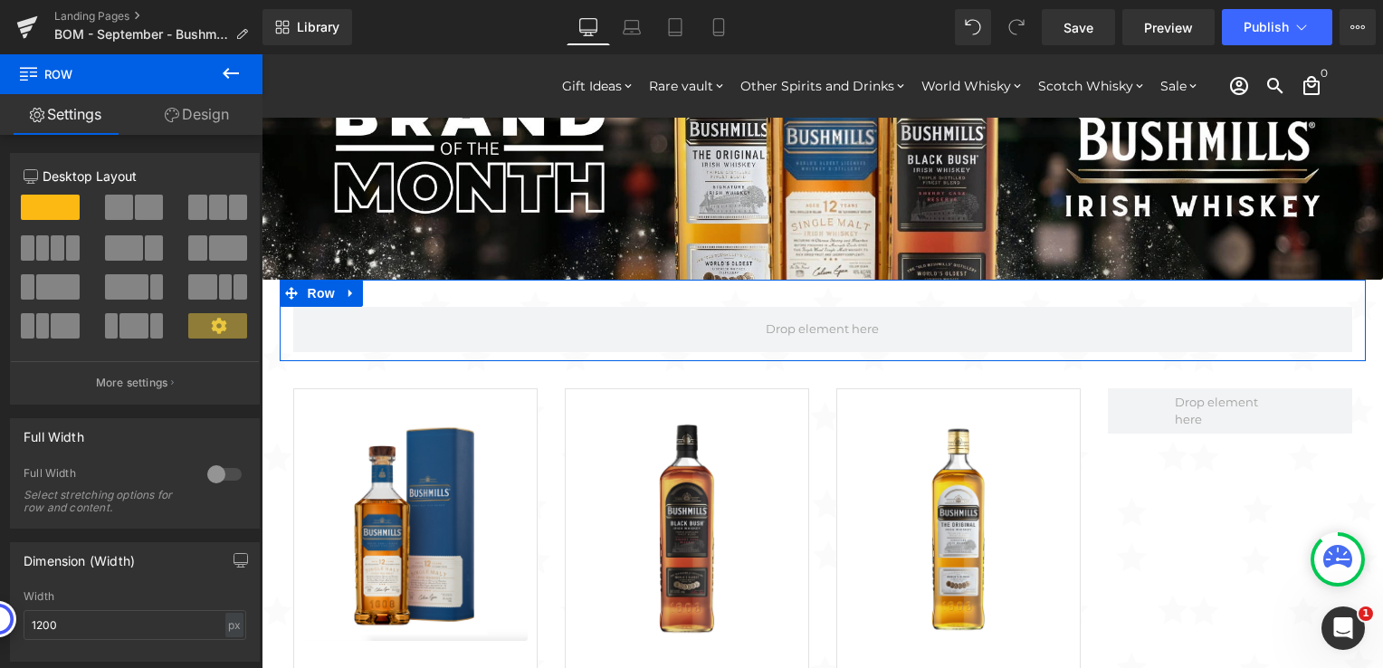
click at [176, 113] on icon at bounding box center [172, 115] width 14 height 14
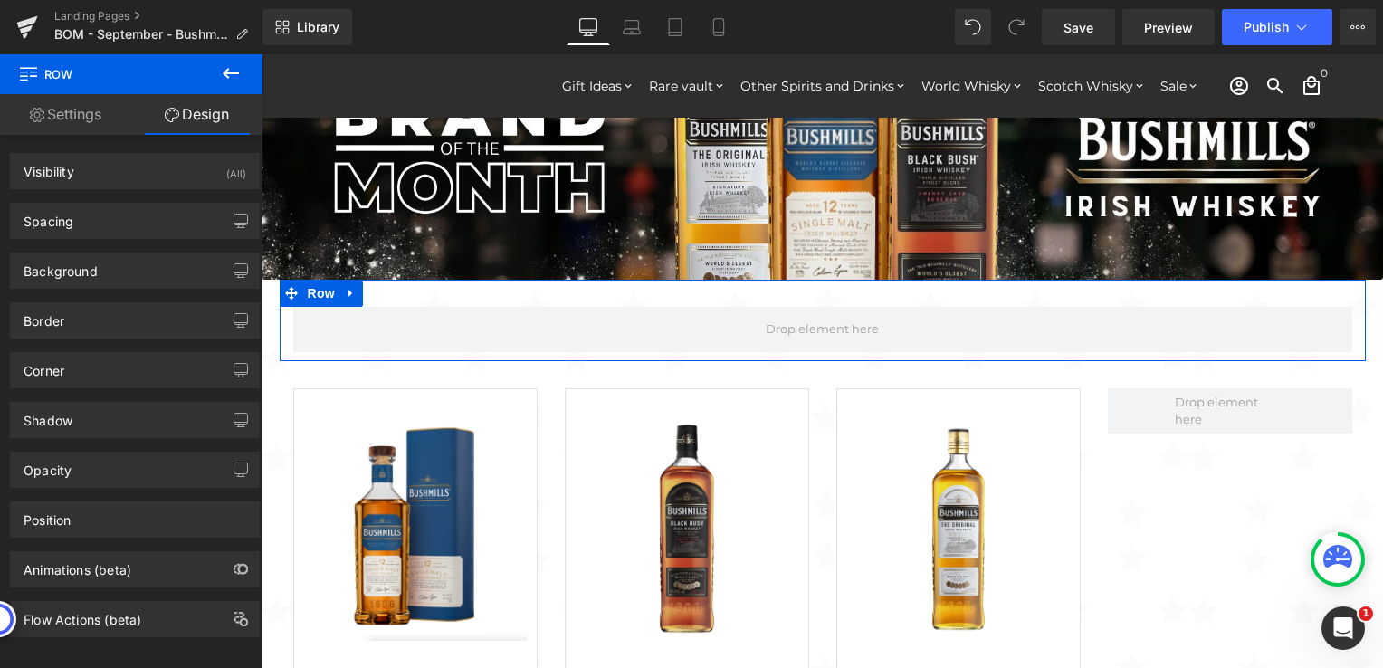
click at [81, 114] on link "Settings" at bounding box center [65, 114] width 131 height 41
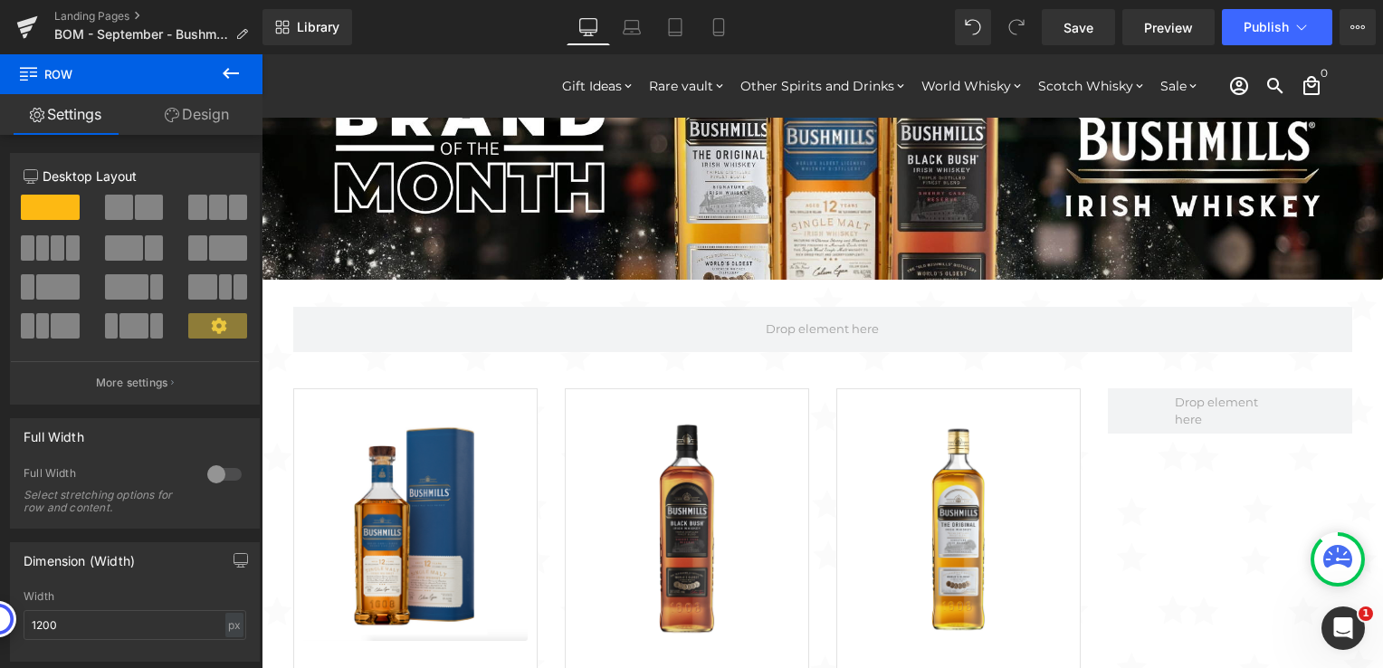
click at [240, 79] on icon at bounding box center [231, 73] width 22 height 22
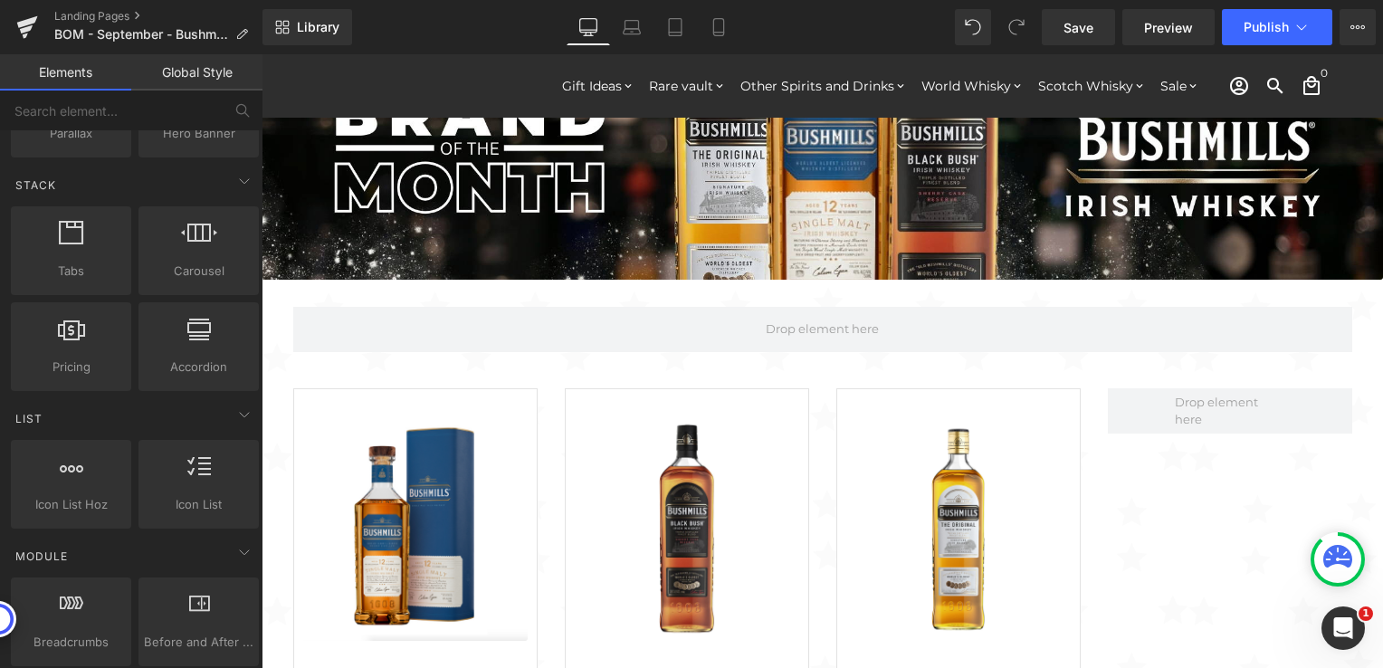
scroll to position [543, 0]
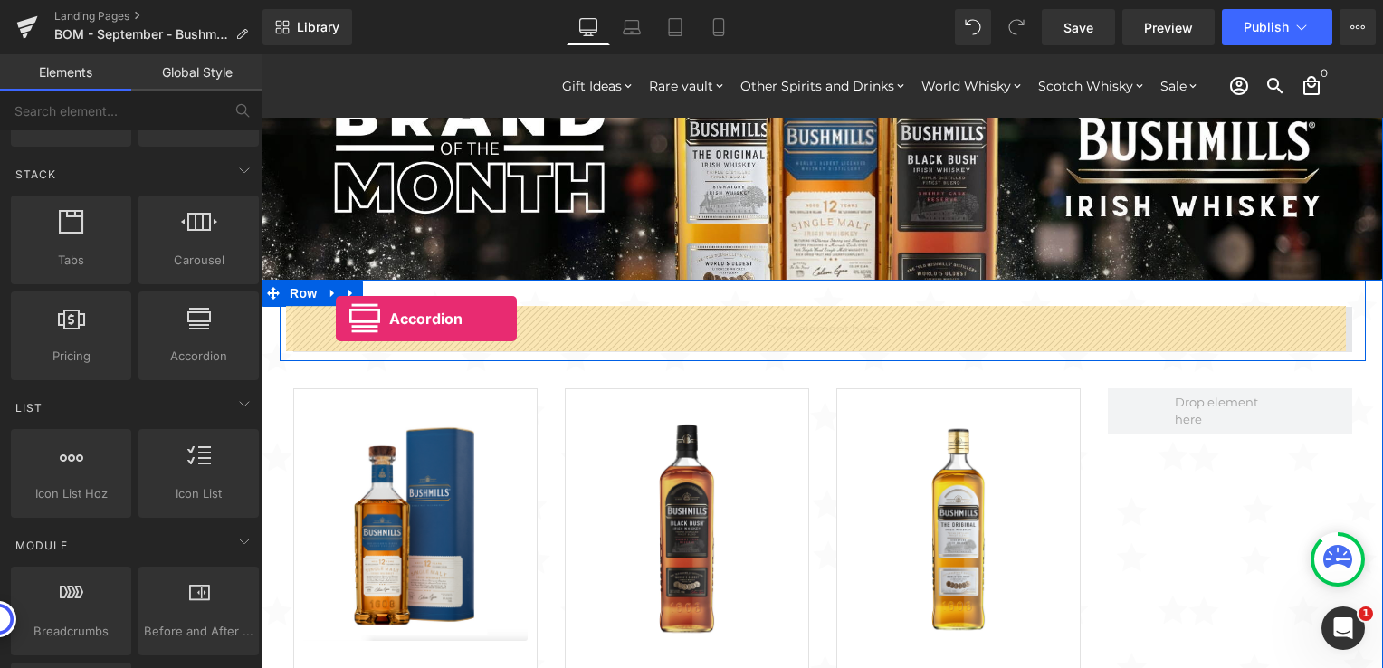
drag, startPoint x: 445, startPoint y: 372, endPoint x: 336, endPoint y: 319, distance: 121.8
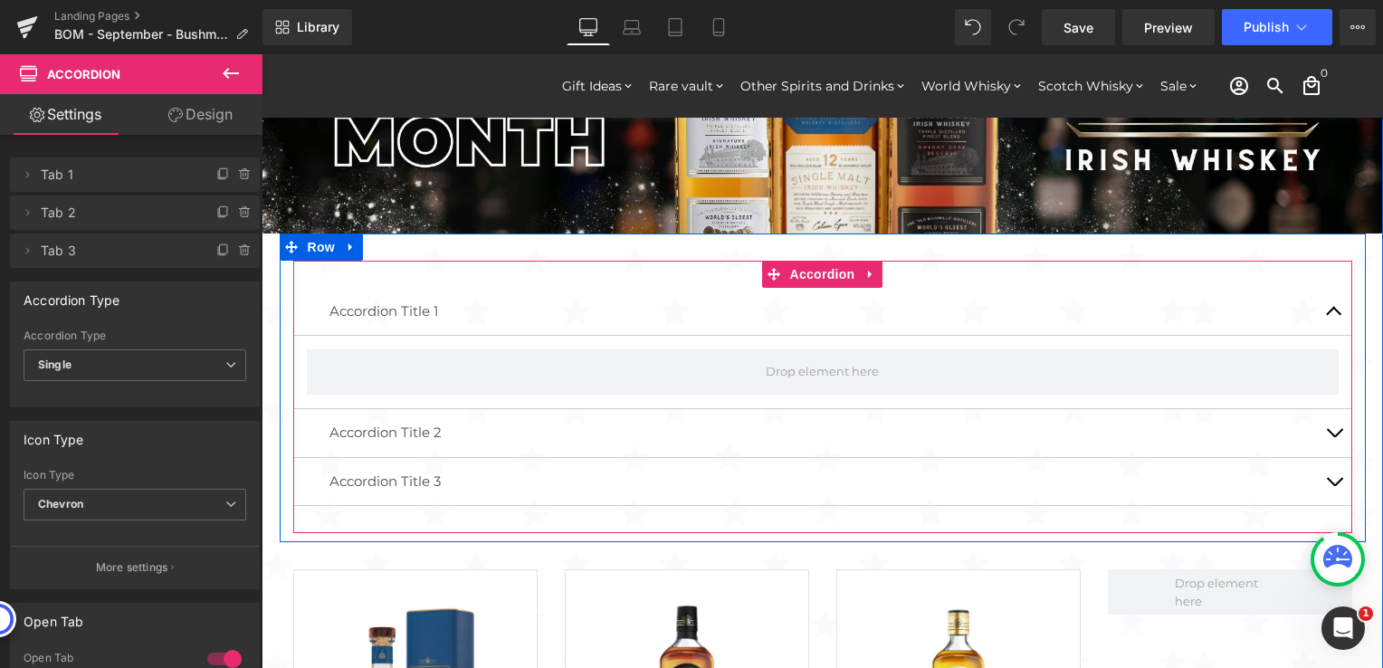
scroll to position [91, 0]
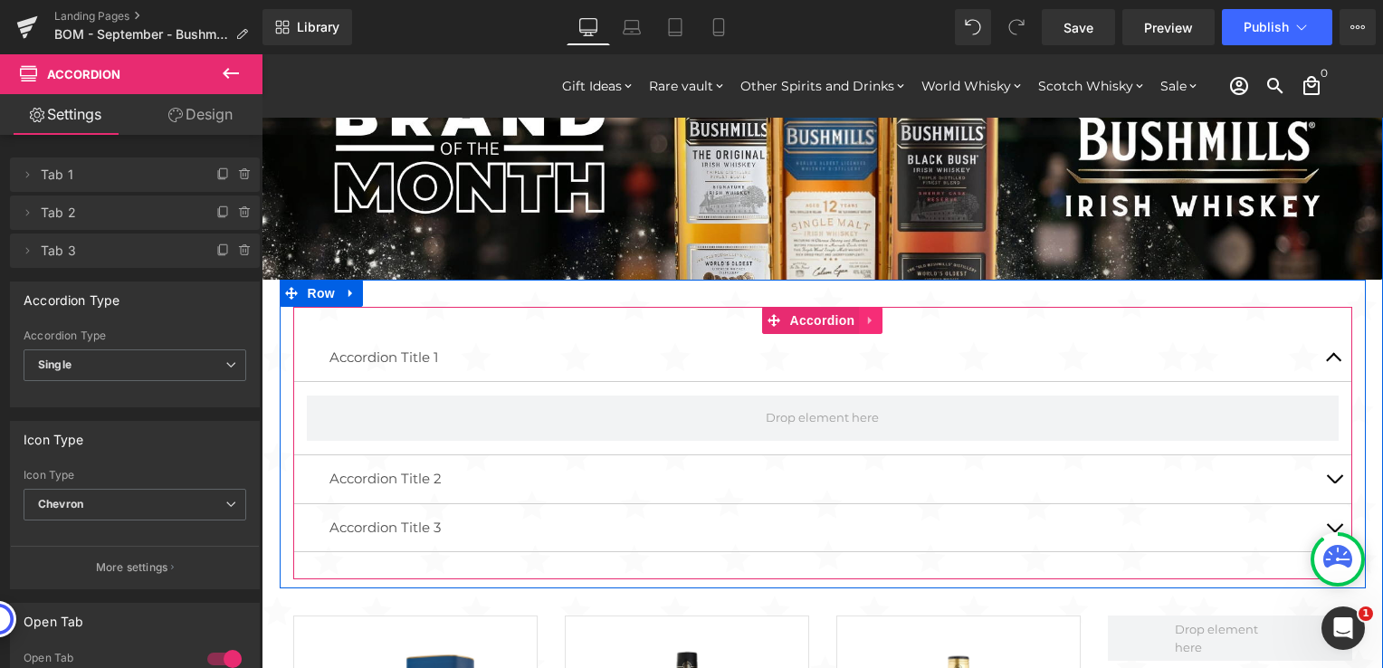
click at [864, 313] on icon at bounding box center [870, 320] width 13 height 14
click at [876, 323] on icon at bounding box center [882, 320] width 13 height 13
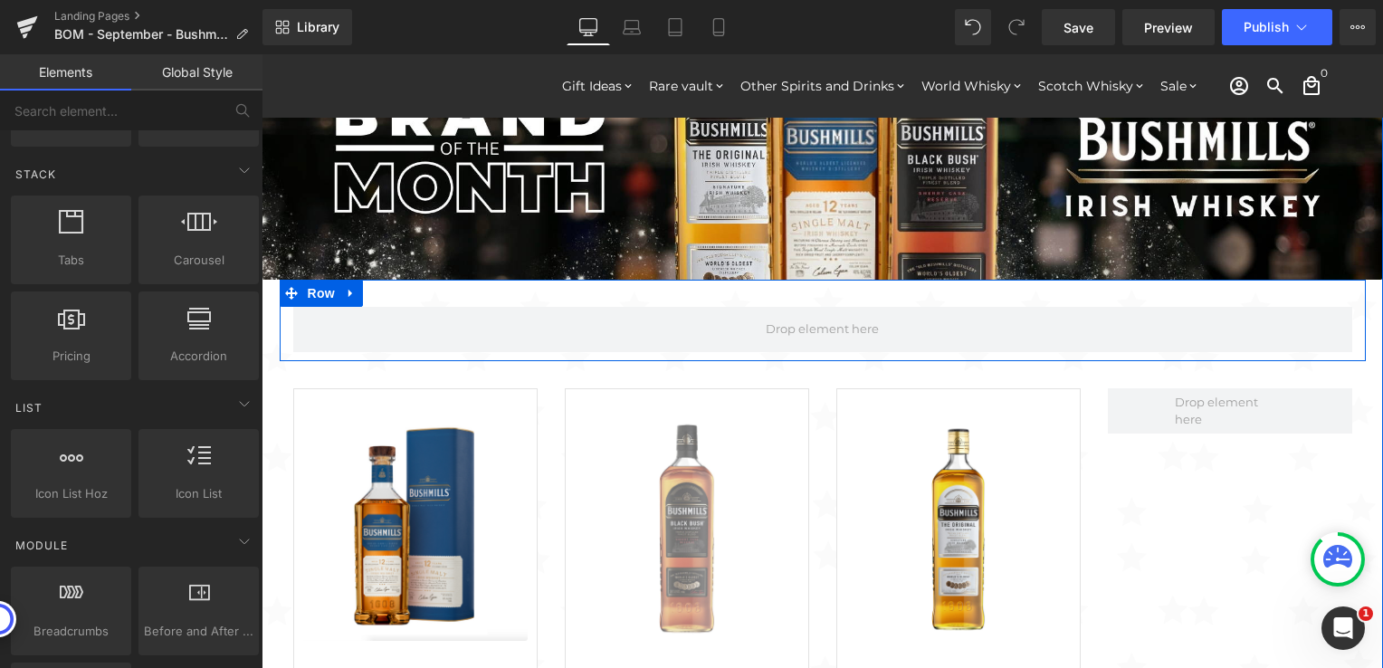
scroll to position [8, 9]
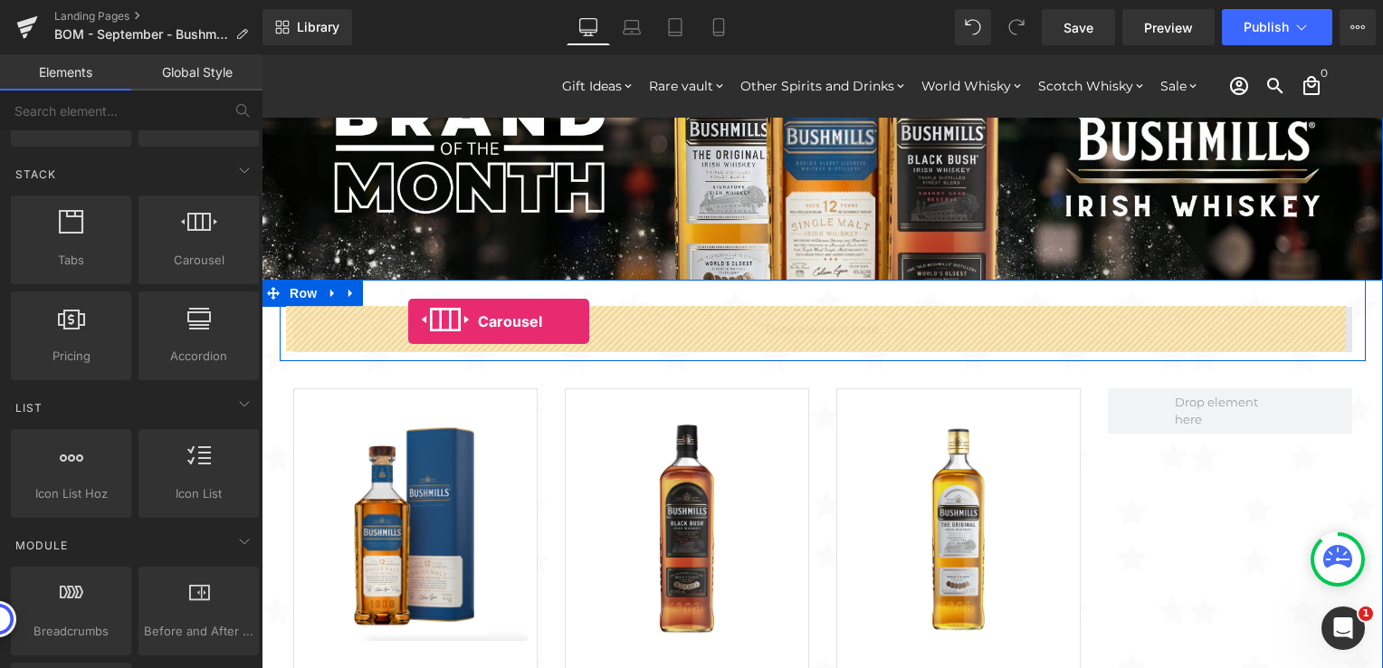
drag, startPoint x: 445, startPoint y: 299, endPoint x: 408, endPoint y: 321, distance: 43.5
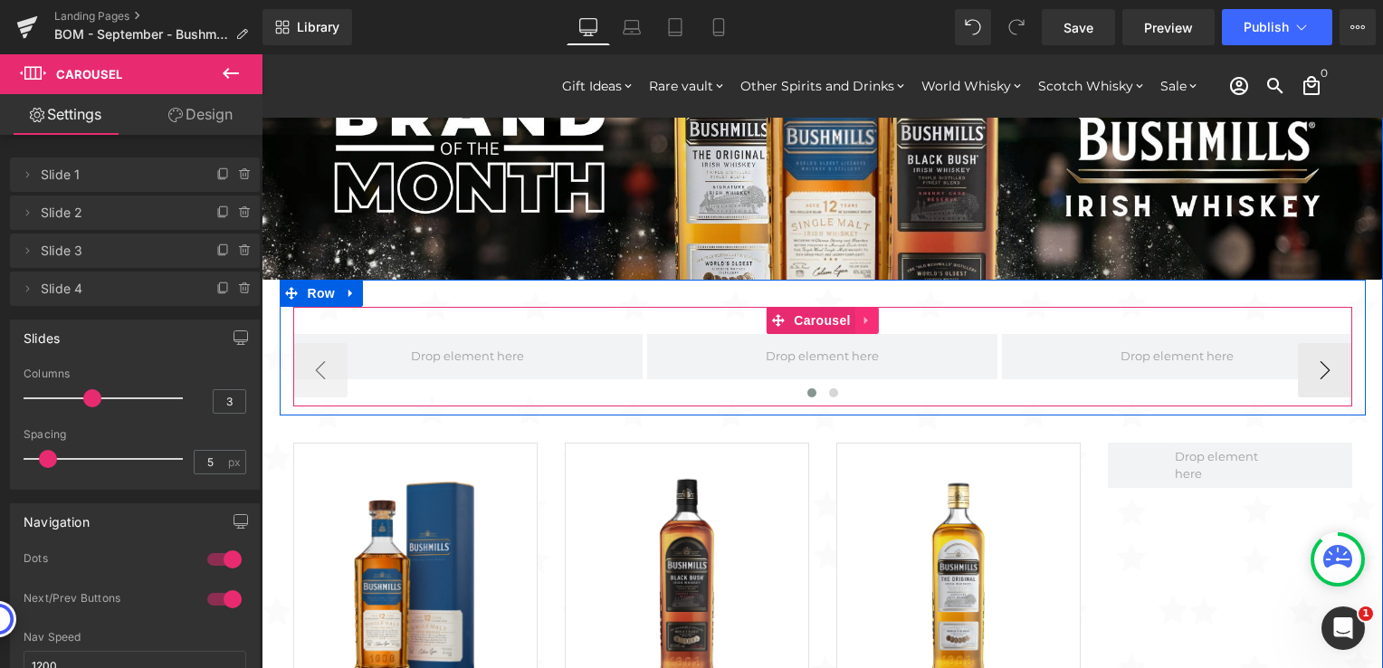
click at [861, 317] on icon at bounding box center [867, 320] width 13 height 14
click at [872, 319] on icon at bounding box center [878, 320] width 13 height 13
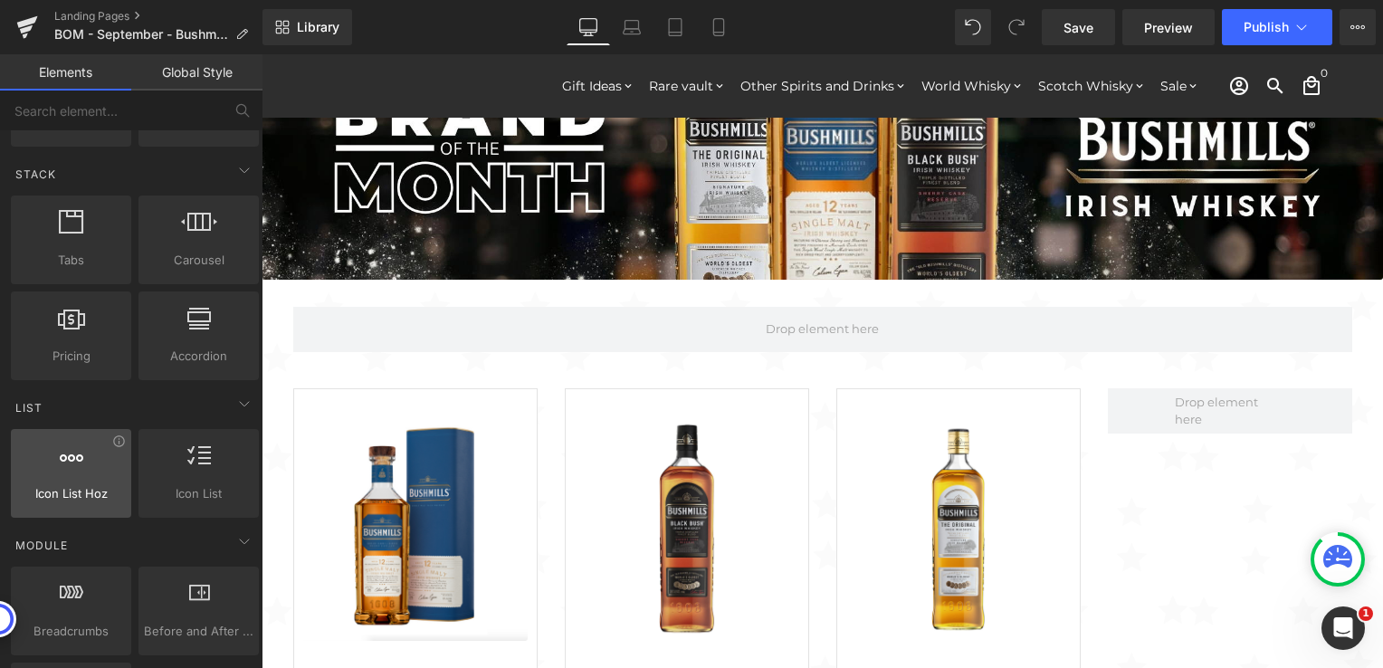
scroll to position [634, 0]
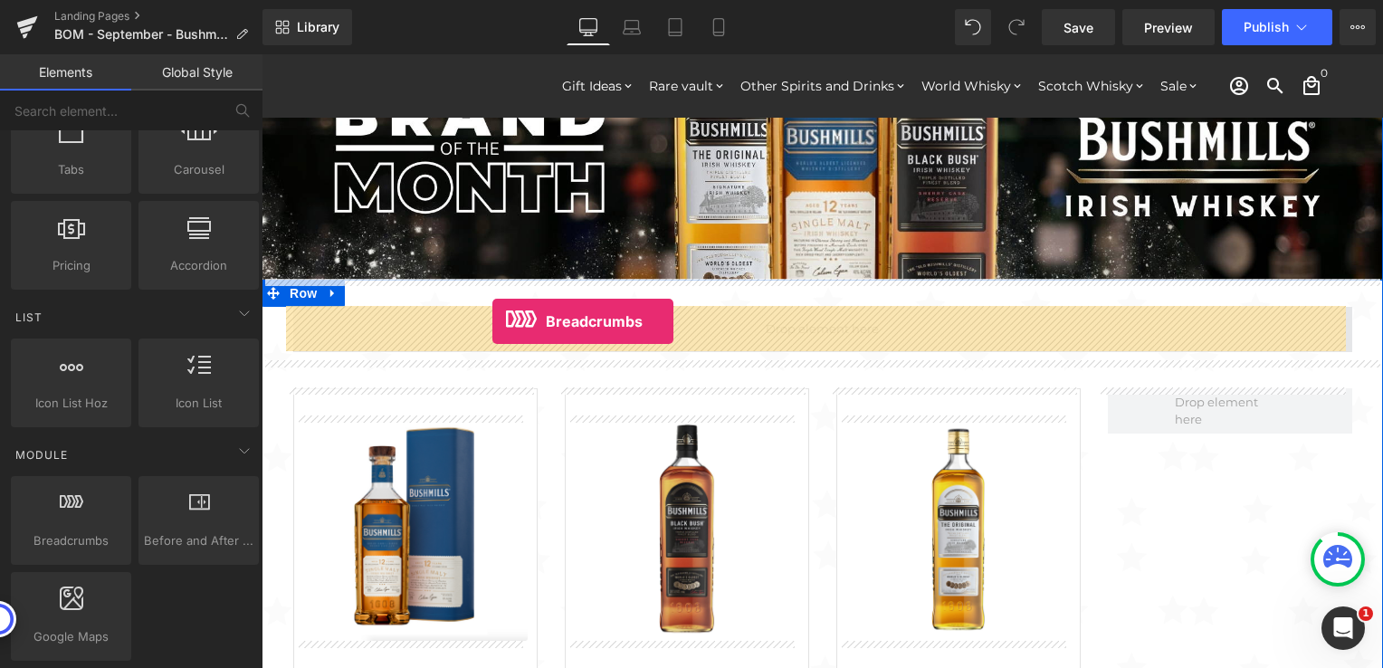
drag, startPoint x: 322, startPoint y: 557, endPoint x: 493, endPoint y: 321, distance: 290.9
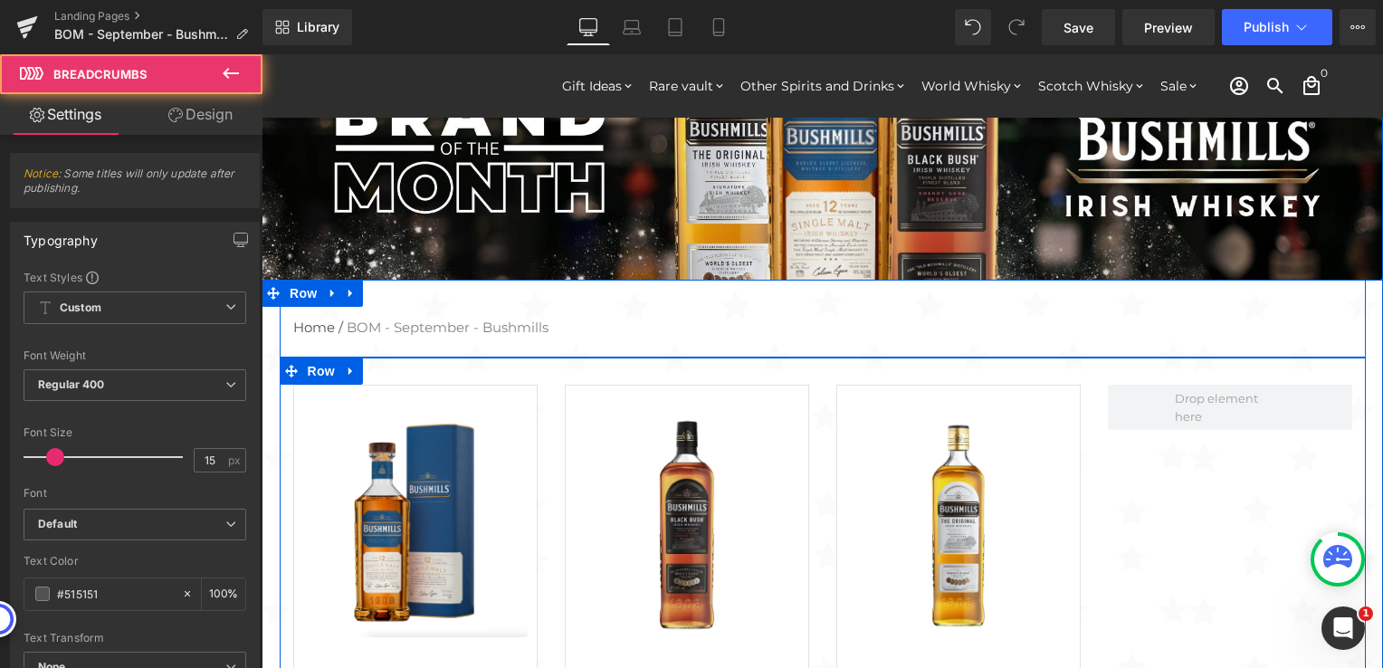
scroll to position [2319, 1108]
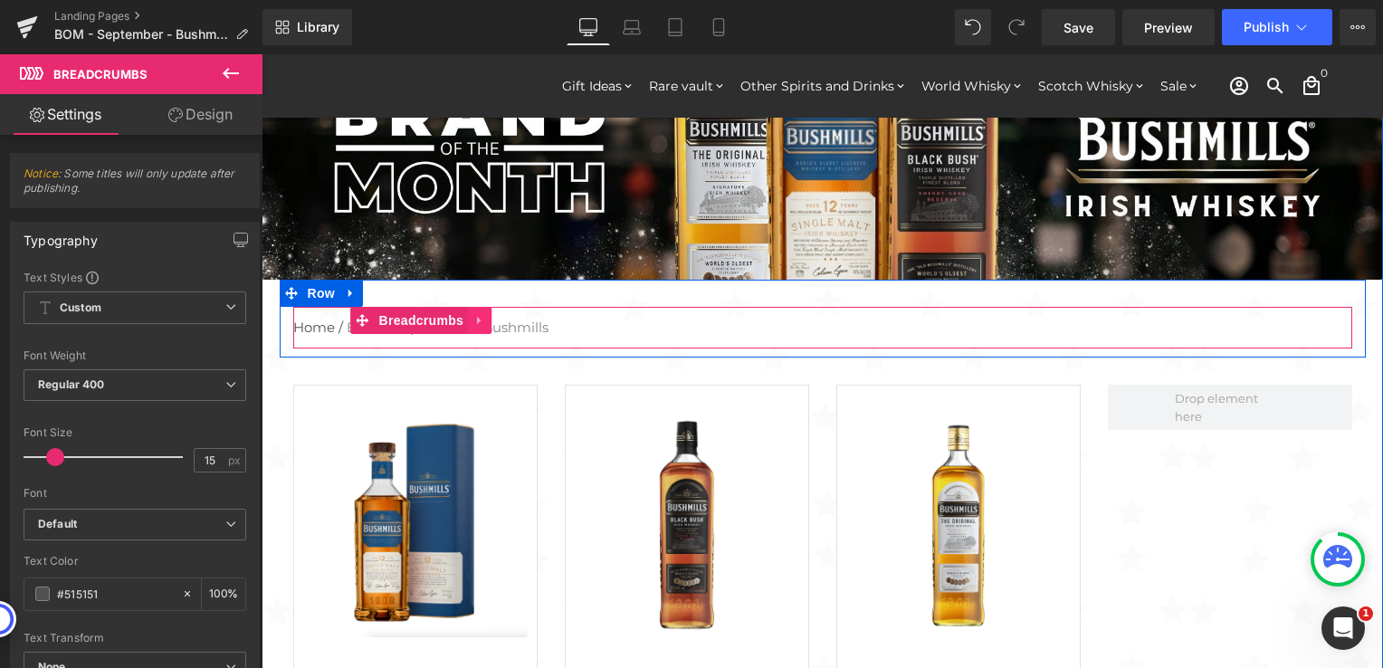
click at [473, 318] on icon at bounding box center [479, 320] width 13 height 14
click at [485, 320] on icon at bounding box center [491, 320] width 13 height 14
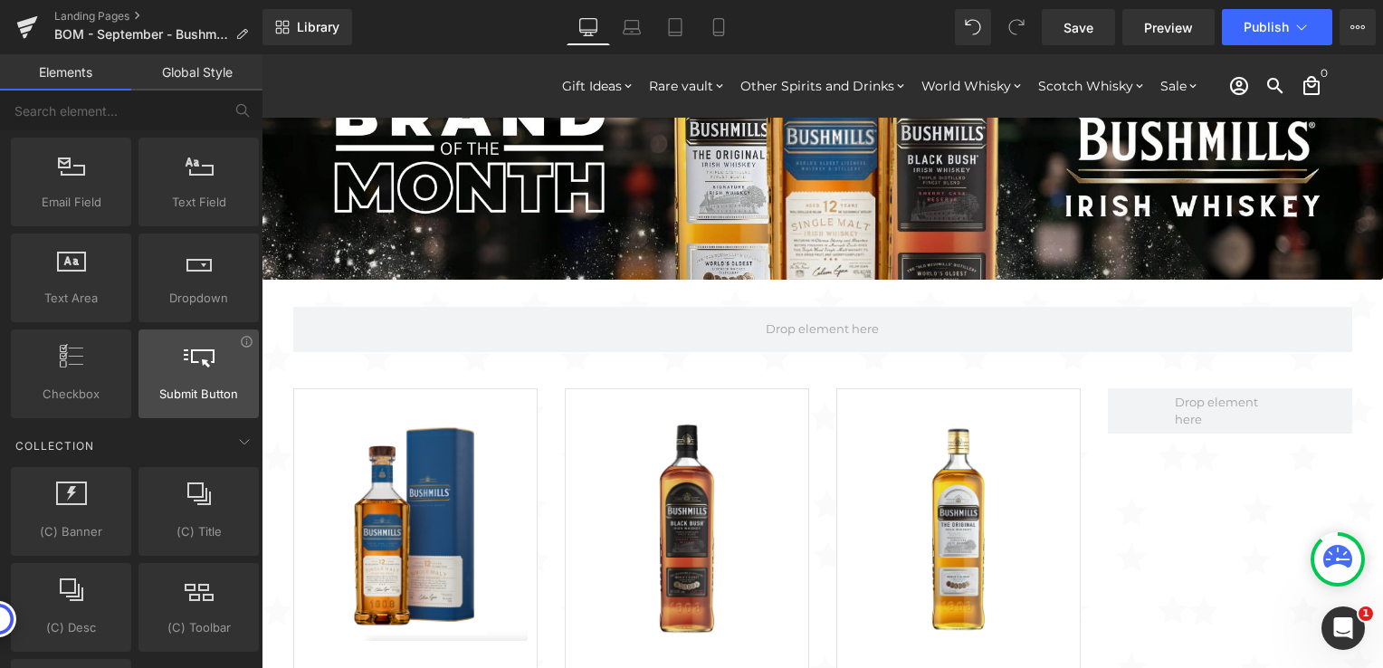
scroll to position [2625, 0]
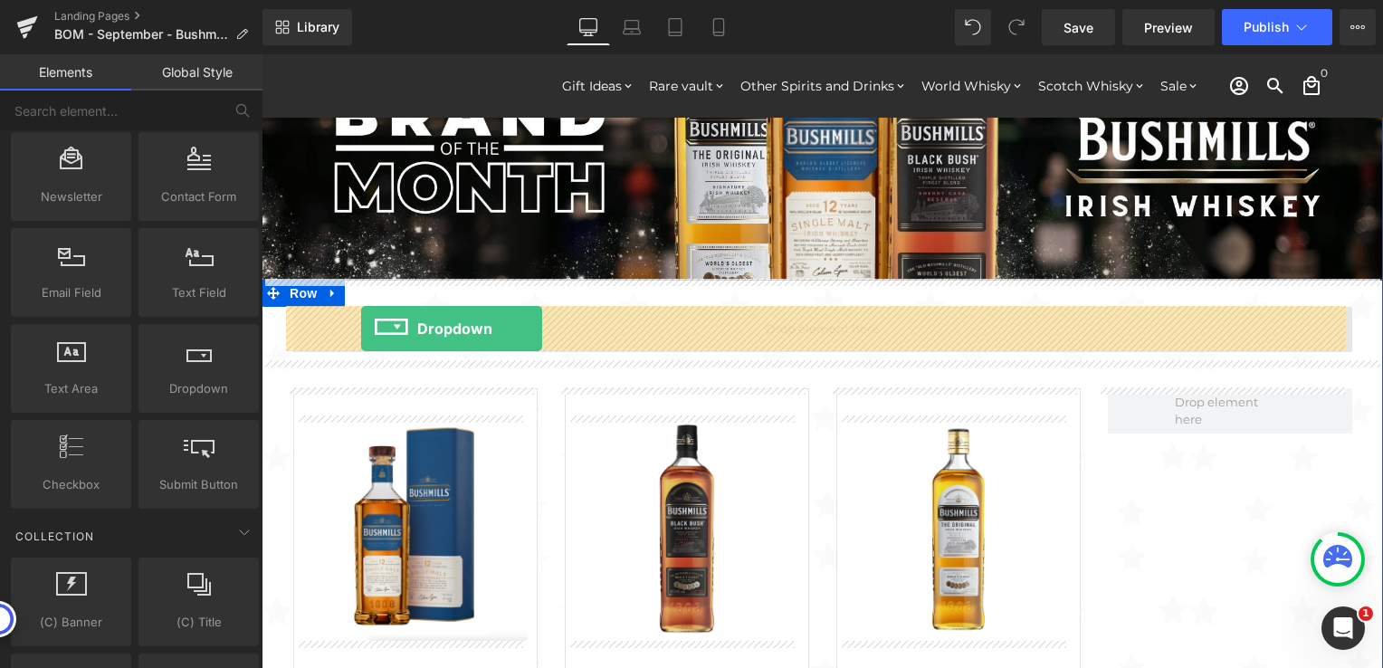
drag, startPoint x: 453, startPoint y: 411, endPoint x: 363, endPoint y: 328, distance: 123.0
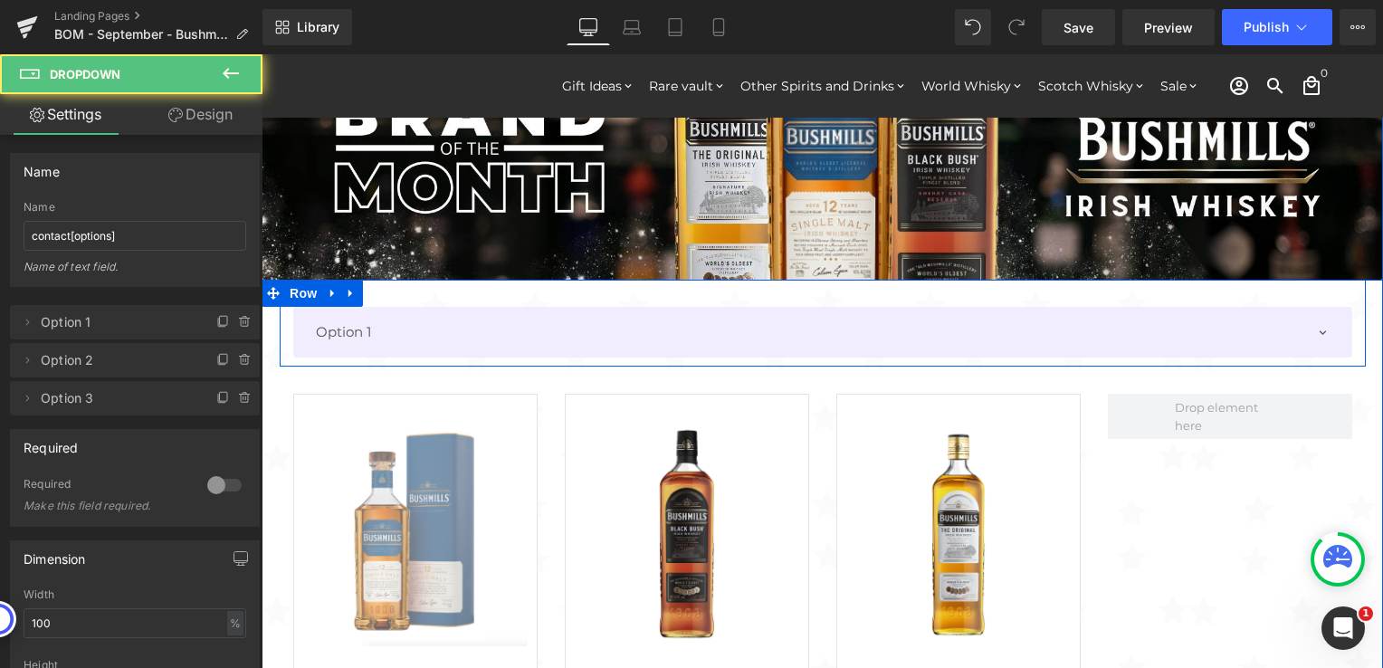
scroll to position [2328, 1108]
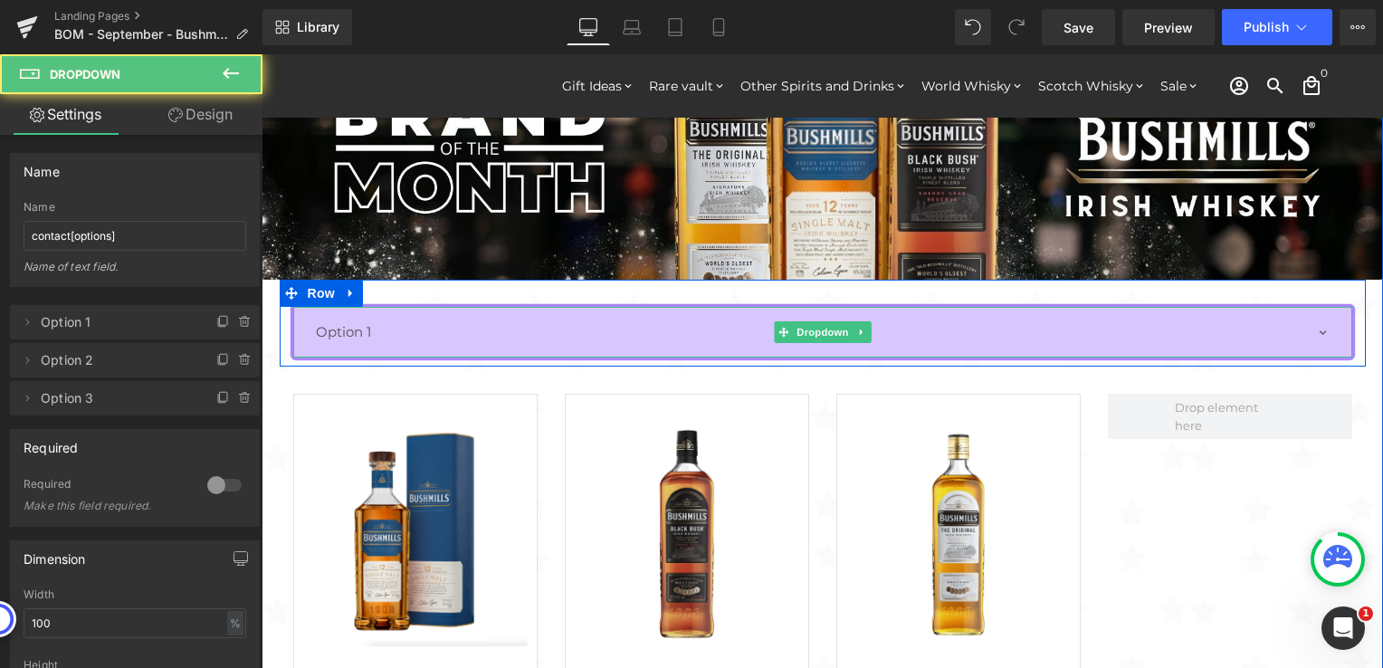
click at [1320, 326] on select "Option 1 Option 2 Option 3" at bounding box center [822, 333] width 1059 height 52
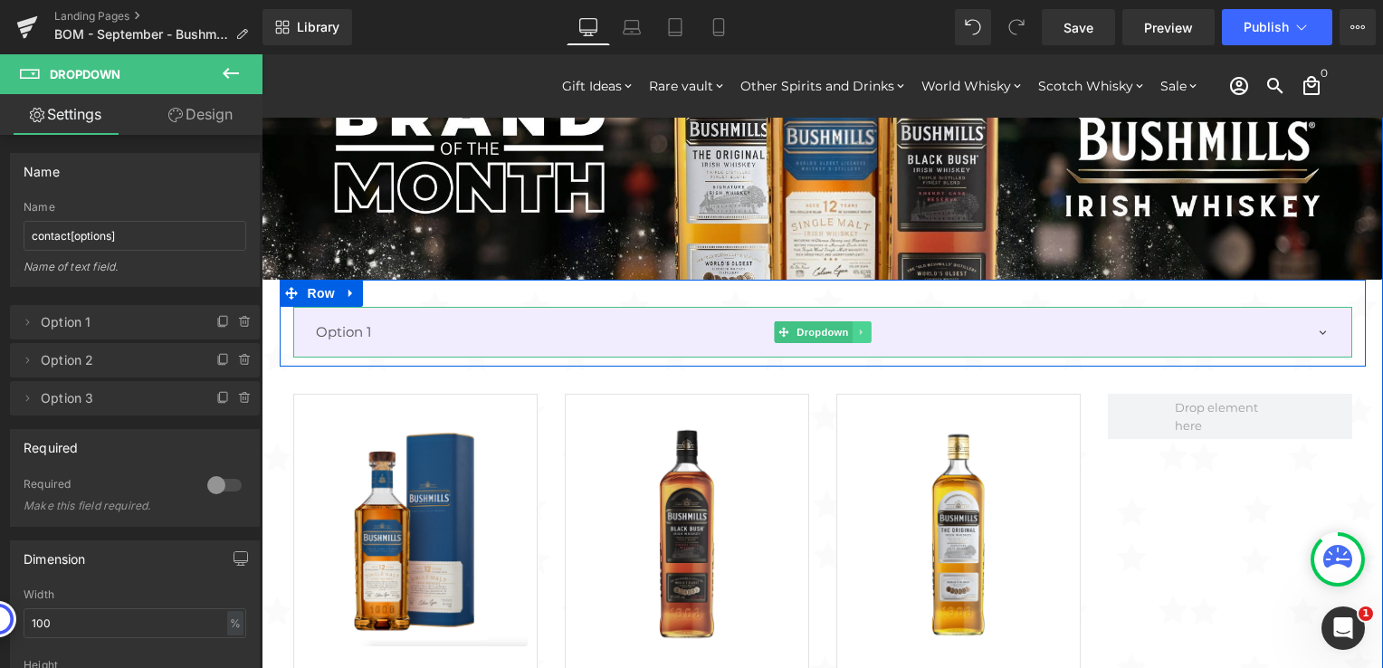
click at [856, 333] on icon at bounding box center [861, 332] width 10 height 11
click at [865, 333] on icon at bounding box center [870, 332] width 10 height 10
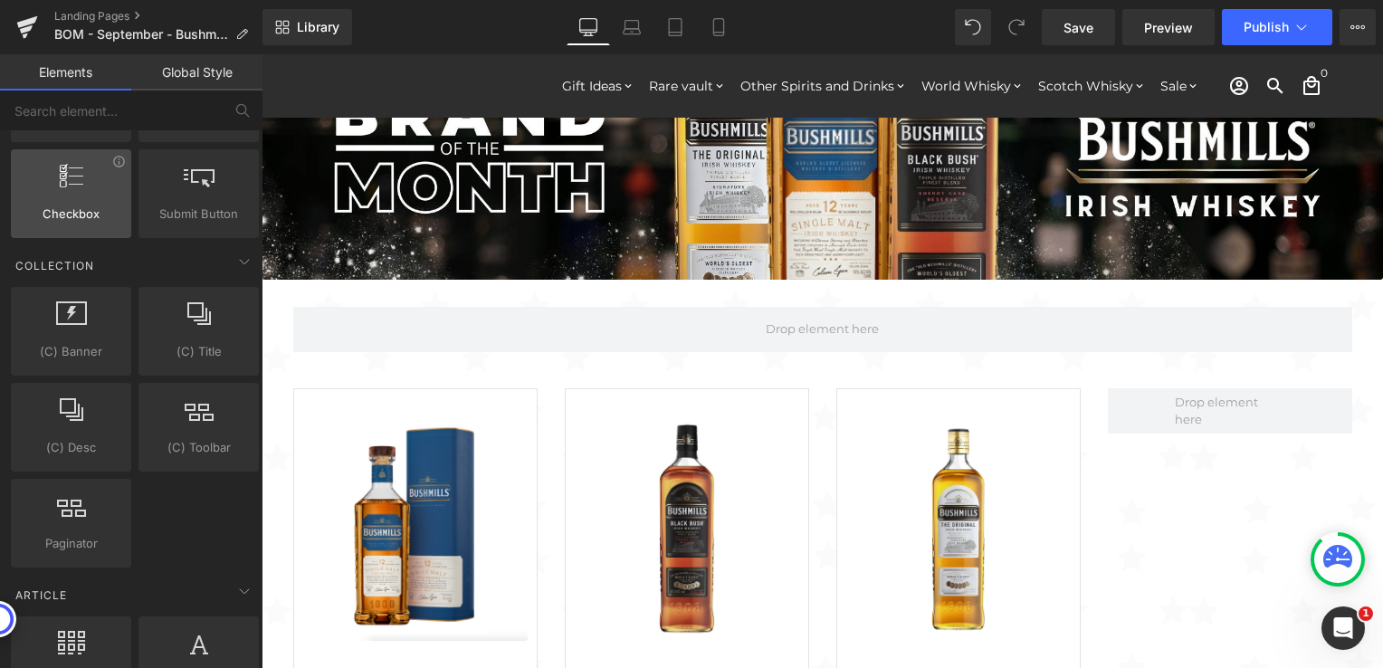
scroll to position [2896, 0]
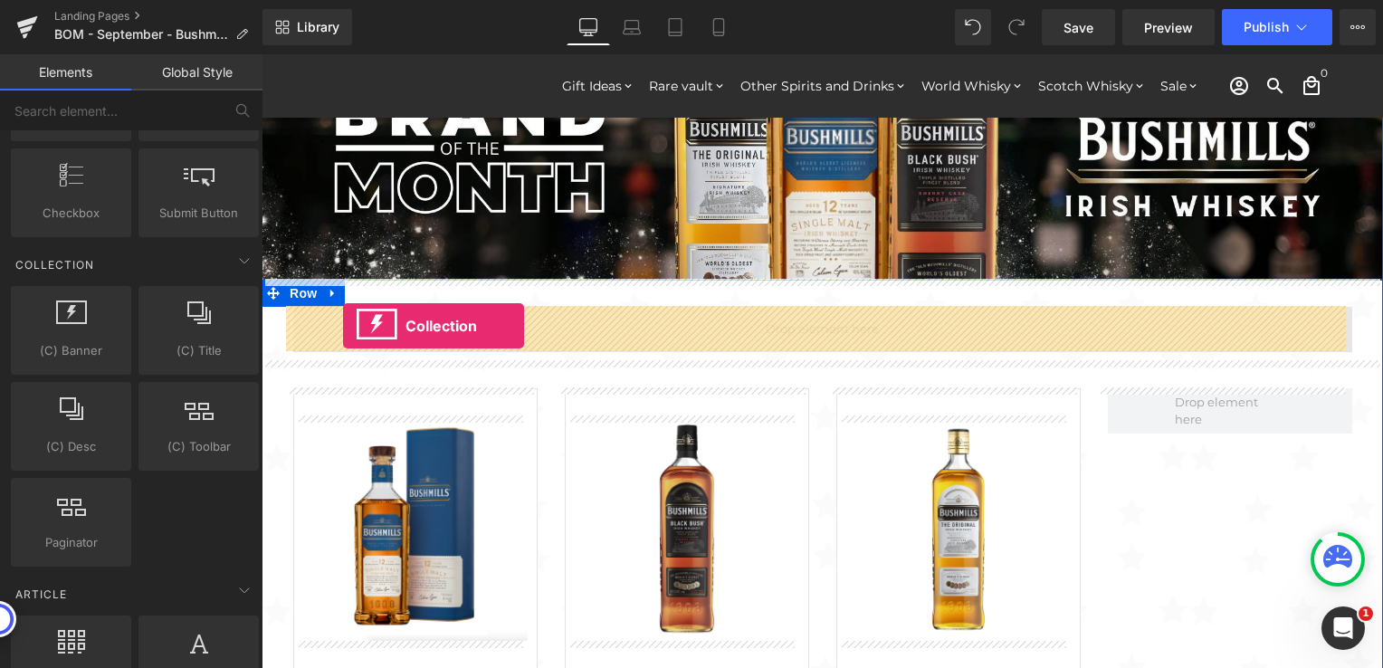
drag, startPoint x: 345, startPoint y: 360, endPoint x: 344, endPoint y: 326, distance: 34.4
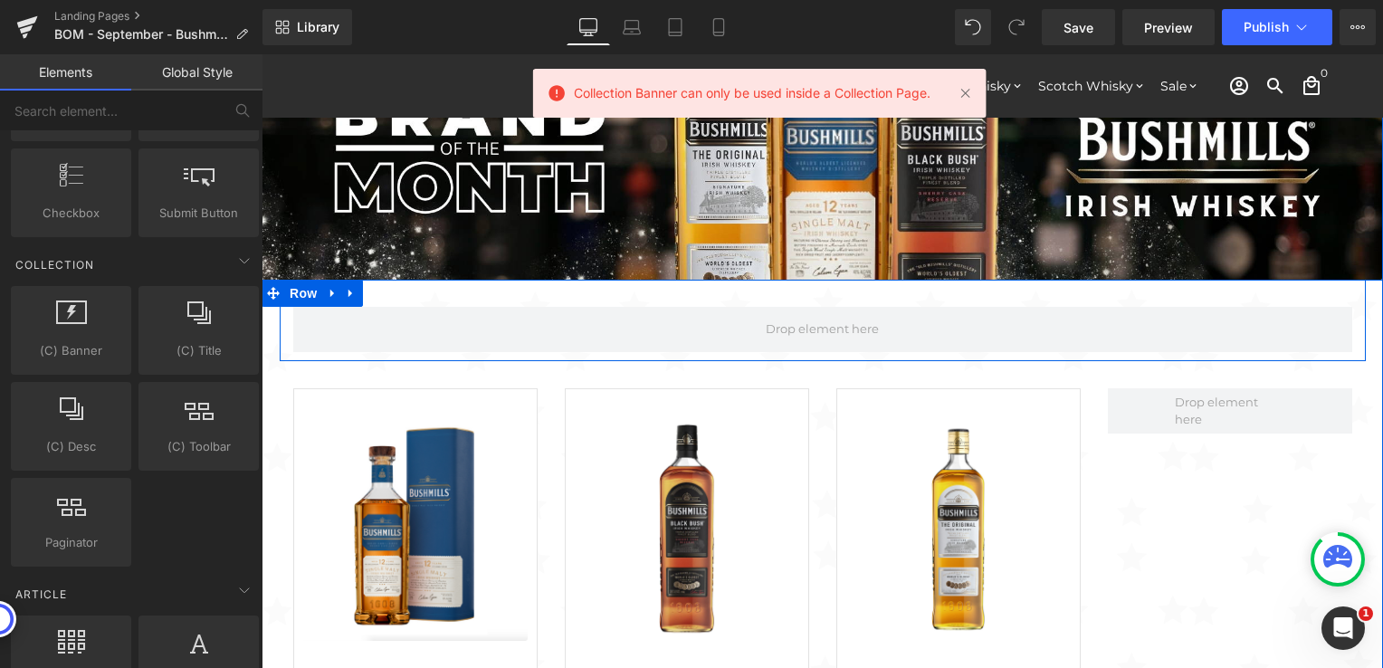
scroll to position [8, 9]
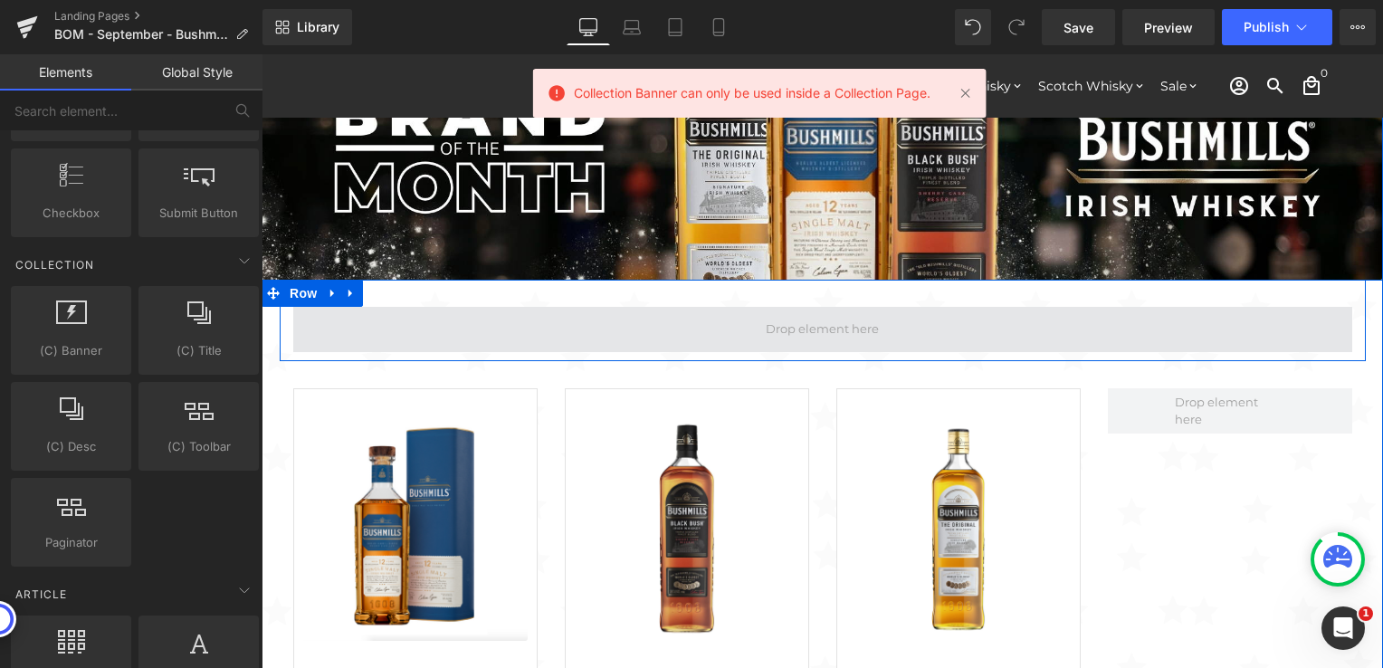
click at [815, 328] on span at bounding box center [822, 329] width 126 height 27
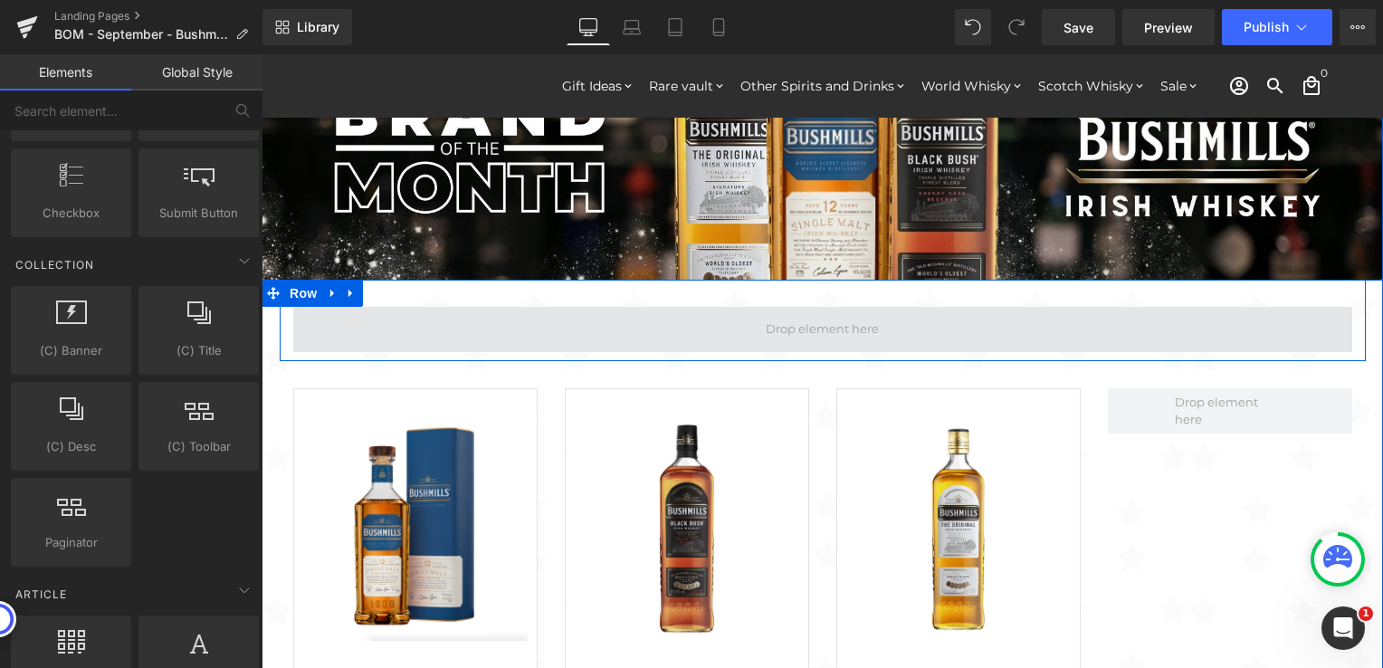
click at [969, 332] on span at bounding box center [822, 329] width 1059 height 45
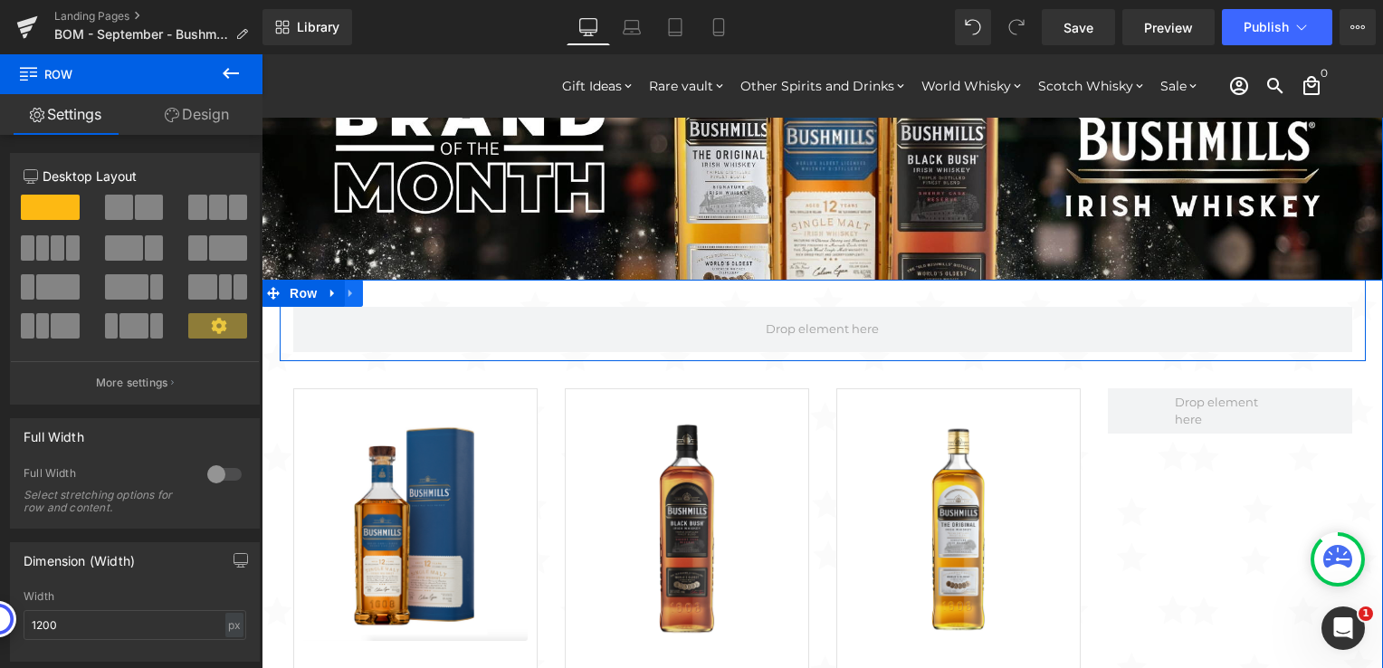
click at [345, 297] on icon at bounding box center [351, 293] width 13 height 14
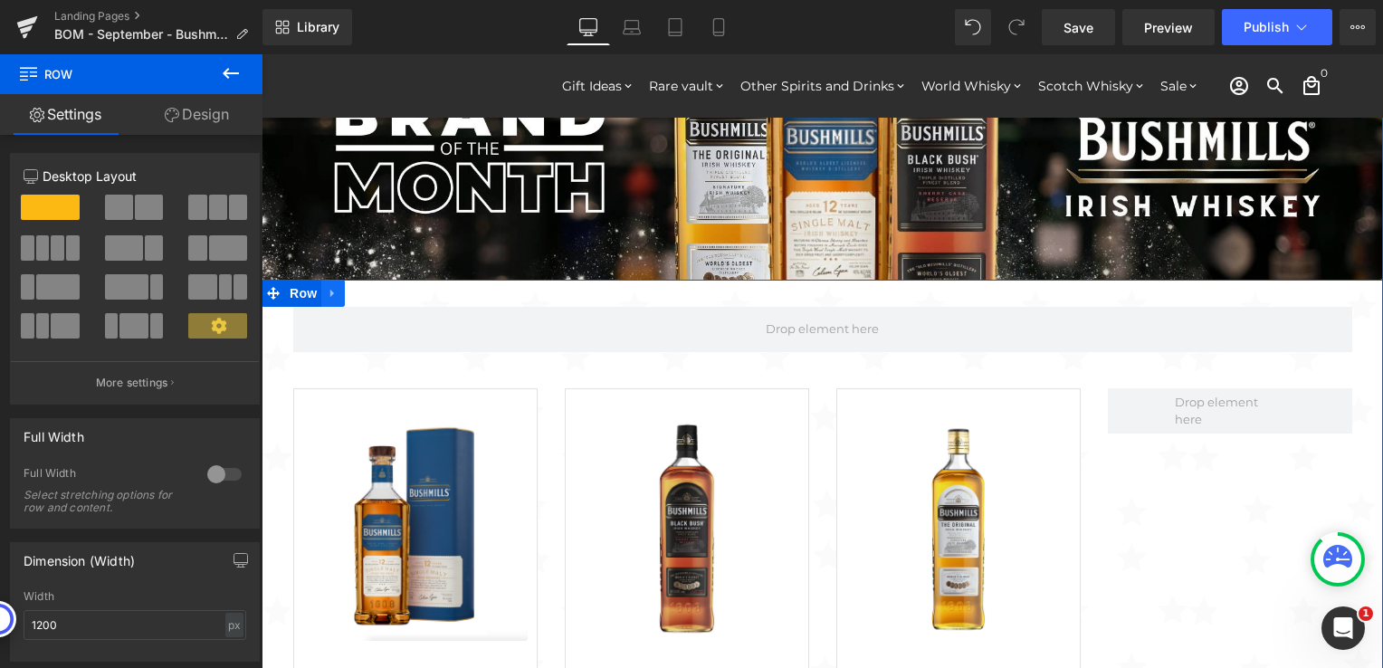
click at [330, 291] on icon at bounding box center [332, 293] width 4 height 8
click at [402, 295] on link at bounding box center [404, 293] width 24 height 27
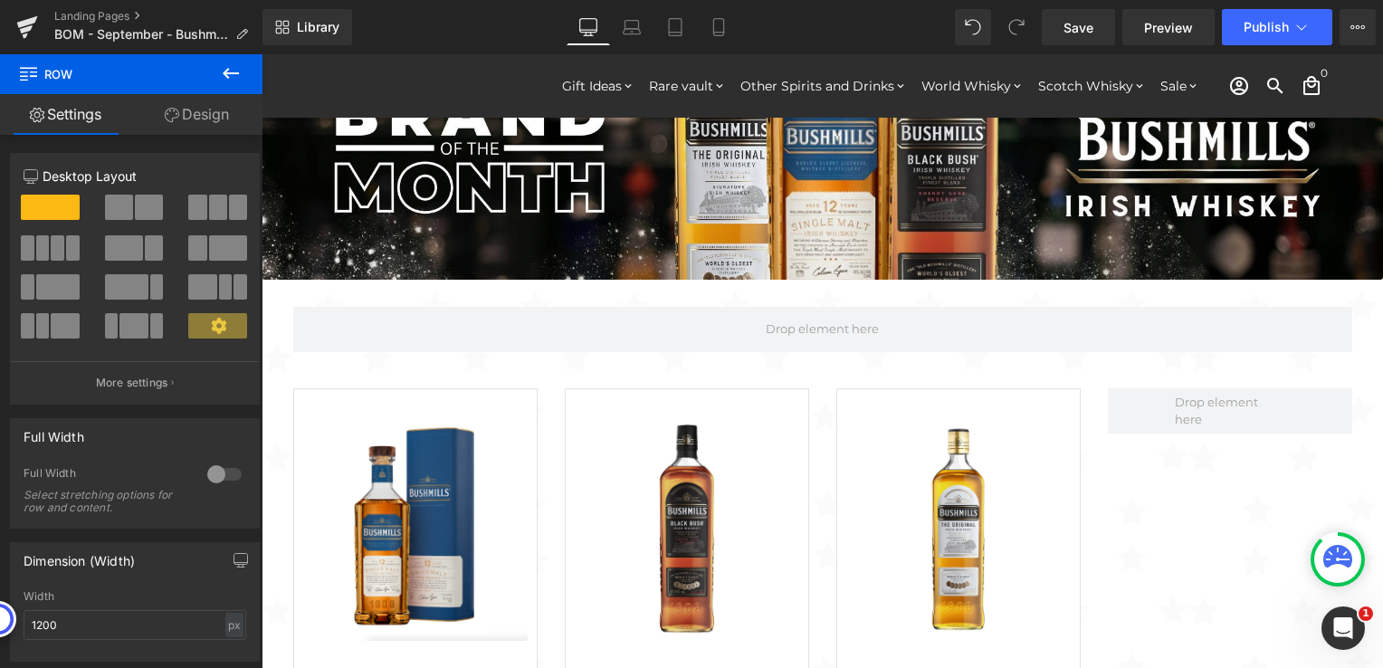
click at [235, 74] on icon at bounding box center [231, 73] width 22 height 22
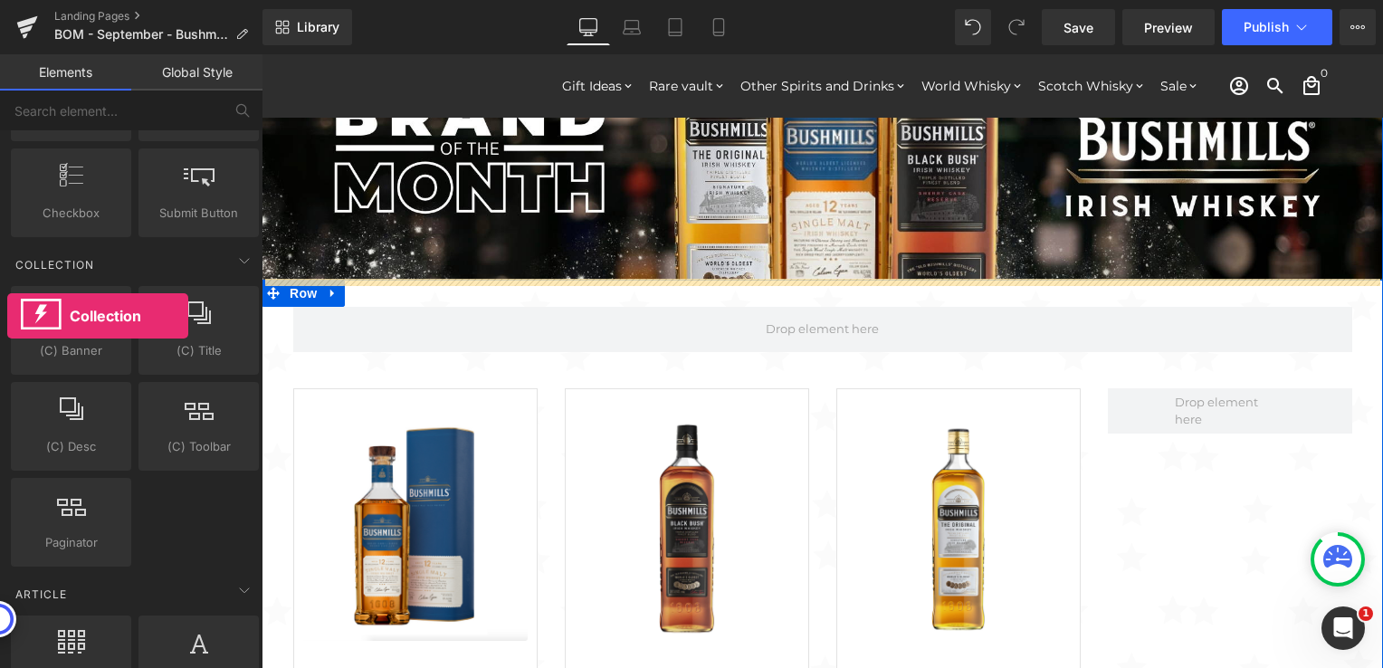
drag, startPoint x: 91, startPoint y: 319, endPoint x: 7, endPoint y: 316, distance: 83.3
click at [7, 316] on div "(C) Banner collections, banners, images, photos" at bounding box center [71, 330] width 128 height 96
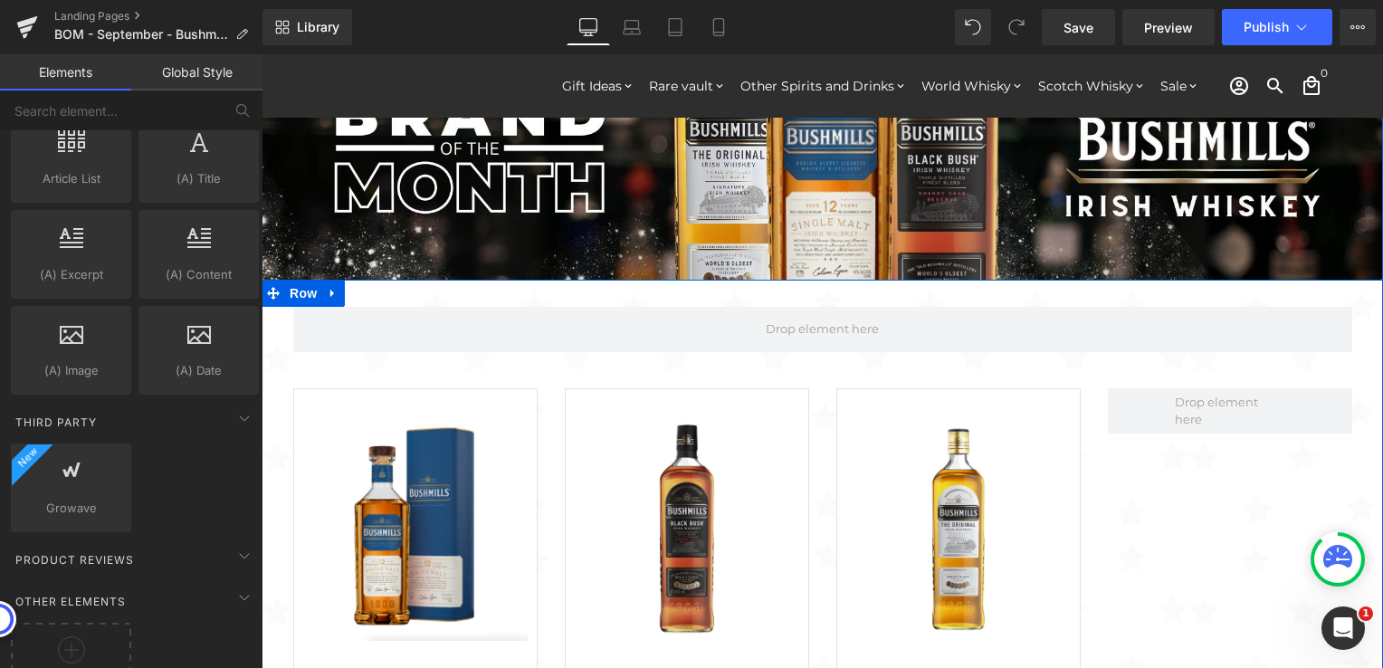
scroll to position [3439, 0]
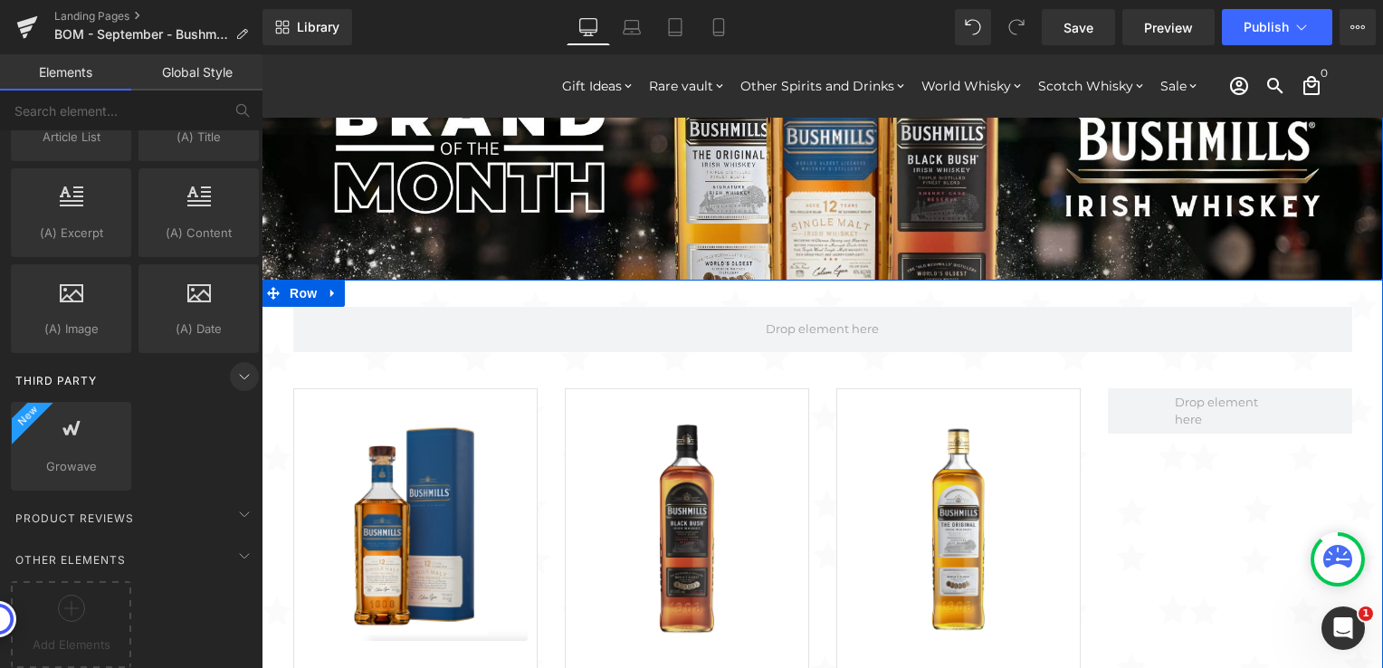
click at [234, 366] on icon at bounding box center [245, 377] width 22 height 22
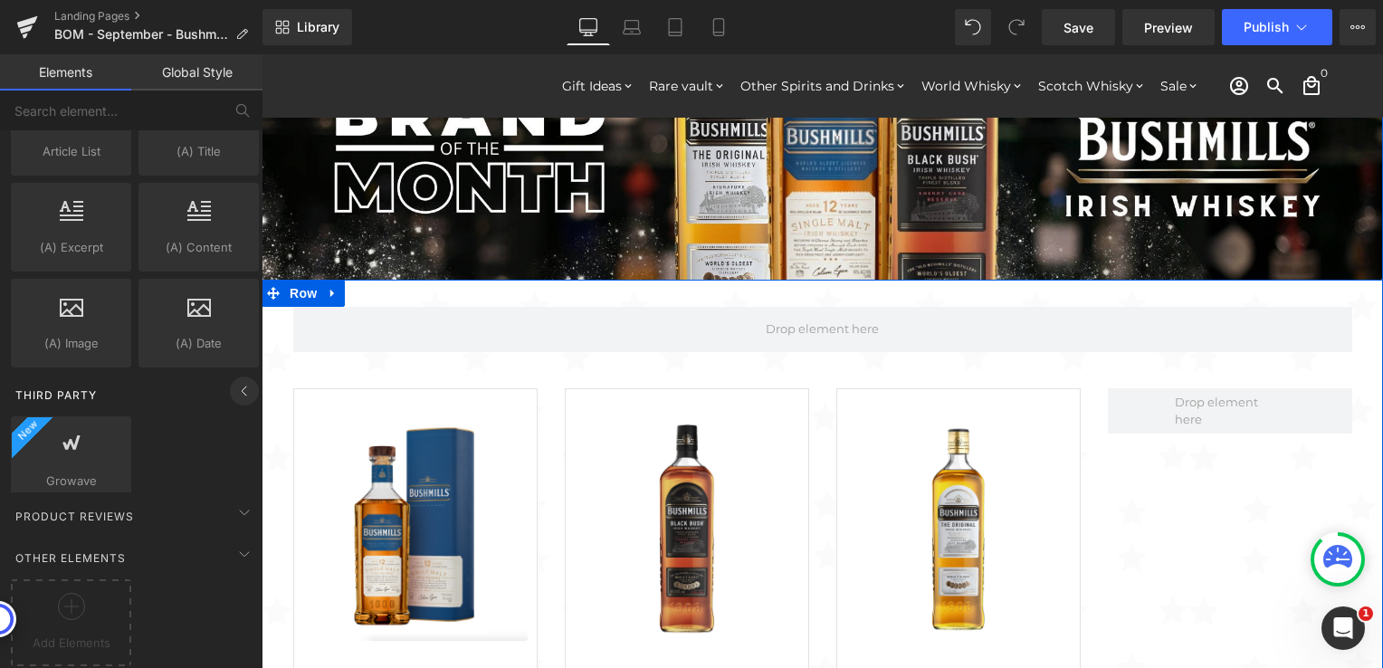
scroll to position [3343, 0]
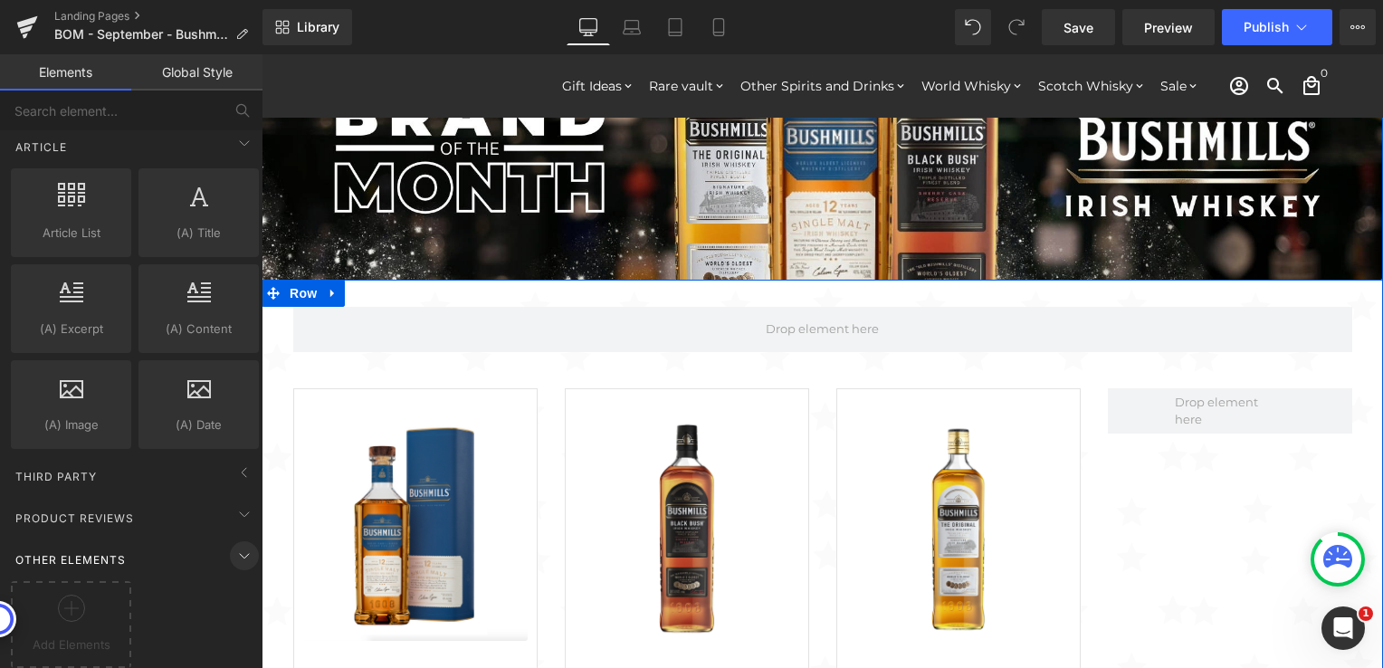
click at [235, 545] on icon at bounding box center [245, 556] width 22 height 22
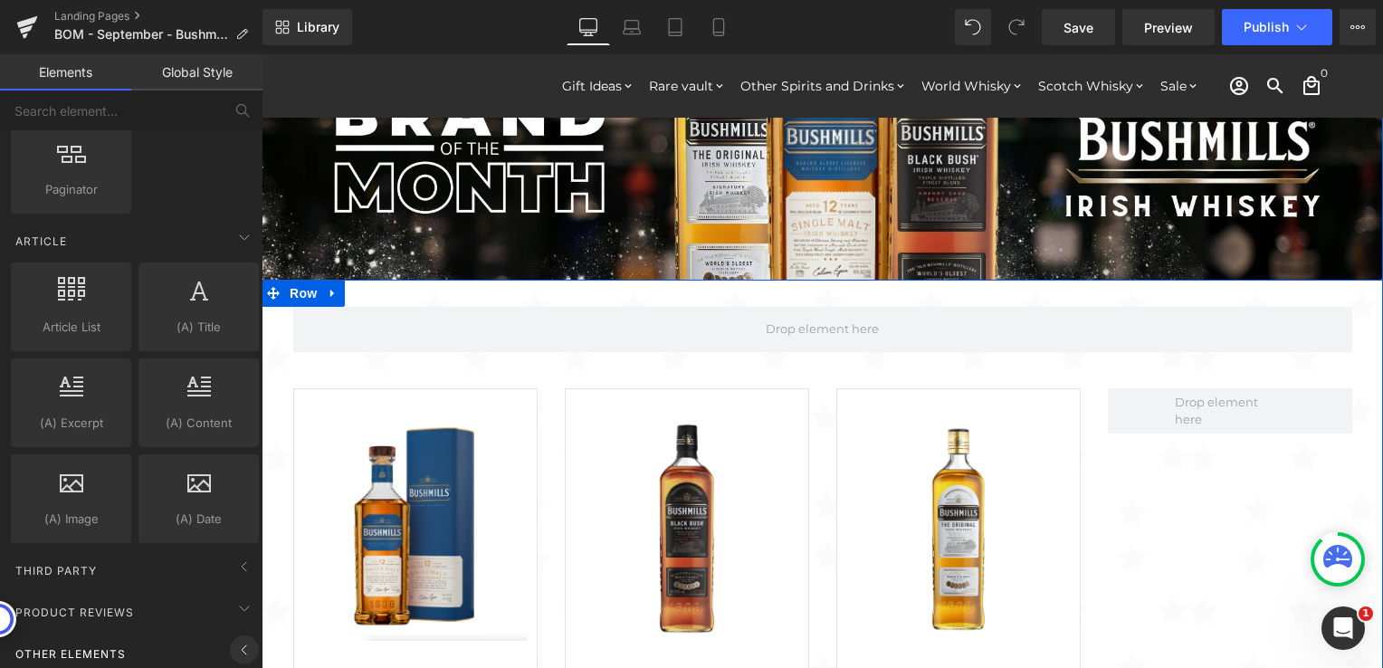
click at [234, 639] on icon at bounding box center [245, 650] width 22 height 22
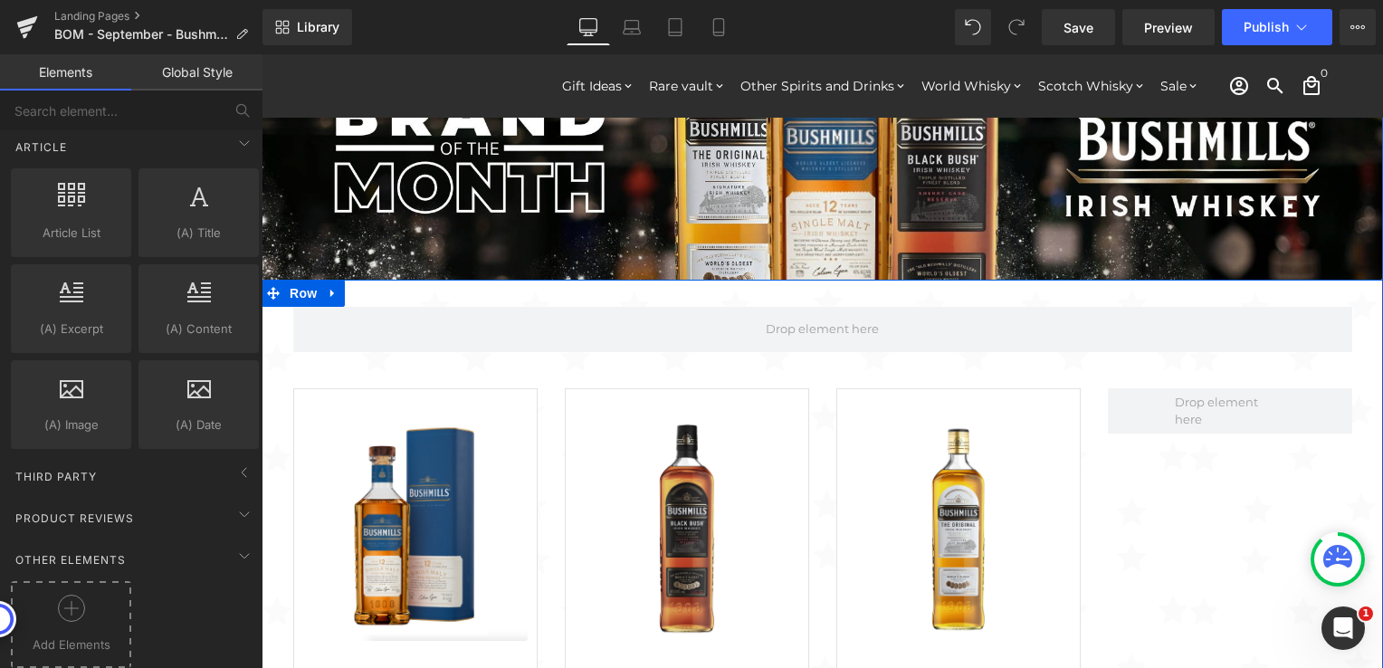
click at [69, 600] on icon at bounding box center [71, 608] width 27 height 27
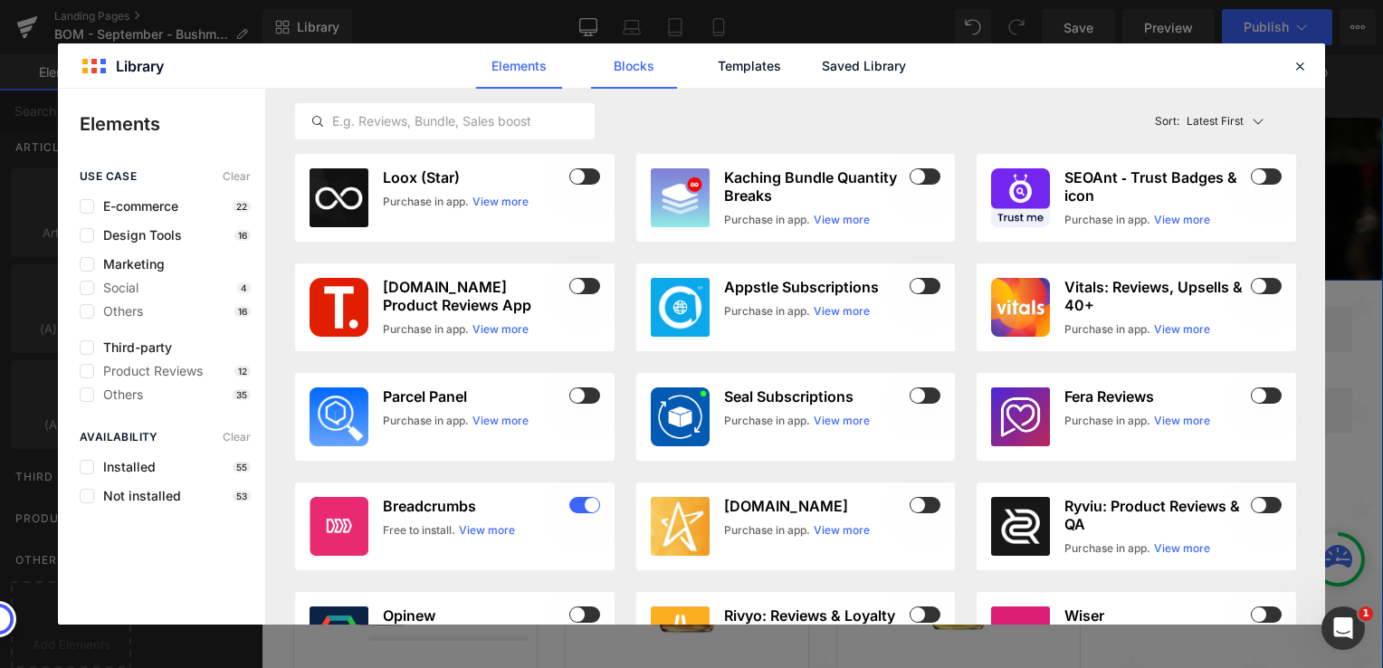
click at [628, 72] on link "Blocks" at bounding box center [634, 65] width 86 height 45
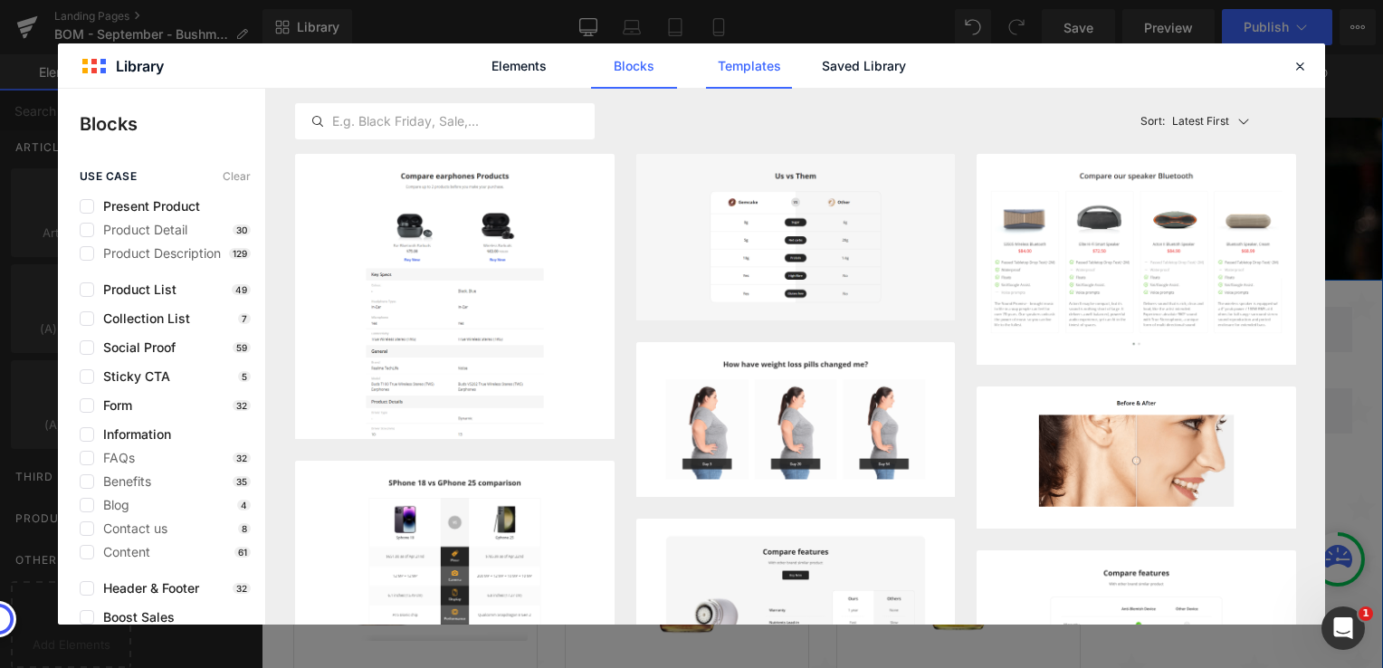
click at [729, 59] on link "Templates" at bounding box center [749, 65] width 86 height 45
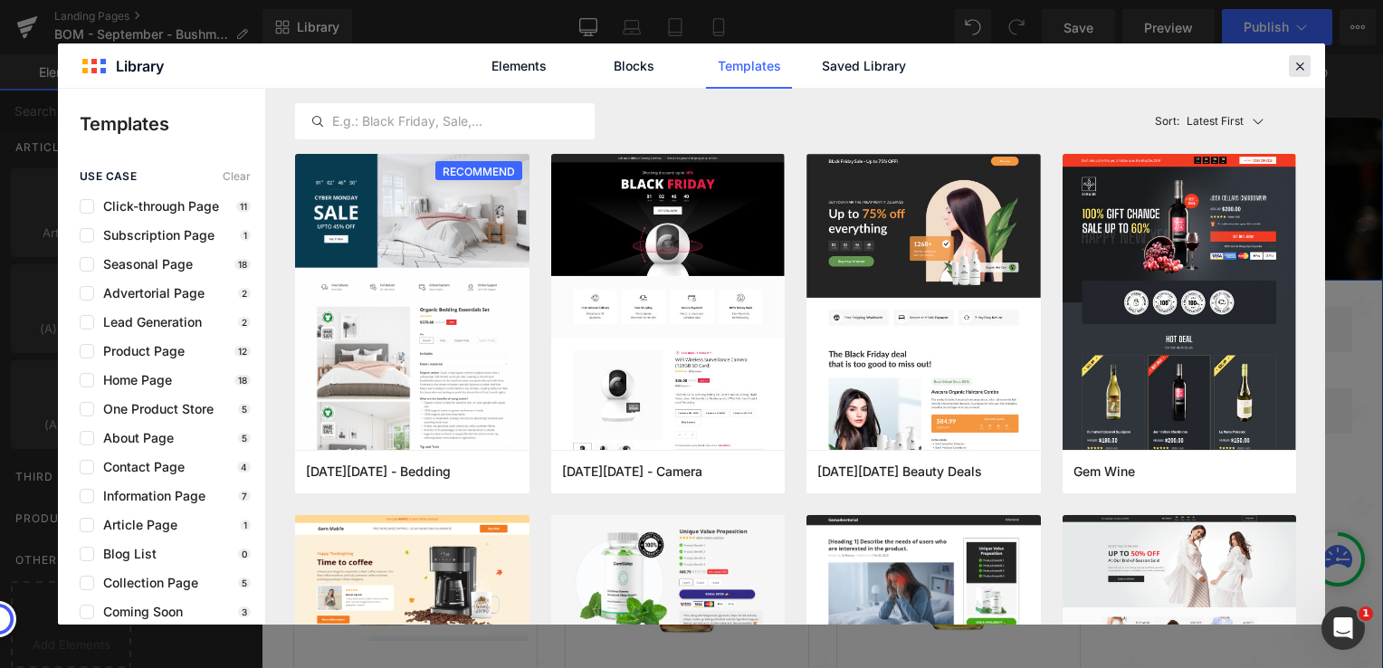
click at [1294, 64] on icon at bounding box center [1300, 66] width 16 height 16
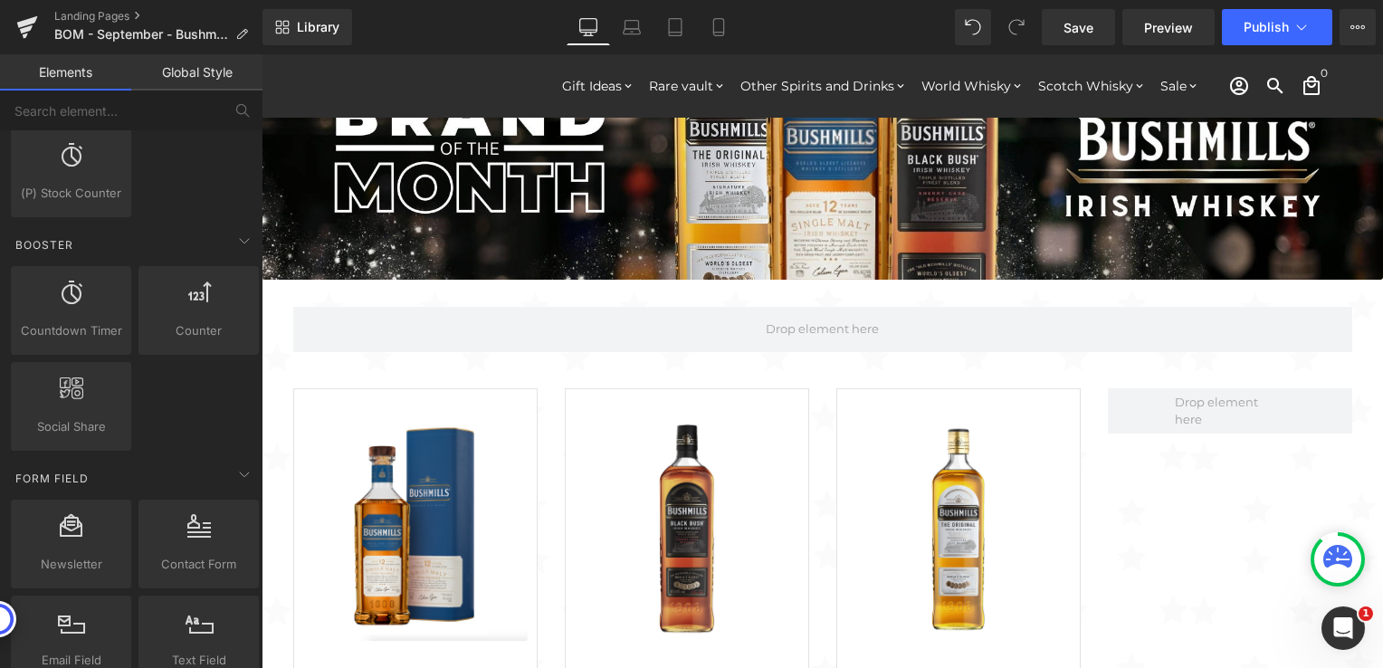
scroll to position [2348, 0]
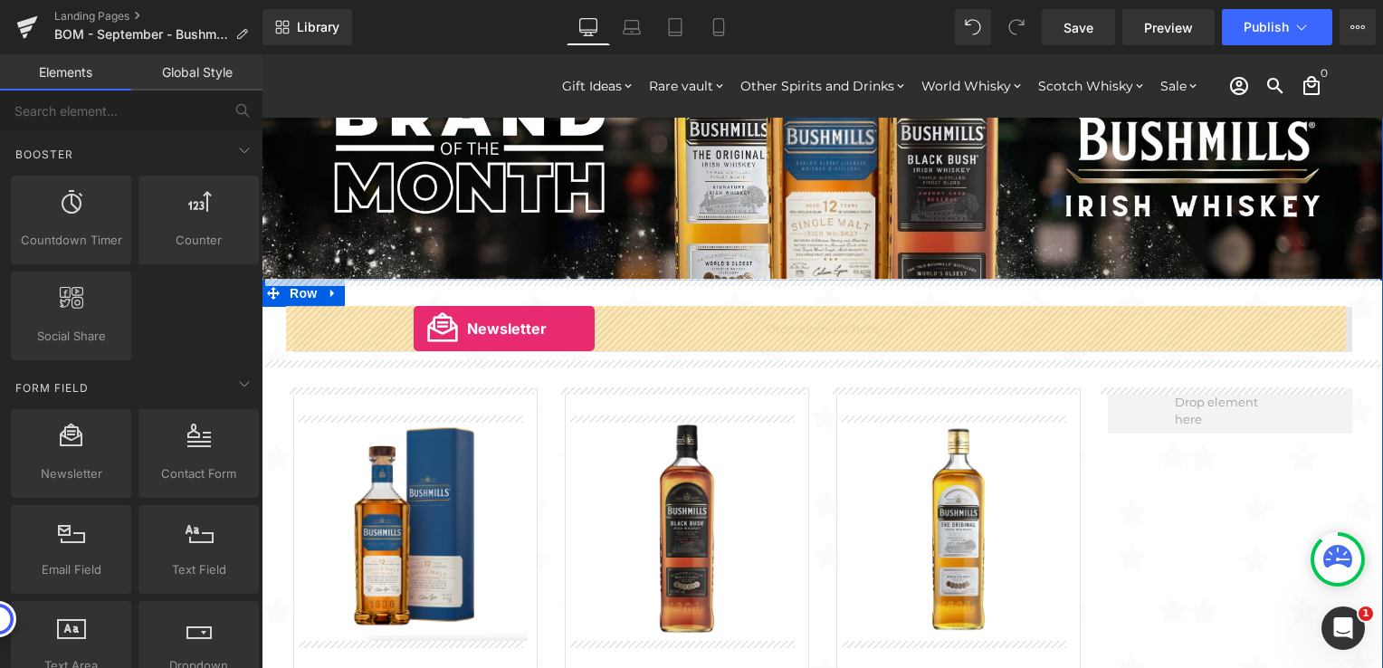
drag, startPoint x: 331, startPoint y: 498, endPoint x: 414, endPoint y: 329, distance: 188.2
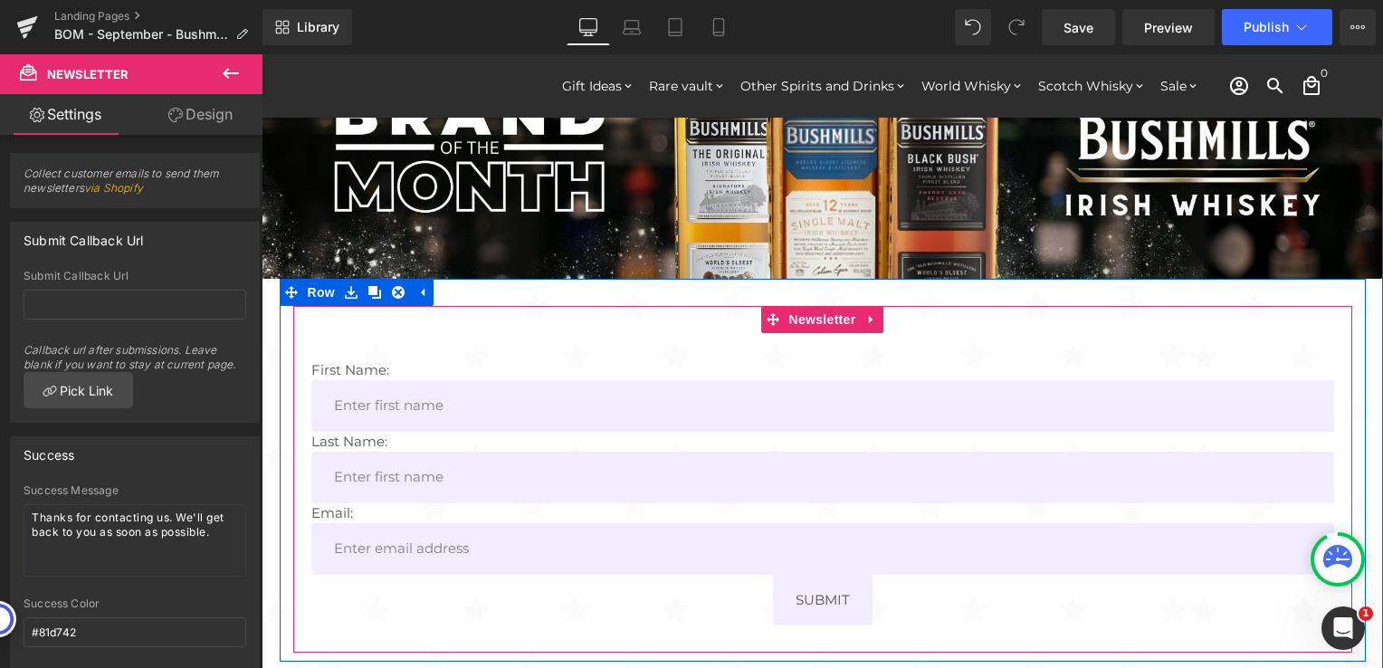
scroll to position [91, 0]
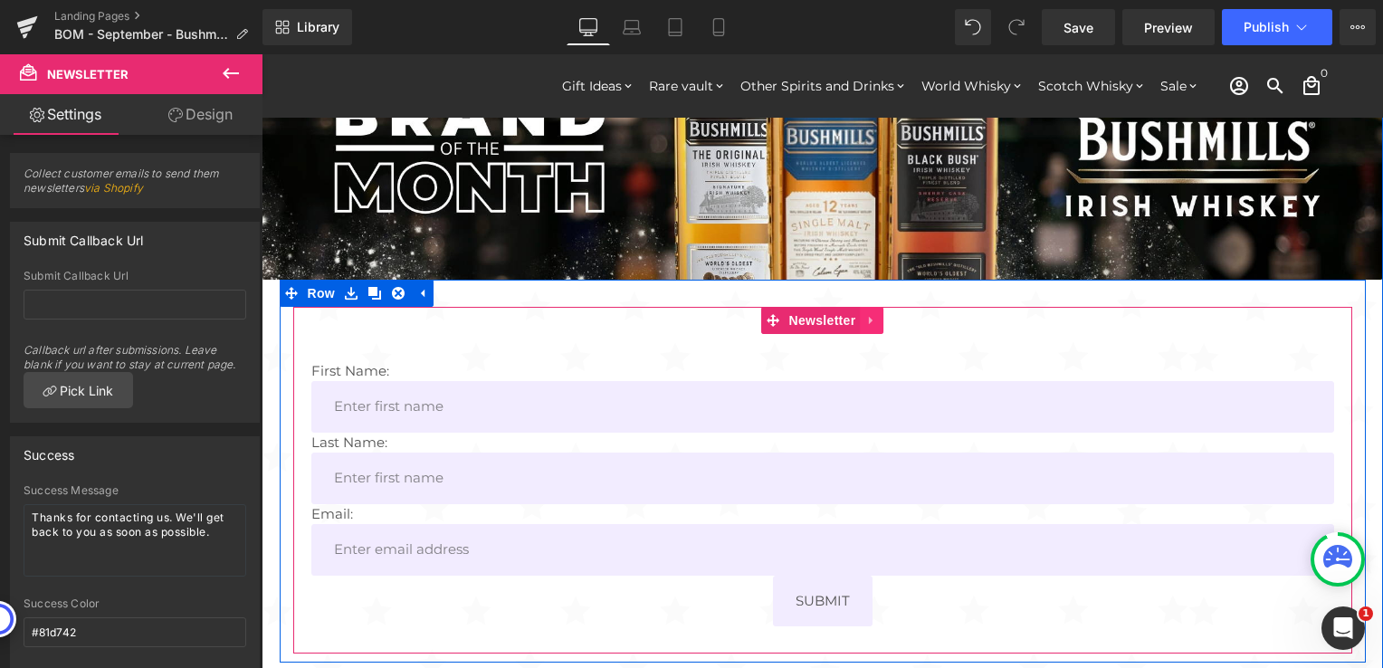
click at [866, 320] on icon at bounding box center [871, 320] width 13 height 14
click at [877, 318] on icon at bounding box center [883, 320] width 13 height 13
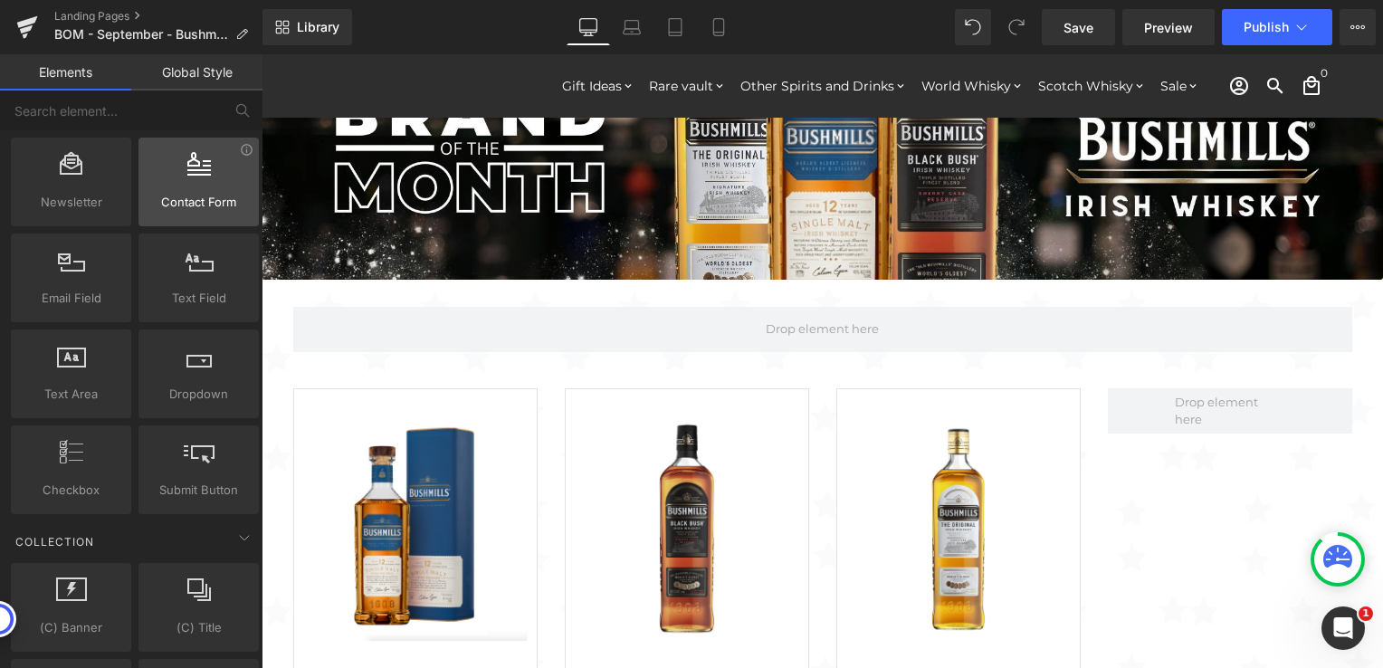
scroll to position [2800, 0]
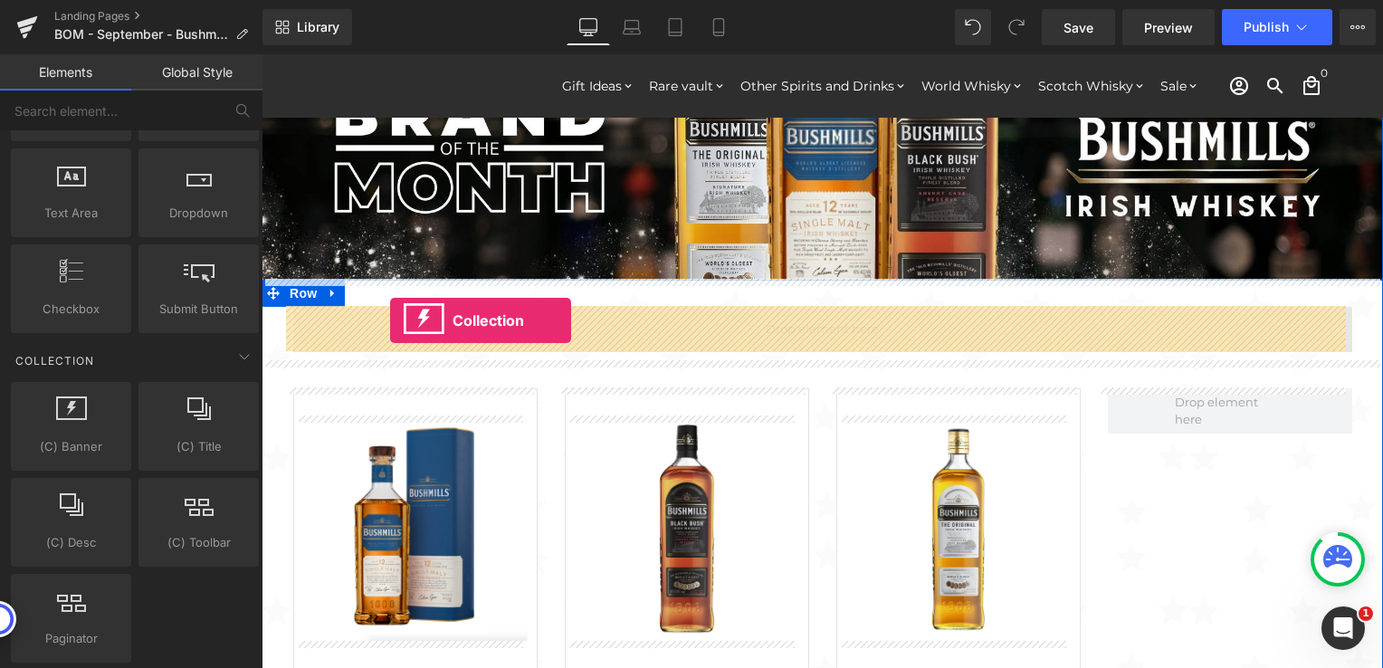
drag, startPoint x: 345, startPoint y: 455, endPoint x: 391, endPoint y: 320, distance: 142.5
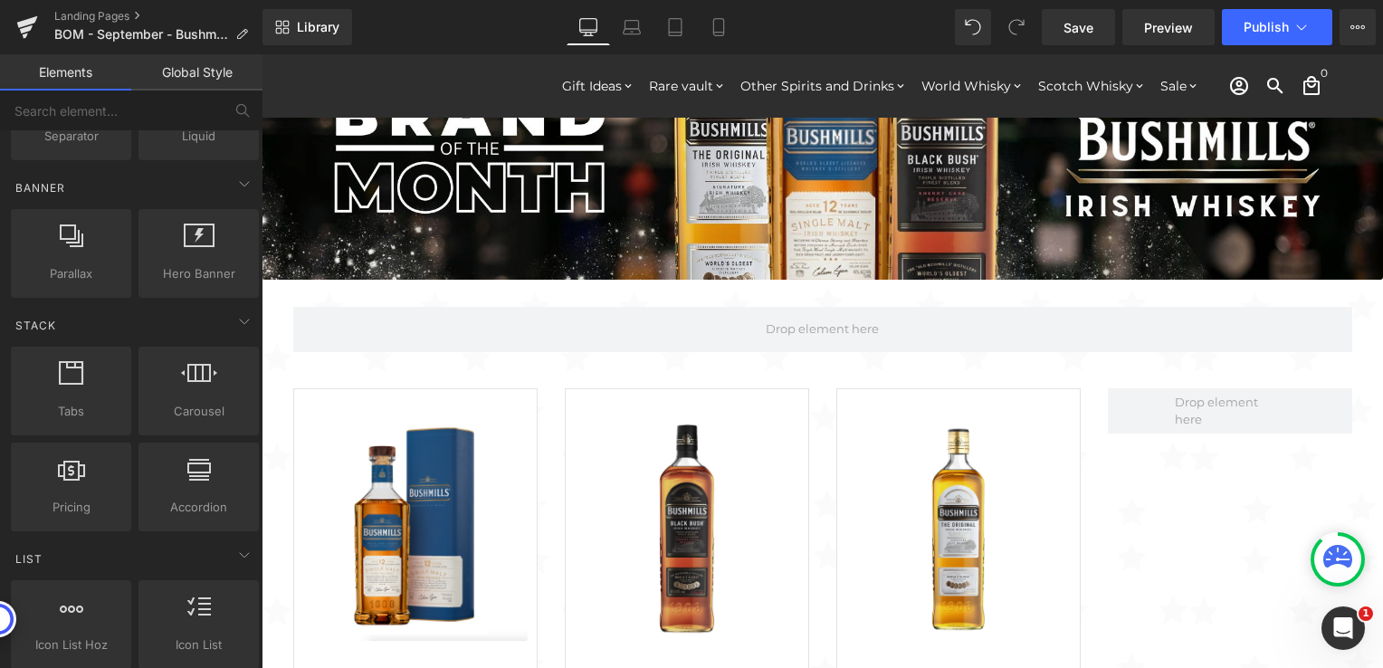
scroll to position [357, 0]
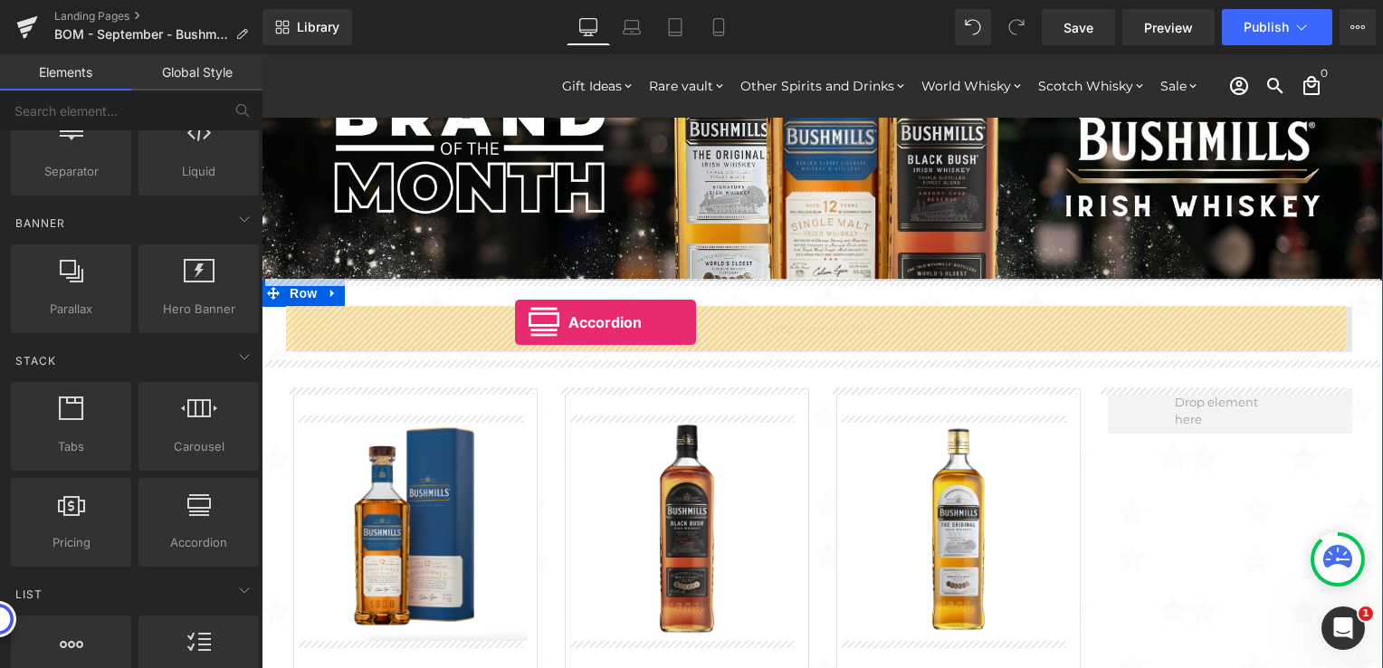
drag, startPoint x: 440, startPoint y: 571, endPoint x: 515, endPoint y: 322, distance: 260.0
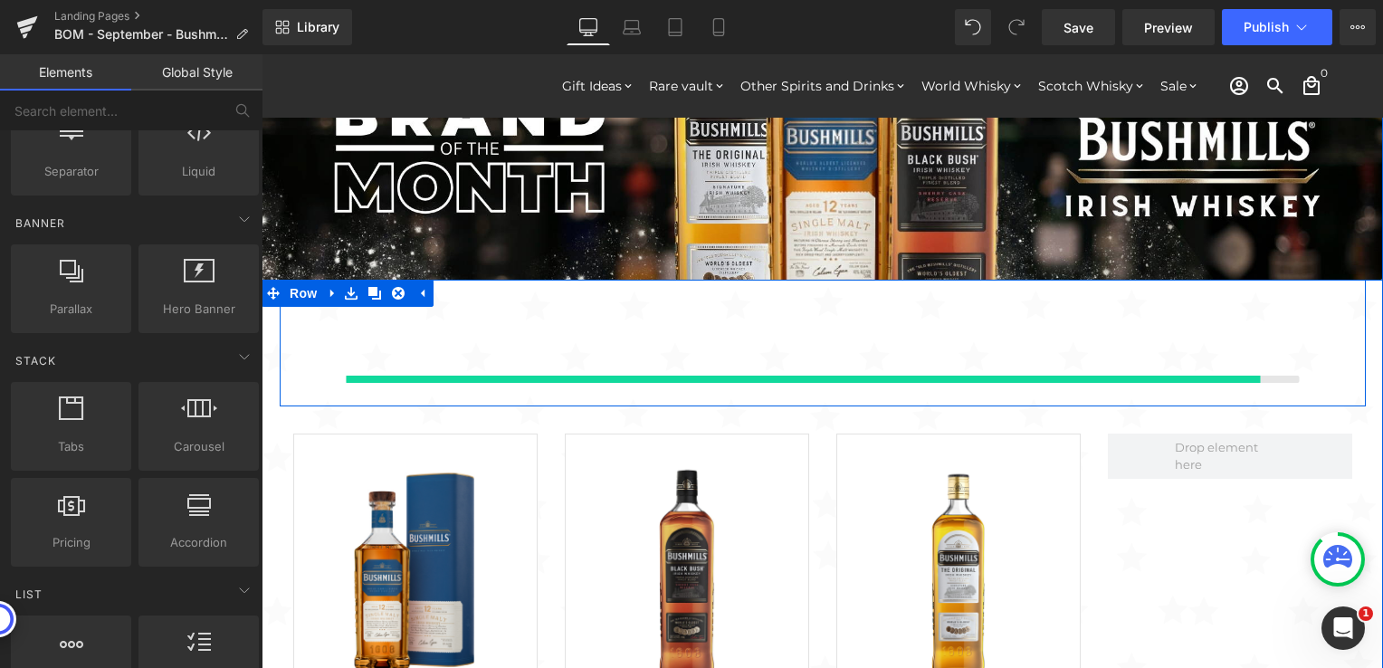
scroll to position [2549, 1108]
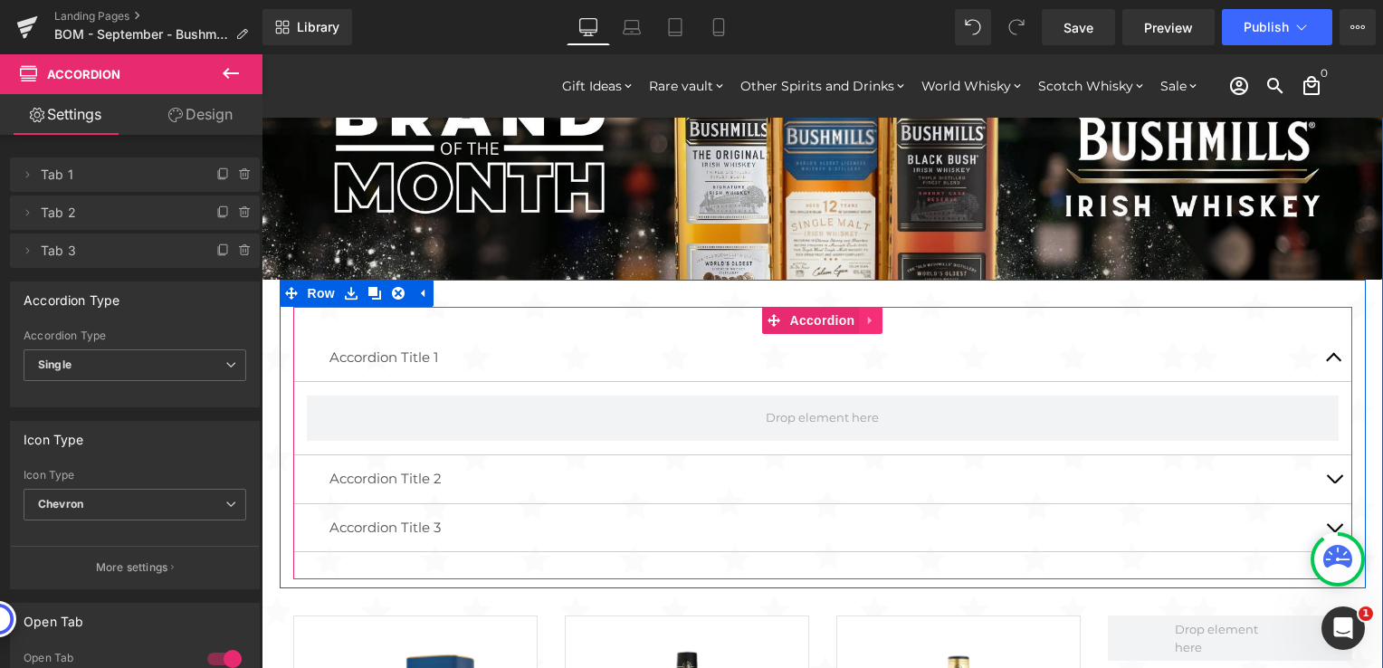
click at [864, 323] on icon at bounding box center [870, 320] width 13 height 14
click at [876, 318] on icon at bounding box center [882, 320] width 13 height 13
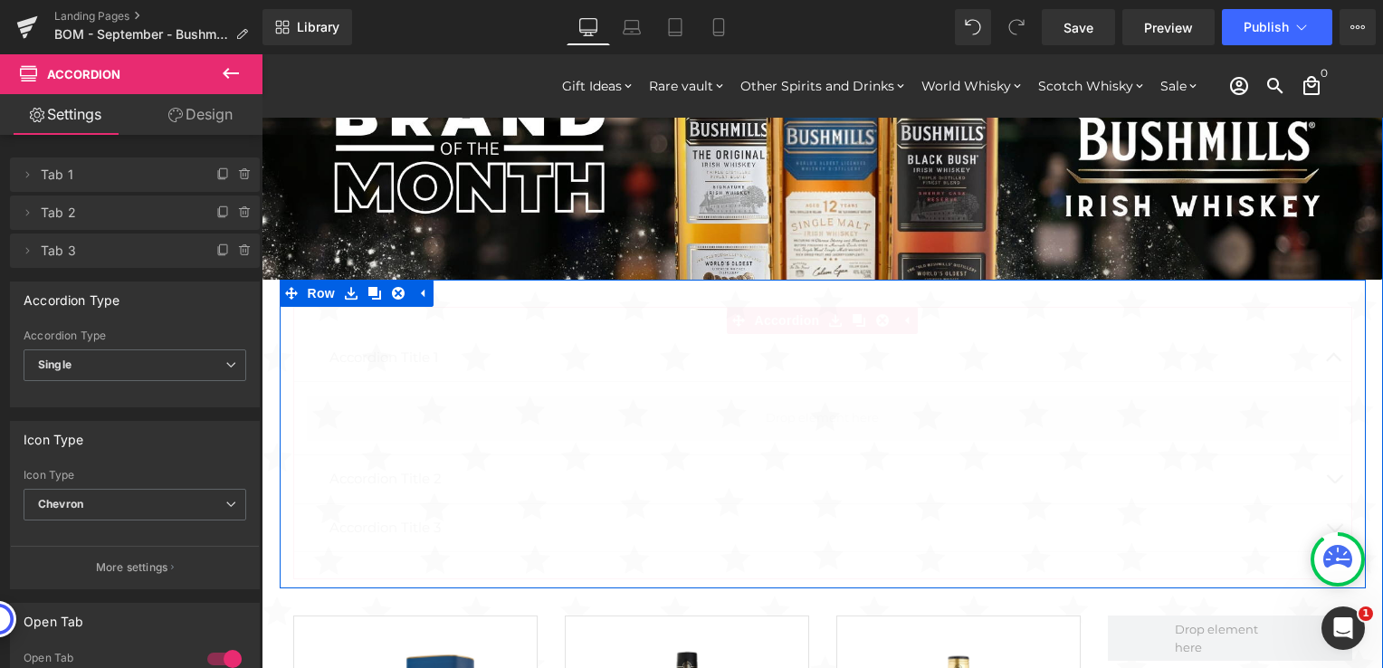
scroll to position [8, 9]
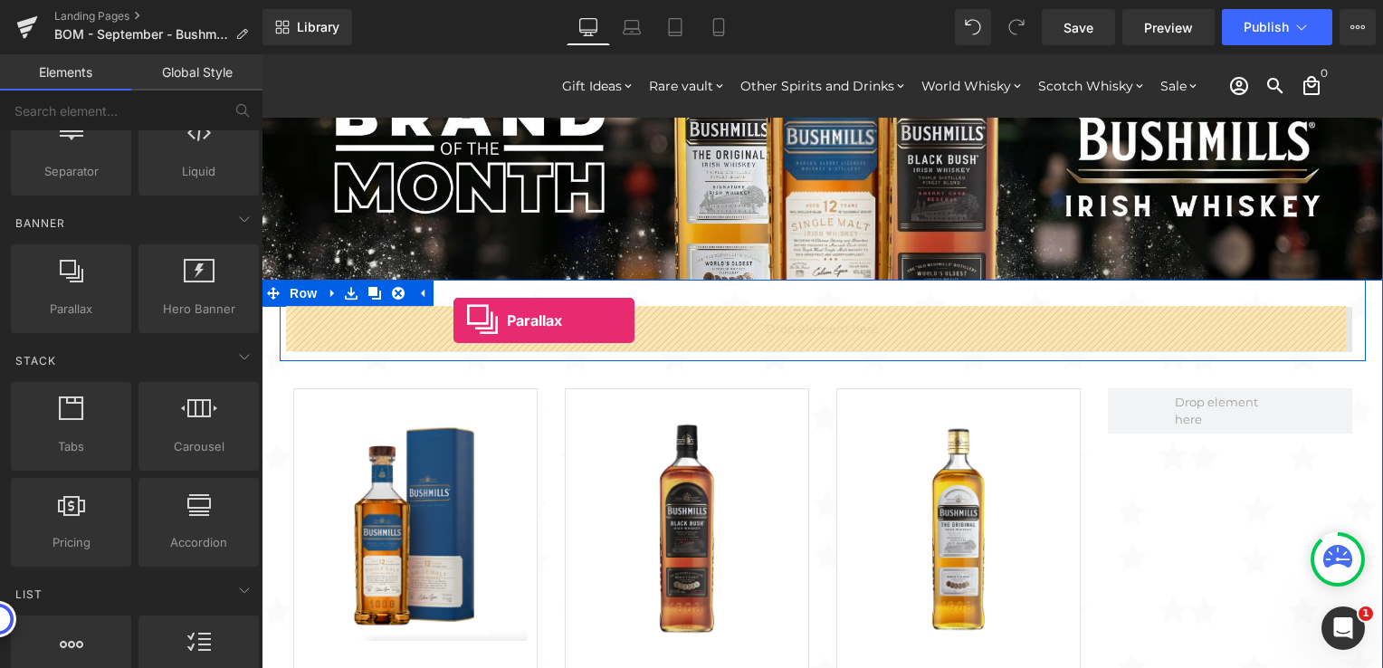
drag, startPoint x: 342, startPoint y: 337, endPoint x: 453, endPoint y: 320, distance: 112.5
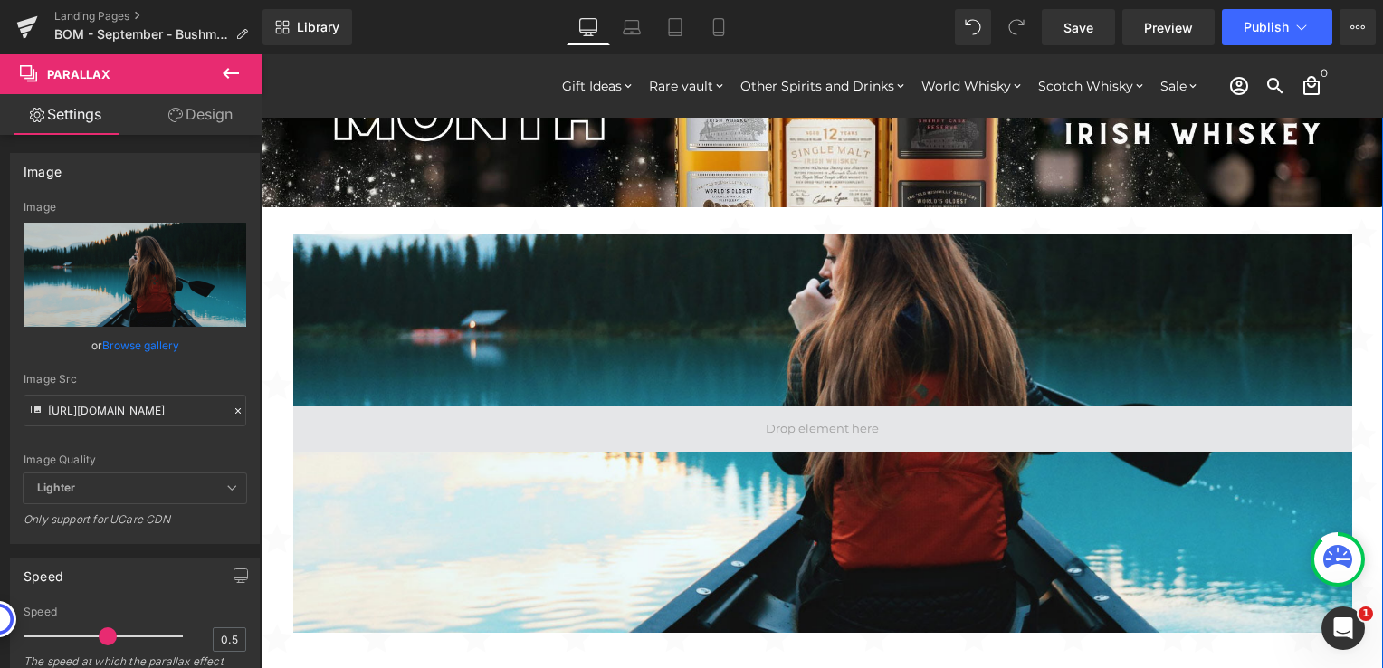
scroll to position [181, 0]
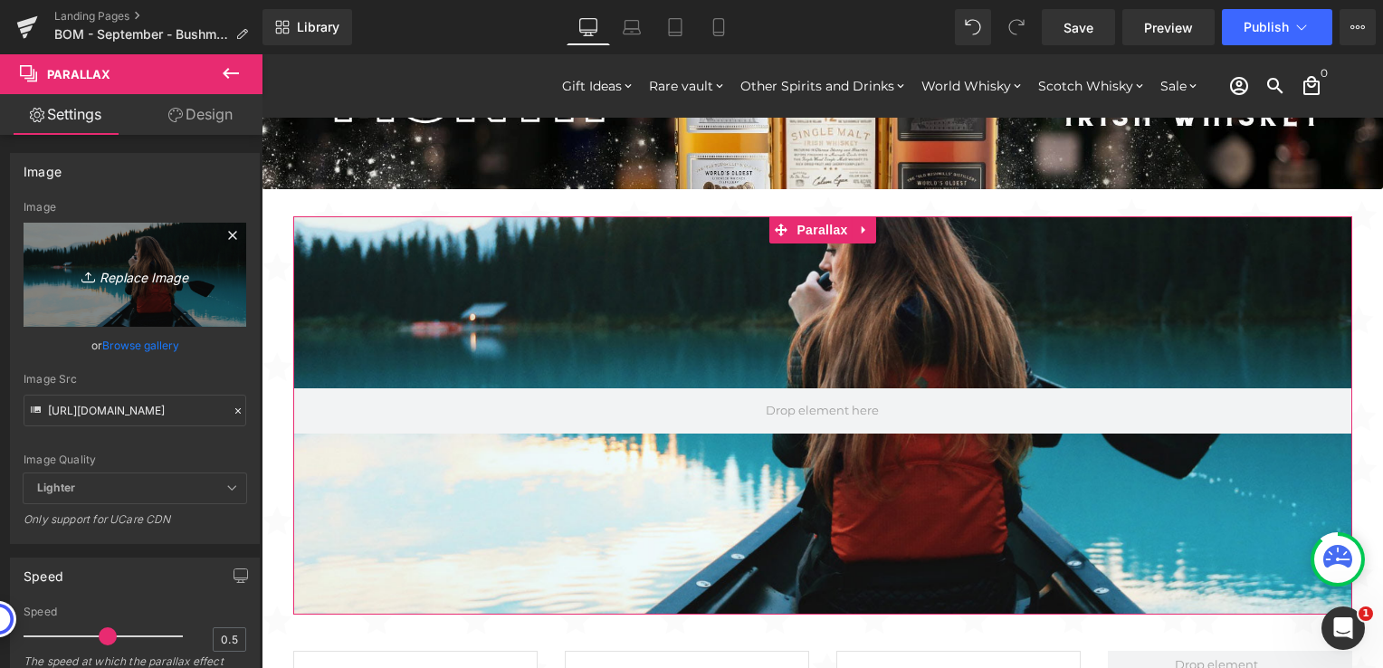
click at [111, 273] on icon "Replace Image" at bounding box center [134, 274] width 145 height 23
type input "C:\fakepath\The Ultimate Beginner’s Guide to Irish Whiskey.png"
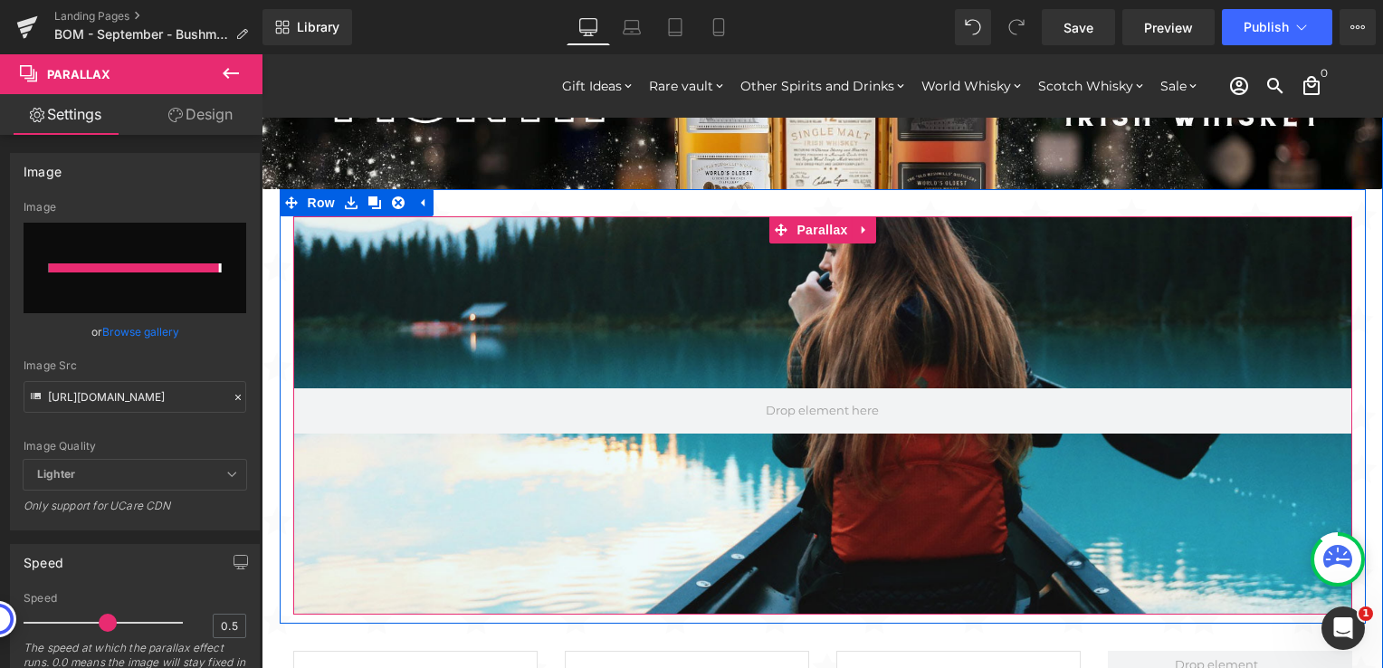
type input "https://ucarecdn.com/8ce1cc07-9a94-4c3d-9d2d-543dd04661bf/-/format/auto/-/previ…"
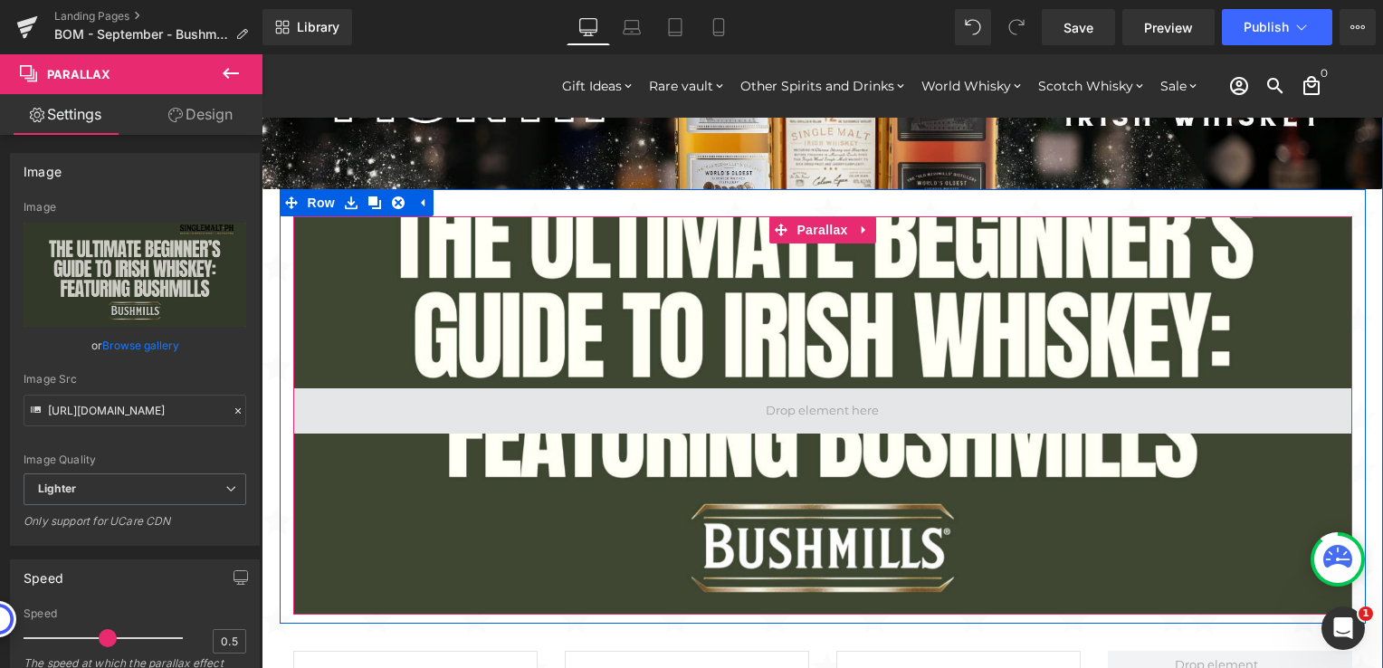
click at [477, 417] on span at bounding box center [822, 410] width 1059 height 45
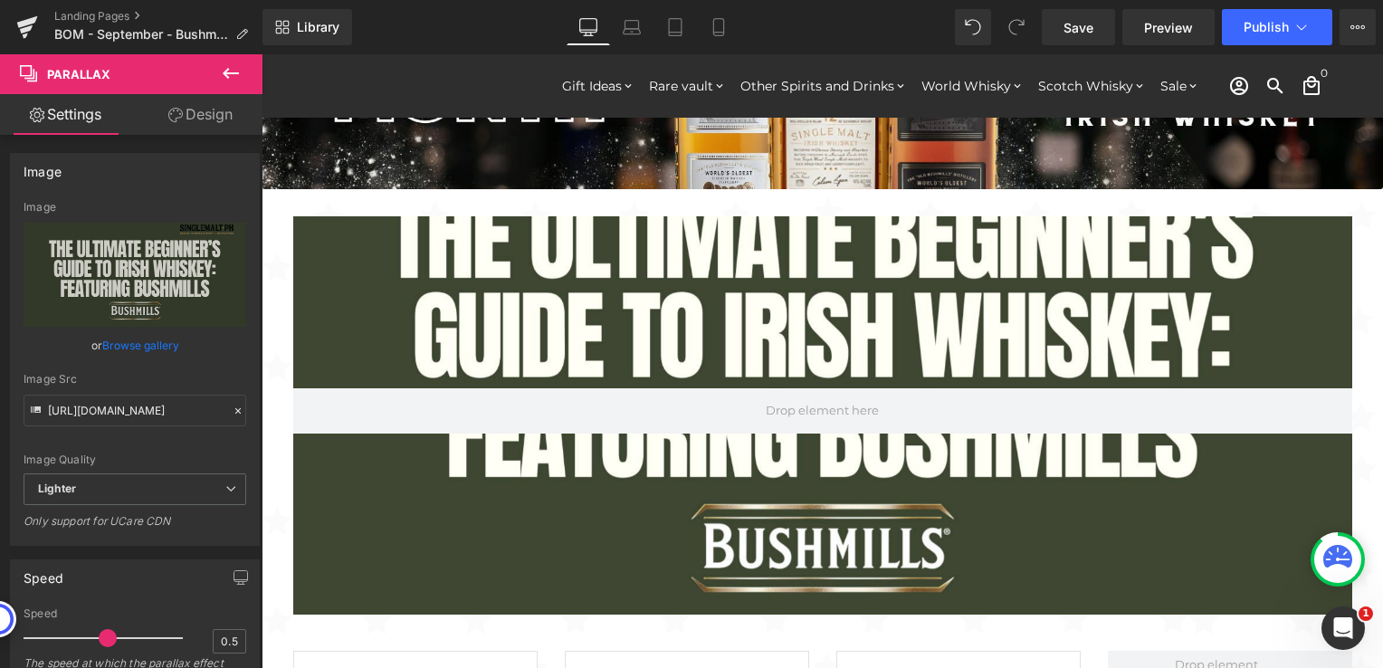
click at [221, 68] on icon at bounding box center [231, 73] width 22 height 22
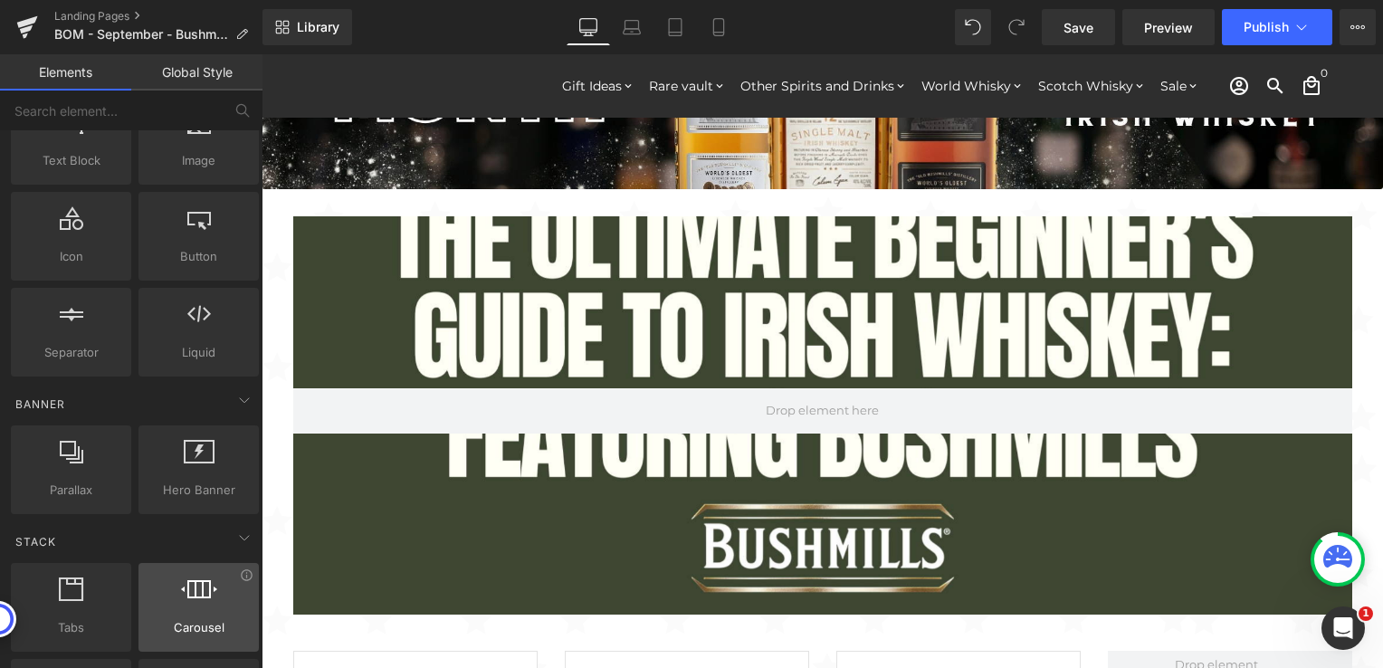
scroll to position [0, 0]
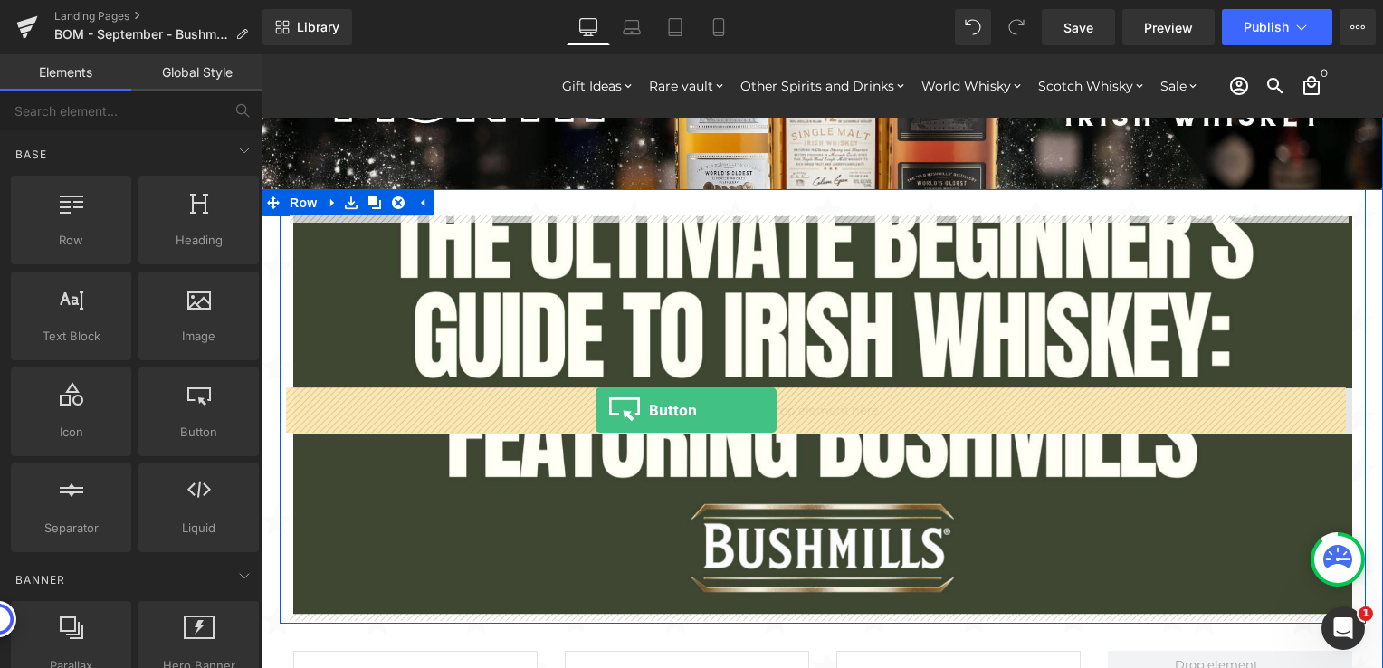
drag, startPoint x: 455, startPoint y: 465, endPoint x: 597, endPoint y: 410, distance: 152.4
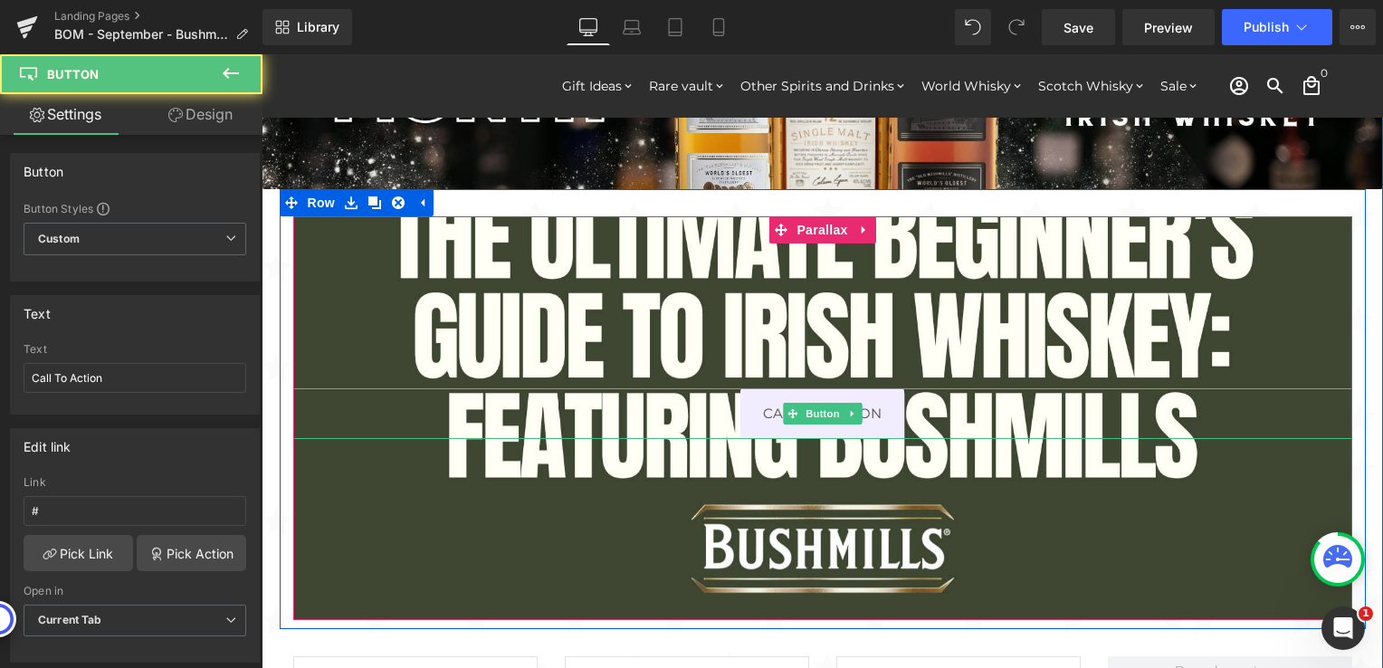
scroll to position [2680, 1108]
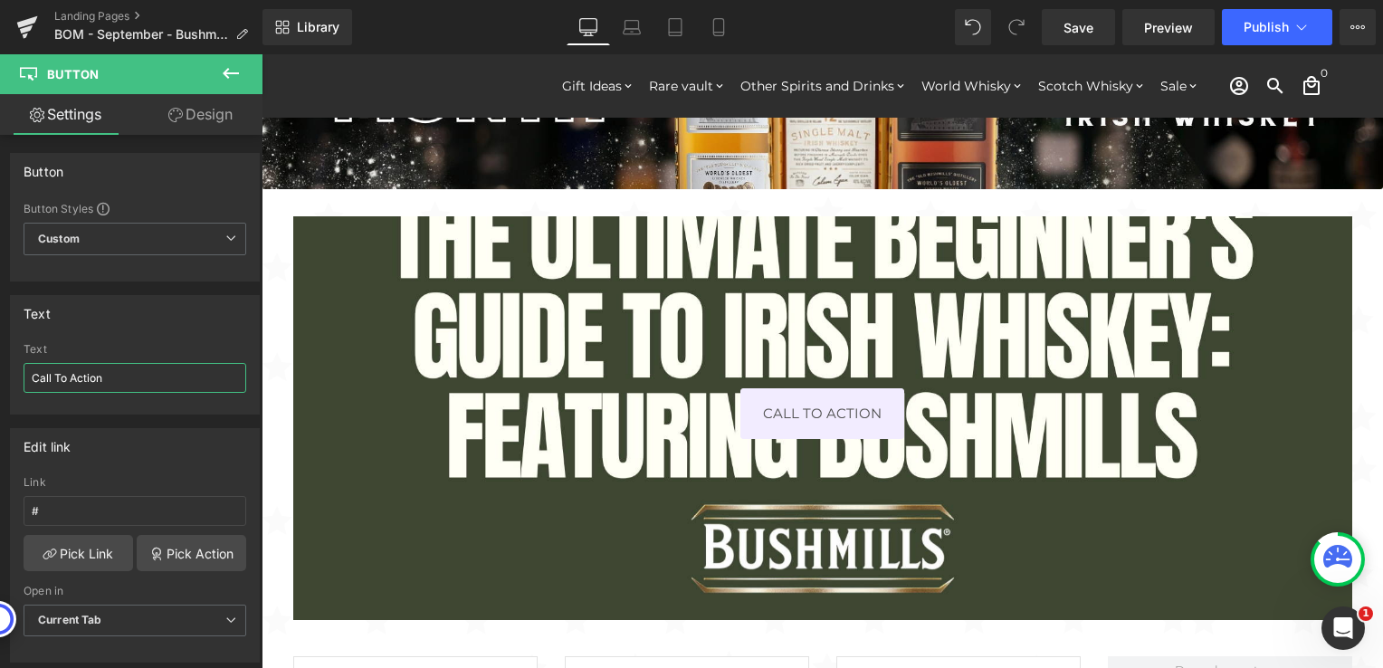
drag, startPoint x: 116, startPoint y: 376, endPoint x: -4, endPoint y: 381, distance: 119.6
click at [0, 381] on html "Button You are previewing how the will restyle your page. You can not edit Elem…" at bounding box center [691, 334] width 1383 height 668
type input "The Ultimate Beginner’s Guide to Irish Whiskey Presentation"
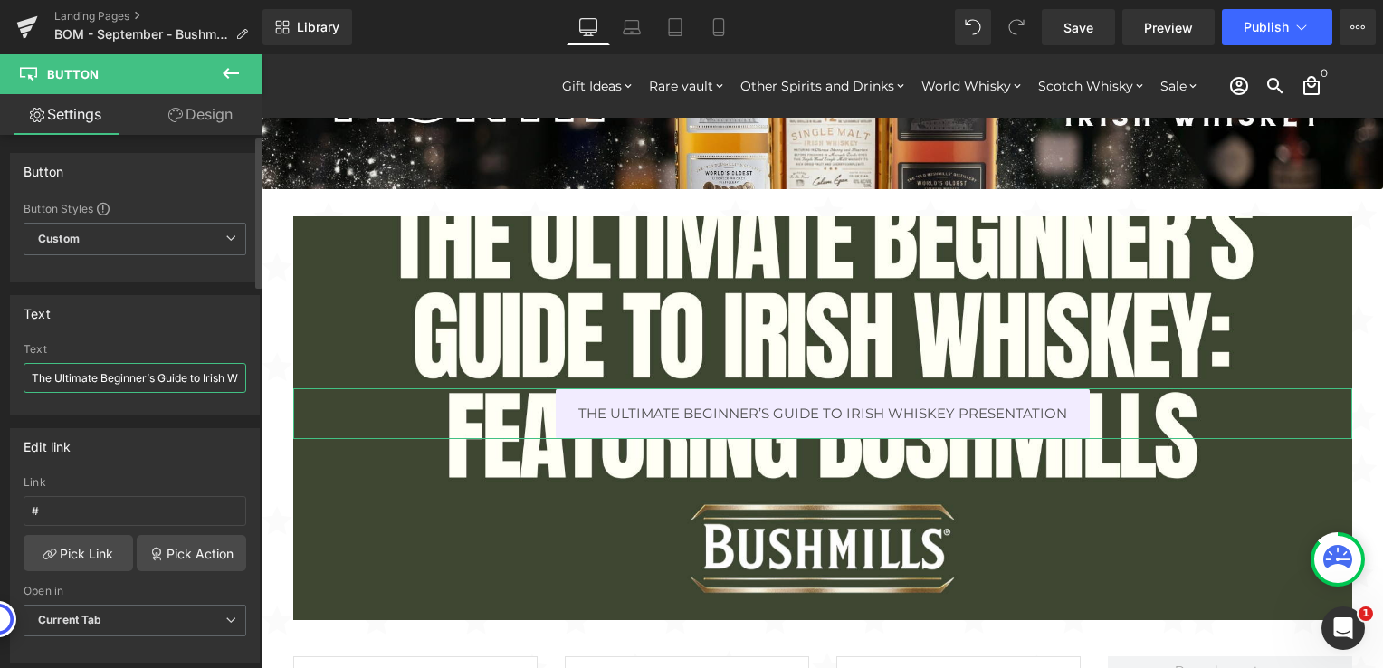
type input "0"
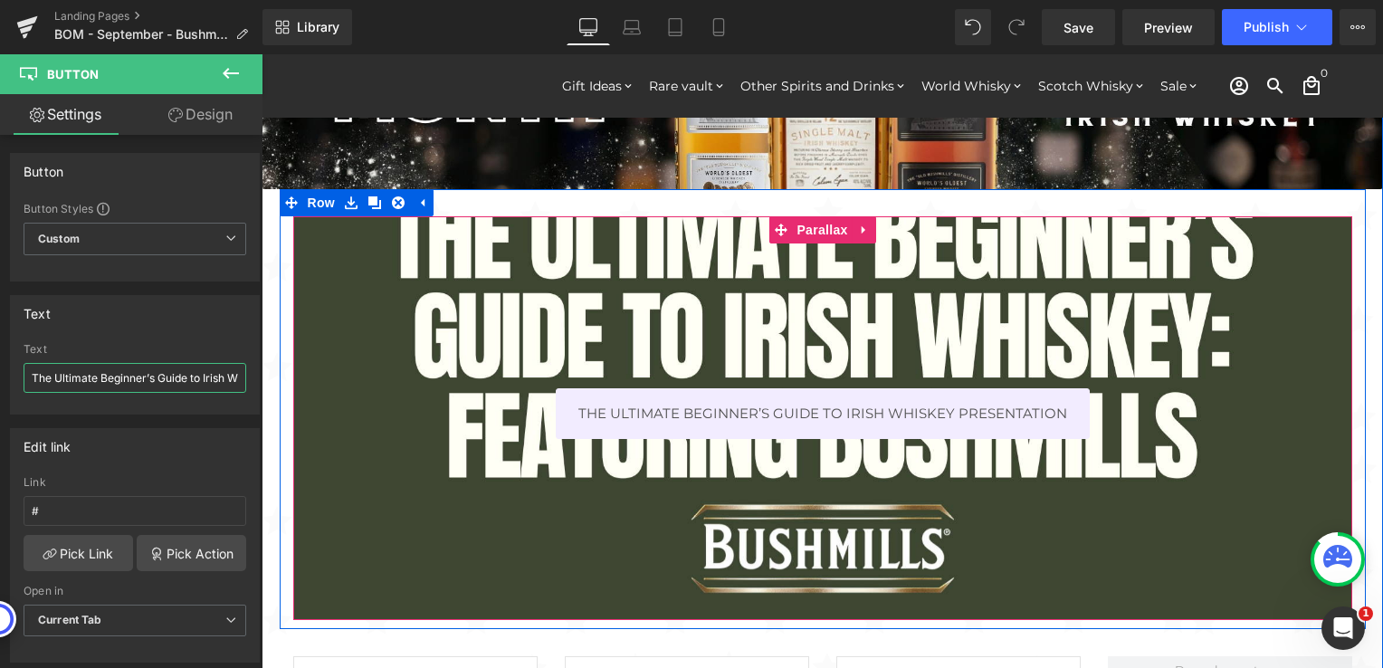
type input "0"
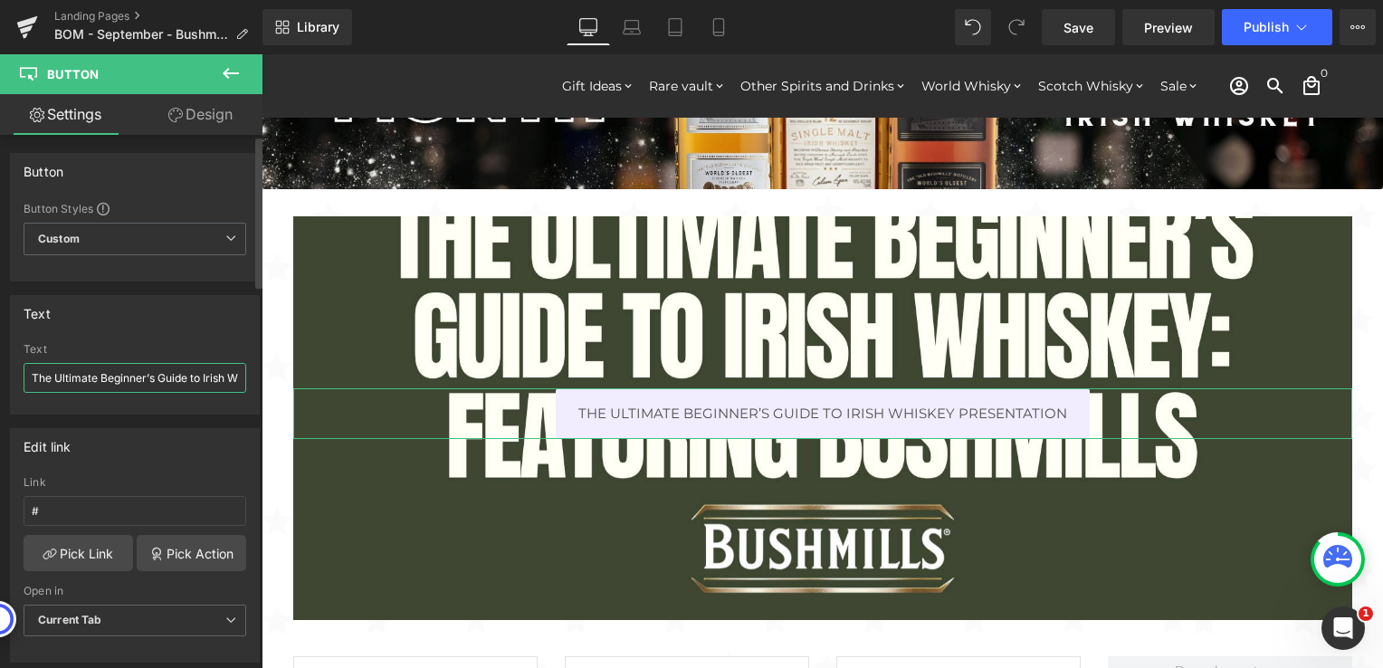
click at [176, 373] on input "The Ultimate Beginner’s Guide to Irish Whiskey Presentation" at bounding box center [135, 378] width 223 height 30
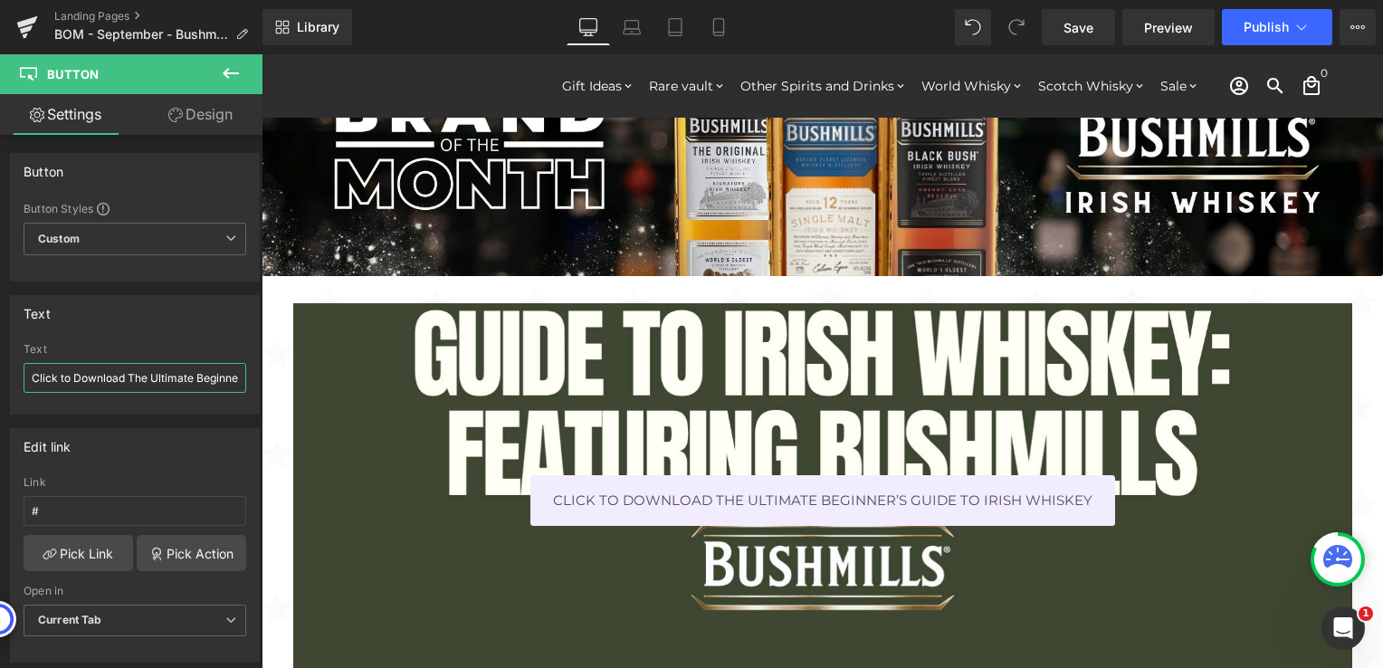
scroll to position [0, 0]
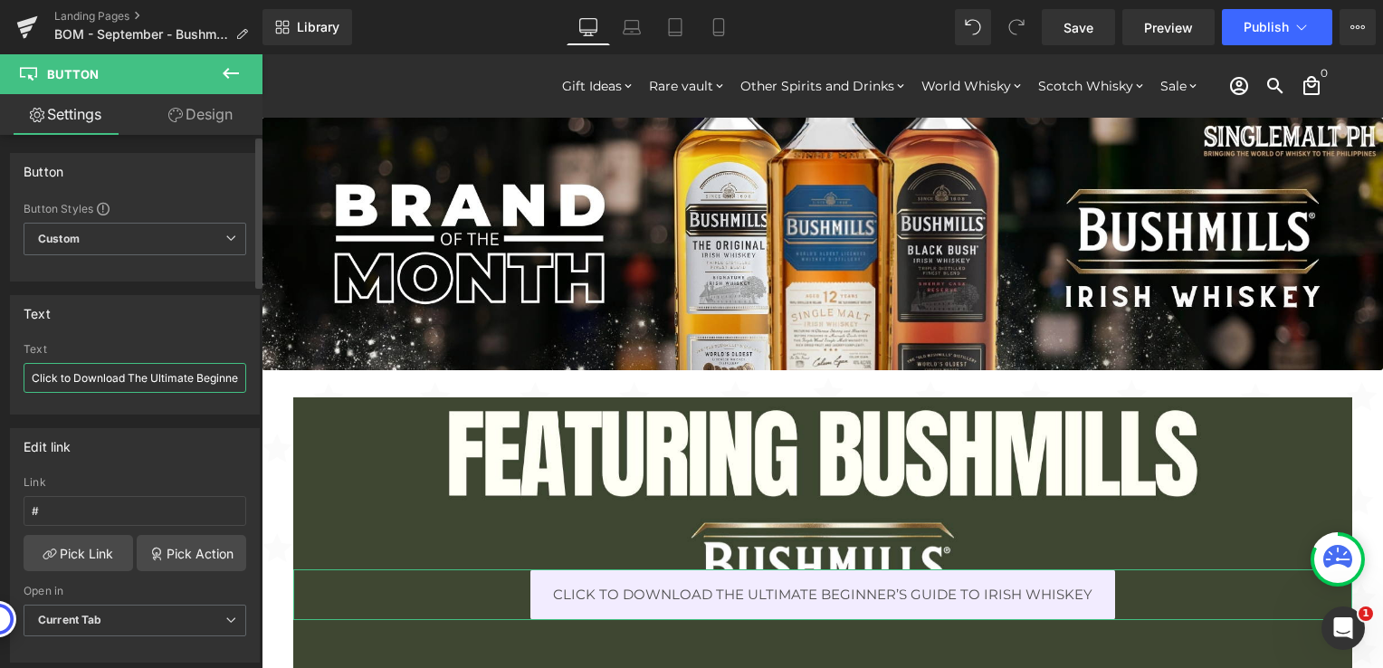
type input "Click to Download The Ultimate Beginner’s Guide to Irish Whiskey"
click at [157, 337] on div "Text Click to Download The Ultimate Beginner’s Guide to Irish Whiskey Text Clic…" at bounding box center [135, 354] width 250 height 119
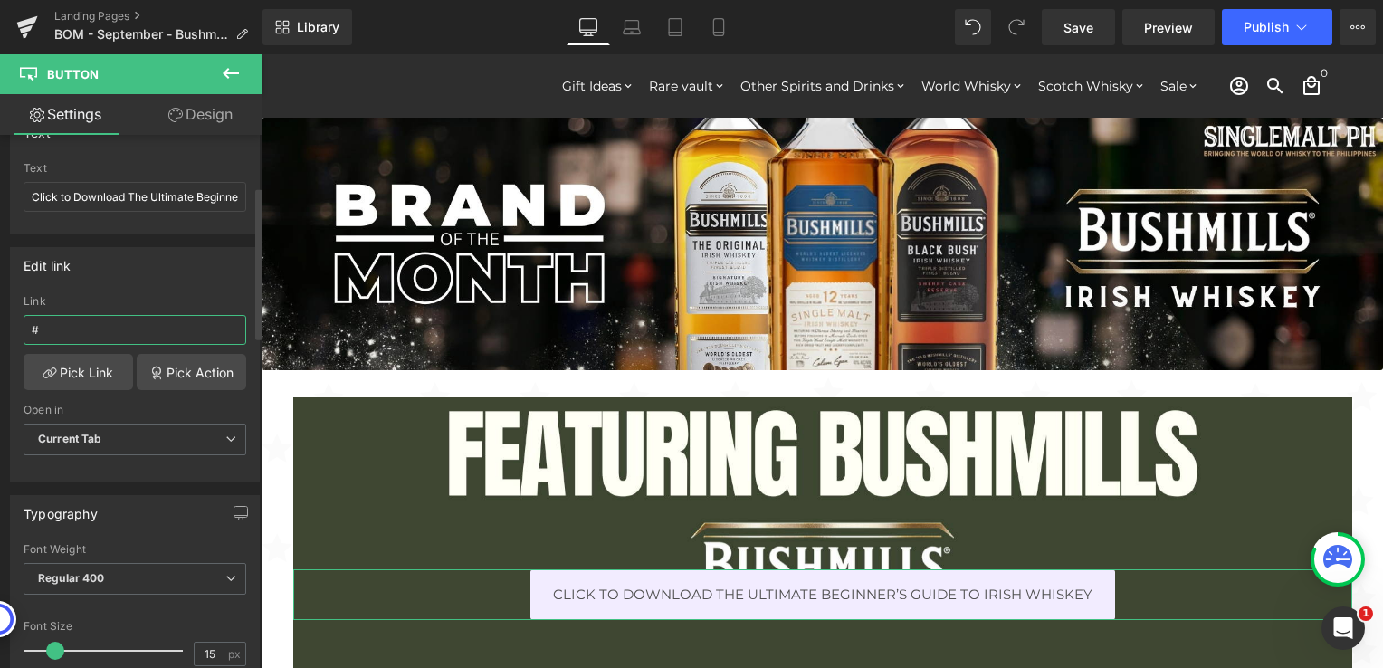
drag, startPoint x: 155, startPoint y: 333, endPoint x: 2, endPoint y: 328, distance: 153.1
click at [2, 328] on div "Edit link # Link # Pick Link Pick Action Current Tab New Tab Open in Current Ta…" at bounding box center [135, 358] width 271 height 248
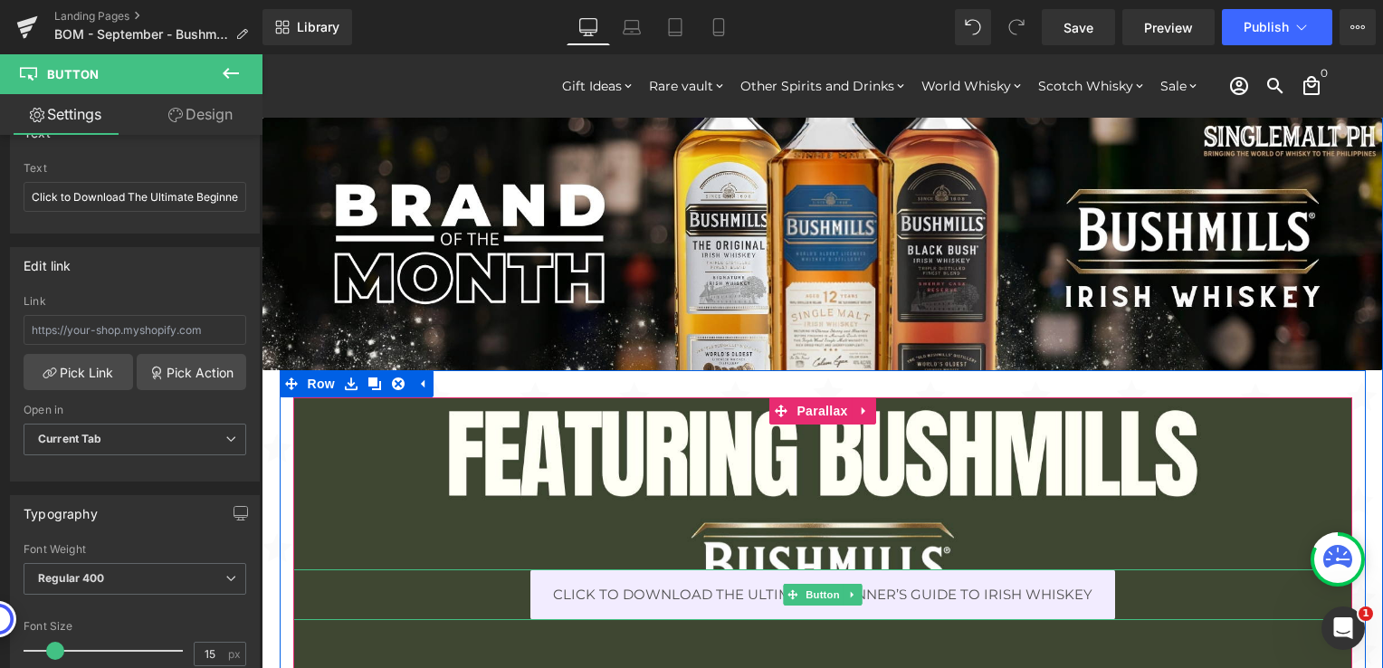
click at [439, 606] on div "Click to Download The Ultimate Beginner’s Guide to Irish Whiskey" at bounding box center [822, 595] width 1059 height 52
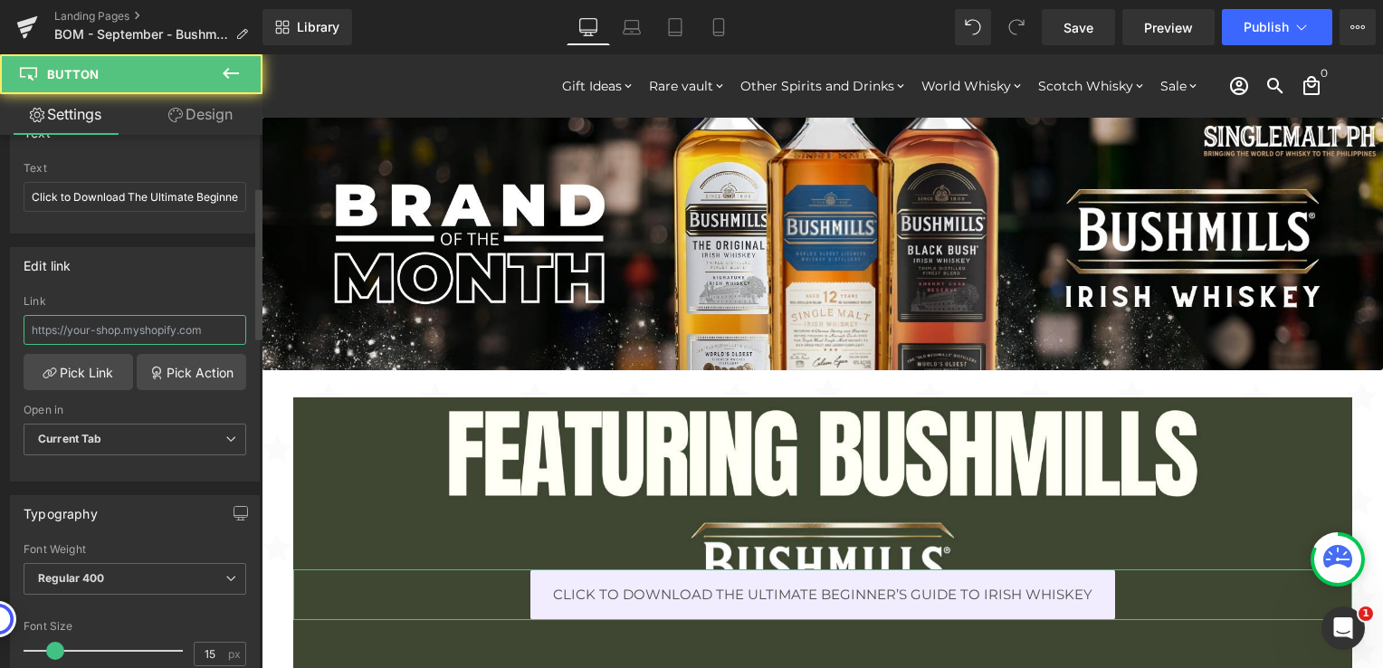
click at [127, 335] on input "text" at bounding box center [135, 330] width 223 height 30
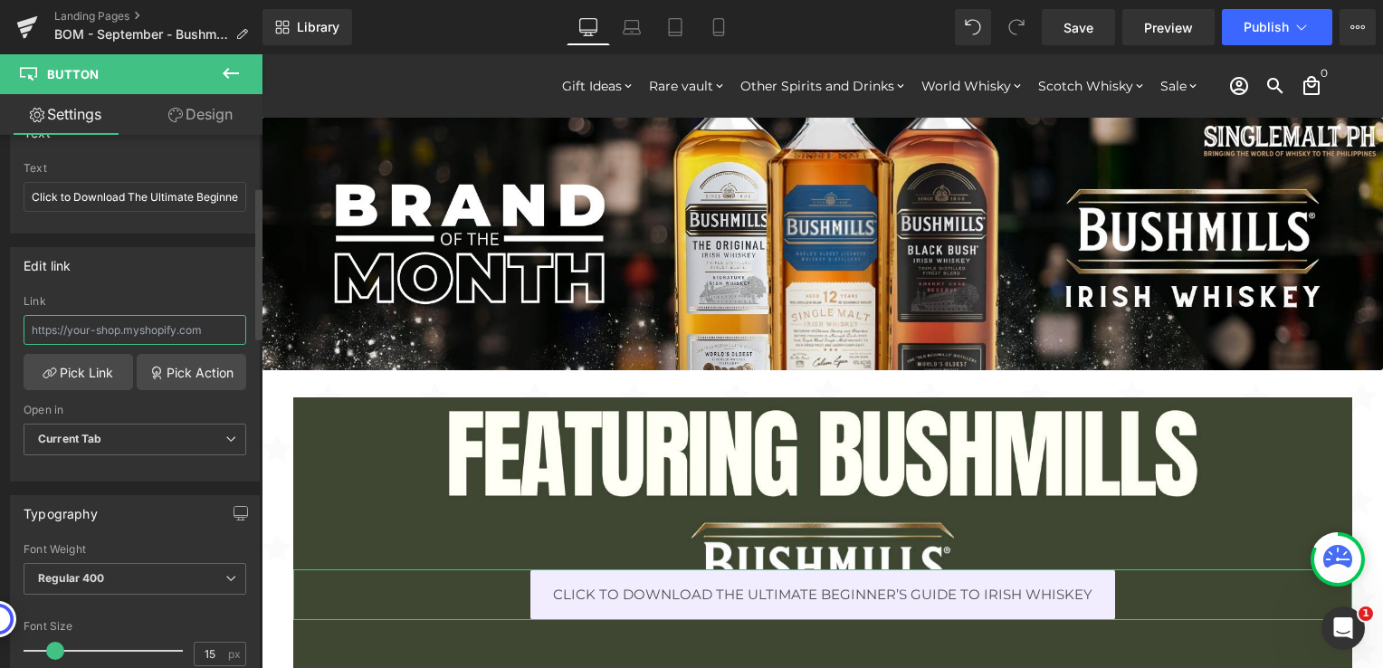
click at [179, 326] on input "text" at bounding box center [135, 330] width 223 height 30
paste input "[URL][DOMAIN_NAME]"
type input "[URL][DOMAIN_NAME]"
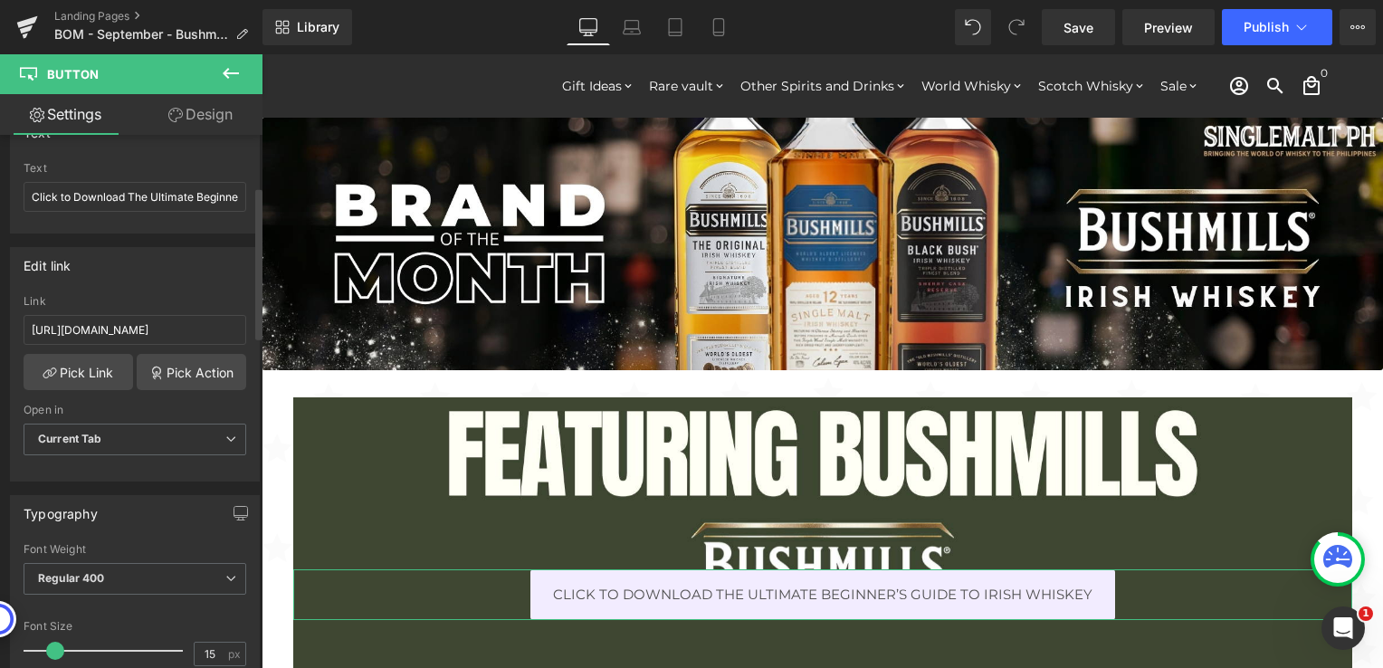
click at [186, 295] on div "Link" at bounding box center [135, 301] width 223 height 13
click at [225, 434] on icon at bounding box center [230, 439] width 11 height 11
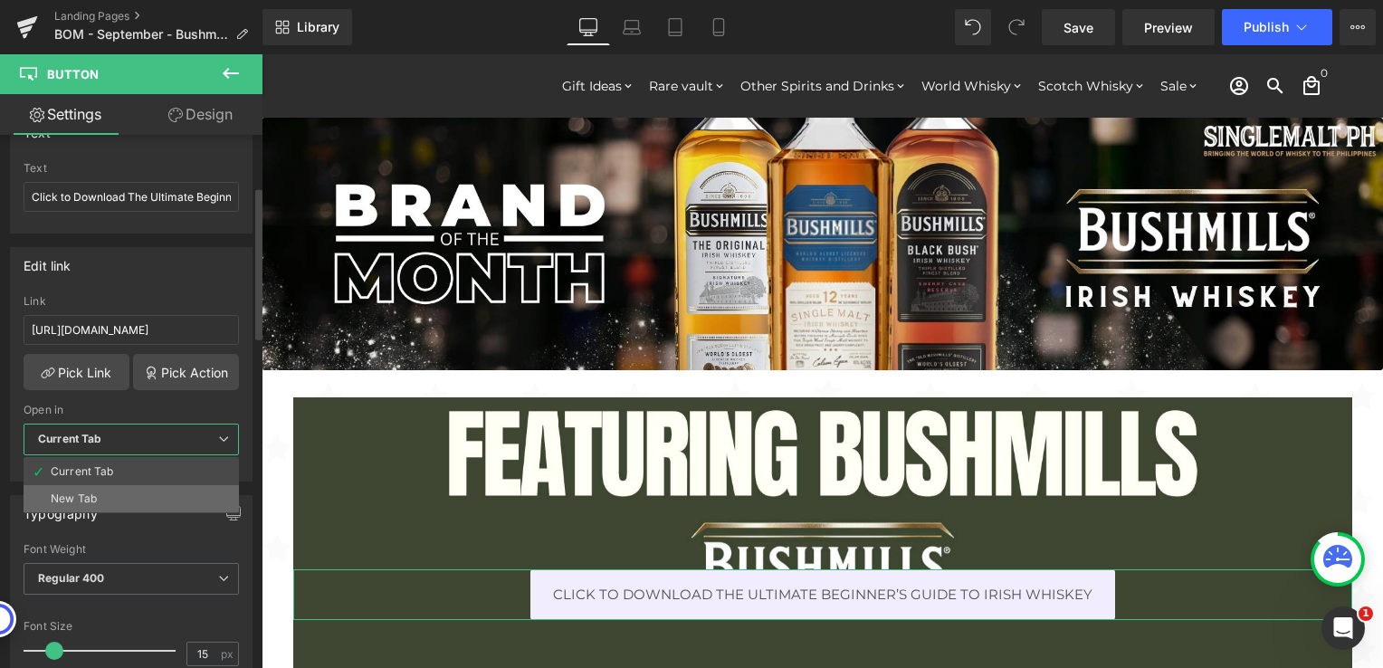
click at [98, 491] on li "New Tab" at bounding box center [131, 498] width 215 height 27
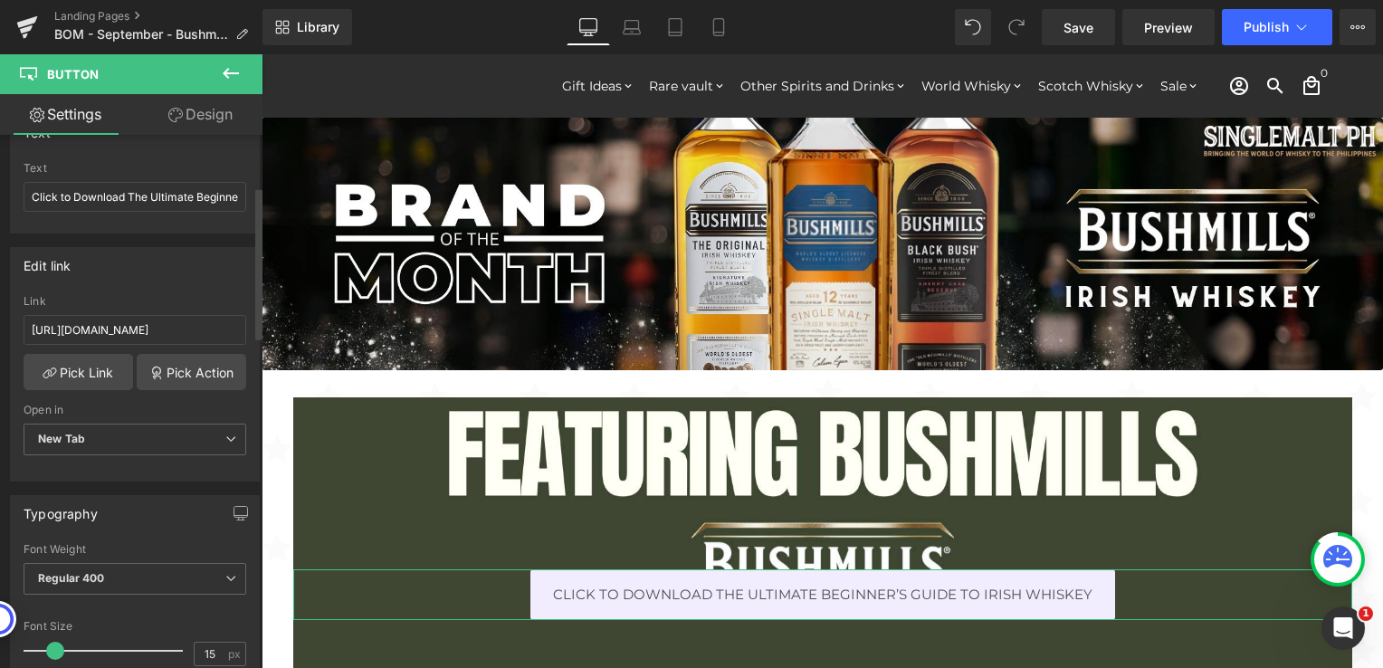
click at [151, 404] on div "Open in" at bounding box center [135, 410] width 223 height 13
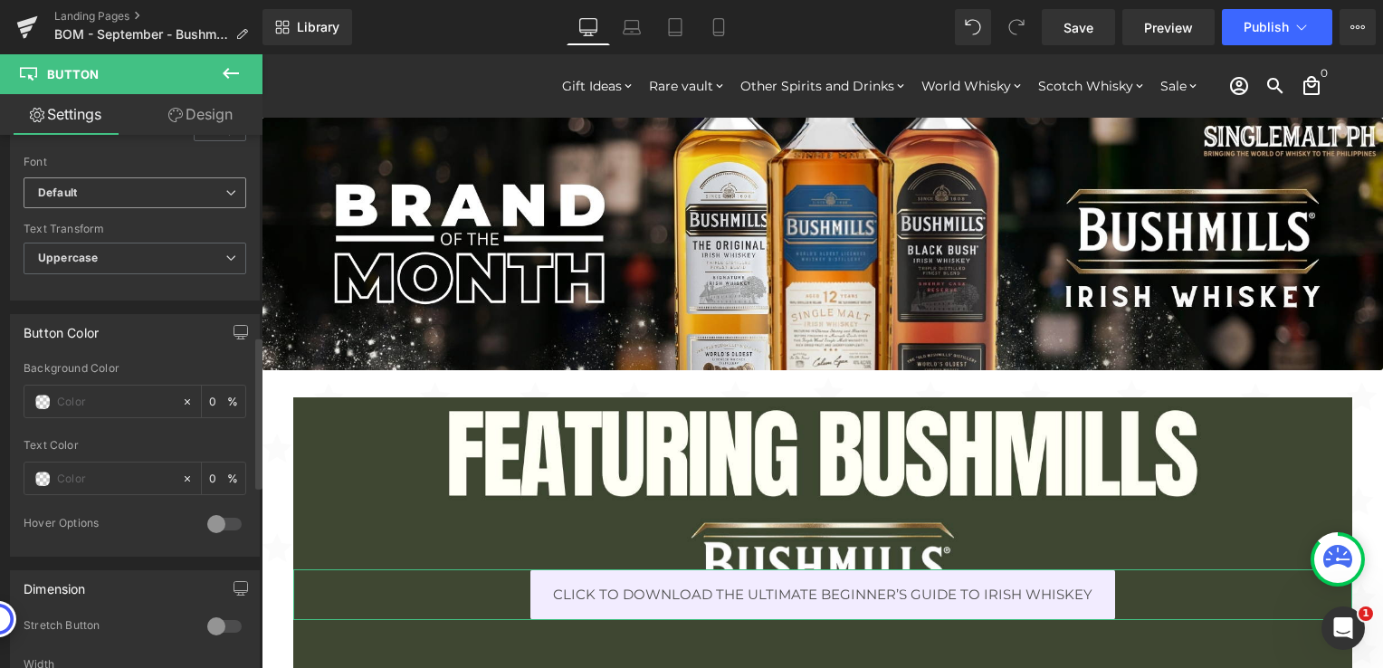
scroll to position [724, 0]
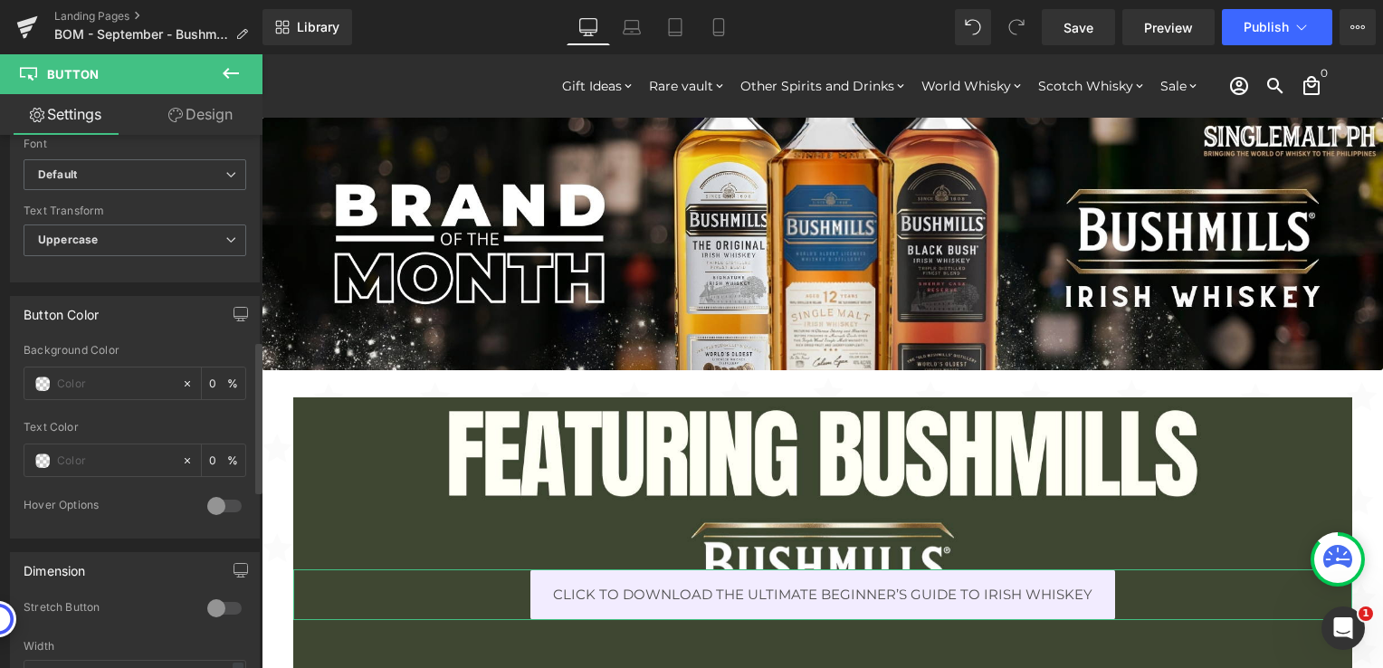
click at [218, 500] on div at bounding box center [224, 505] width 43 height 29
click at [205, 500] on div at bounding box center [224, 505] width 43 height 29
click at [138, 506] on div "Hover Options" at bounding box center [107, 507] width 166 height 19
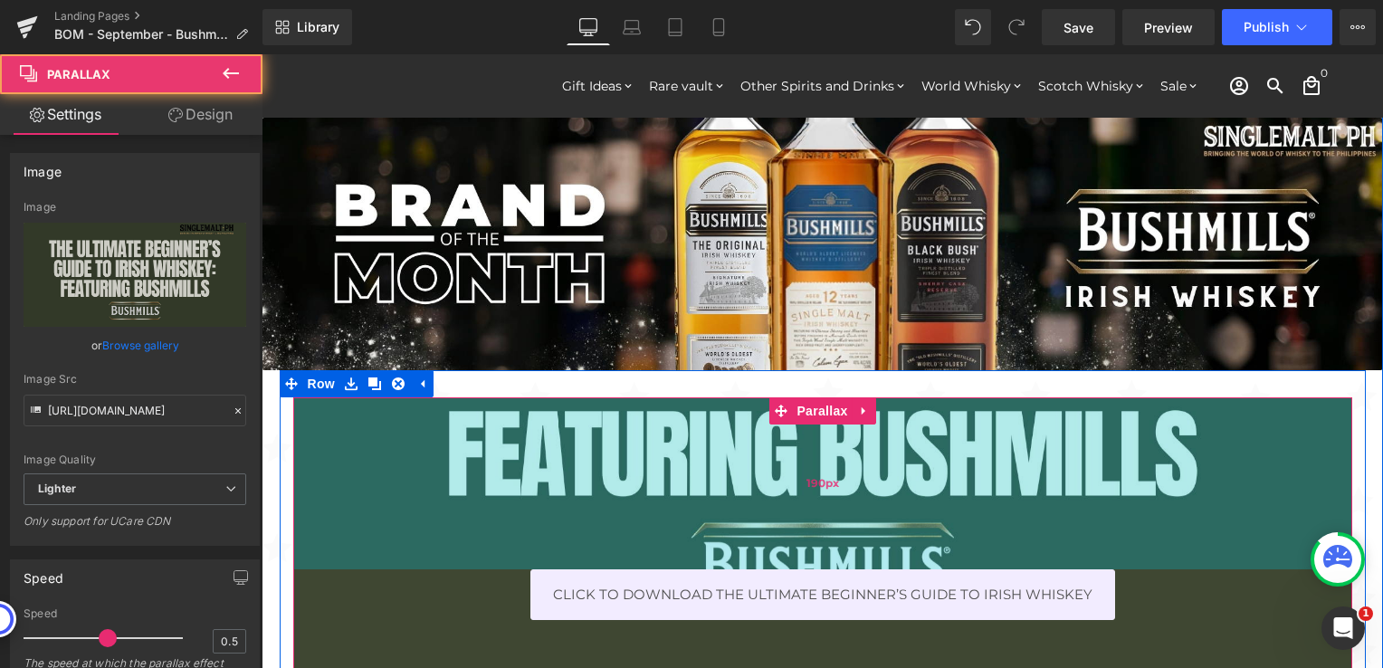
click at [398, 472] on div "190px" at bounding box center [822, 483] width 1059 height 172
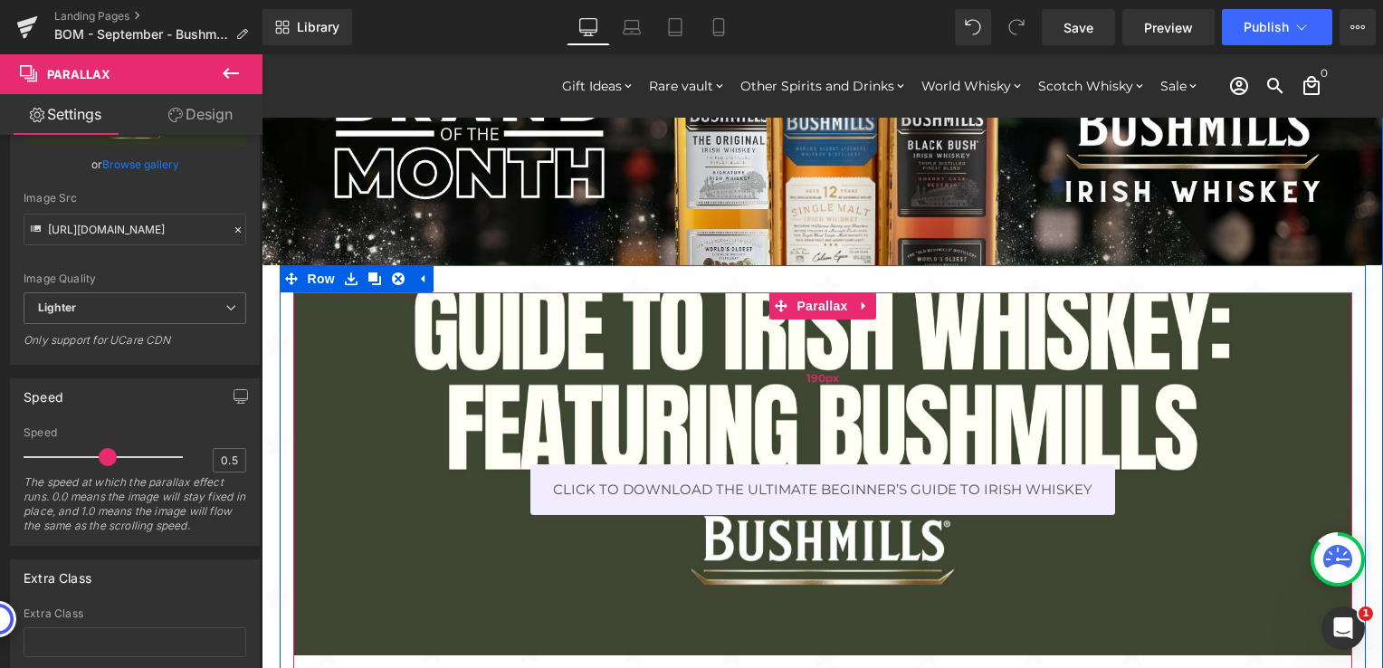
scroll to position [272, 0]
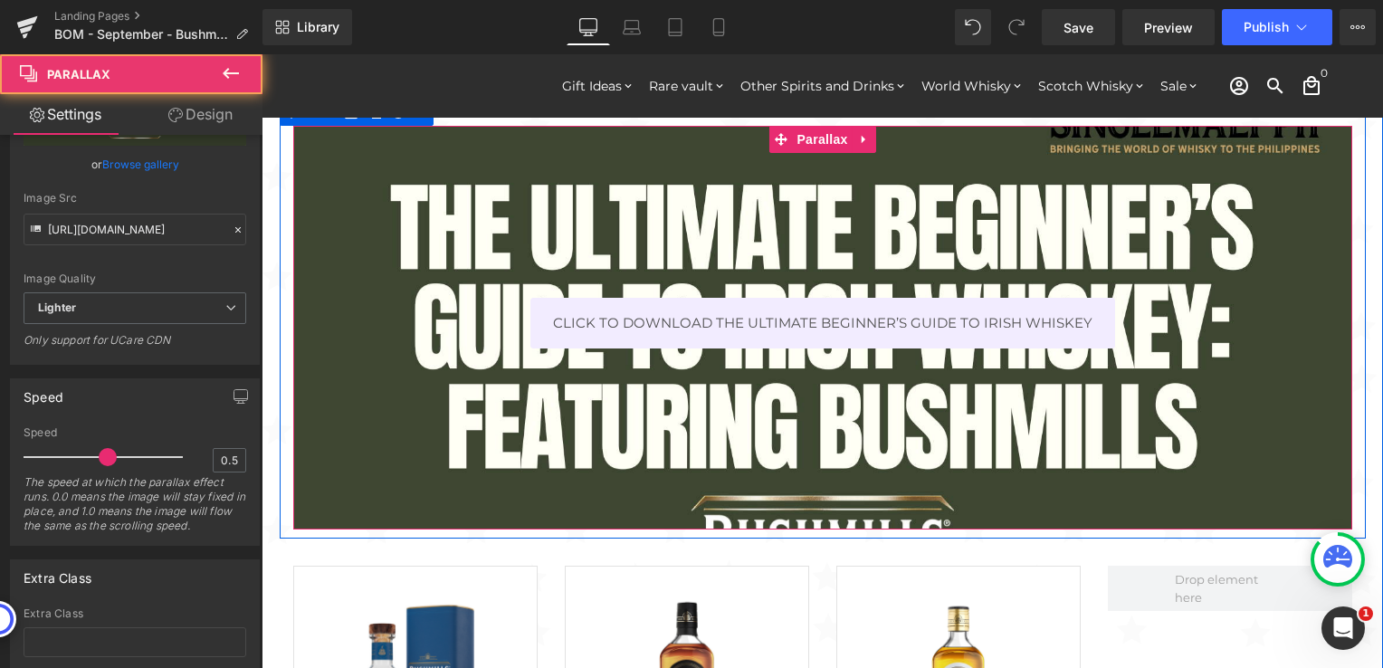
click at [427, 428] on div at bounding box center [822, 358] width 1121 height 593
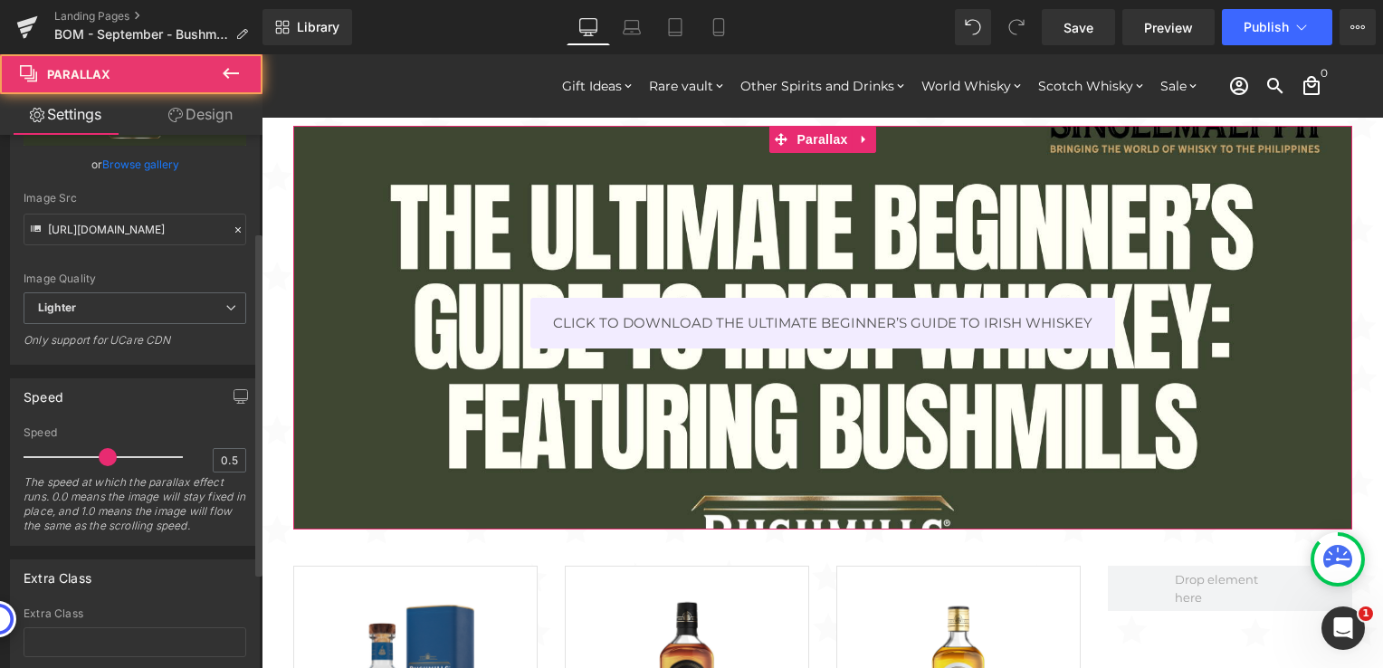
scroll to position [0, 0]
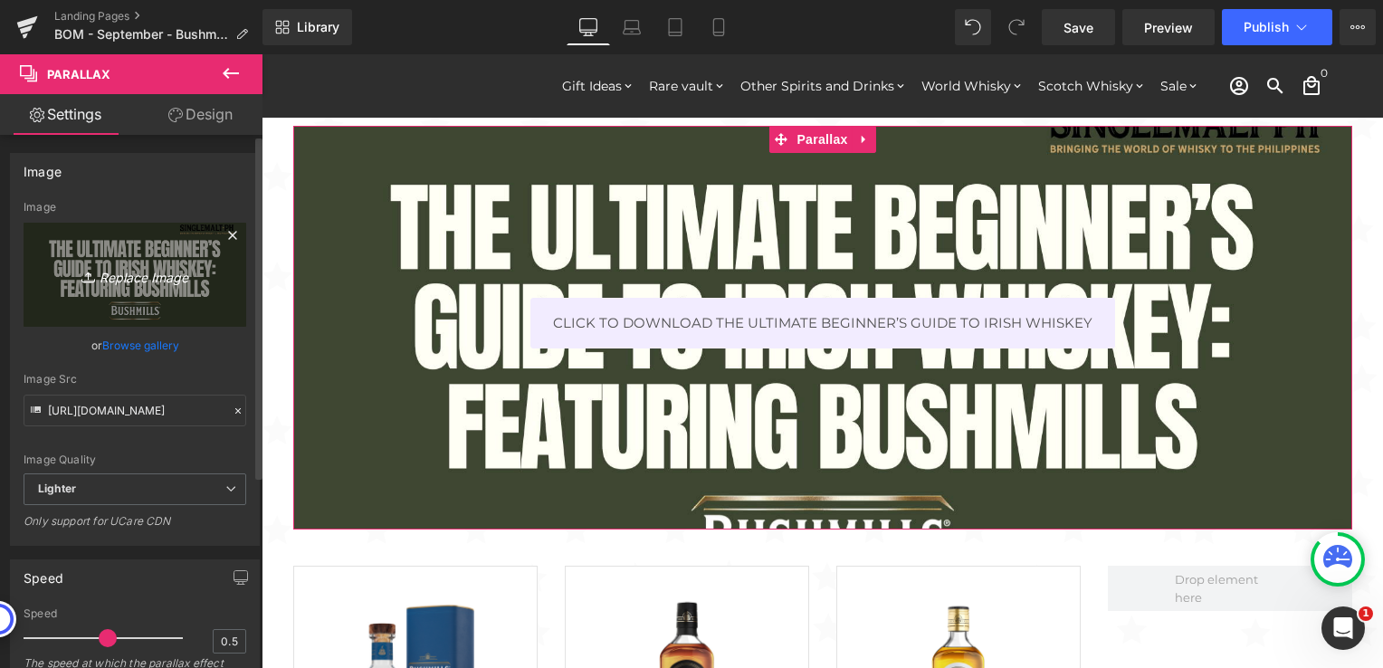
click at [135, 291] on link "Replace Image" at bounding box center [135, 275] width 223 height 104
type input "C:\fakepath\The Ultimate Beginner’s Guide to Irish Whiskey 1.png"
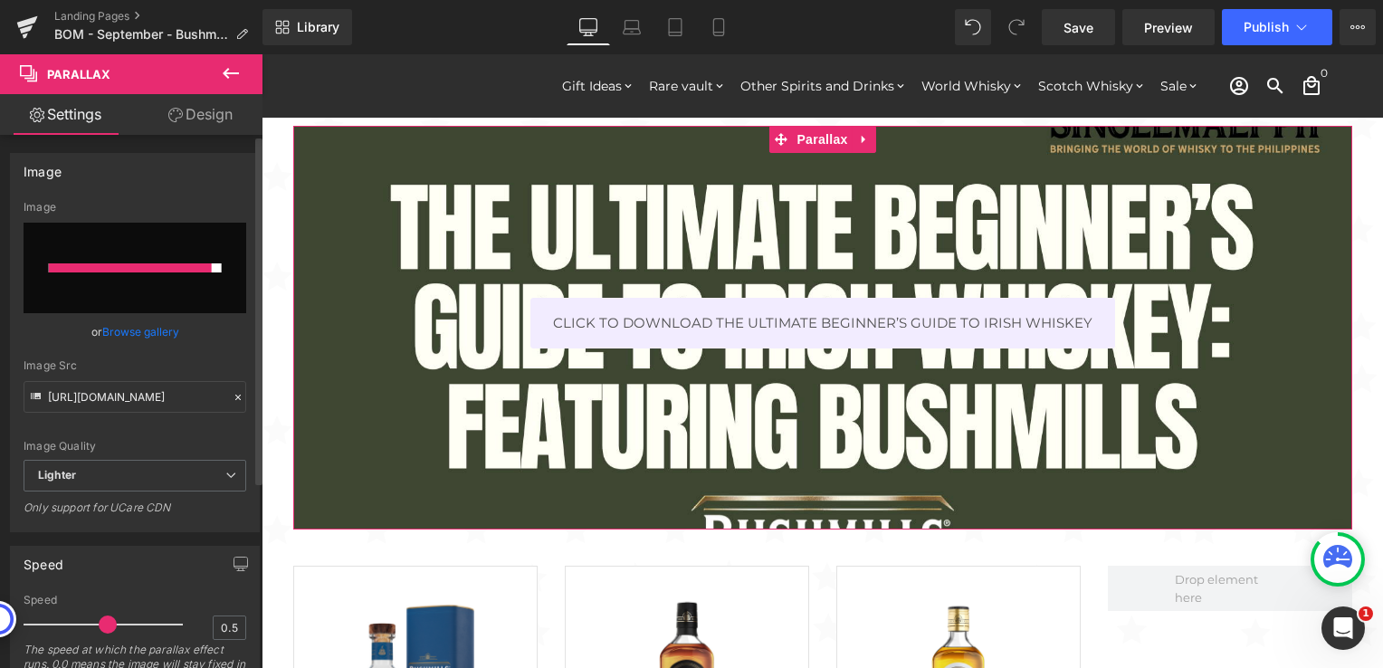
type input "https://ucarecdn.com/24393446-5e44-4a1e-9604-ee31b2e84eb6/-/format/auto/-/previ…"
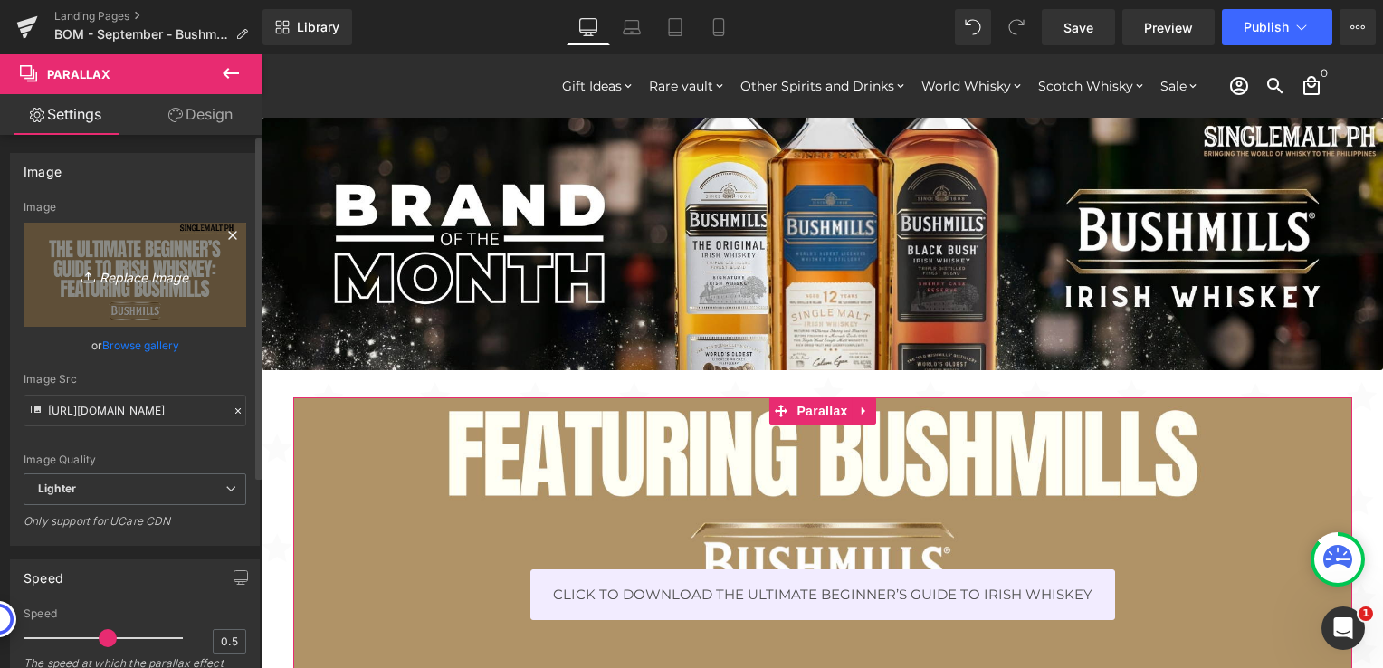
click at [185, 275] on icon "Replace Image" at bounding box center [134, 274] width 145 height 23
type input "C:\fakepath\The Ultimate Beginner’s Guide to Irish Whiskey.png"
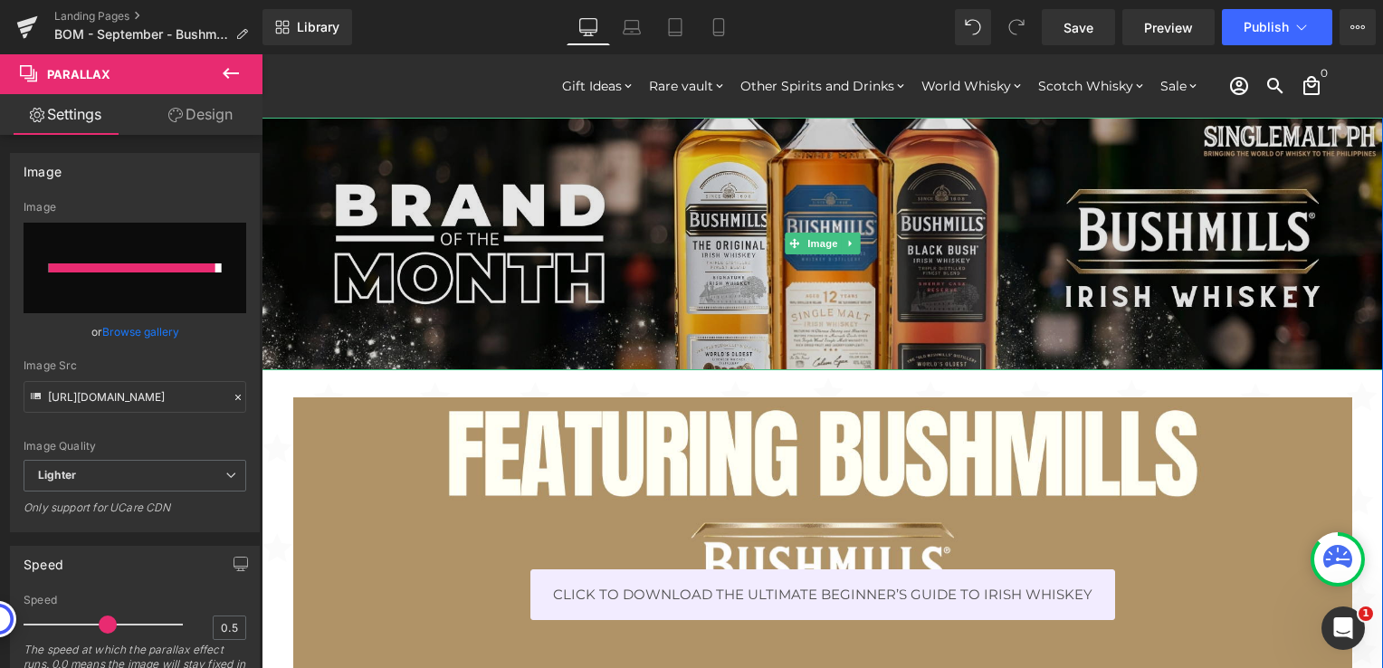
type input "https://ucarecdn.com/7a820b97-7179-4498-8e8a-56200147211c/-/format/auto/-/previ…"
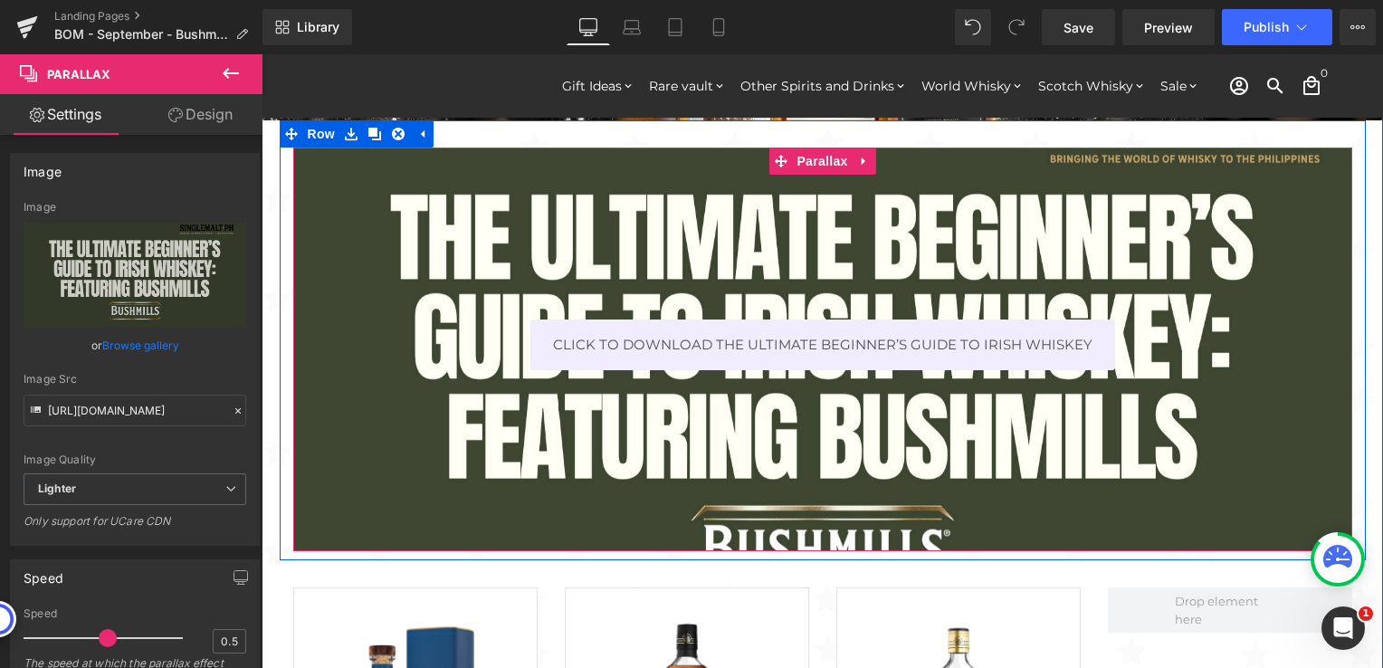
scroll to position [272, 0]
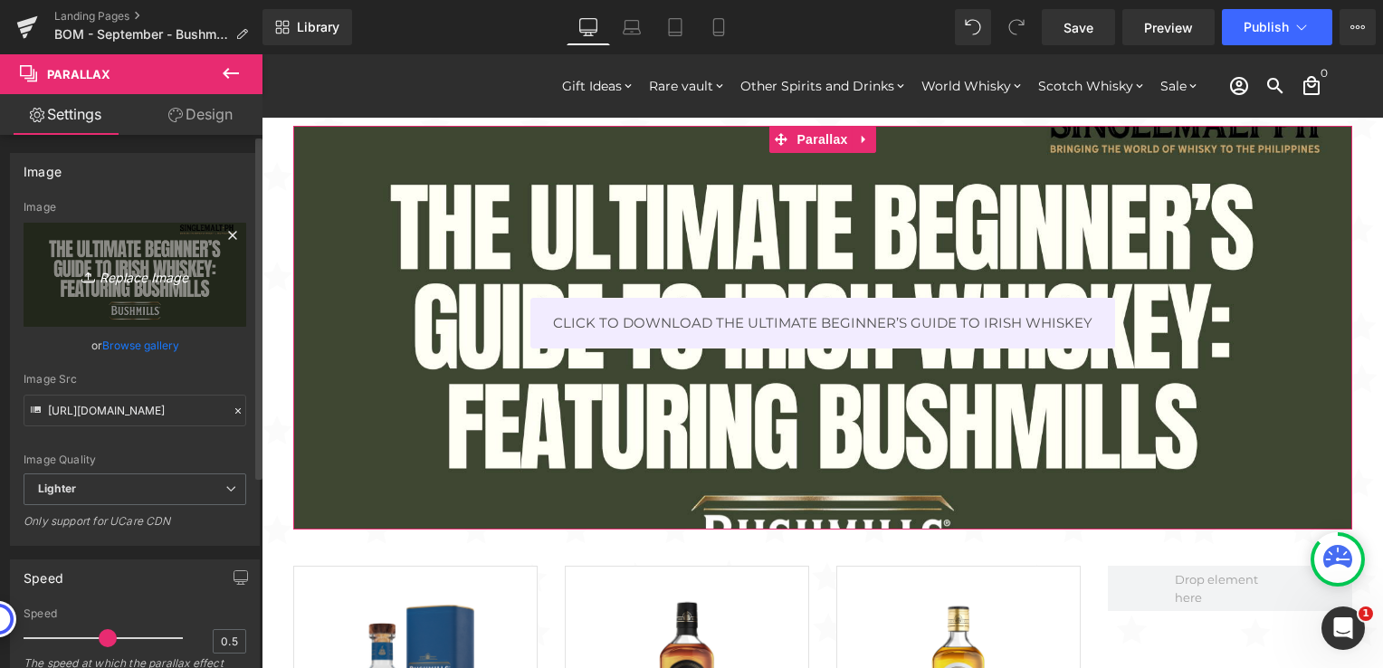
click at [174, 273] on icon "Replace Image" at bounding box center [134, 274] width 145 height 23
type input "C:\fakepath\The Ultimate Beginner’s Guide to Irish Whiskey 200.png"
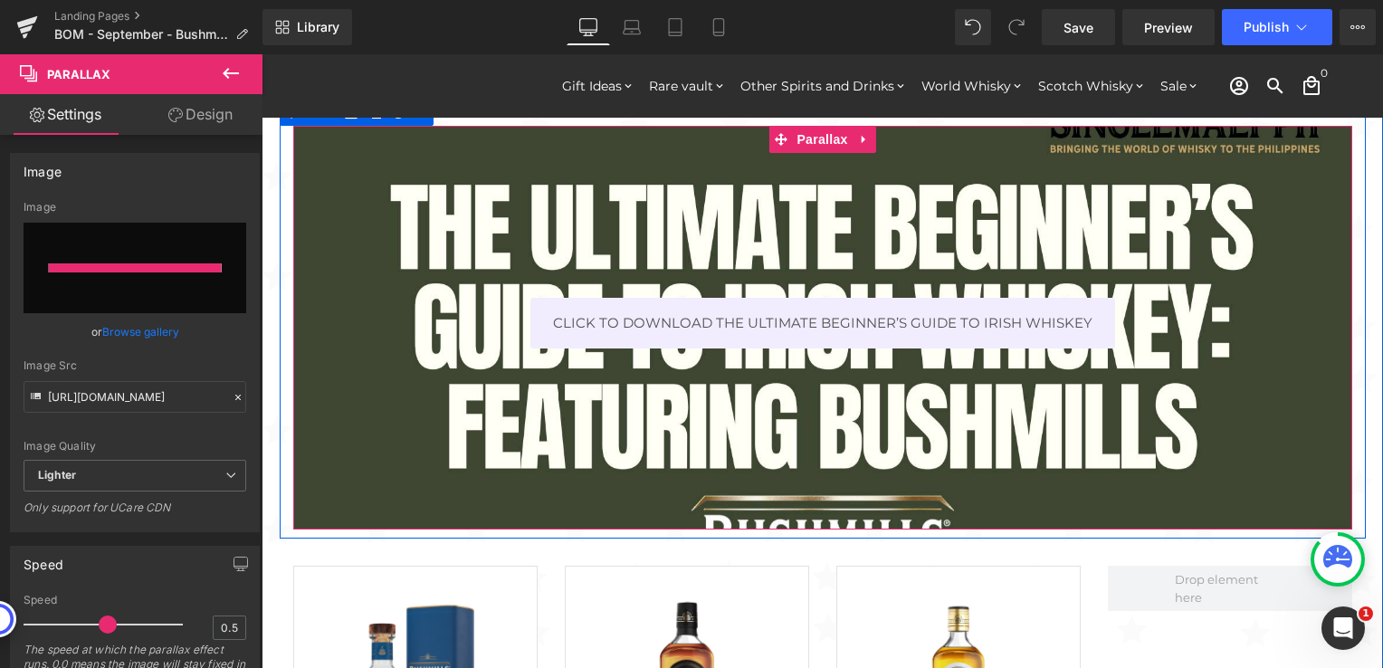
type input "https://ucarecdn.com/c53ee810-ed59-4d9b-a927-6ebb38decb73/-/format/auto/-/previ…"
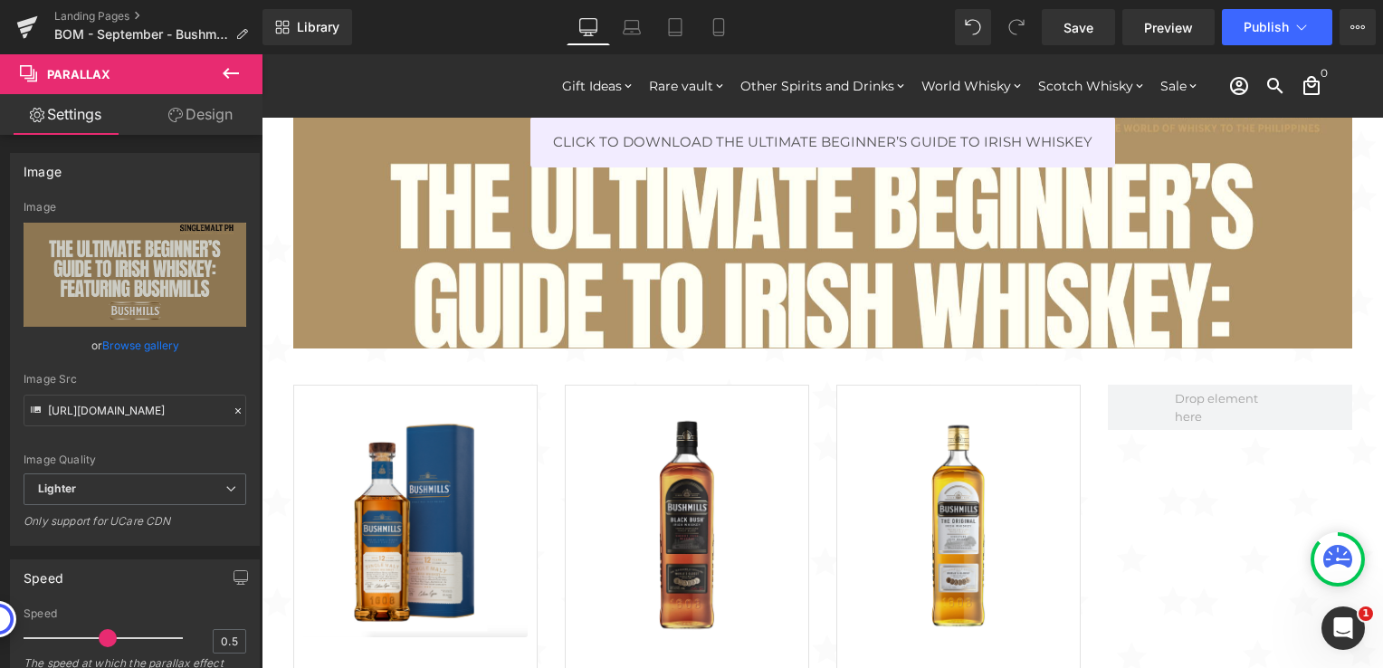
scroll to position [543, 0]
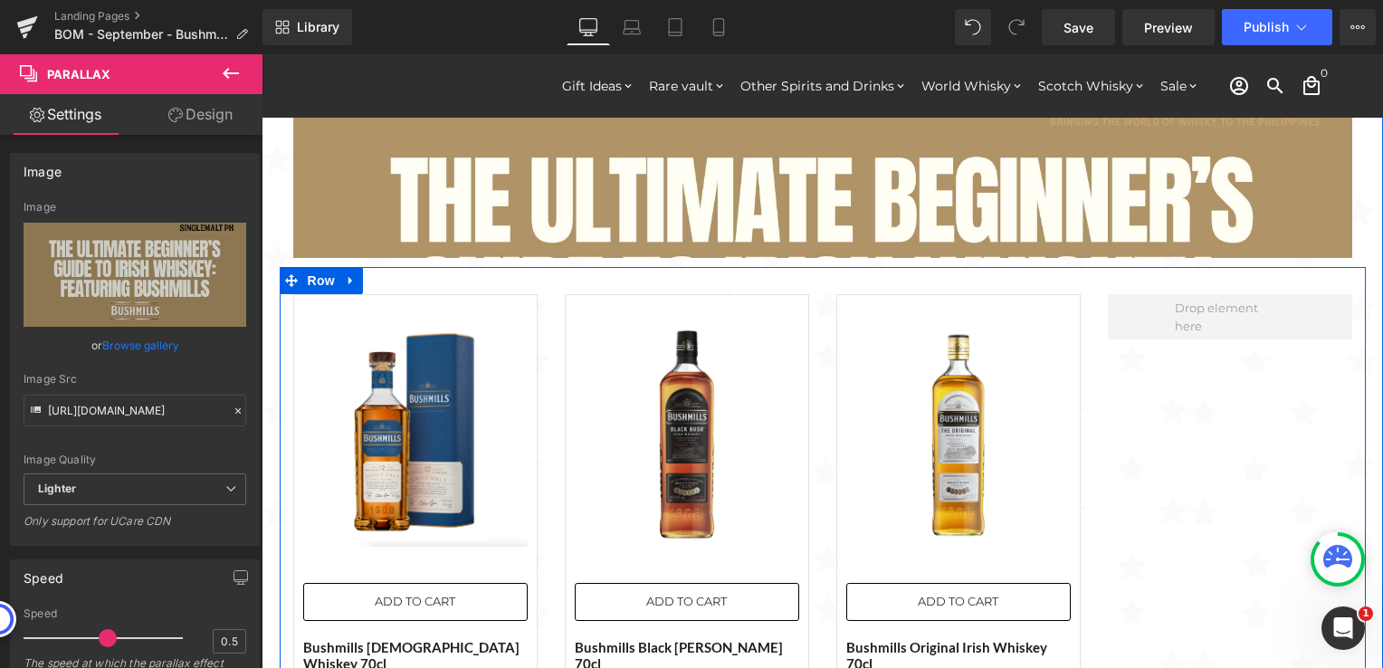
click at [1166, 425] on div at bounding box center [1230, 514] width 272 height 440
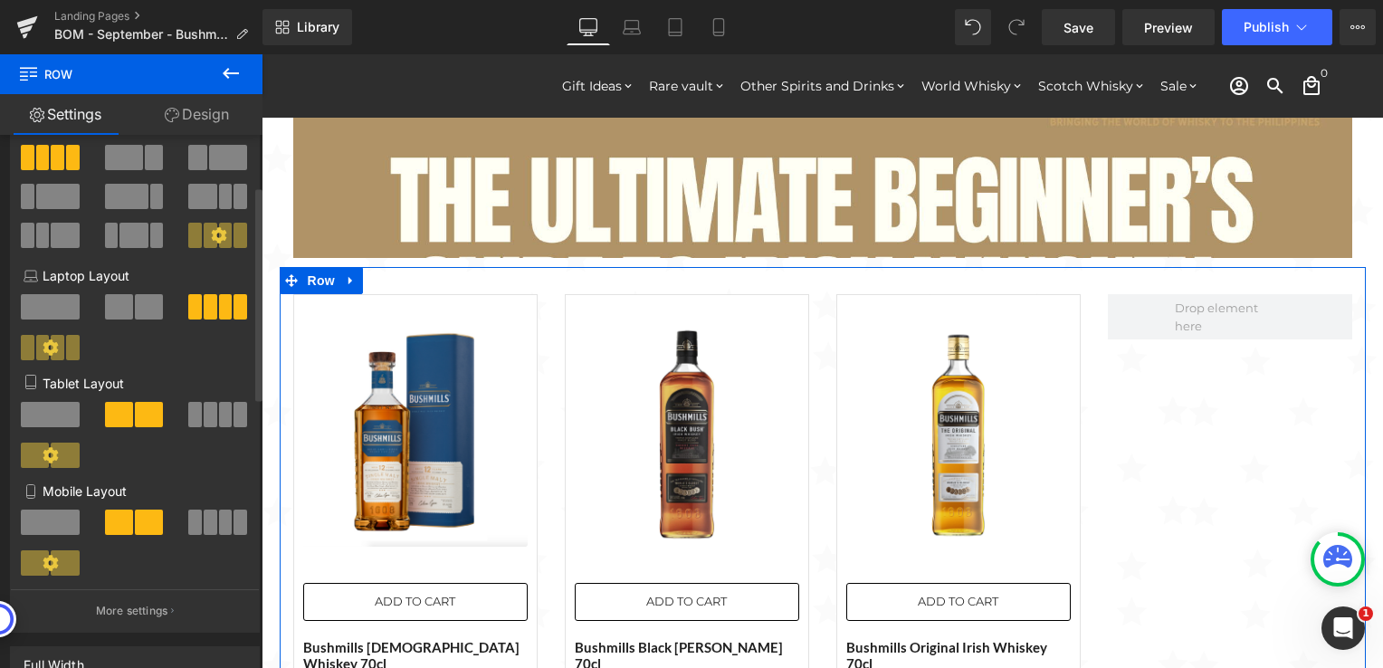
scroll to position [181, 0]
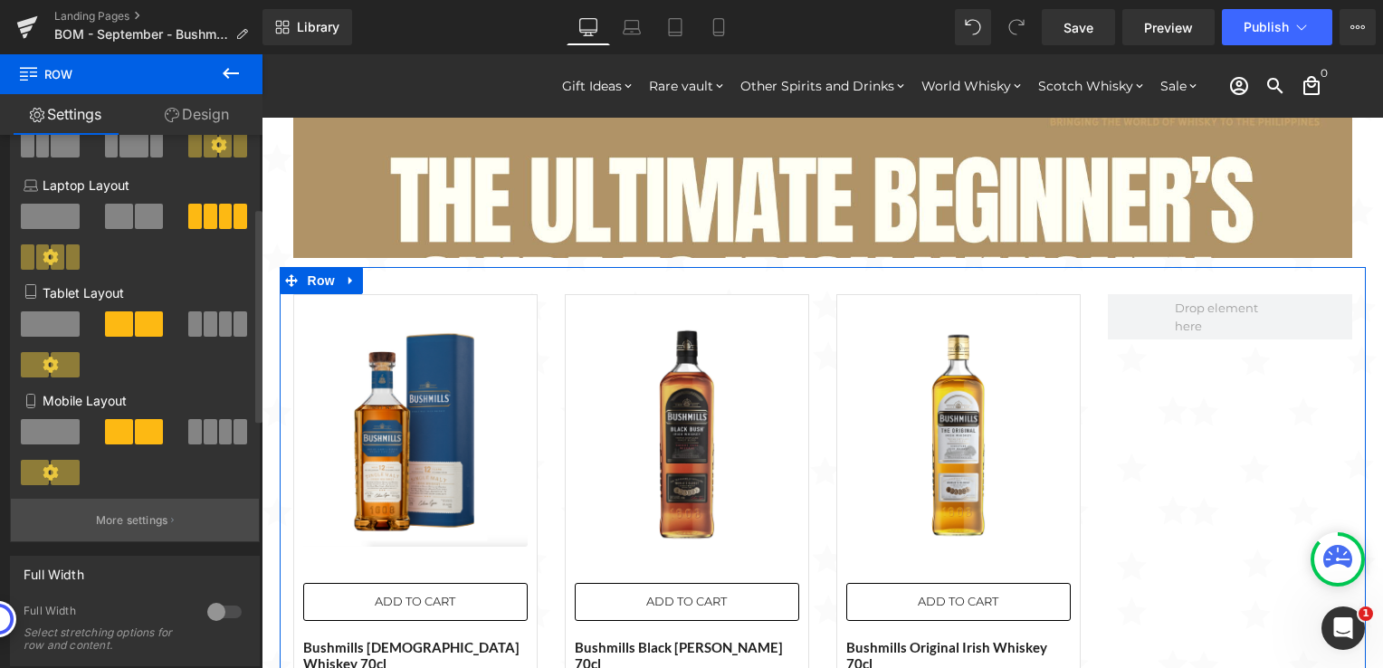
click at [151, 523] on p "More settings" at bounding box center [132, 520] width 72 height 16
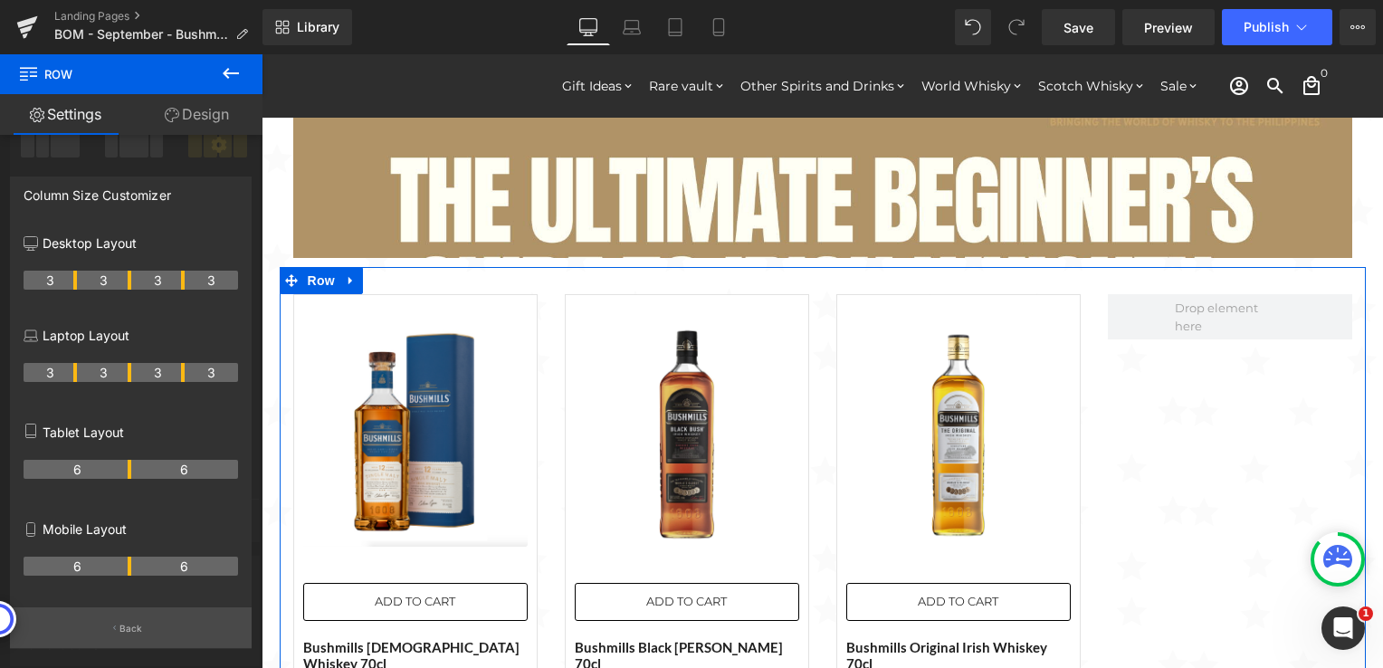
click at [130, 623] on button "Back" at bounding box center [131, 627] width 242 height 41
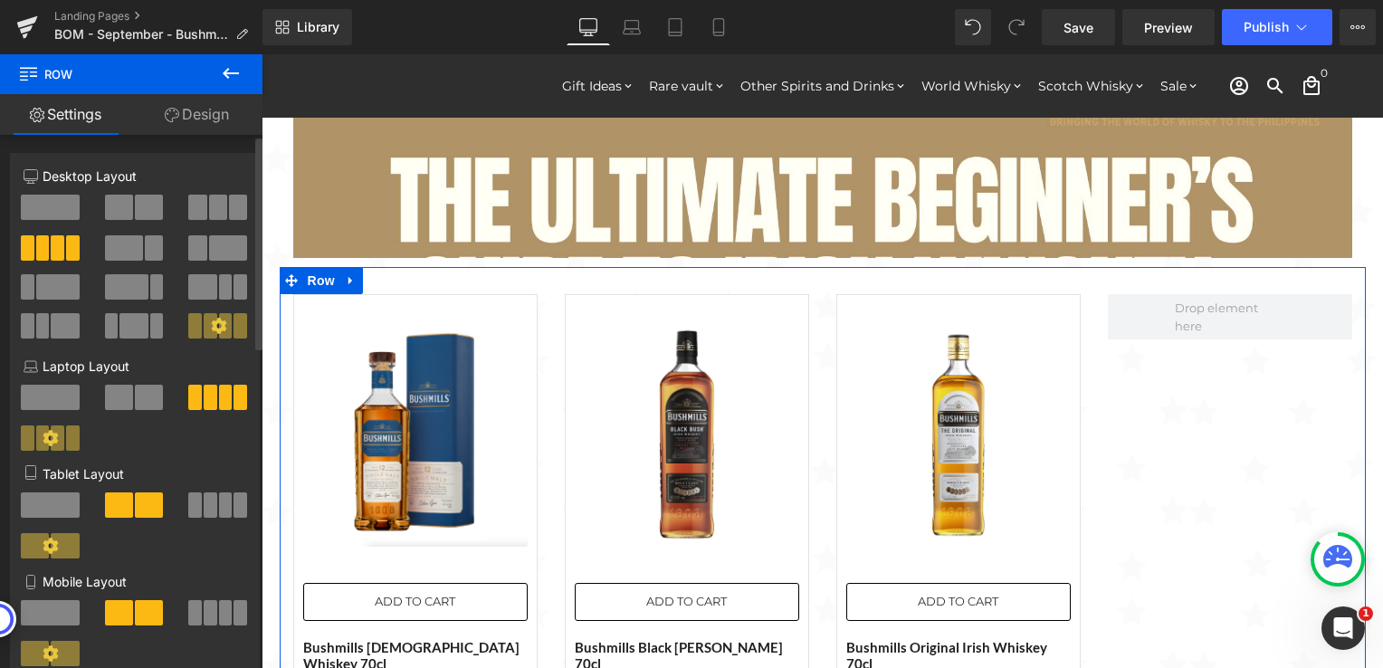
scroll to position [0, 0]
click at [212, 212] on span at bounding box center [218, 207] width 18 height 25
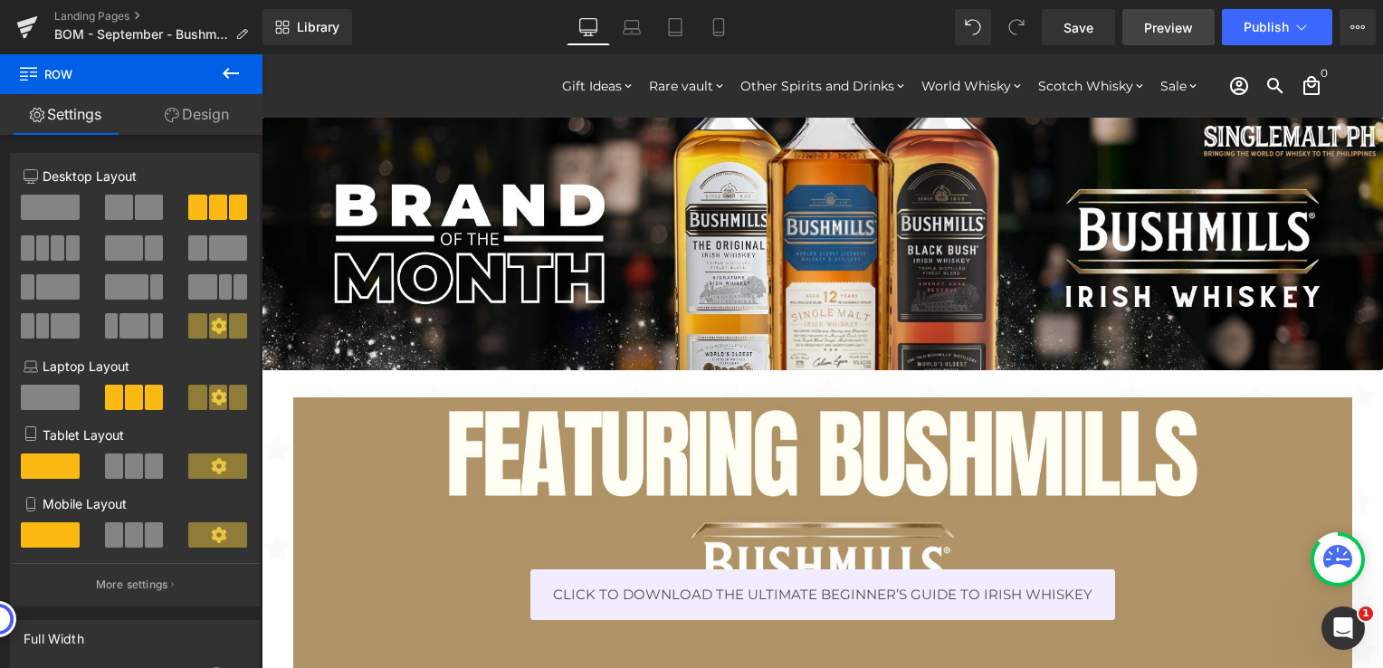
click at [1178, 28] on span "Preview" at bounding box center [1168, 27] width 49 height 19
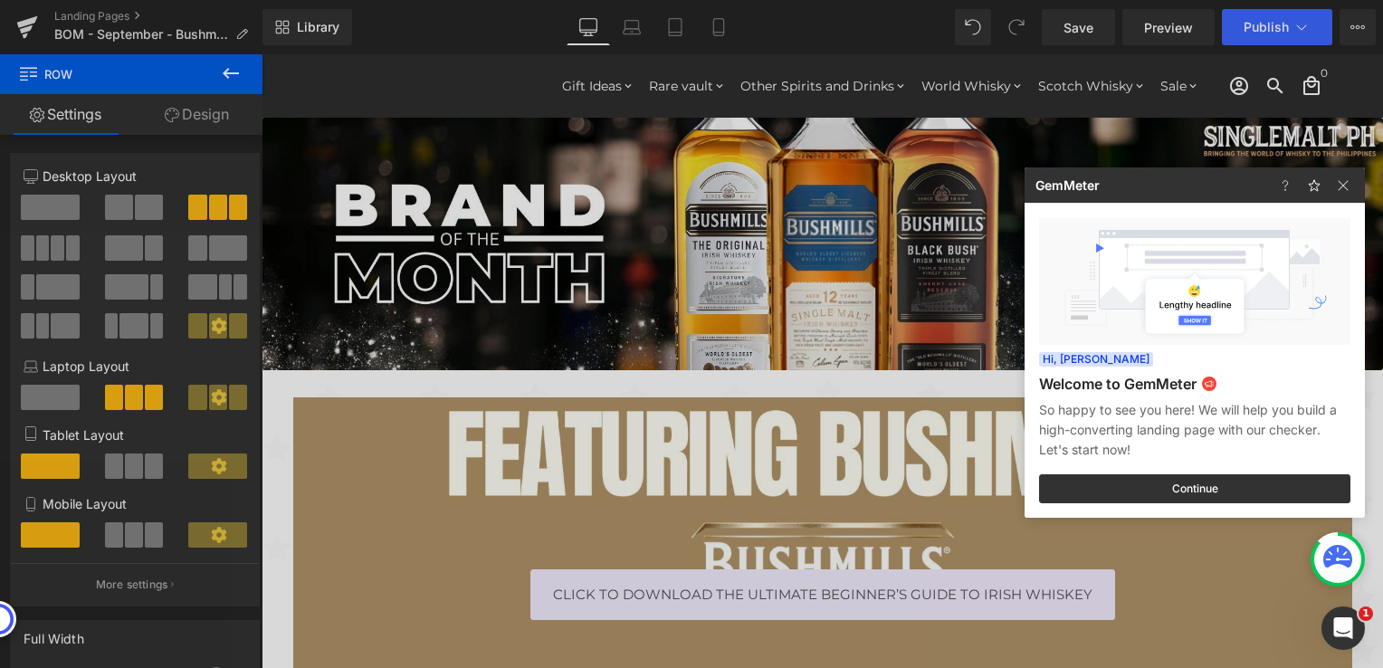
click at [1103, 35] on div at bounding box center [691, 334] width 1383 height 668
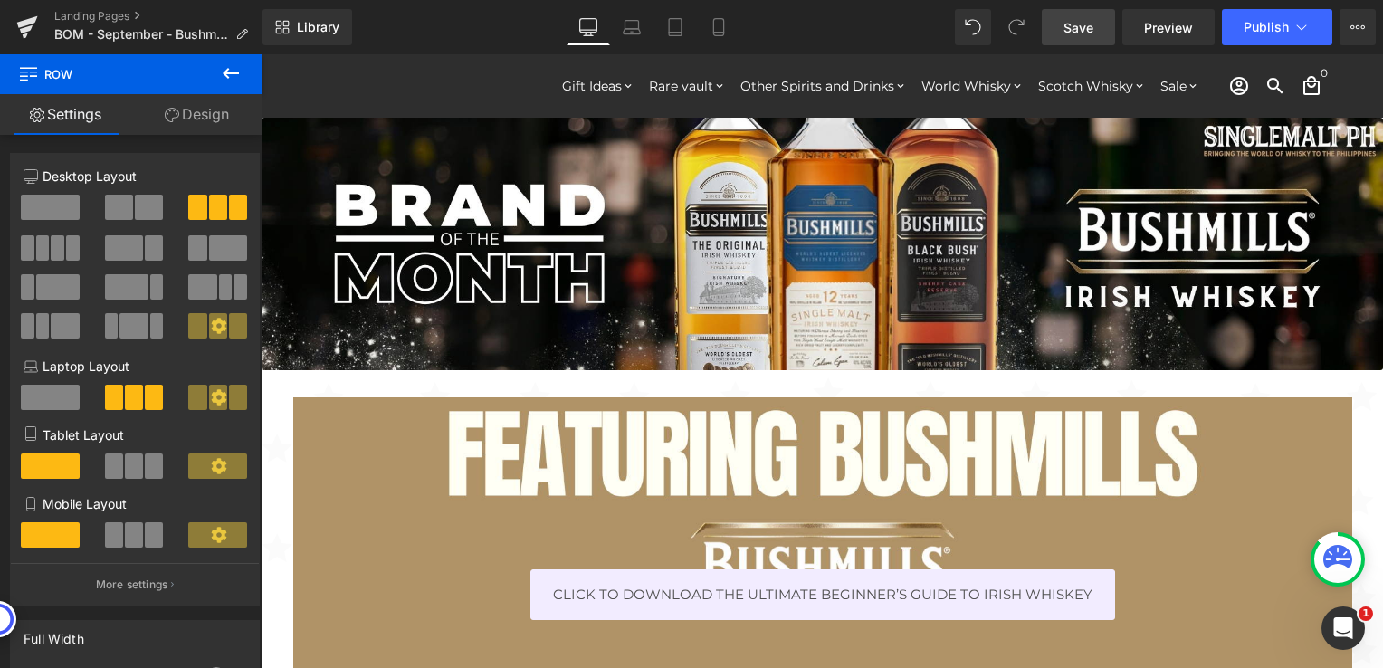
click at [1072, 34] on span "Save" at bounding box center [1078, 27] width 30 height 19
click at [1155, 26] on span "Preview" at bounding box center [1168, 27] width 49 height 19
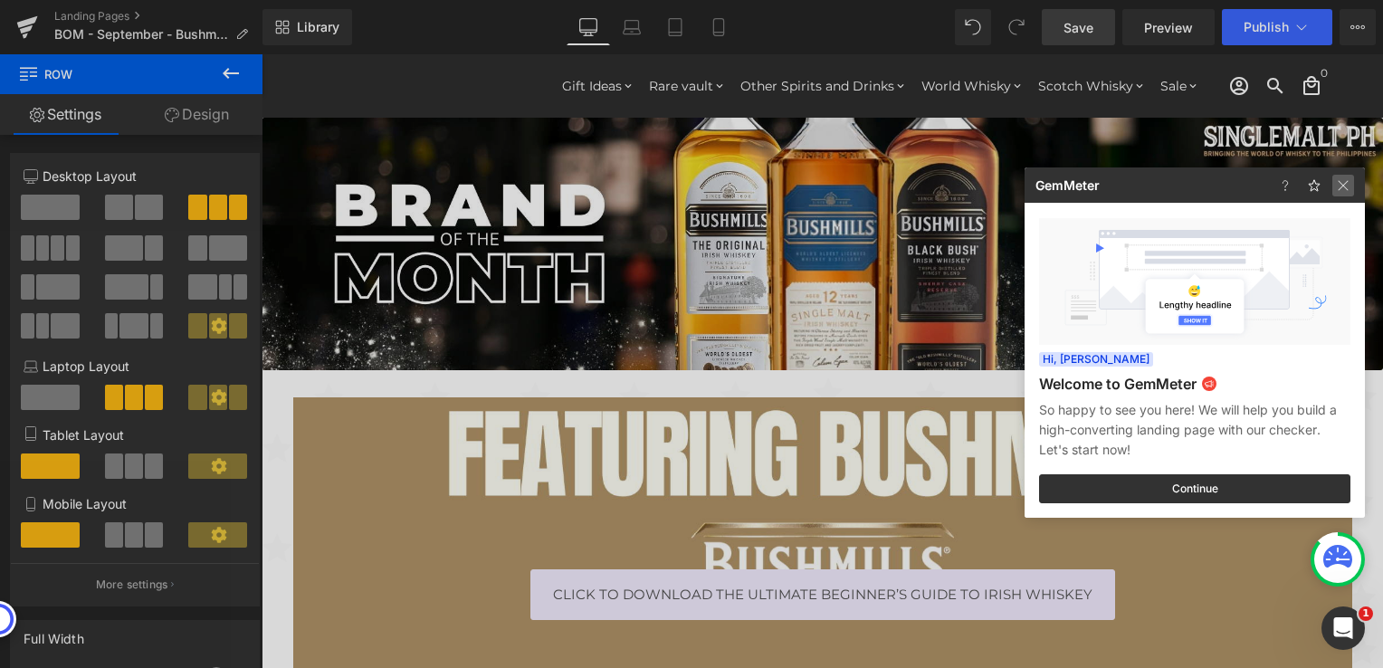
click at [1349, 180] on img at bounding box center [1343, 186] width 22 height 22
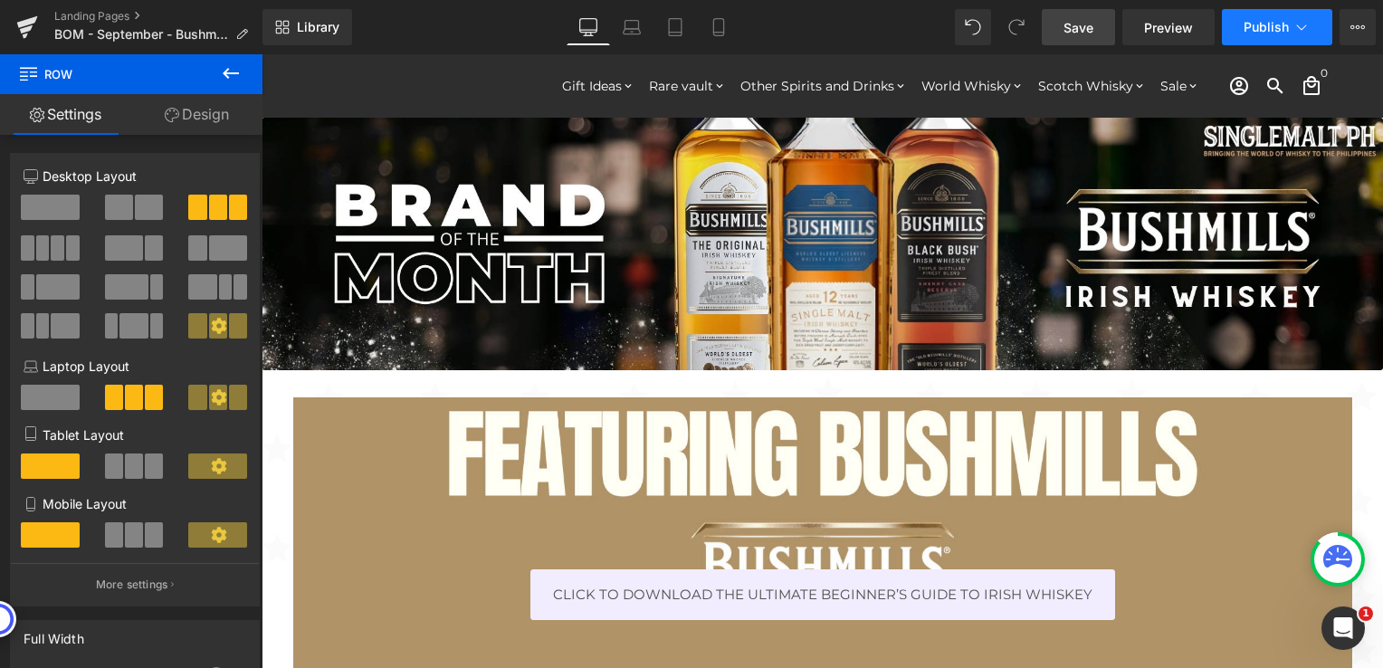
click at [1273, 33] on span "Publish" at bounding box center [1266, 27] width 45 height 14
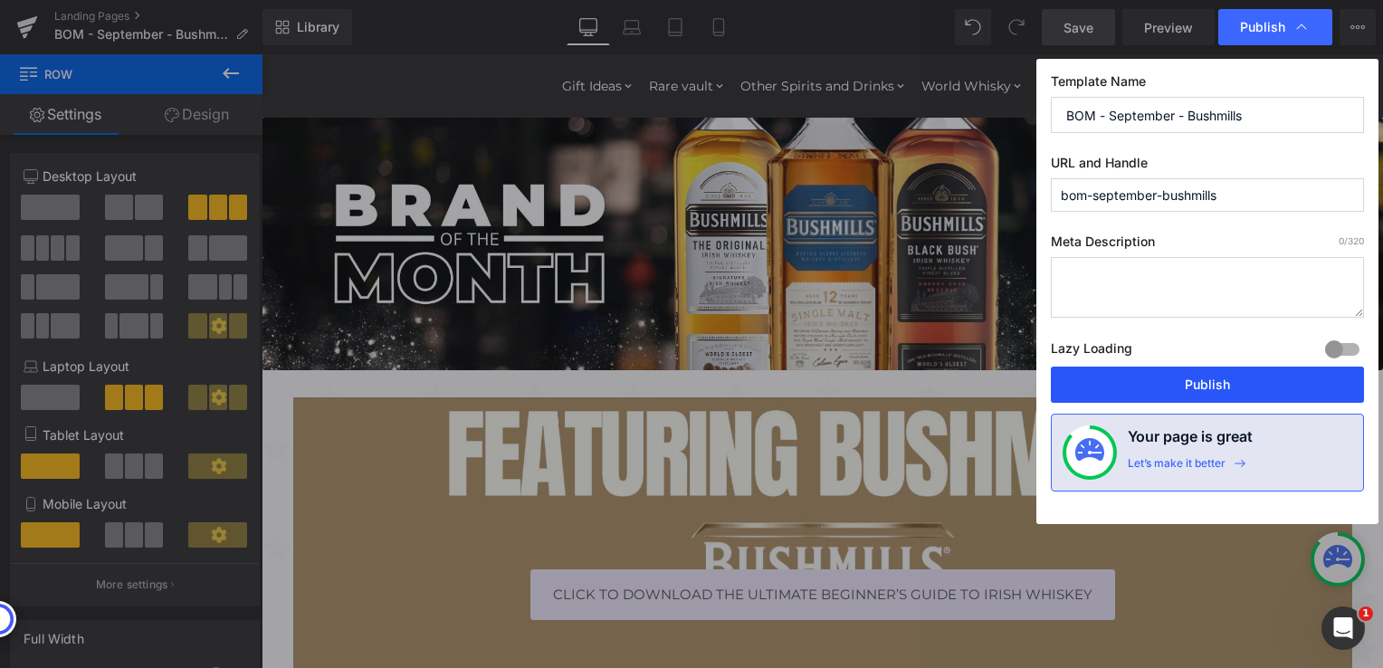
click at [1171, 392] on button "Publish" at bounding box center [1207, 385] width 313 height 36
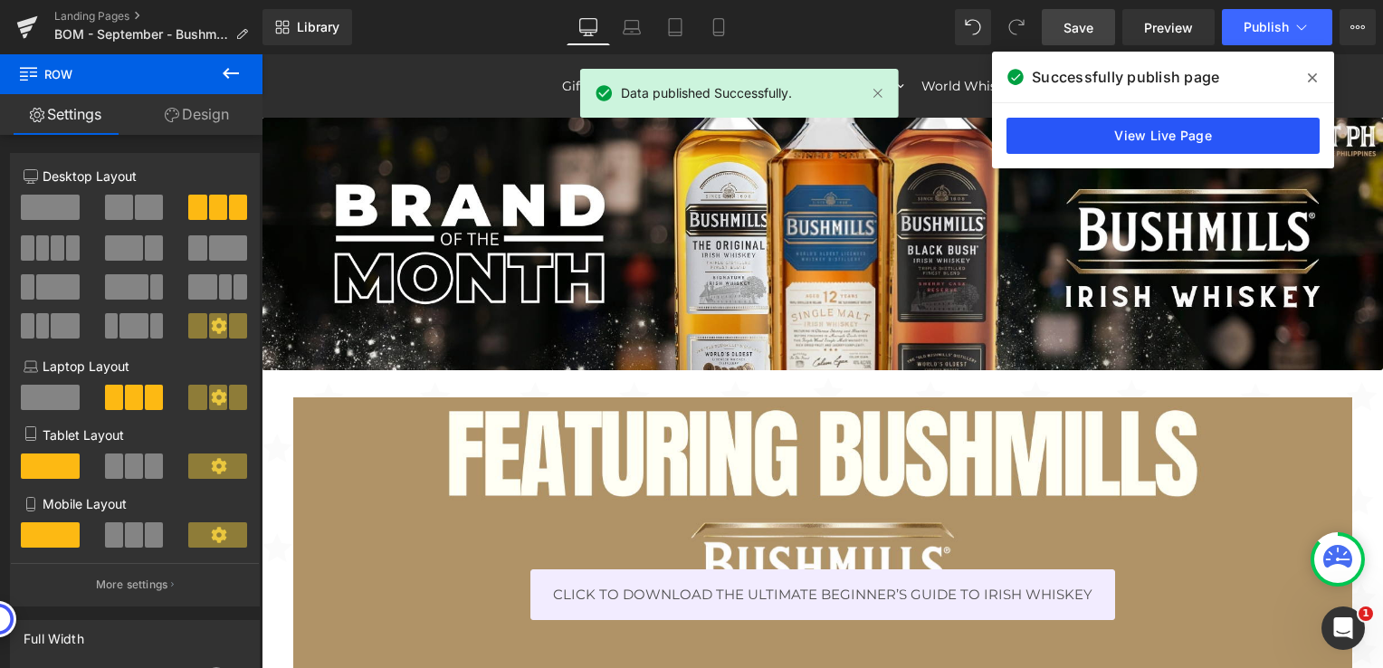
click at [1146, 139] on link "View Live Page" at bounding box center [1162, 136] width 313 height 36
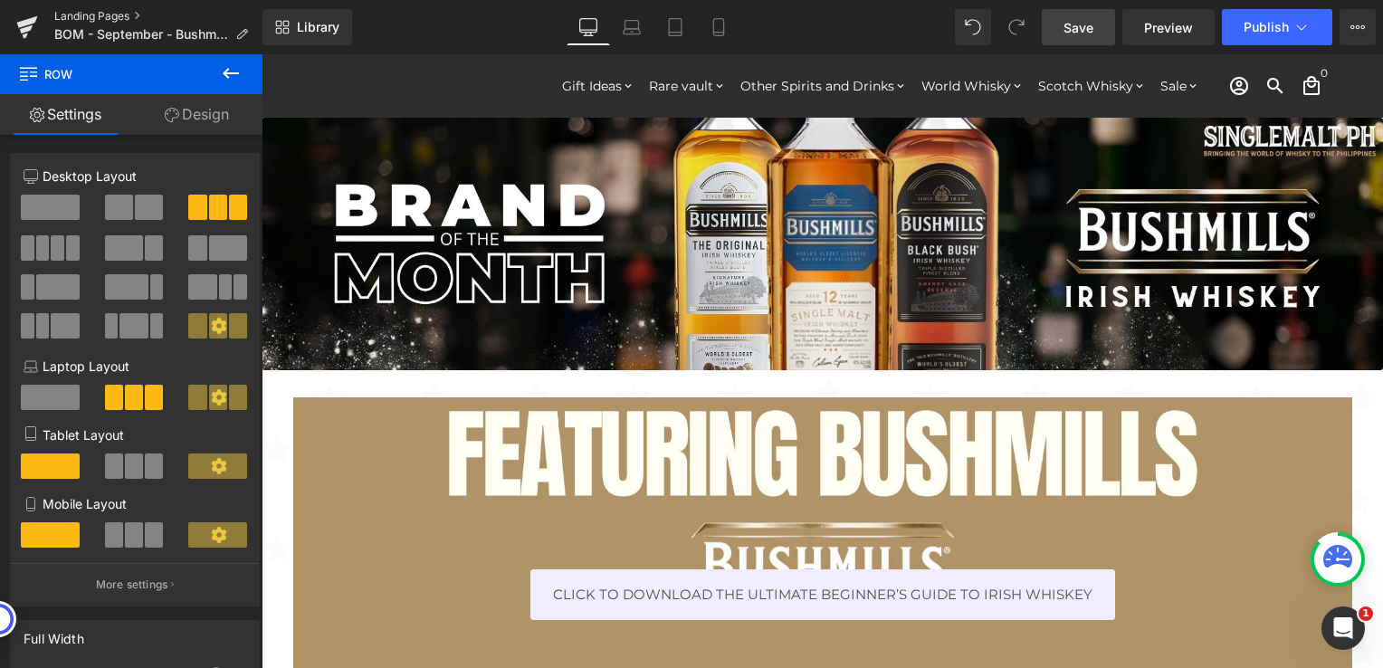
click at [112, 12] on link "Landing Pages" at bounding box center [158, 16] width 208 height 14
